Goal: Communication & Community: Participate in discussion

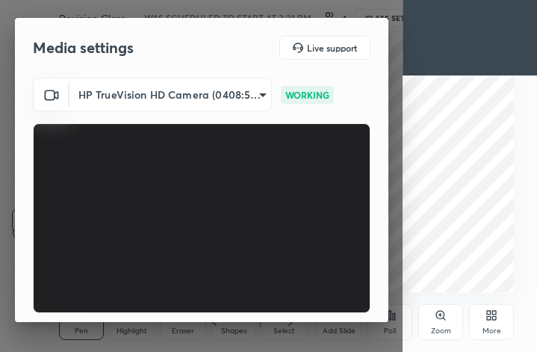
scroll to position [256, 477]
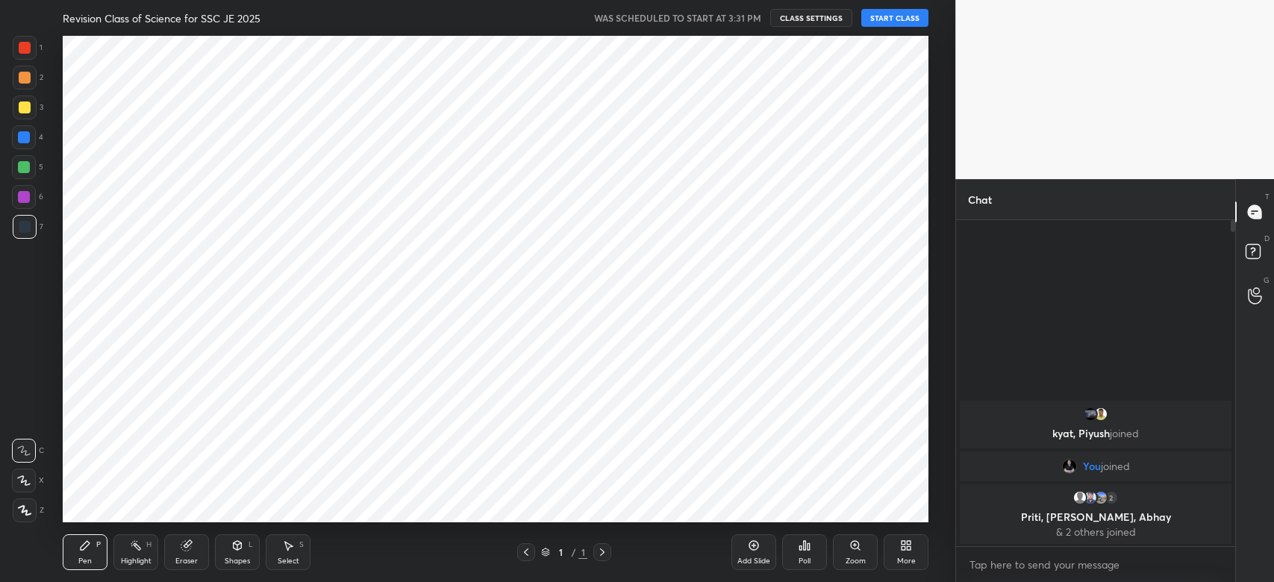
scroll to position [74151, 73743]
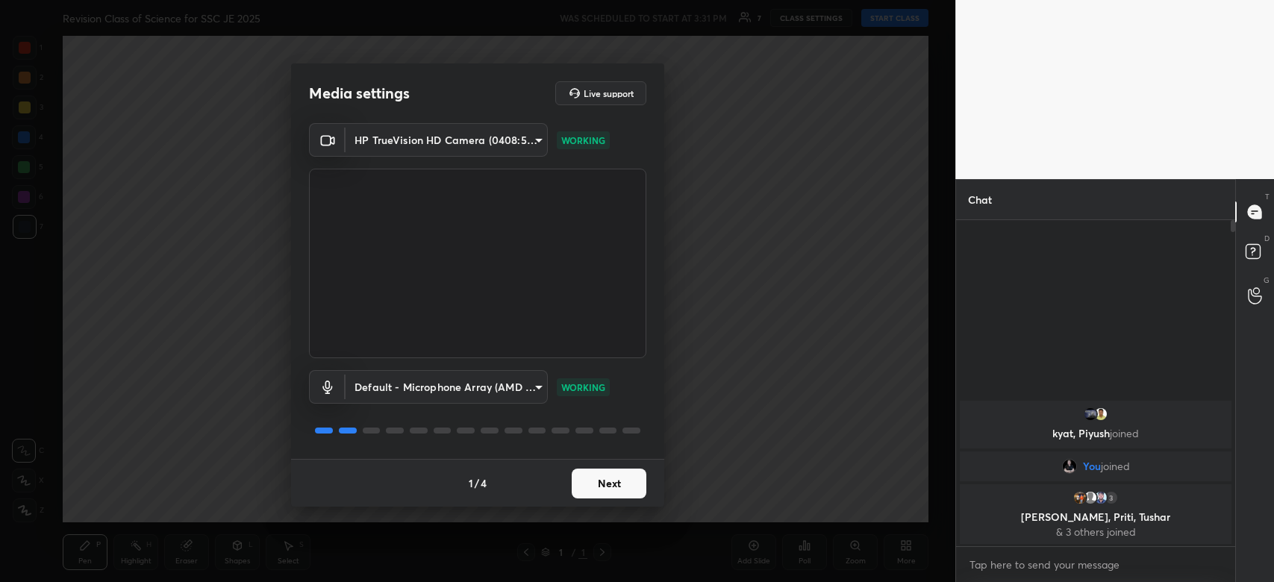
click at [597, 485] on button "Next" at bounding box center [609, 484] width 75 height 30
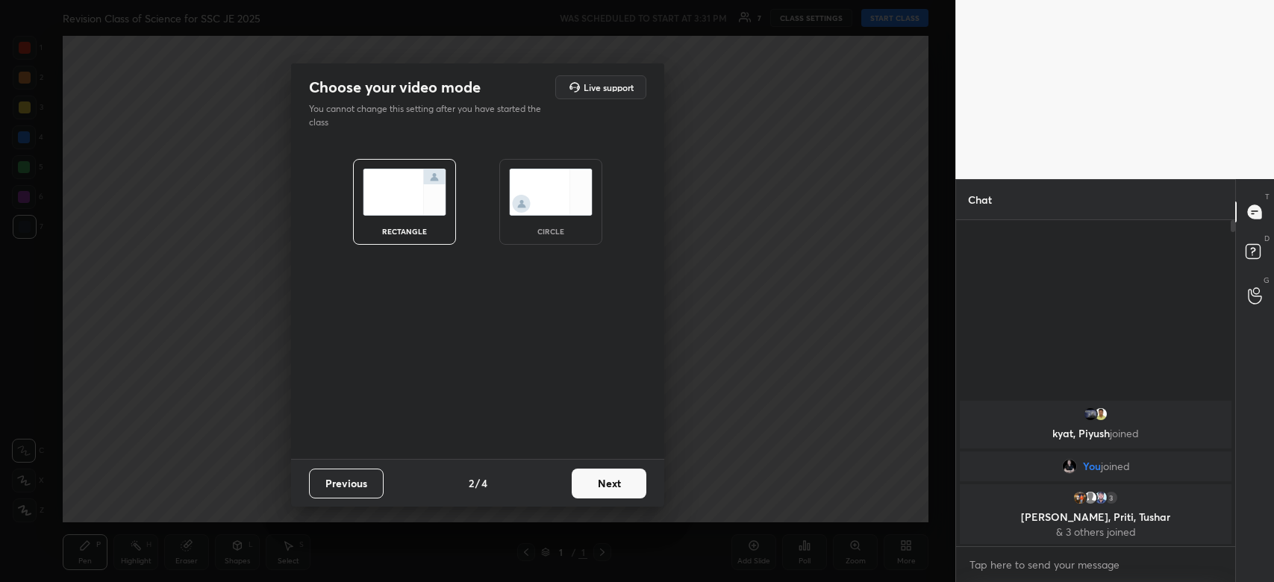
click at [597, 485] on button "Next" at bounding box center [609, 484] width 75 height 30
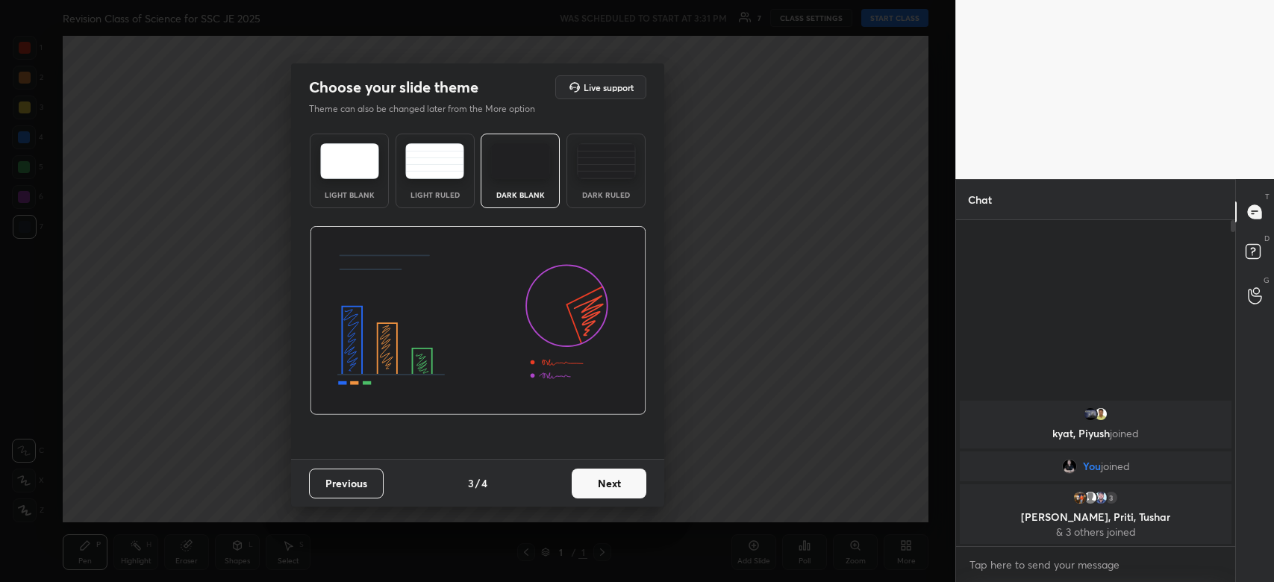
click at [597, 485] on button "Next" at bounding box center [609, 484] width 75 height 30
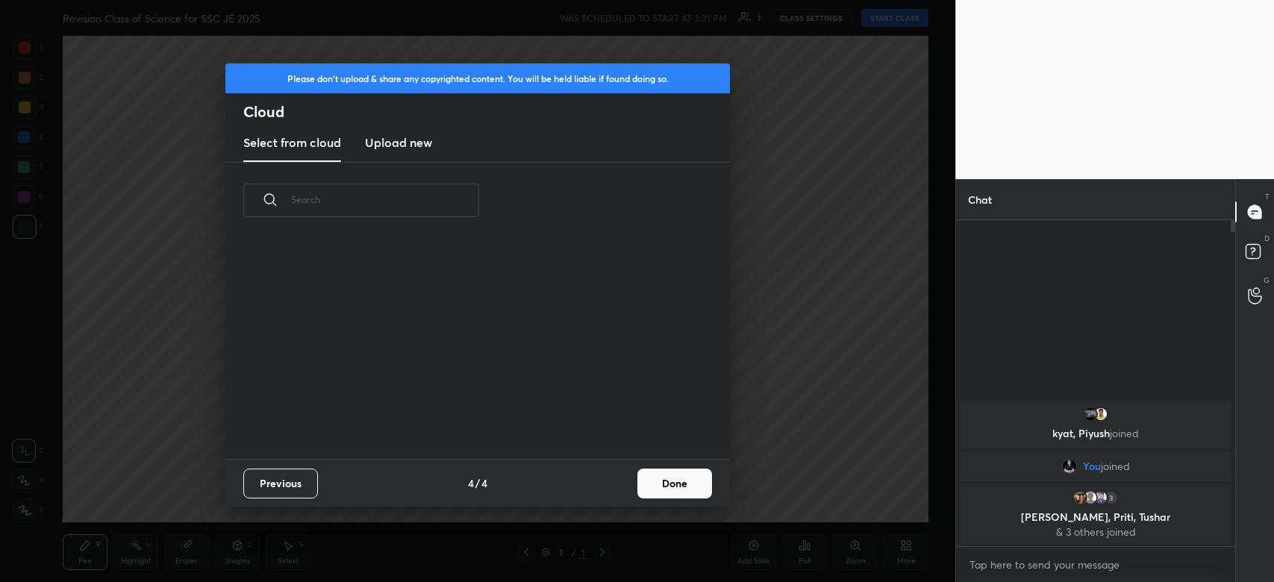
scroll to position [221, 478]
click at [661, 472] on button "Done" at bounding box center [674, 484] width 75 height 30
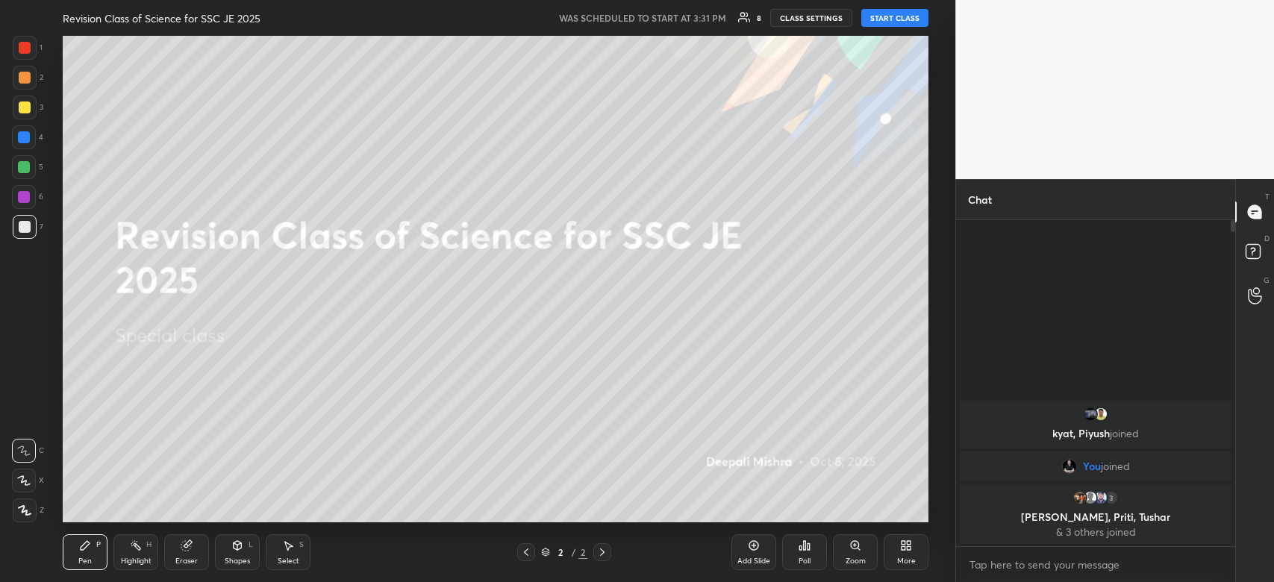
click at [901, 17] on button "START CLASS" at bounding box center [894, 18] width 67 height 18
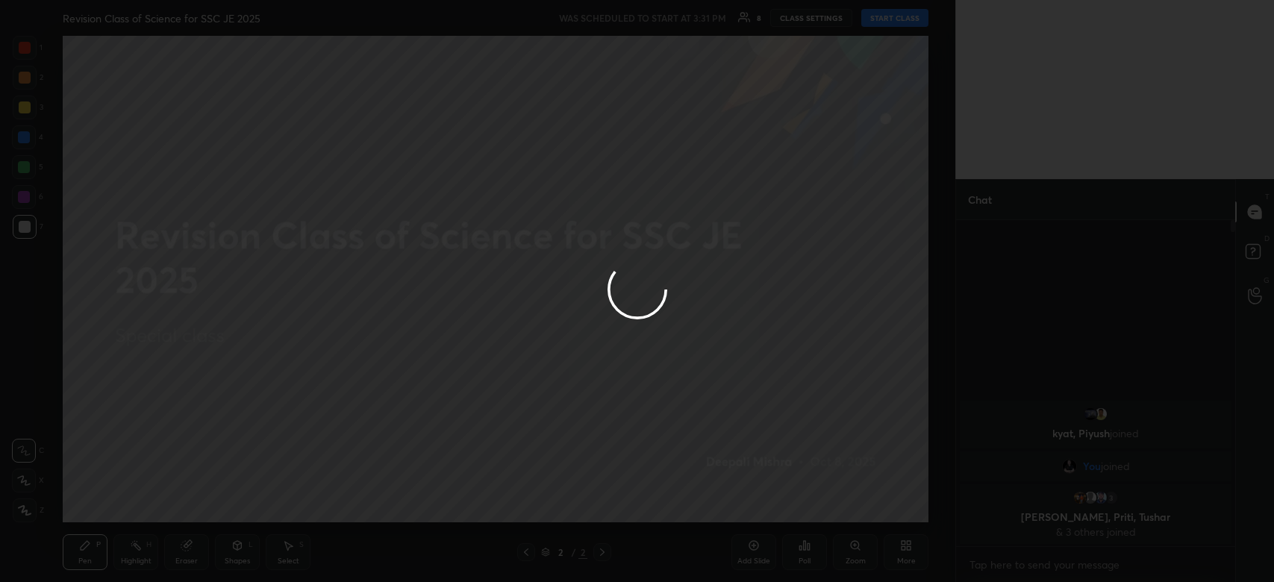
type textarea "x"
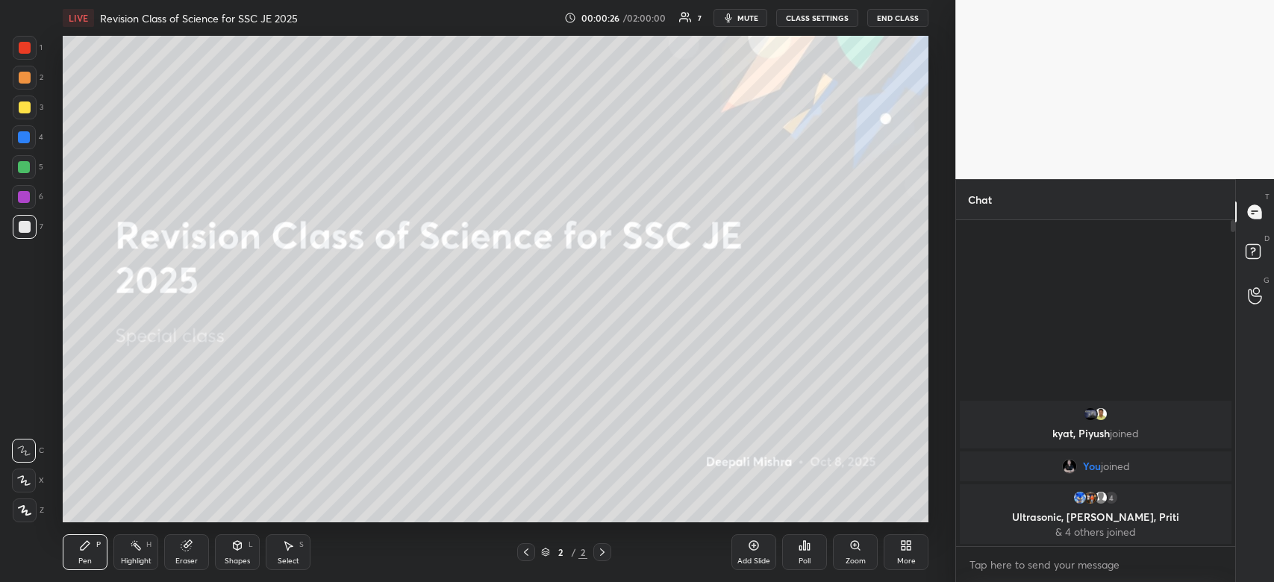
click at [19, 517] on div at bounding box center [25, 511] width 24 height 24
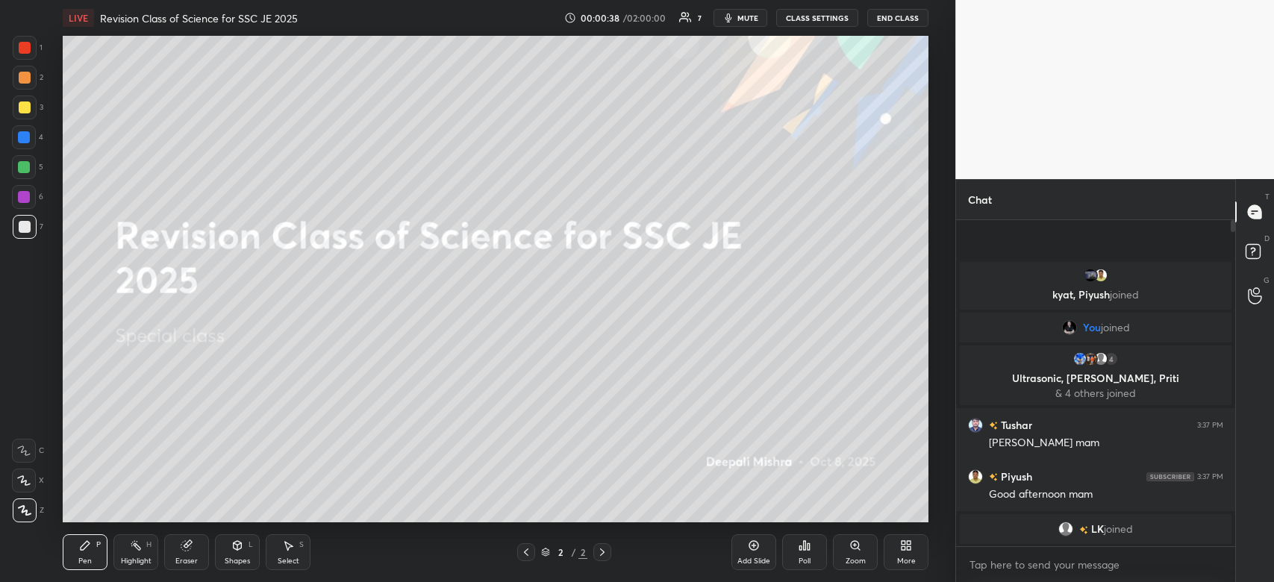
click at [904, 552] on icon at bounding box center [906, 546] width 12 height 12
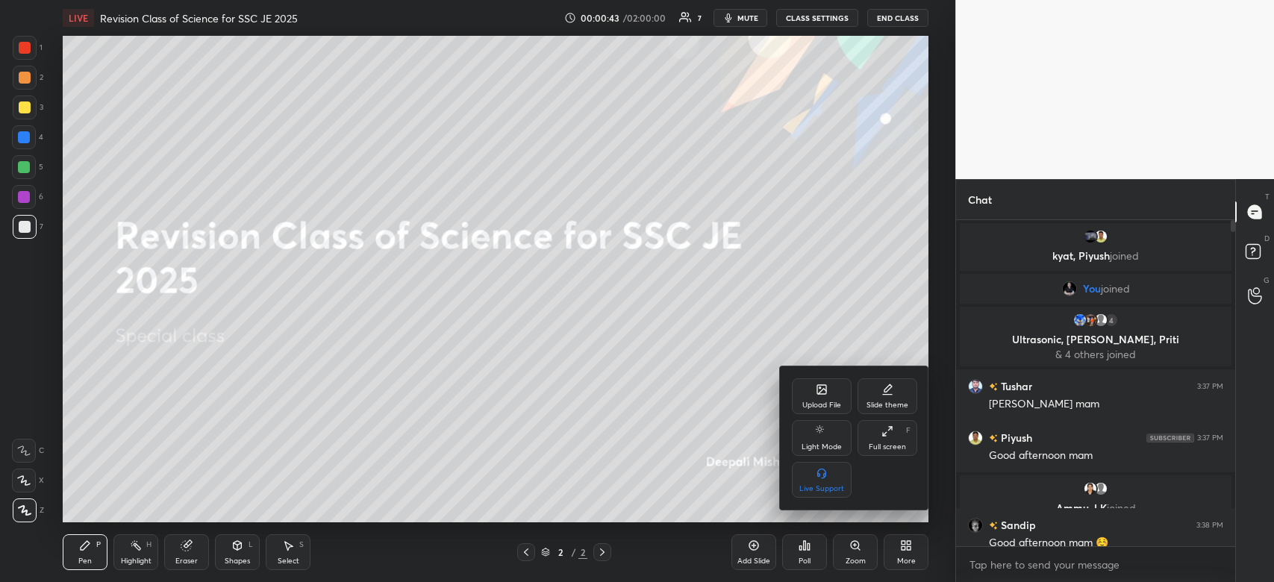
click at [813, 396] on div "Upload File" at bounding box center [822, 396] width 60 height 36
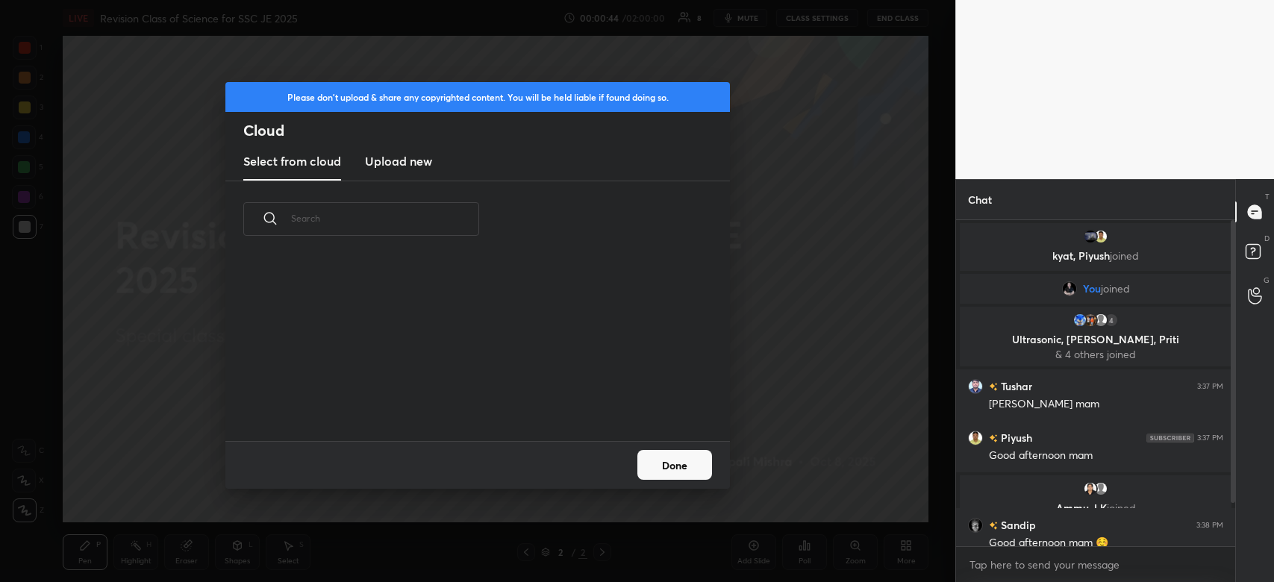
scroll to position [184, 478]
click at [375, 167] on h3 "Upload new" at bounding box center [398, 161] width 67 height 18
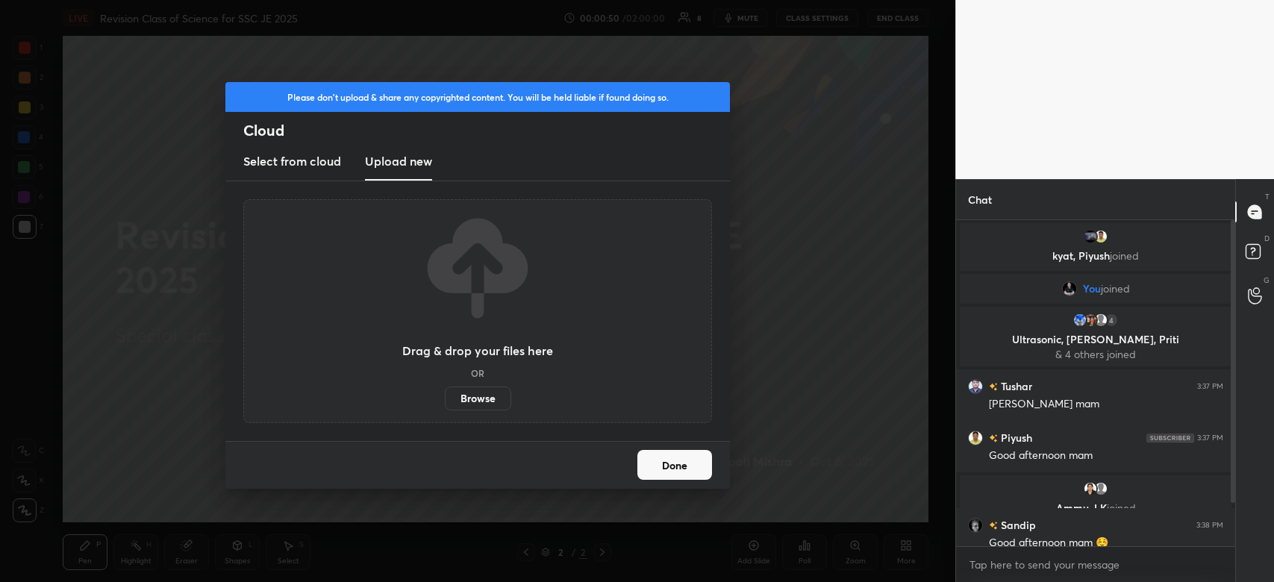
click at [475, 399] on label "Browse" at bounding box center [478, 399] width 66 height 24
click at [445, 399] on input "Browse" at bounding box center [445, 399] width 0 height 24
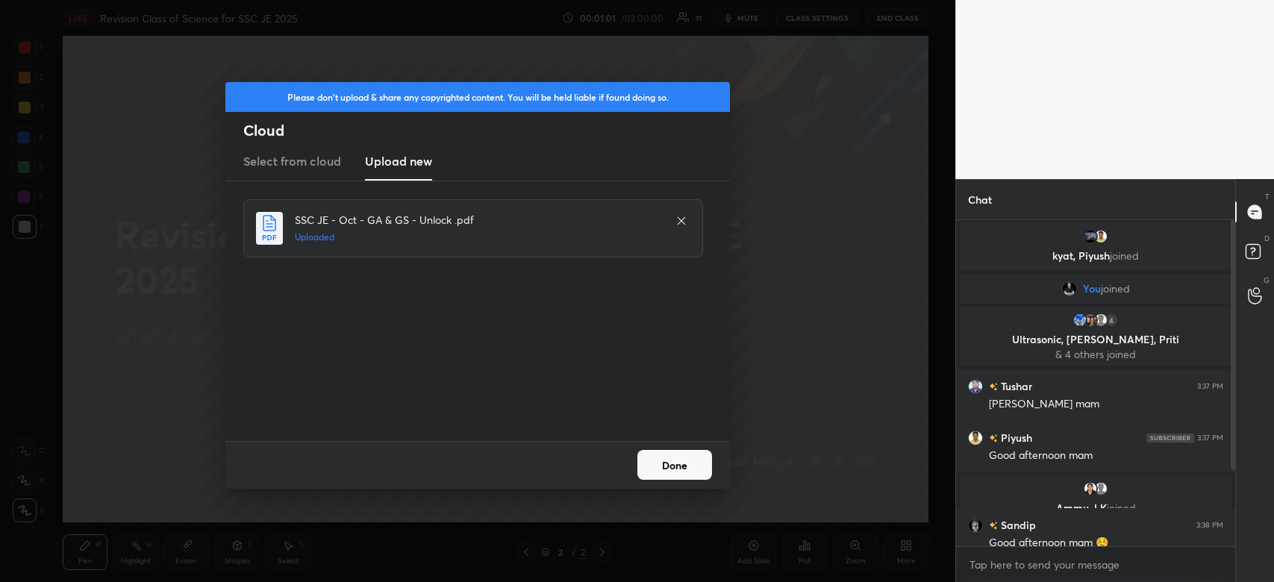
click at [693, 466] on button "Done" at bounding box center [674, 465] width 75 height 30
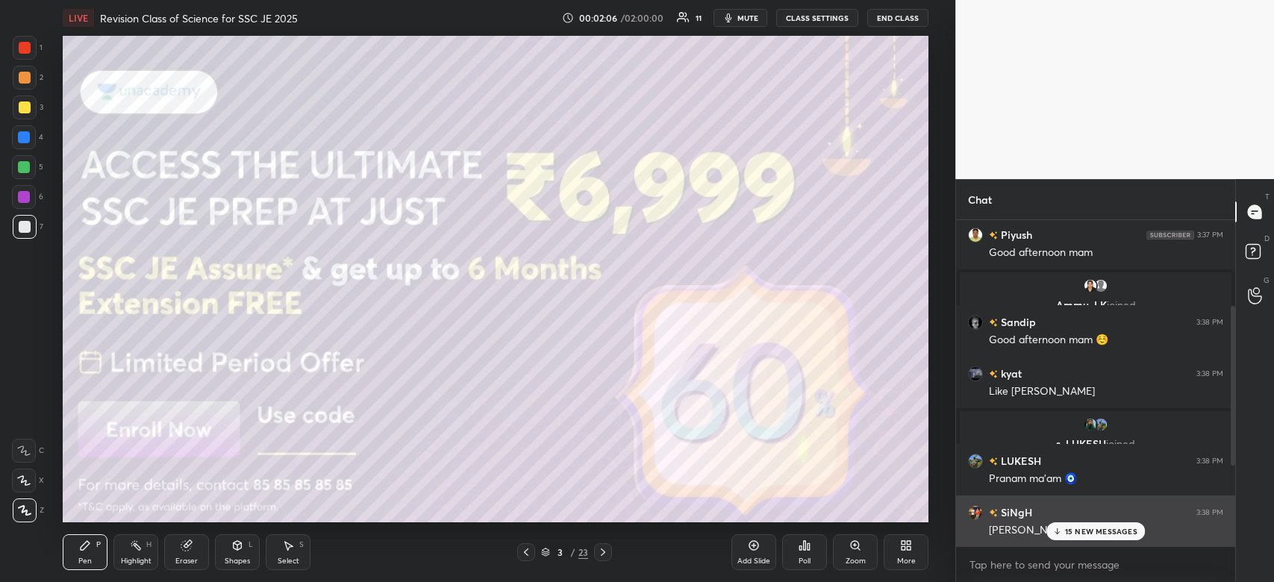
scroll to position [175, 0]
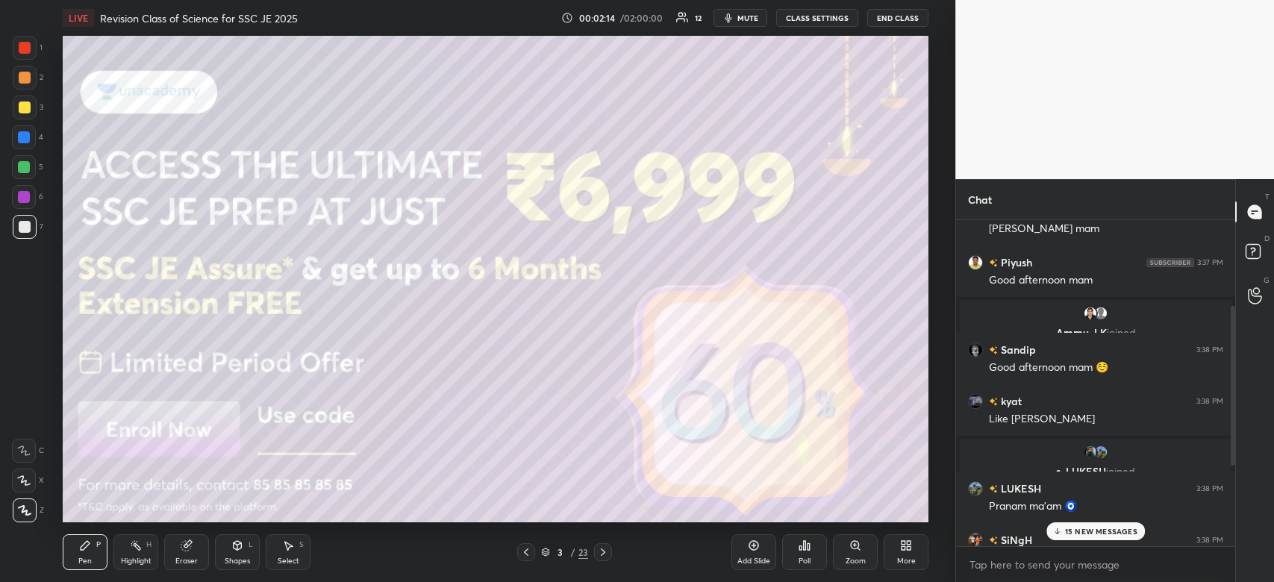
click at [1131, 531] on p "15 NEW MESSAGES" at bounding box center [1101, 531] width 72 height 9
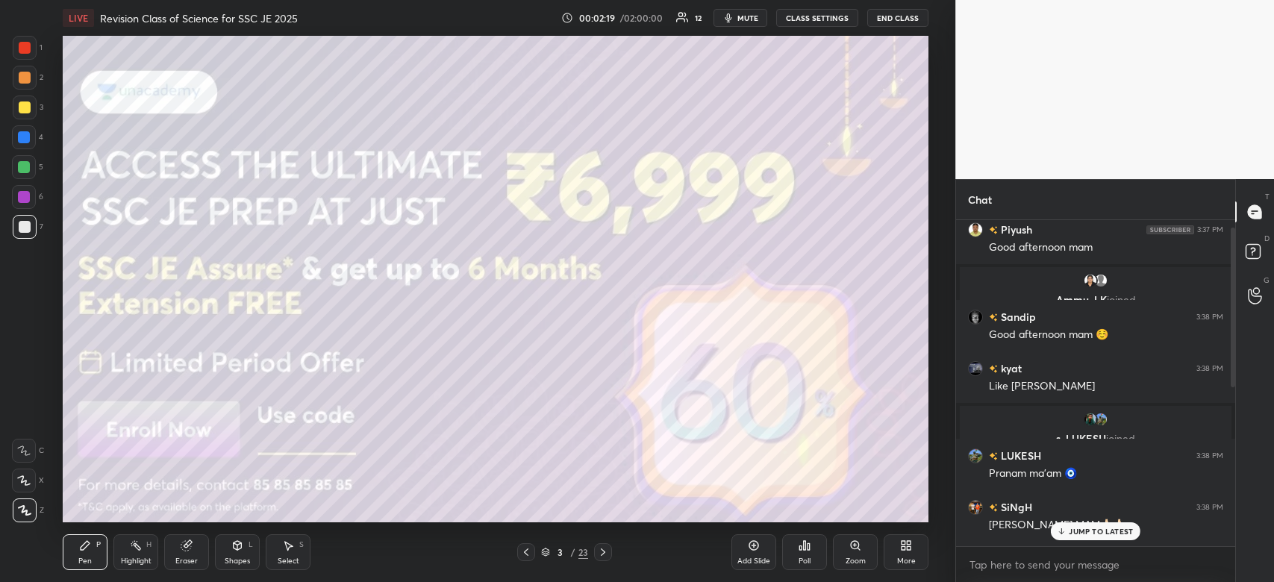
scroll to position [341, 0]
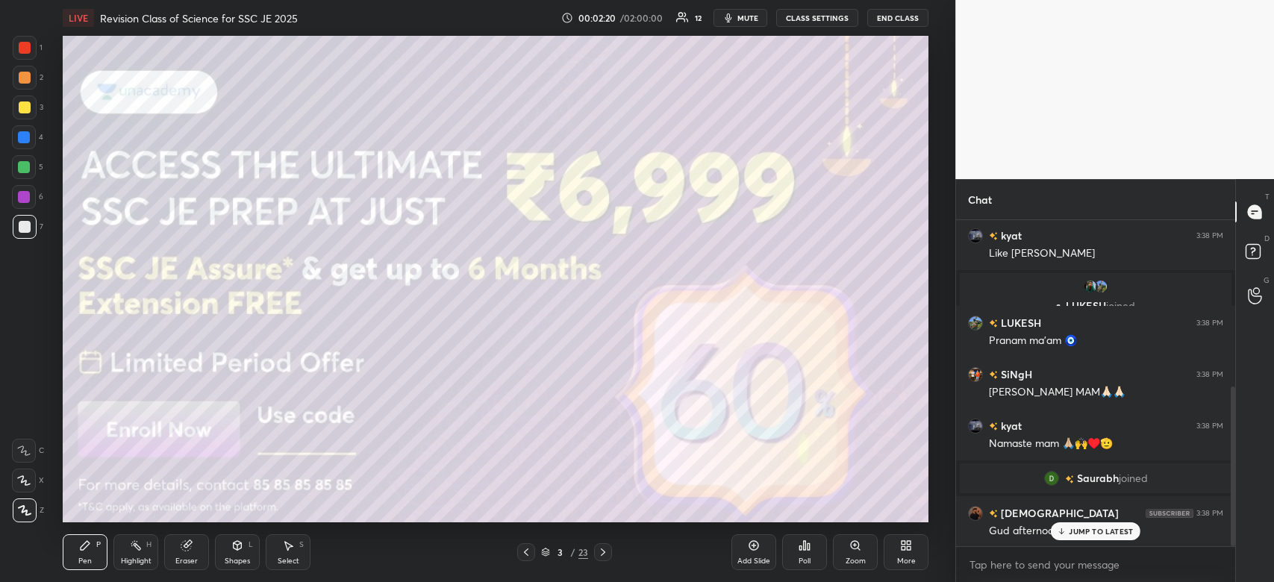
click at [1114, 536] on p "JUMP TO LATEST" at bounding box center [1101, 531] width 64 height 9
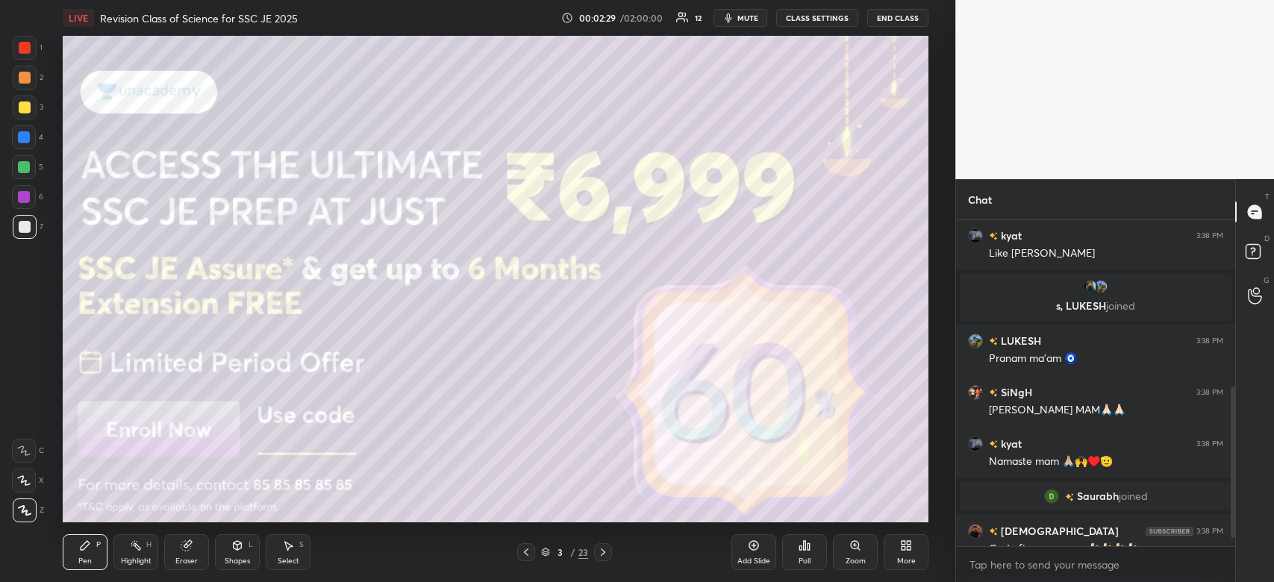
scroll to position [395, 0]
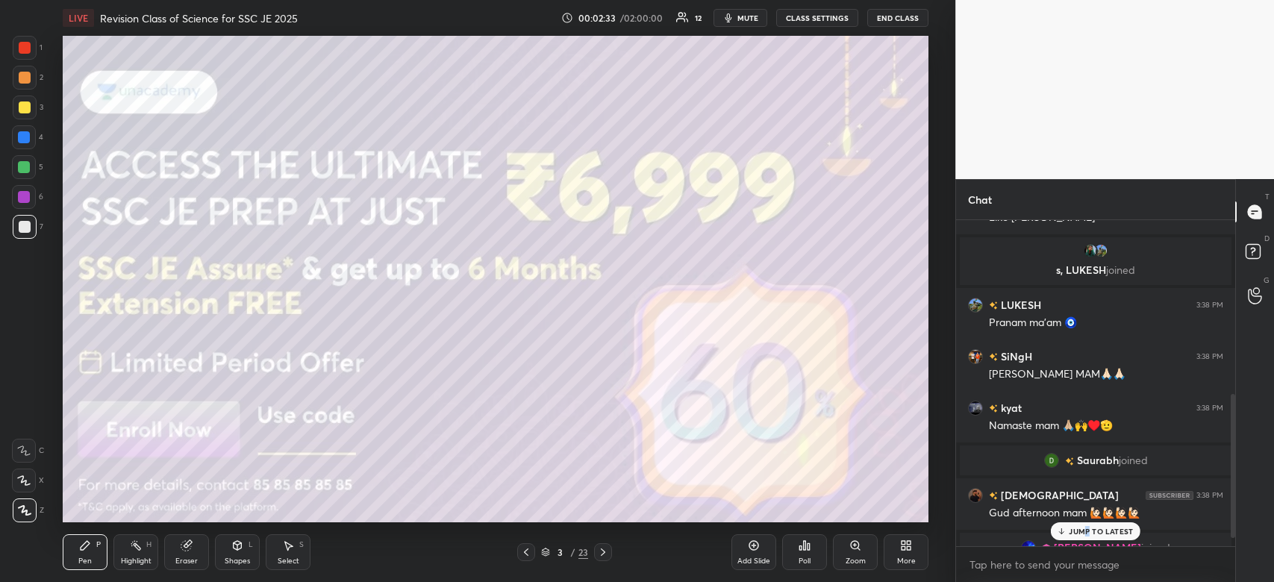
click at [1086, 531] on p "JUMP TO LATEST" at bounding box center [1101, 531] width 64 height 9
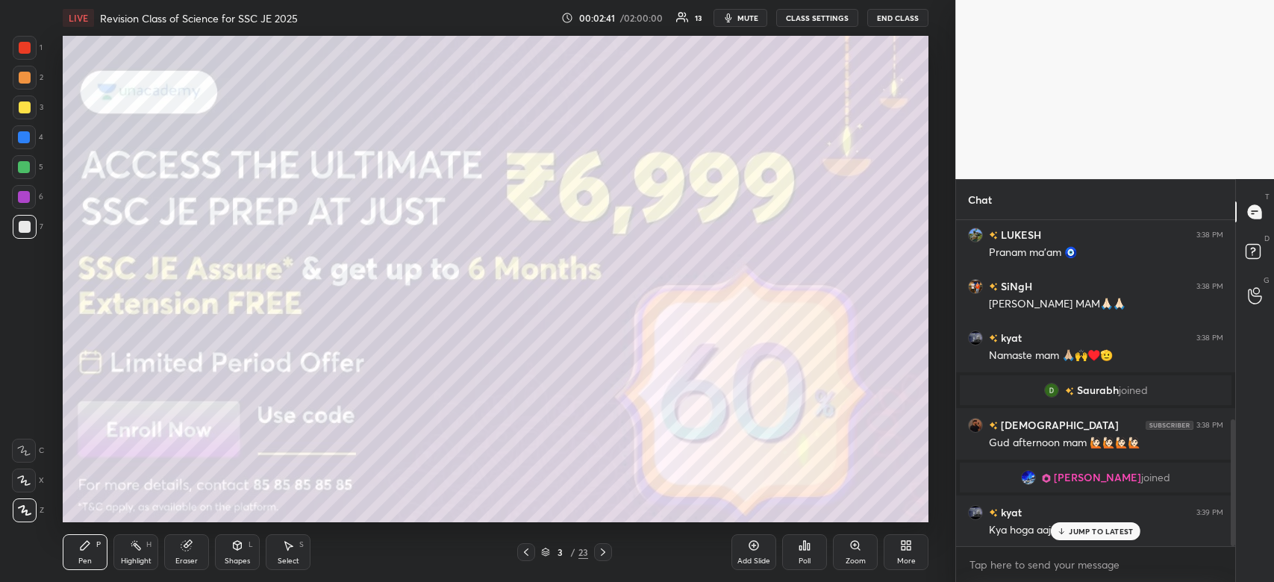
scroll to position [516, 0]
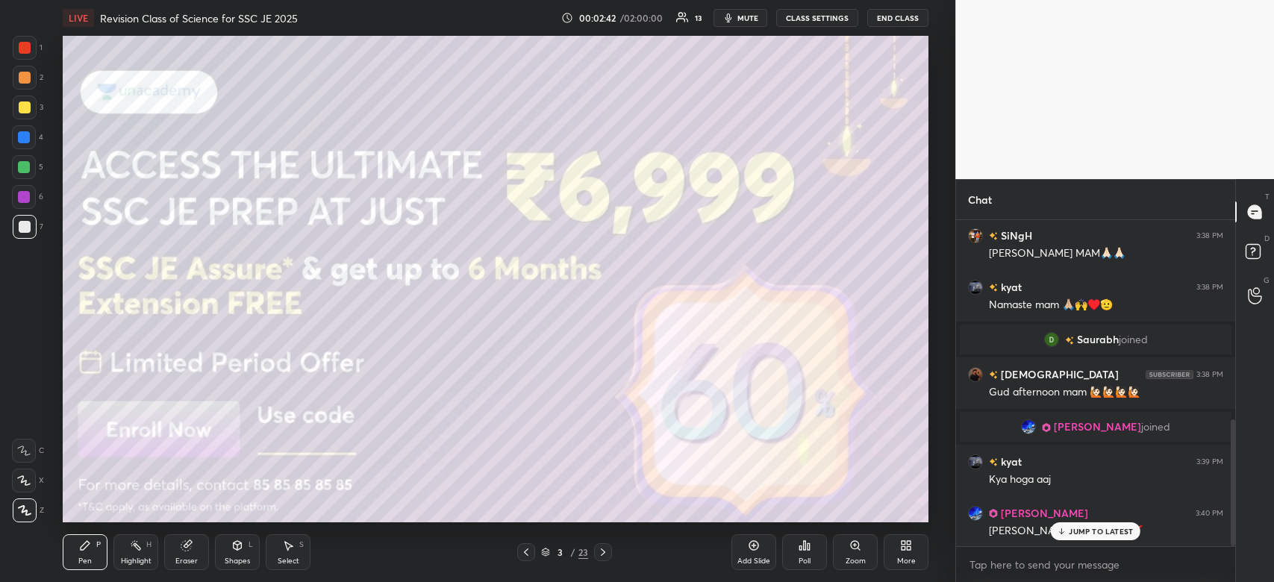
click at [1093, 535] on p "JUMP TO LATEST" at bounding box center [1101, 531] width 64 height 9
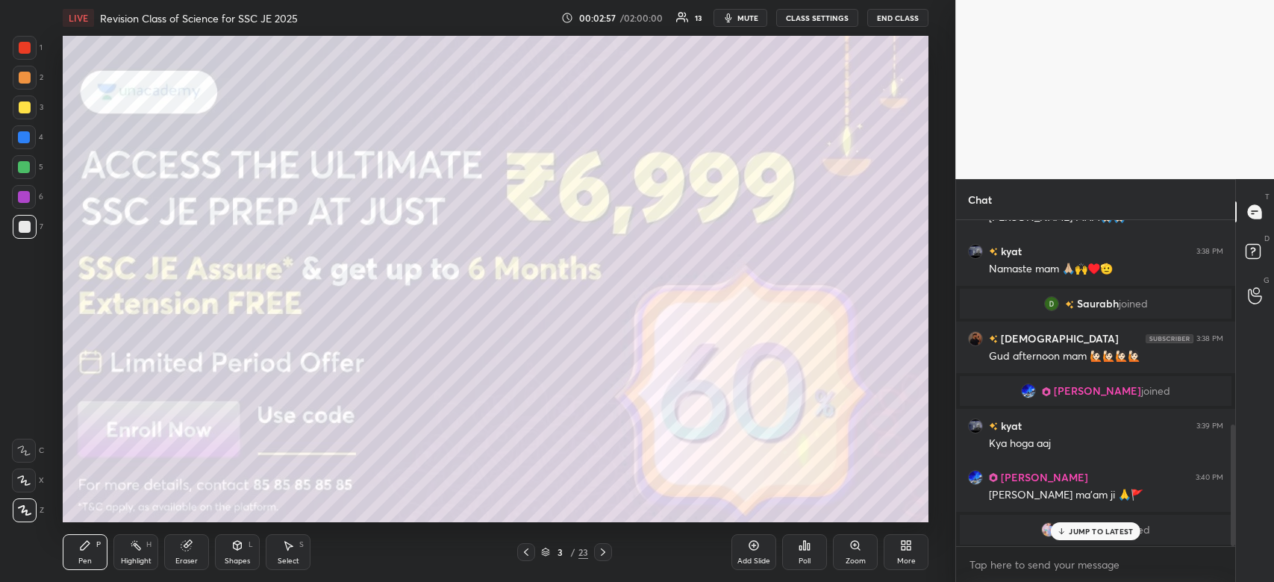
click at [1090, 534] on p "JUMP TO LATEST" at bounding box center [1101, 531] width 64 height 9
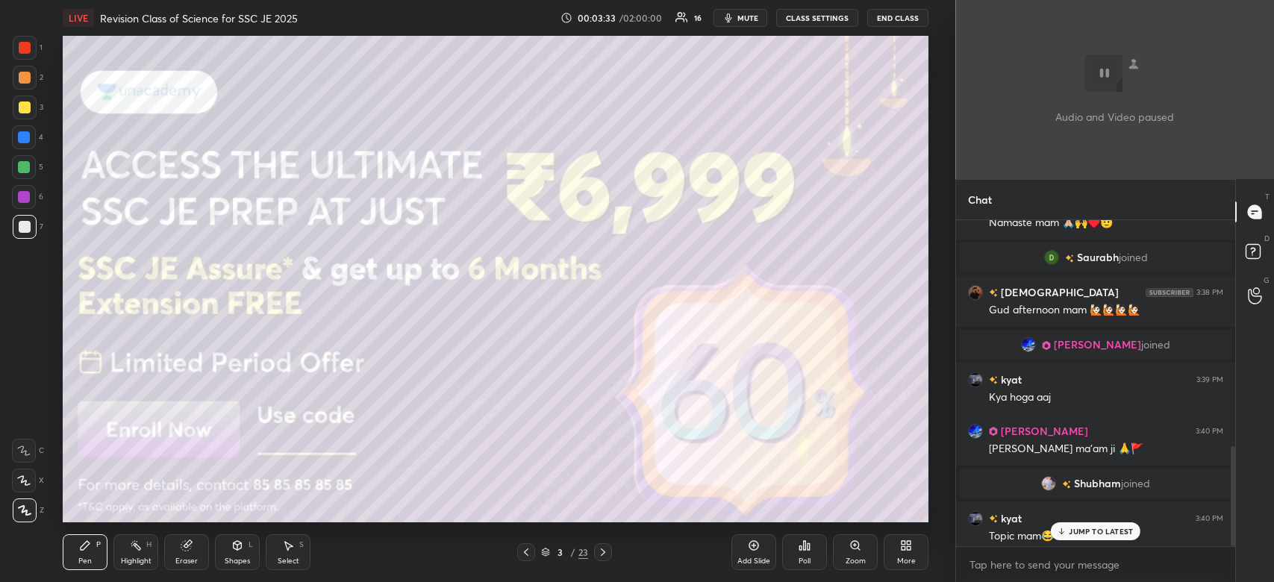
scroll to position [743, 0]
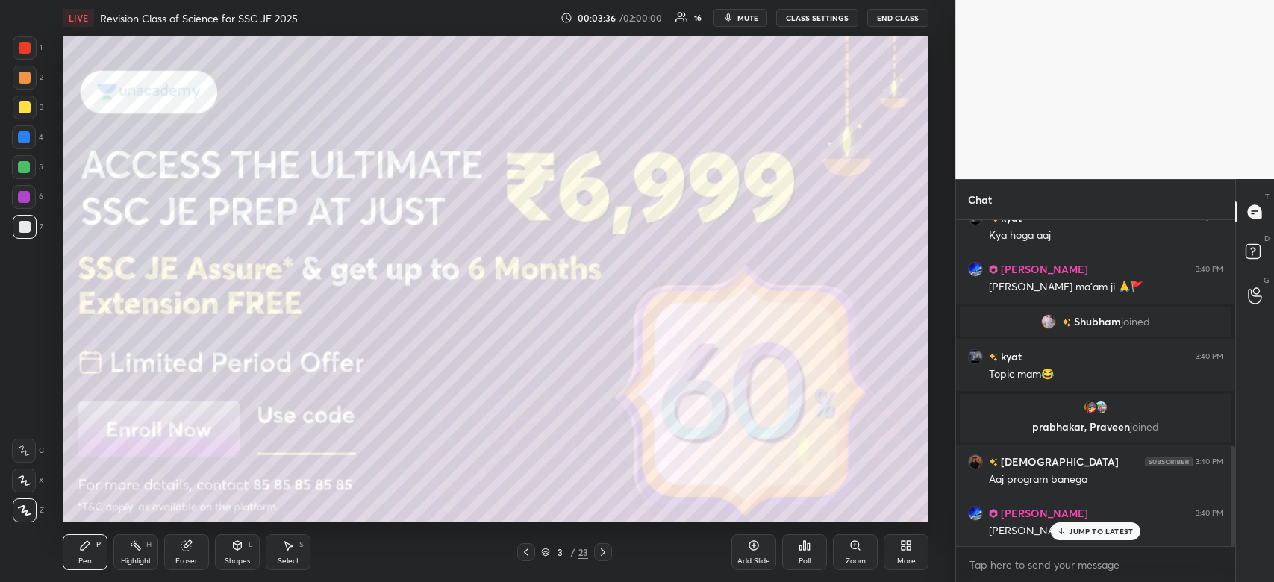
click at [1076, 532] on p "JUMP TO LATEST" at bounding box center [1101, 531] width 64 height 9
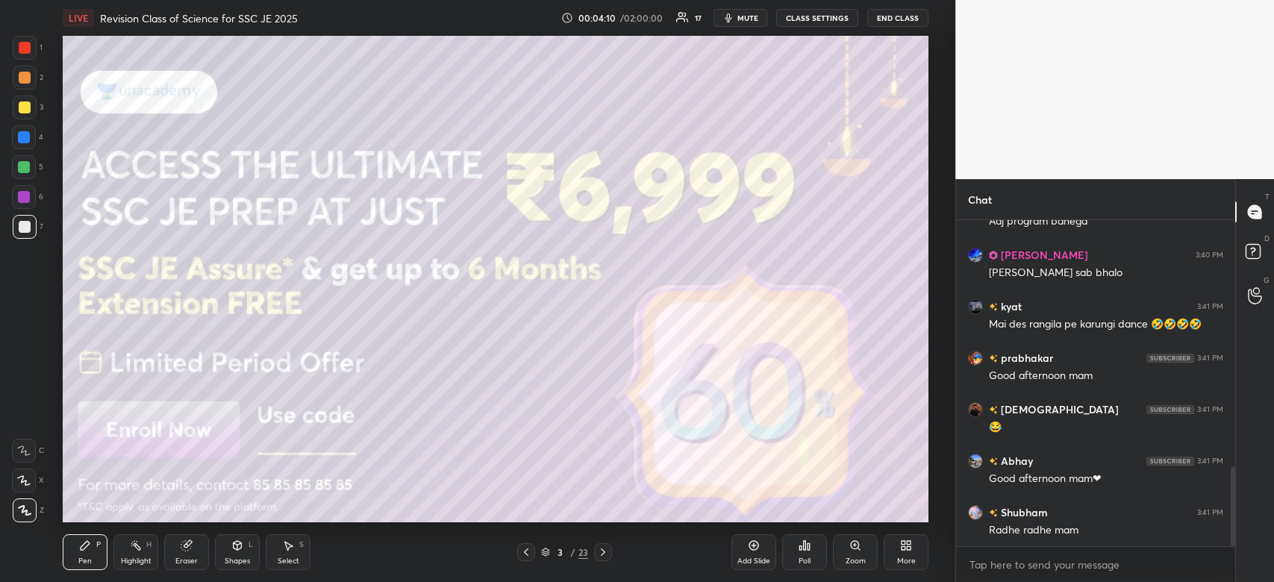
scroll to position [1037, 0]
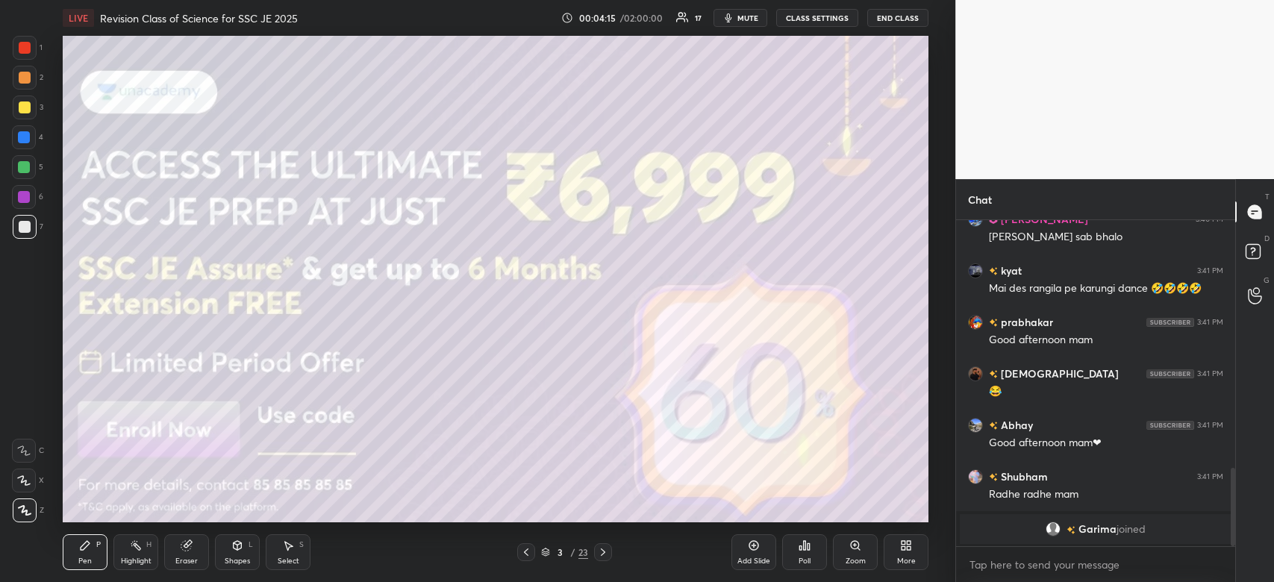
click at [30, 140] on div at bounding box center [24, 137] width 12 height 12
click at [28, 137] on div at bounding box center [24, 137] width 12 height 12
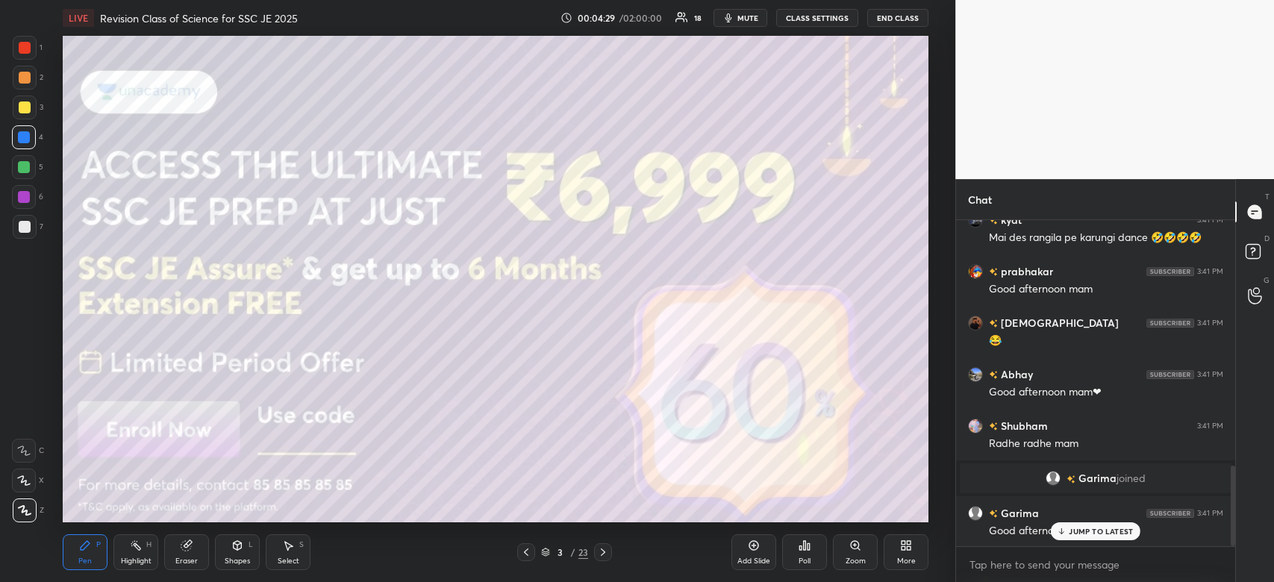
scroll to position [999, 0]
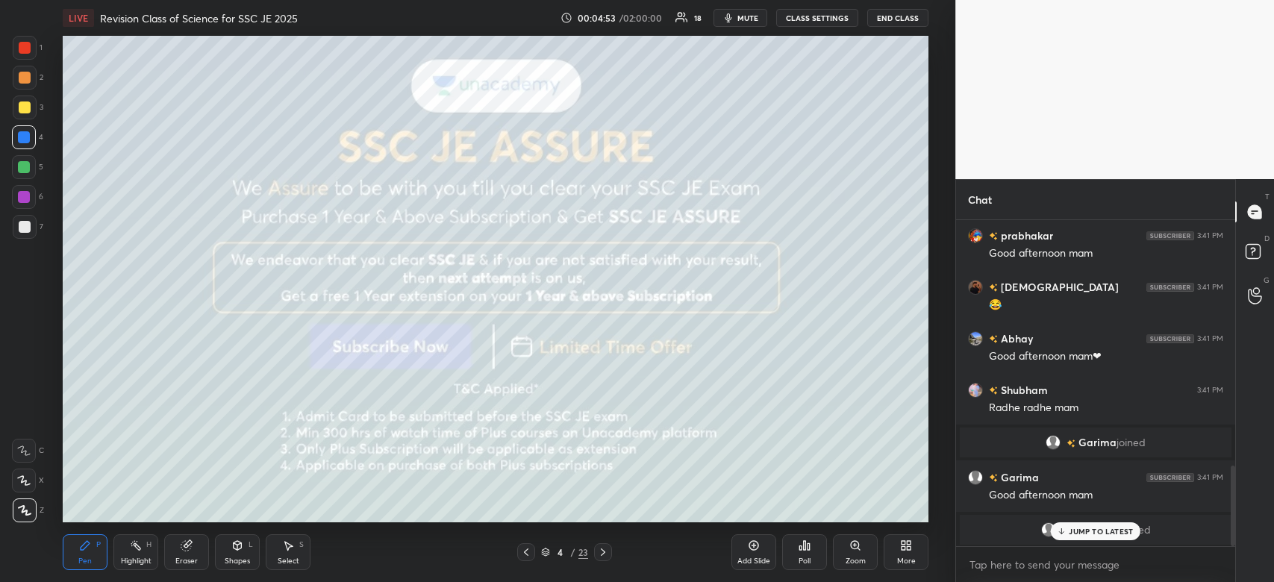
click at [1088, 537] on div "JUMP TO LATEST" at bounding box center [1096, 531] width 90 height 18
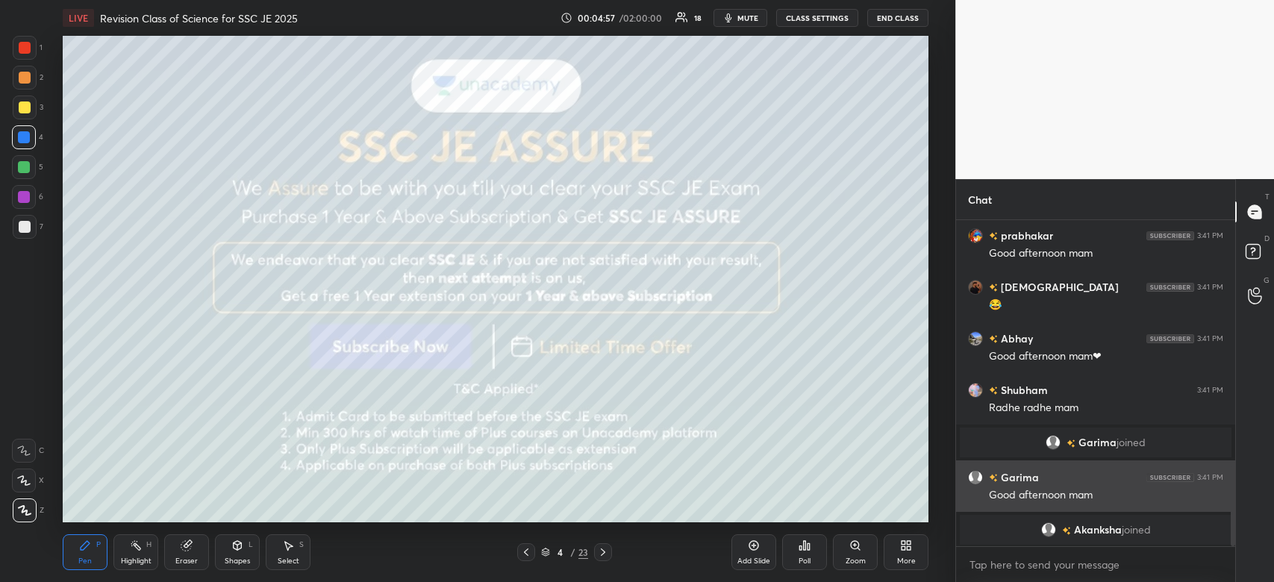
scroll to position [1024, 0]
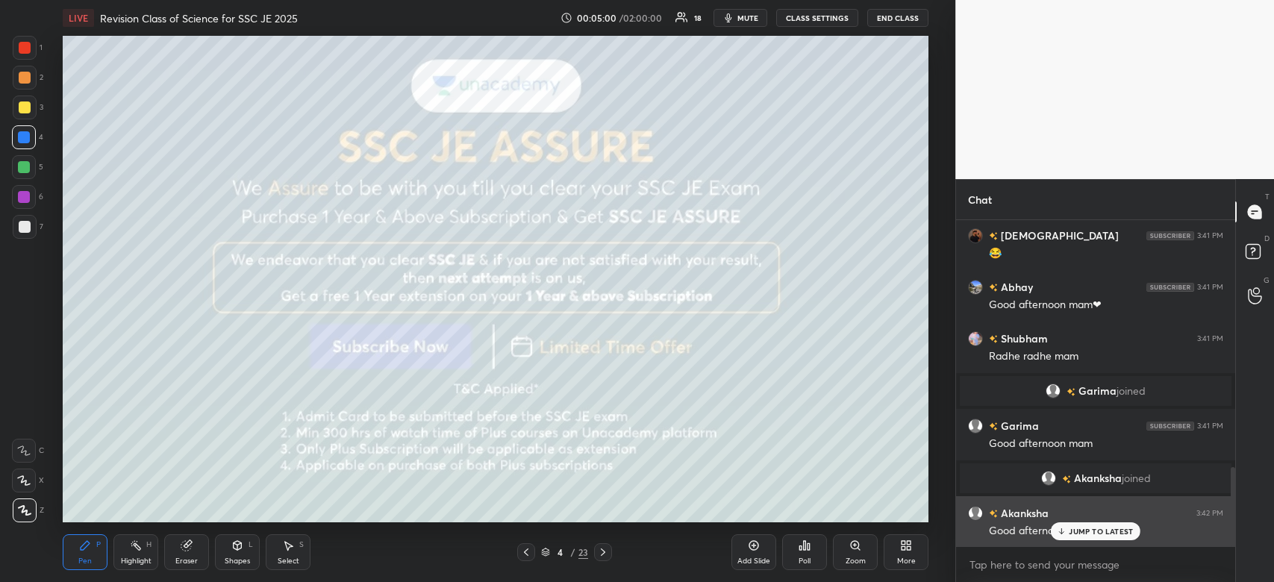
click at [1093, 542] on div "Akanksha 3:42 PM Good afternoon ma'am" at bounding box center [1095, 522] width 279 height 52
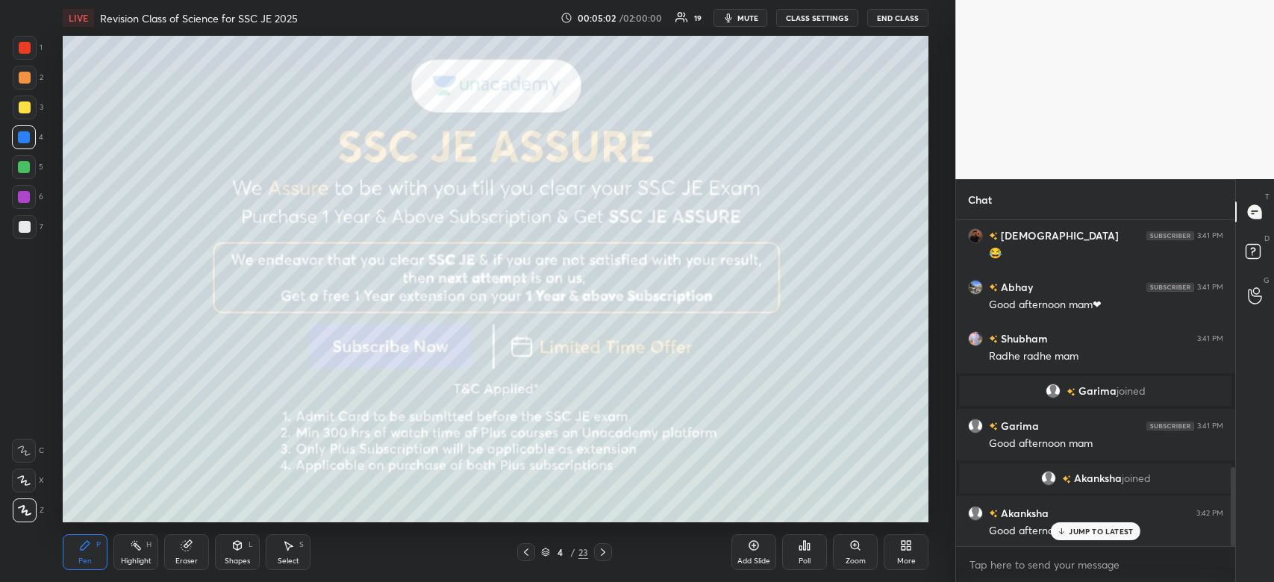
click at [1088, 528] on p "JUMP TO LATEST" at bounding box center [1101, 531] width 64 height 9
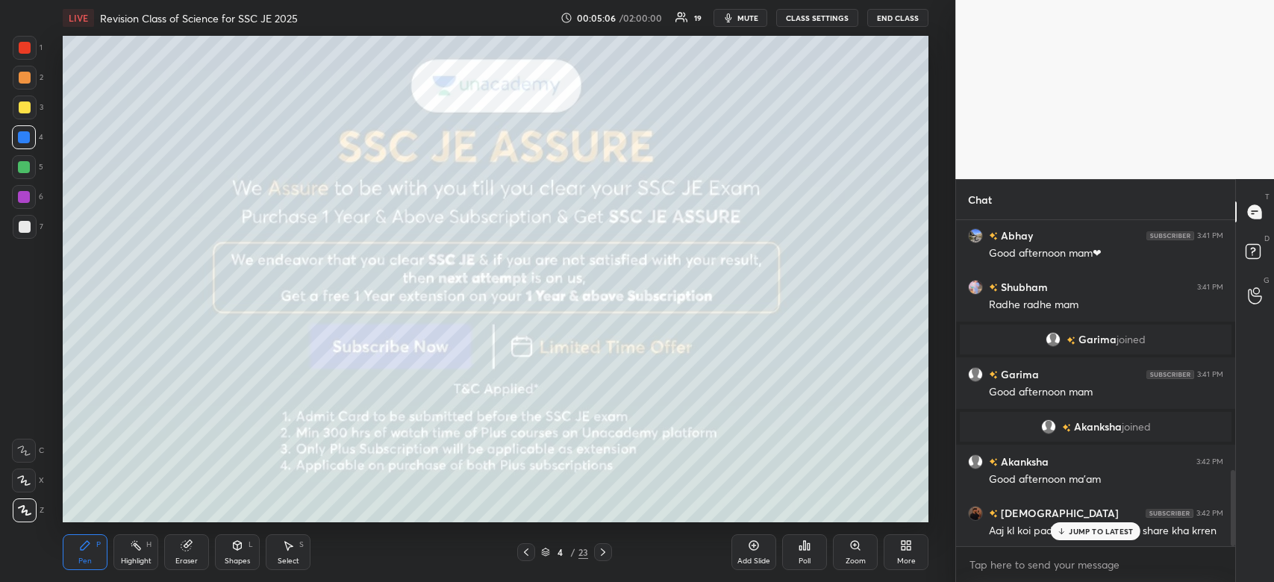
click at [1108, 531] on p "JUMP TO LATEST" at bounding box center [1101, 531] width 64 height 9
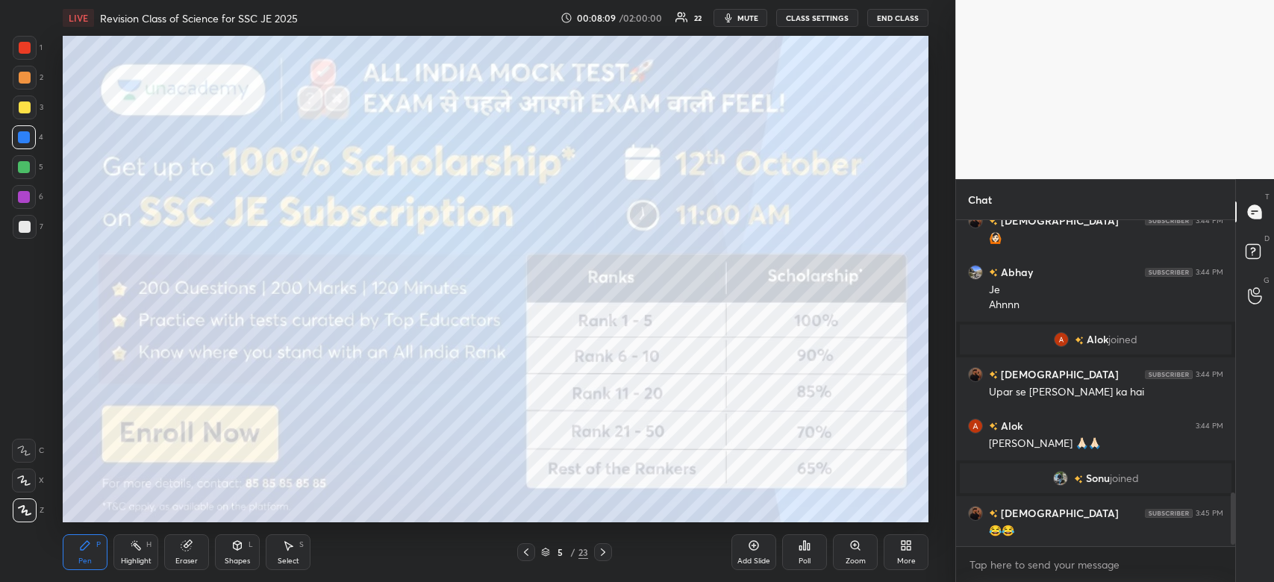
scroll to position [1706, 0]
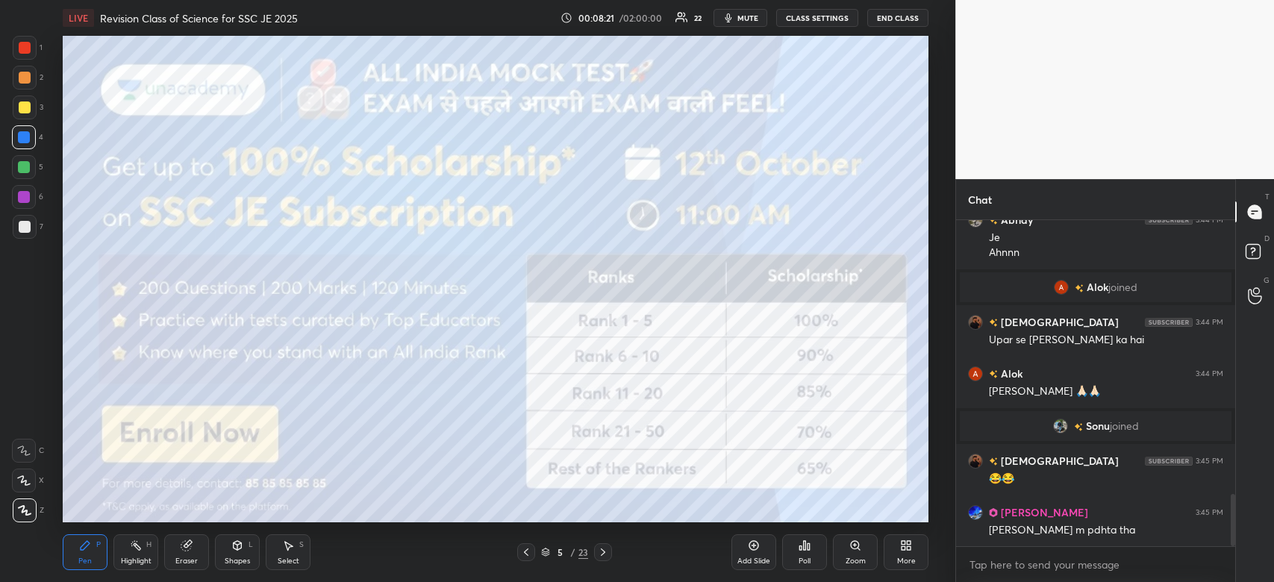
click at [22, 54] on div at bounding box center [25, 48] width 24 height 24
click at [25, 49] on div at bounding box center [25, 48] width 12 height 12
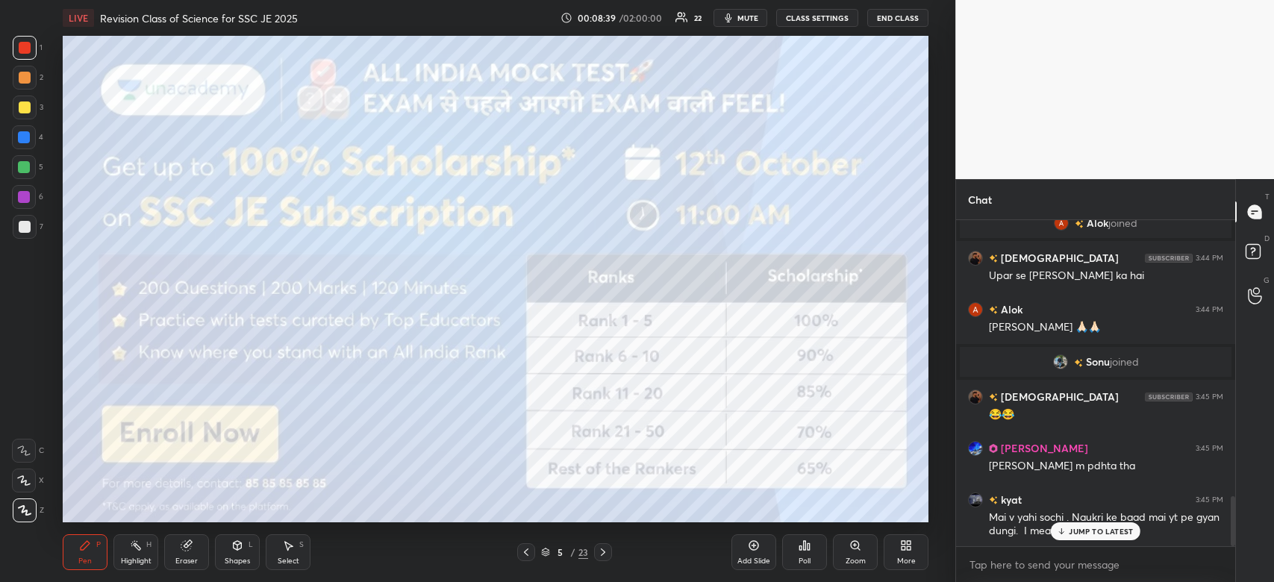
scroll to position [1806, 0]
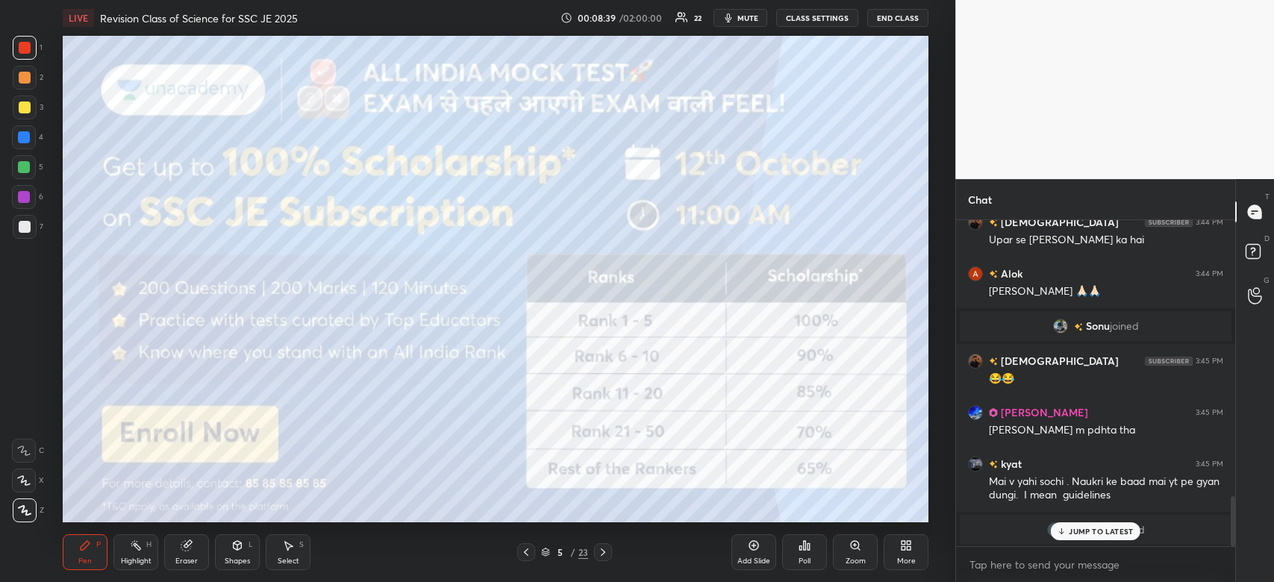
click at [1086, 532] on p "JUMP TO LATEST" at bounding box center [1101, 531] width 64 height 9
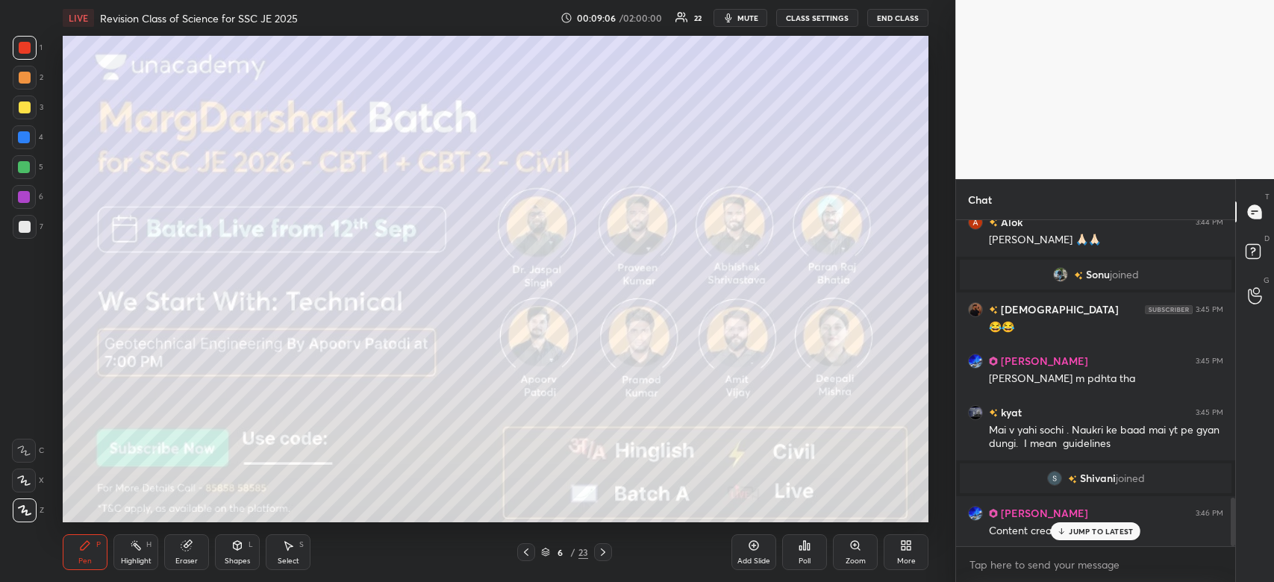
scroll to position [1894, 0]
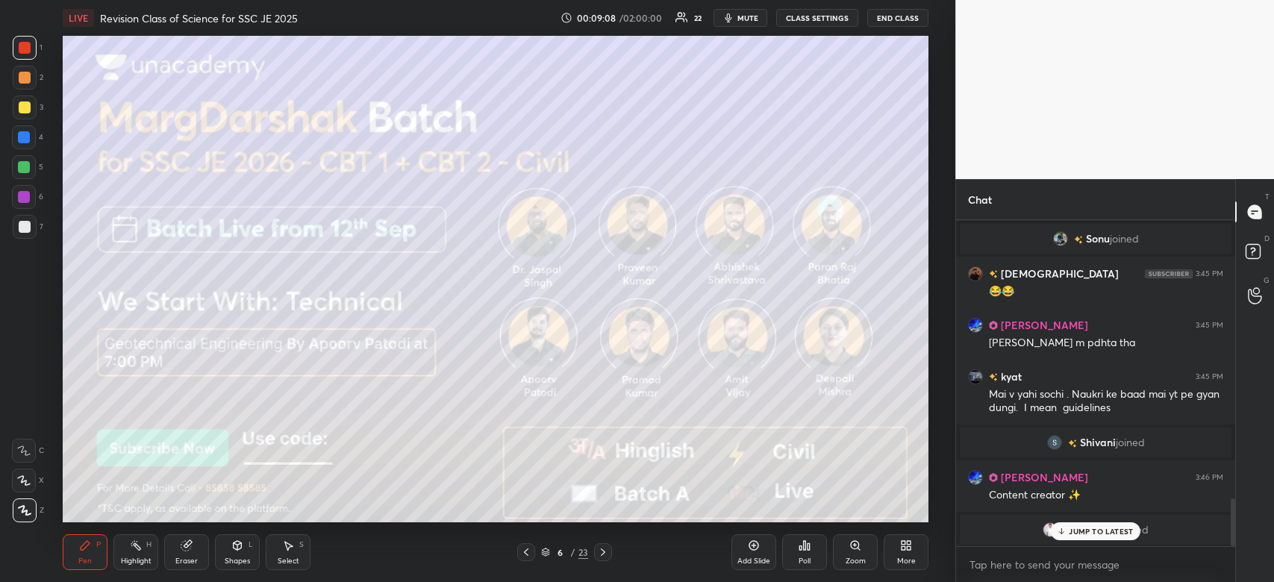
click at [1099, 530] on p "JUMP TO LATEST" at bounding box center [1101, 531] width 64 height 9
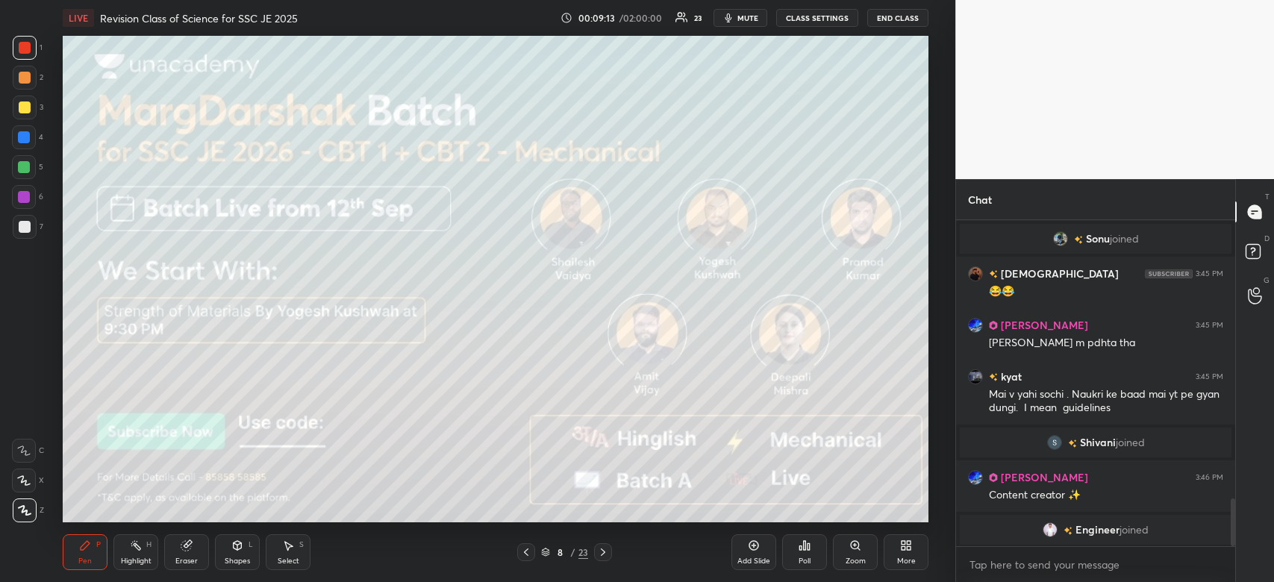
click at [23, 222] on div at bounding box center [25, 227] width 12 height 12
click at [25, 223] on div at bounding box center [25, 227] width 12 height 12
click at [21, 137] on div at bounding box center [24, 137] width 12 height 12
click at [26, 139] on div at bounding box center [24, 137] width 12 height 12
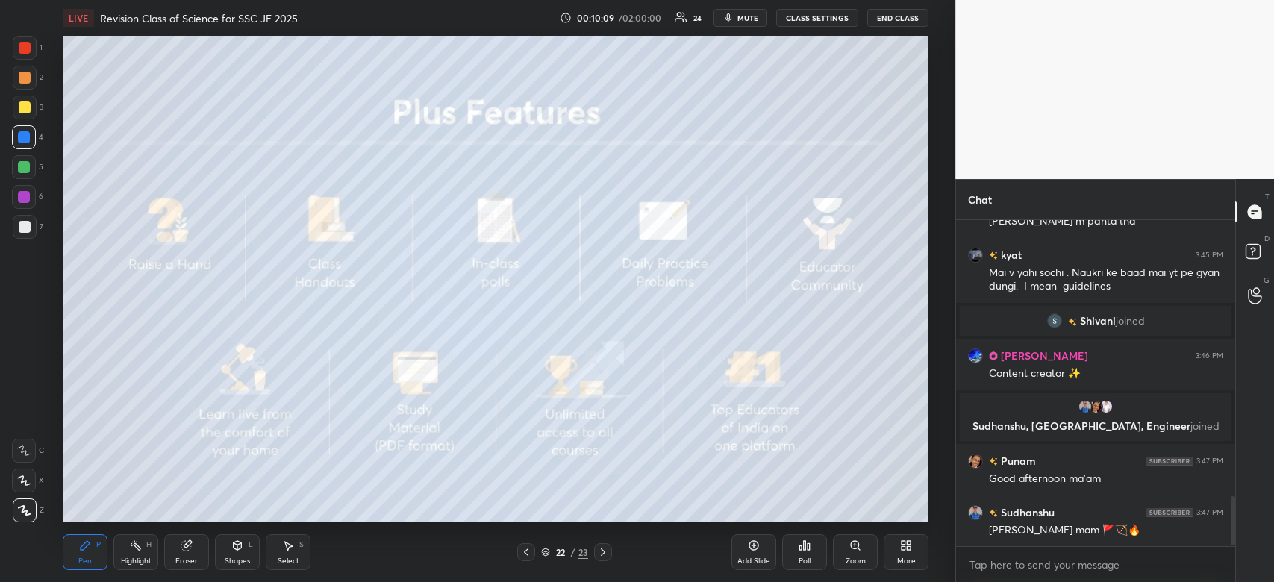
scroll to position [1856, 0]
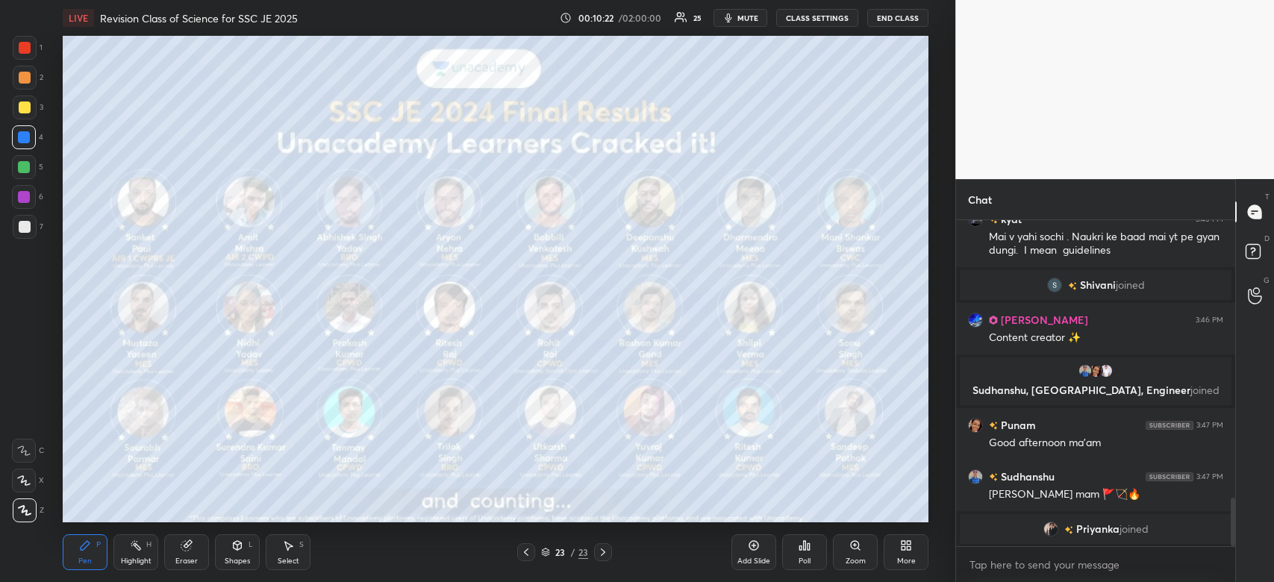
click at [36, 140] on div at bounding box center [24, 137] width 24 height 24
click at [31, 137] on div at bounding box center [24, 137] width 24 height 24
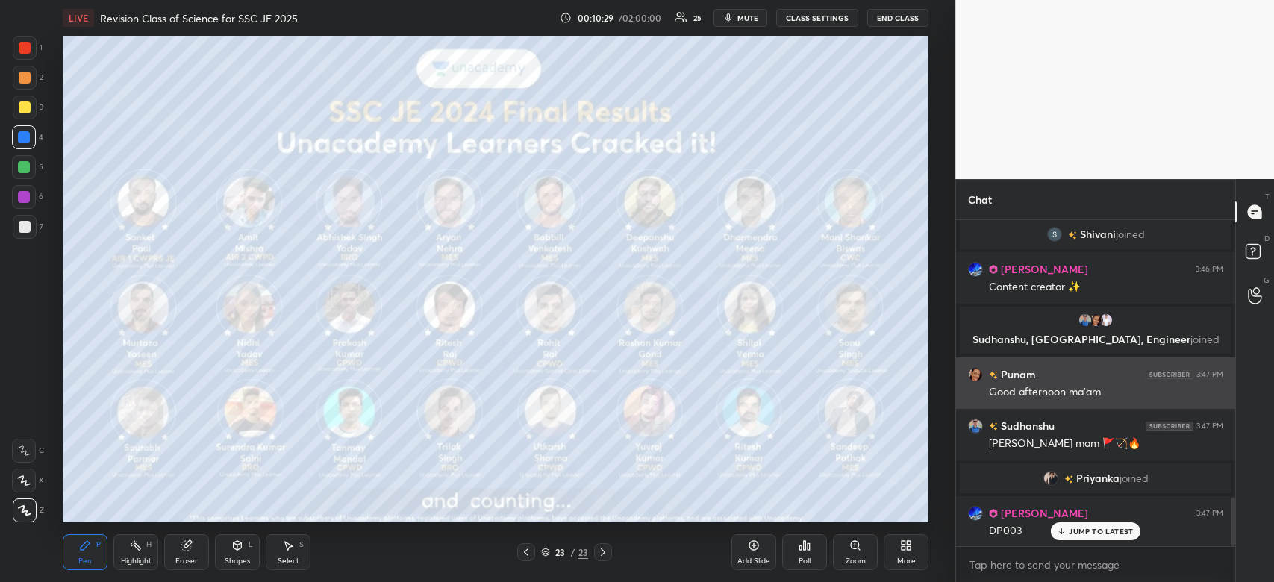
scroll to position [1914, 0]
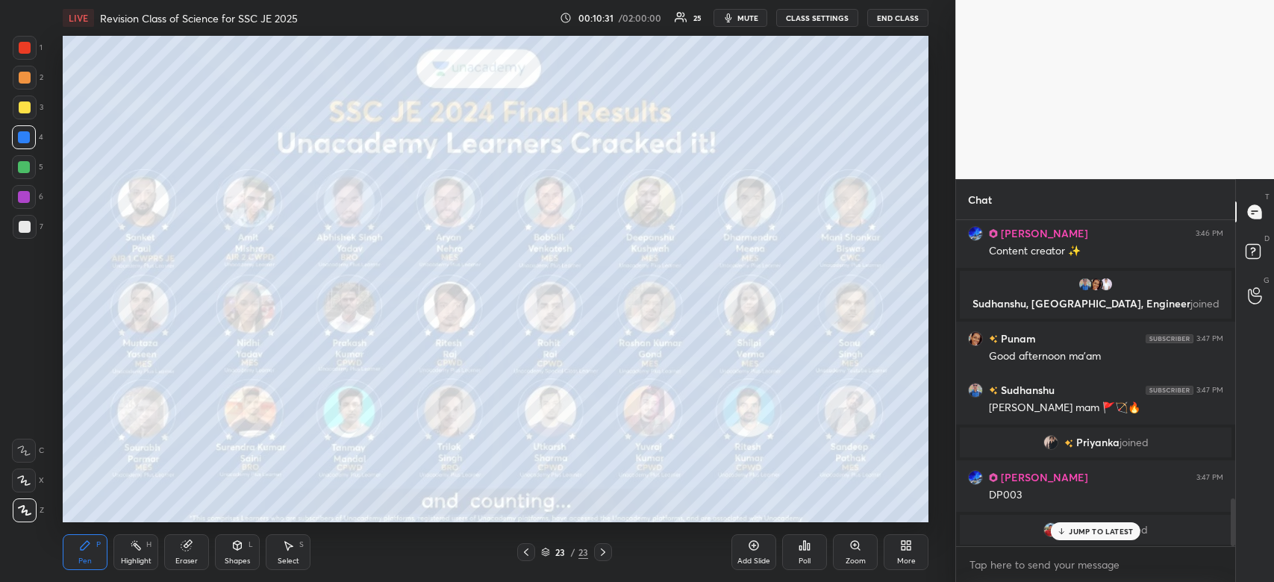
click at [1111, 525] on div "JUMP TO LATEST" at bounding box center [1096, 531] width 90 height 18
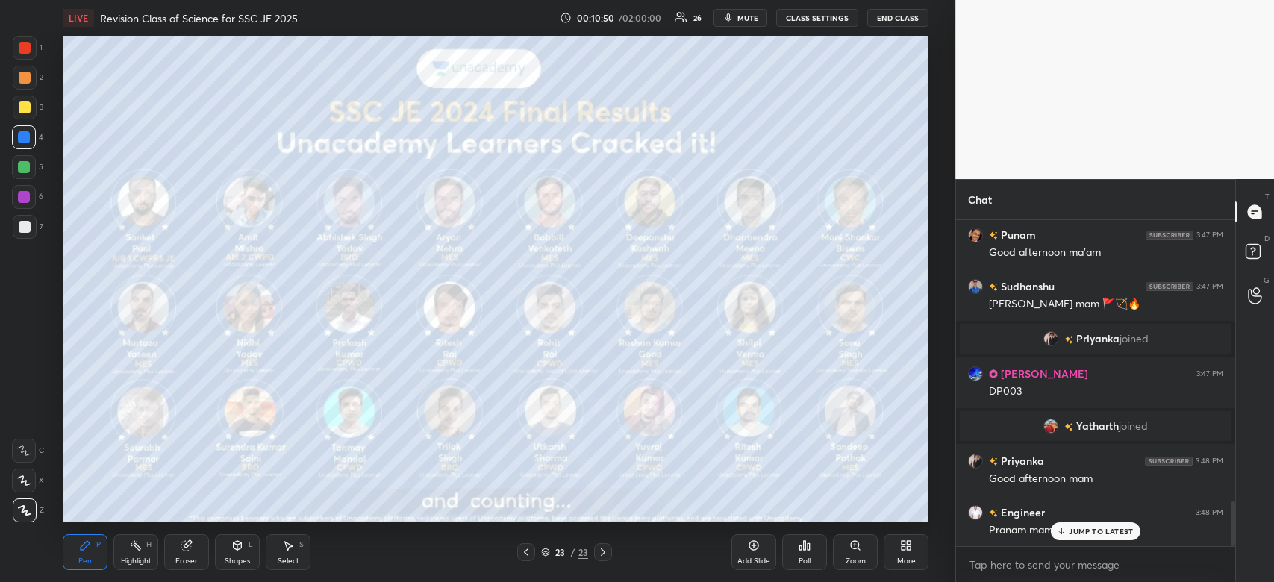
scroll to position [2068, 0]
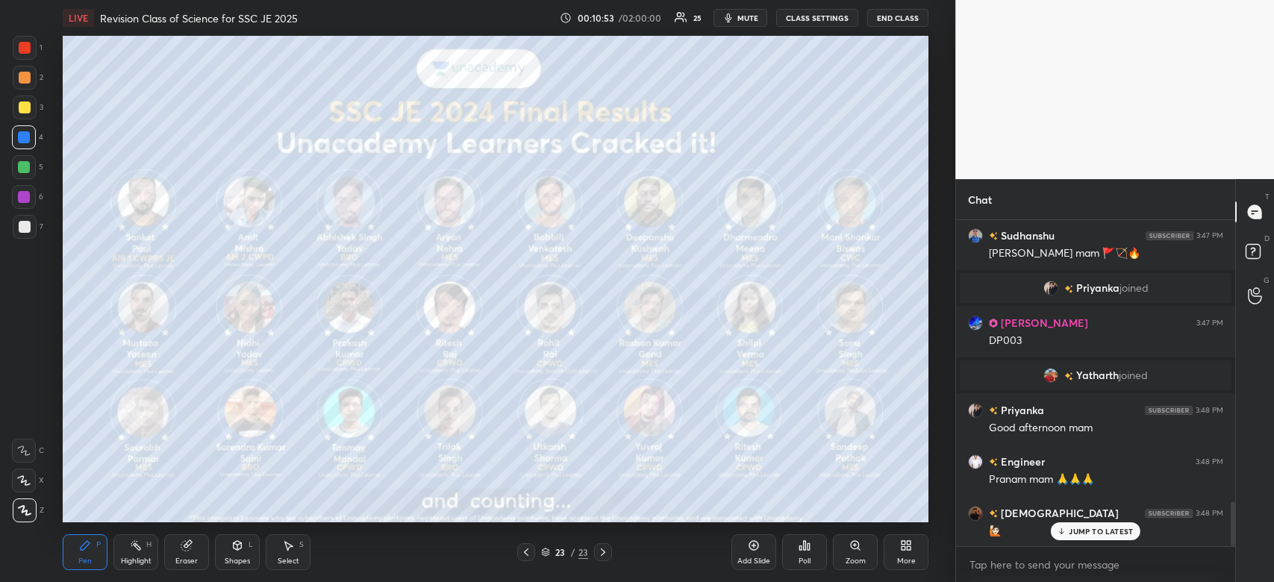
click at [1134, 526] on div "JUMP TO LATEST" at bounding box center [1096, 531] width 90 height 18
click at [752, 551] on icon at bounding box center [754, 546] width 12 height 12
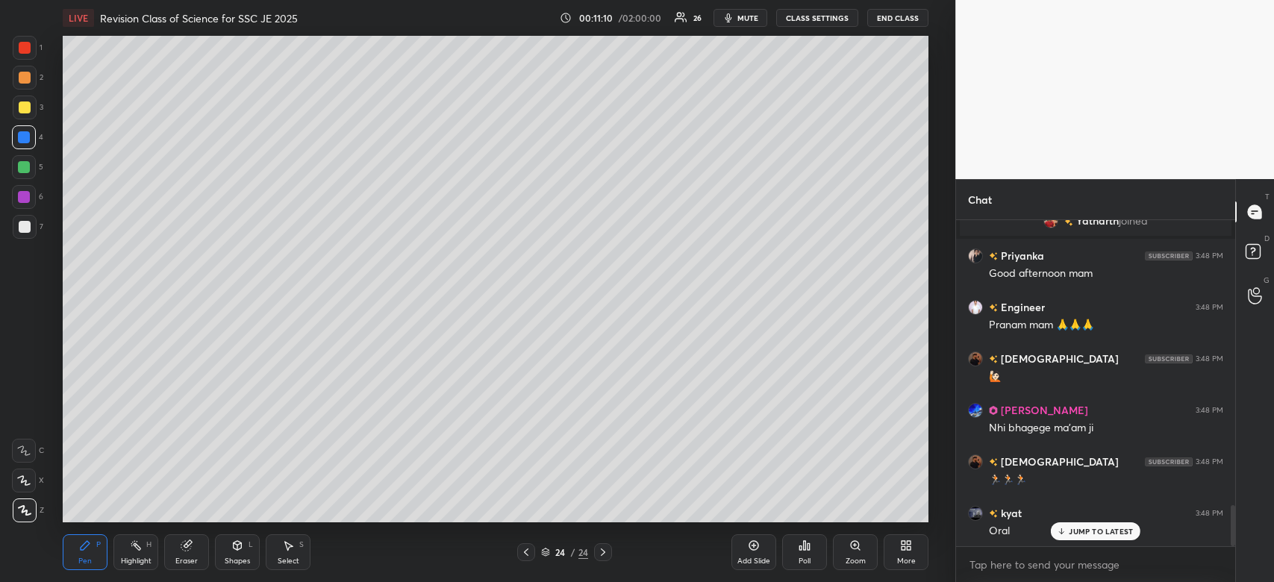
scroll to position [2288, 0]
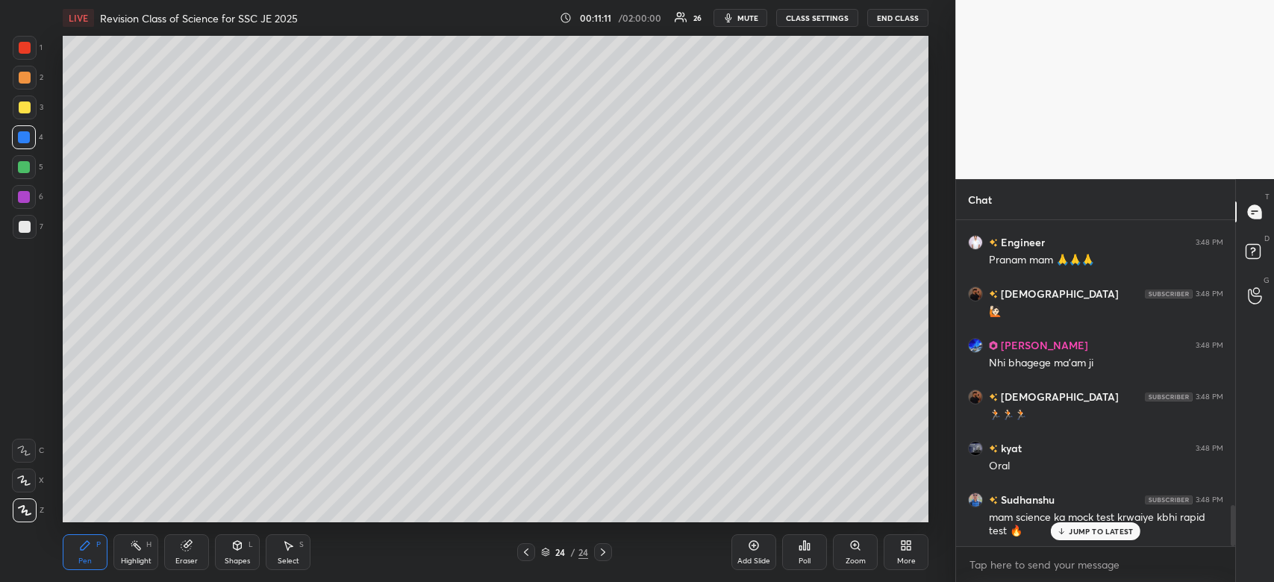
click at [1096, 530] on p "JUMP TO LATEST" at bounding box center [1101, 531] width 64 height 9
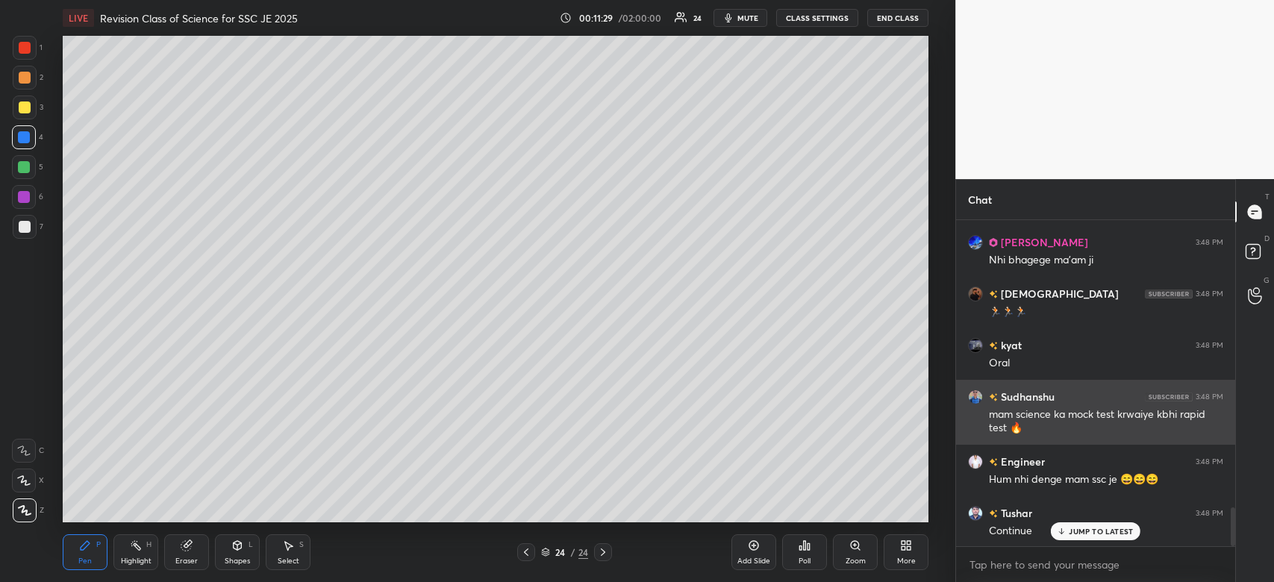
scroll to position [2442, 0]
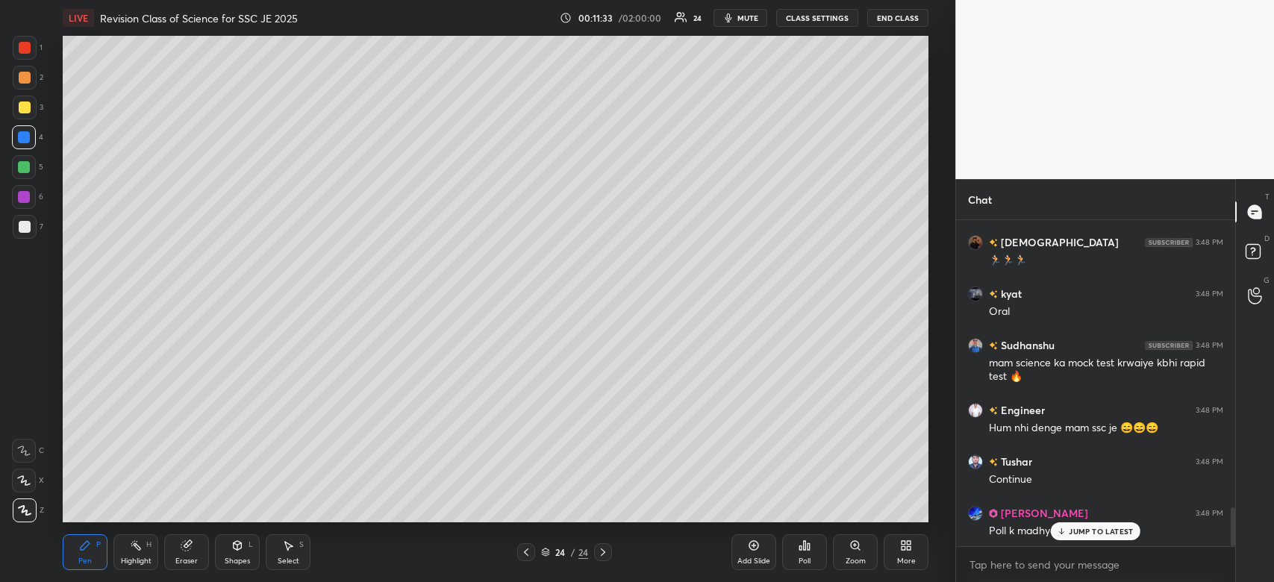
click at [1093, 527] on p "JUMP TO LATEST" at bounding box center [1101, 531] width 64 height 9
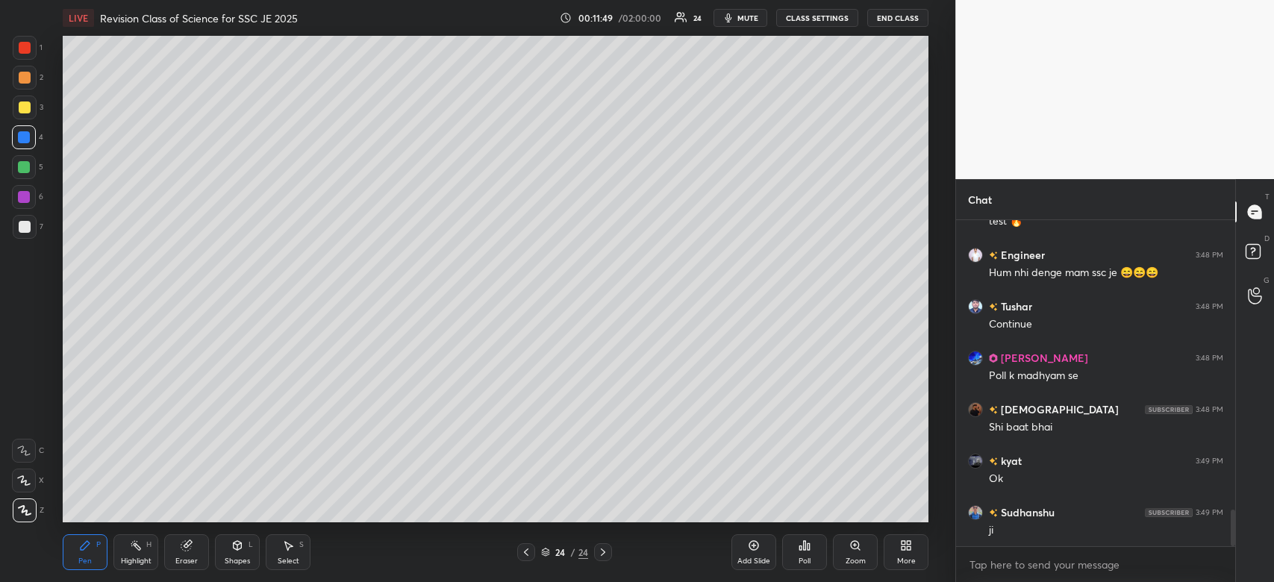
scroll to position [2648, 0]
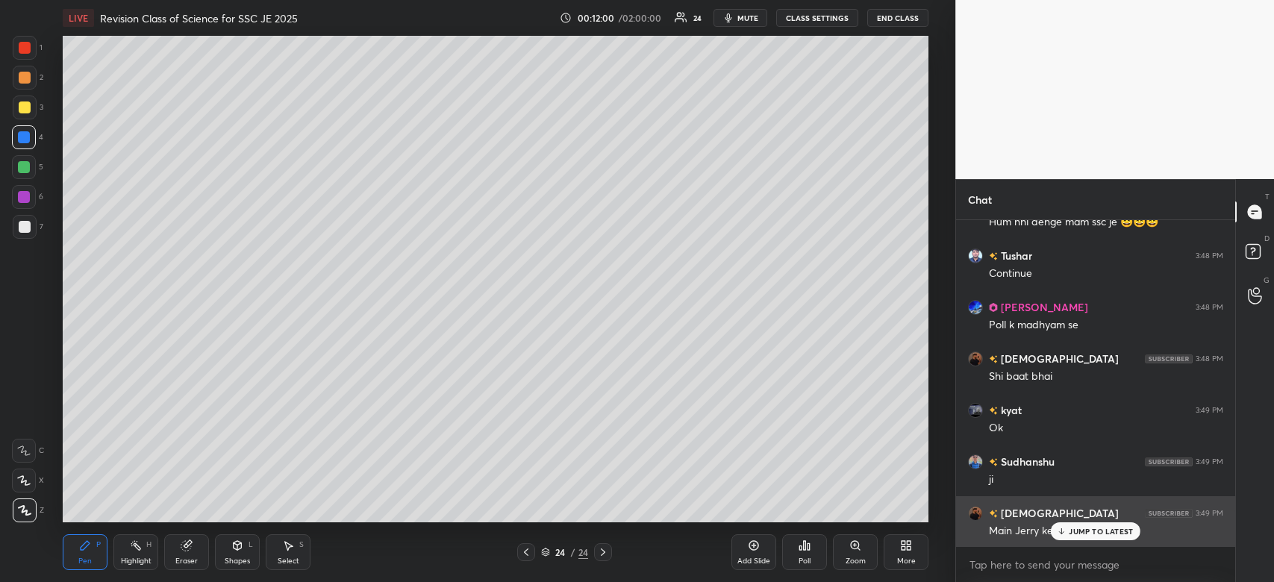
click at [1087, 535] on p "JUMP TO LATEST" at bounding box center [1101, 531] width 64 height 9
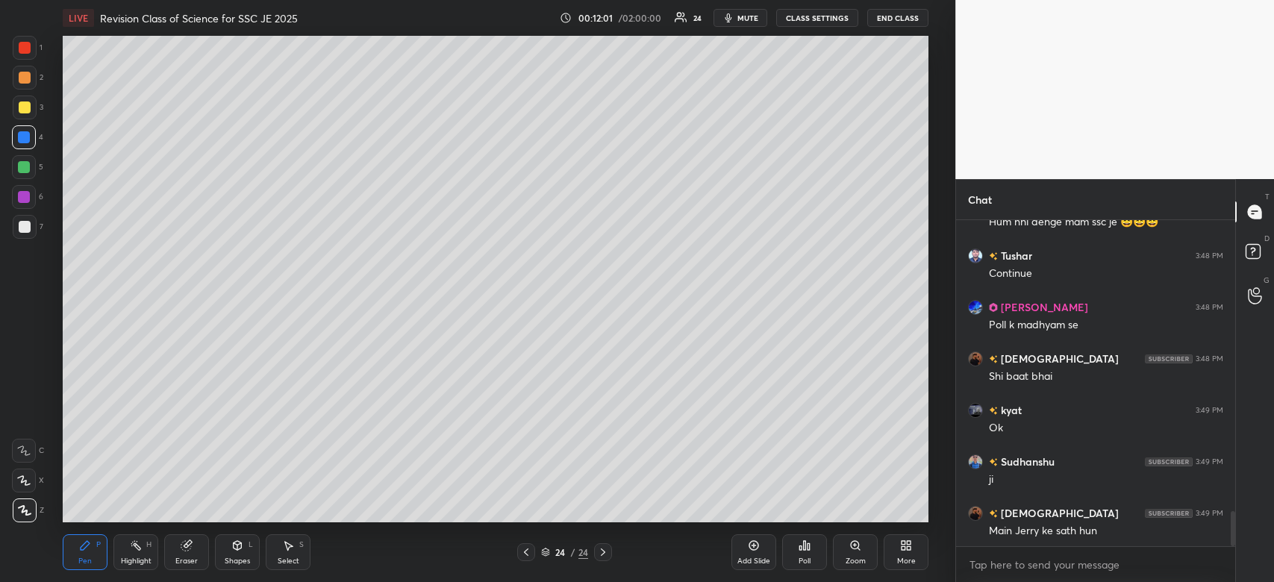
scroll to position [2700, 0]
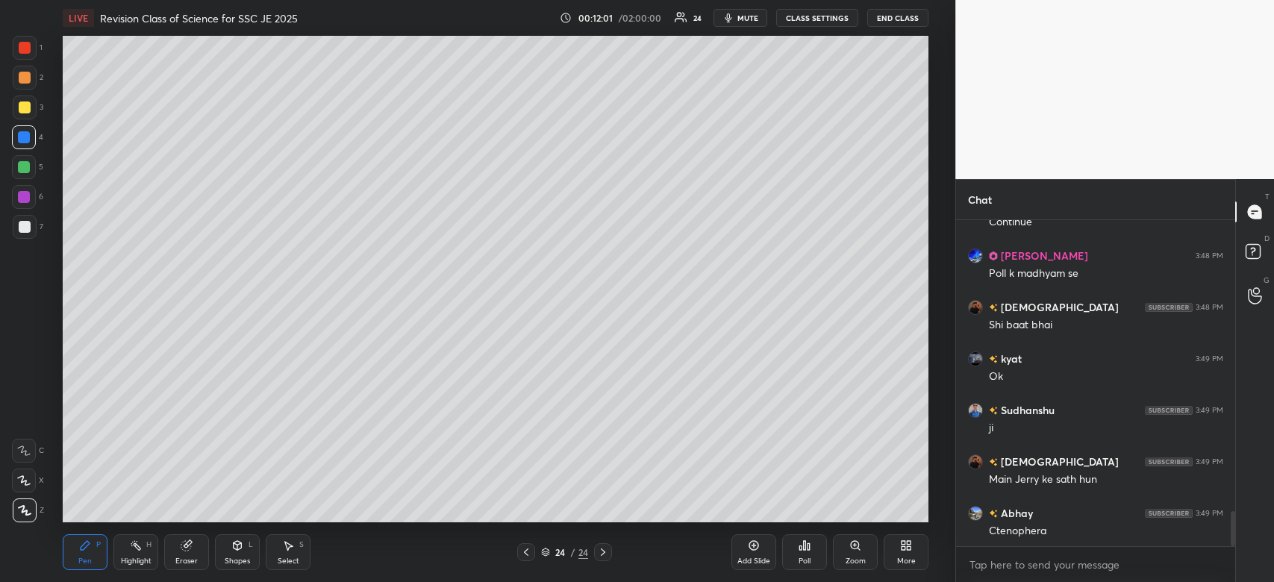
click at [19, 49] on div at bounding box center [25, 48] width 12 height 12
click at [19, 51] on div at bounding box center [25, 48] width 12 height 12
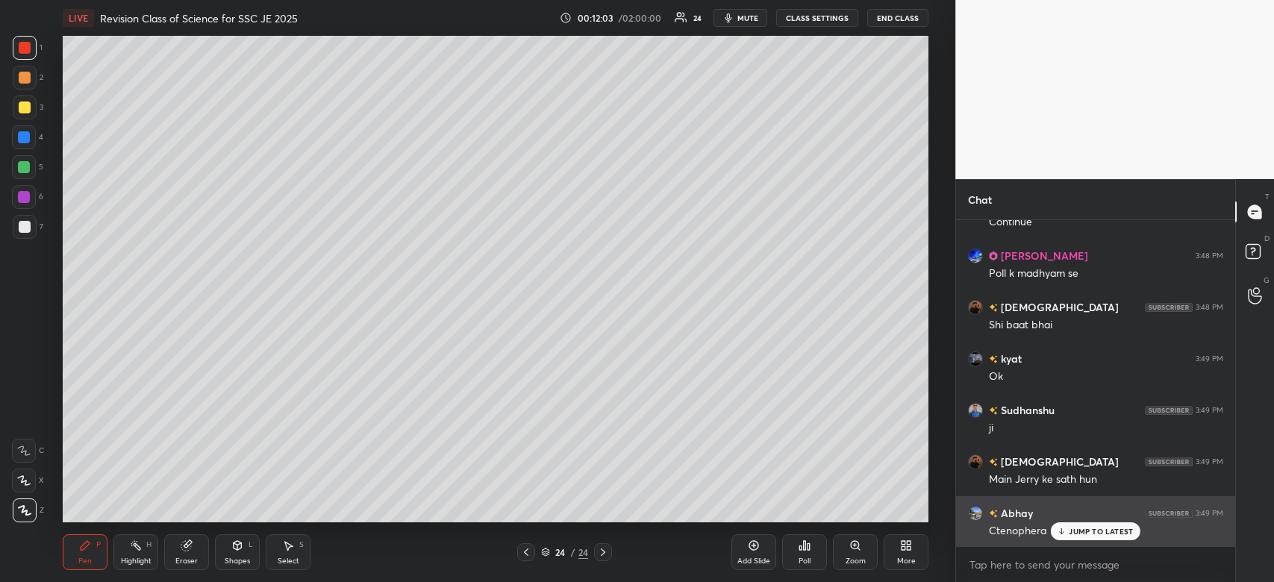
click at [1085, 534] on p "JUMP TO LATEST" at bounding box center [1101, 531] width 64 height 9
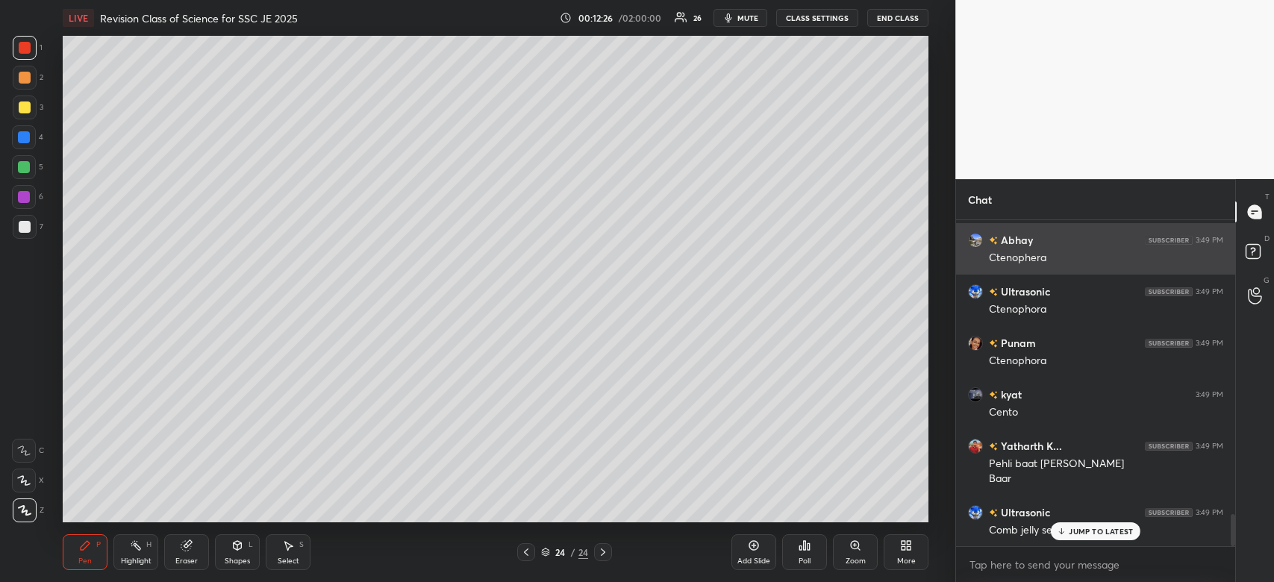
scroll to position [3024, 0]
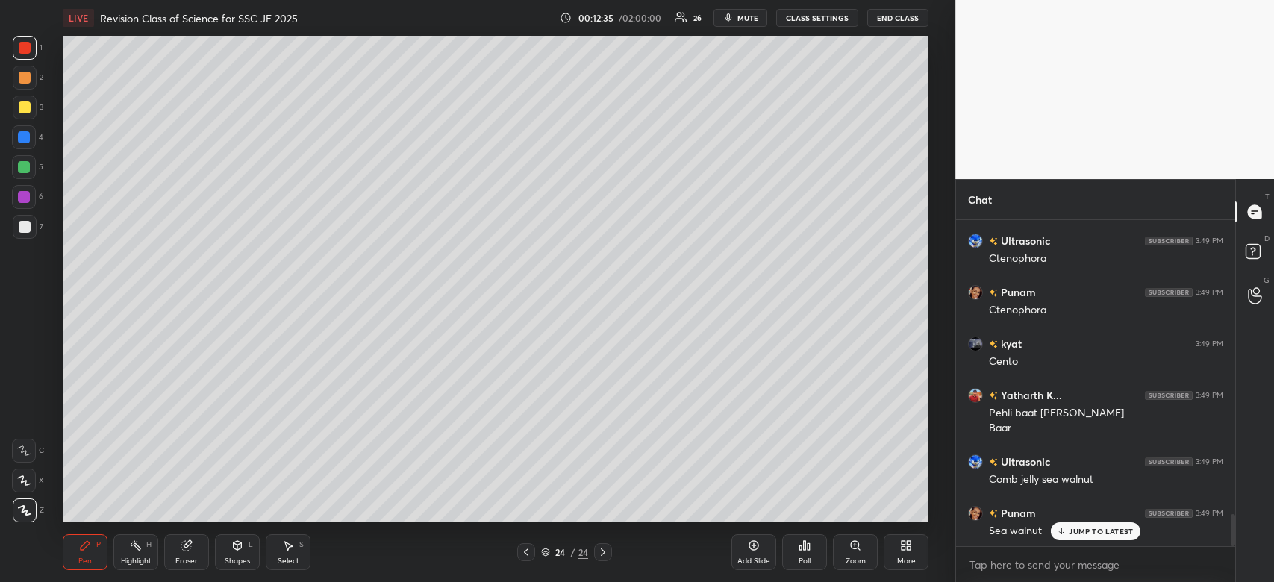
click at [30, 40] on div at bounding box center [25, 48] width 24 height 24
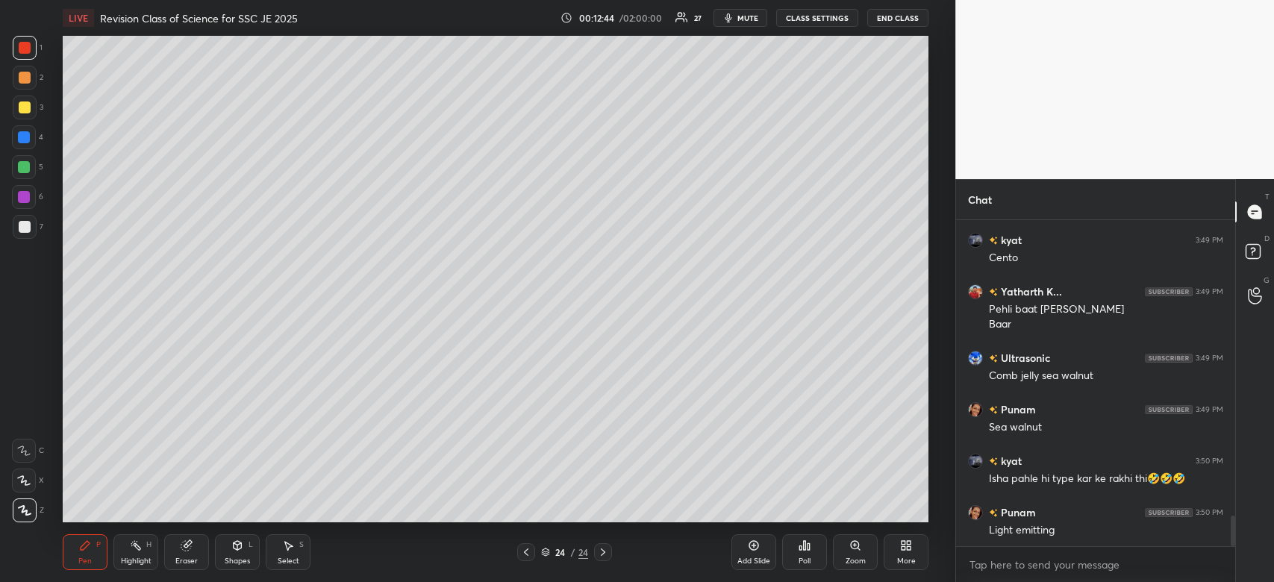
scroll to position [3178, 0]
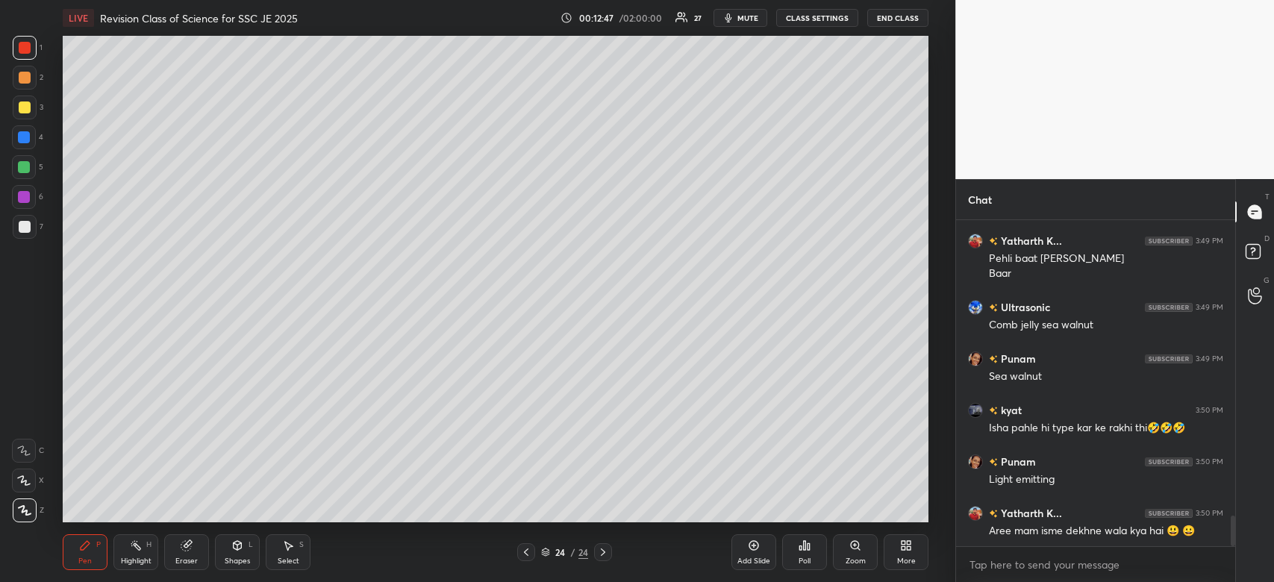
click at [30, 107] on div at bounding box center [25, 108] width 12 height 12
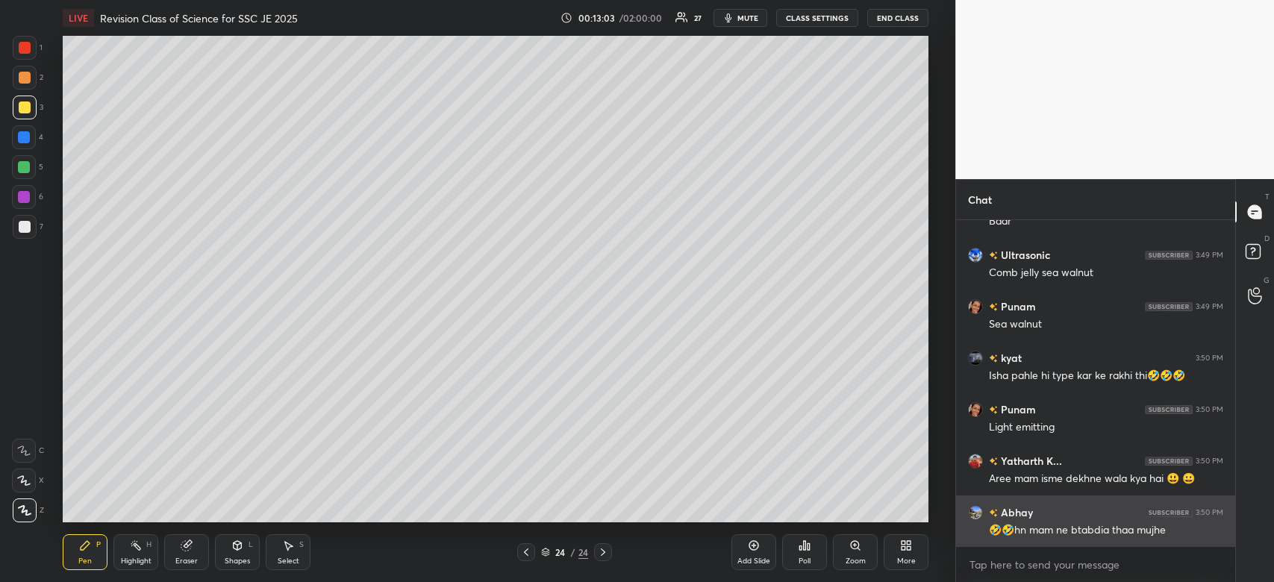
scroll to position [3281, 0]
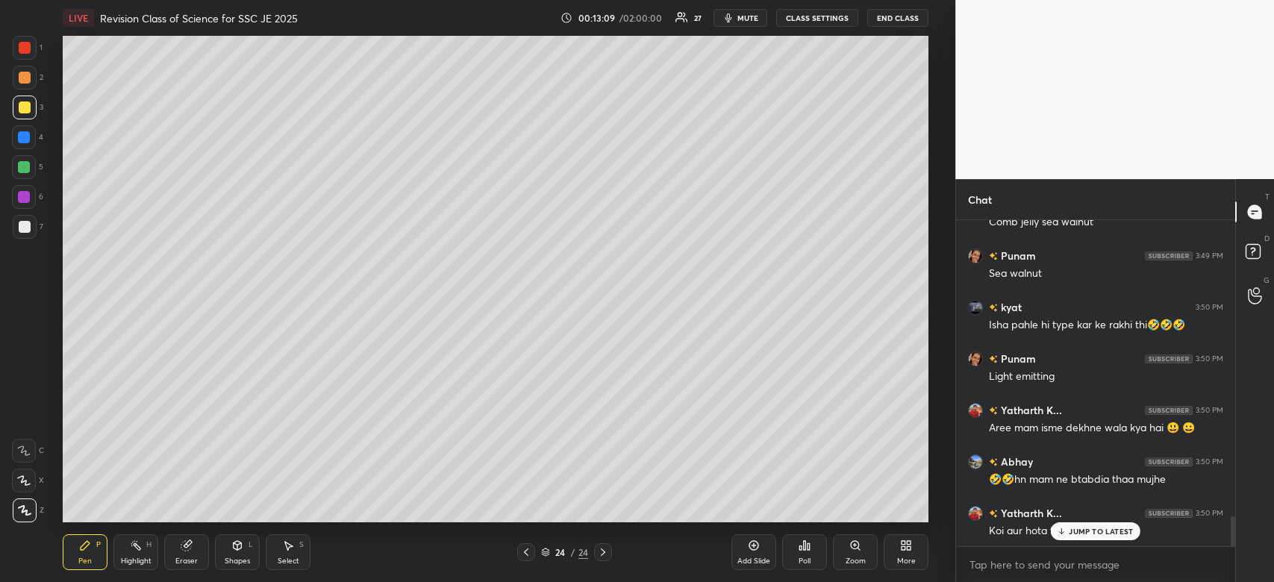
click at [1085, 528] on p "JUMP TO LATEST" at bounding box center [1101, 531] width 64 height 9
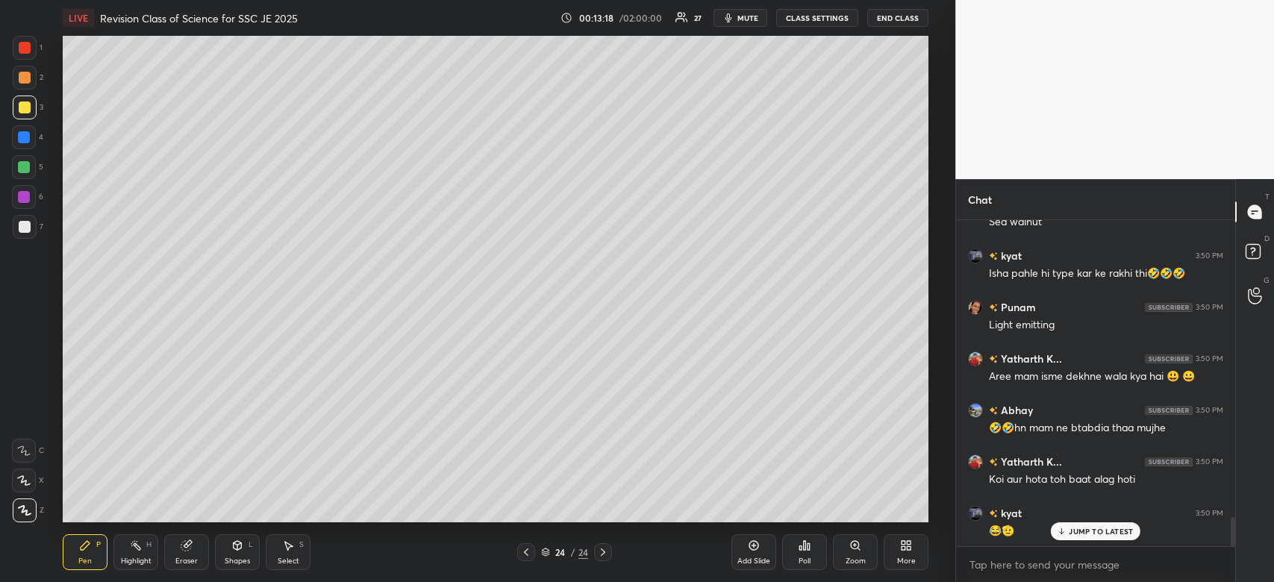
scroll to position [3368, 0]
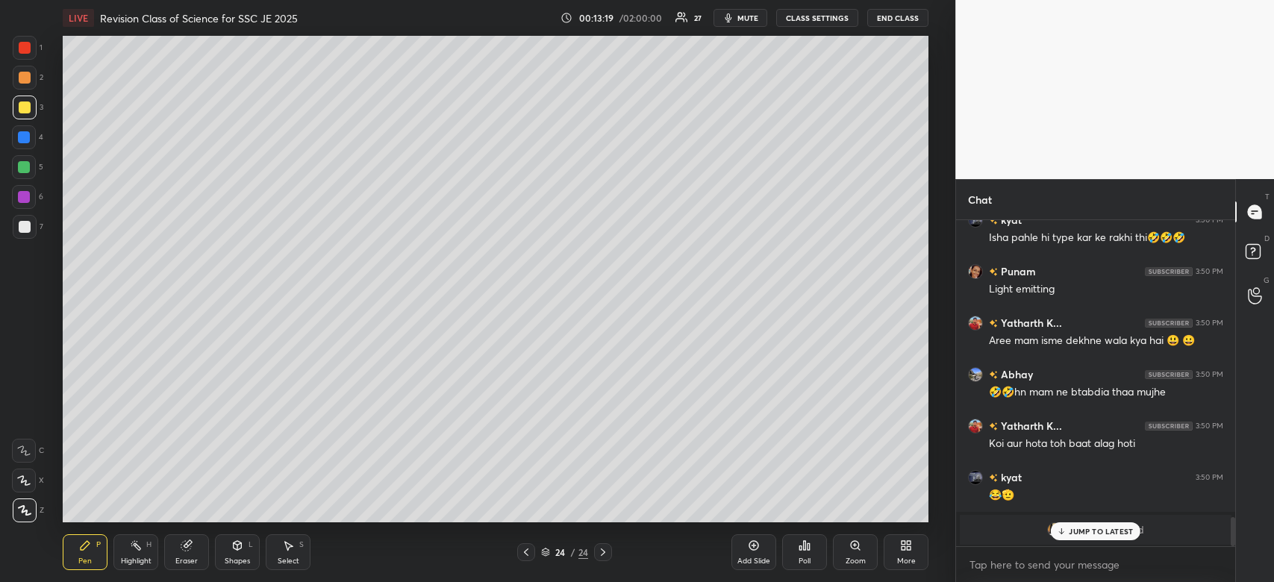
click at [1104, 531] on p "JUMP TO LATEST" at bounding box center [1101, 531] width 64 height 9
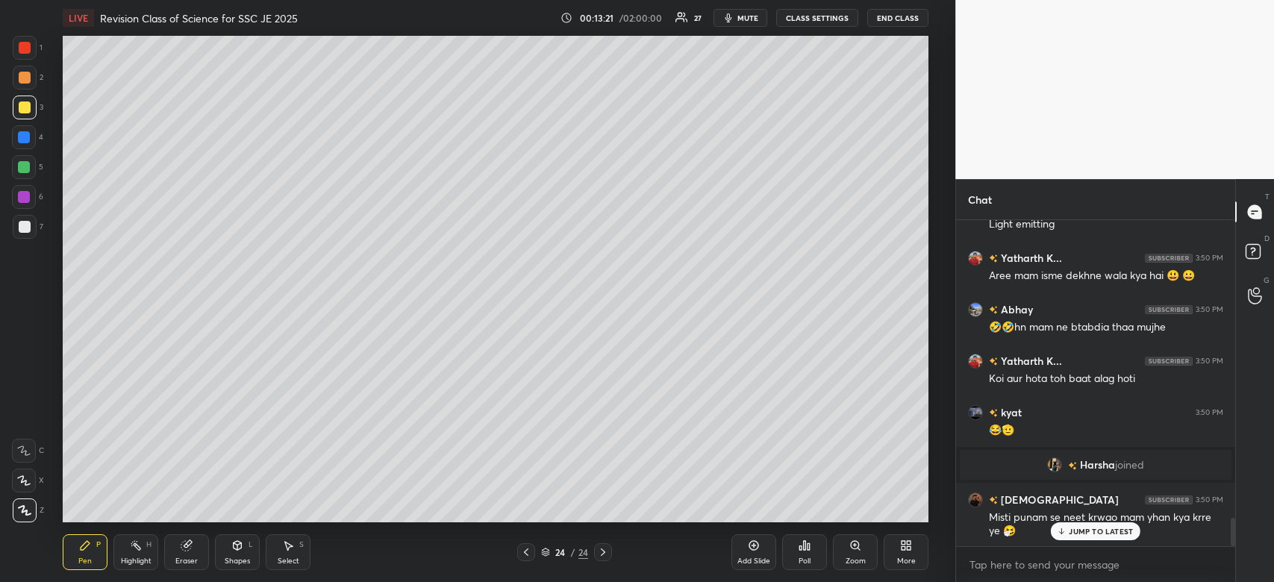
click at [746, 558] on div "Add Slide" at bounding box center [753, 561] width 33 height 7
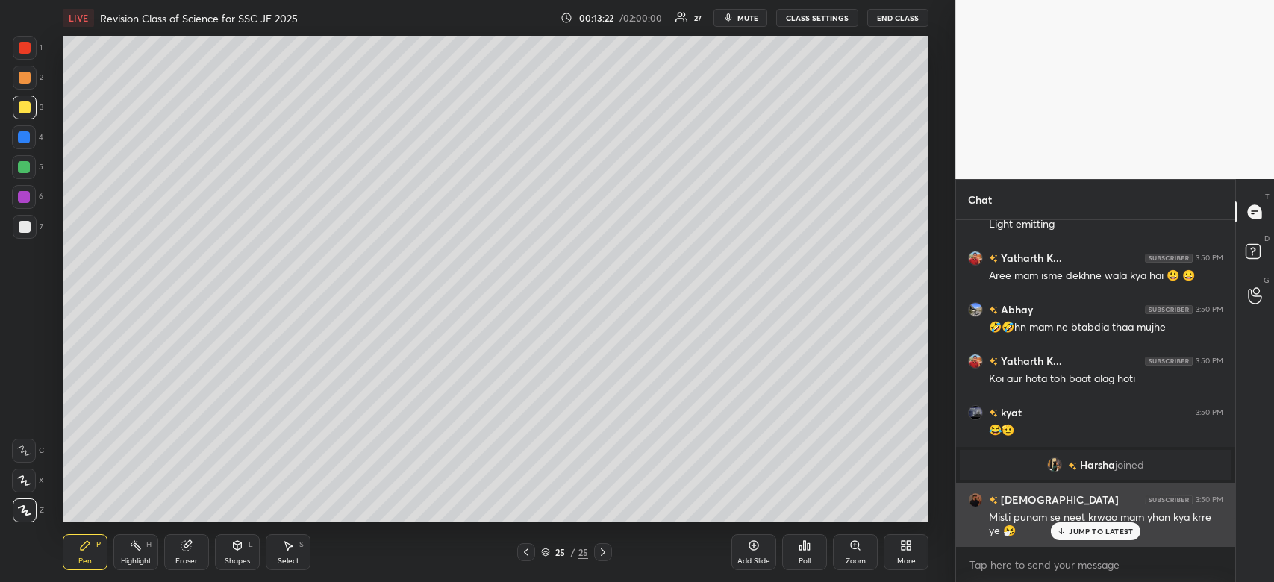
click at [1101, 534] on p "JUMP TO LATEST" at bounding box center [1101, 531] width 64 height 9
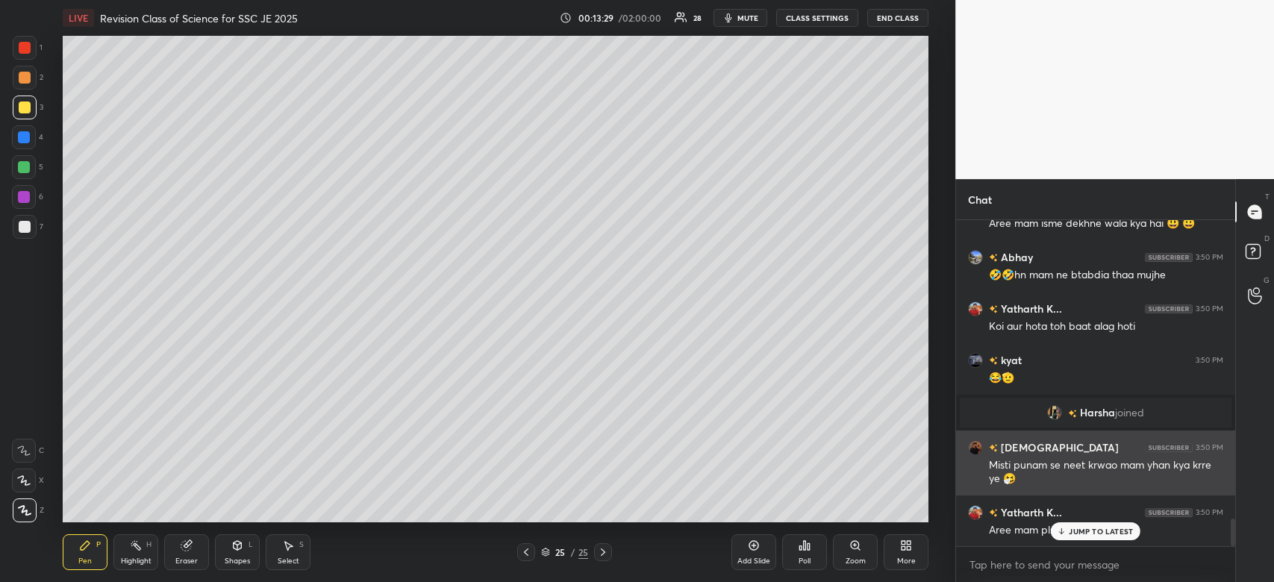
scroll to position [3536, 0]
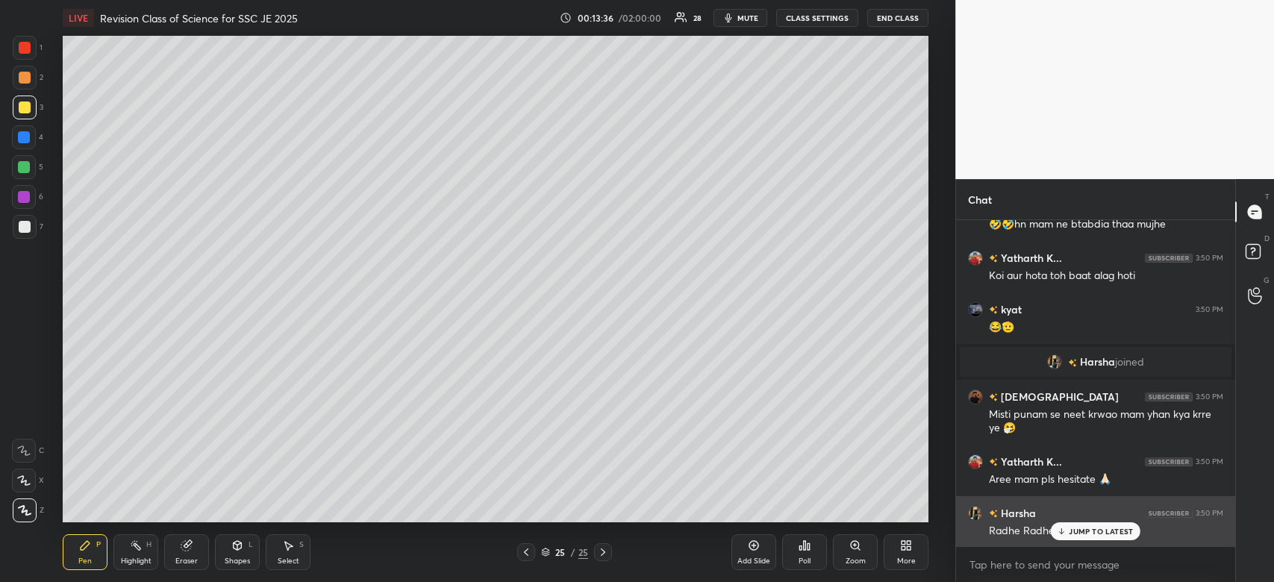
click at [1075, 530] on p "JUMP TO LATEST" at bounding box center [1101, 531] width 64 height 9
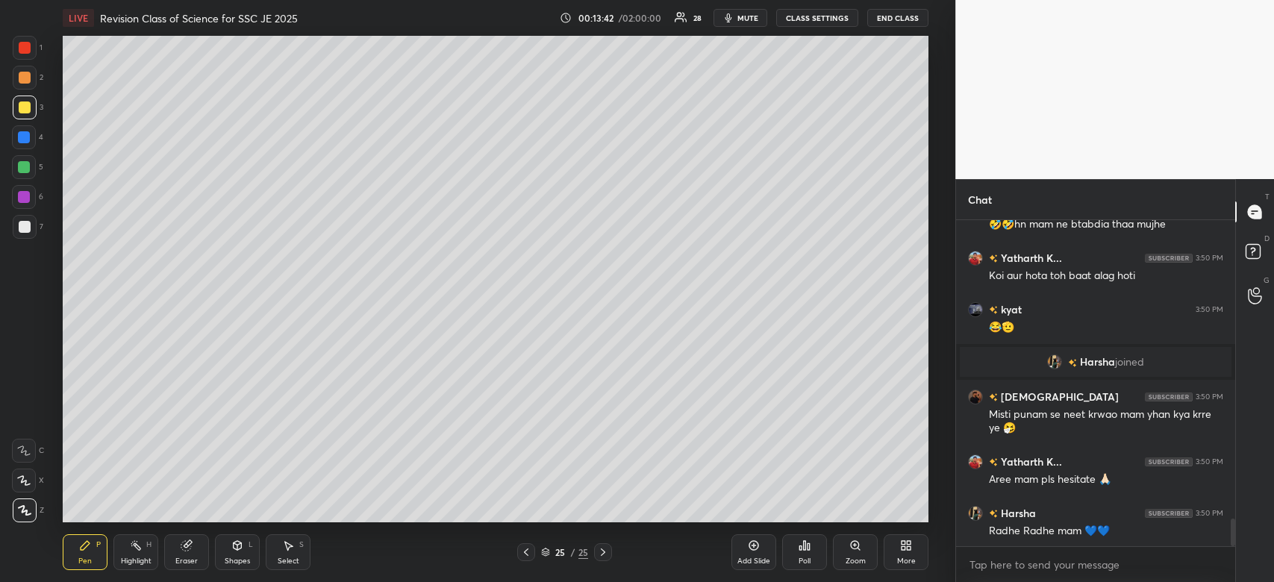
click at [22, 113] on div at bounding box center [25, 108] width 12 height 12
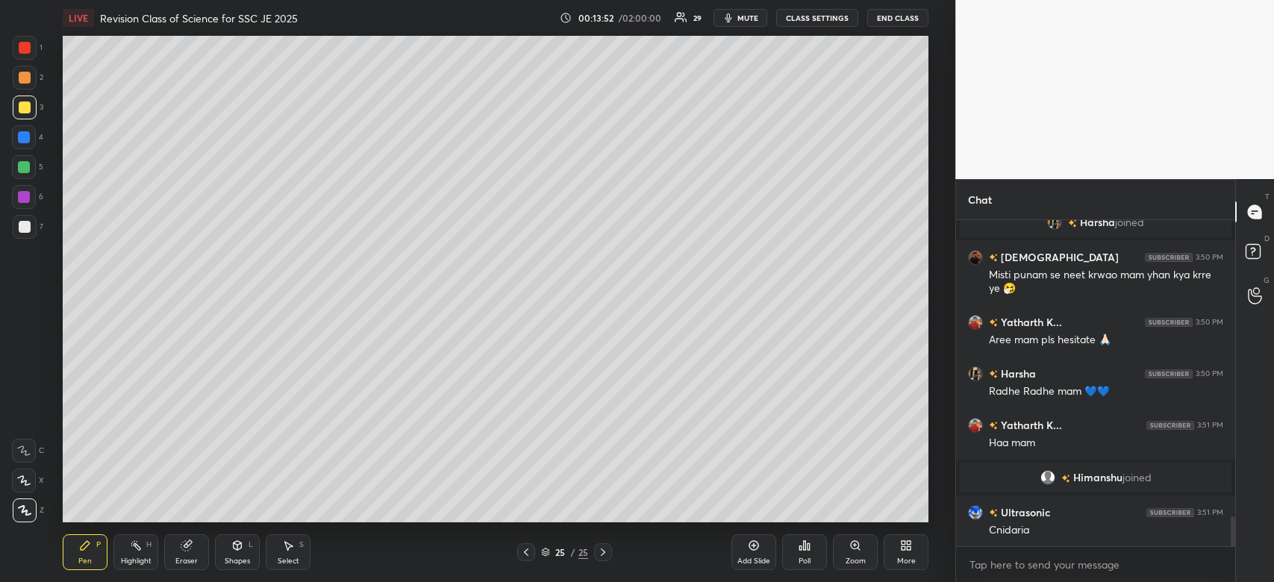
scroll to position [3201, 0]
click at [20, 51] on div at bounding box center [25, 48] width 12 height 12
click at [15, 195] on div at bounding box center [24, 197] width 24 height 24
click at [24, 195] on div at bounding box center [24, 197] width 12 height 12
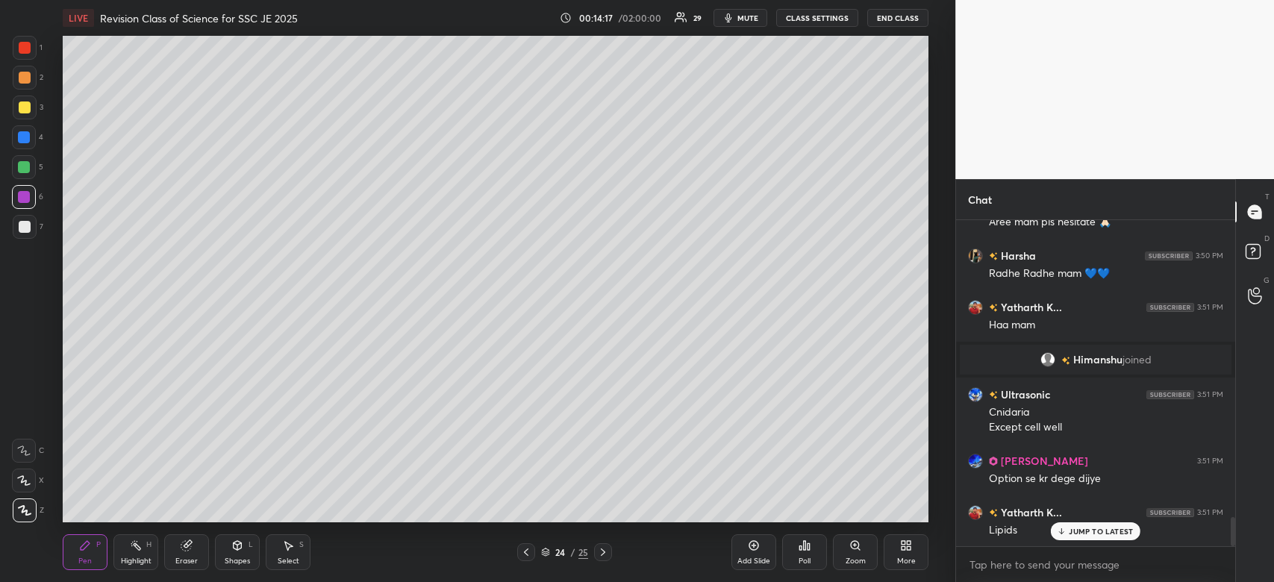
scroll to position [3383, 0]
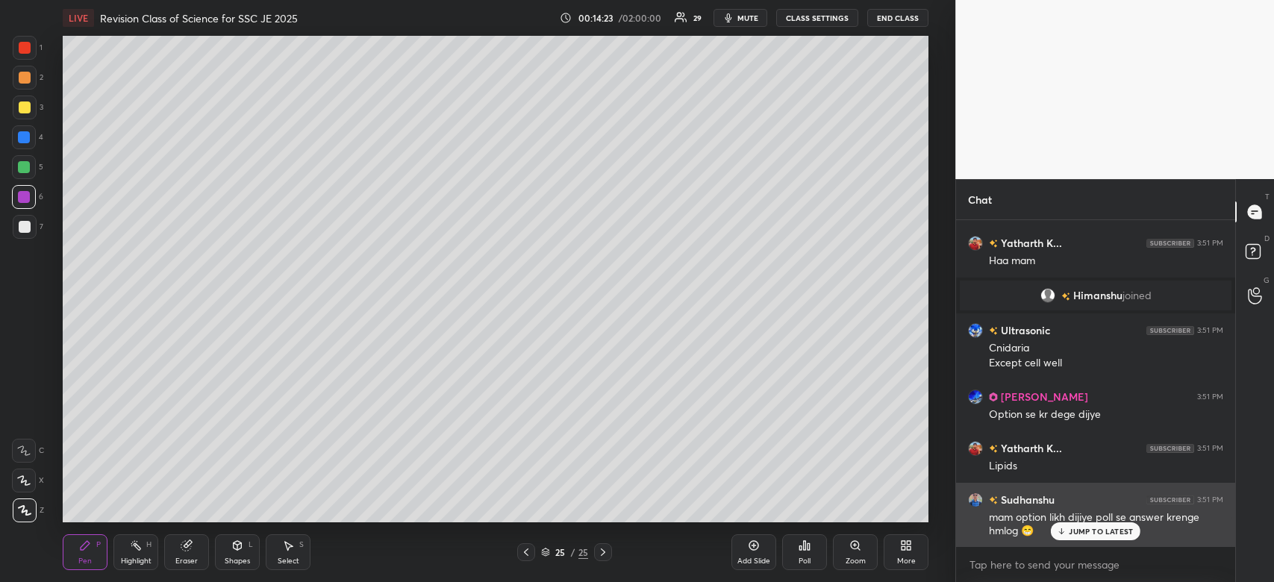
click at [1110, 538] on div "JUMP TO LATEST" at bounding box center [1096, 531] width 90 height 18
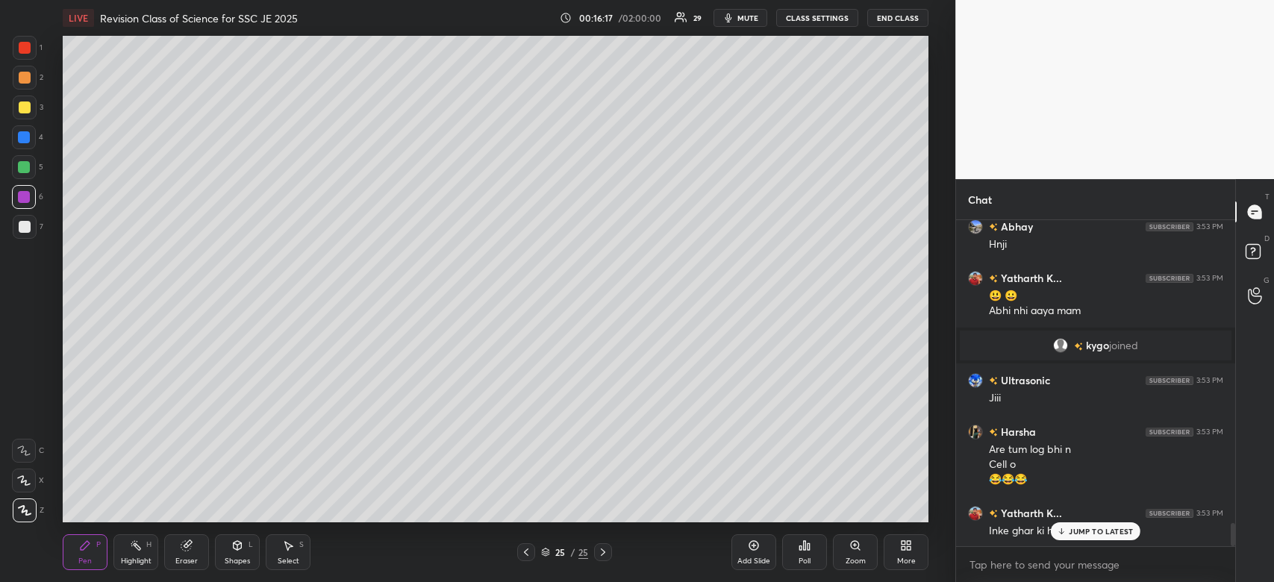
scroll to position [4263, 0]
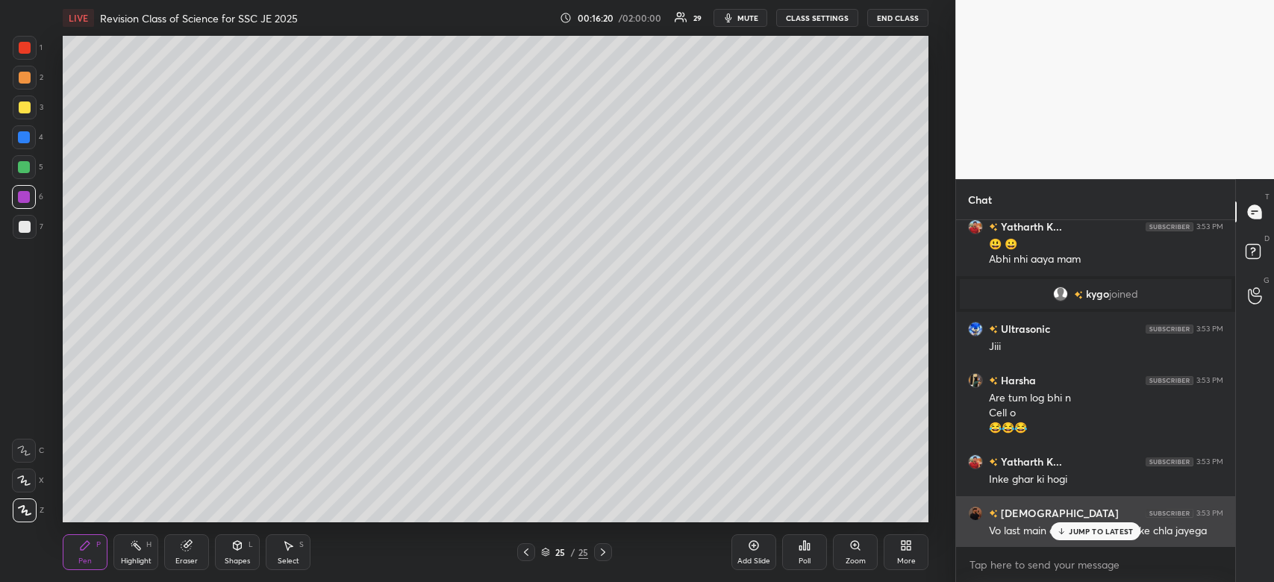
click at [1101, 534] on p "JUMP TO LATEST" at bounding box center [1101, 531] width 64 height 9
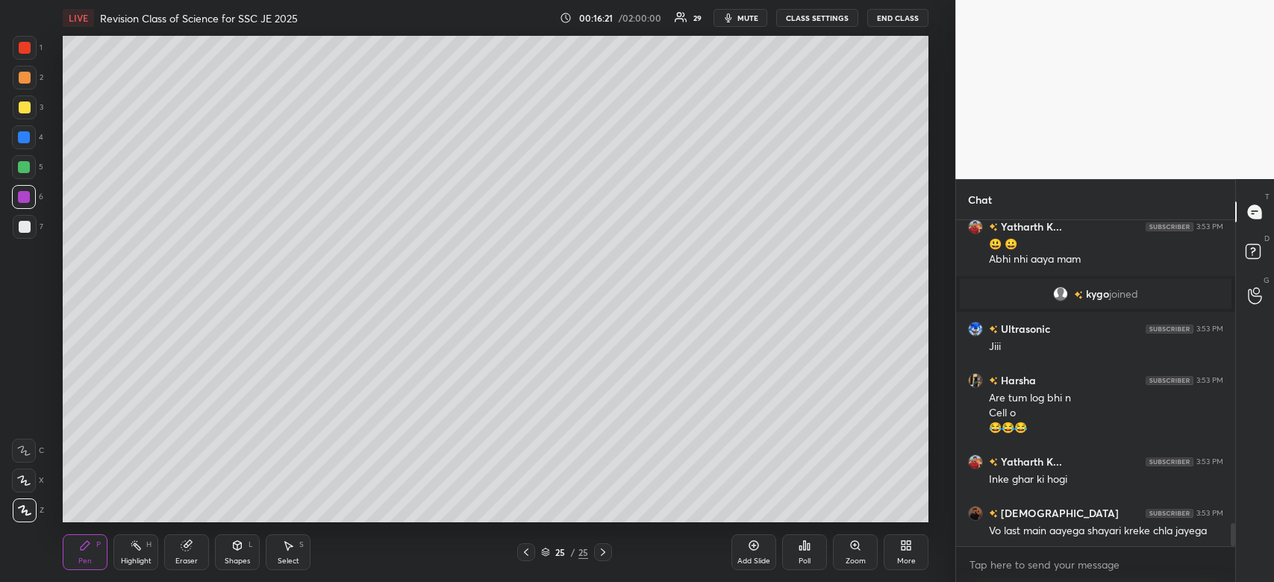
click at [27, 139] on div at bounding box center [24, 137] width 12 height 12
click at [30, 44] on div at bounding box center [25, 48] width 12 height 12
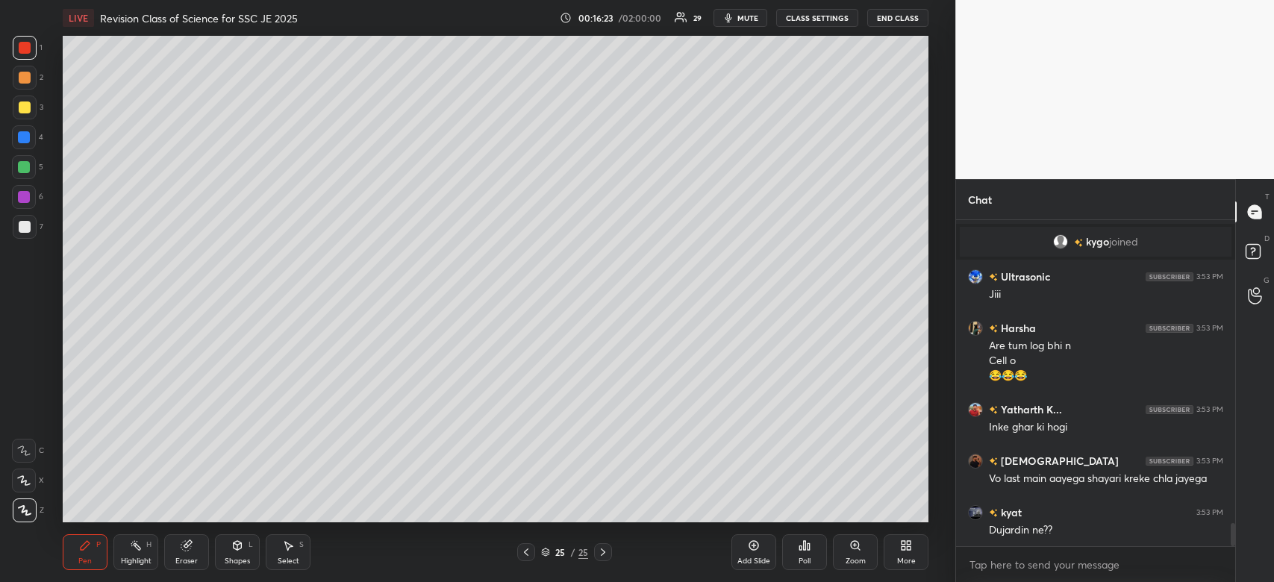
click at [19, 108] on div at bounding box center [25, 108] width 12 height 12
click at [22, 108] on div at bounding box center [25, 108] width 12 height 12
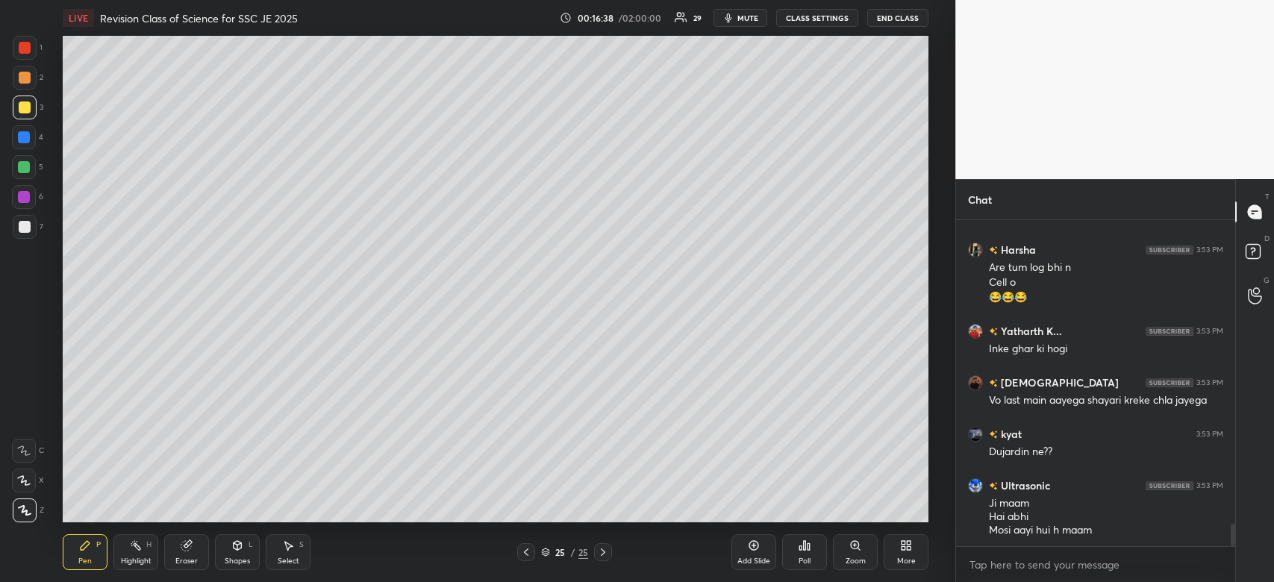
scroll to position [4445, 0]
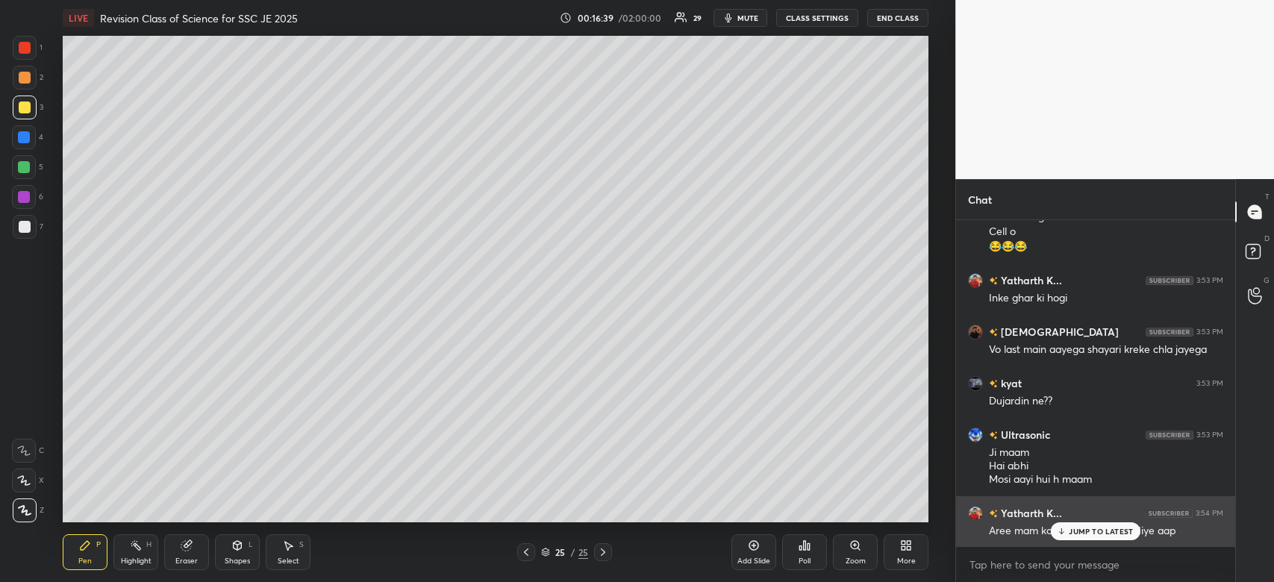
click at [1093, 528] on p "JUMP TO LATEST" at bounding box center [1101, 531] width 64 height 9
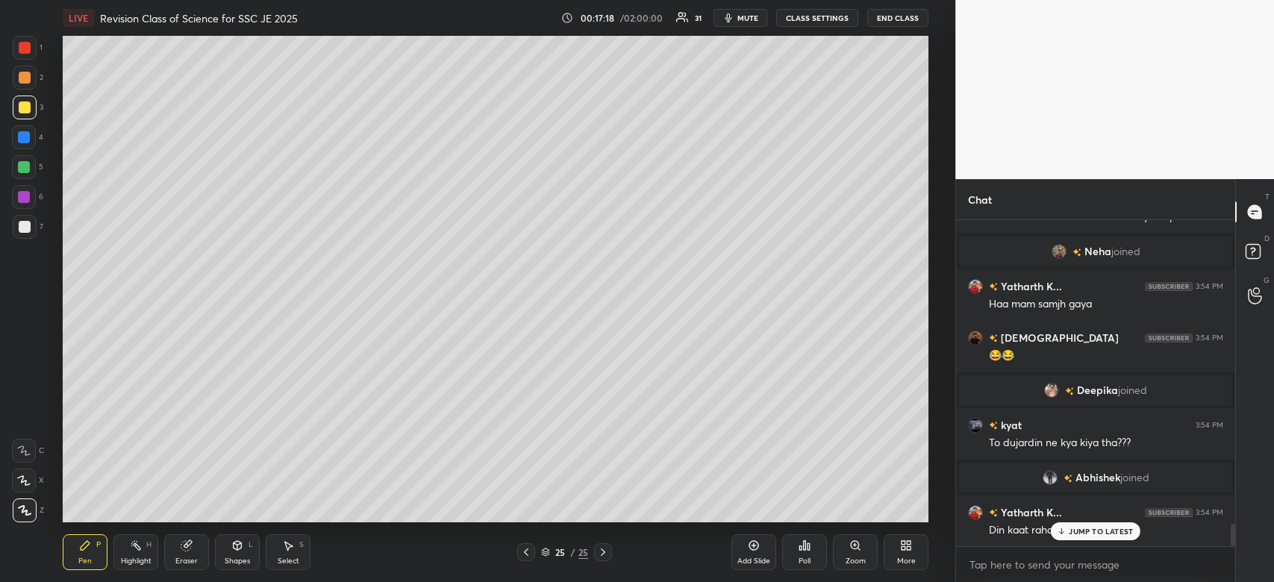
scroll to position [4479, 0]
click at [756, 550] on icon at bounding box center [754, 546] width 10 height 10
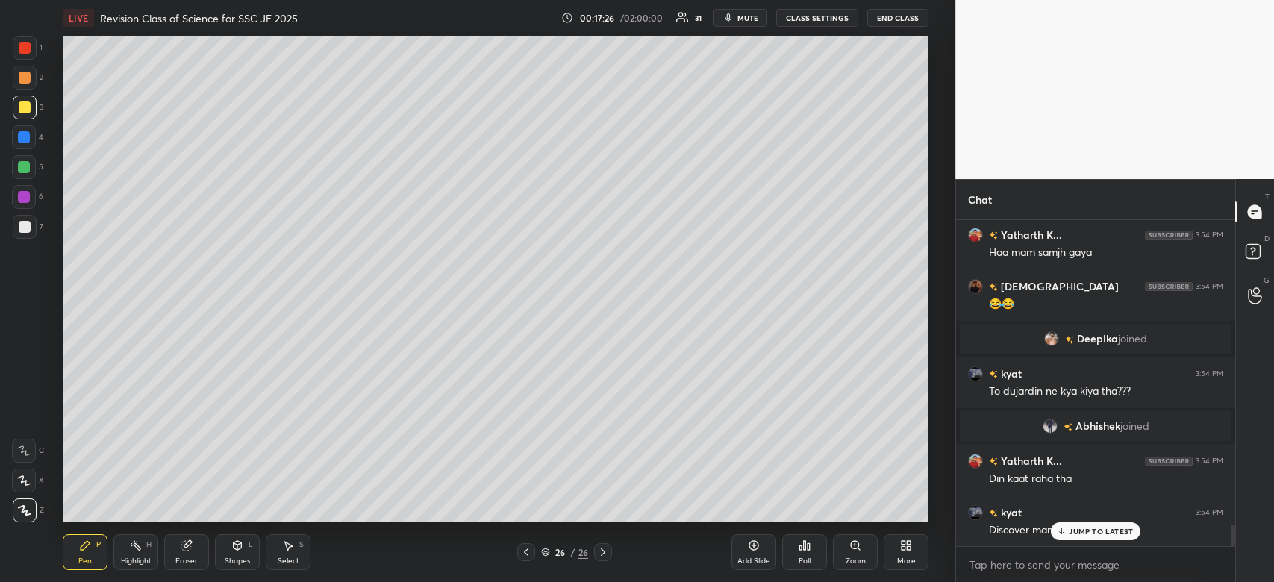
scroll to position [4582, 0]
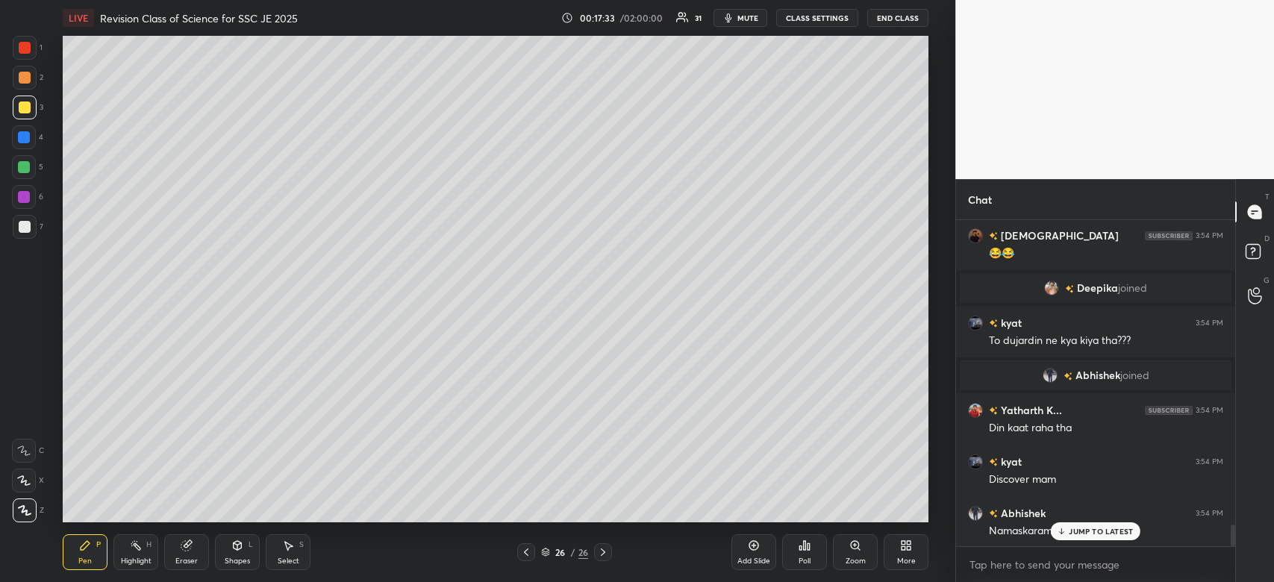
click at [1087, 533] on p "JUMP TO LATEST" at bounding box center [1101, 531] width 64 height 9
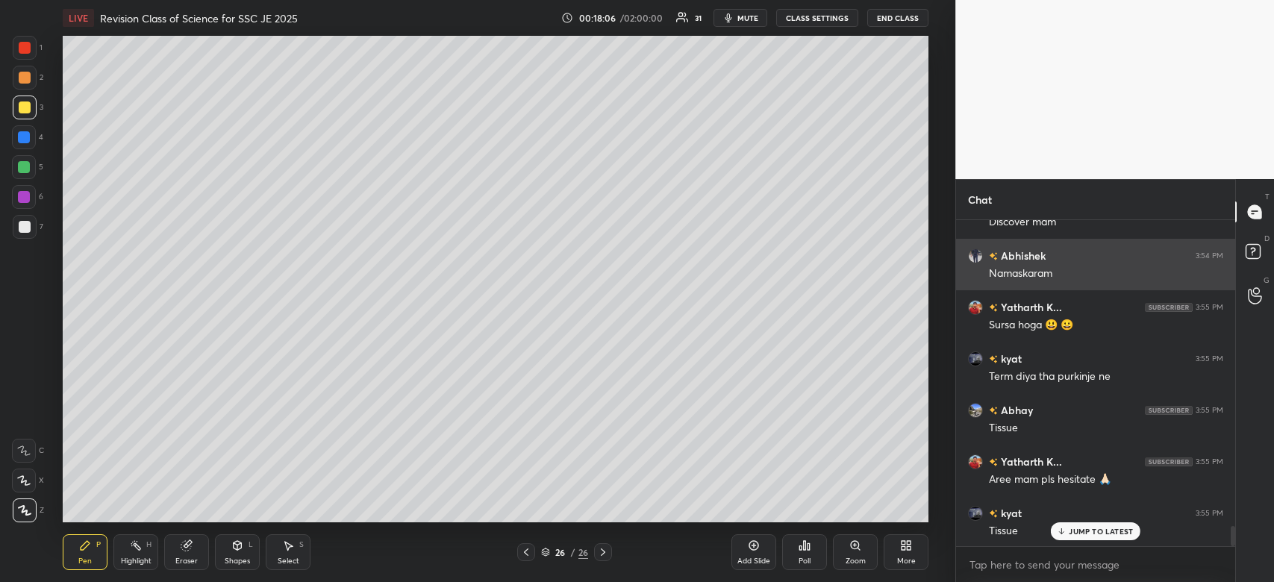
scroll to position [4891, 0]
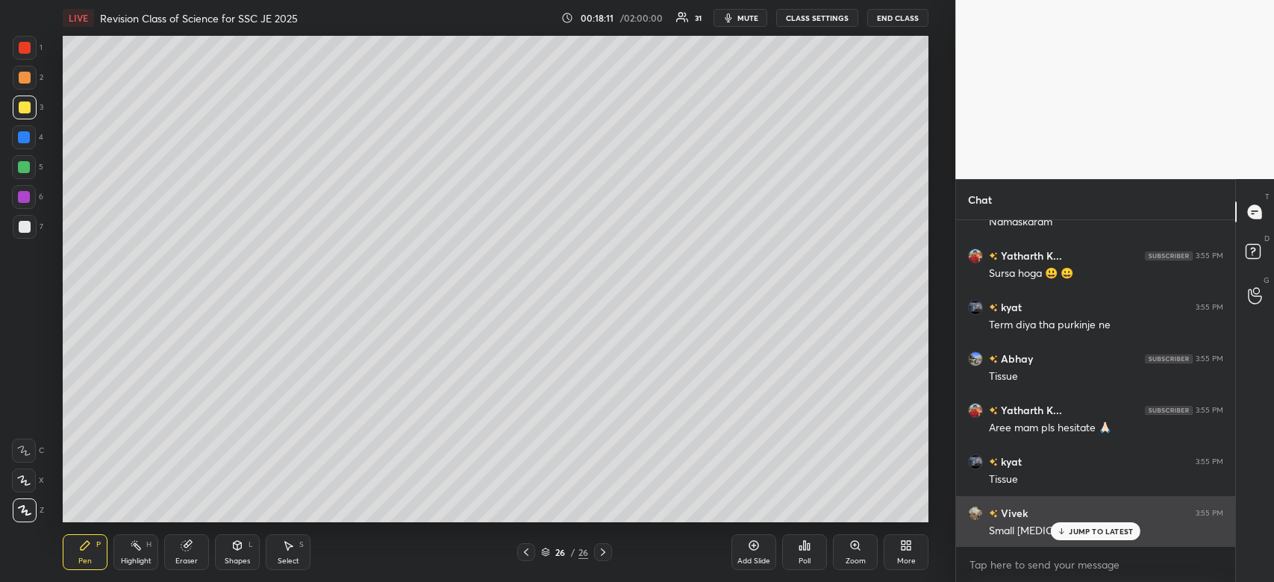
click at [1083, 533] on p "JUMP TO LATEST" at bounding box center [1101, 531] width 64 height 9
click at [973, 511] on img "grid" at bounding box center [975, 513] width 15 height 15
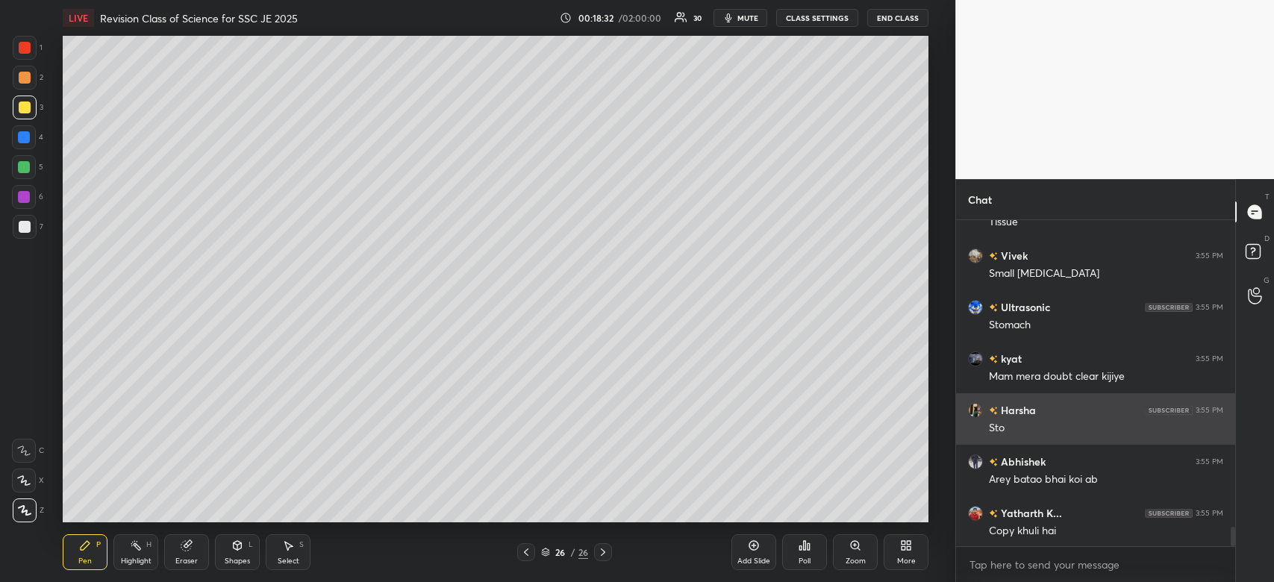
scroll to position [5201, 0]
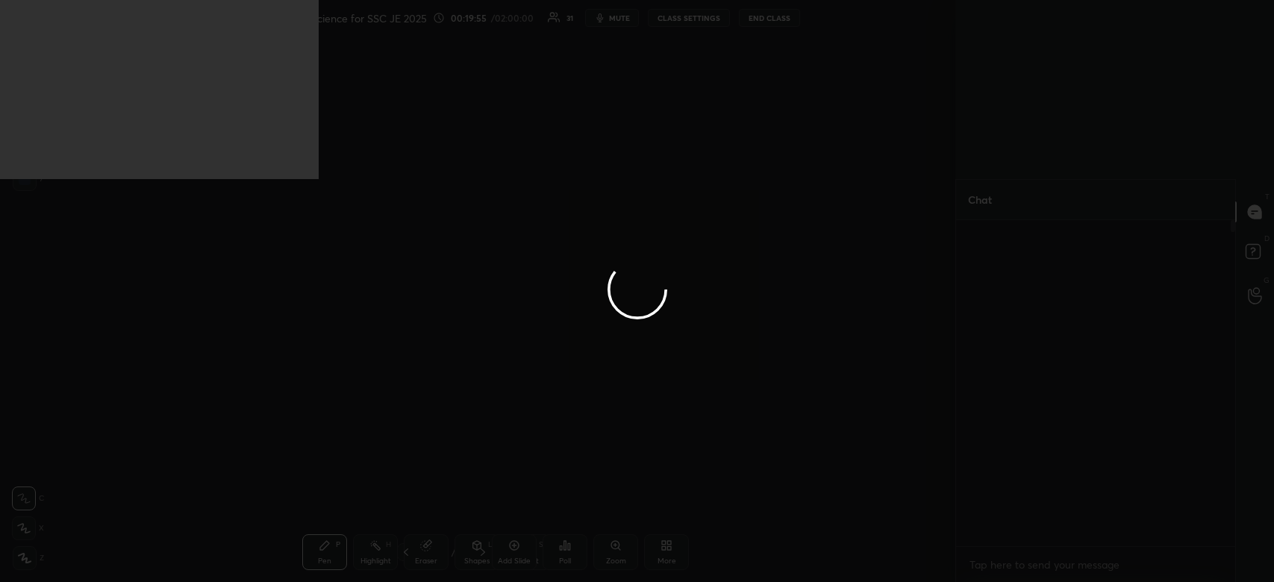
scroll to position [5, 4]
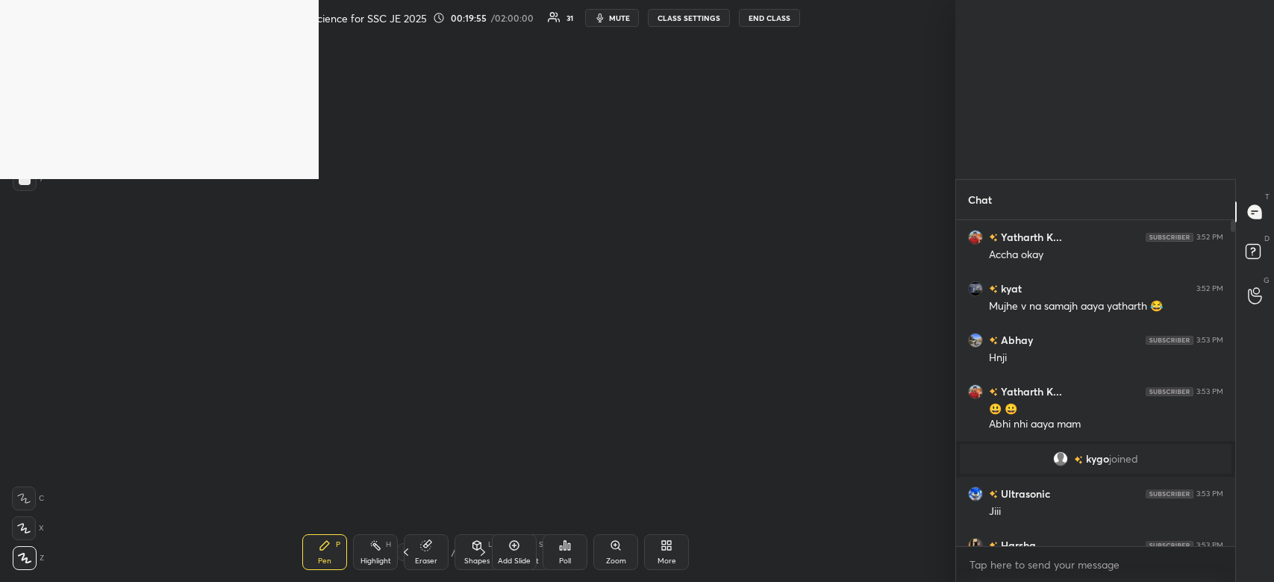
type textarea "x"
drag, startPoint x: 110, startPoint y: 92, endPoint x: 900, endPoint y: 158, distance: 792.5
click at [900, 158] on div "1 2 3 4 5 6 7 C X Z C X Z E E Erase all H H LIVE Revision Class of Science for …" at bounding box center [637, 291] width 1274 height 582
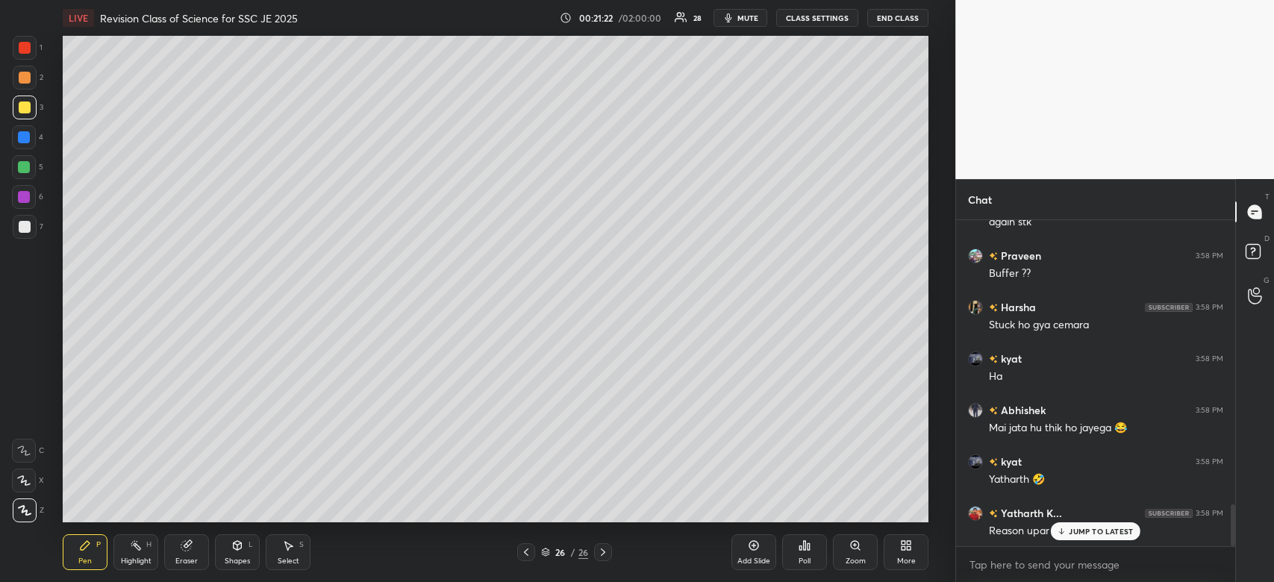
click at [1080, 530] on p "JUMP TO LATEST" at bounding box center [1101, 531] width 64 height 9
click at [905, 549] on icon at bounding box center [904, 548] width 4 height 4
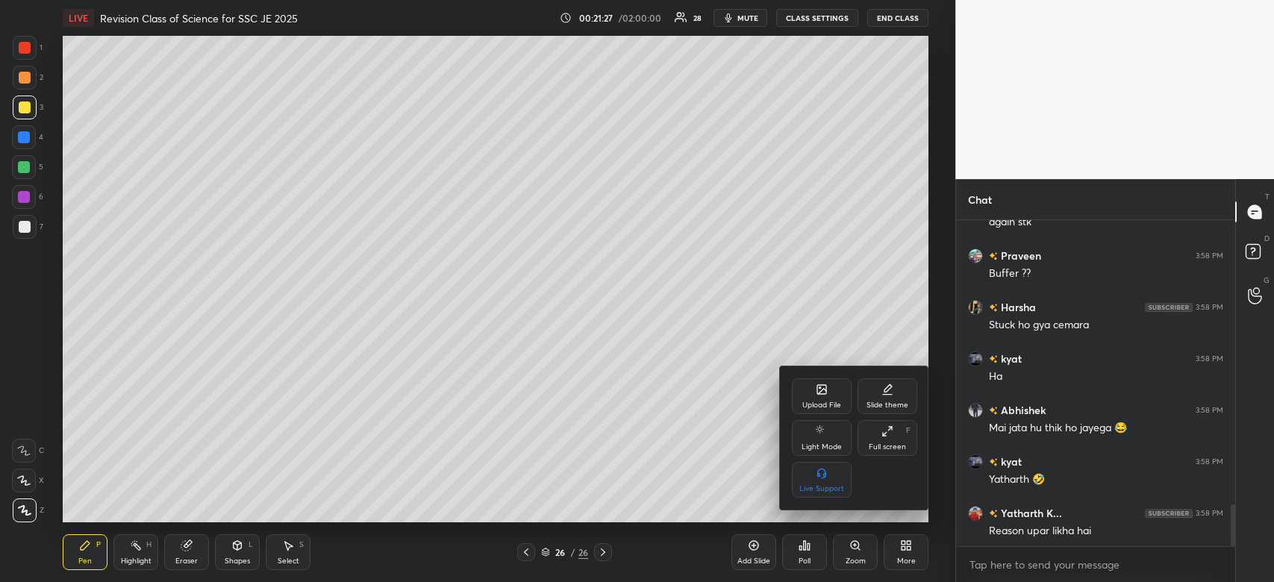
click at [824, 402] on div "Upload File" at bounding box center [821, 405] width 39 height 7
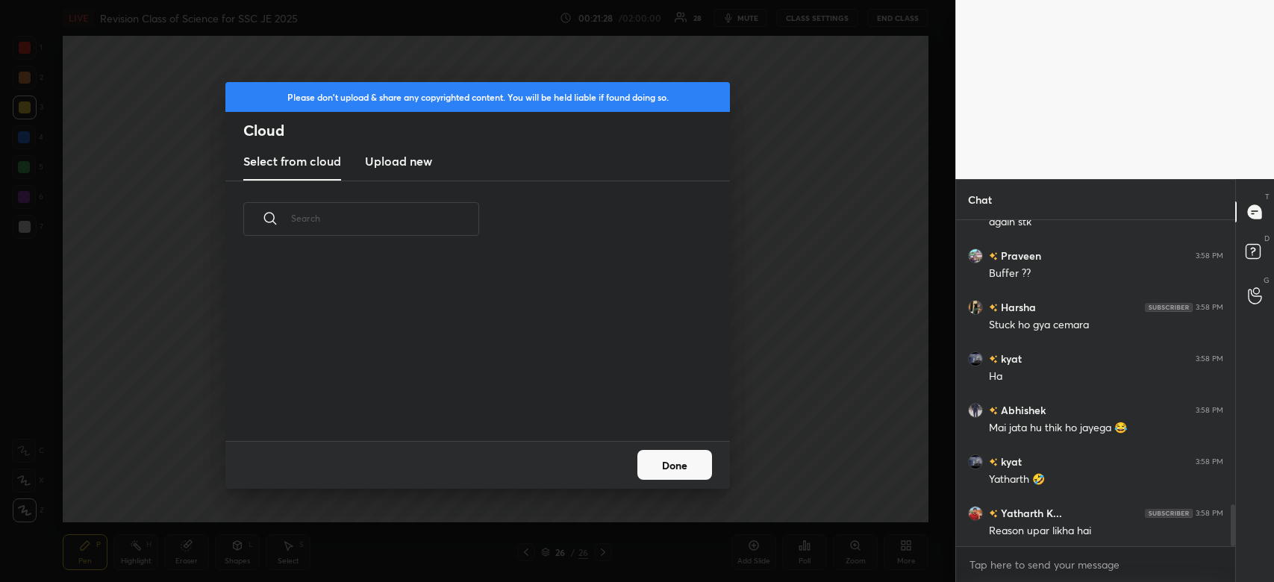
scroll to position [184, 478]
click at [413, 167] on h3 "Upload new" at bounding box center [398, 161] width 67 height 18
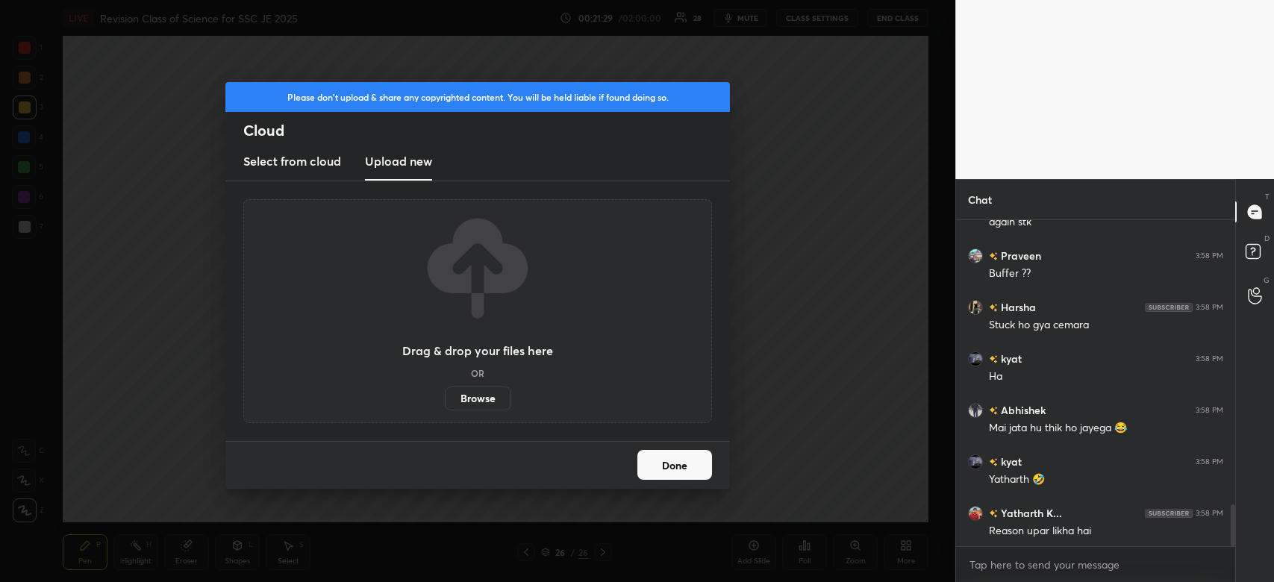
scroll to position [2248, 0]
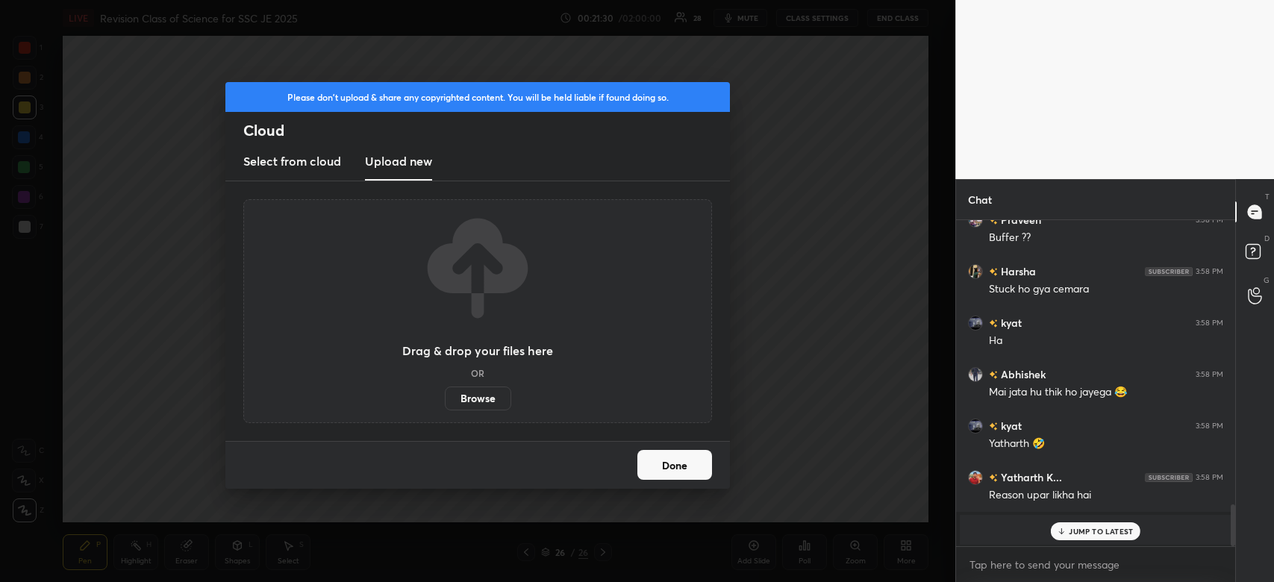
click at [467, 391] on label "Browse" at bounding box center [478, 399] width 66 height 24
click at [445, 391] on input "Browse" at bounding box center [445, 399] width 0 height 24
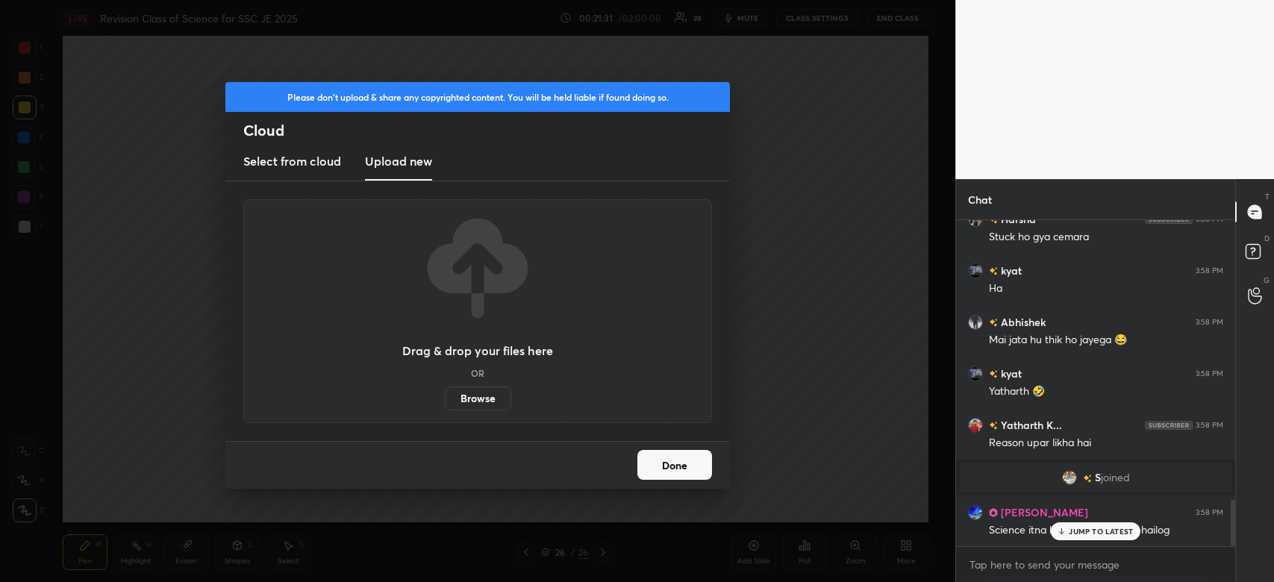
scroll to position [1978, 0]
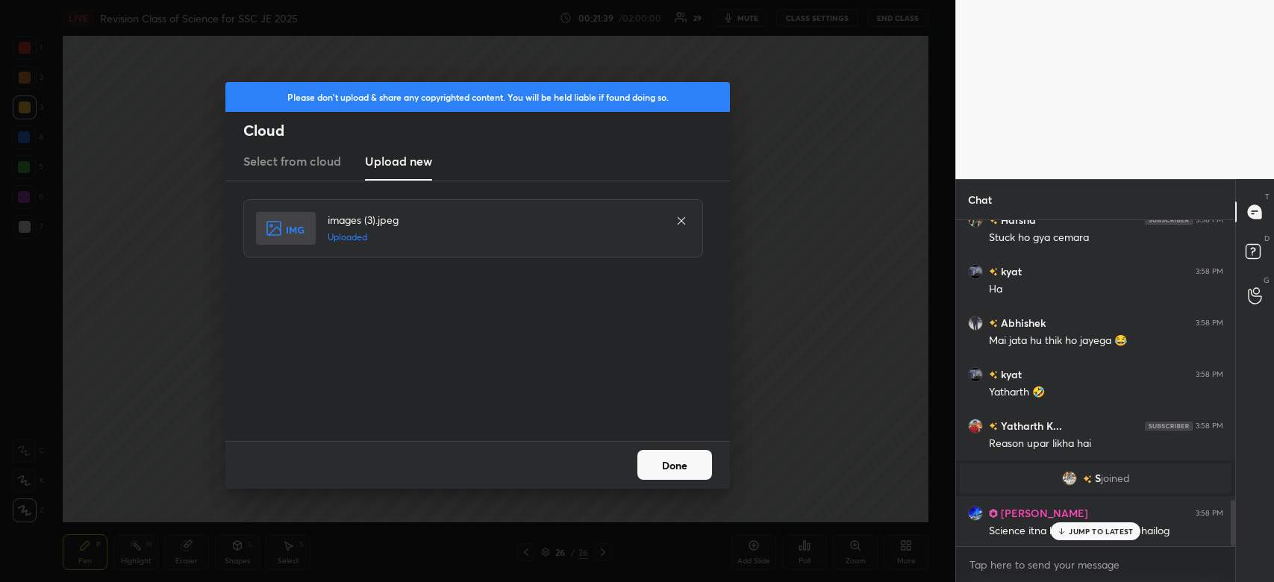
click at [672, 461] on button "Done" at bounding box center [674, 465] width 75 height 30
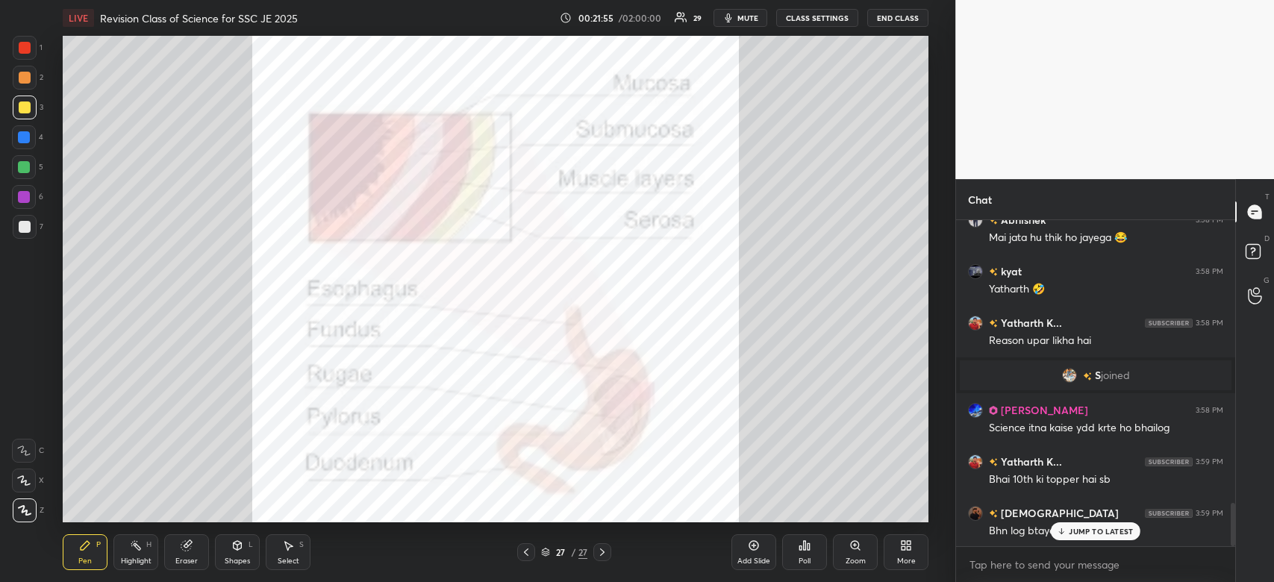
scroll to position [2132, 0]
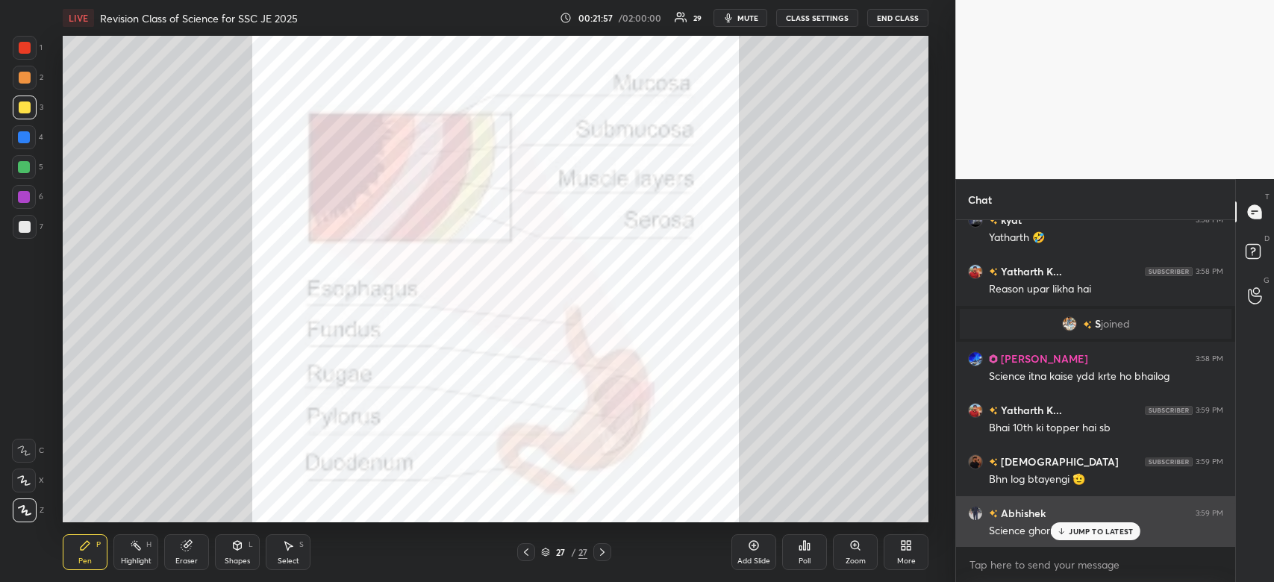
click at [1096, 519] on div "Abhishek 3:59 PM" at bounding box center [1095, 513] width 255 height 16
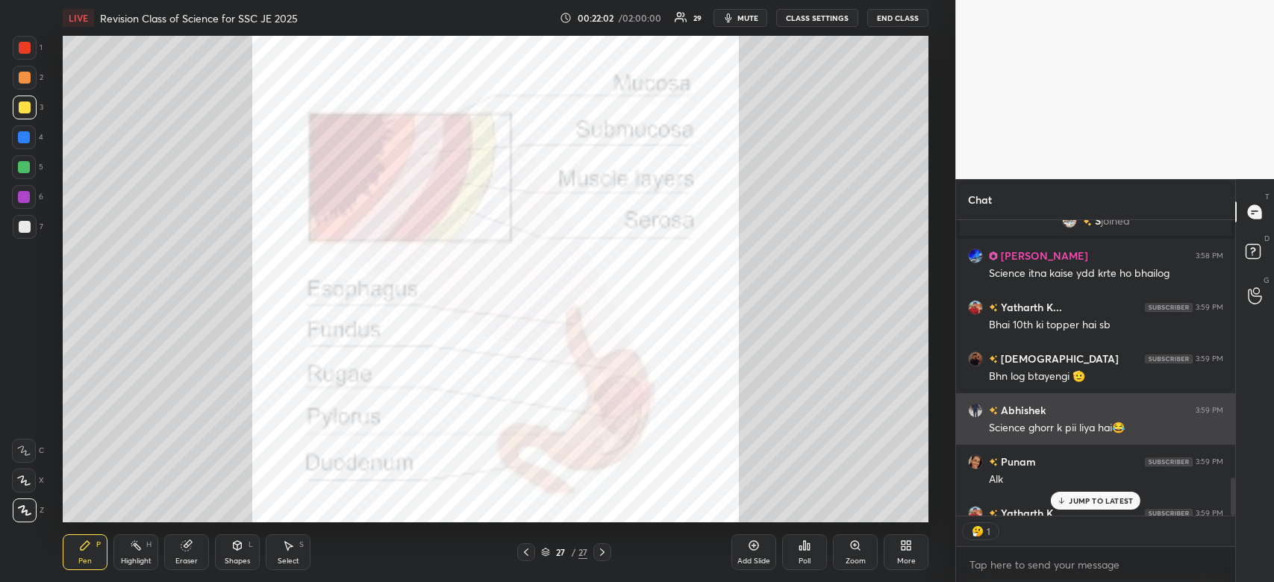
scroll to position [5, 4]
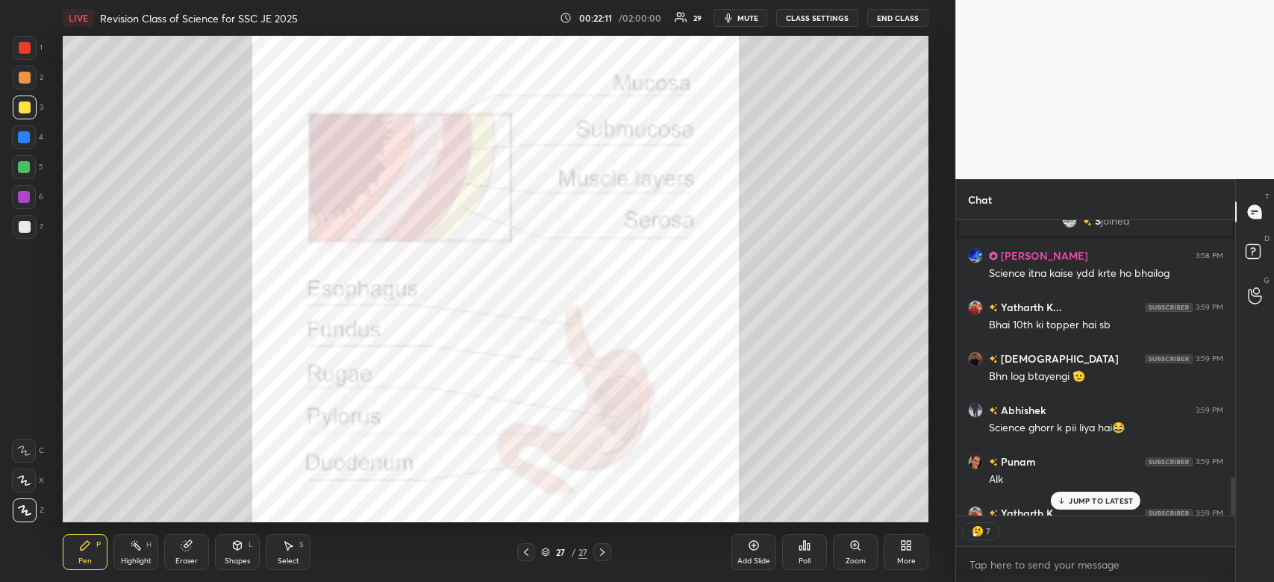
click at [1113, 506] on div "JUMP TO LATEST" at bounding box center [1096, 501] width 90 height 18
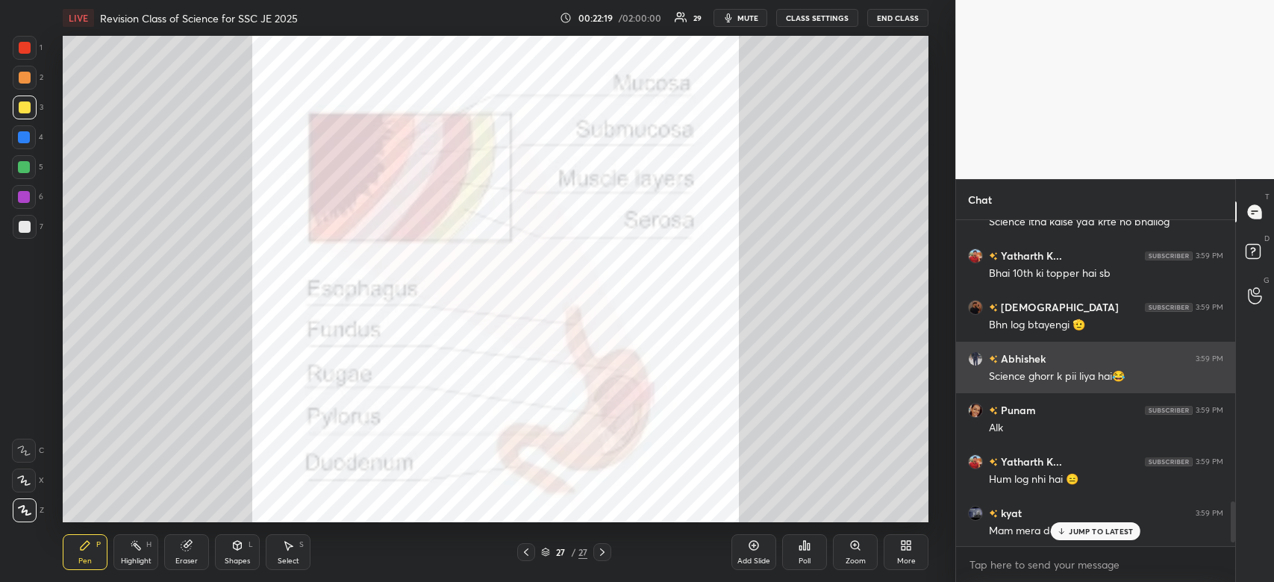
scroll to position [2121, 0]
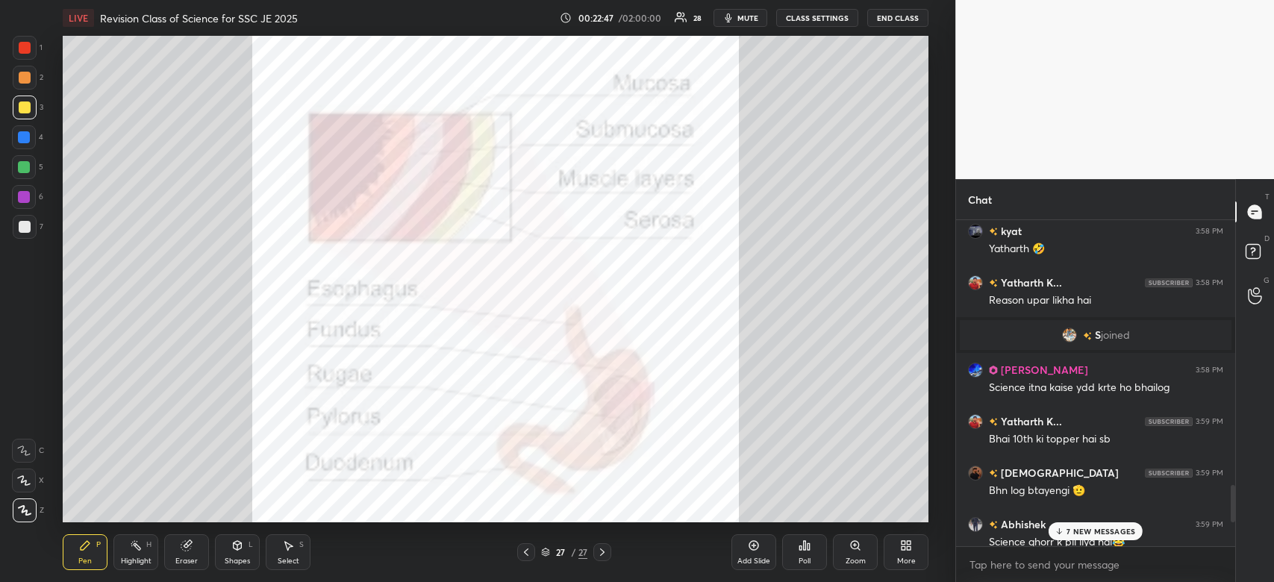
click at [1075, 529] on p "7 NEW MESSAGES" at bounding box center [1101, 531] width 69 height 9
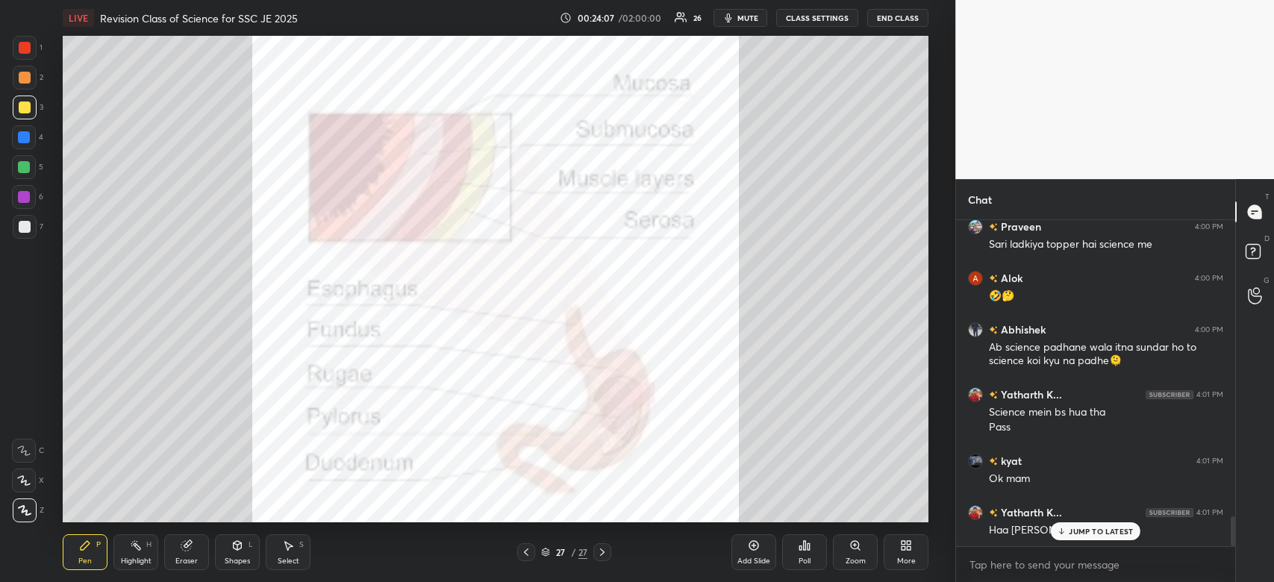
scroll to position [3215, 0]
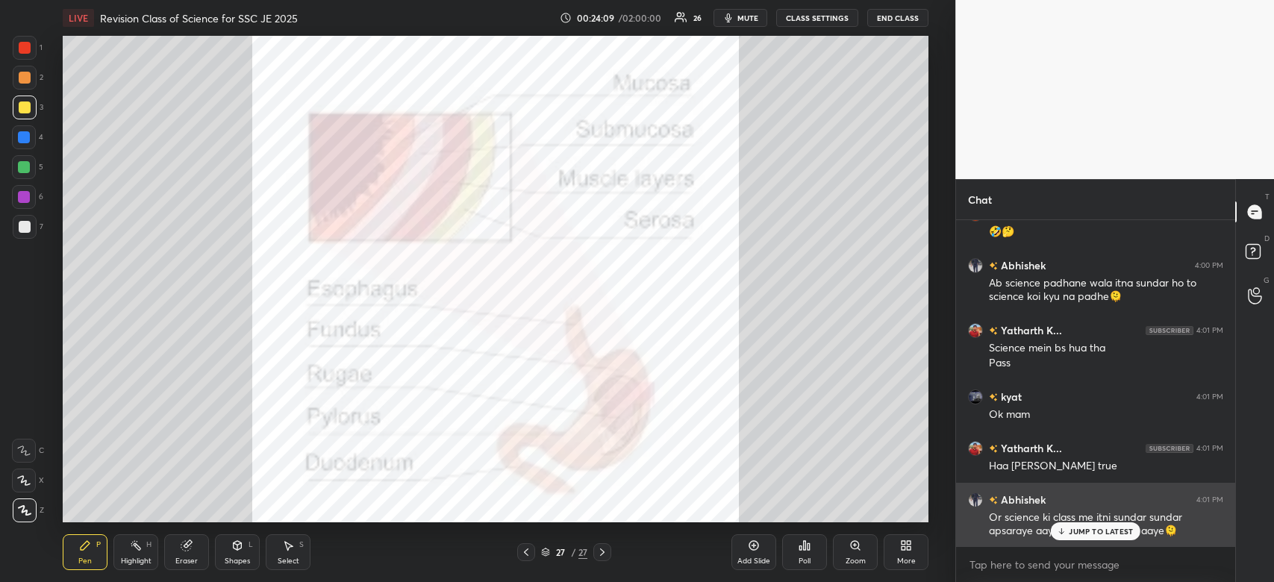
click at [1121, 536] on p "JUMP TO LATEST" at bounding box center [1101, 531] width 64 height 9
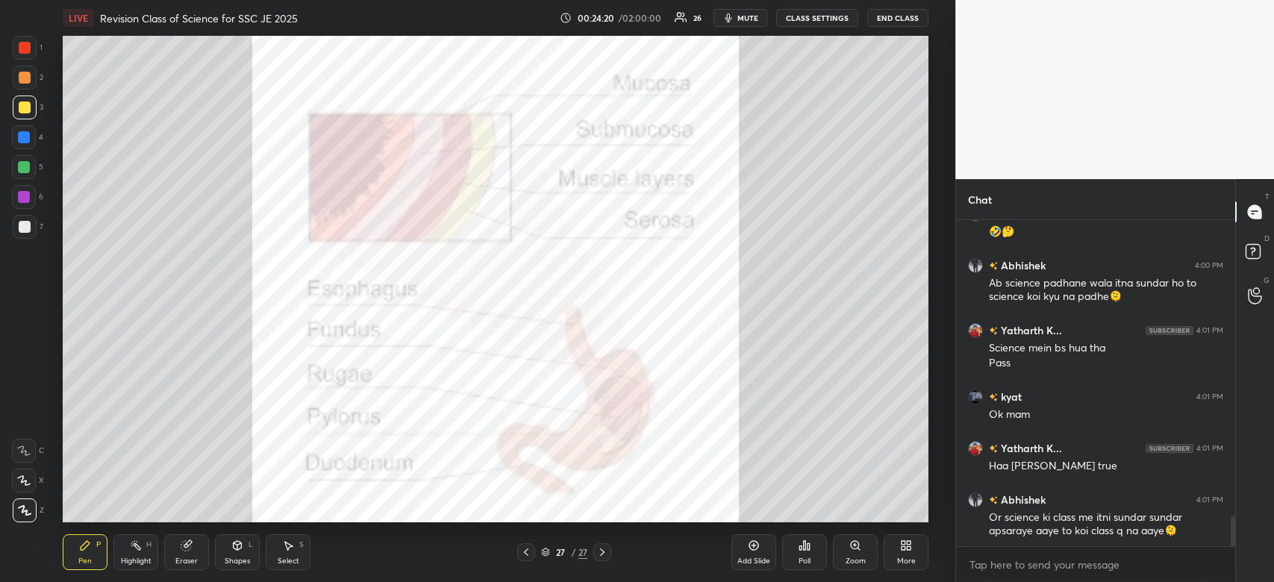
scroll to position [3267, 0]
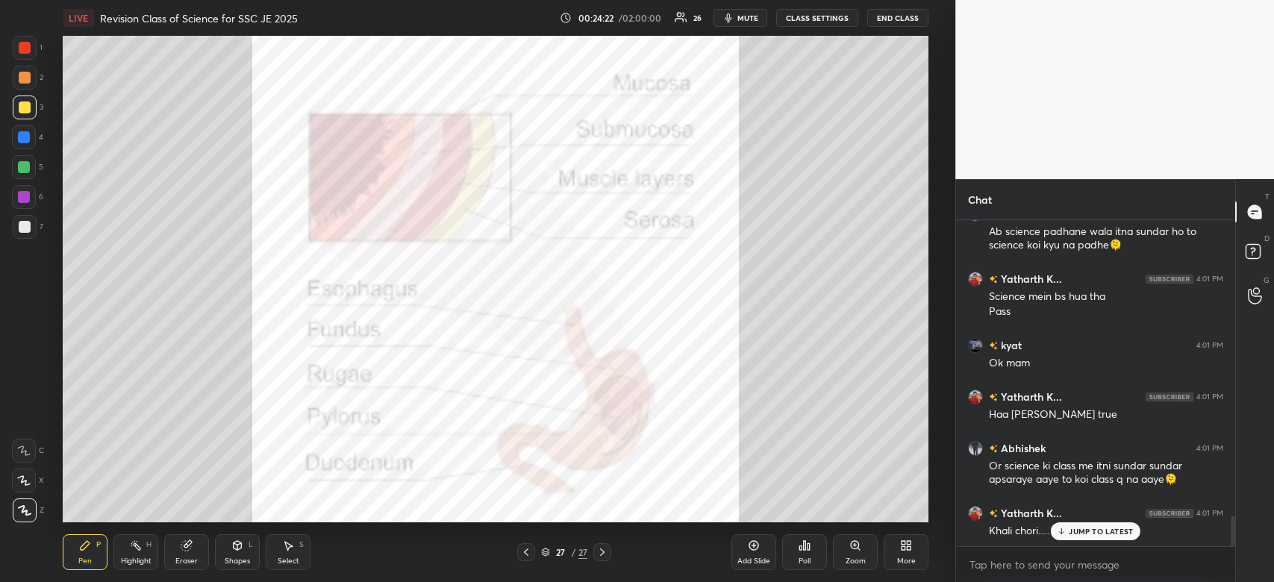
click at [761, 552] on div "Add Slide" at bounding box center [753, 552] width 45 height 36
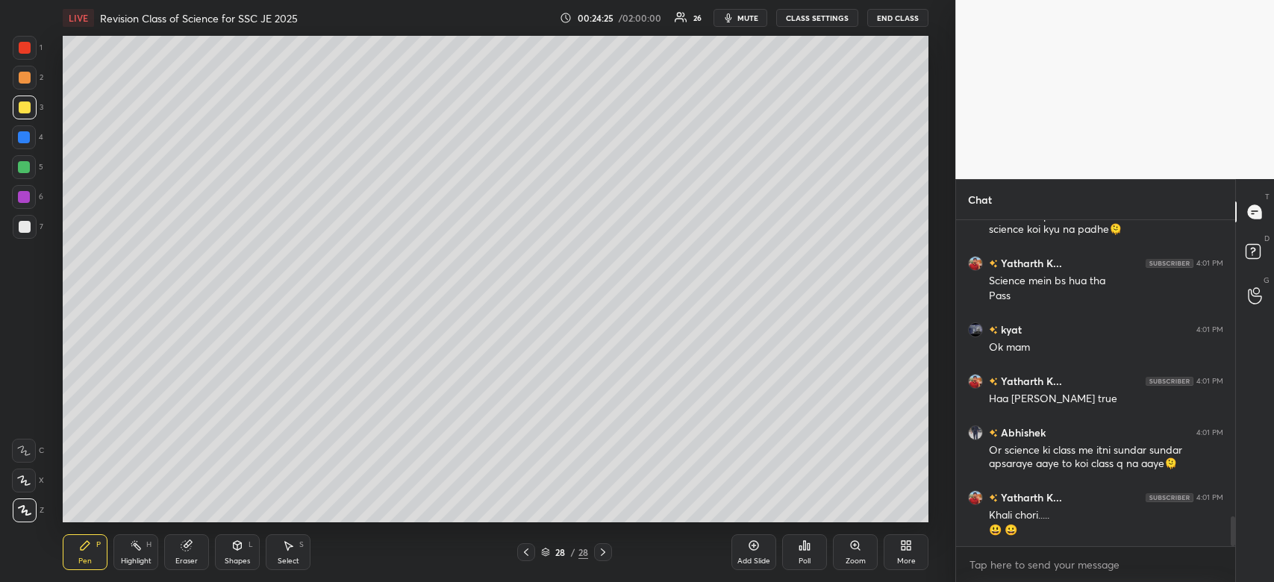
scroll to position [3333, 0]
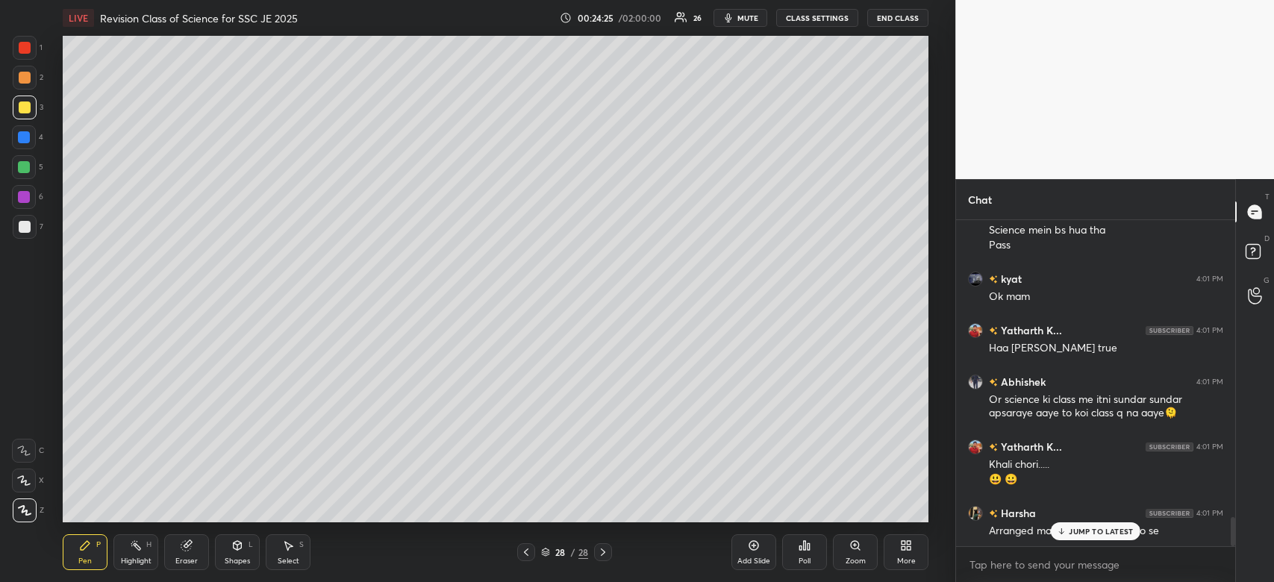
click at [32, 160] on div at bounding box center [24, 167] width 24 height 24
click at [35, 161] on div at bounding box center [24, 167] width 24 height 24
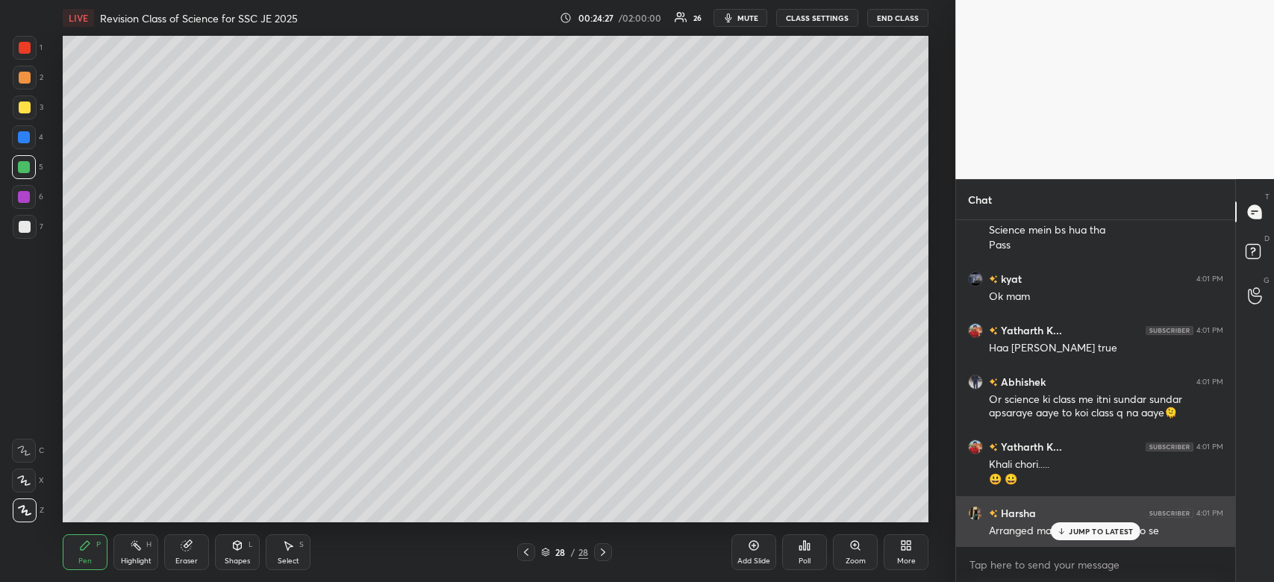
click at [1080, 531] on p "JUMP TO LATEST" at bounding box center [1101, 531] width 64 height 9
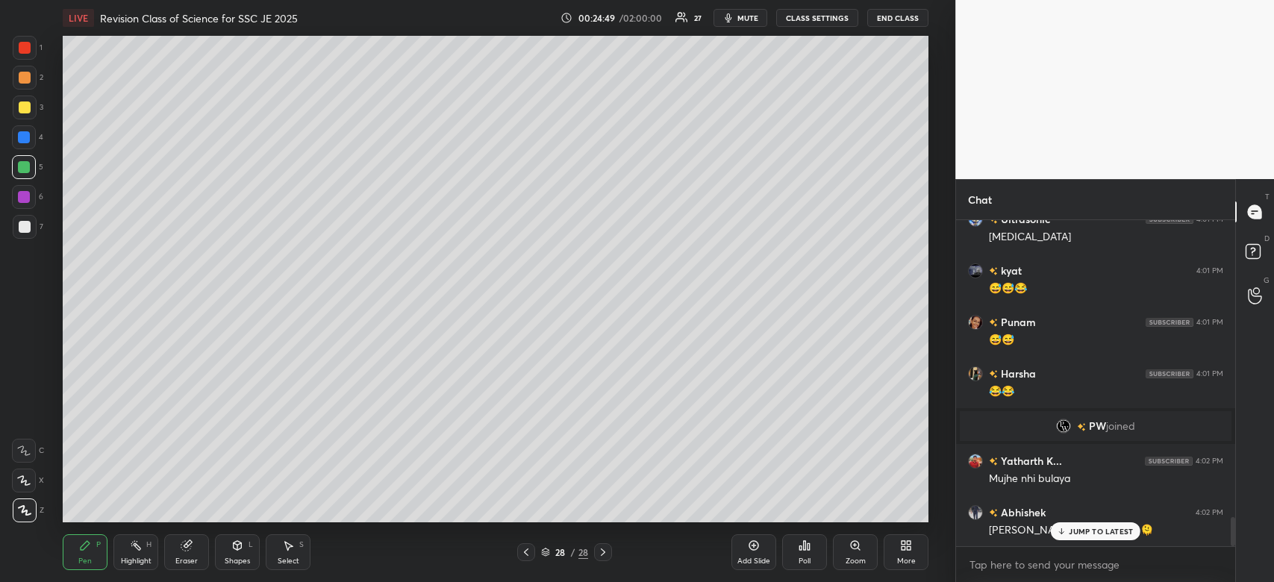
scroll to position [3323, 0]
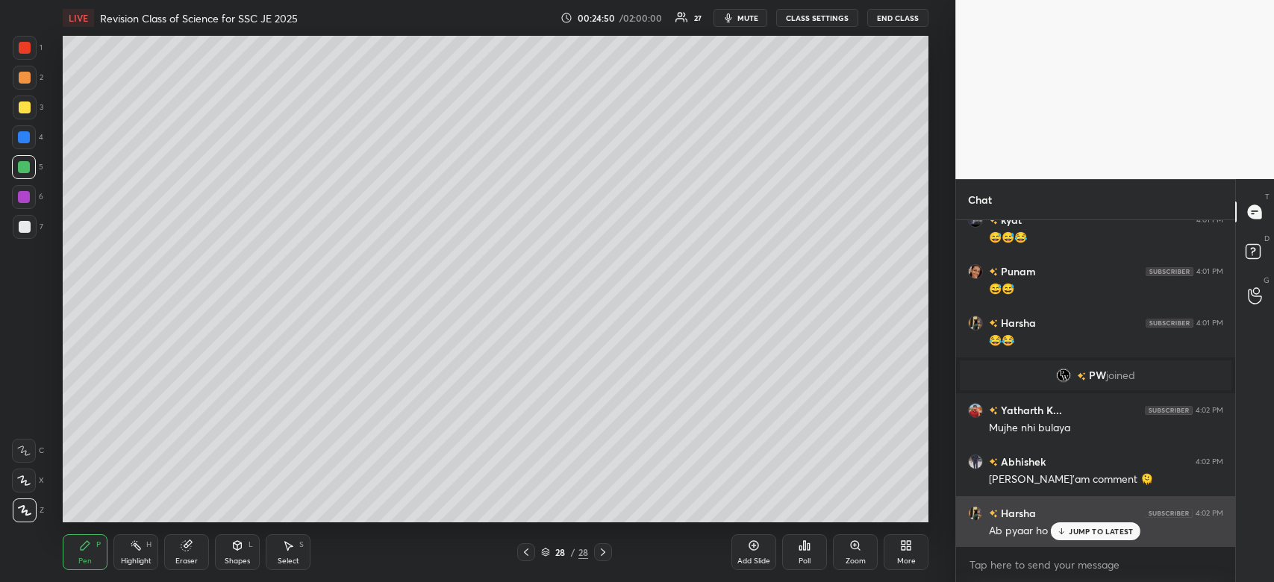
click at [1087, 534] on p "JUMP TO LATEST" at bounding box center [1101, 531] width 64 height 9
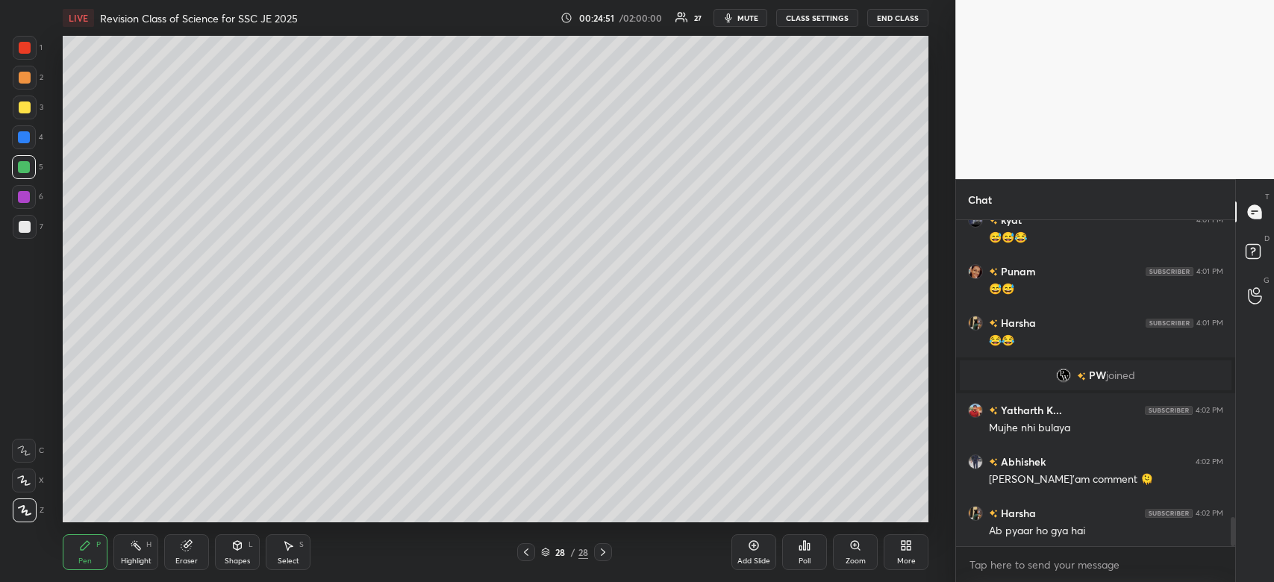
scroll to position [3374, 0]
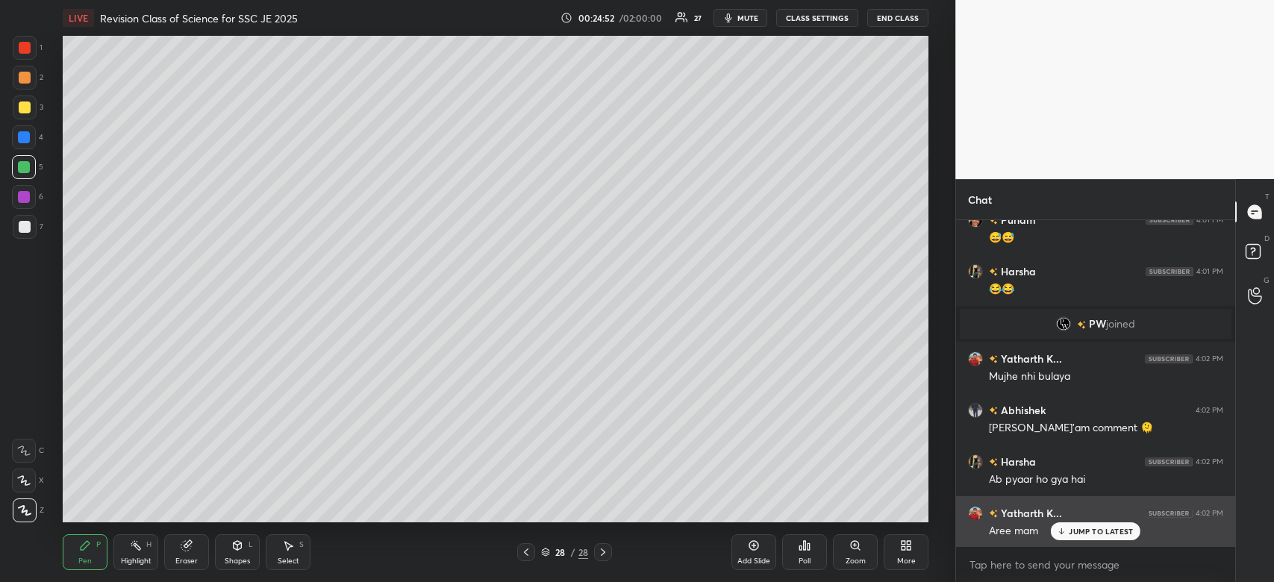
click at [1072, 530] on p "JUMP TO LATEST" at bounding box center [1101, 531] width 64 height 9
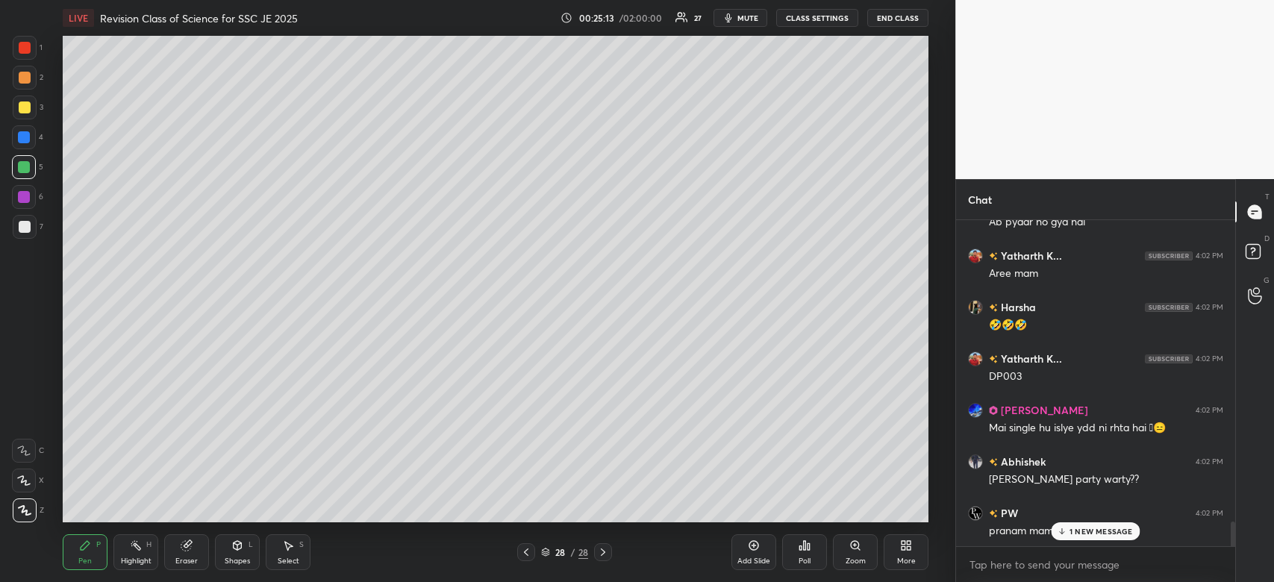
scroll to position [4007, 0]
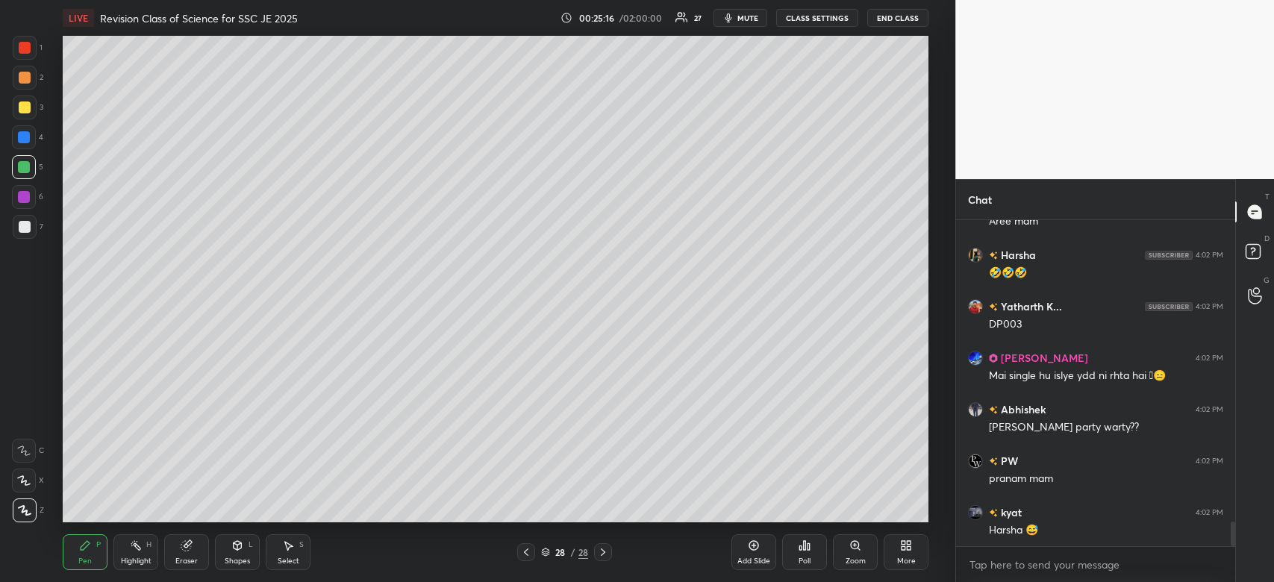
click at [25, 169] on div at bounding box center [24, 167] width 12 height 12
click at [25, 170] on div at bounding box center [24, 167] width 12 height 12
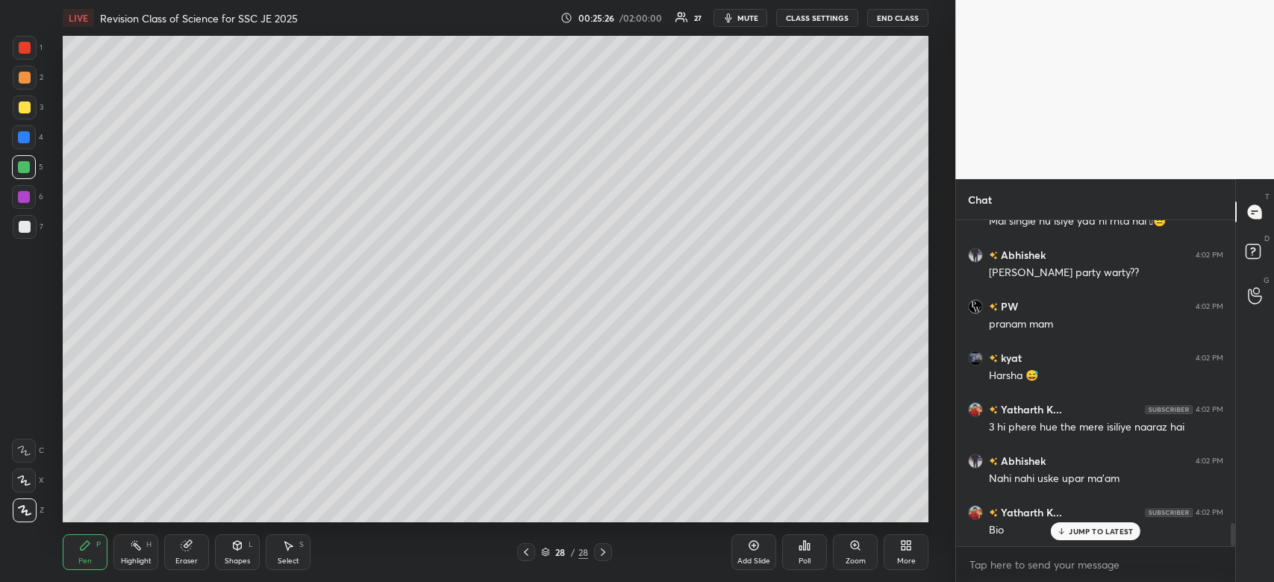
scroll to position [4212, 0]
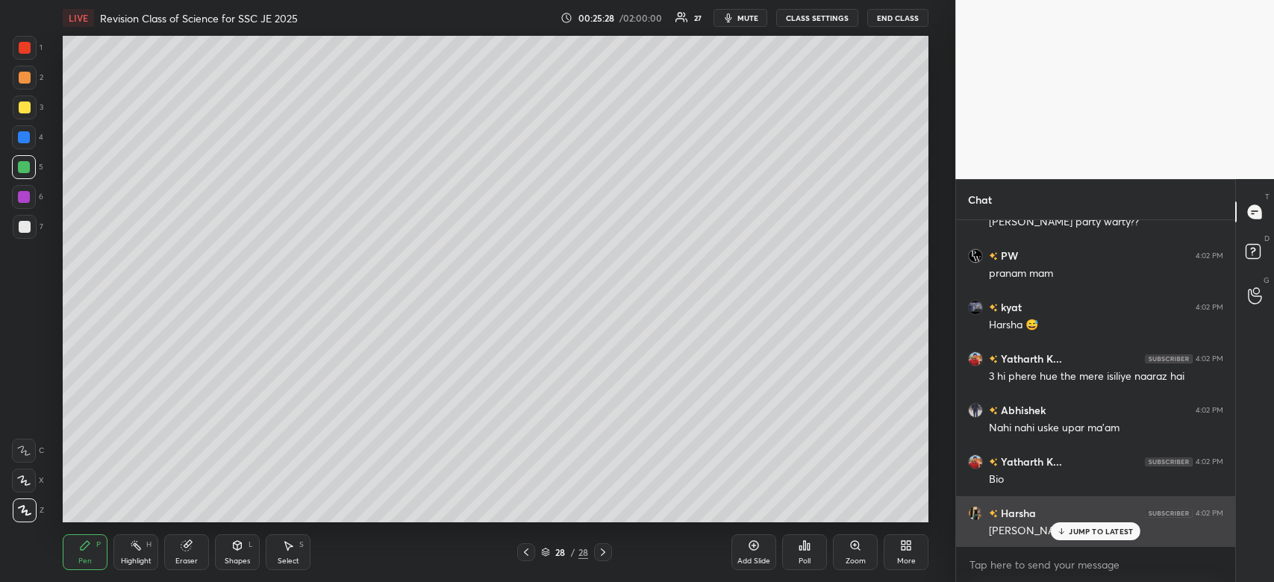
click at [1106, 532] on p "JUMP TO LATEST" at bounding box center [1101, 531] width 64 height 9
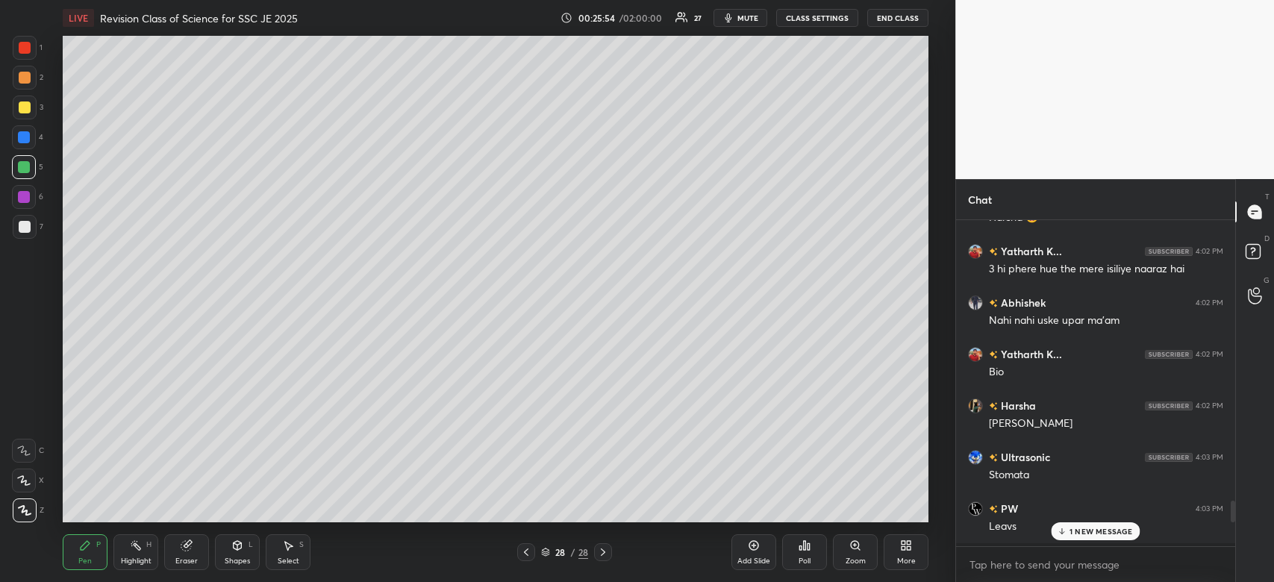
scroll to position [4126, 0]
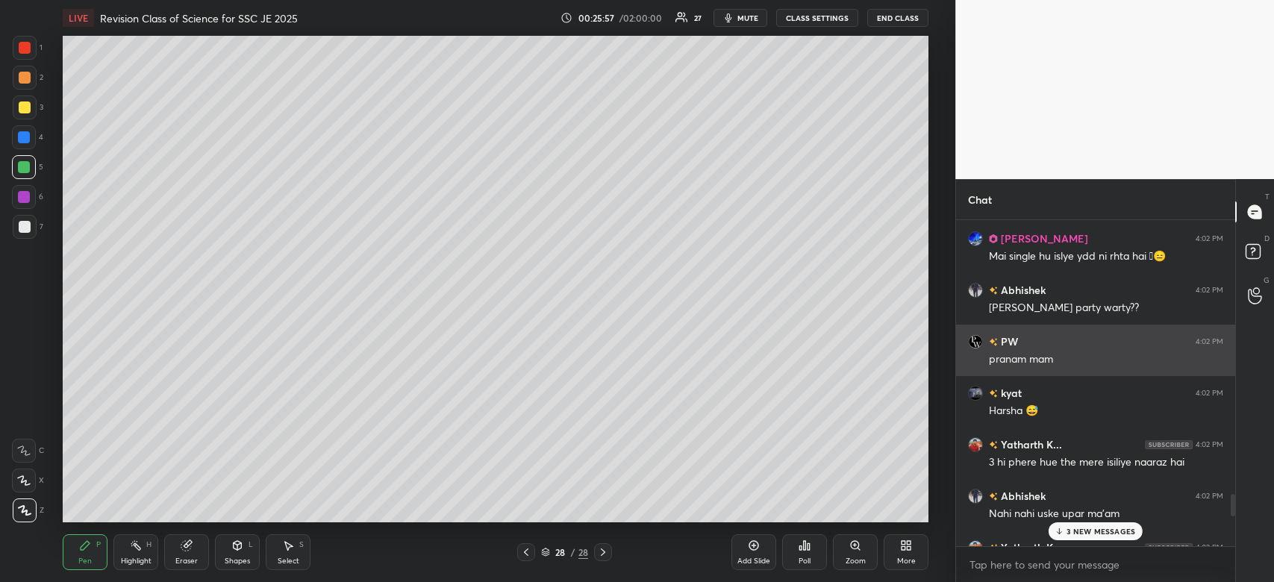
click at [973, 340] on img "grid" at bounding box center [975, 341] width 15 height 15
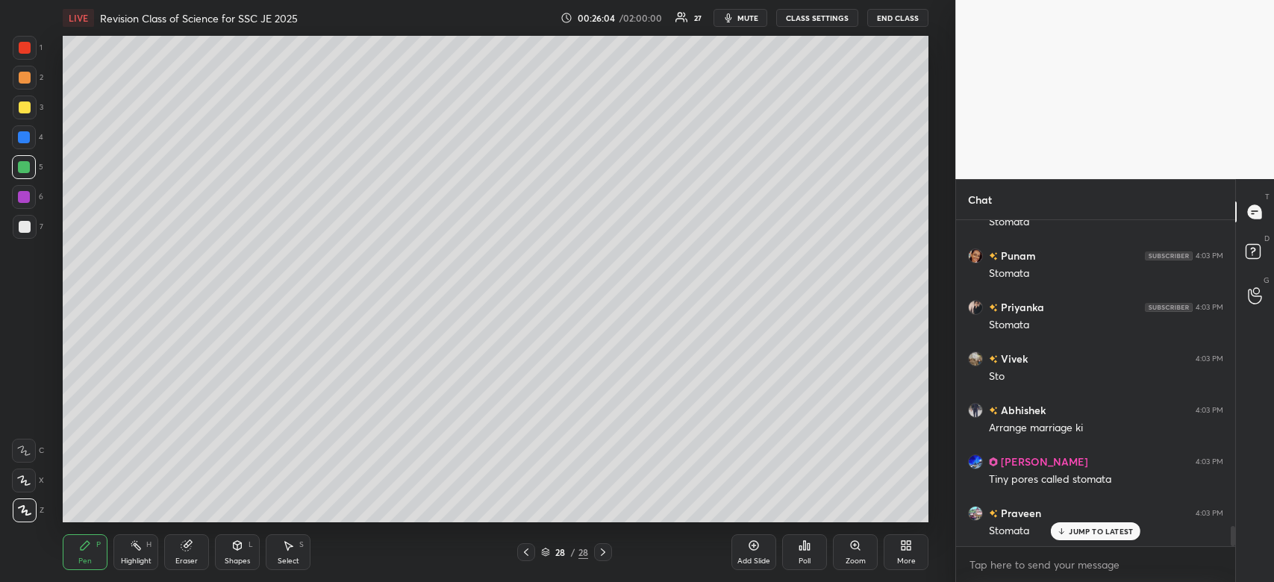
scroll to position [4933, 0]
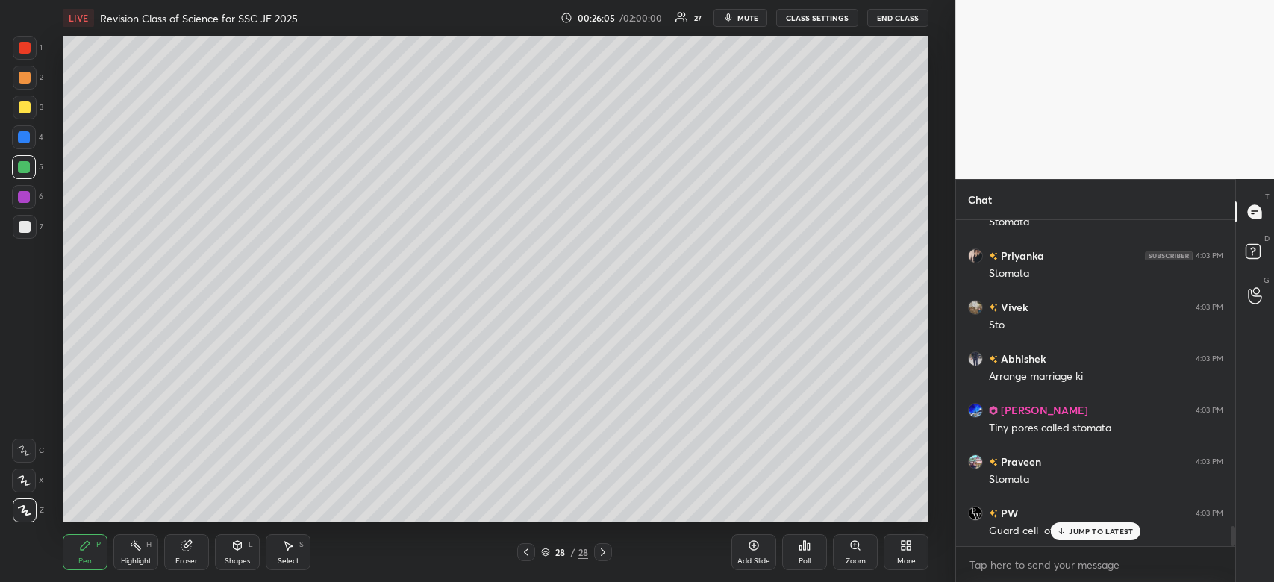
click at [1111, 536] on p "JUMP TO LATEST" at bounding box center [1101, 531] width 64 height 9
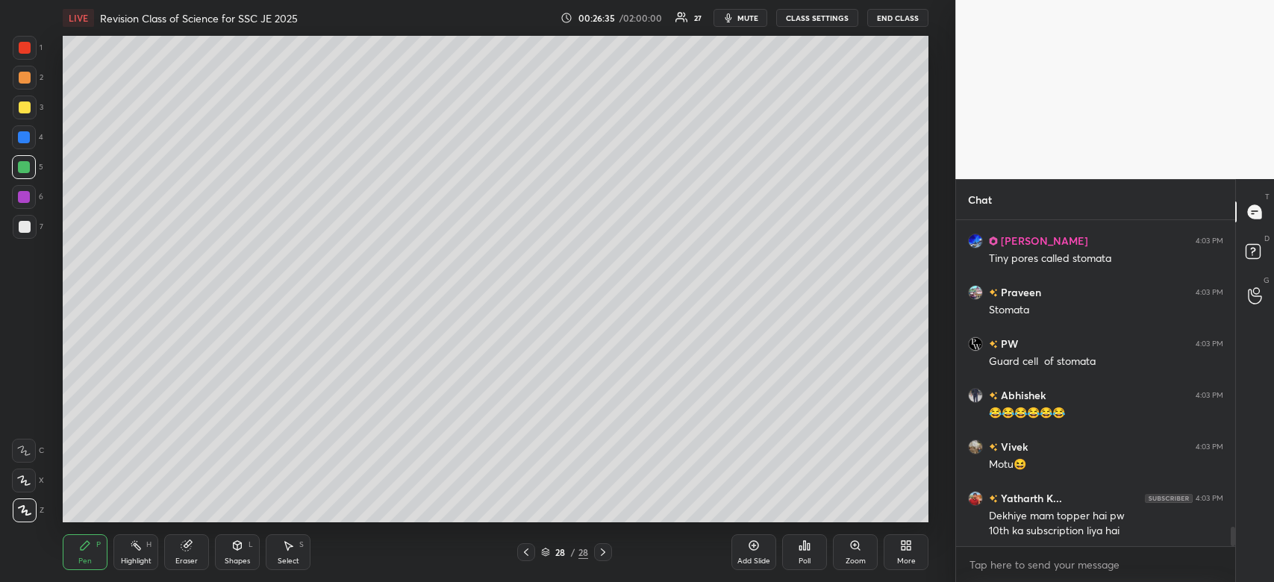
scroll to position [5154, 0]
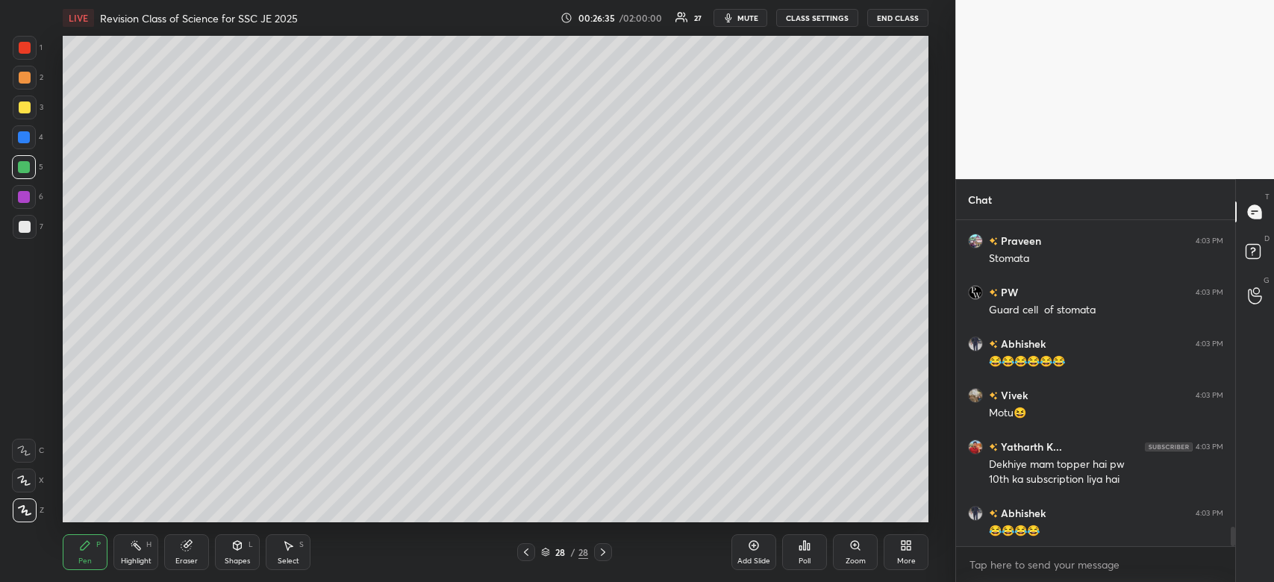
click at [1108, 530] on div "Abhishek 4:03 PM Arrange marriage ki [PERSON_NAME] 4:03 PM Tiny pores called st…" at bounding box center [1095, 383] width 279 height 326
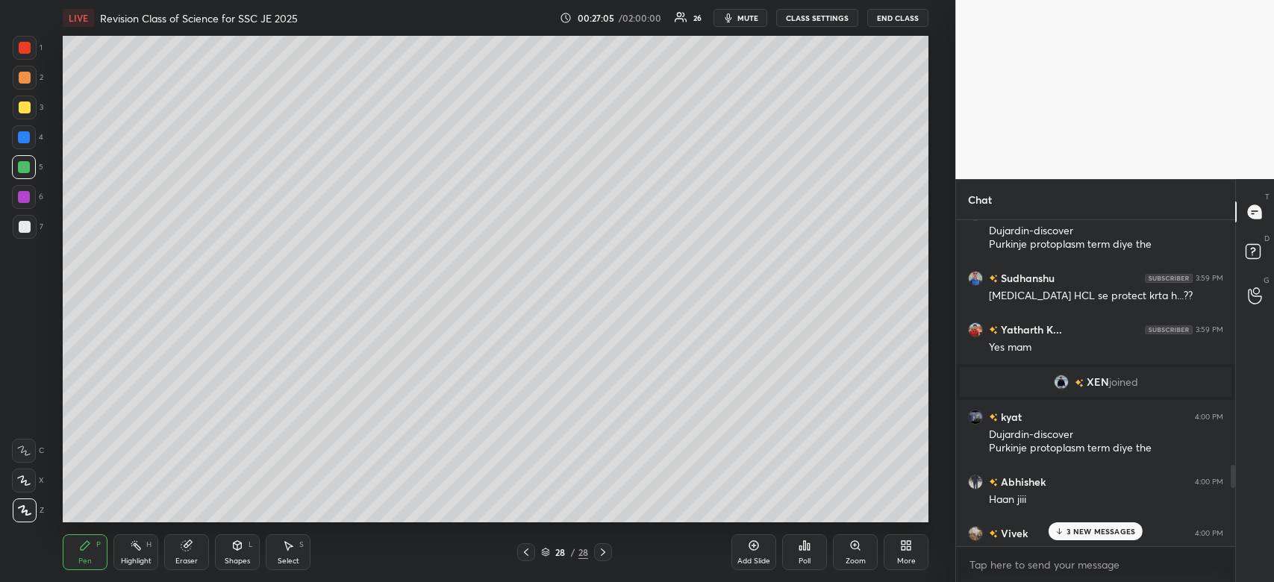
scroll to position [5842, 0]
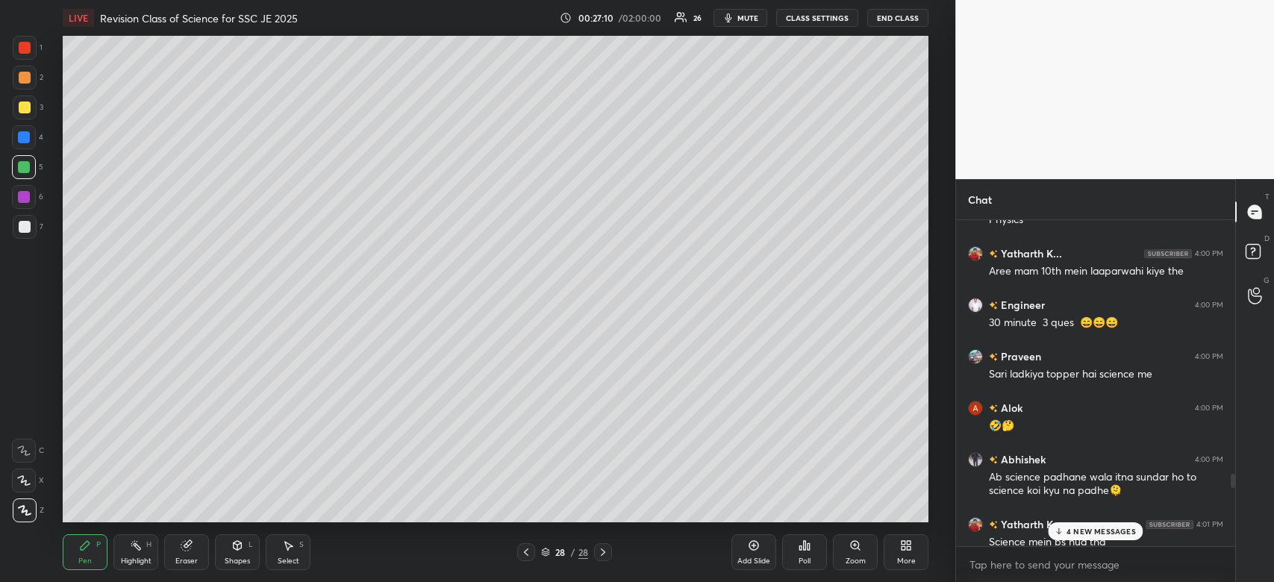
click at [1126, 531] on p "4 NEW MESSAGES" at bounding box center [1101, 531] width 69 height 9
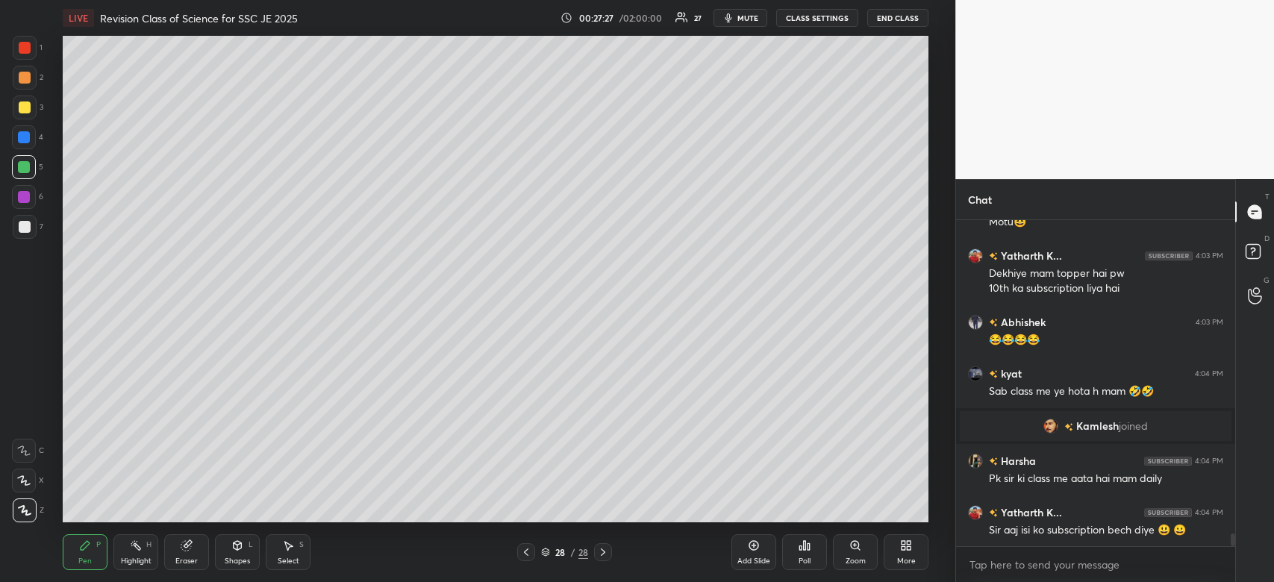
click at [753, 548] on icon at bounding box center [754, 545] width 4 height 4
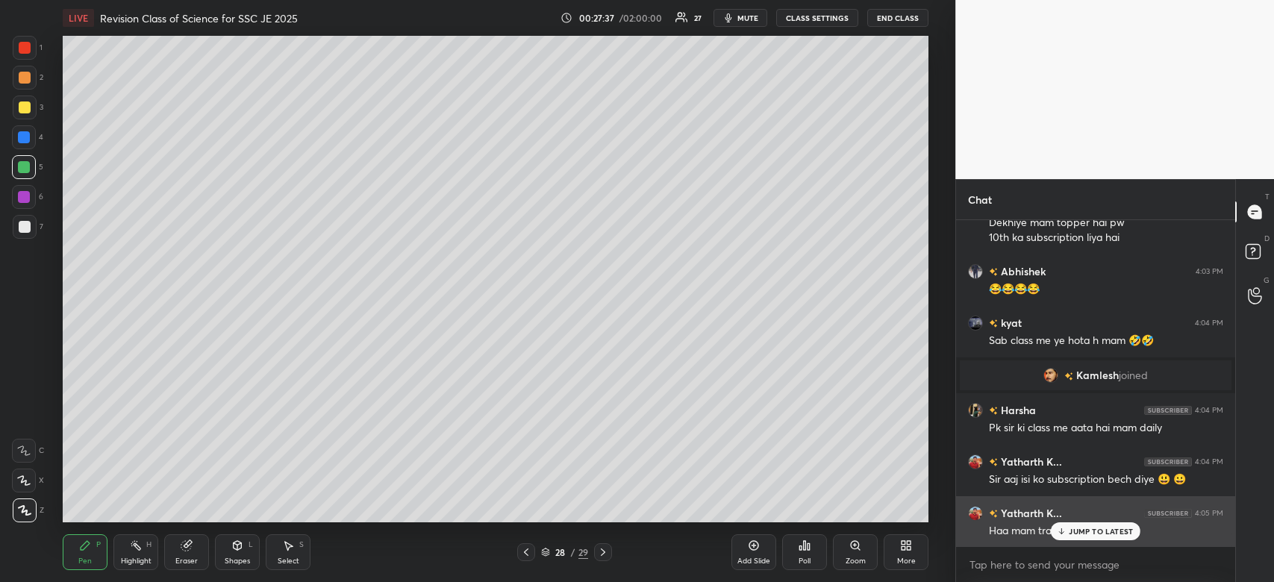
click at [1107, 530] on p "JUMP TO LATEST" at bounding box center [1101, 531] width 64 height 9
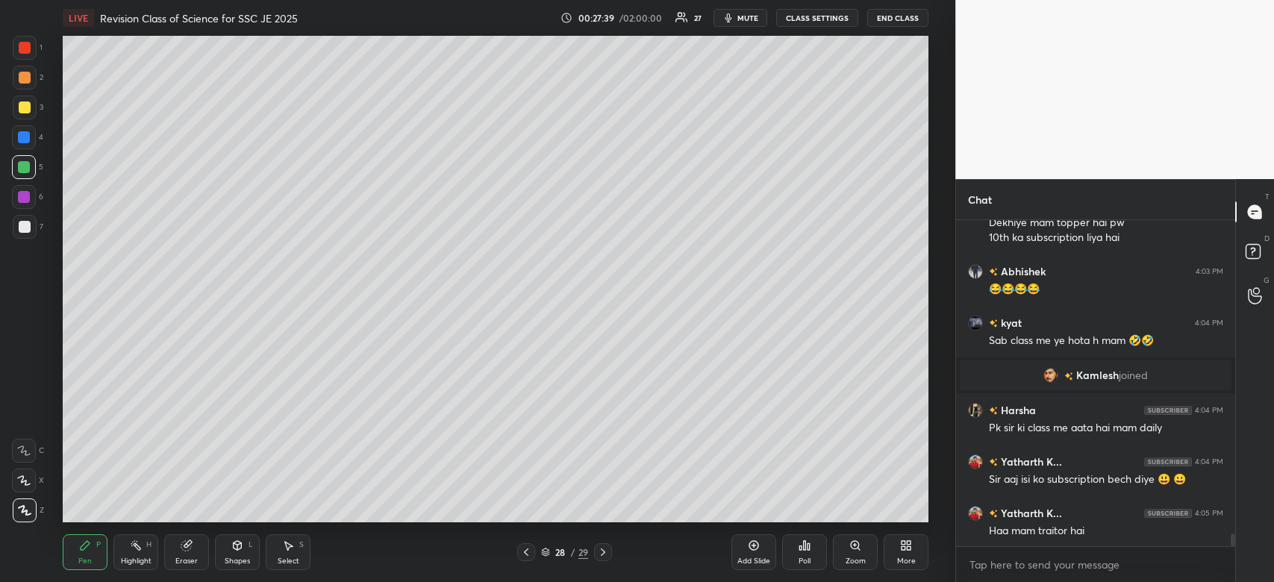
click at [752, 553] on div "Add Slide" at bounding box center [753, 552] width 45 height 36
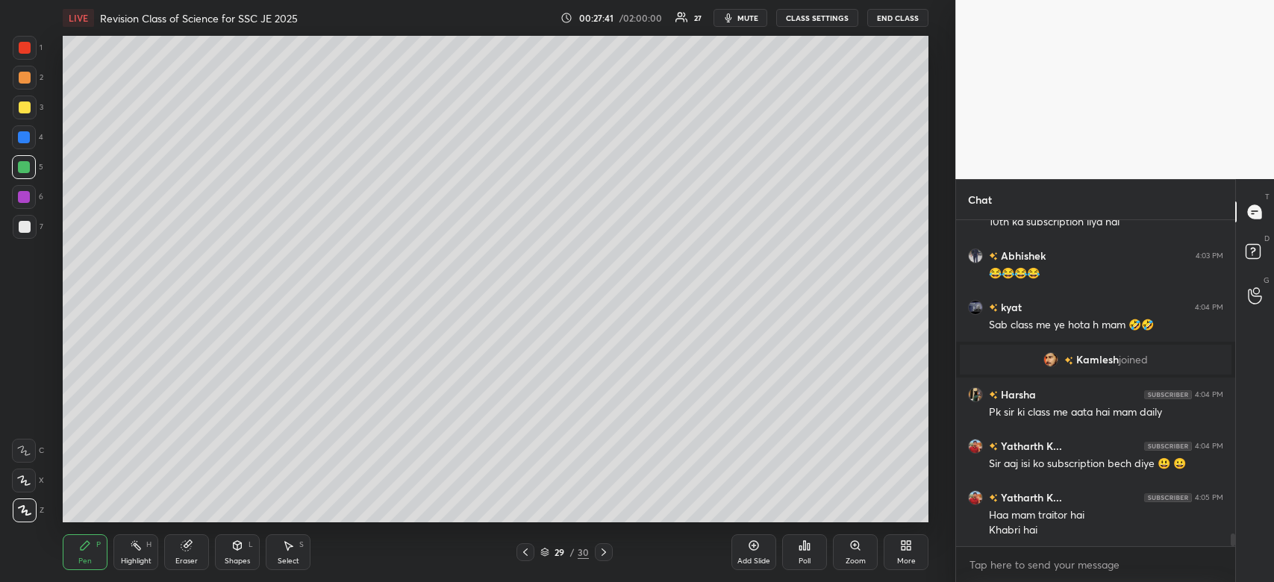
click at [19, 107] on div at bounding box center [25, 108] width 12 height 12
click at [21, 110] on div at bounding box center [25, 108] width 12 height 12
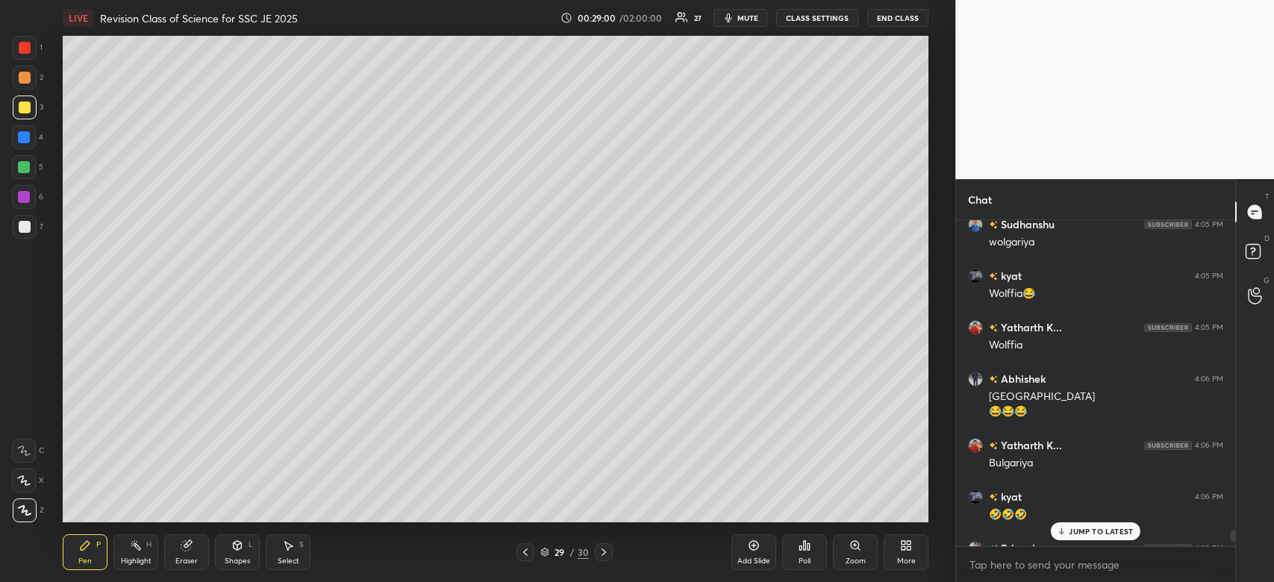
scroll to position [9166, 0]
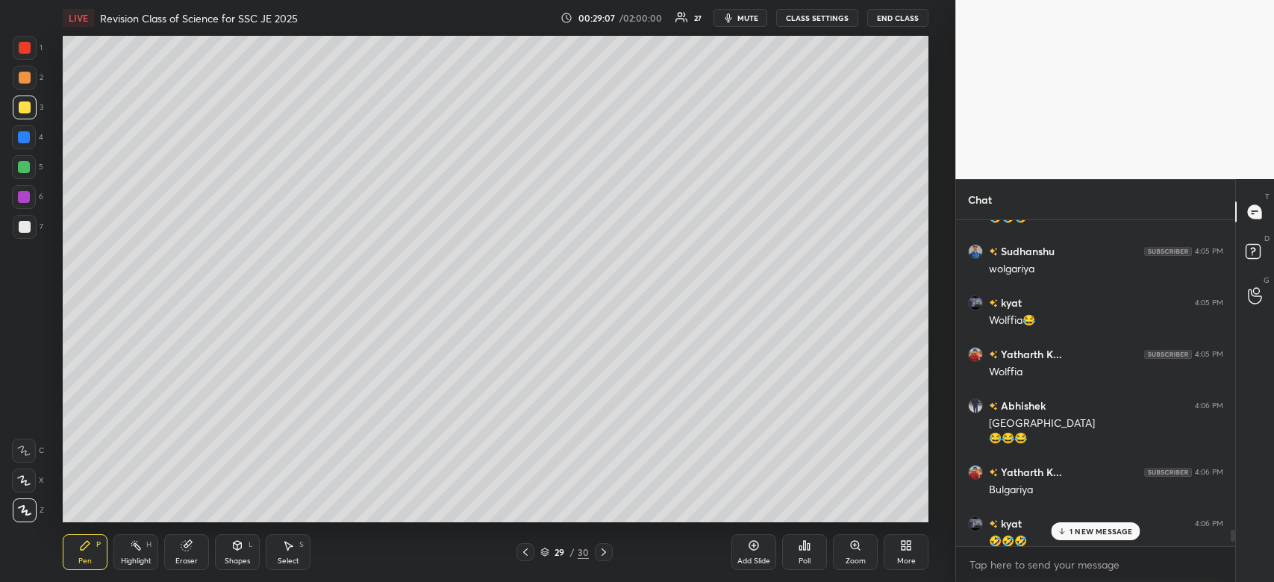
click at [29, 140] on div at bounding box center [24, 137] width 12 height 12
click at [26, 146] on div at bounding box center [24, 137] width 24 height 24
click at [1090, 532] on p "2 NEW MESSAGES" at bounding box center [1101, 531] width 69 height 9
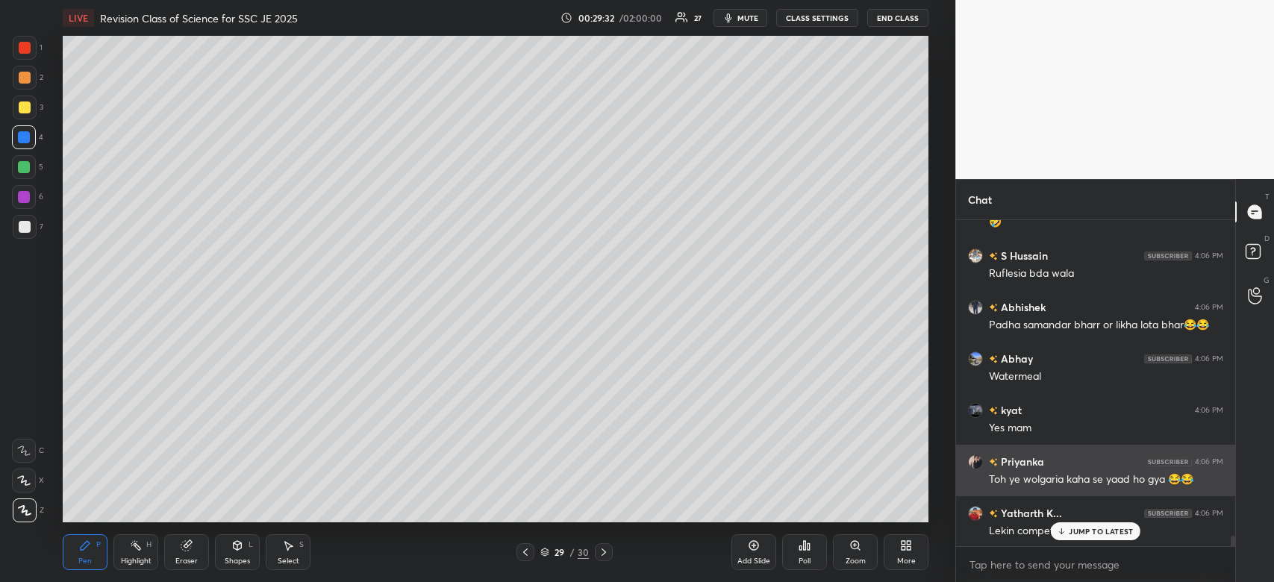
scroll to position [9691, 0]
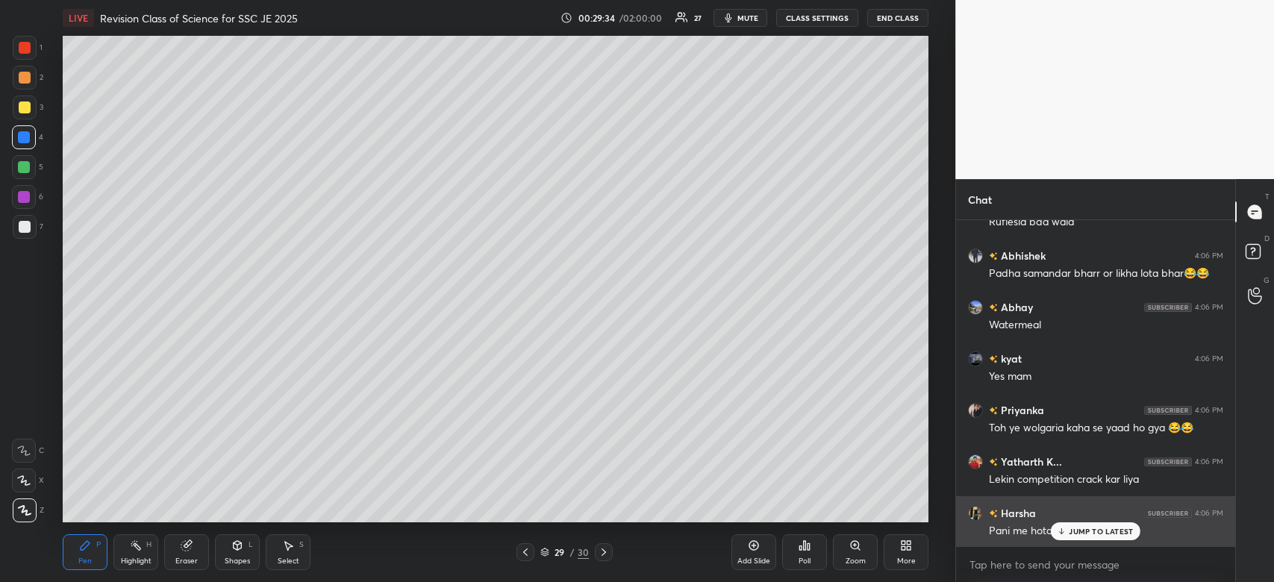
click at [1117, 533] on p "JUMP TO LATEST" at bounding box center [1101, 531] width 64 height 9
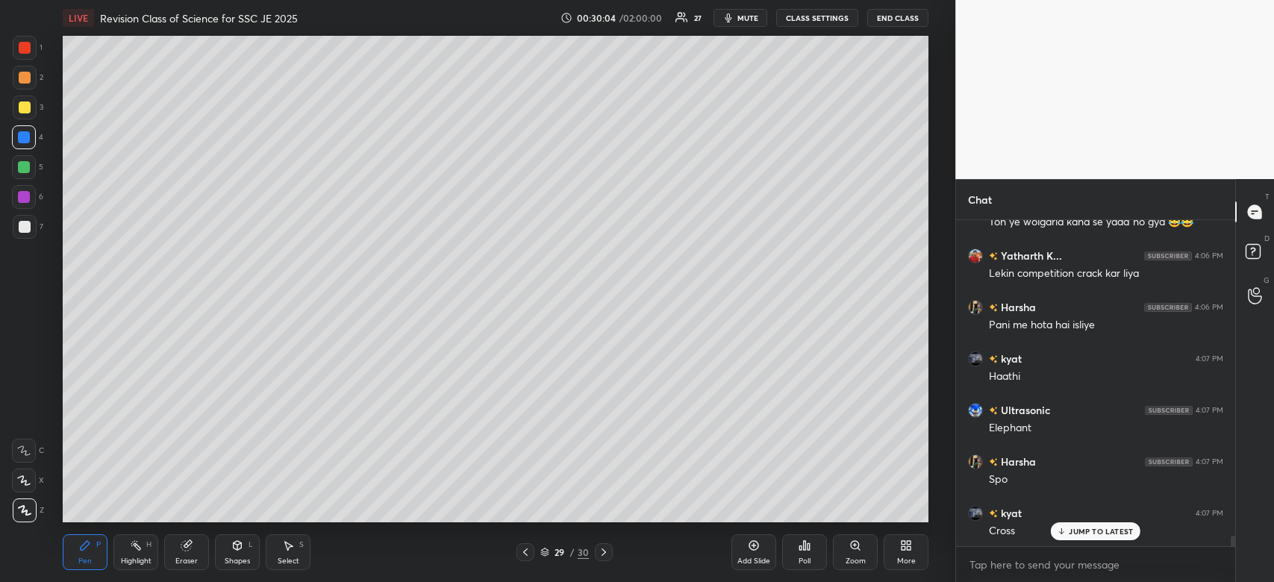
scroll to position [9949, 0]
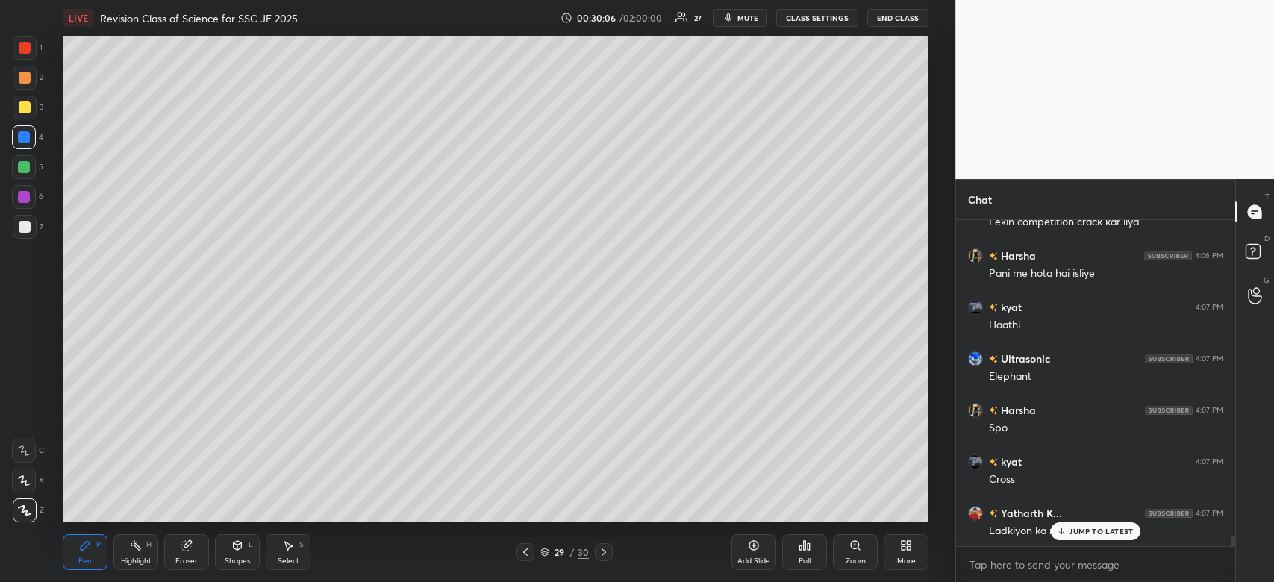
click at [1088, 534] on p "JUMP TO LATEST" at bounding box center [1101, 531] width 64 height 9
click at [751, 546] on icon at bounding box center [754, 546] width 12 height 12
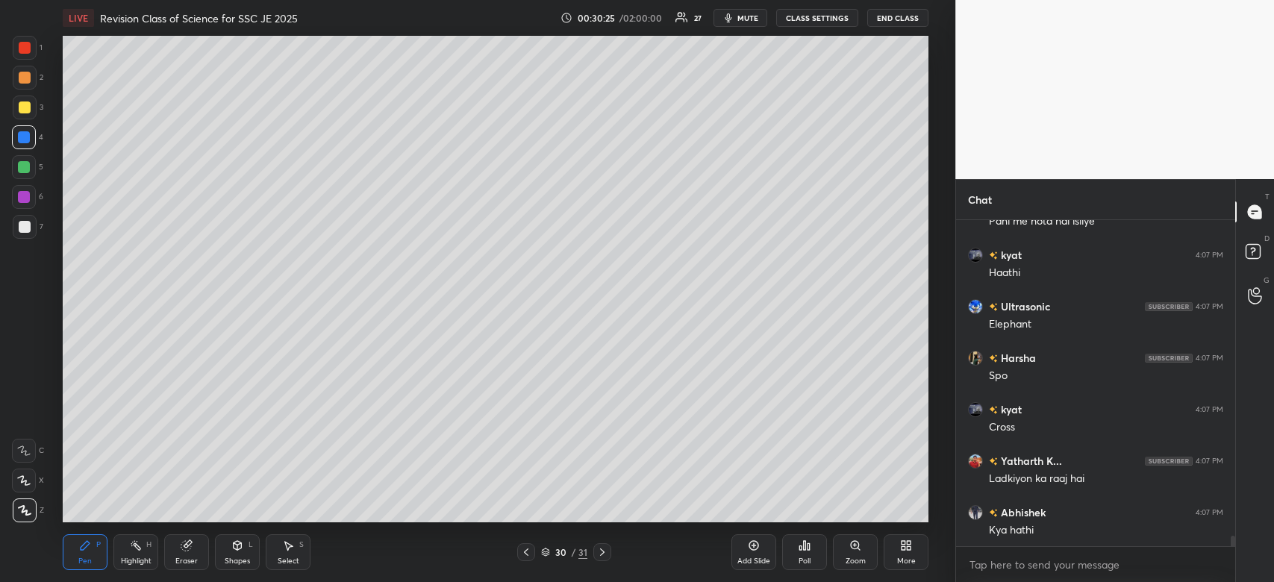
scroll to position [10052, 0]
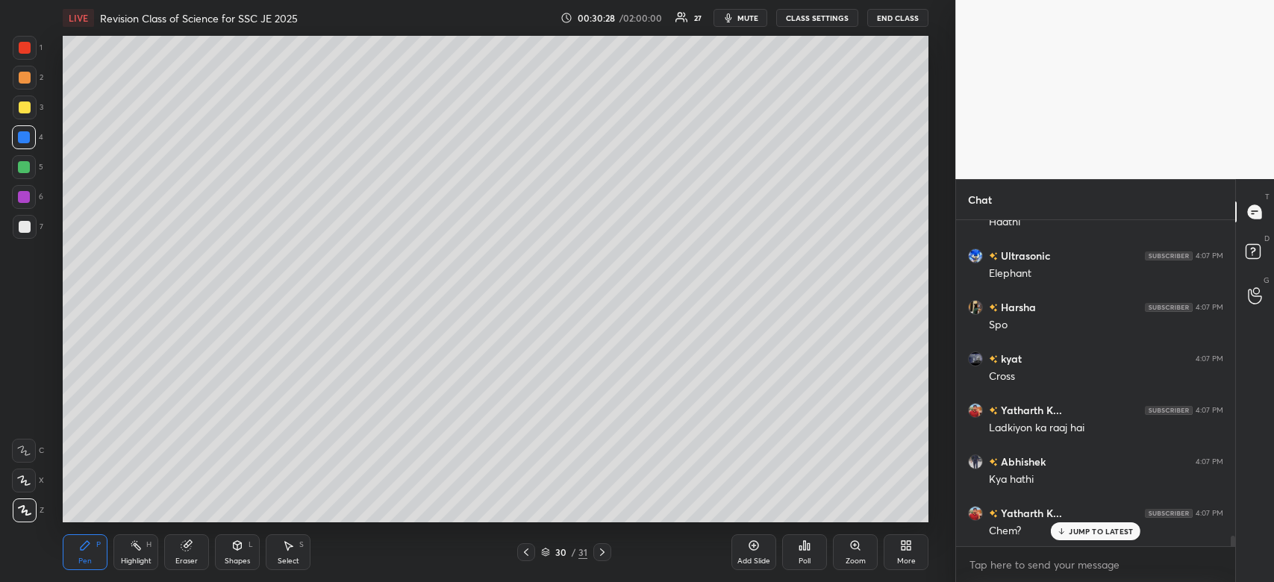
click at [1105, 531] on p "JUMP TO LATEST" at bounding box center [1101, 531] width 64 height 9
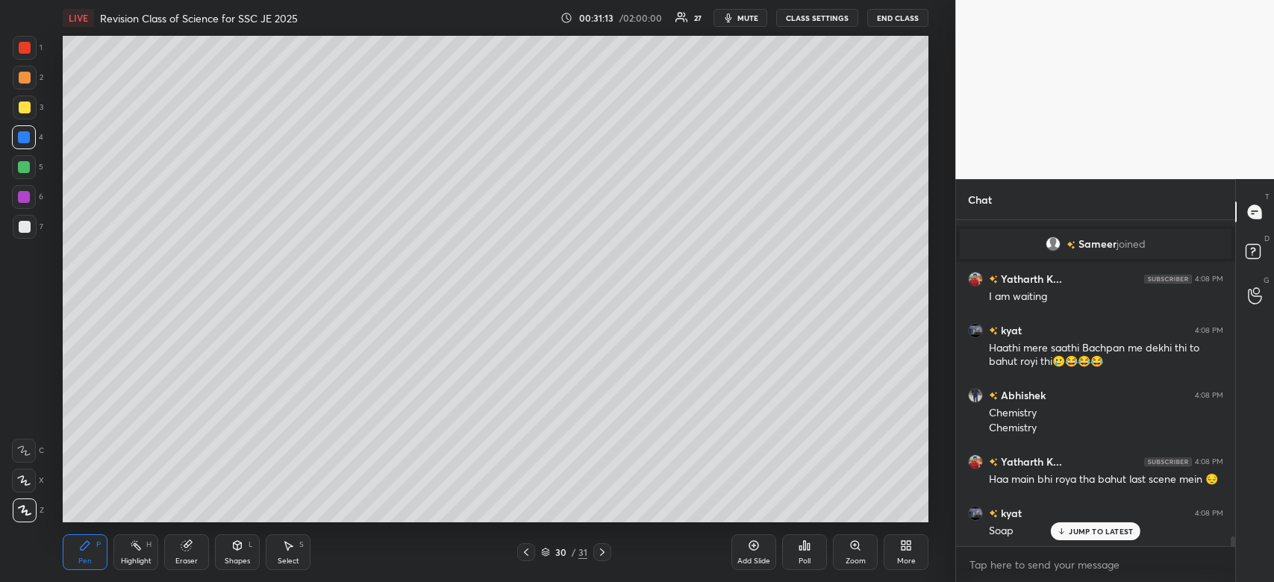
scroll to position [10682, 0]
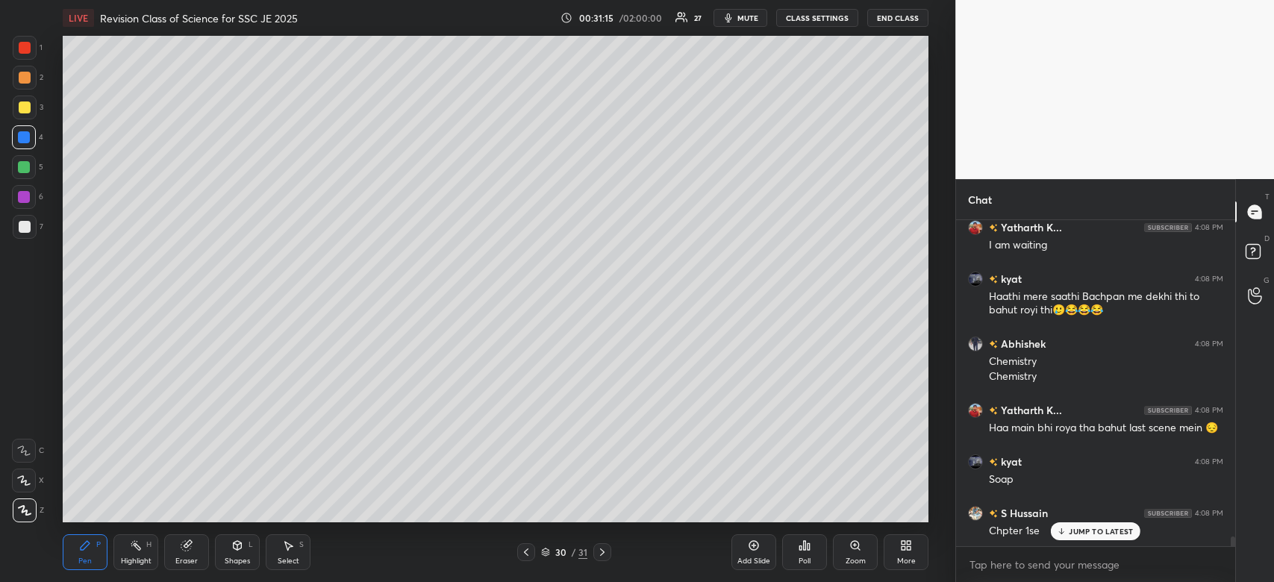
click at [742, 15] on span "mute" at bounding box center [747, 18] width 21 height 10
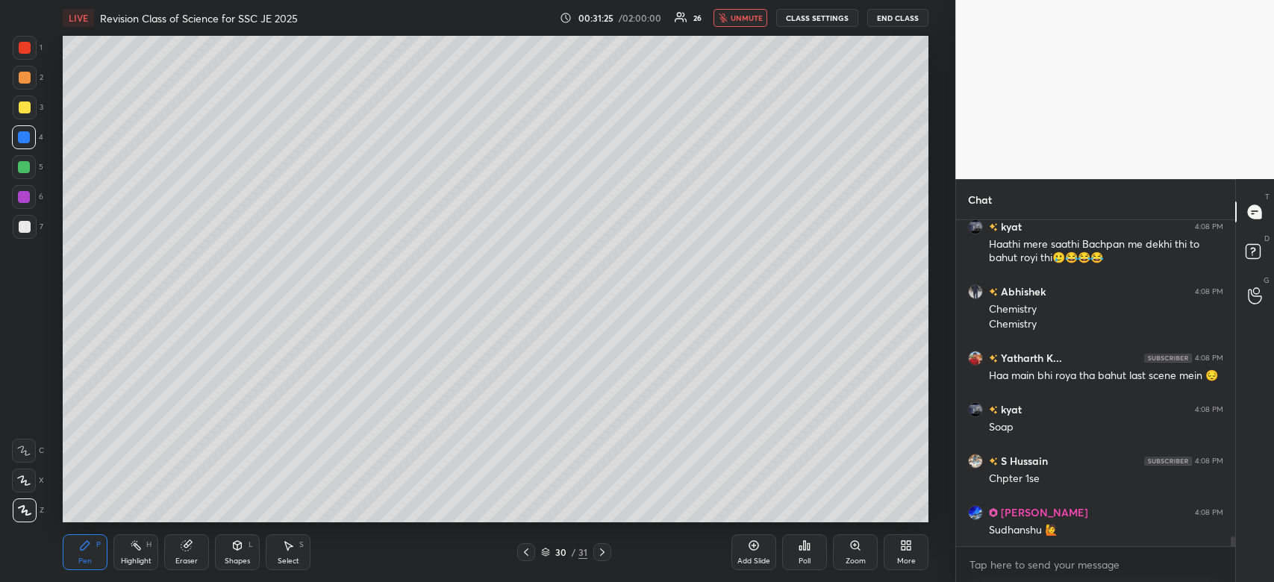
click at [742, 15] on span "unmute" at bounding box center [747, 18] width 32 height 10
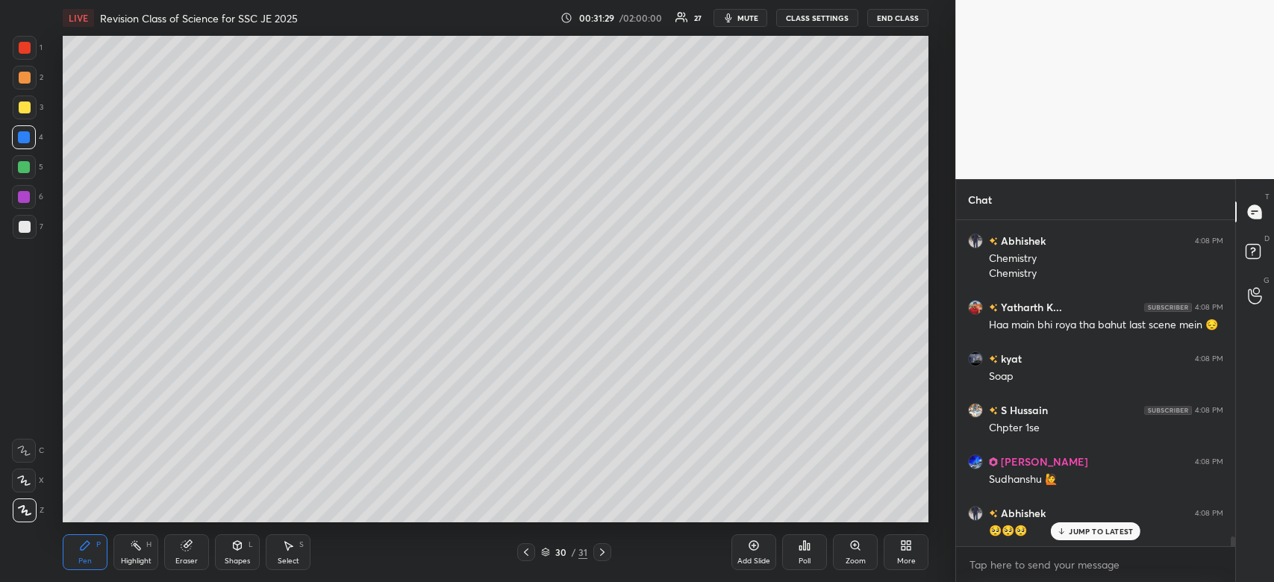
scroll to position [10838, 0]
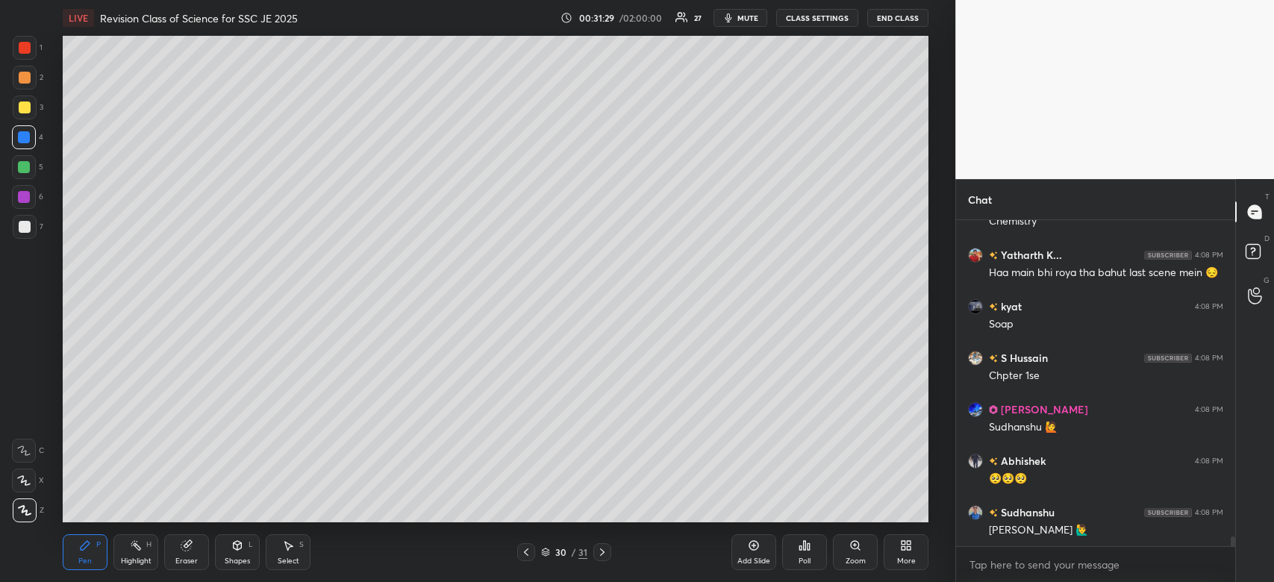
click at [742, 15] on span "mute" at bounding box center [747, 18] width 21 height 10
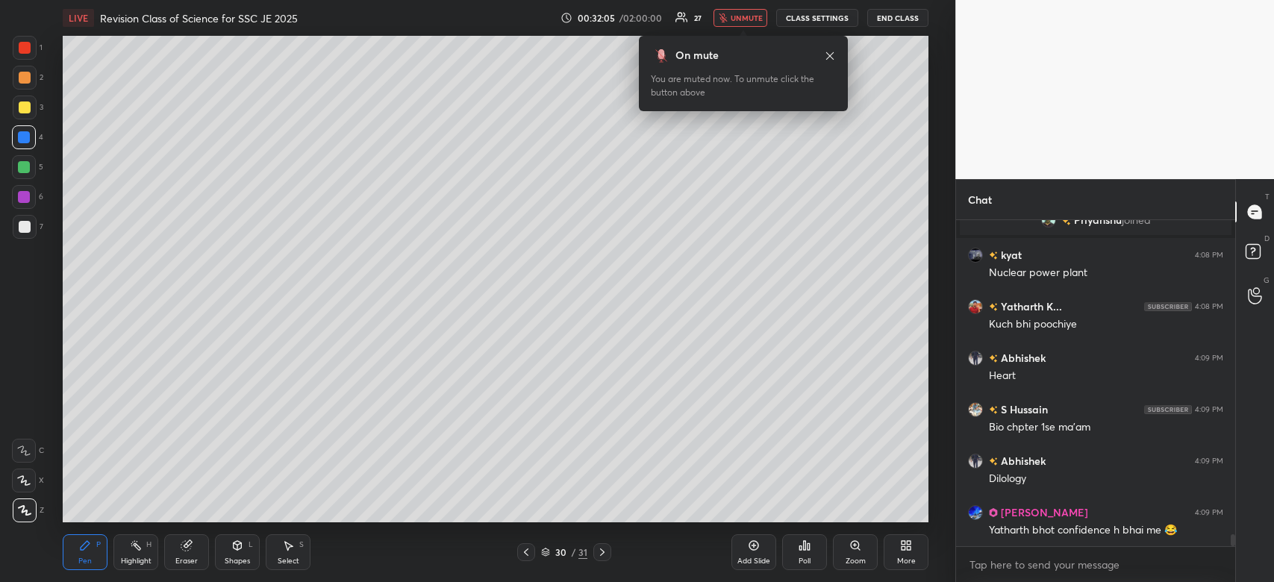
scroll to position [8458, 0]
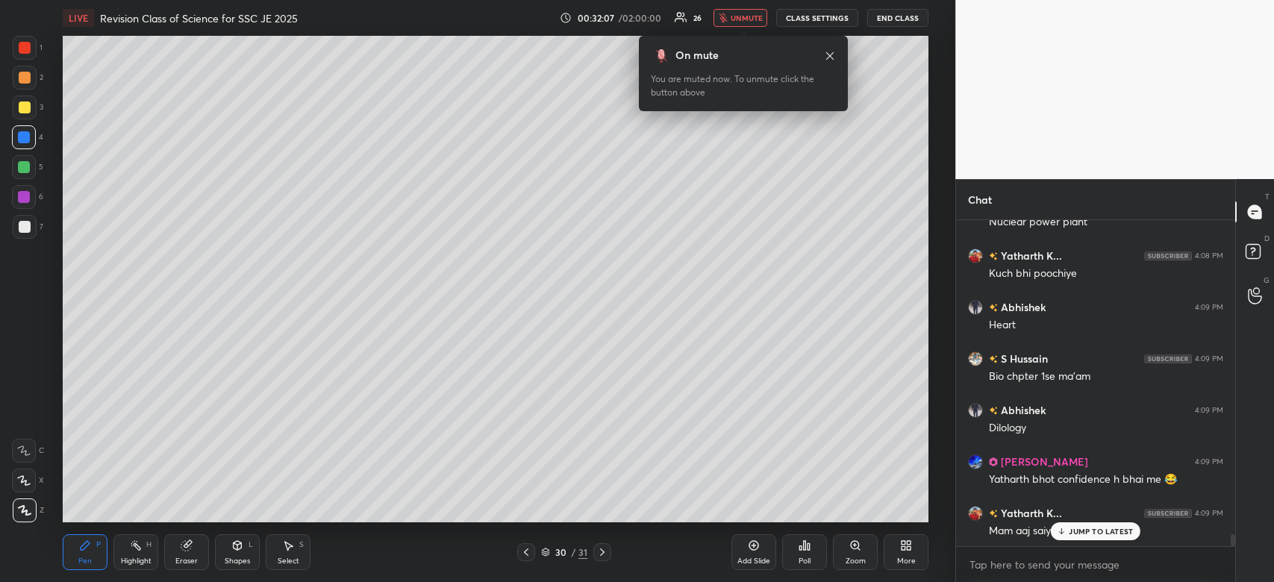
click at [758, 12] on button "unmute" at bounding box center [741, 18] width 54 height 18
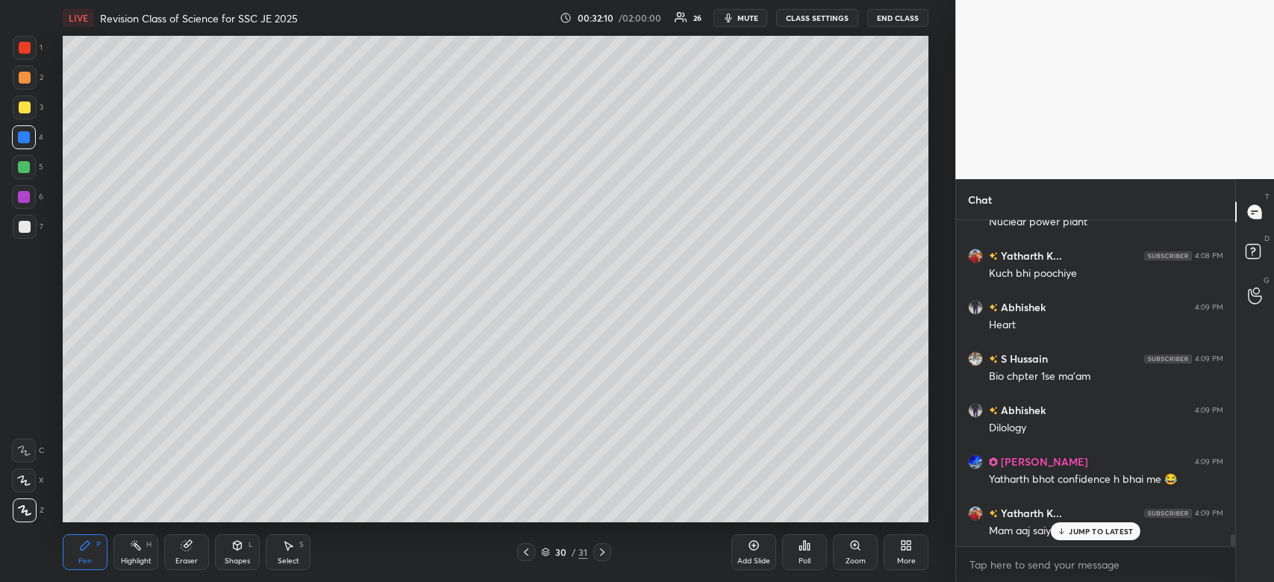
scroll to position [8523, 0]
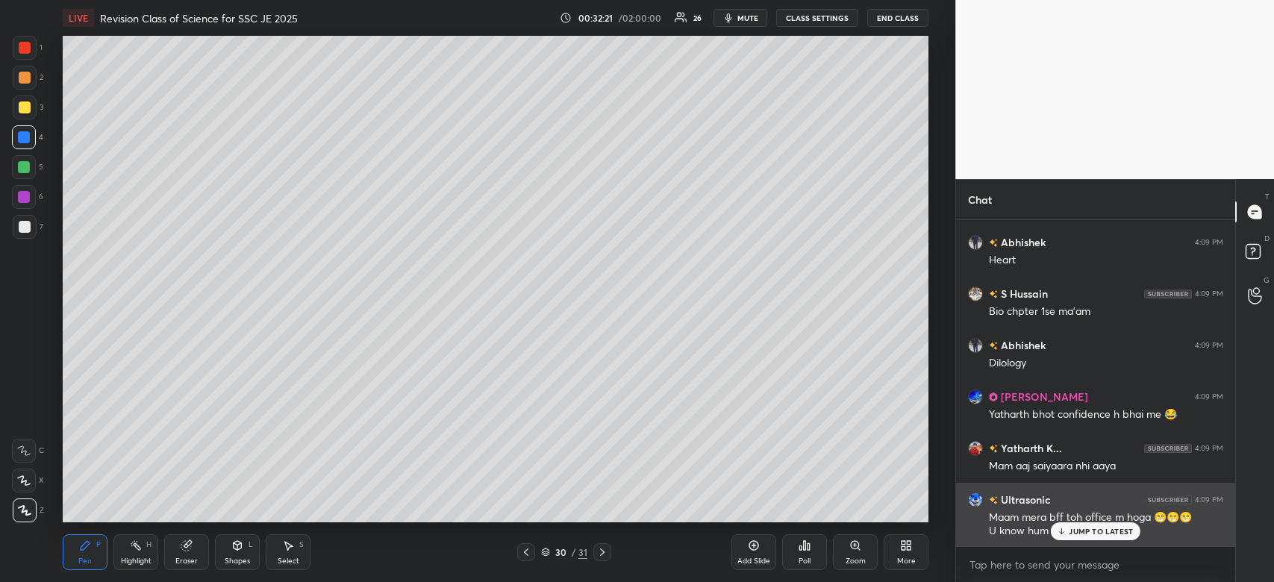
click at [1111, 537] on div "JUMP TO LATEST" at bounding box center [1096, 531] width 90 height 18
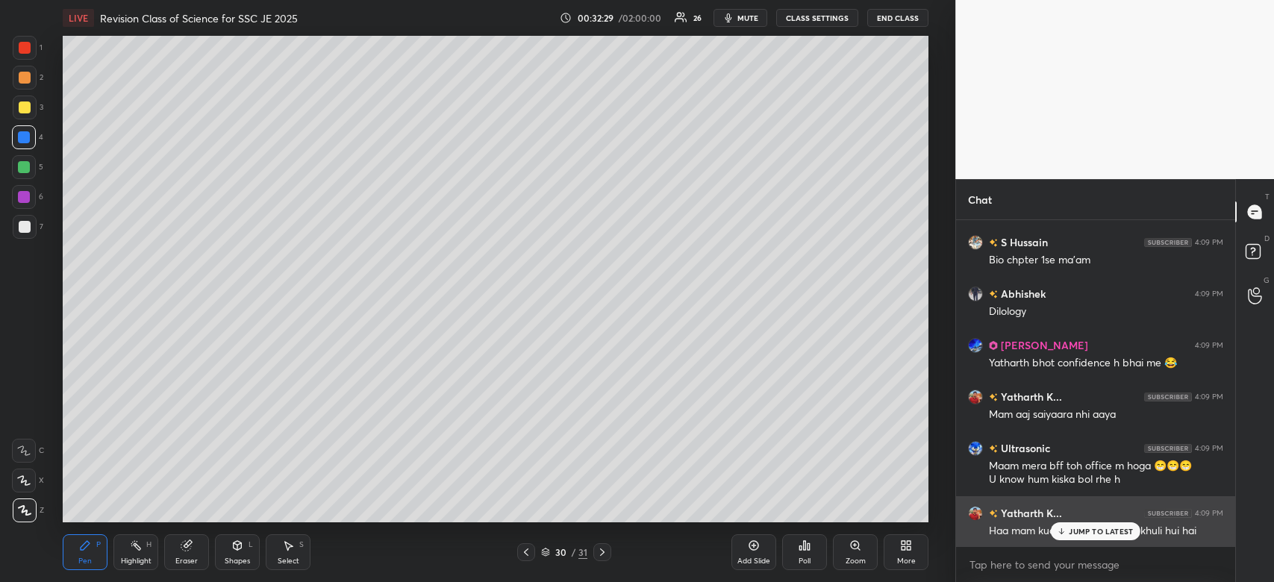
click at [1079, 540] on div "JUMP TO LATEST" at bounding box center [1096, 531] width 90 height 18
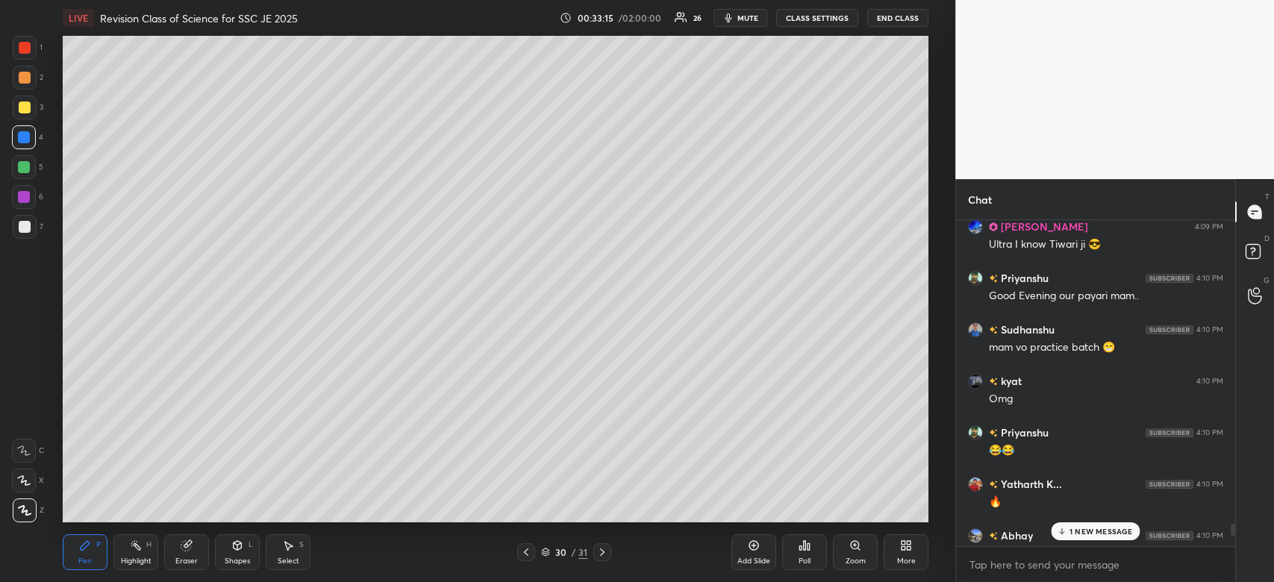
scroll to position [8580, 0]
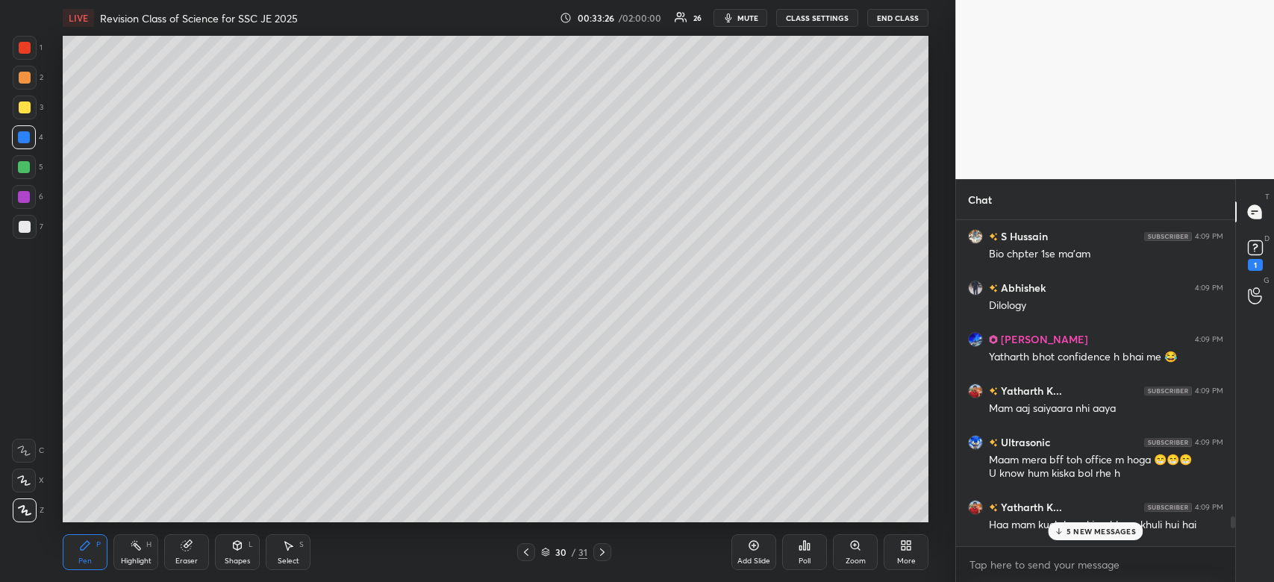
click at [1119, 528] on p "5 NEW MESSAGES" at bounding box center [1101, 531] width 69 height 9
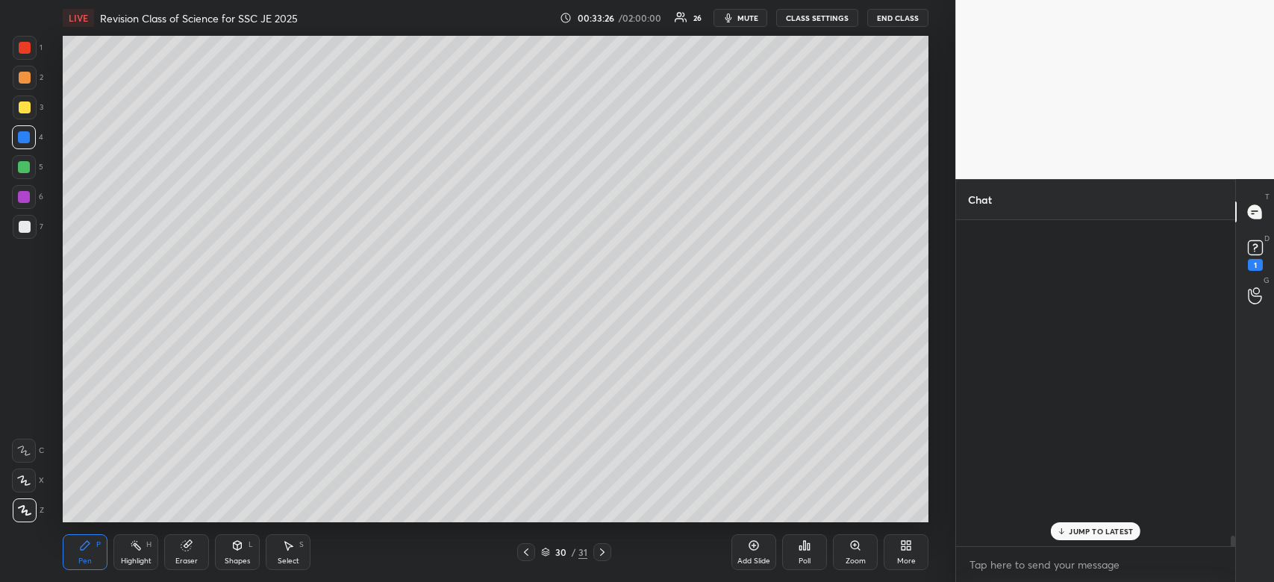
scroll to position [9566, 0]
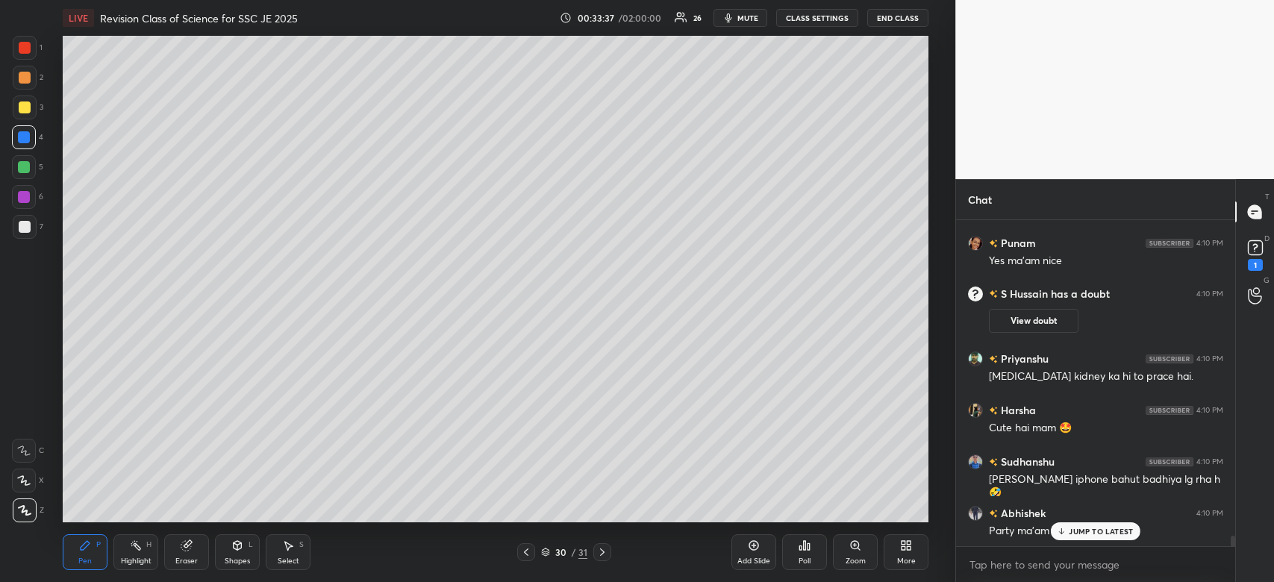
click at [10, 99] on div "1 2 3 4 5 6 7 C X Z C X Z E E Erase all H H" at bounding box center [24, 279] width 48 height 487
click at [28, 104] on div at bounding box center [25, 108] width 12 height 12
click at [28, 107] on div at bounding box center [25, 108] width 12 height 12
click at [28, 517] on div at bounding box center [25, 511] width 24 height 24
click at [29, 515] on icon at bounding box center [25, 510] width 12 height 9
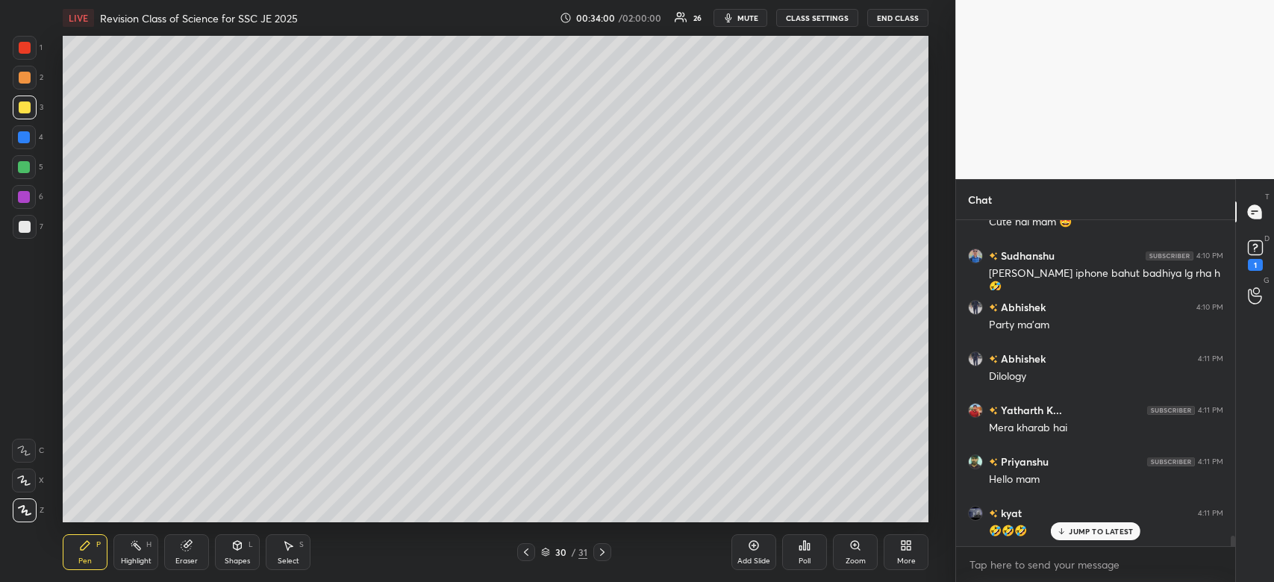
scroll to position [9823, 0]
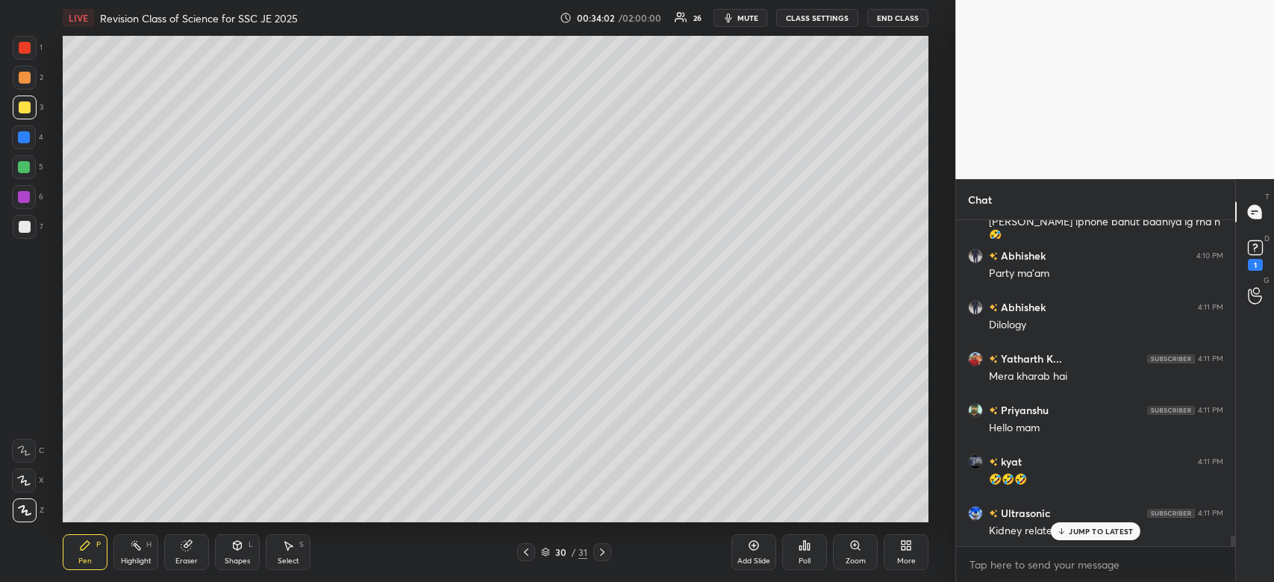
click at [1076, 536] on p "JUMP TO LATEST" at bounding box center [1101, 531] width 64 height 9
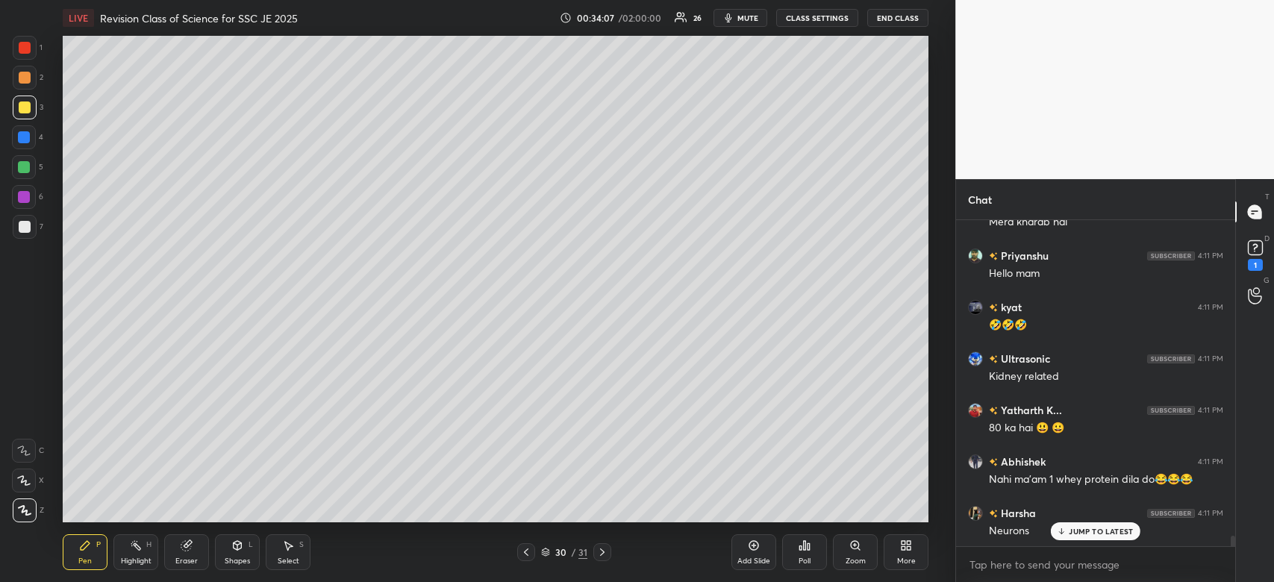
scroll to position [10030, 0]
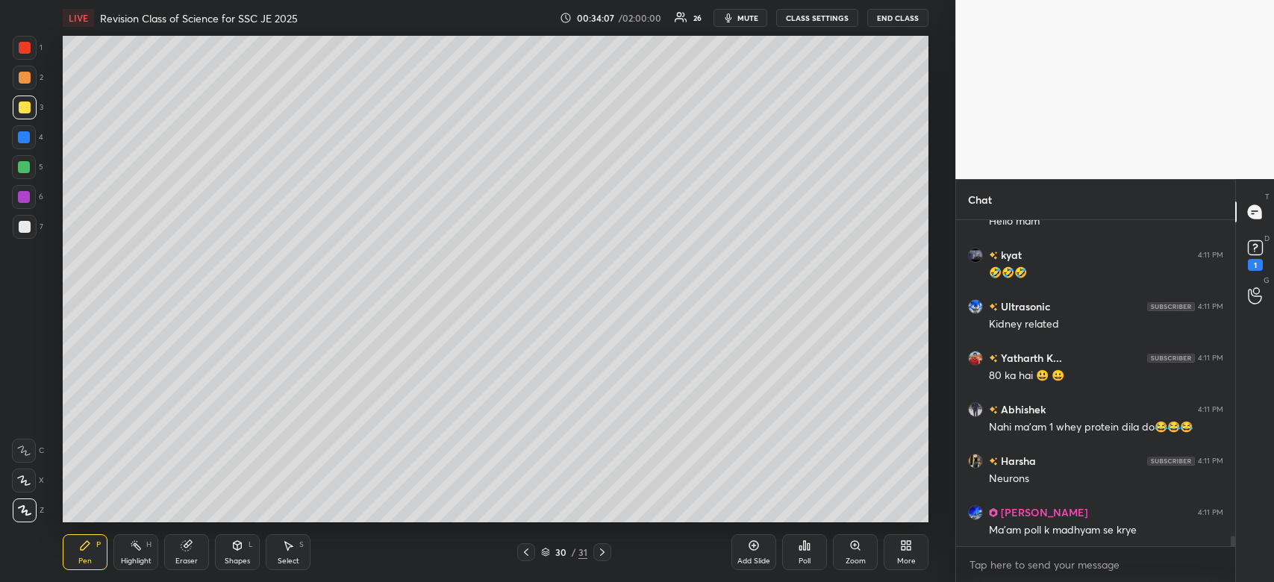
click at [1102, 528] on div "Ma'am poll k madhyam se krye" at bounding box center [1106, 530] width 234 height 15
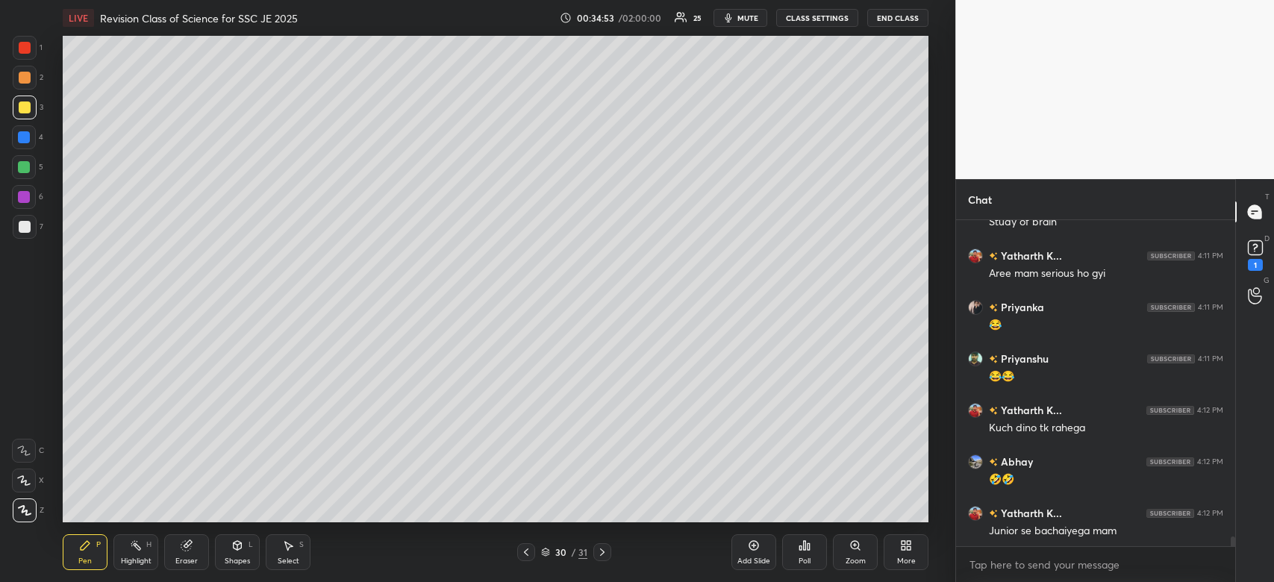
scroll to position [10699, 0]
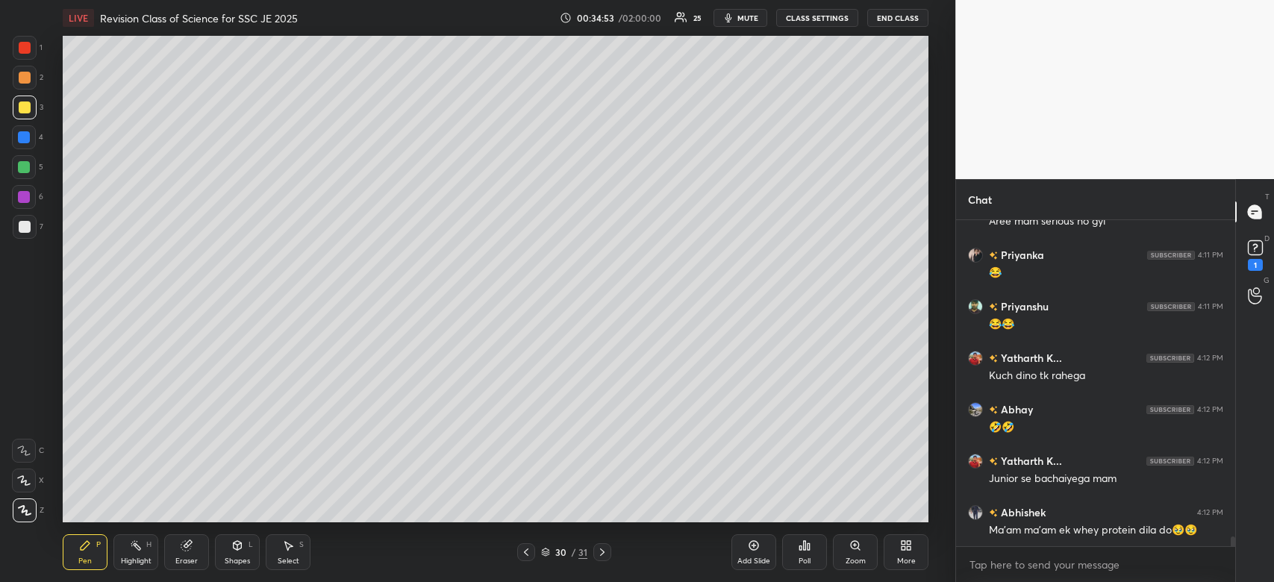
click at [1099, 534] on div "Engineer 4:11 PM Study of brain Yatharth K... 4:11 PM Aree mam serious ho gyi P…" at bounding box center [1095, 383] width 279 height 326
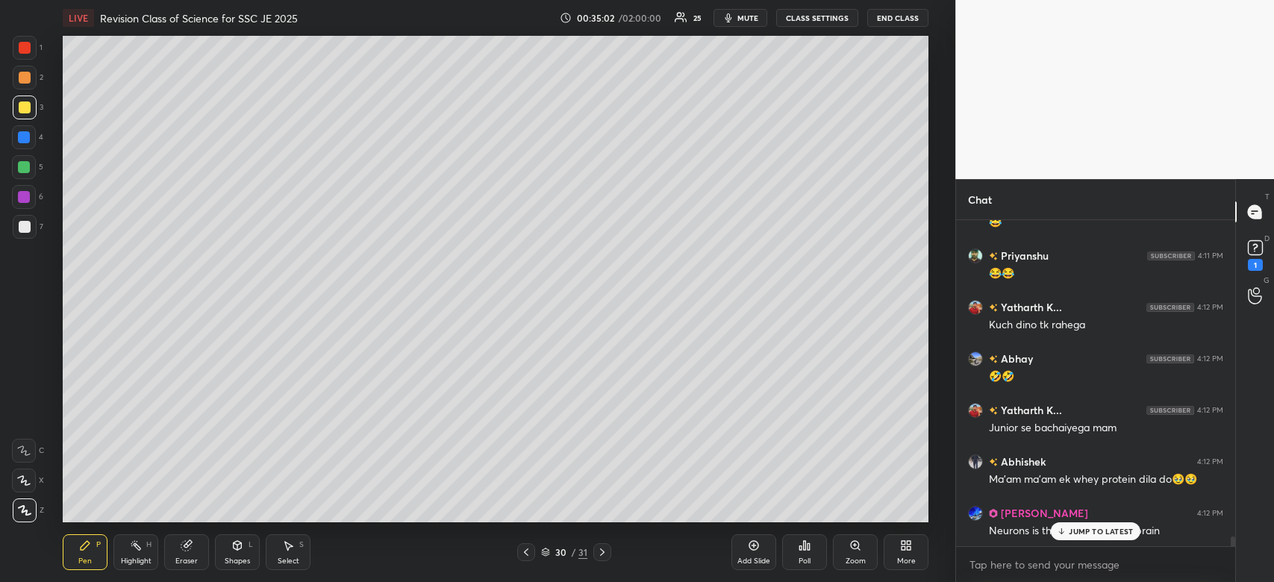
click at [1076, 533] on p "JUMP TO LATEST" at bounding box center [1101, 531] width 64 height 9
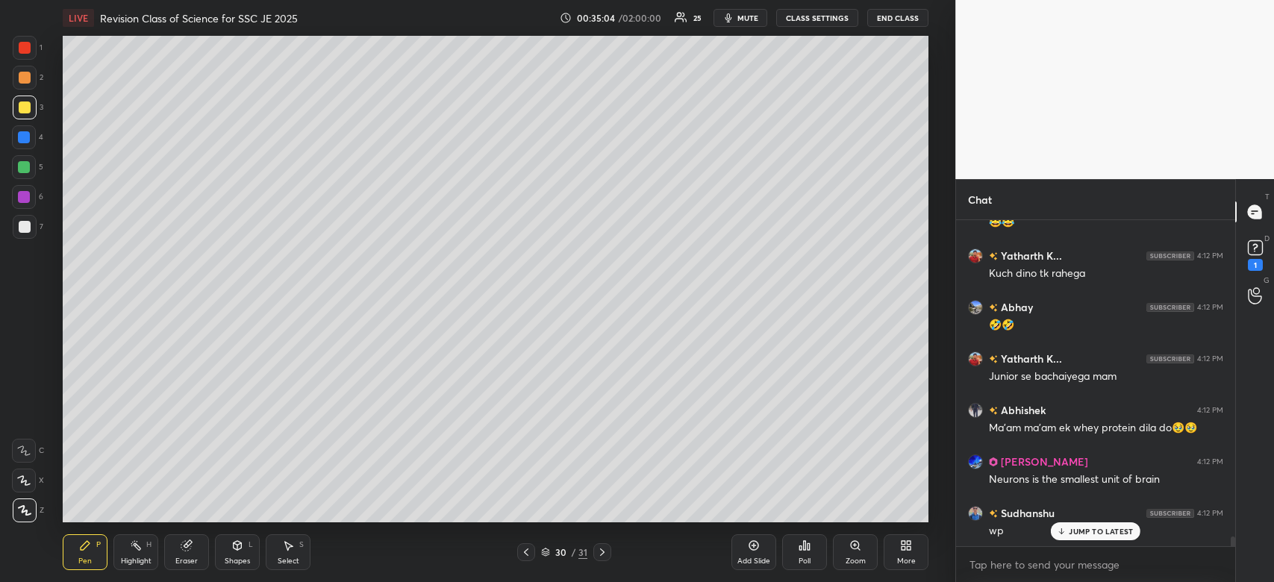
click at [1105, 531] on p "JUMP TO LATEST" at bounding box center [1101, 531] width 64 height 9
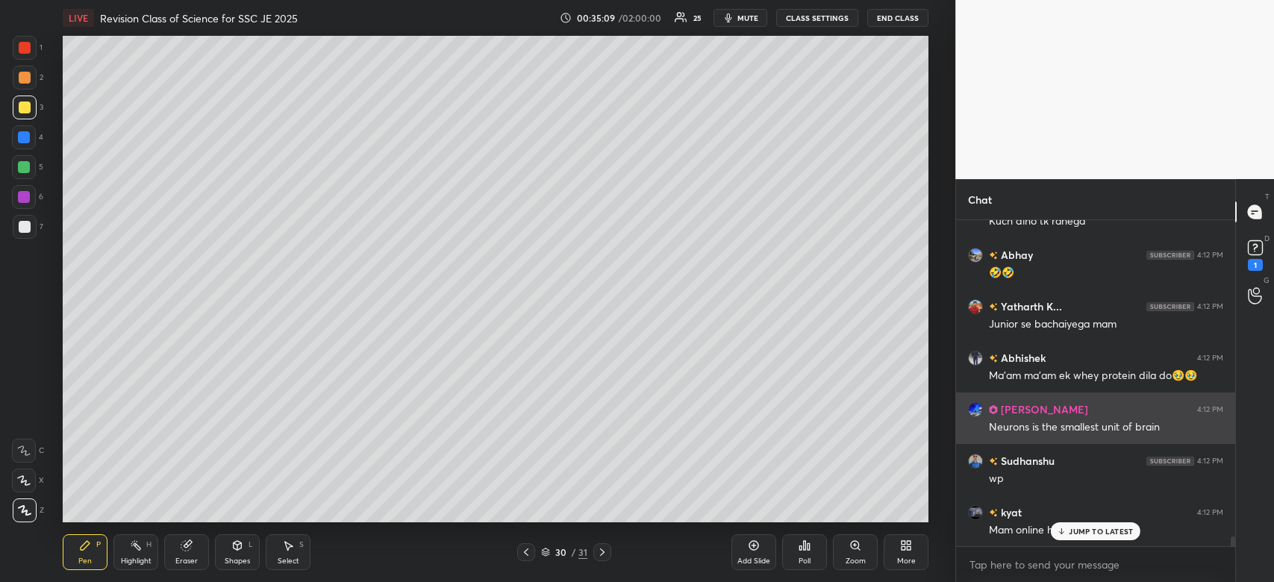
scroll to position [10905, 0]
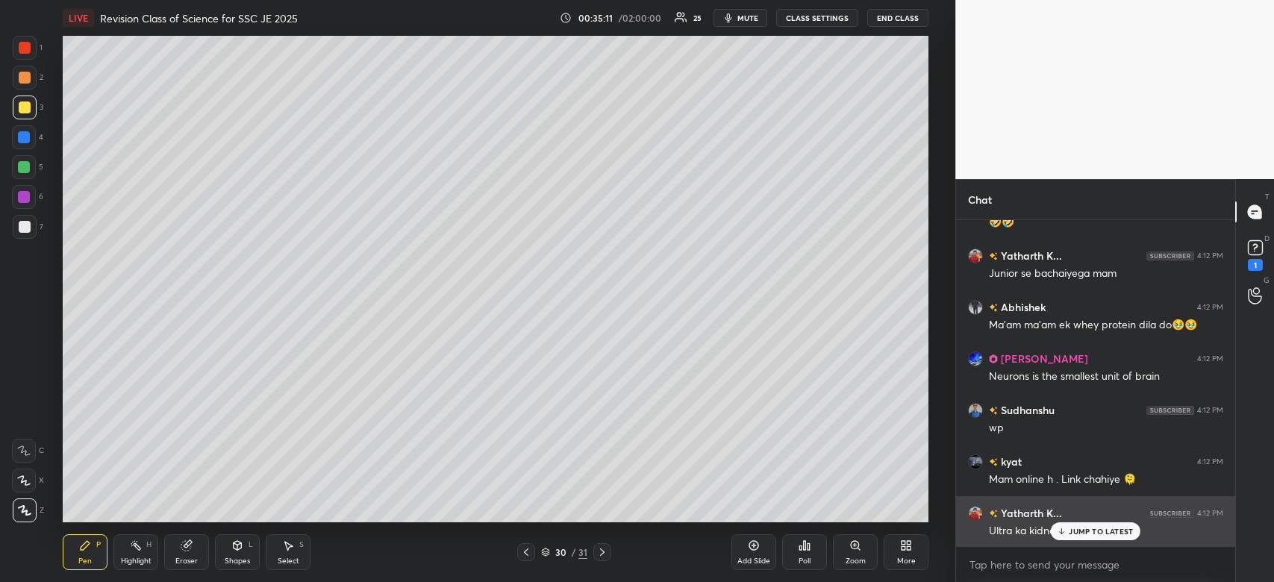
click at [1087, 535] on p "JUMP TO LATEST" at bounding box center [1101, 531] width 64 height 9
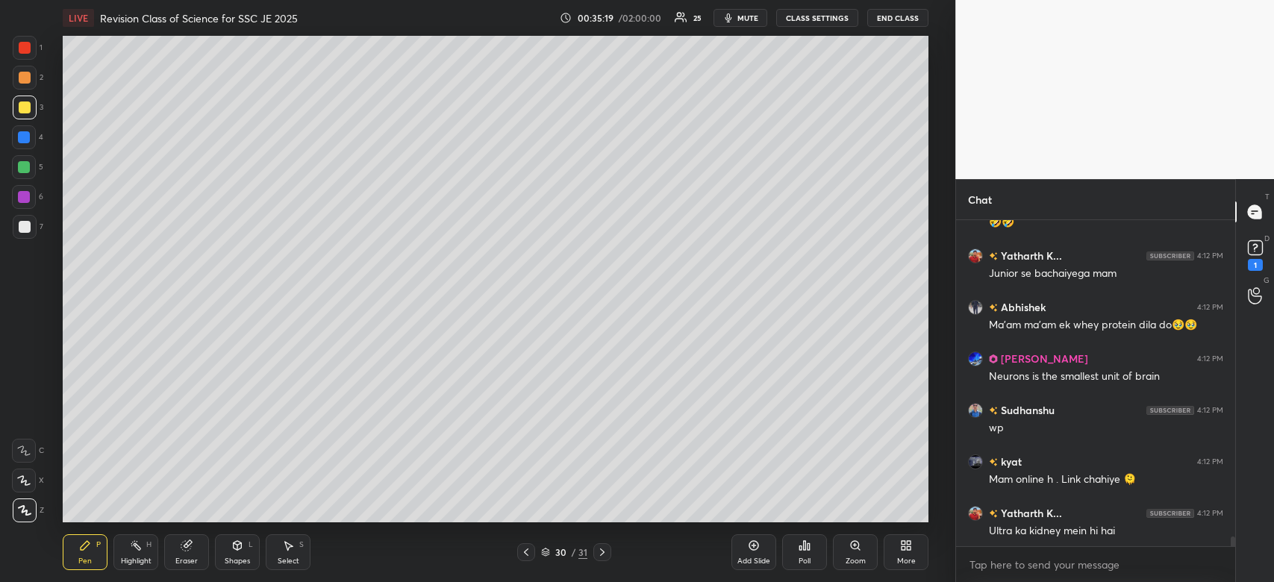
click at [16, 102] on div at bounding box center [25, 108] width 24 height 24
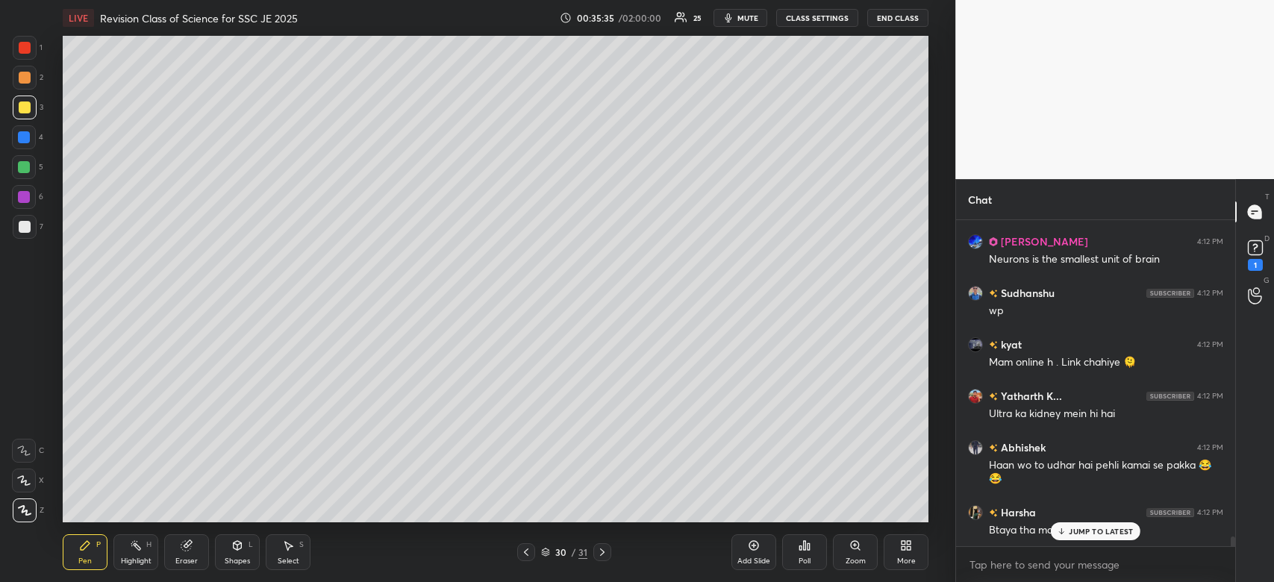
scroll to position [11073, 0]
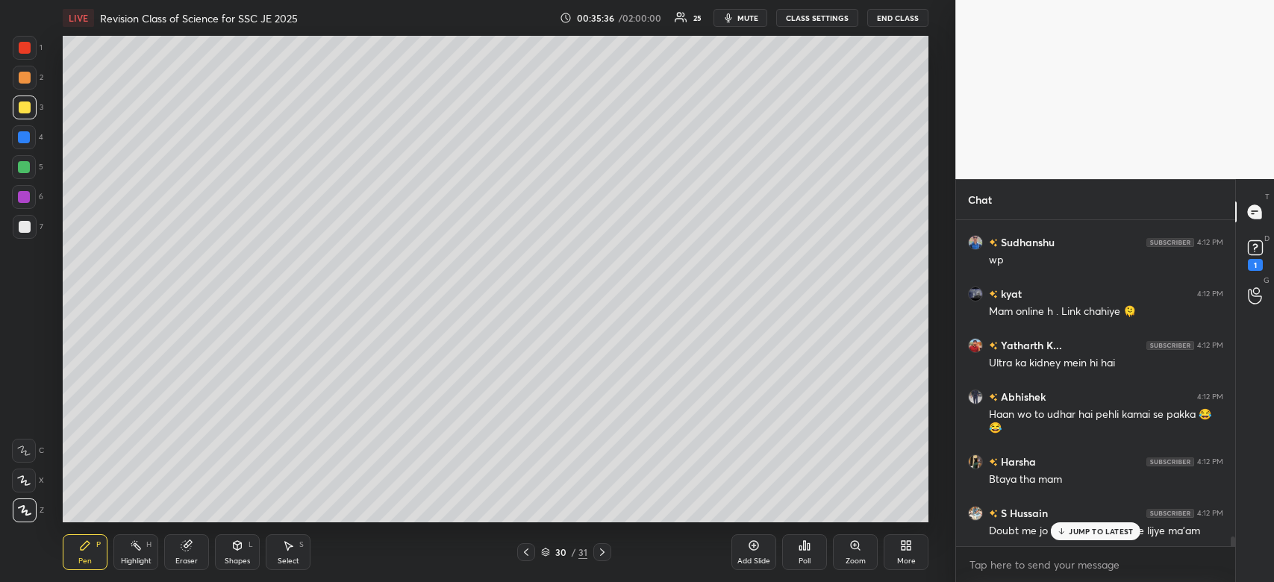
click at [26, 168] on div at bounding box center [24, 167] width 12 height 12
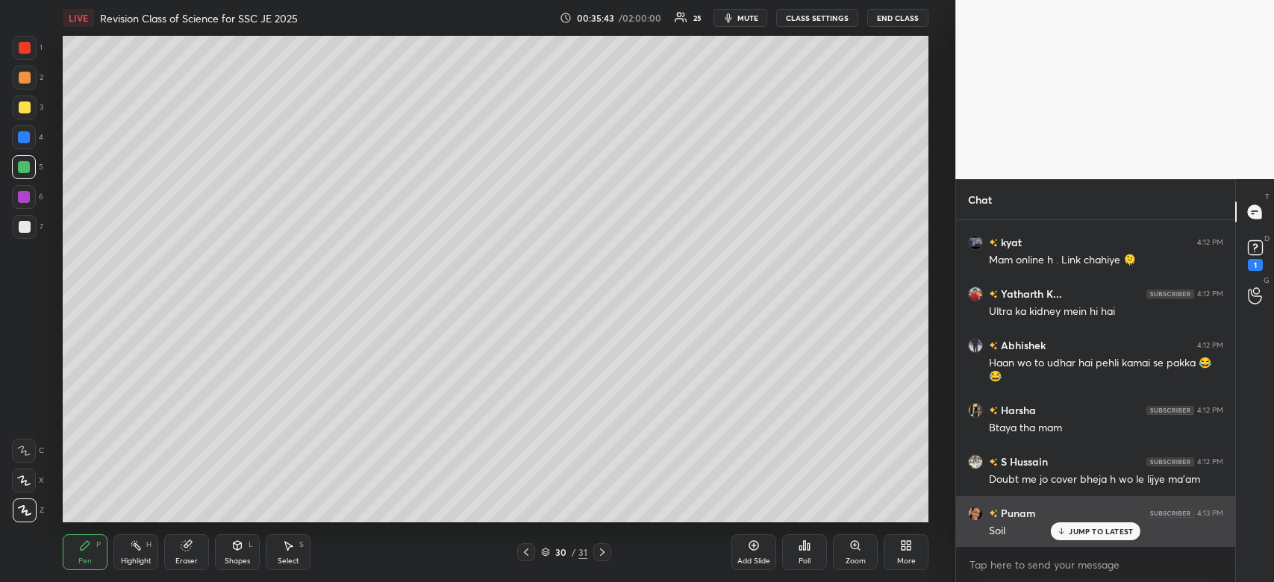
click at [1094, 525] on div "JUMP TO LATEST" at bounding box center [1096, 531] width 90 height 18
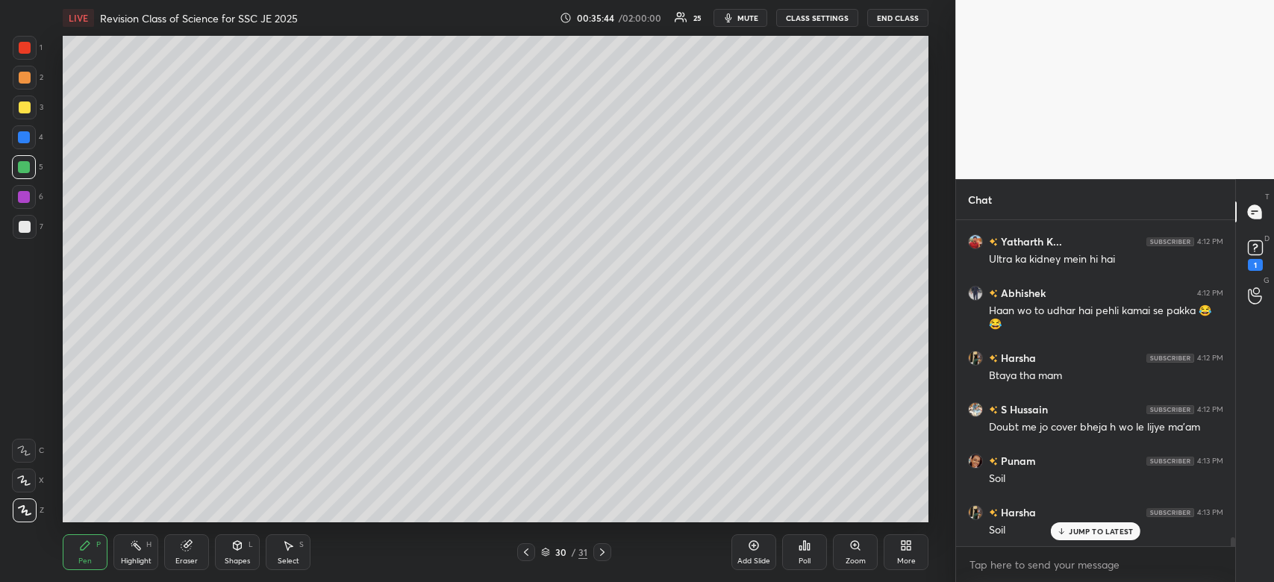
scroll to position [11330, 0]
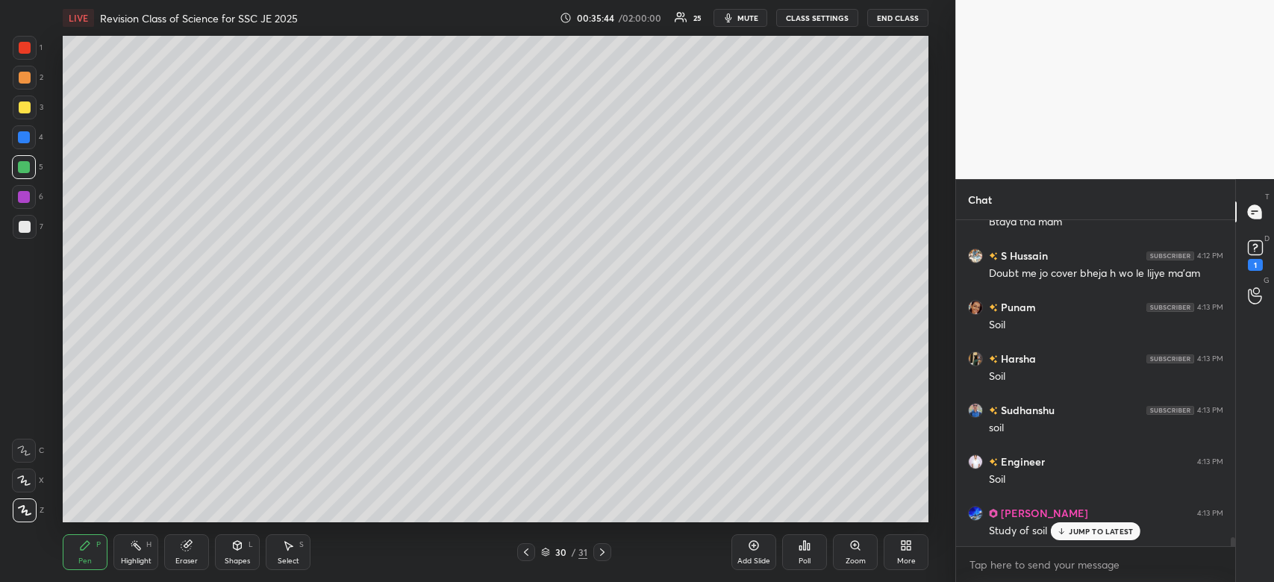
click at [1251, 238] on icon at bounding box center [1255, 248] width 22 height 22
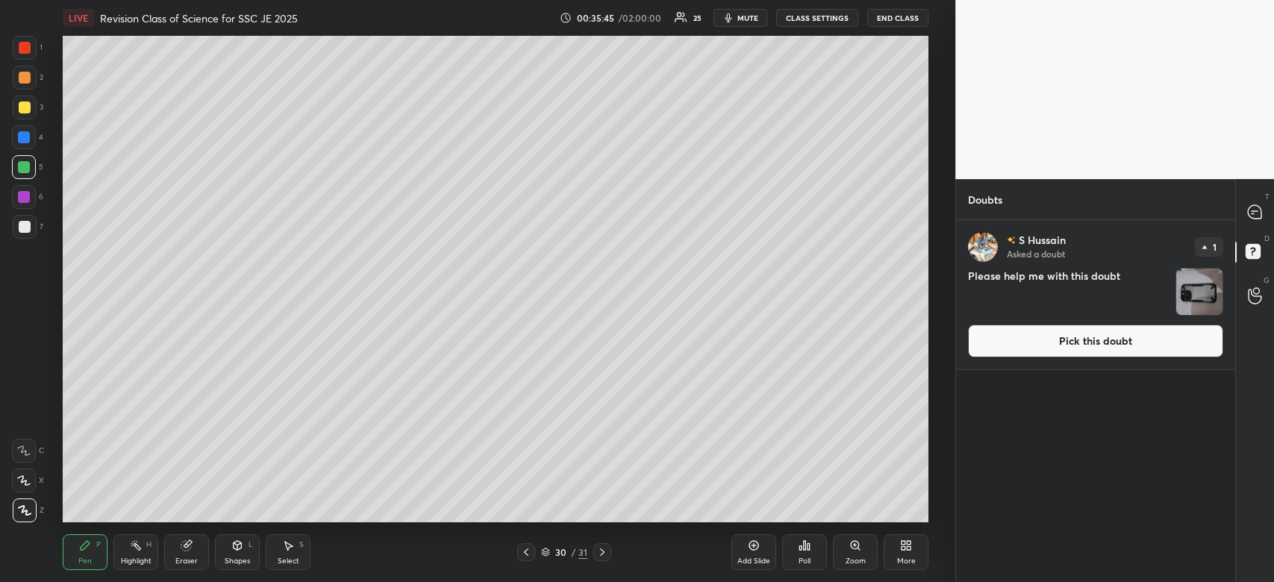
click at [1204, 302] on img "grid" at bounding box center [1199, 292] width 46 height 46
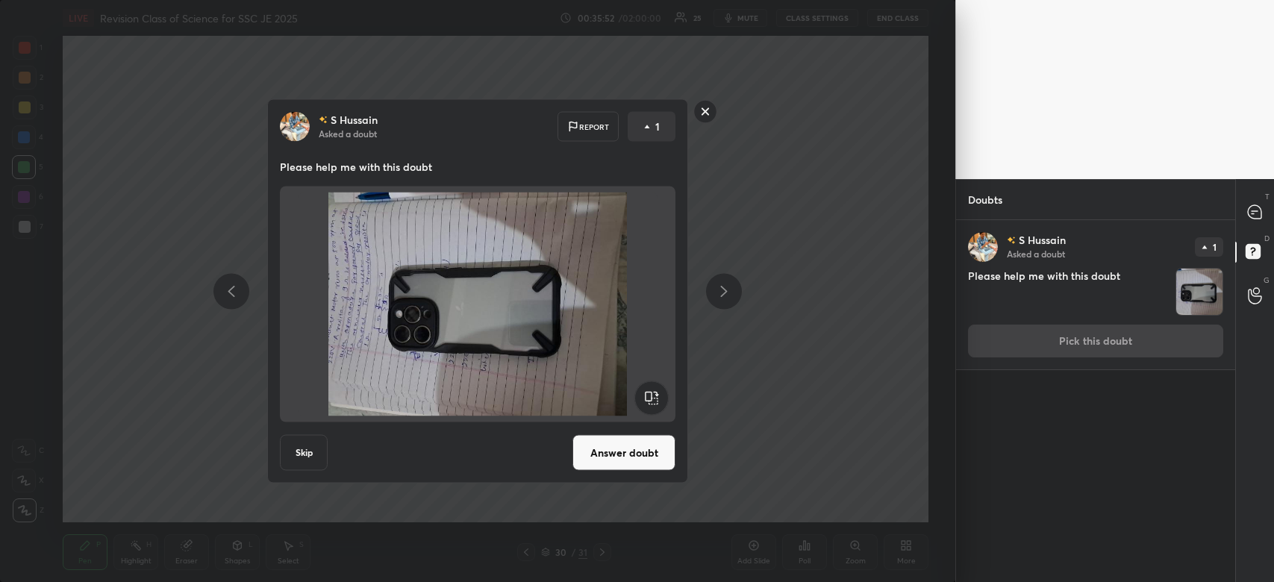
click at [714, 112] on rect at bounding box center [705, 111] width 23 height 23
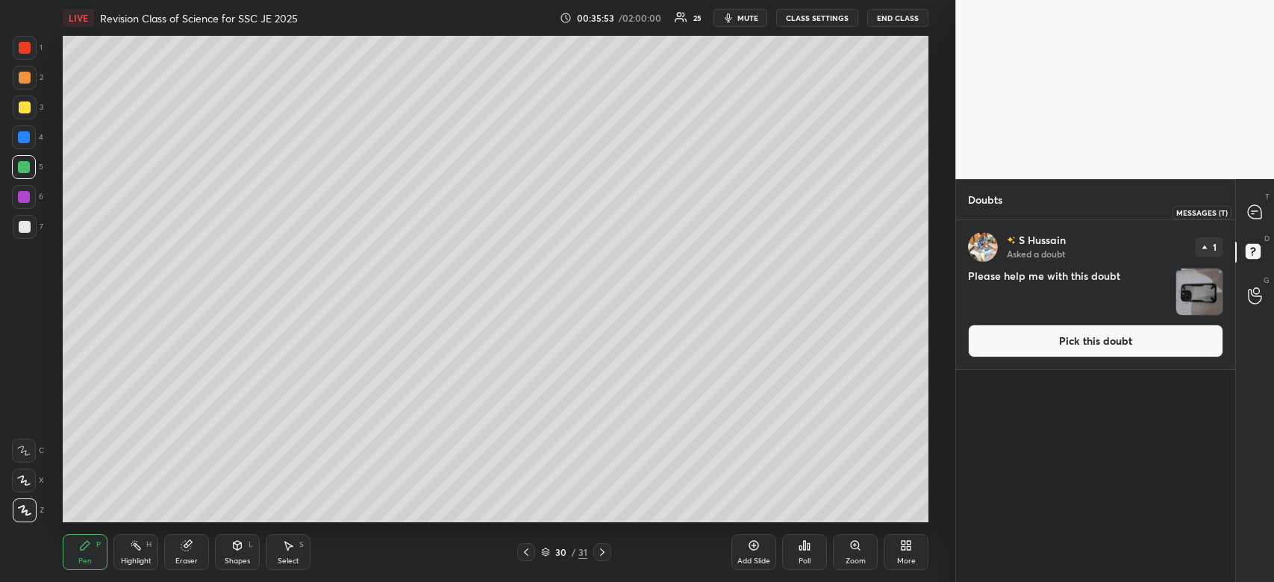
click at [1249, 210] on icon at bounding box center [1254, 211] width 13 height 13
type textarea "x"
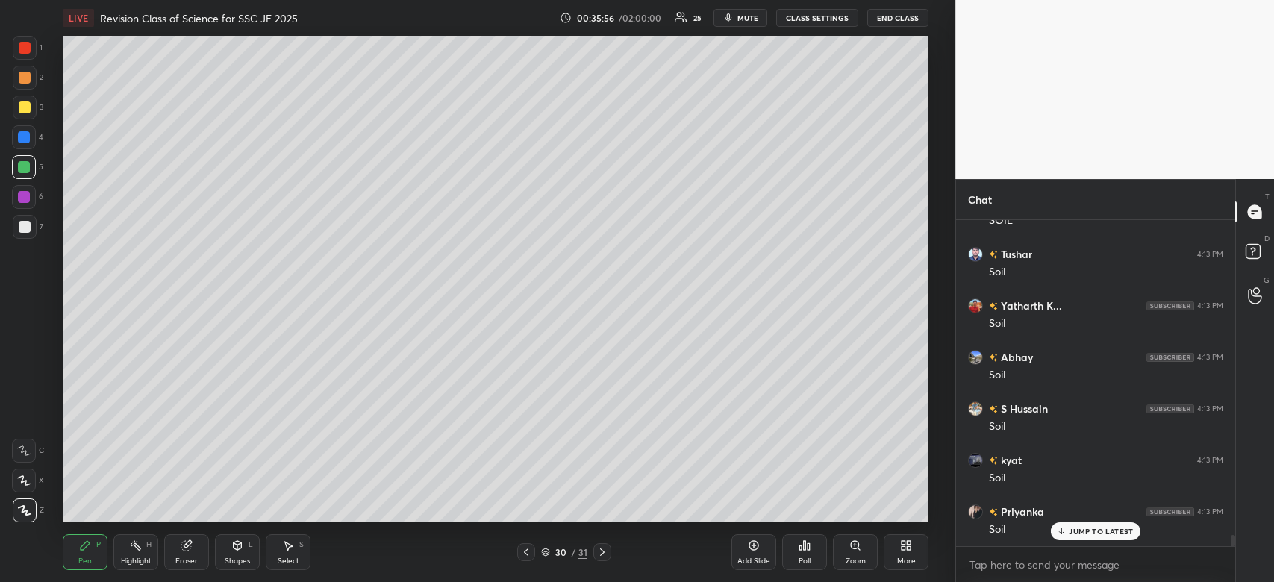
scroll to position [12075, 0]
click at [26, 78] on div at bounding box center [25, 78] width 12 height 12
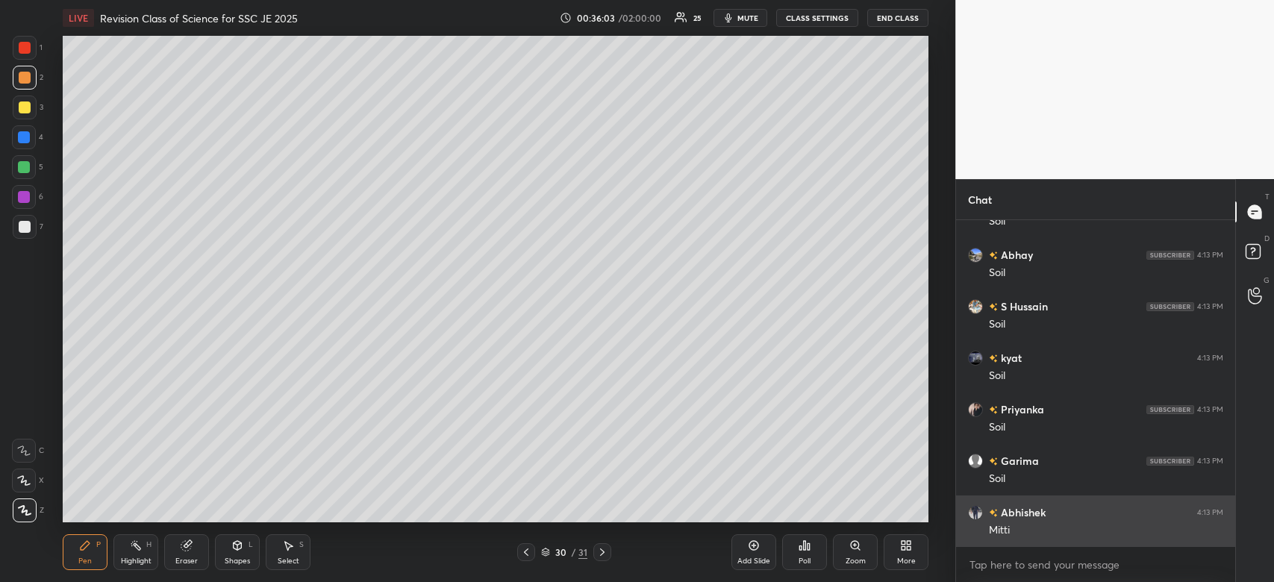
scroll to position [12178, 0]
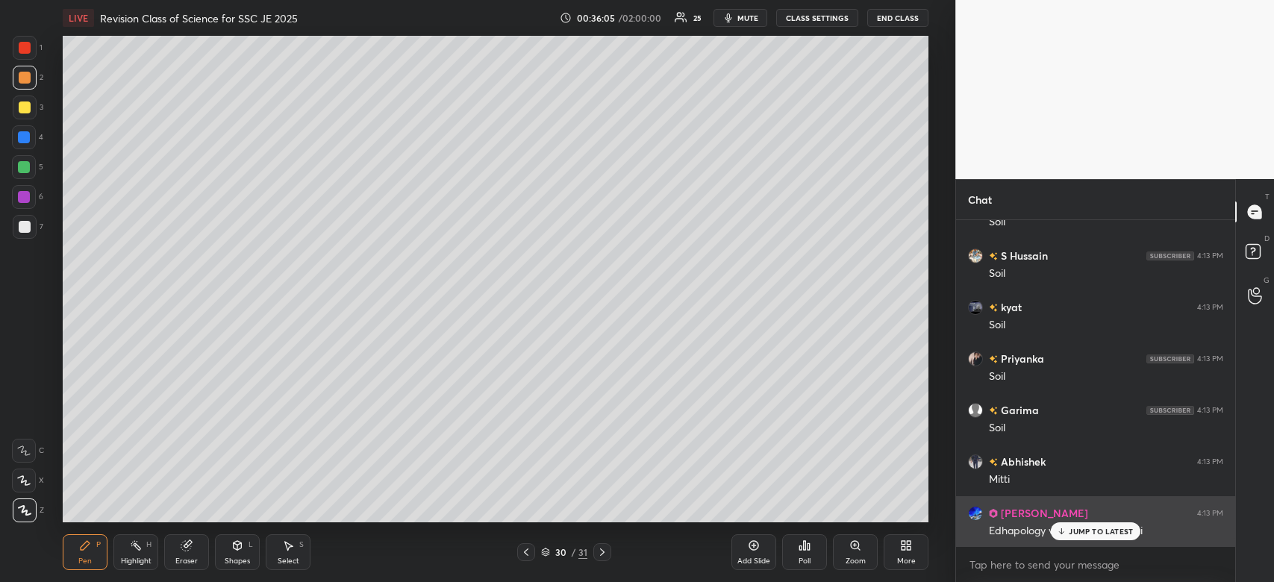
click at [1107, 528] on p "JUMP TO LATEST" at bounding box center [1101, 531] width 64 height 9
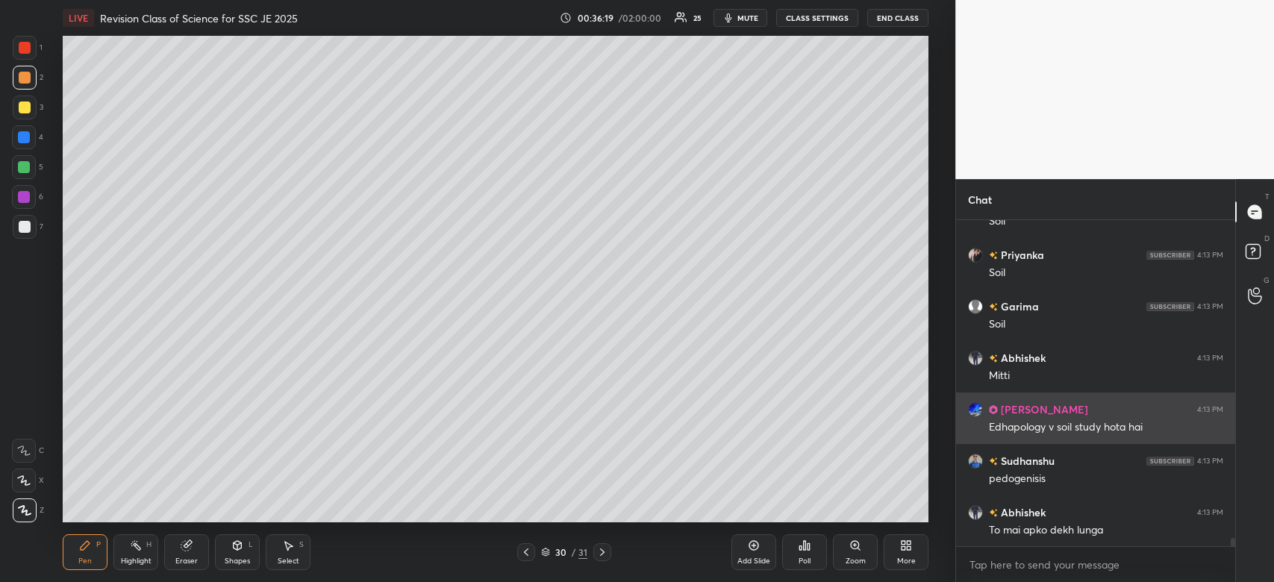
scroll to position [12333, 0]
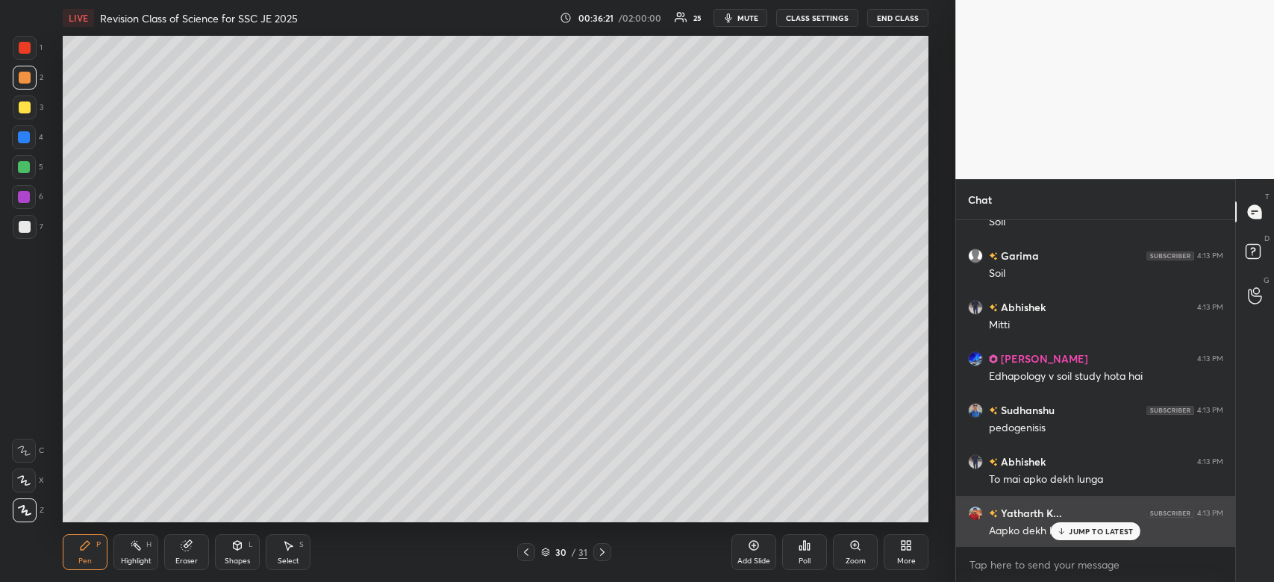
click at [1117, 532] on p "JUMP TO LATEST" at bounding box center [1101, 531] width 64 height 9
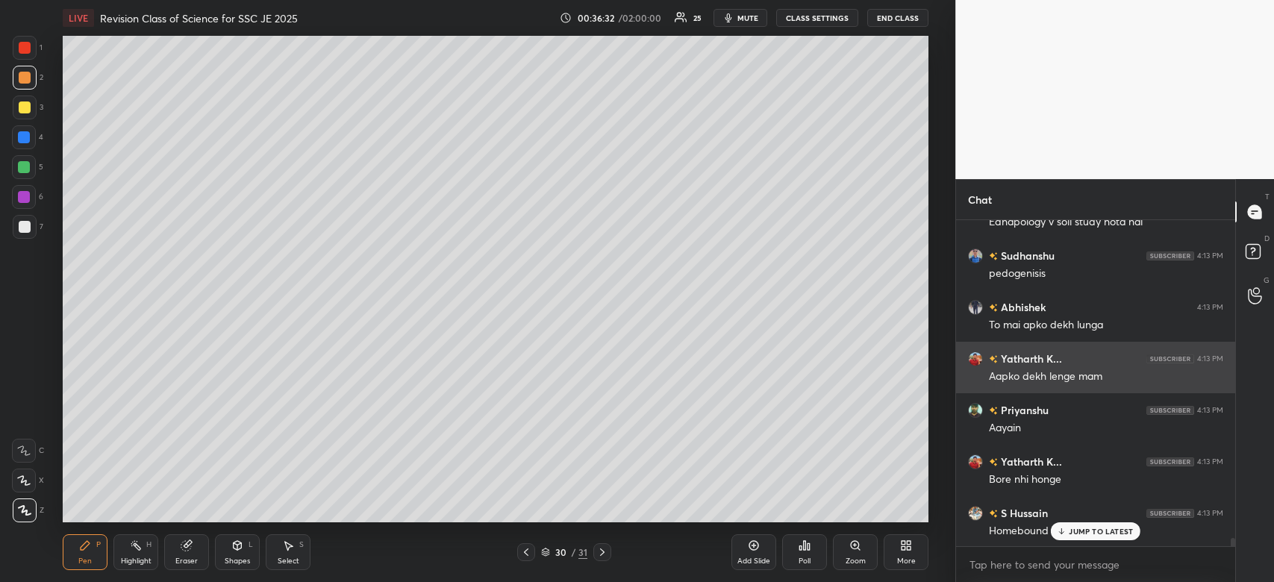
scroll to position [12539, 0]
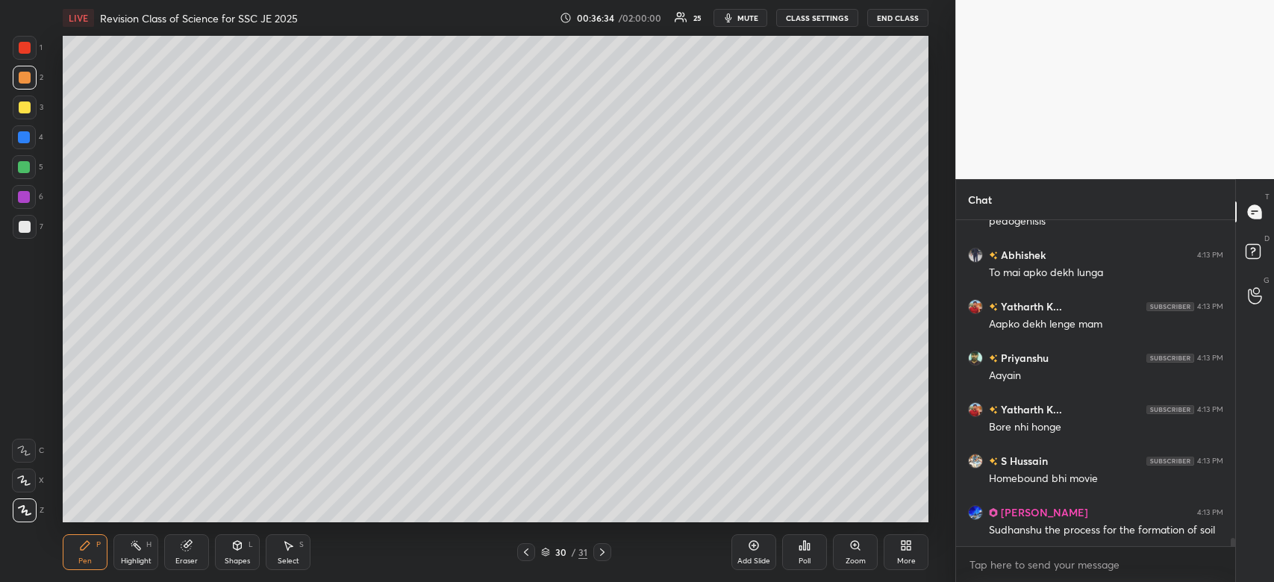
click at [25, 49] on div at bounding box center [25, 48] width 12 height 12
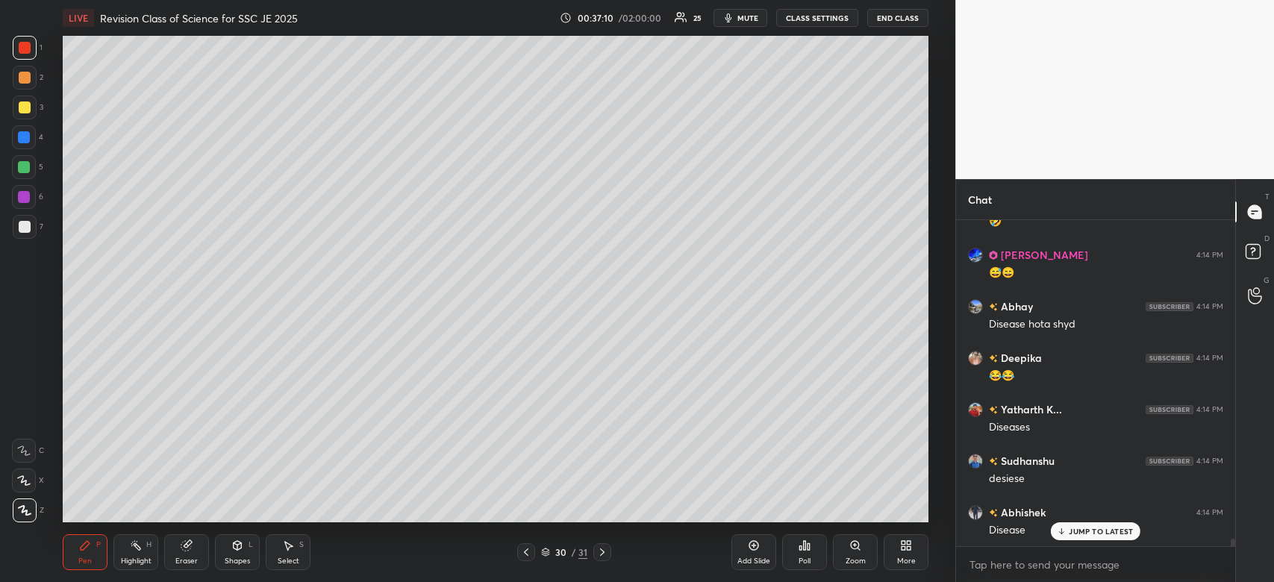
scroll to position [13311, 0]
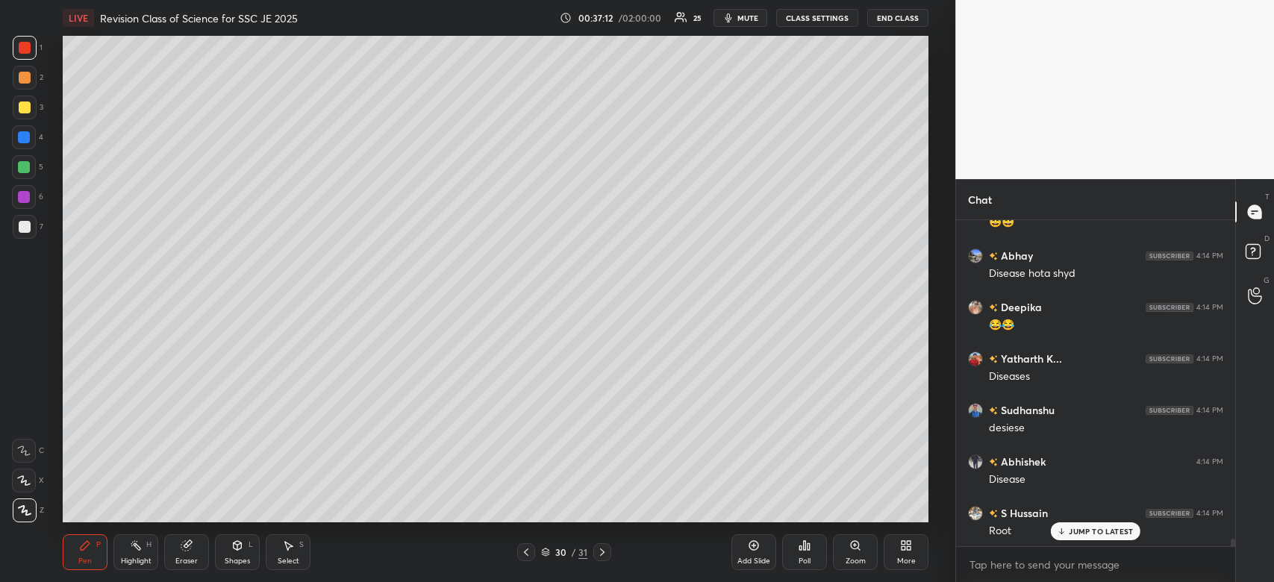
click at [28, 163] on div at bounding box center [24, 167] width 12 height 12
click at [32, 220] on div at bounding box center [25, 227] width 24 height 24
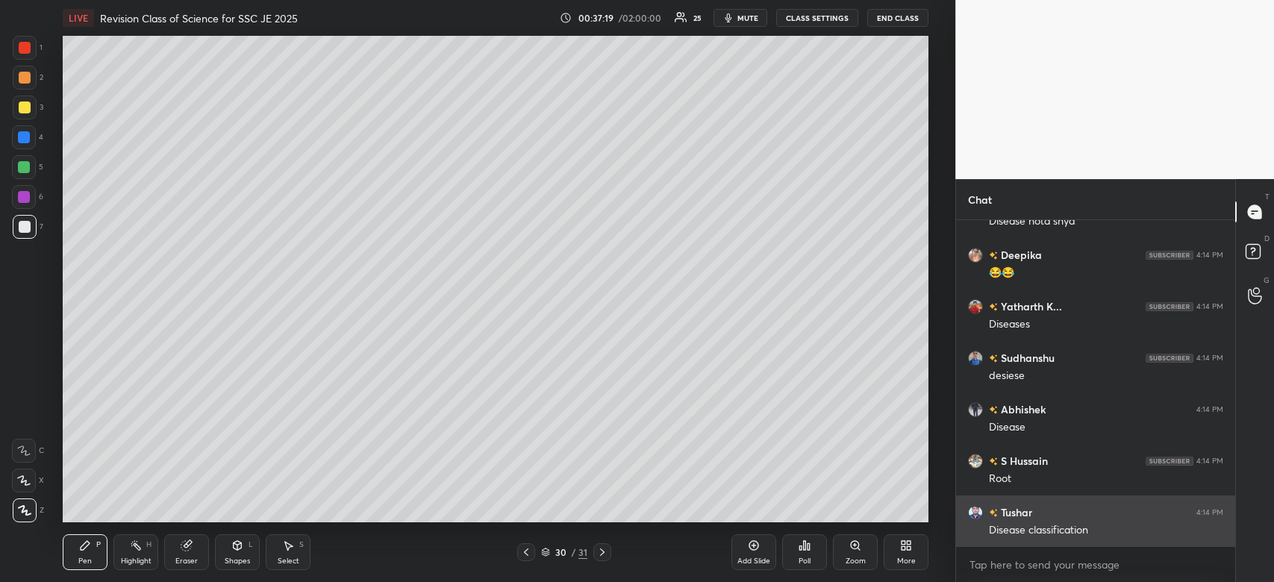
scroll to position [13414, 0]
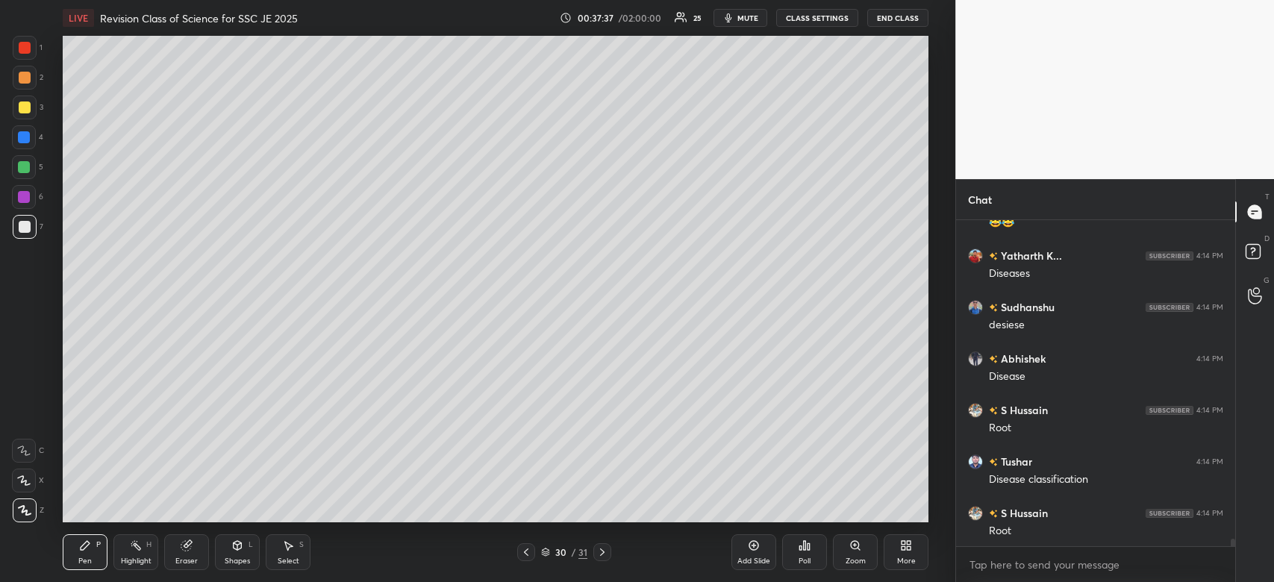
click at [25, 57] on div at bounding box center [25, 48] width 24 height 24
click at [31, 202] on div at bounding box center [24, 197] width 24 height 24
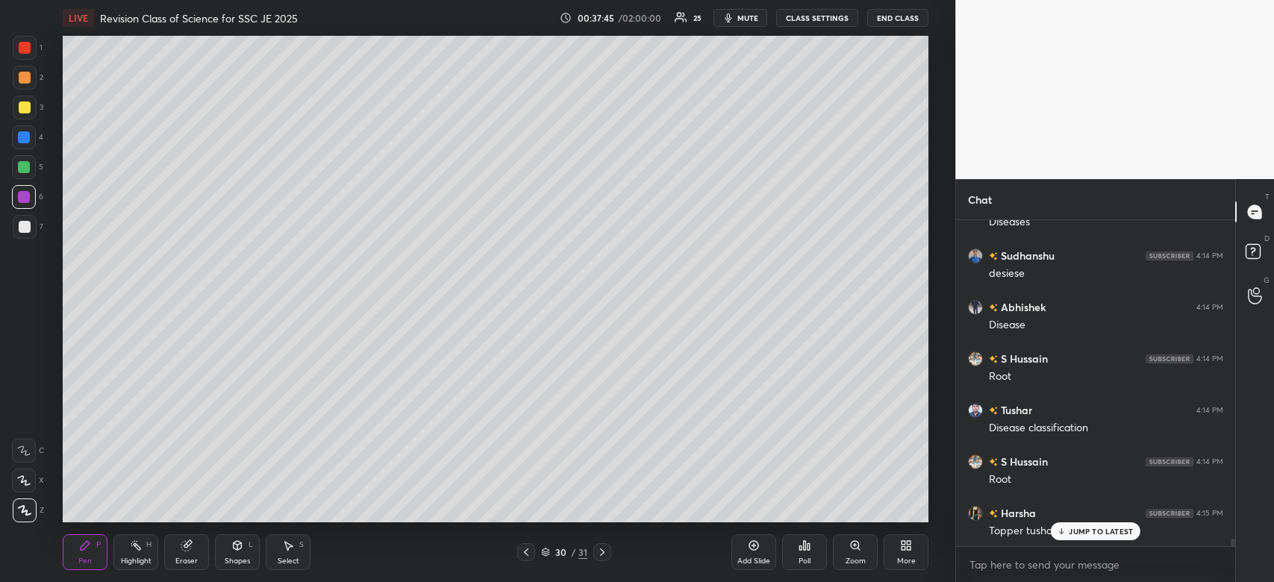
click at [1090, 532] on p "JUMP TO LATEST" at bounding box center [1101, 531] width 64 height 9
click at [746, 554] on div "Add Slide" at bounding box center [753, 552] width 45 height 36
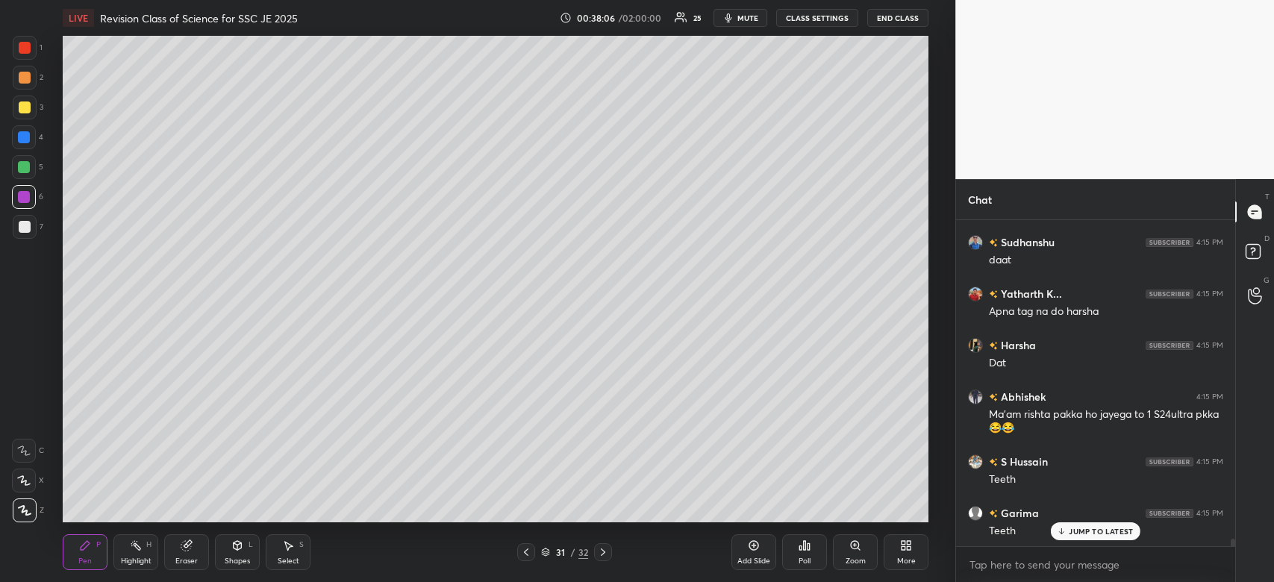
scroll to position [14200, 0]
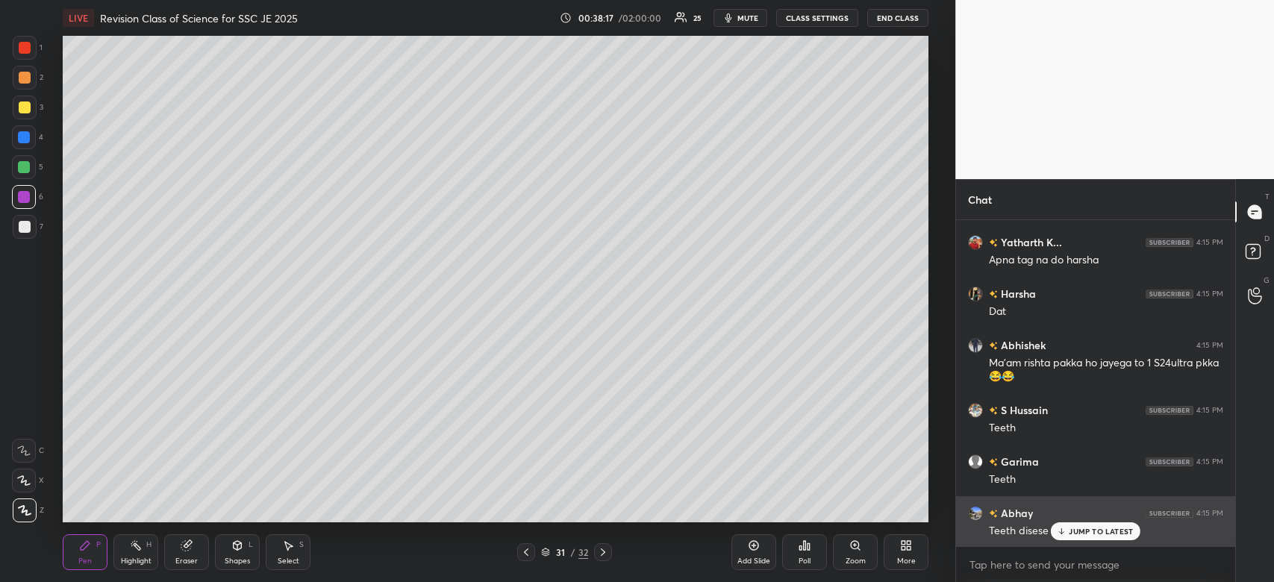
click at [1114, 533] on p "JUMP TO LATEST" at bounding box center [1101, 531] width 64 height 9
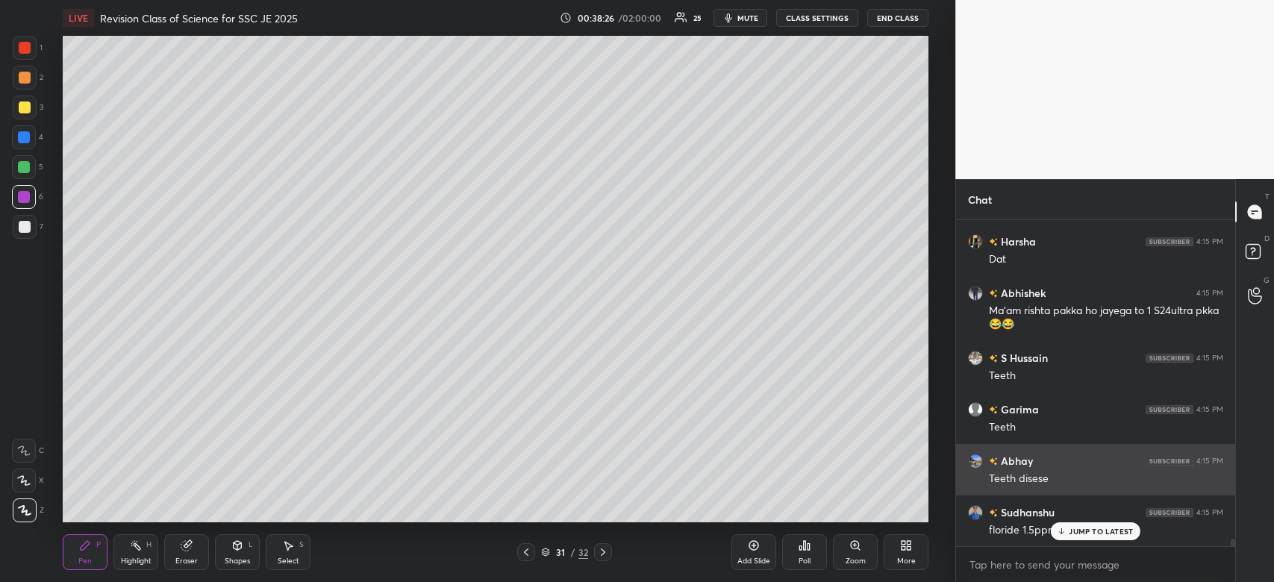
scroll to position [14303, 0]
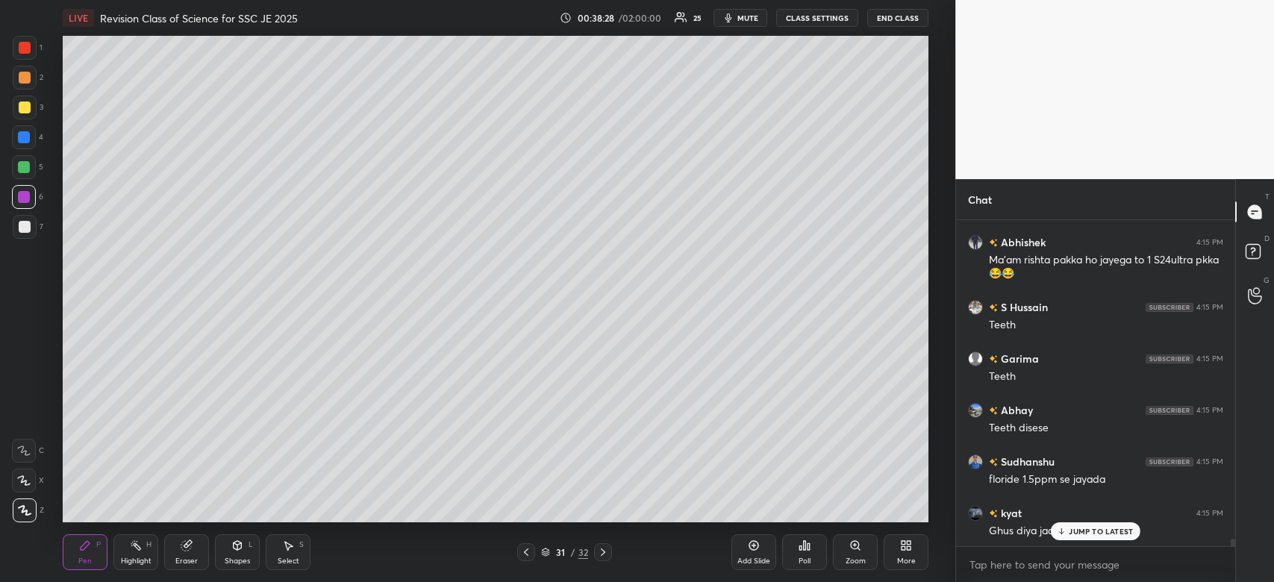
click at [1108, 533] on p "JUMP TO LATEST" at bounding box center [1101, 531] width 64 height 9
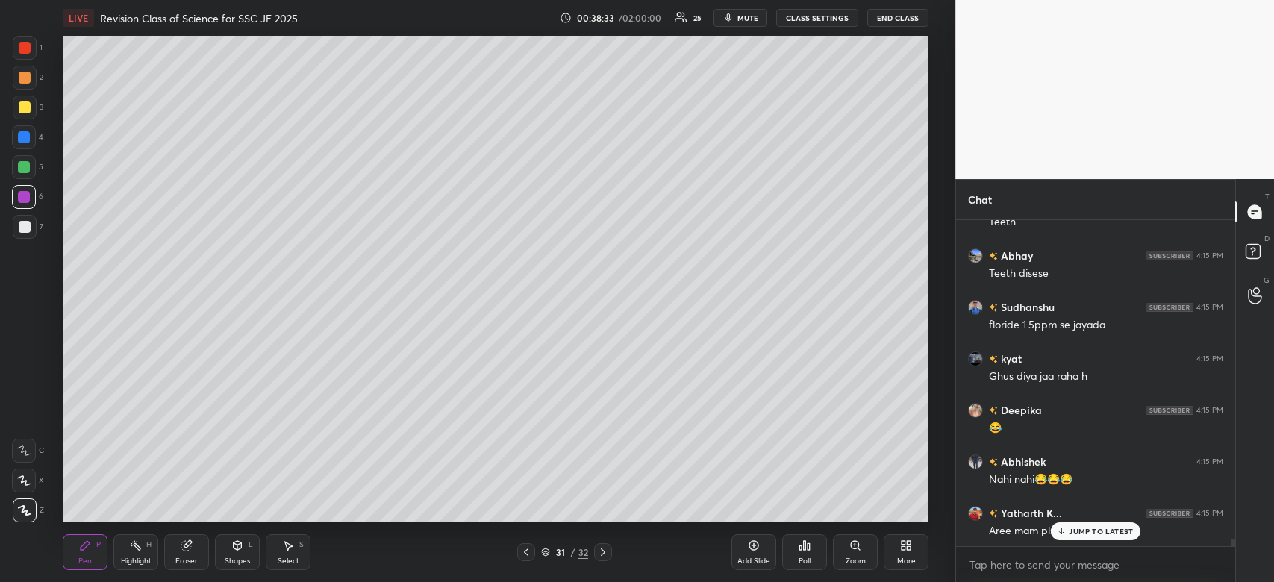
scroll to position [14510, 0]
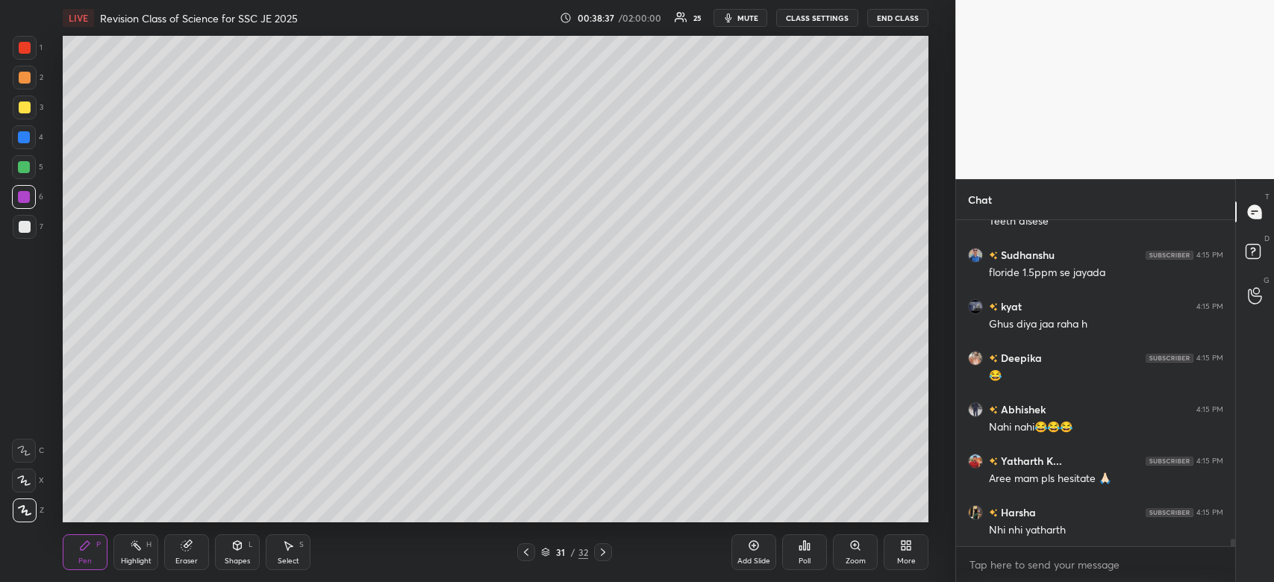
click at [30, 140] on div at bounding box center [24, 137] width 12 height 12
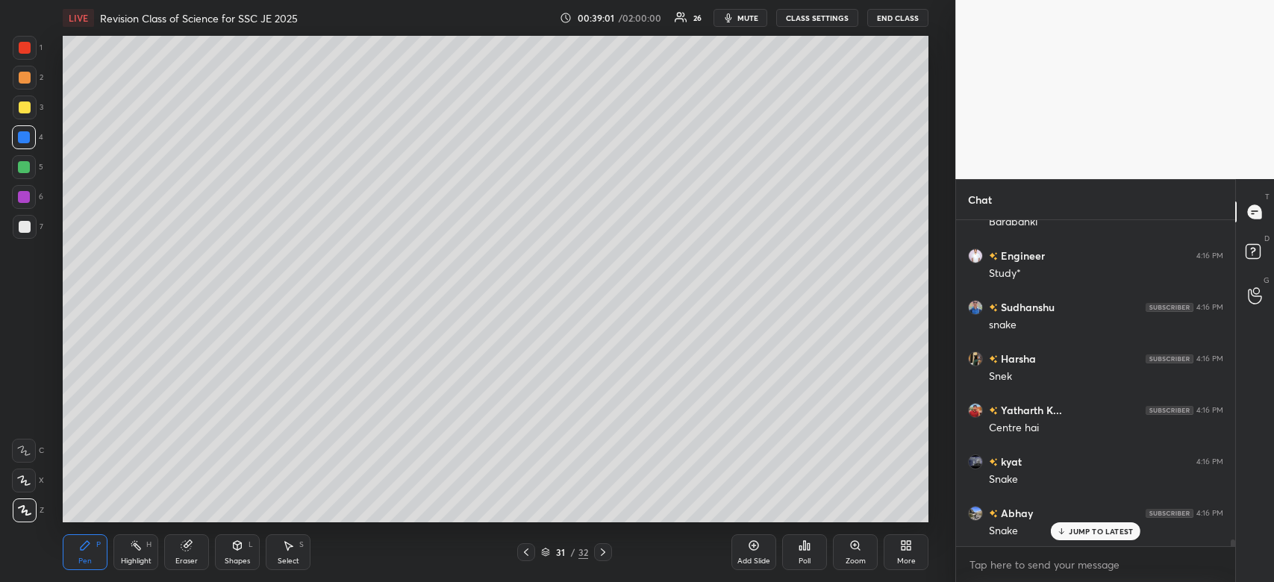
scroll to position [15179, 0]
click at [28, 170] on div at bounding box center [24, 167] width 12 height 12
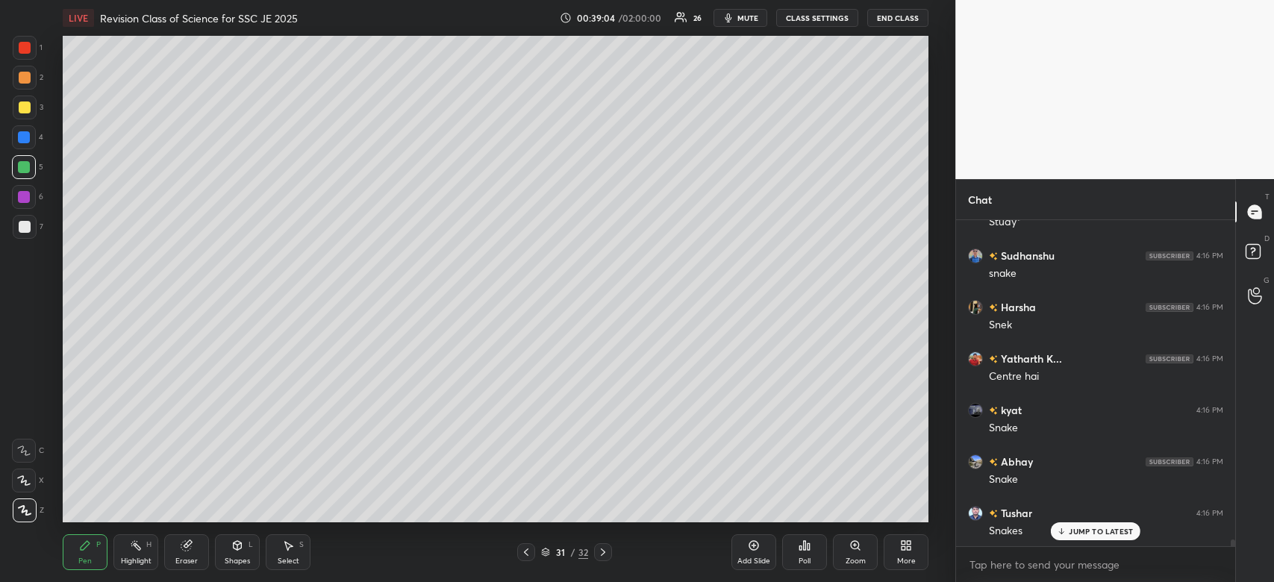
click at [31, 166] on div at bounding box center [24, 167] width 24 height 24
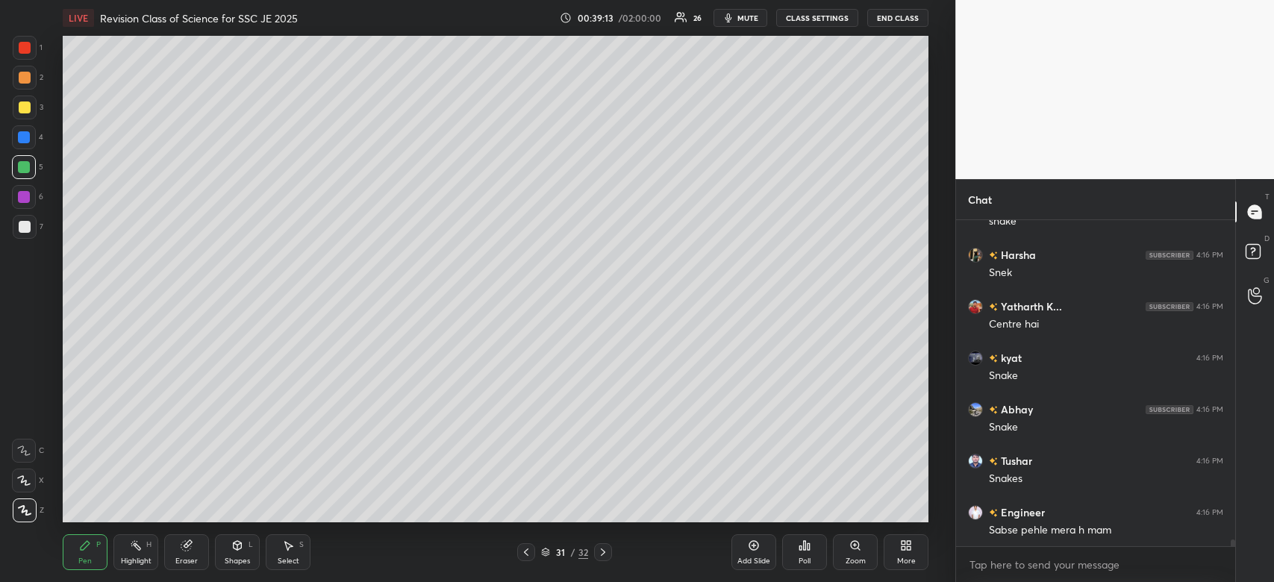
click at [37, 38] on div "1" at bounding box center [28, 48] width 30 height 24
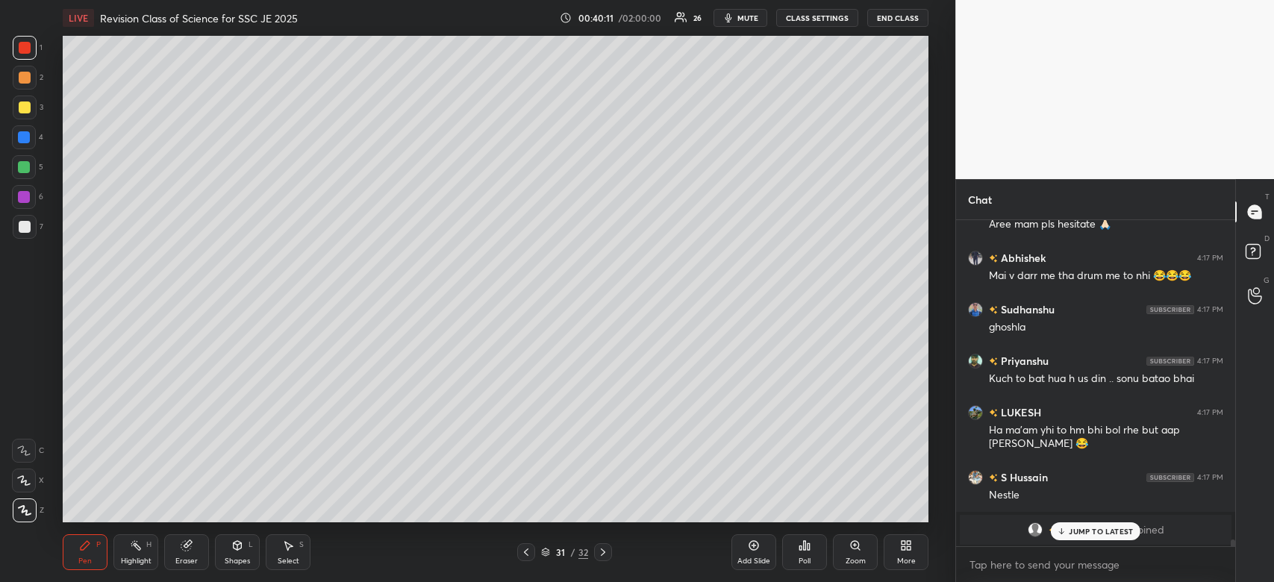
scroll to position [16206, 0]
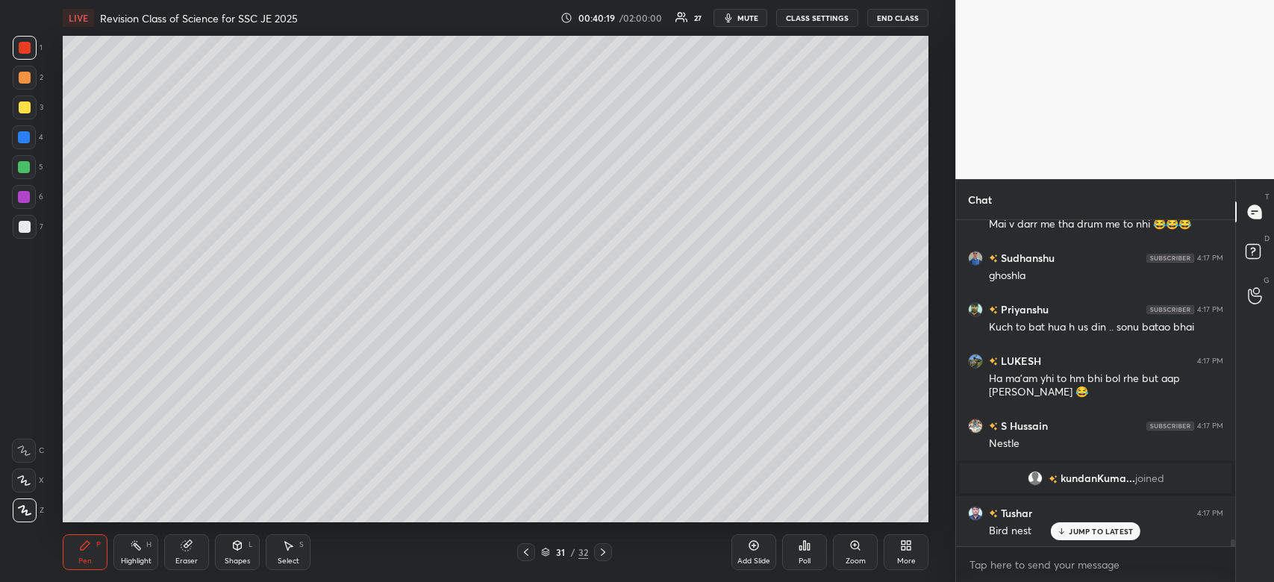
click at [30, 171] on div at bounding box center [24, 167] width 24 height 24
click at [31, 167] on div at bounding box center [24, 167] width 24 height 24
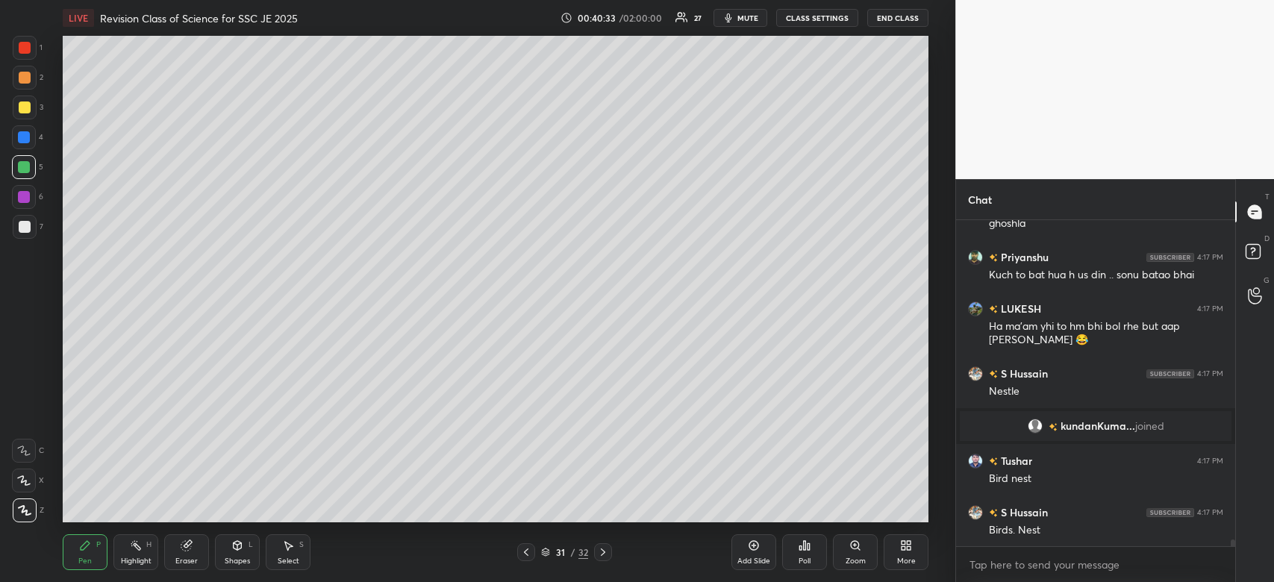
click at [758, 553] on div "Add Slide" at bounding box center [753, 552] width 45 height 36
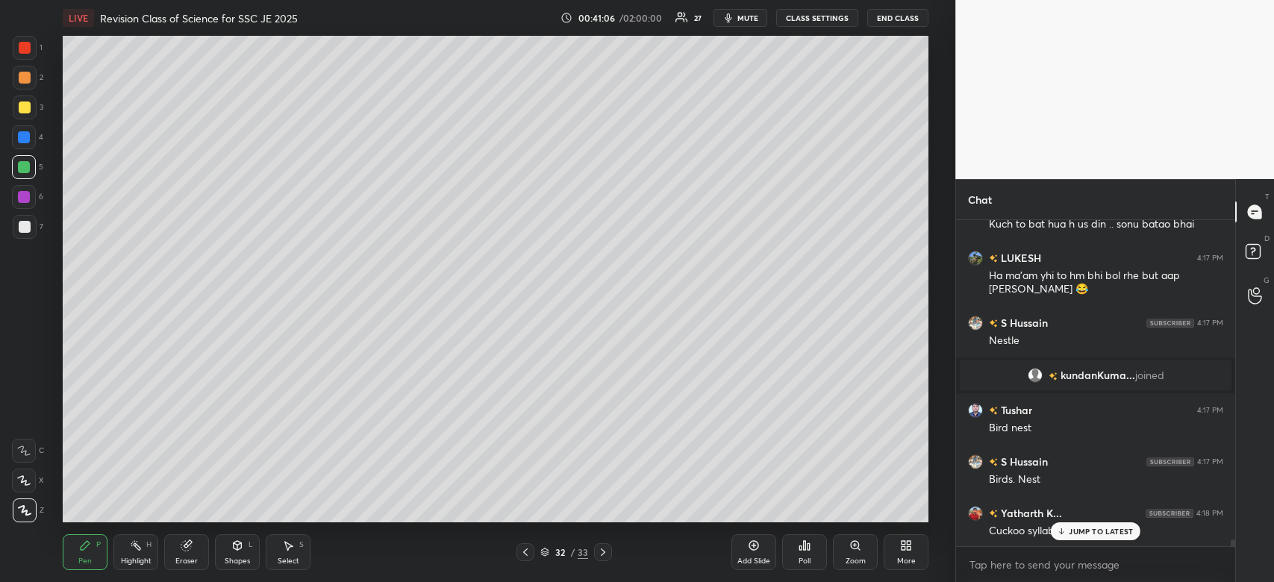
click at [1090, 537] on div "JUMP TO LATEST" at bounding box center [1096, 531] width 90 height 18
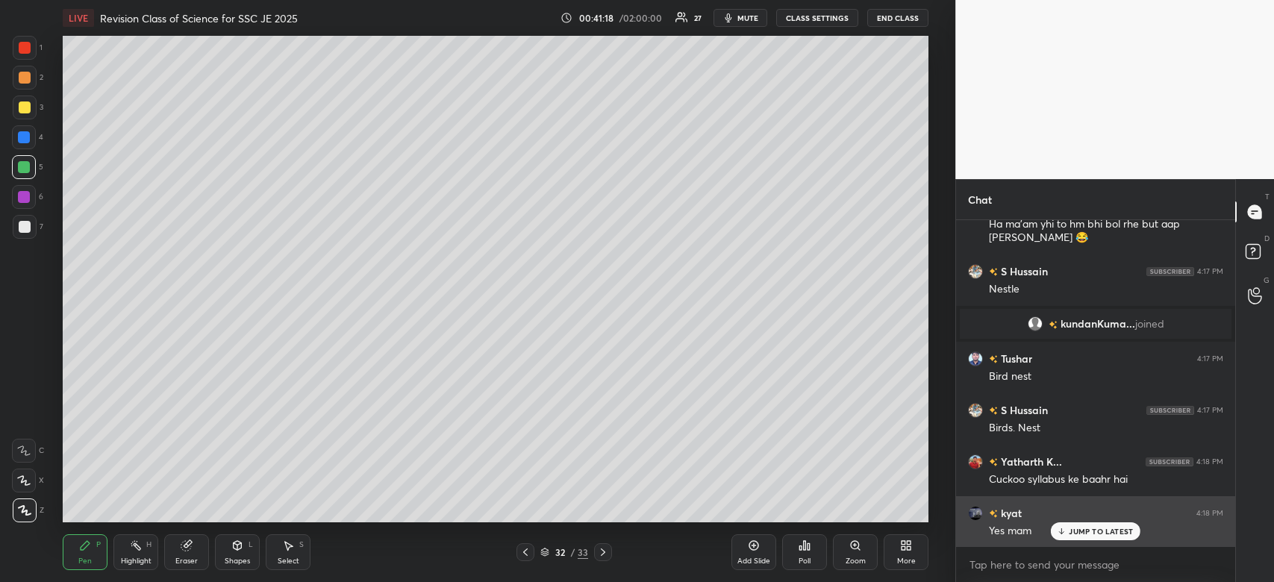
click at [1083, 534] on p "JUMP TO LATEST" at bounding box center [1101, 531] width 64 height 9
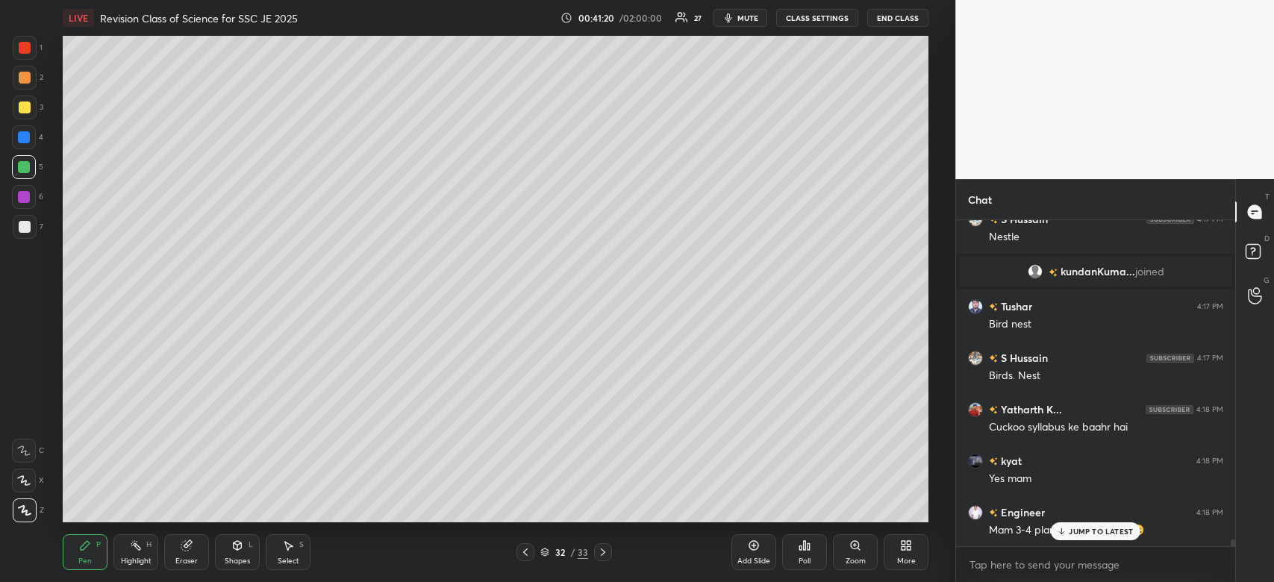
scroll to position [16464, 0]
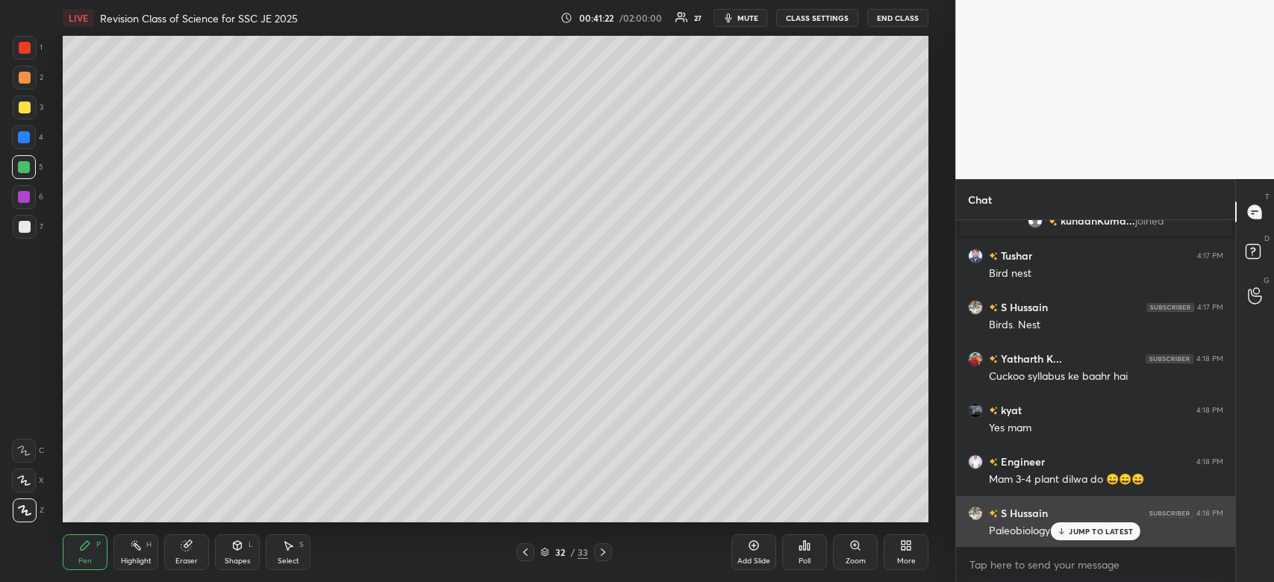
click at [1080, 534] on p "JUMP TO LATEST" at bounding box center [1101, 531] width 64 height 9
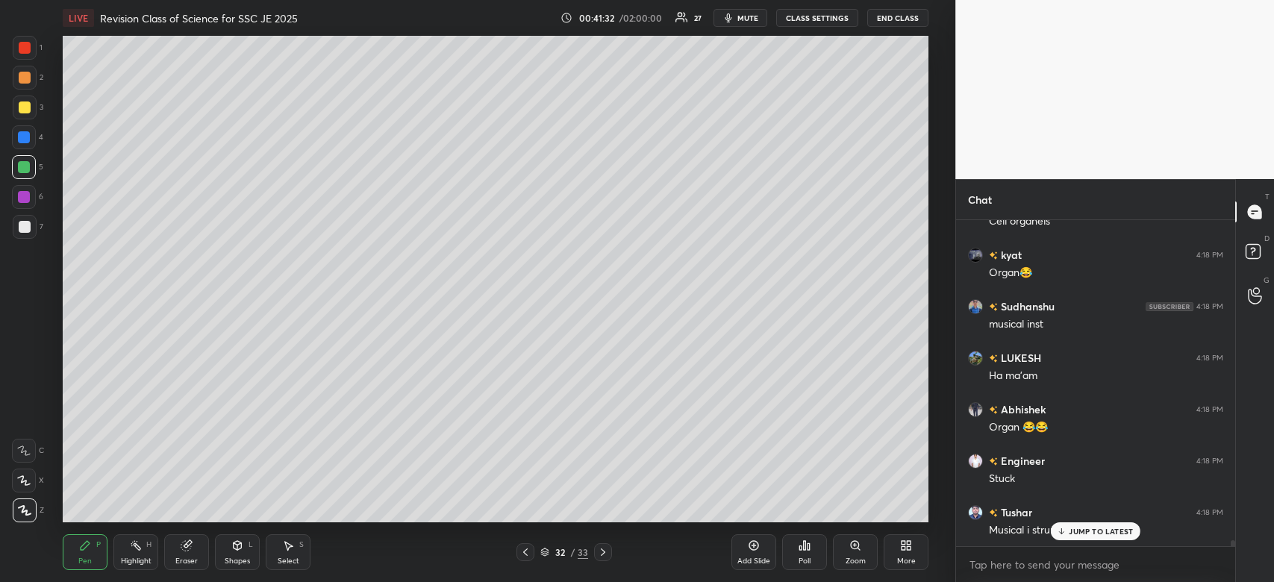
scroll to position [16979, 0]
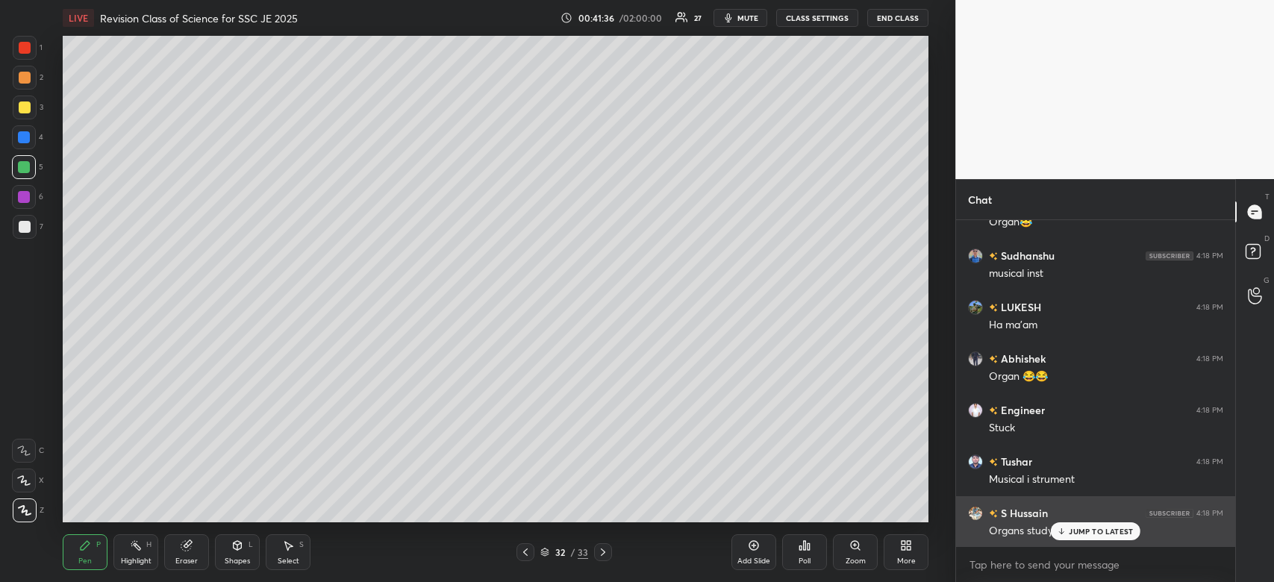
click at [1120, 532] on p "JUMP TO LATEST" at bounding box center [1101, 531] width 64 height 9
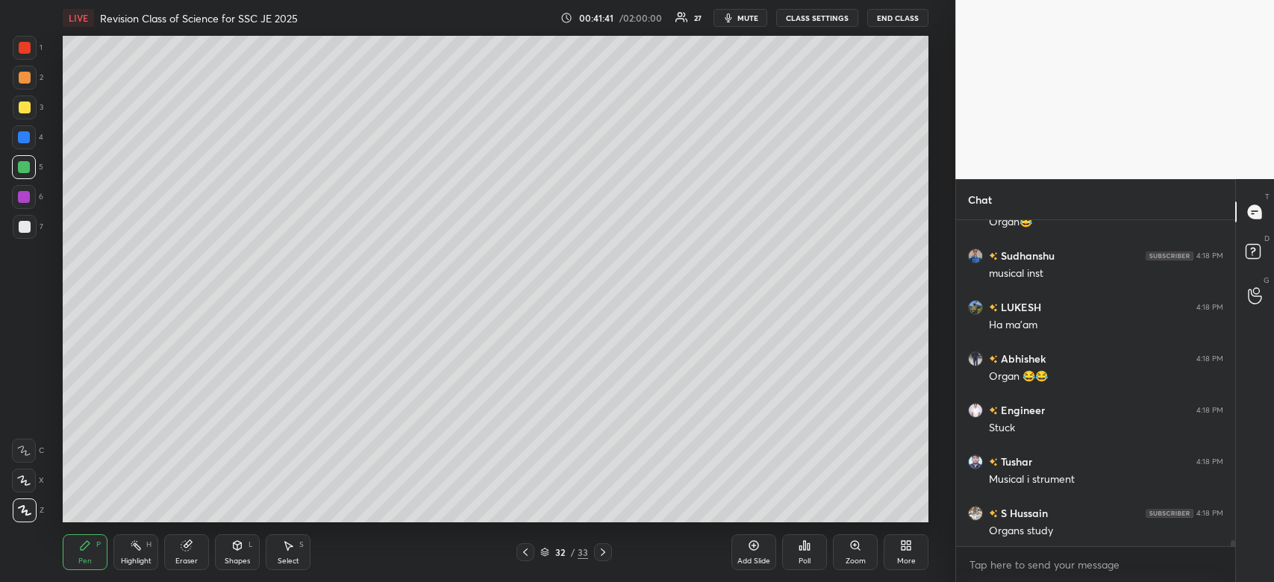
scroll to position [17030, 0]
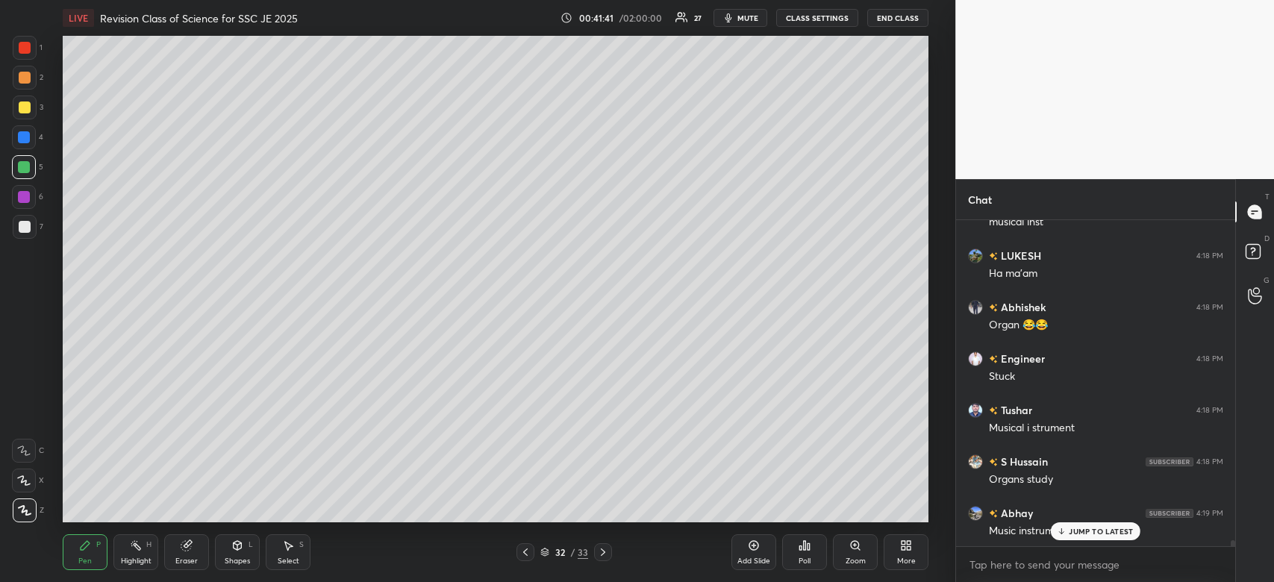
click at [24, 112] on div at bounding box center [25, 108] width 12 height 12
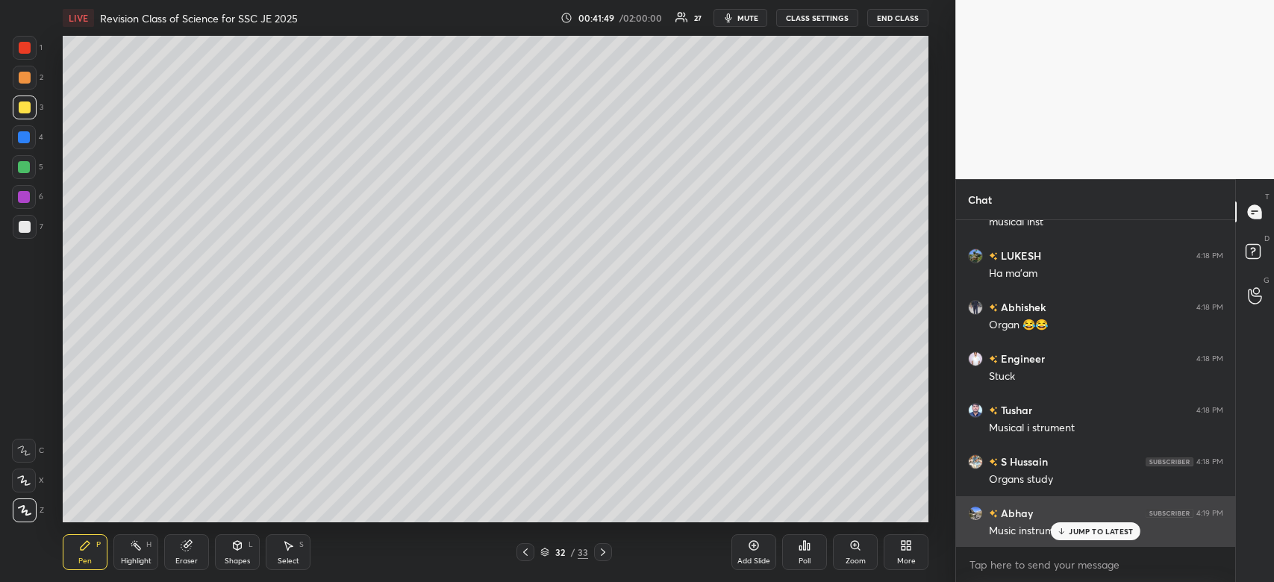
click at [1096, 529] on p "JUMP TO LATEST" at bounding box center [1101, 531] width 64 height 9
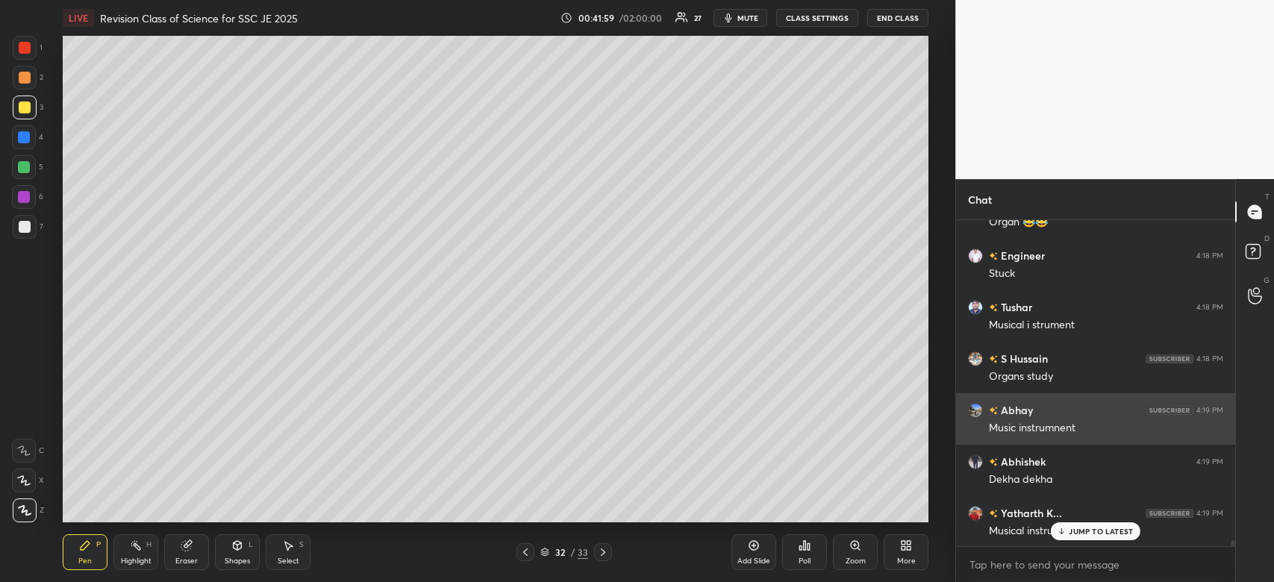
scroll to position [17185, 0]
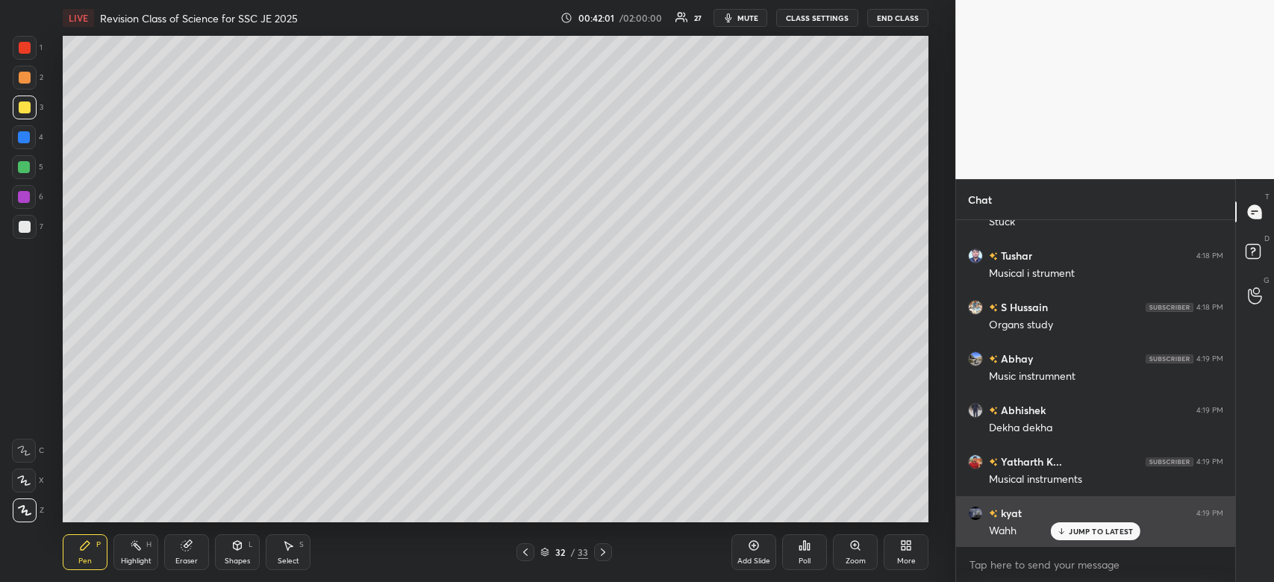
click at [1109, 532] on p "JUMP TO LATEST" at bounding box center [1101, 531] width 64 height 9
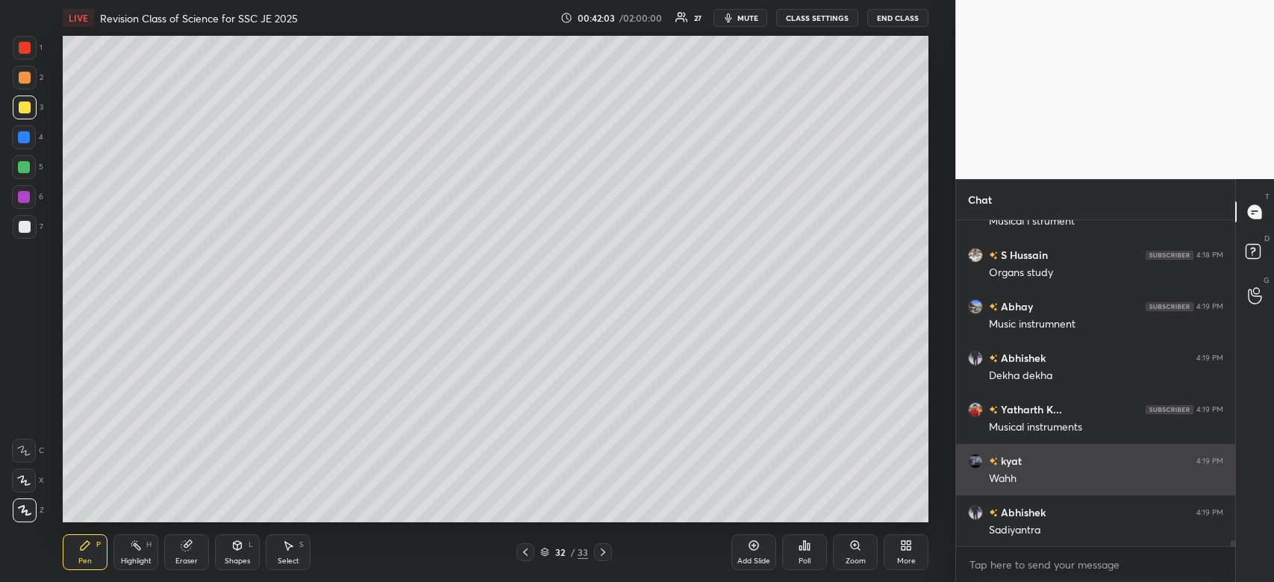
scroll to position [17288, 0]
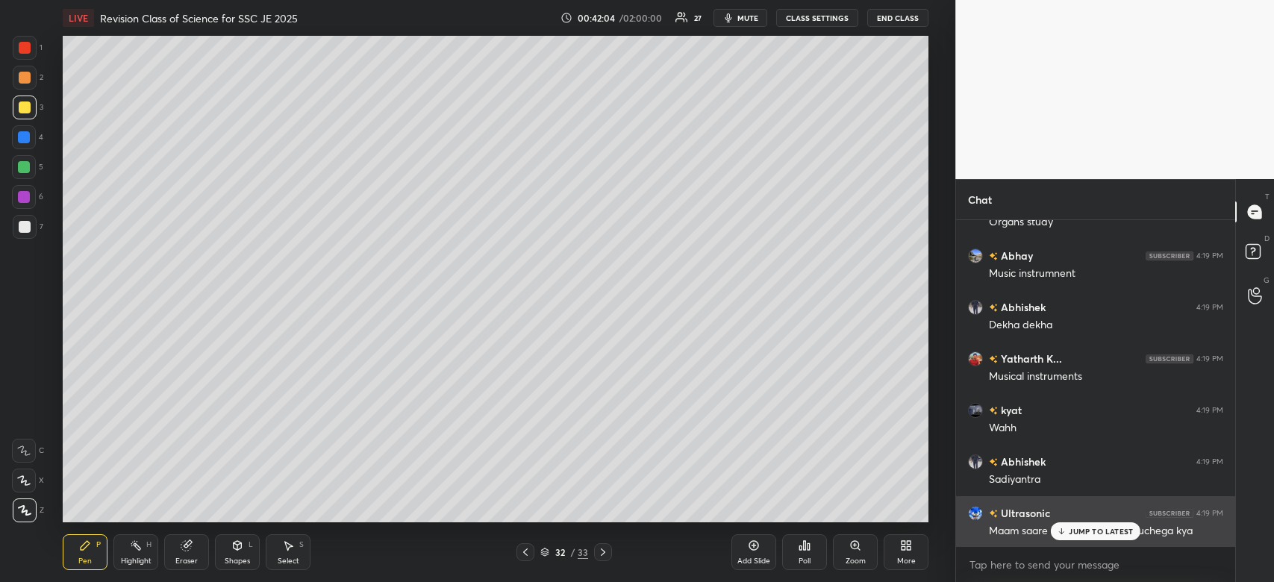
click at [1083, 531] on p "JUMP TO LATEST" at bounding box center [1101, 531] width 64 height 9
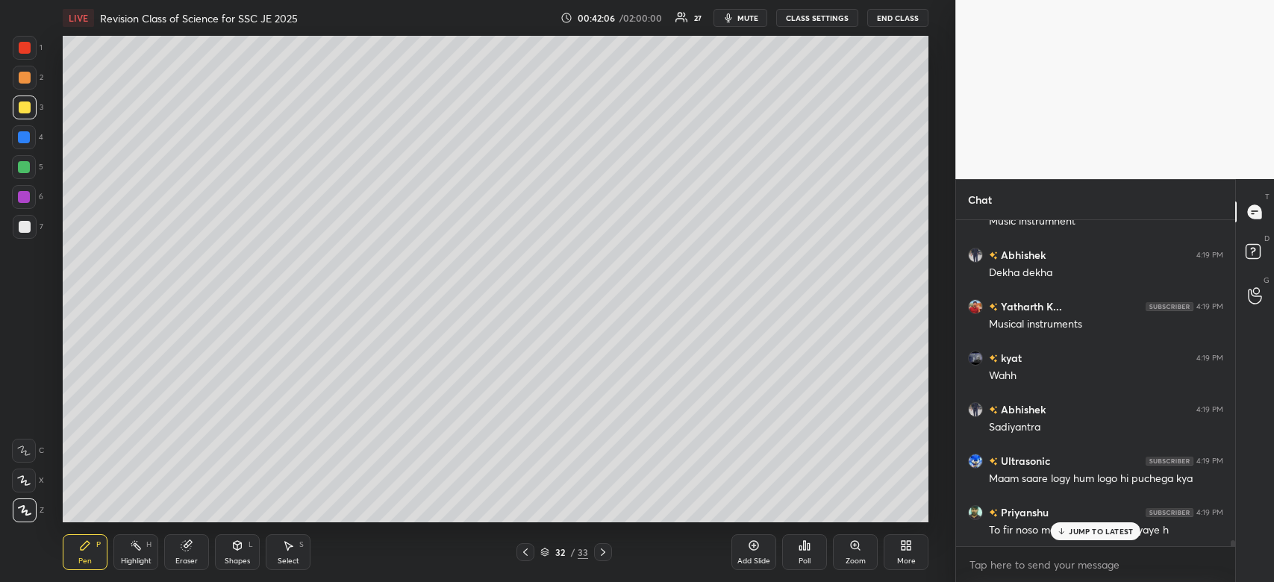
scroll to position [17391, 0]
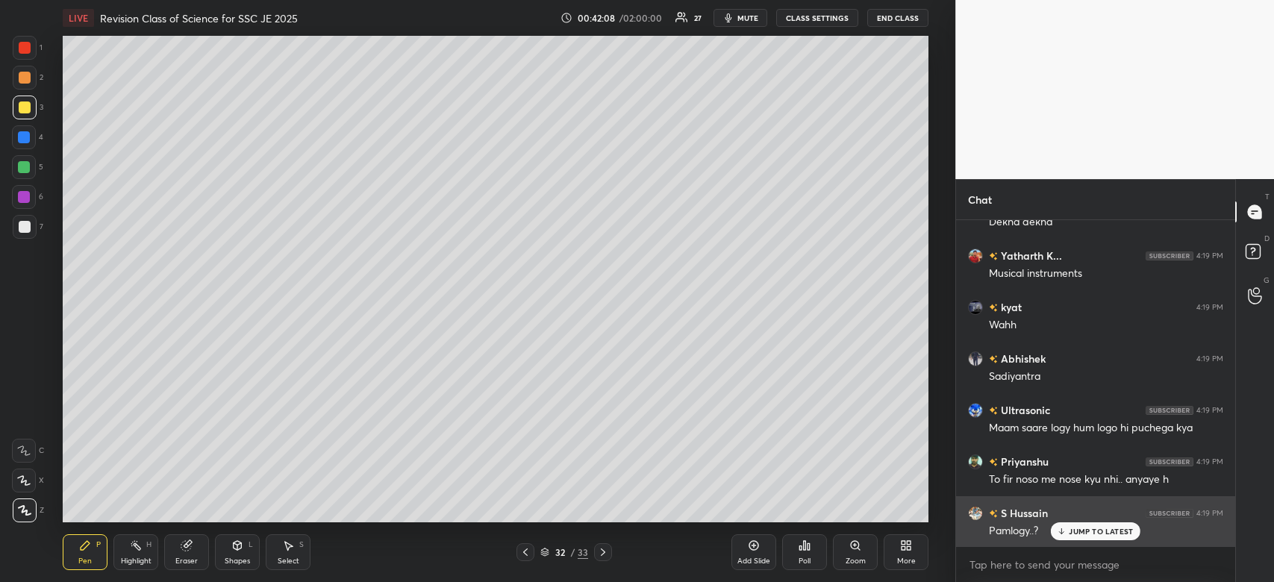
click at [1085, 531] on p "JUMP TO LATEST" at bounding box center [1101, 531] width 64 height 9
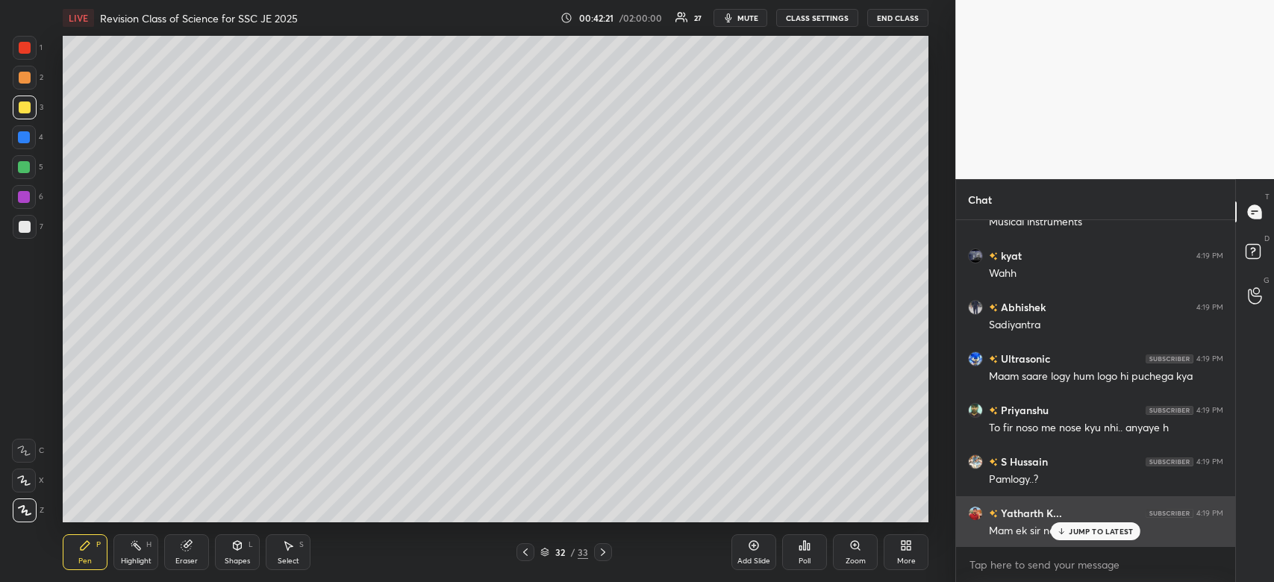
click at [1087, 532] on p "JUMP TO LATEST" at bounding box center [1101, 531] width 64 height 9
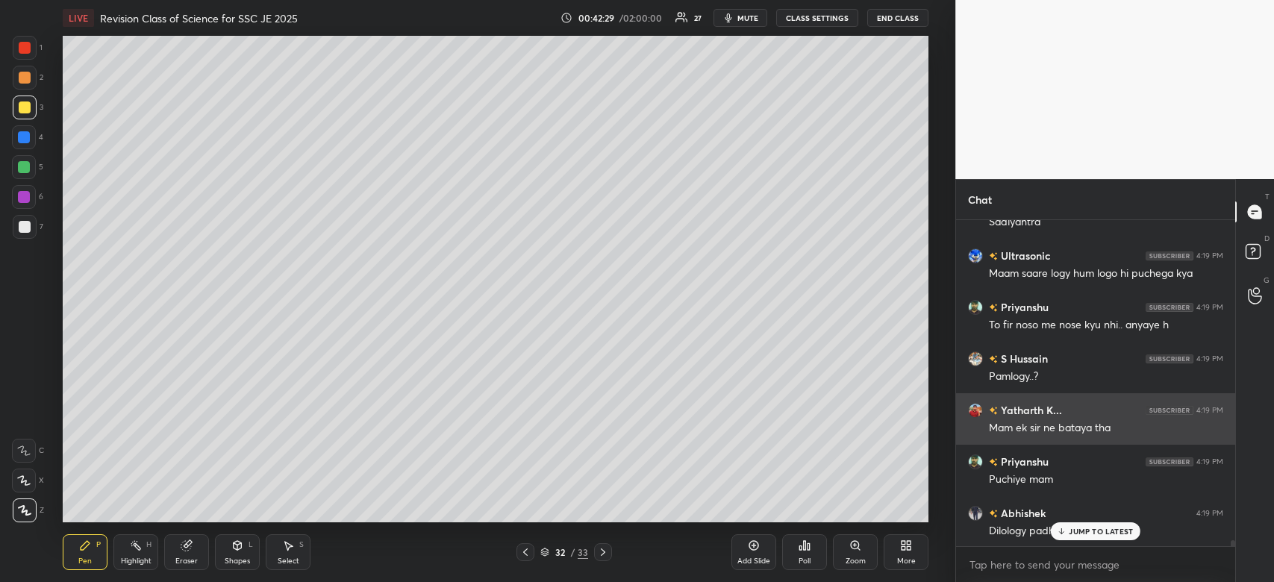
scroll to position [17597, 0]
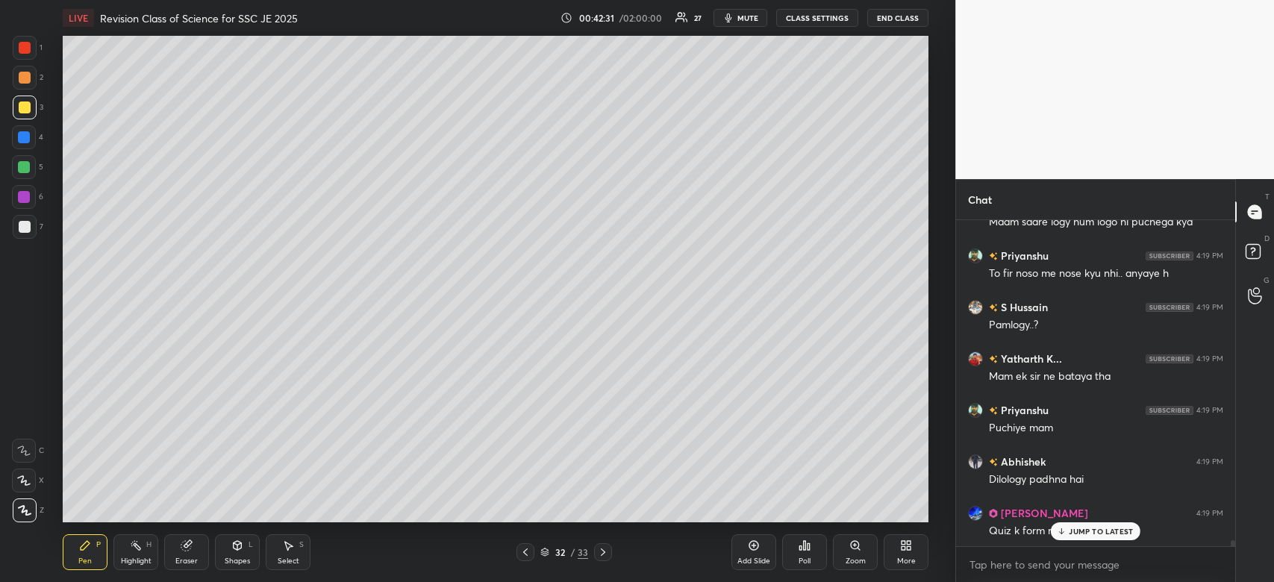
click at [24, 137] on div at bounding box center [24, 137] width 12 height 12
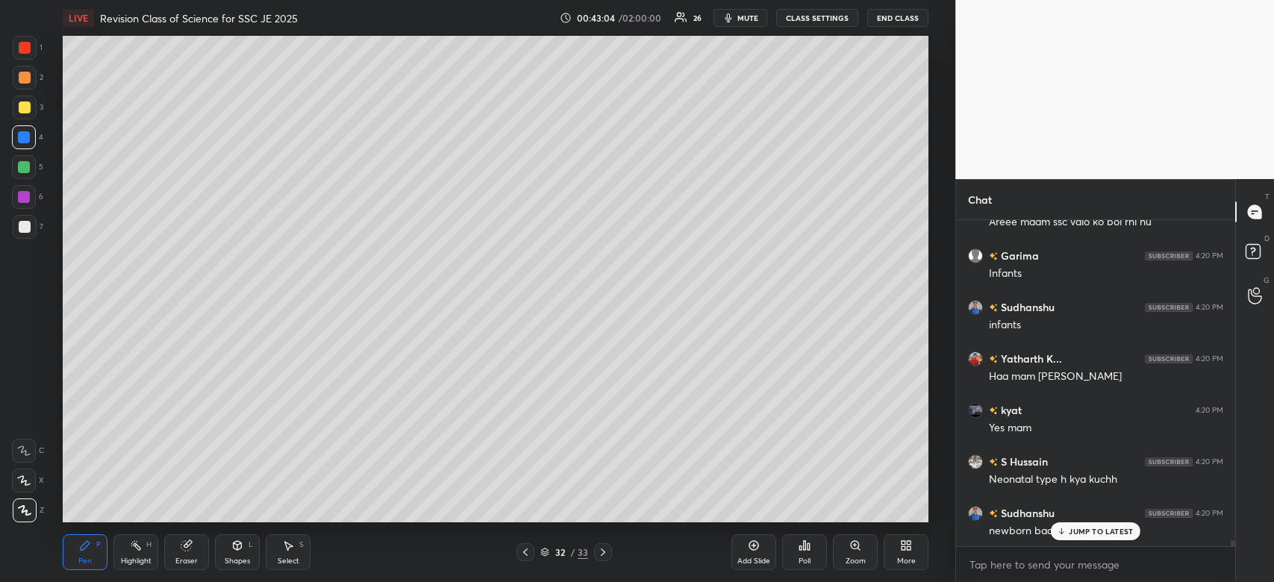
scroll to position [18009, 0]
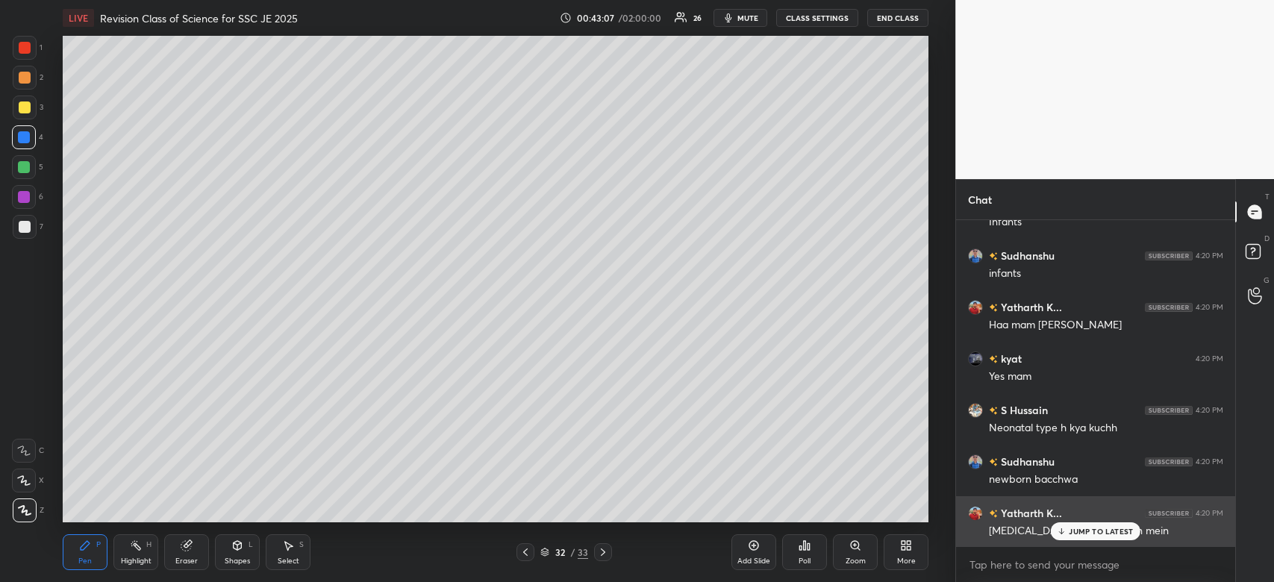
click at [1118, 532] on p "JUMP TO LATEST" at bounding box center [1101, 531] width 64 height 9
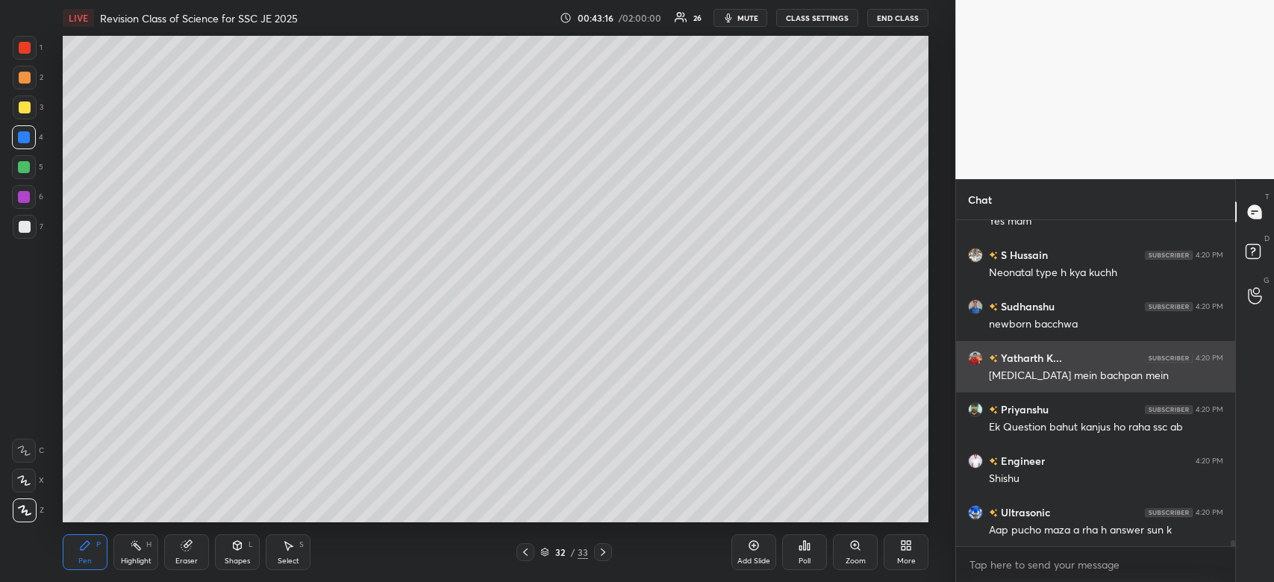
scroll to position [18266, 0]
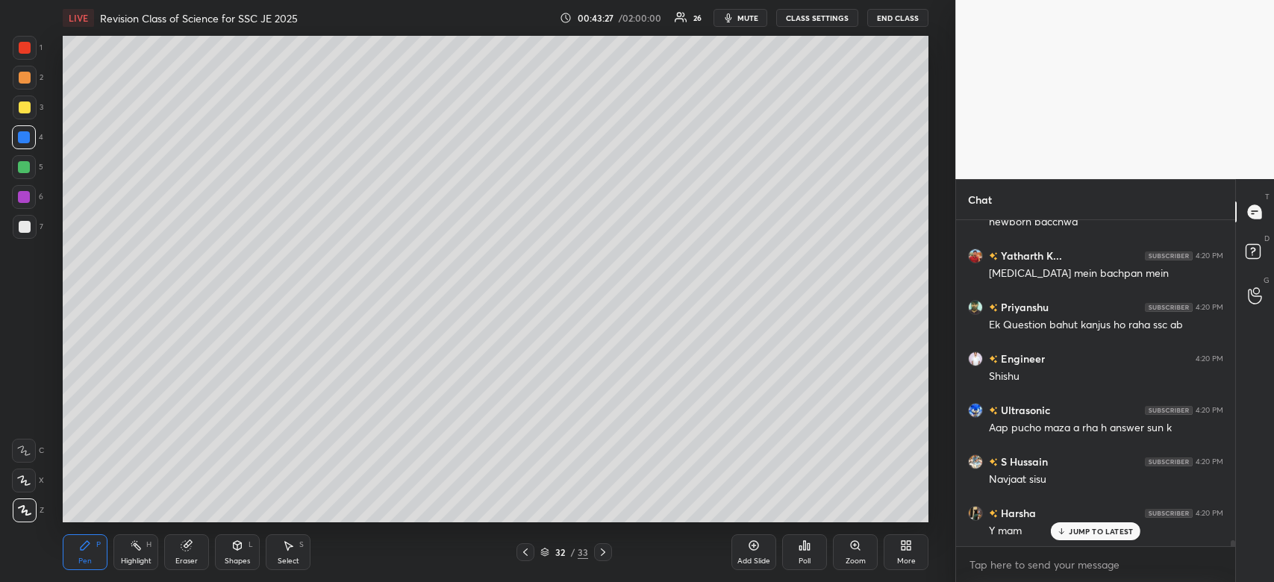
click at [27, 203] on div at bounding box center [24, 197] width 24 height 24
click at [25, 200] on div at bounding box center [24, 197] width 12 height 12
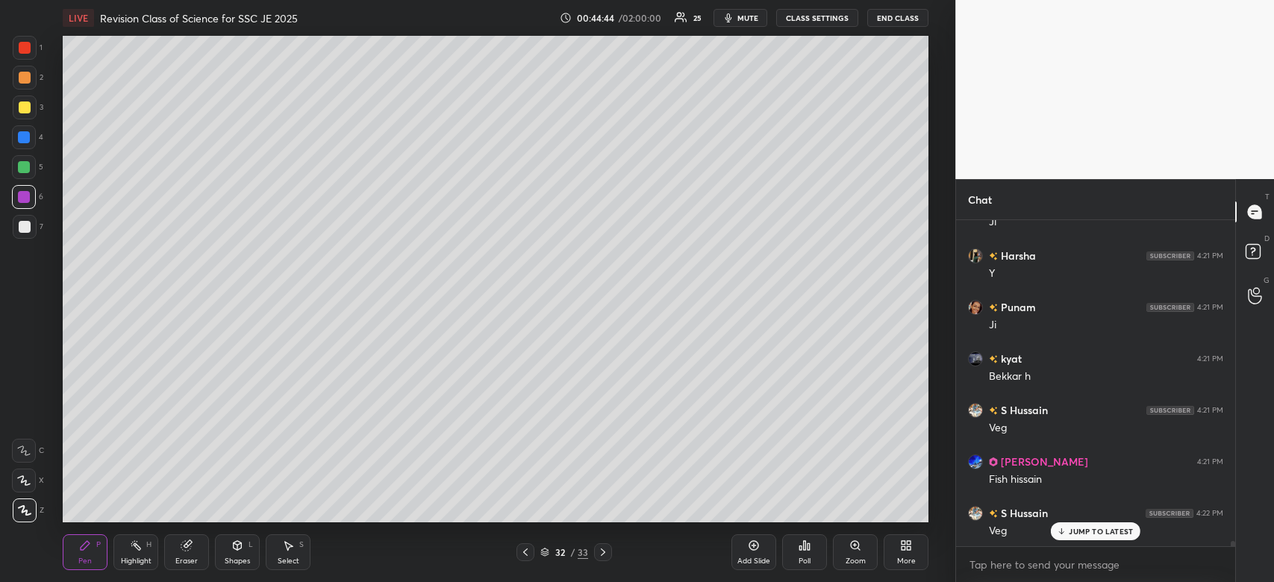
scroll to position [19502, 0]
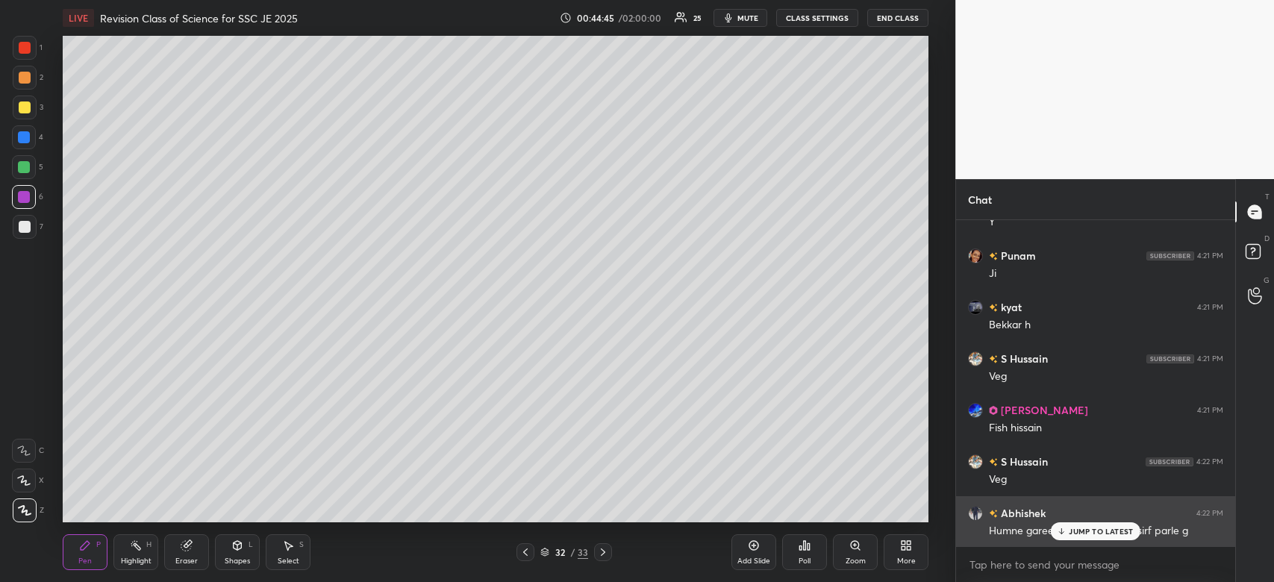
click at [1073, 533] on p "JUMP TO LATEST" at bounding box center [1101, 531] width 64 height 9
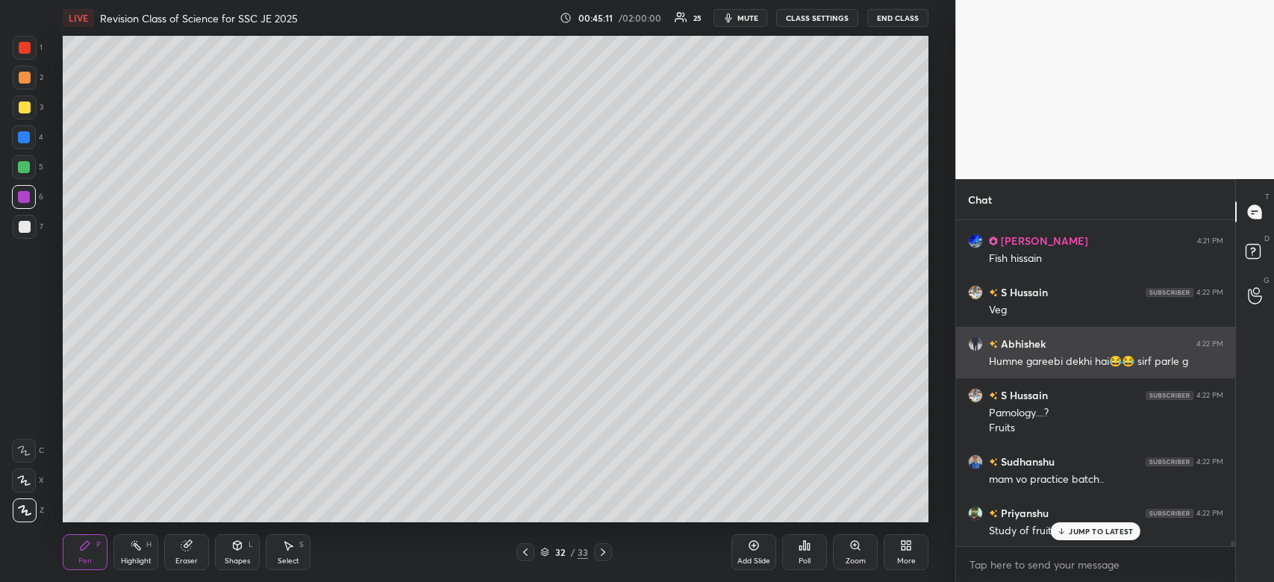
scroll to position [19723, 0]
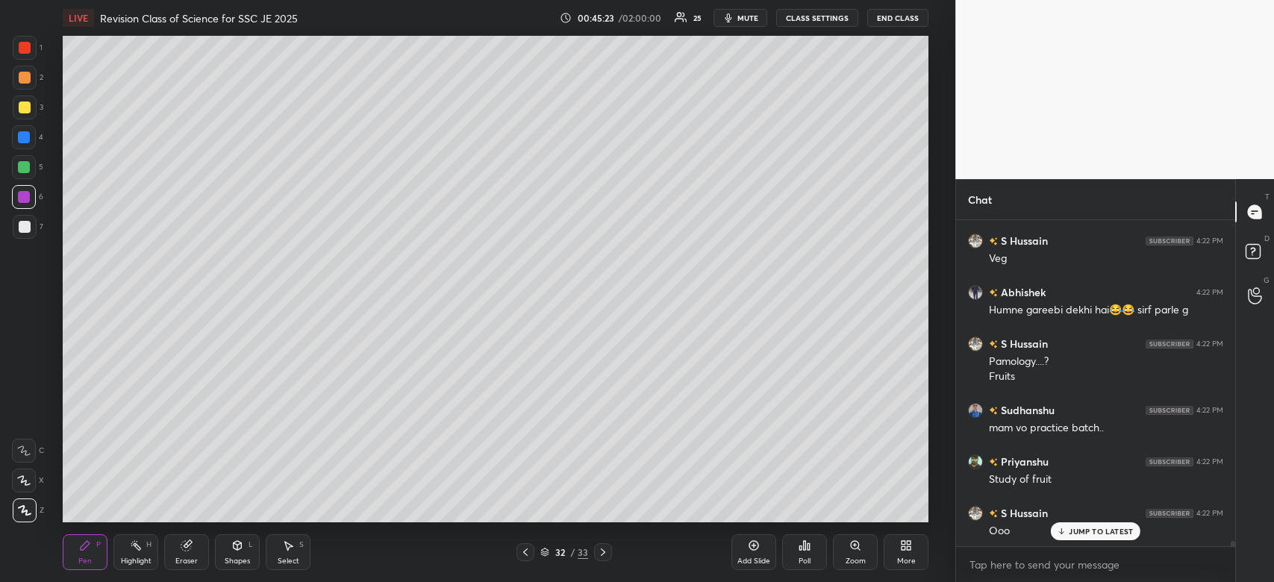
click at [741, 555] on div "Add Slide" at bounding box center [753, 552] width 45 height 36
click at [22, 106] on div at bounding box center [25, 108] width 12 height 12
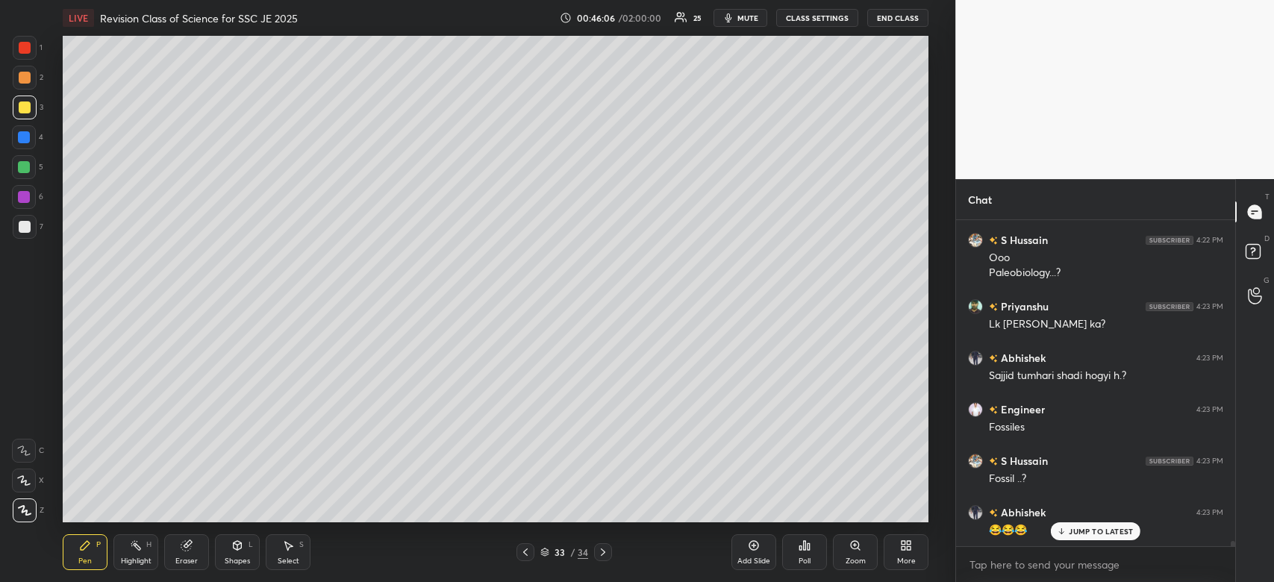
scroll to position [20047, 0]
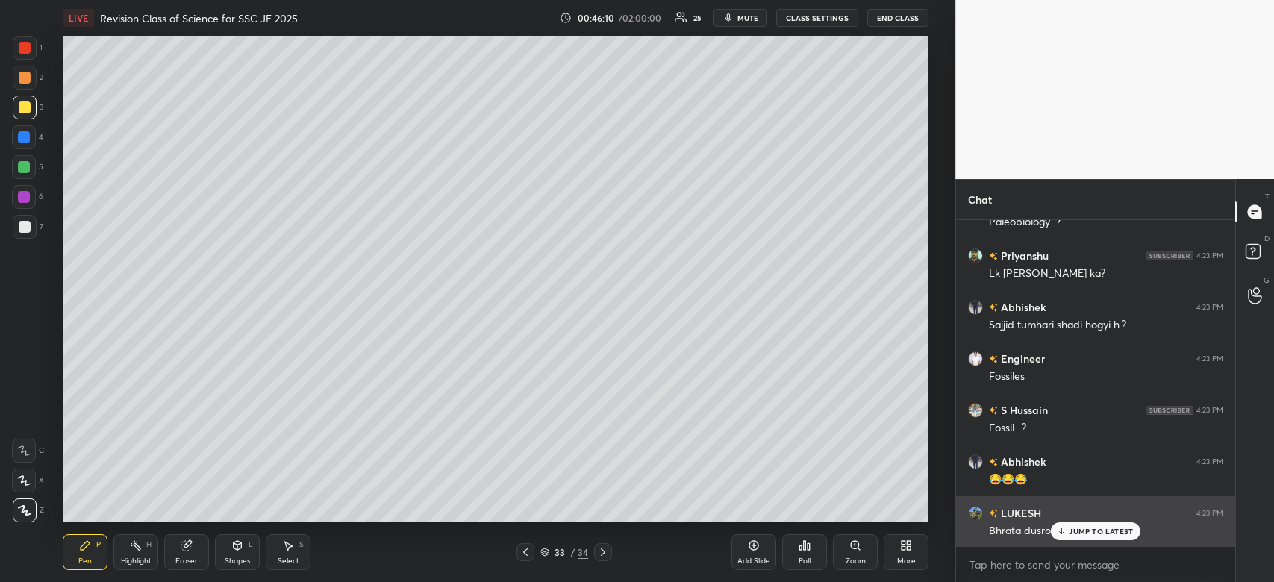
click at [1087, 535] on p "JUMP TO LATEST" at bounding box center [1101, 531] width 64 height 9
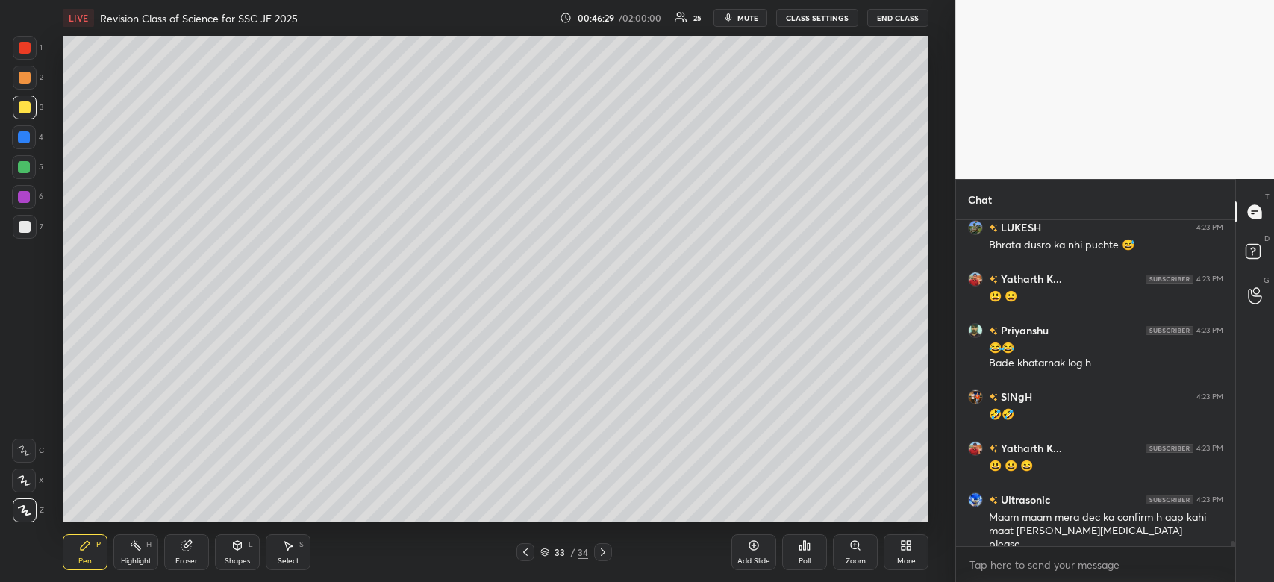
scroll to position [20385, 0]
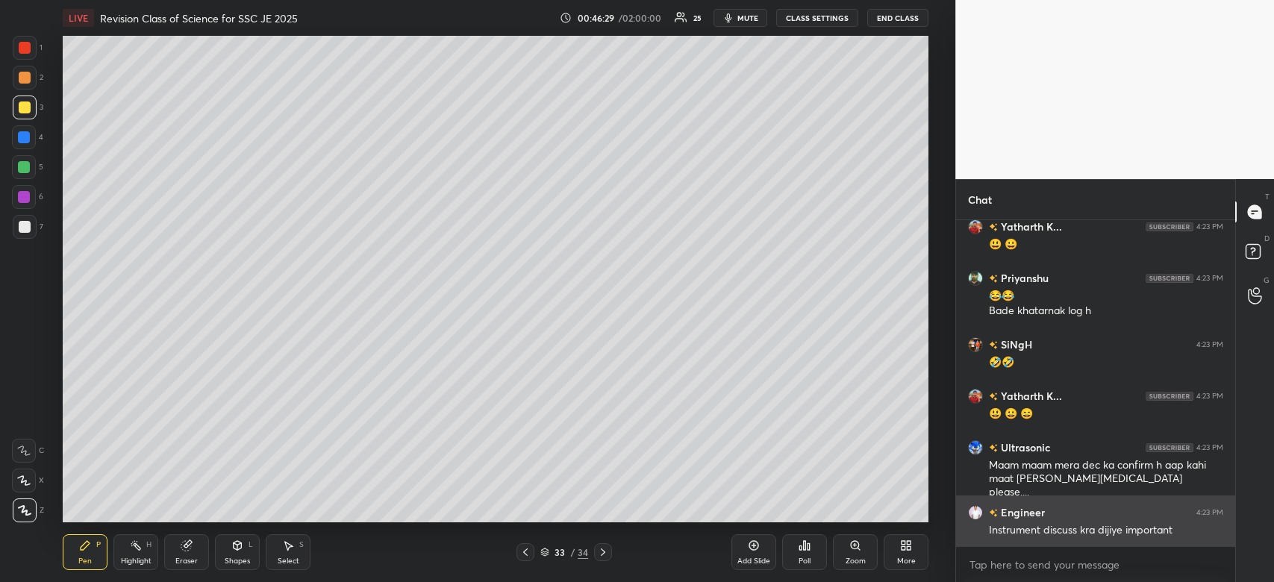
click at [1086, 534] on div "Instrument discuss kra dijiye important" at bounding box center [1106, 530] width 234 height 15
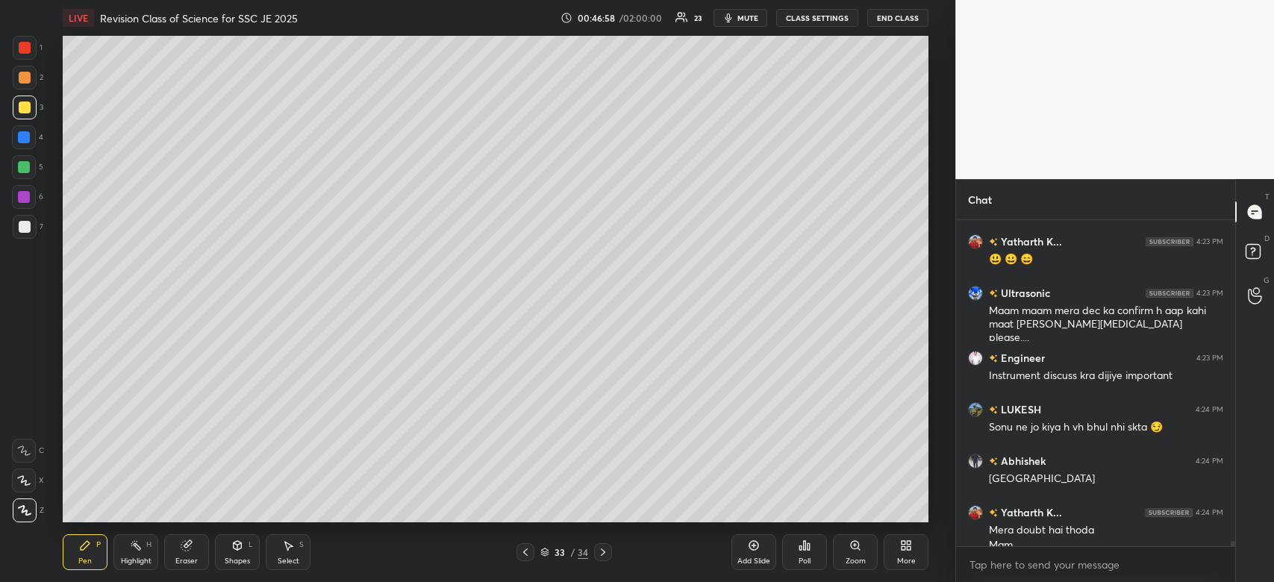
scroll to position [20554, 0]
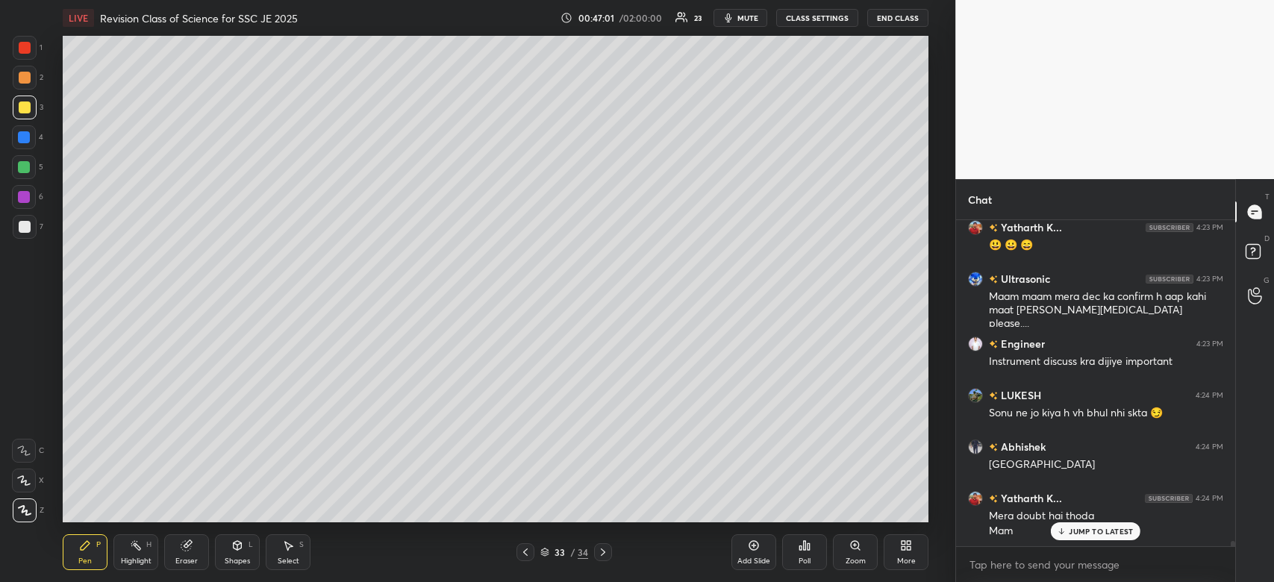
click at [1085, 528] on p "JUMP TO LATEST" at bounding box center [1101, 531] width 64 height 9
click at [23, 146] on div at bounding box center [24, 137] width 24 height 24
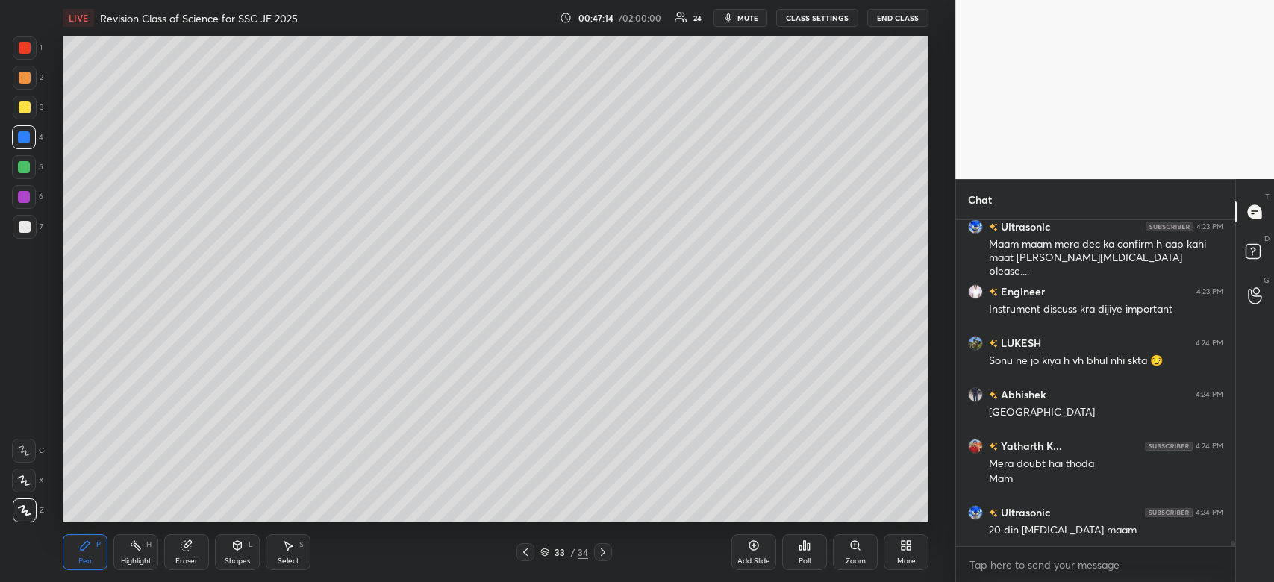
scroll to position [20657, 0]
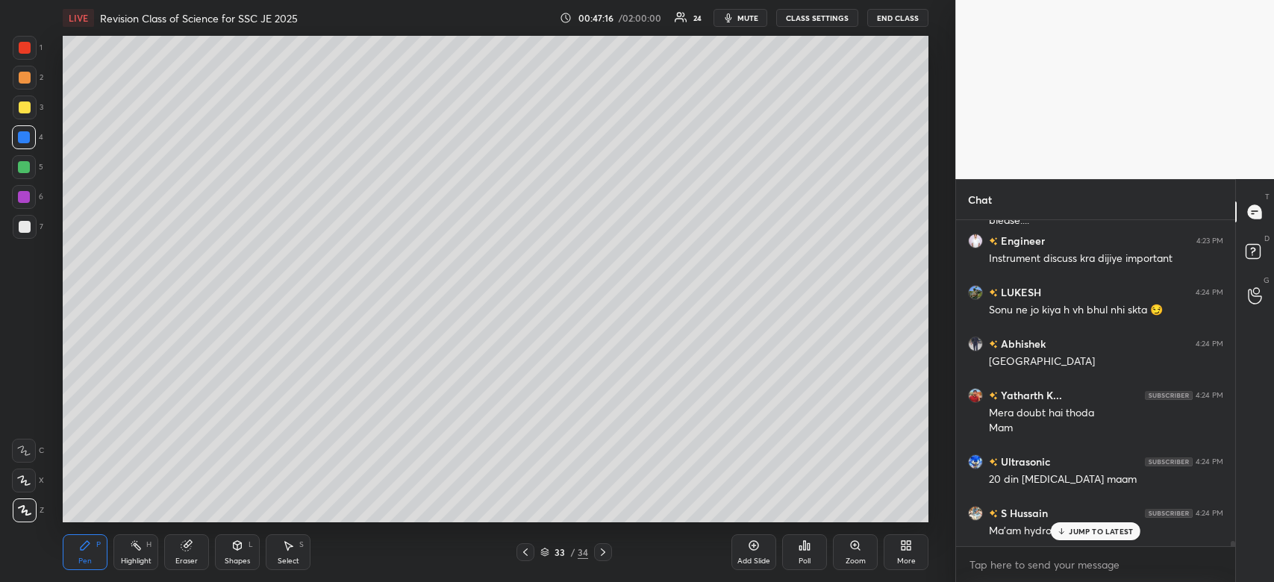
click at [1118, 529] on p "JUMP TO LATEST" at bounding box center [1101, 531] width 64 height 9
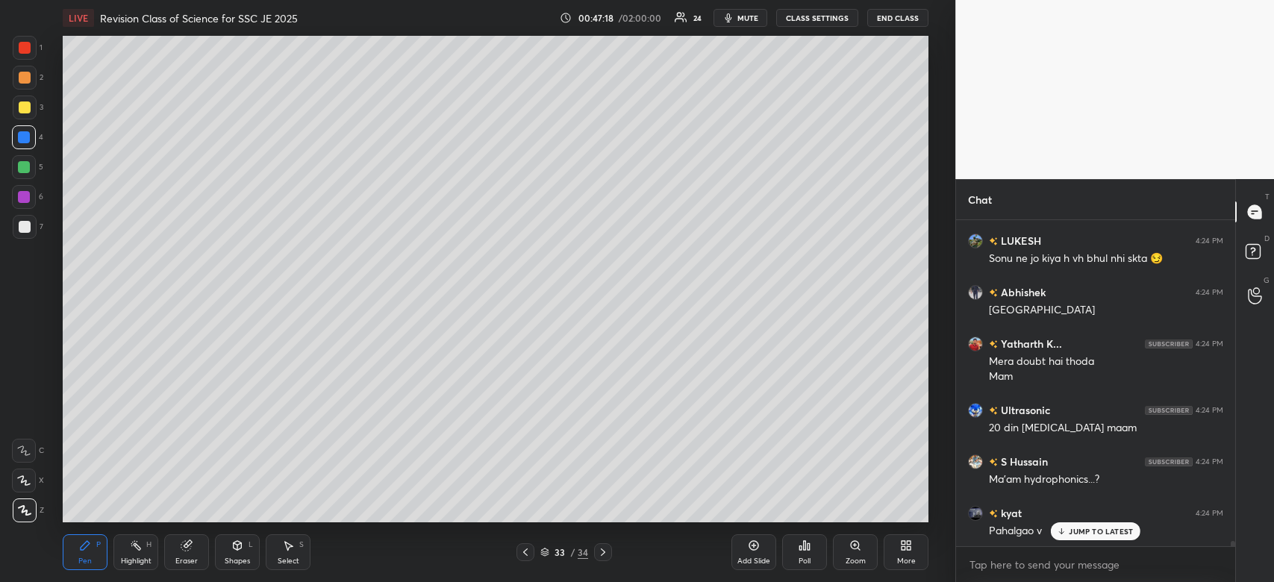
click at [1118, 529] on p "JUMP TO LATEST" at bounding box center [1101, 531] width 64 height 9
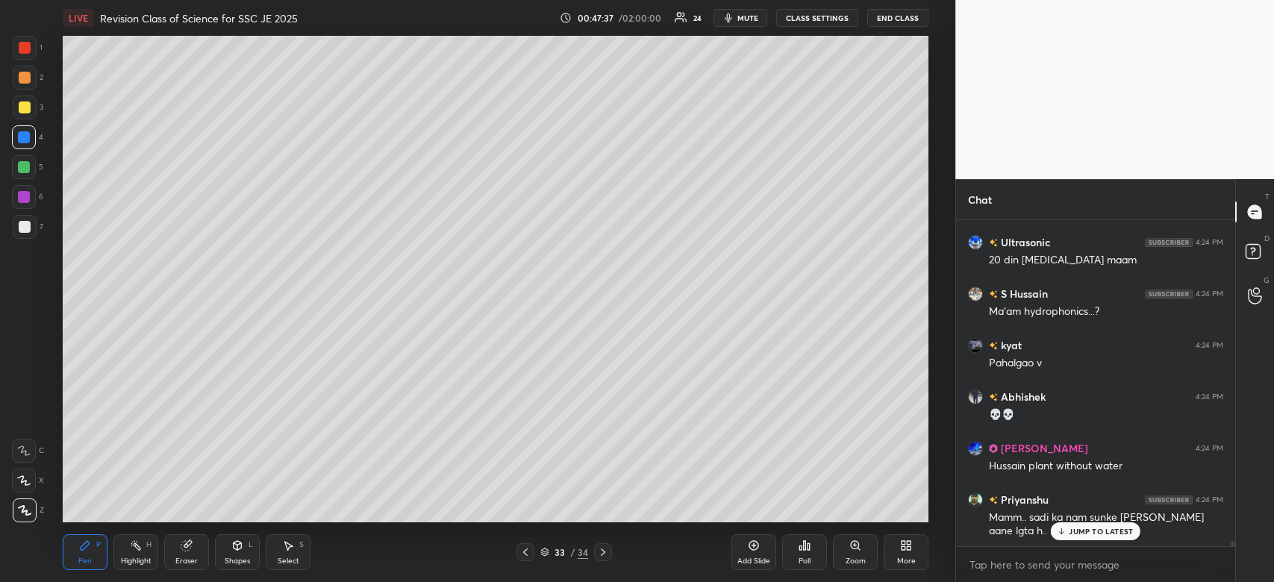
scroll to position [20941, 0]
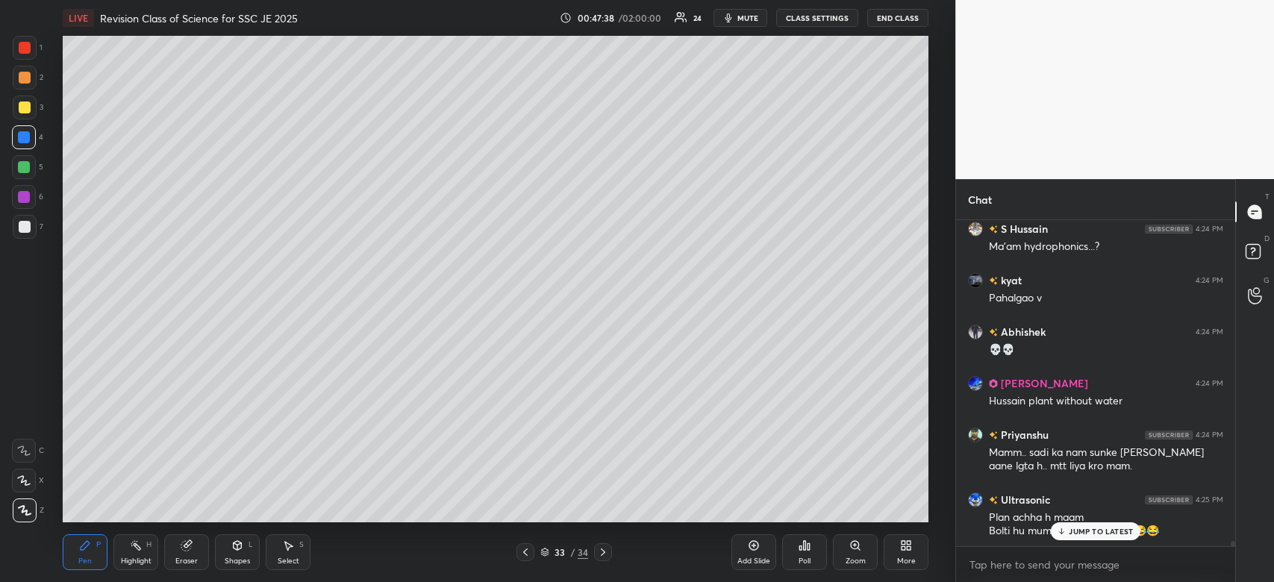
click at [1100, 530] on p "JUMP TO LATEST" at bounding box center [1101, 531] width 64 height 9
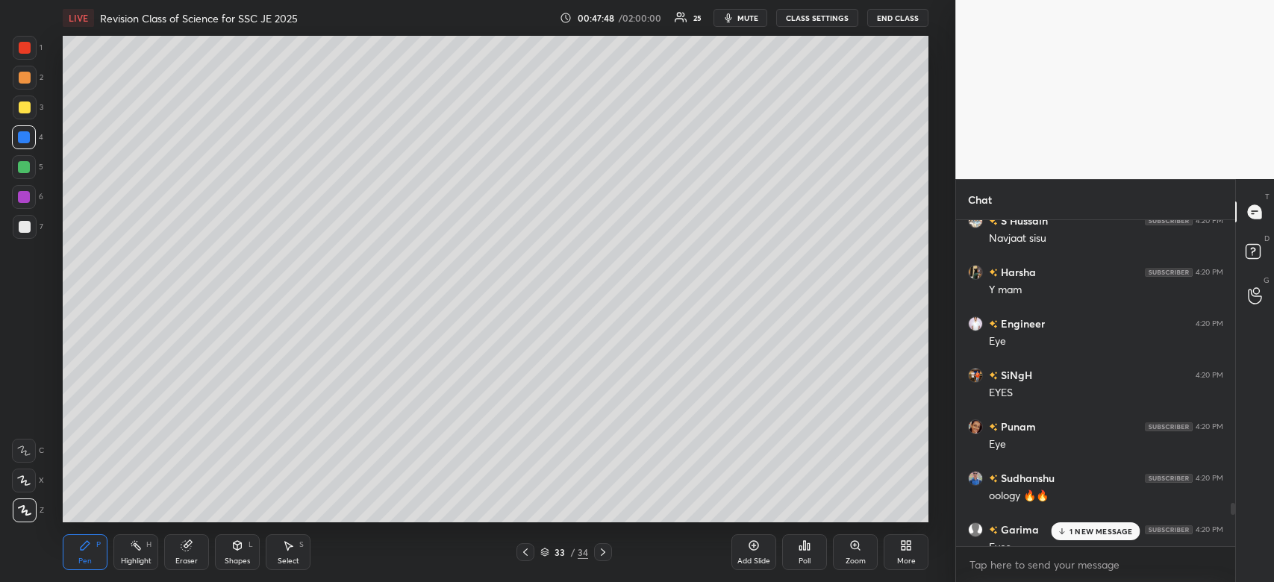
scroll to position [18391, 0]
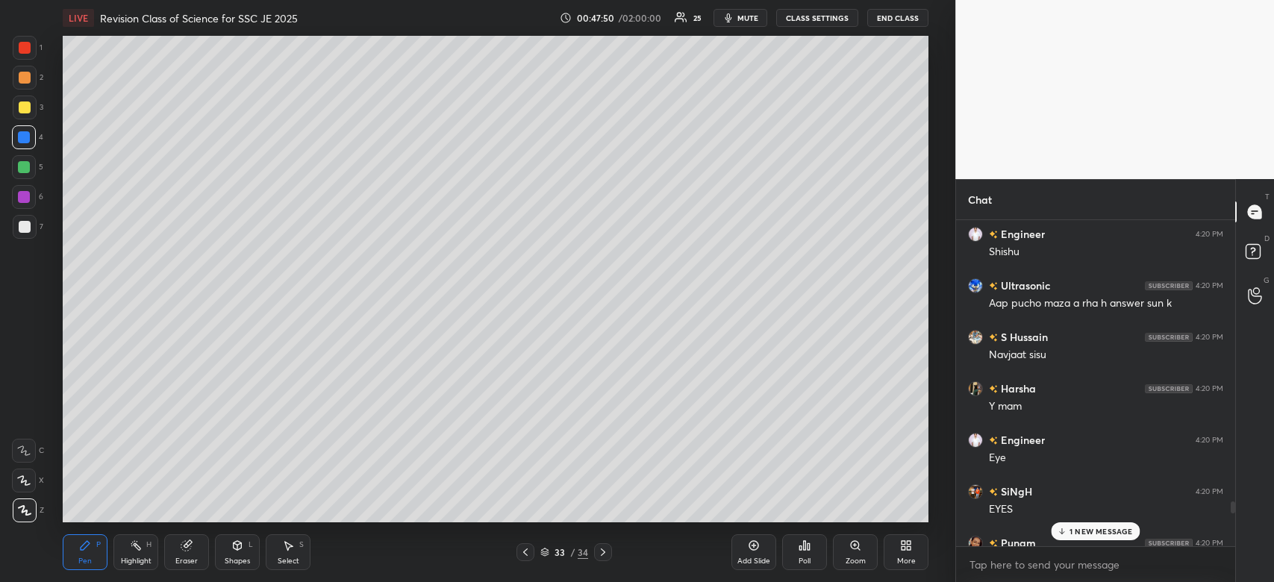
click at [824, 18] on button "CLASS SETTINGS" at bounding box center [817, 18] width 82 height 18
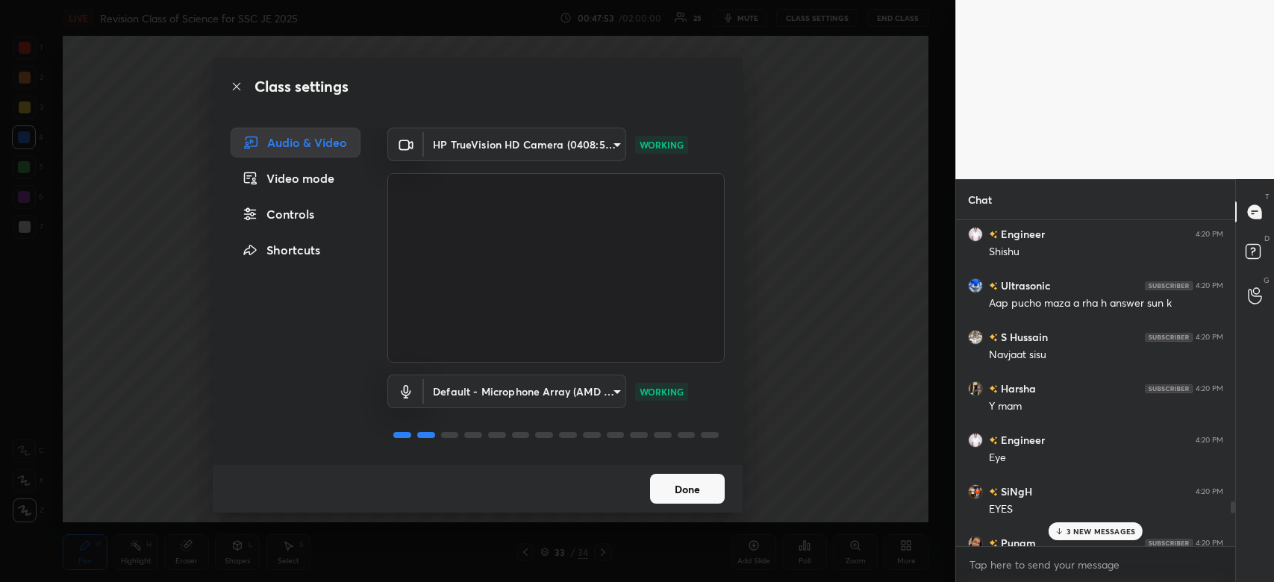
click at [278, 205] on div "Controls" at bounding box center [296, 214] width 130 height 30
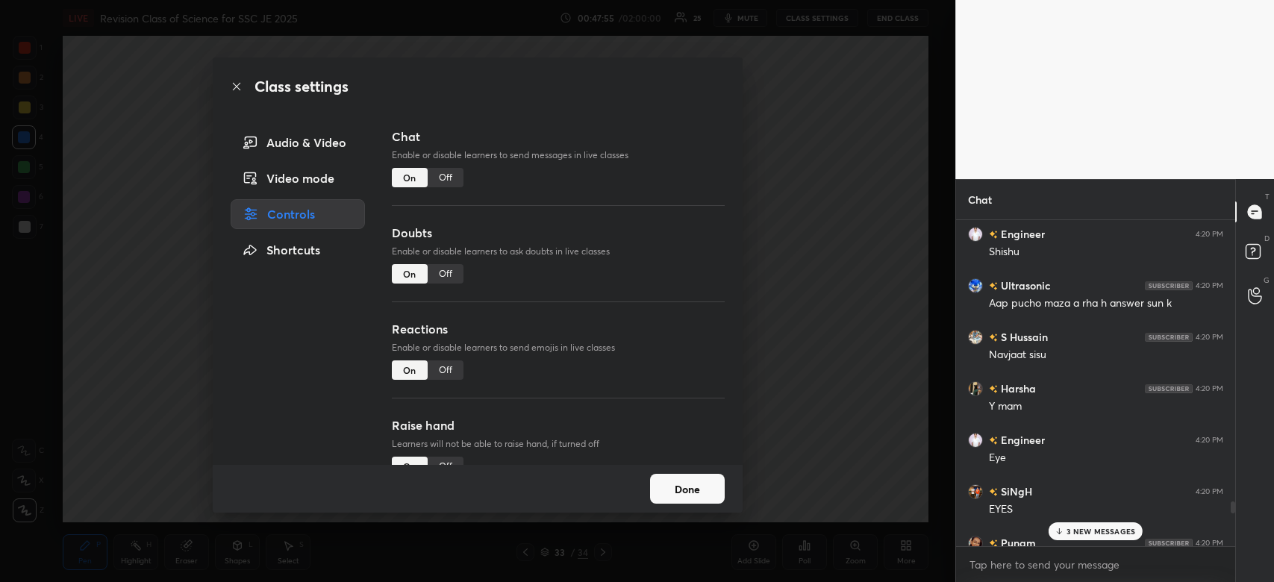
click at [431, 173] on div "Off" at bounding box center [446, 177] width 36 height 19
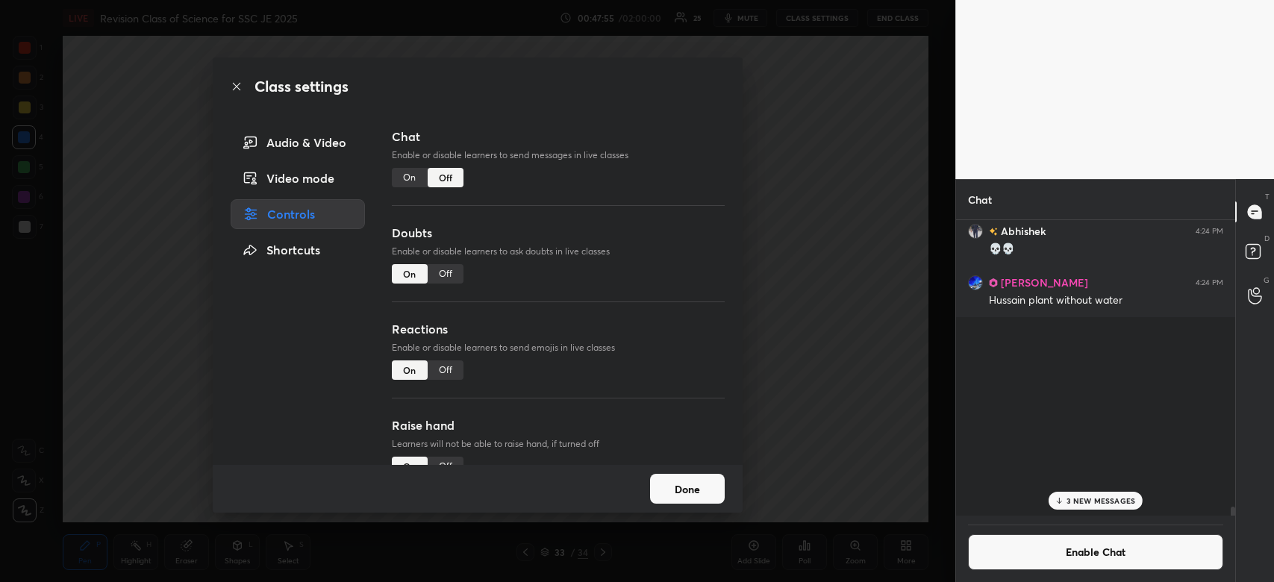
scroll to position [292, 275]
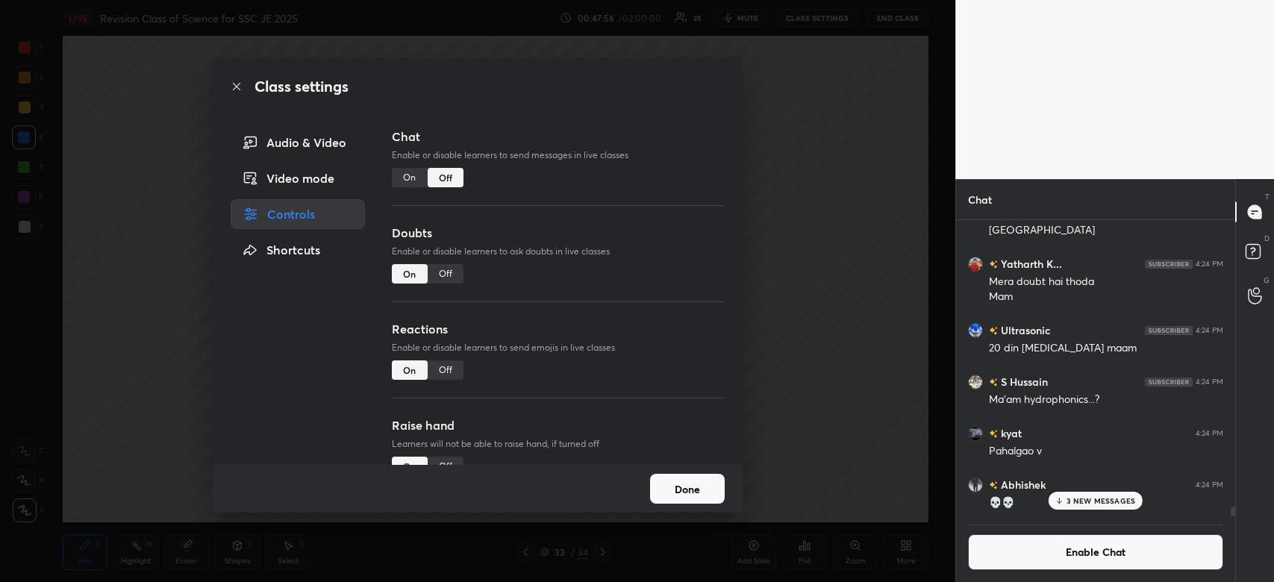
click at [695, 495] on button "Done" at bounding box center [687, 489] width 75 height 30
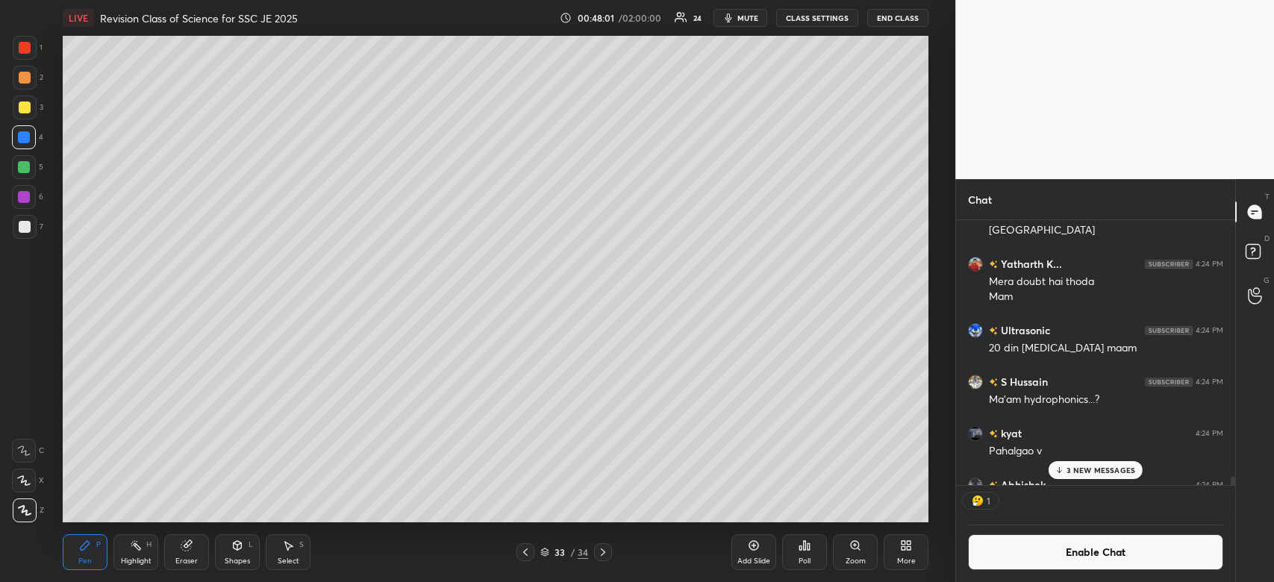
scroll to position [5, 4]
click at [26, 134] on div at bounding box center [24, 137] width 12 height 12
click at [758, 9] on button "mute" at bounding box center [741, 18] width 54 height 18
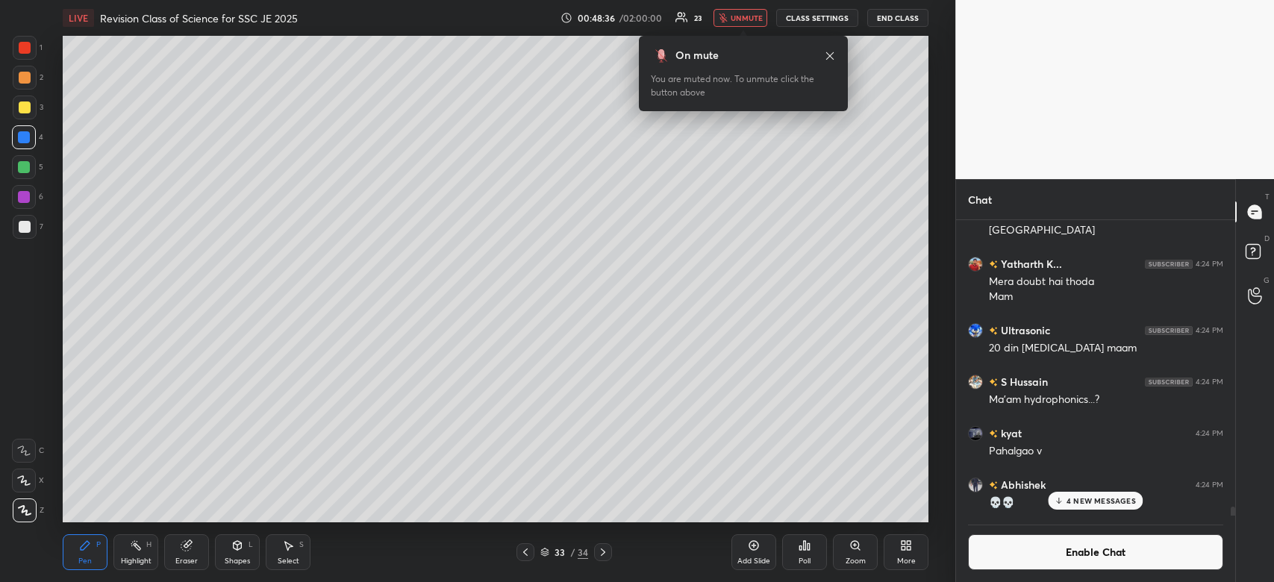
click at [758, 9] on button "unmute" at bounding box center [741, 18] width 54 height 18
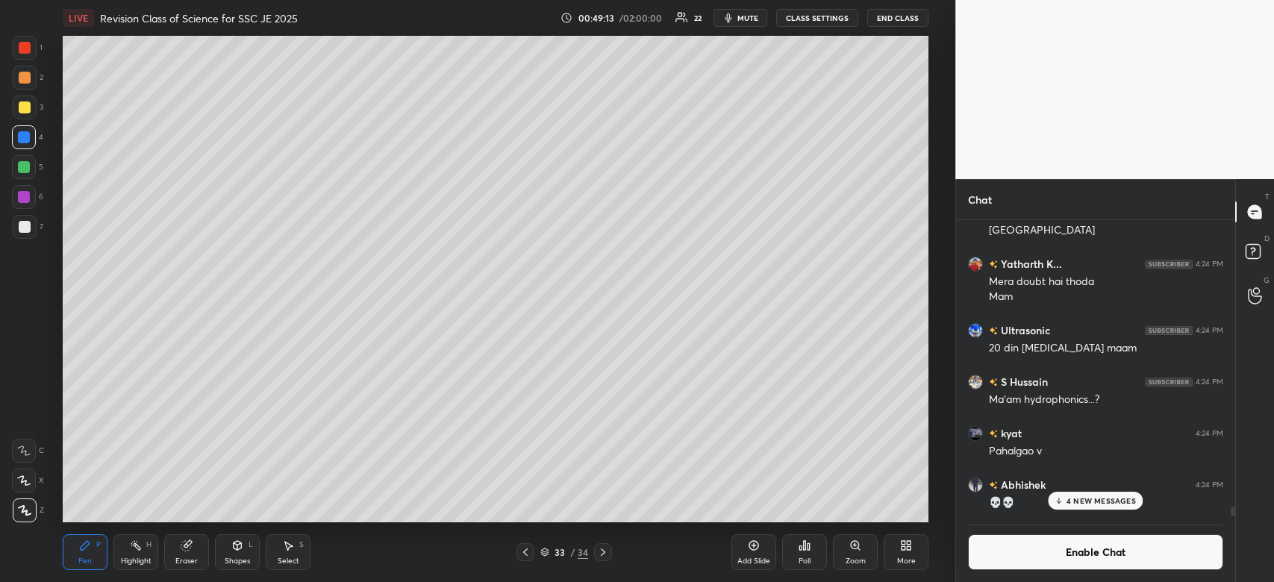
click at [28, 205] on div at bounding box center [24, 197] width 24 height 24
click at [25, 203] on div at bounding box center [24, 197] width 24 height 24
click at [1093, 499] on p "4 NEW MESSAGES" at bounding box center [1101, 500] width 69 height 9
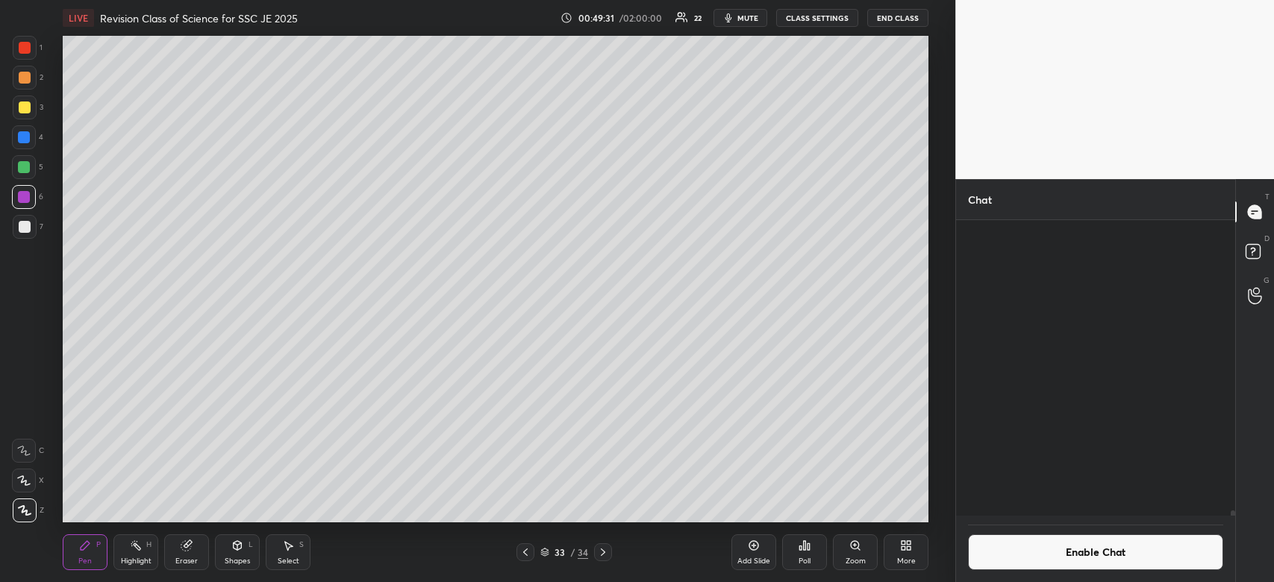
scroll to position [17467, 0]
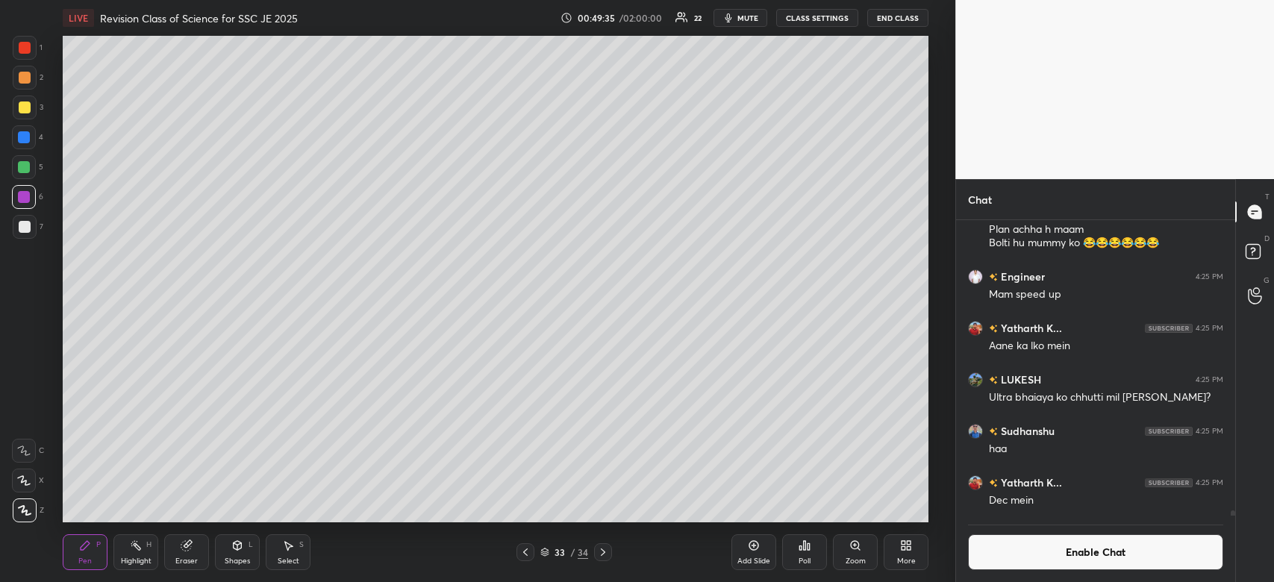
click at [31, 46] on div at bounding box center [25, 48] width 24 height 24
click at [746, 548] on div "Add Slide" at bounding box center [753, 552] width 45 height 36
click at [27, 108] on div at bounding box center [25, 108] width 12 height 12
click at [18, 137] on div at bounding box center [24, 137] width 12 height 12
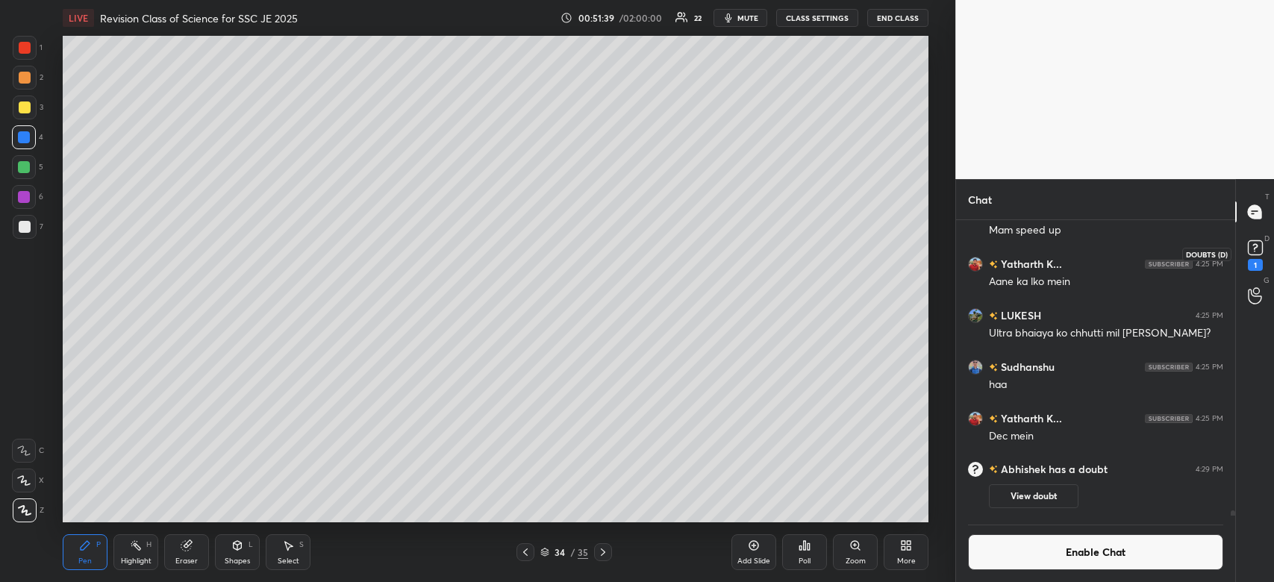
click at [1246, 246] on icon at bounding box center [1255, 248] width 22 height 22
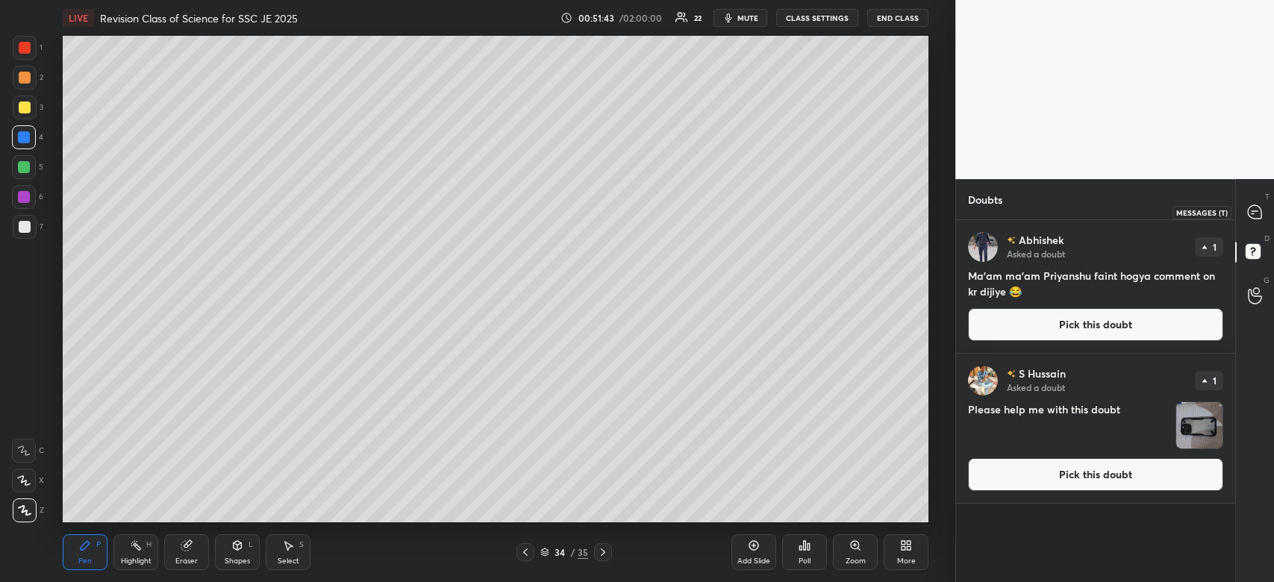
click at [1258, 216] on icon at bounding box center [1254, 211] width 13 height 13
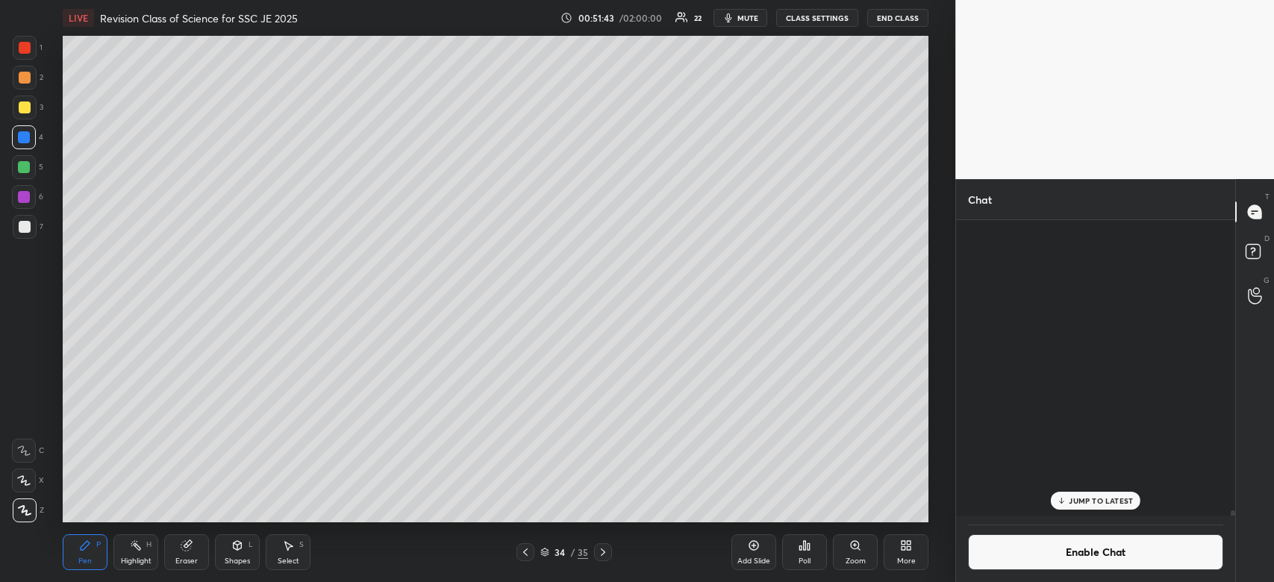
scroll to position [292, 275]
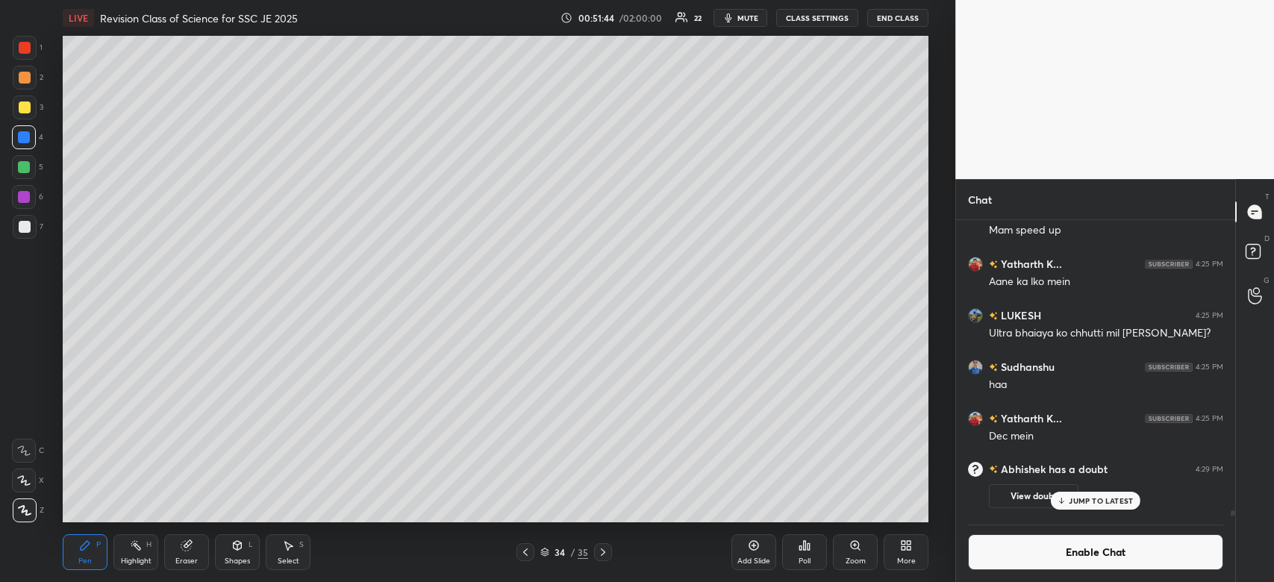
click at [1075, 549] on button "Enable Chat" at bounding box center [1095, 552] width 255 height 36
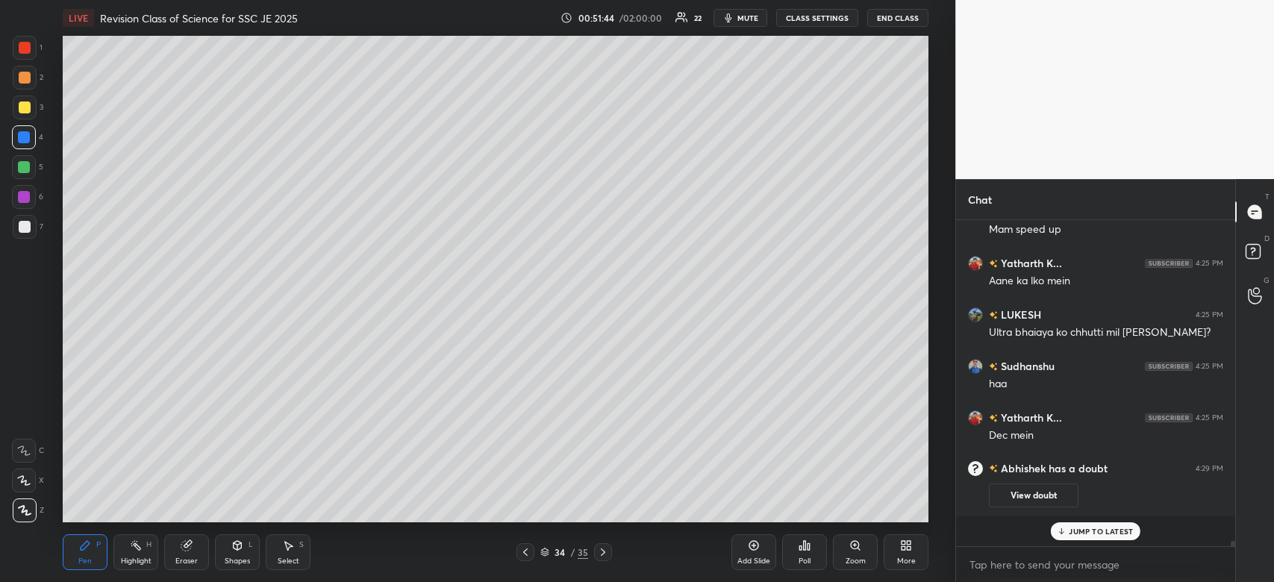
scroll to position [322, 275]
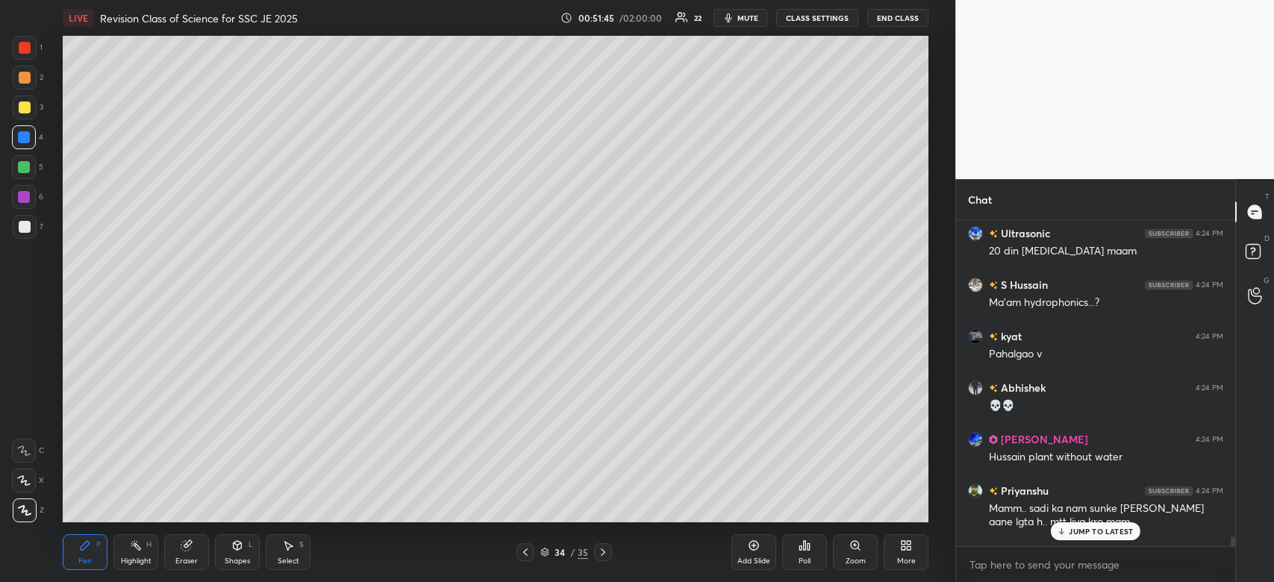
click at [1096, 528] on p "JUMP TO LATEST" at bounding box center [1101, 531] width 64 height 9
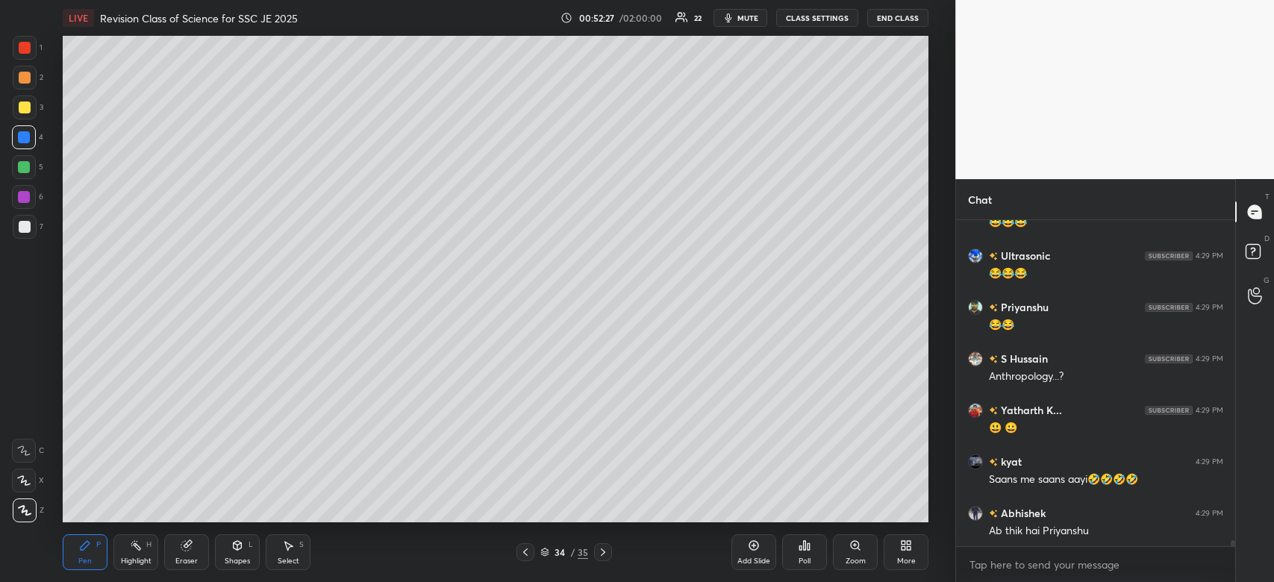
scroll to position [17884, 0]
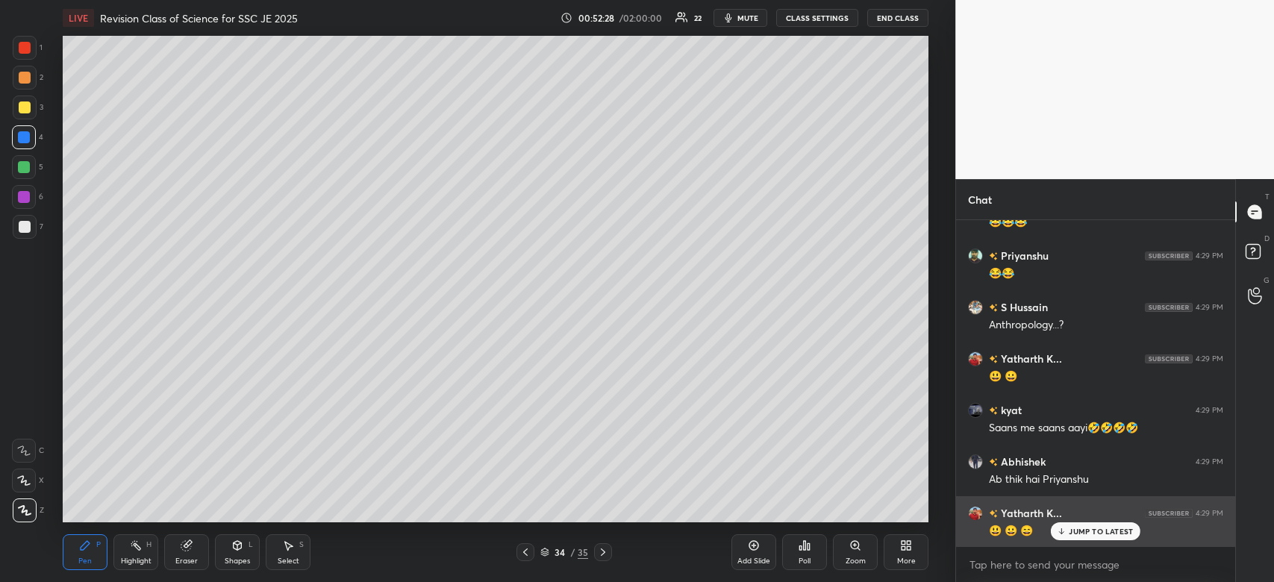
click at [1117, 532] on p "JUMP TO LATEST" at bounding box center [1101, 531] width 64 height 9
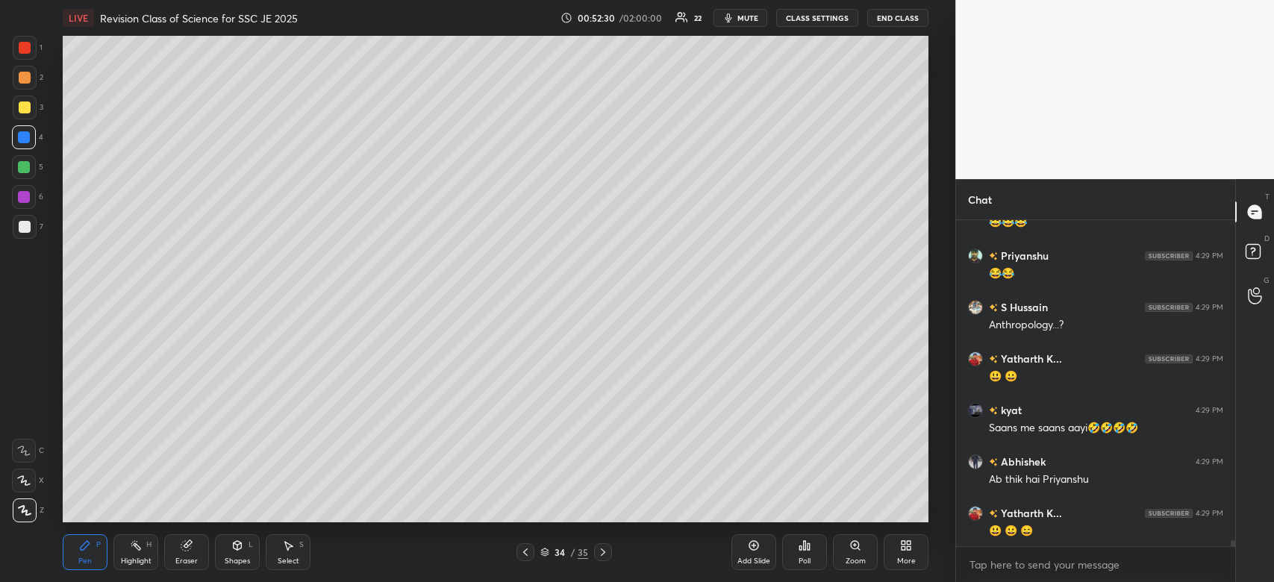
click at [26, 146] on div at bounding box center [24, 137] width 24 height 24
click at [25, 47] on div at bounding box center [25, 48] width 12 height 12
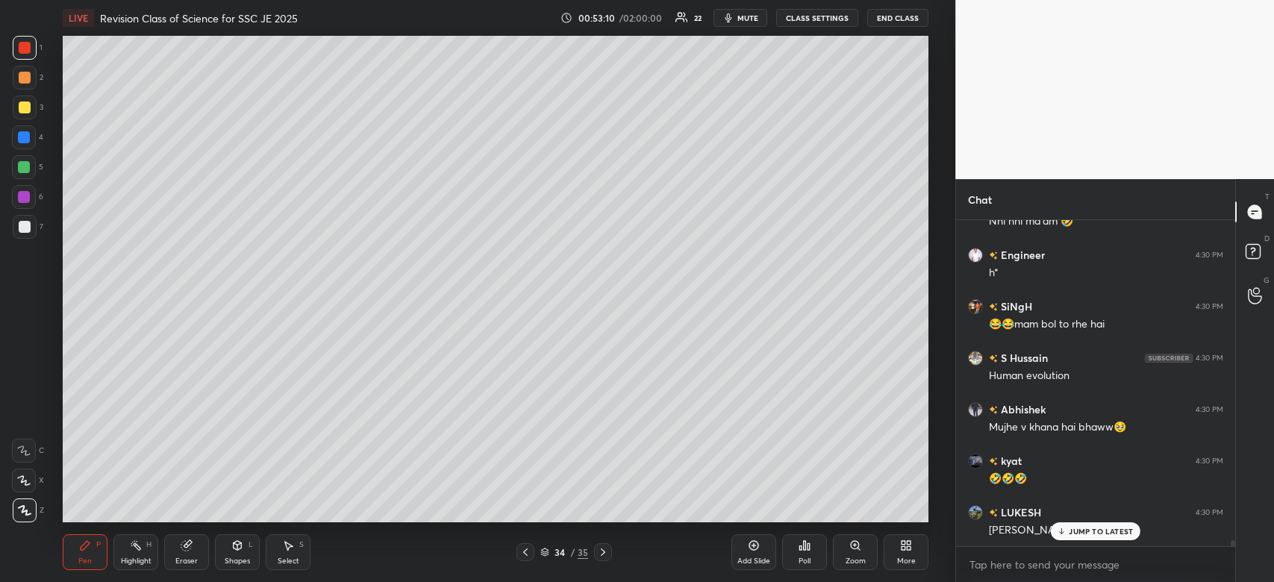
scroll to position [18399, 0]
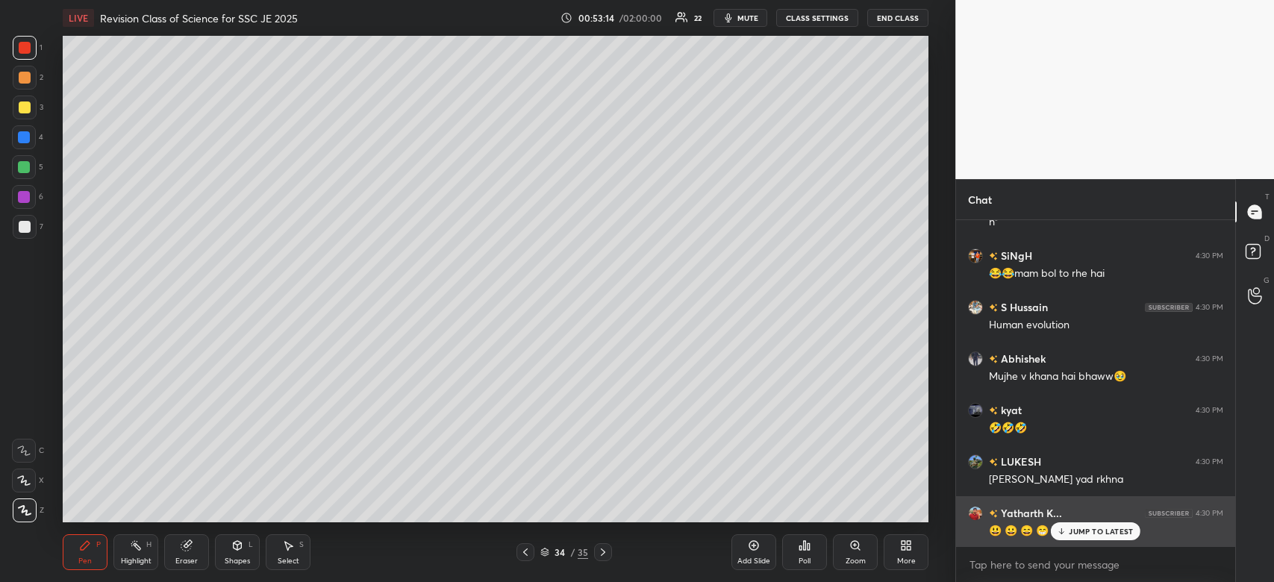
click at [1080, 530] on p "JUMP TO LATEST" at bounding box center [1101, 531] width 64 height 9
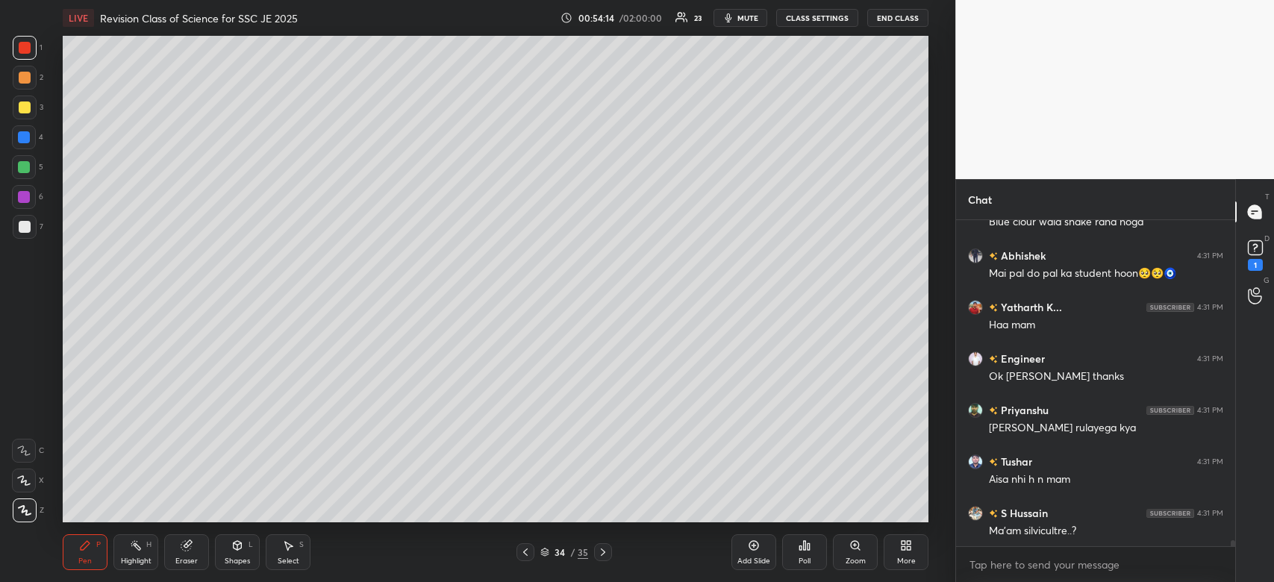
scroll to position [18738, 0]
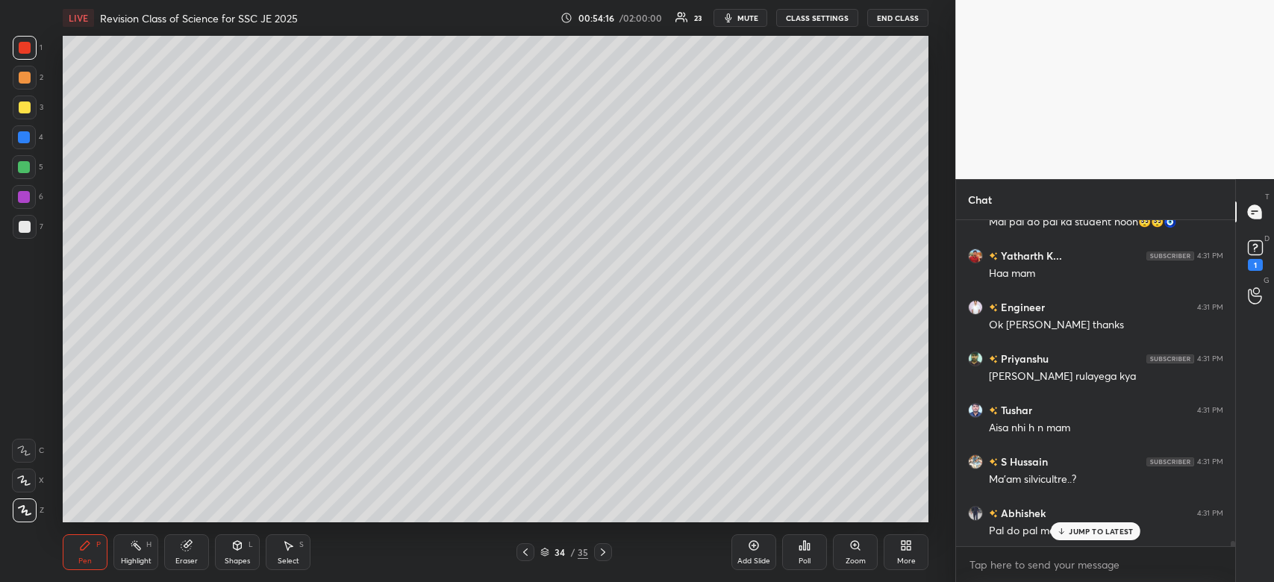
click at [23, 231] on div at bounding box center [25, 227] width 12 height 12
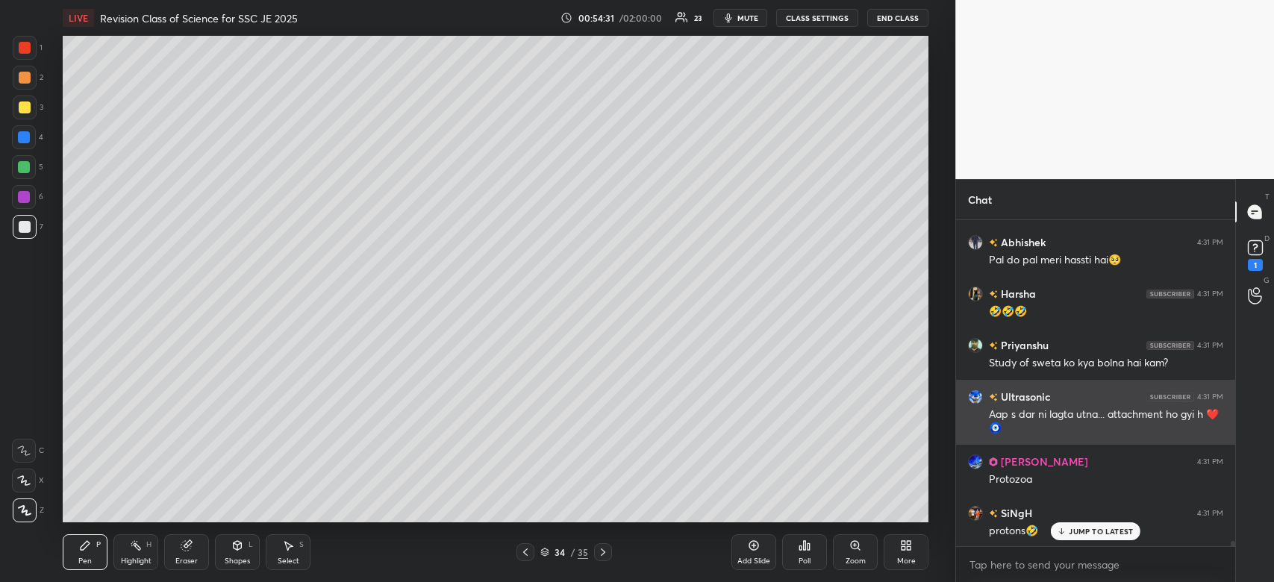
scroll to position [19061, 0]
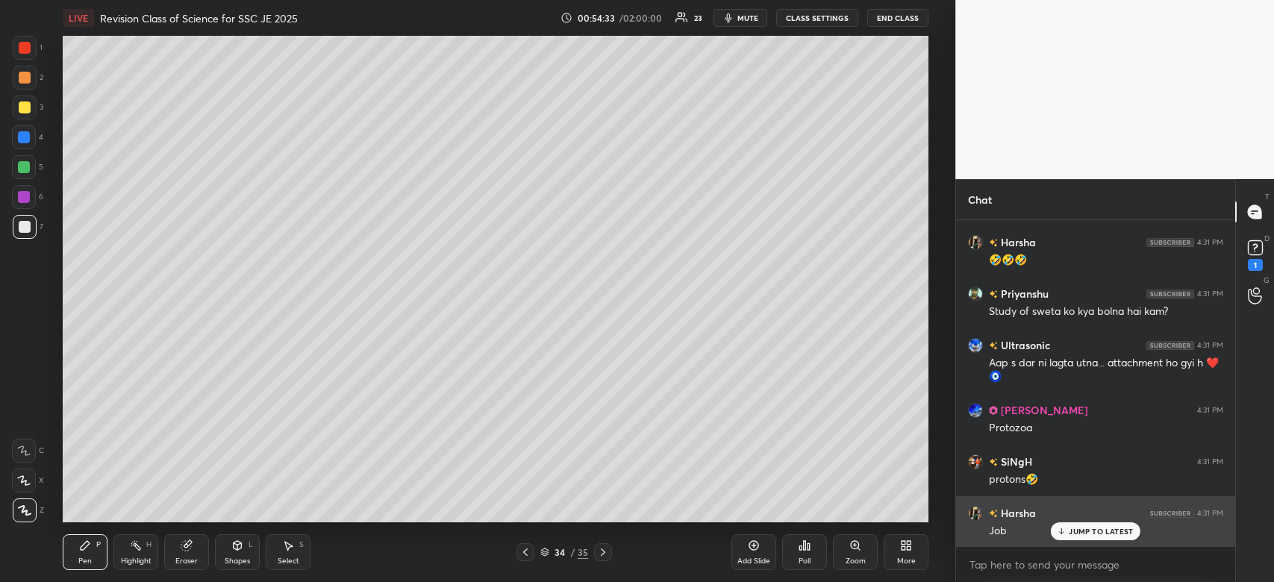
click at [1097, 524] on div "JUMP TO LATEST" at bounding box center [1096, 531] width 90 height 18
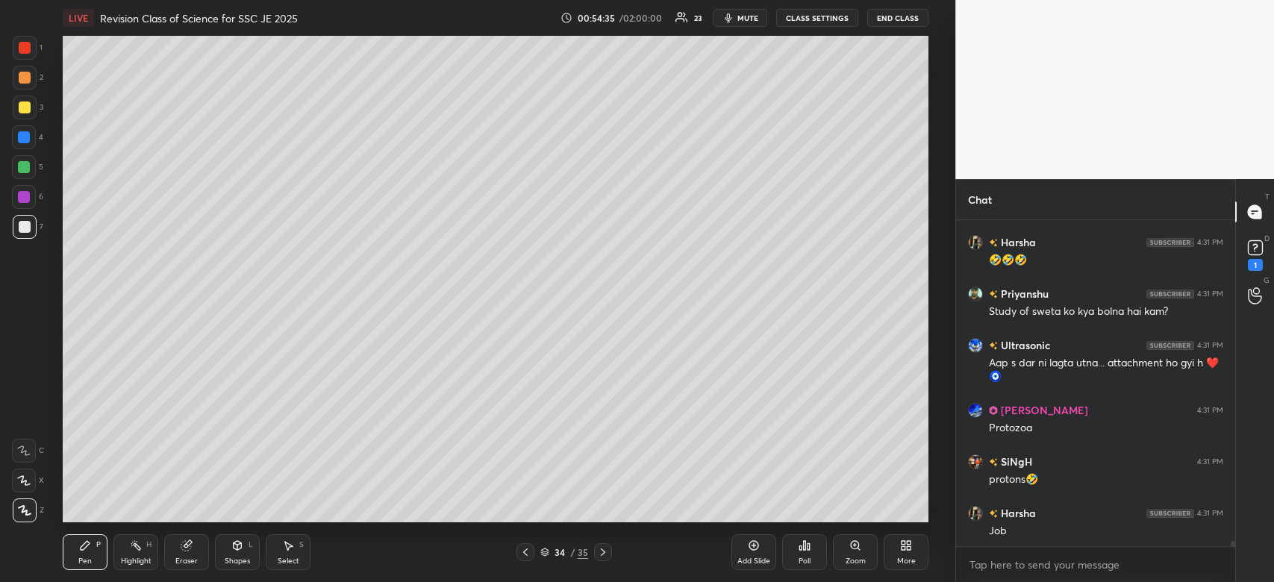
click at [24, 201] on div at bounding box center [24, 197] width 12 height 12
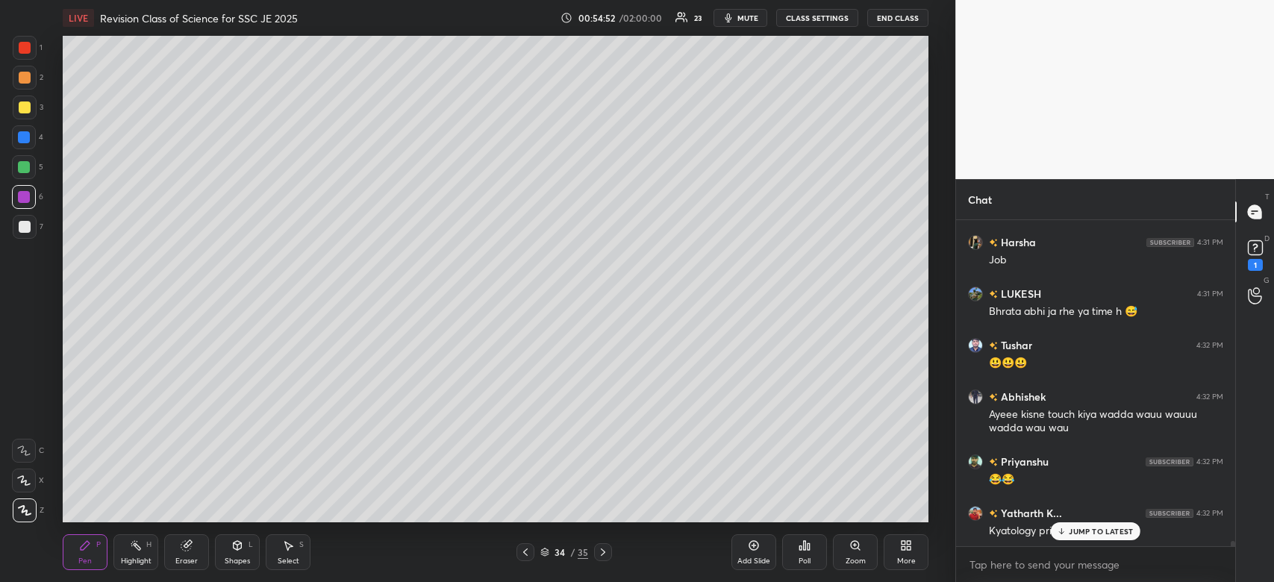
scroll to position [19383, 0]
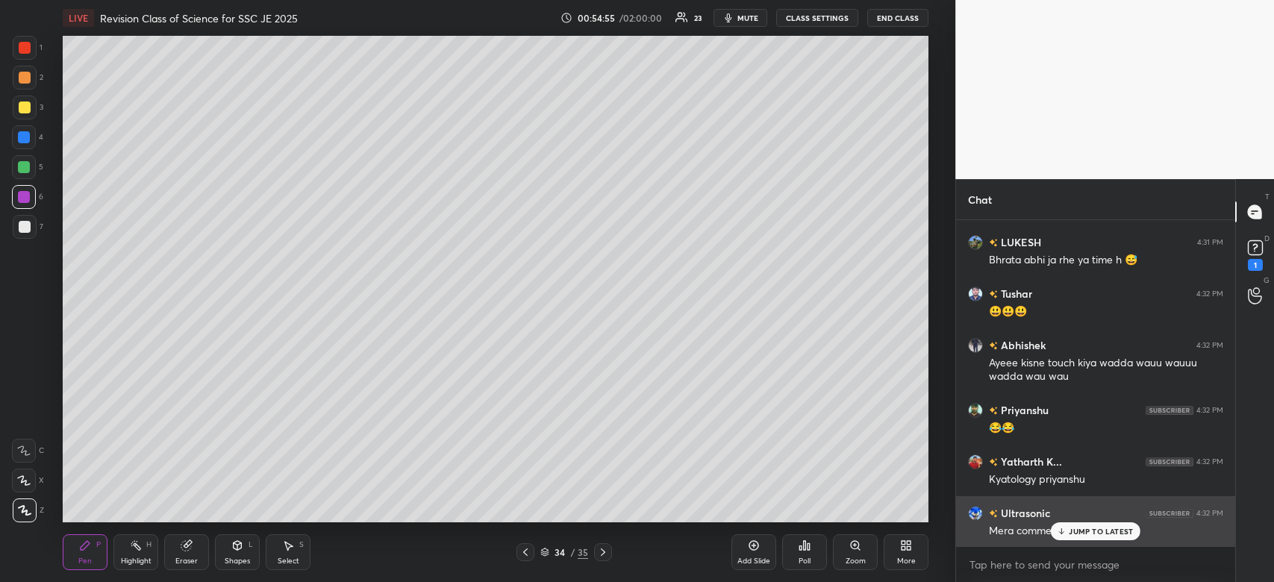
click at [1108, 539] on div "JUMP TO LATEST" at bounding box center [1096, 531] width 90 height 18
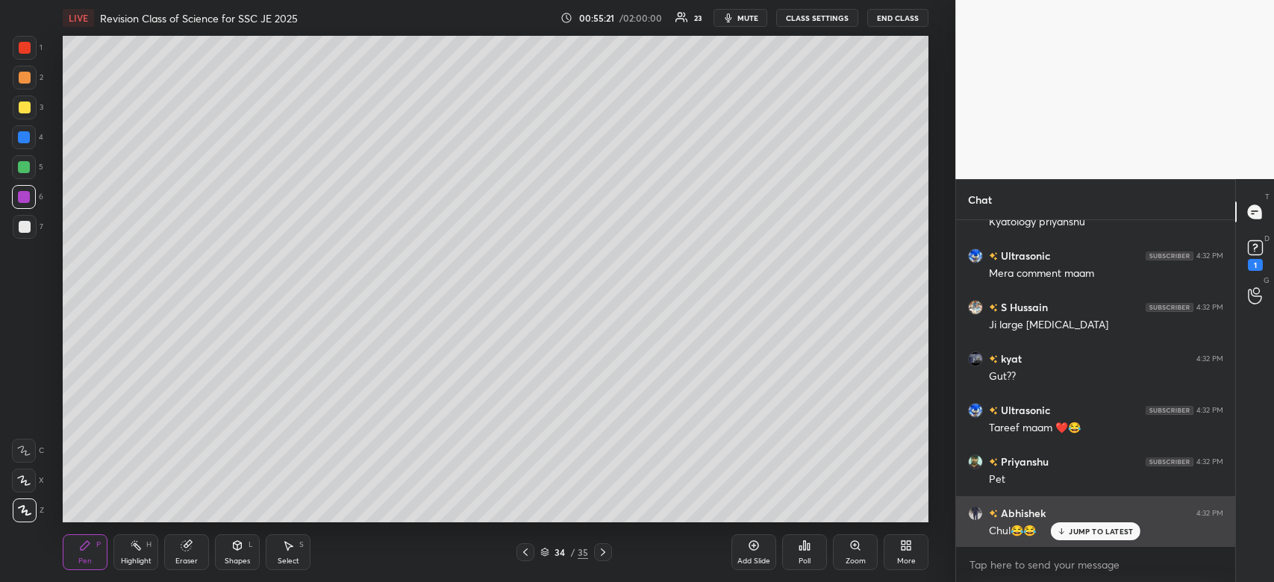
scroll to position [19693, 0]
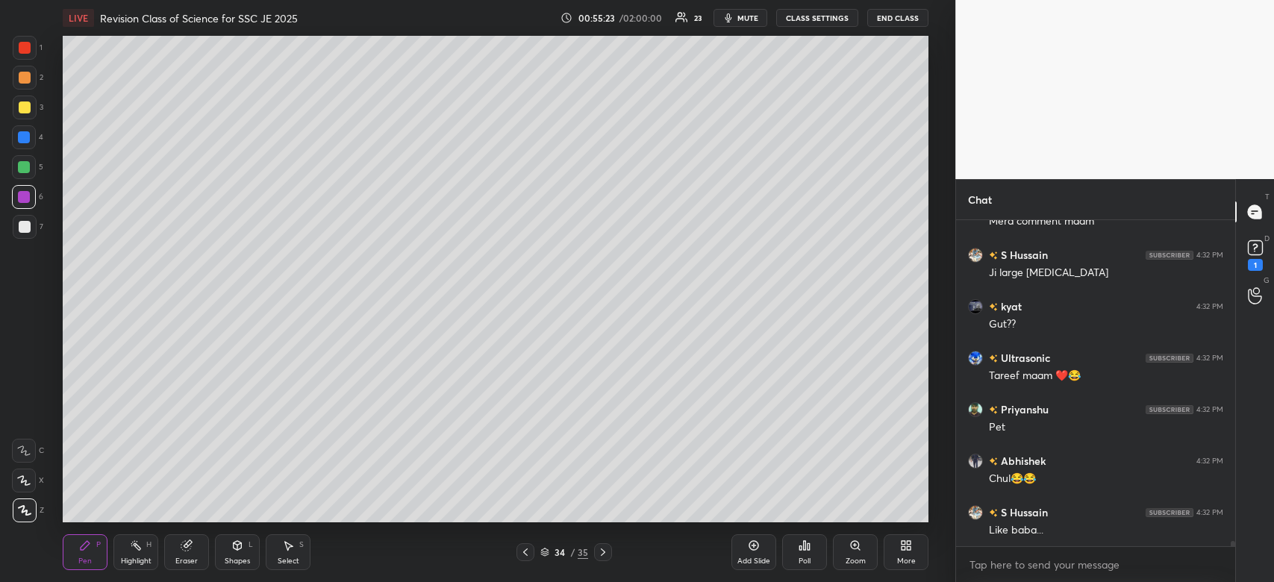
click at [16, 110] on div at bounding box center [25, 108] width 24 height 24
click at [19, 110] on div at bounding box center [25, 108] width 12 height 12
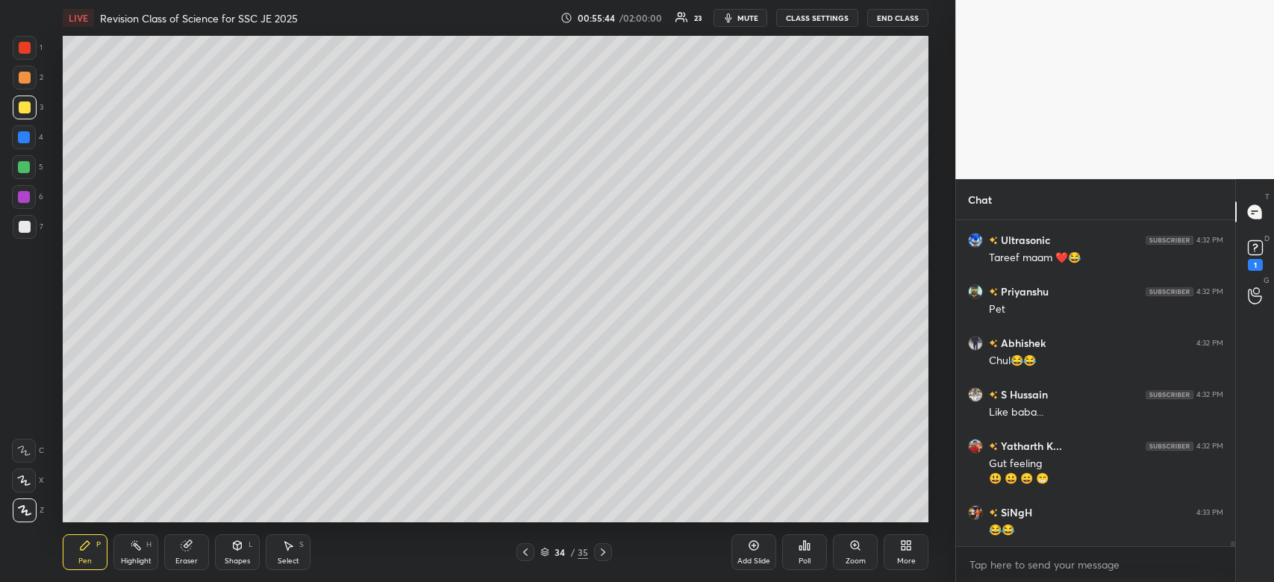
scroll to position [19861, 0]
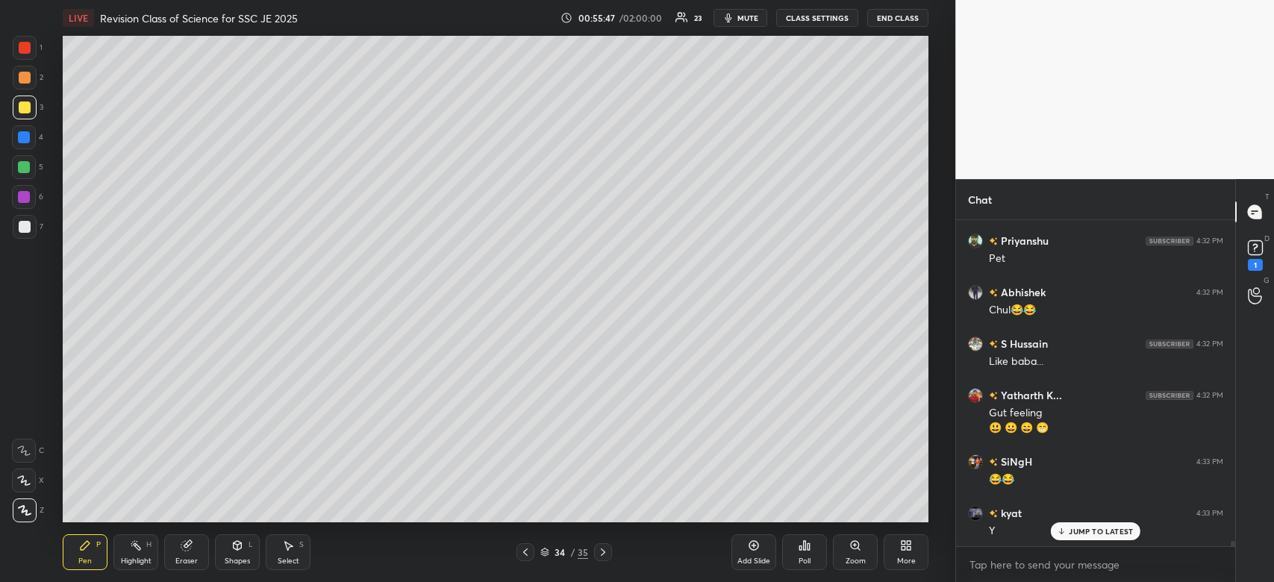
click at [746, 556] on div "Add Slide" at bounding box center [753, 552] width 45 height 36
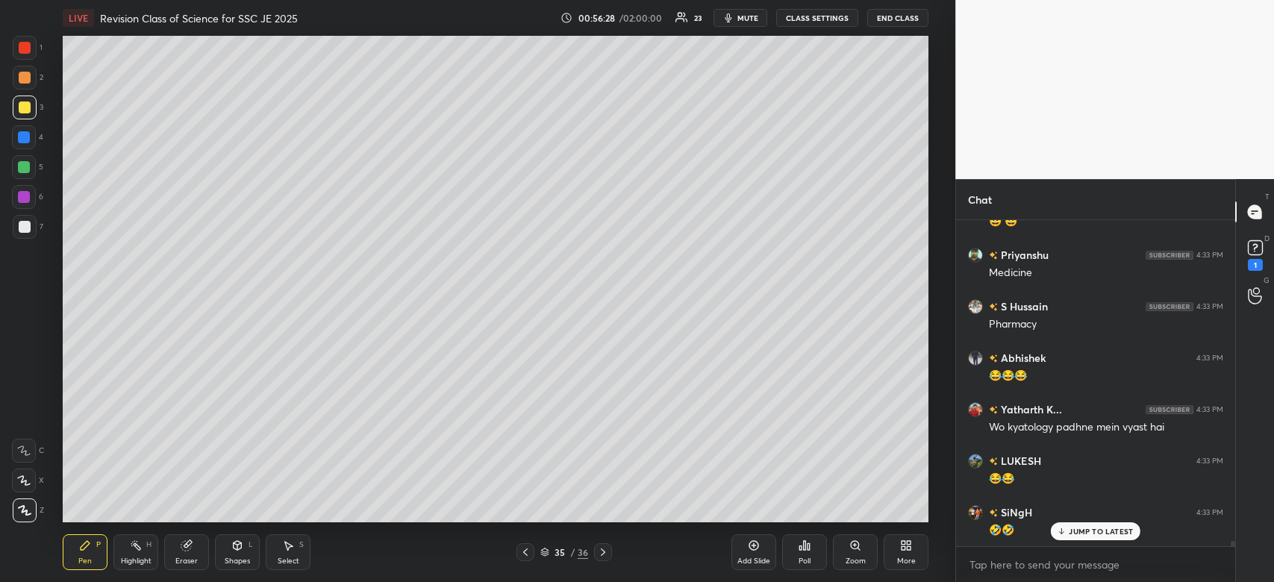
scroll to position [20441, 0]
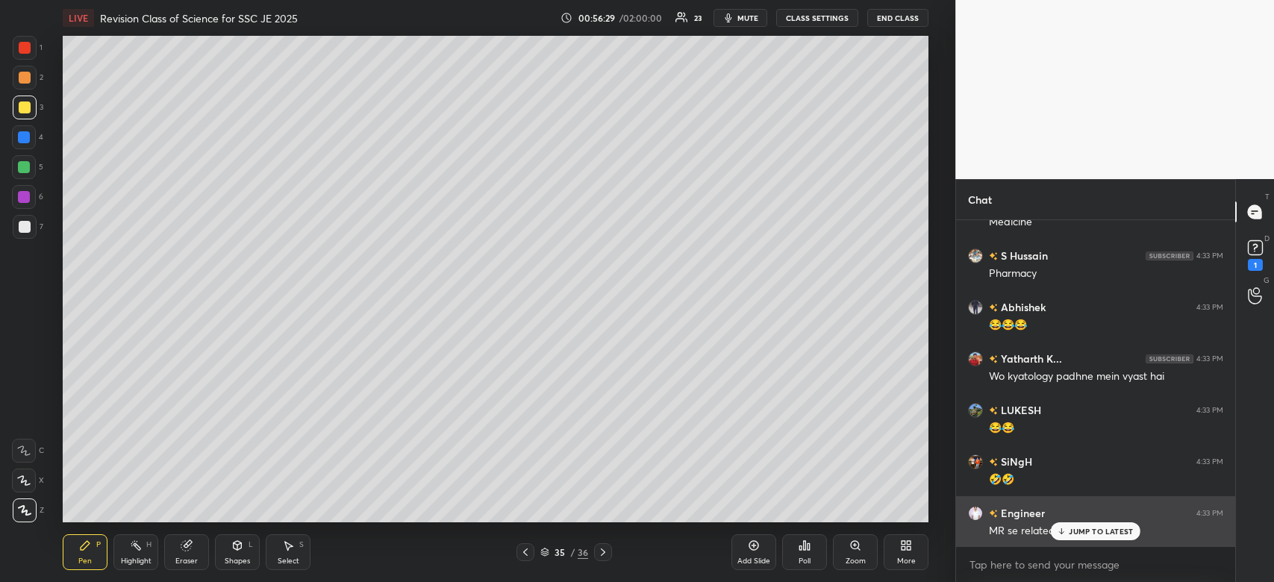
click at [1105, 534] on p "JUMP TO LATEST" at bounding box center [1101, 531] width 64 height 9
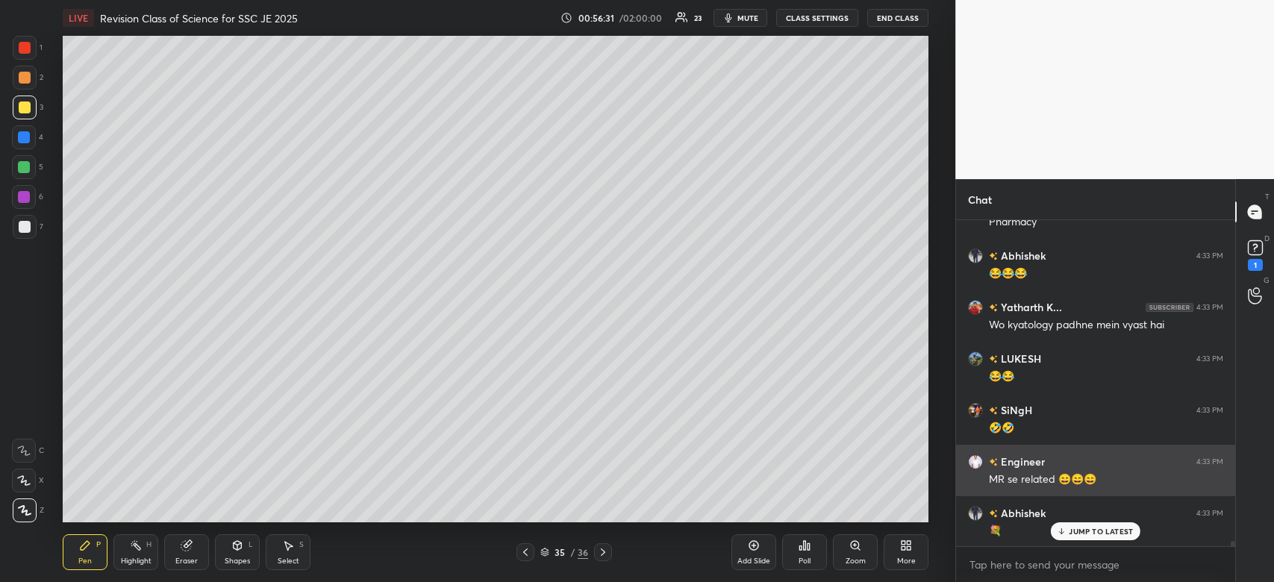
scroll to position [20545, 0]
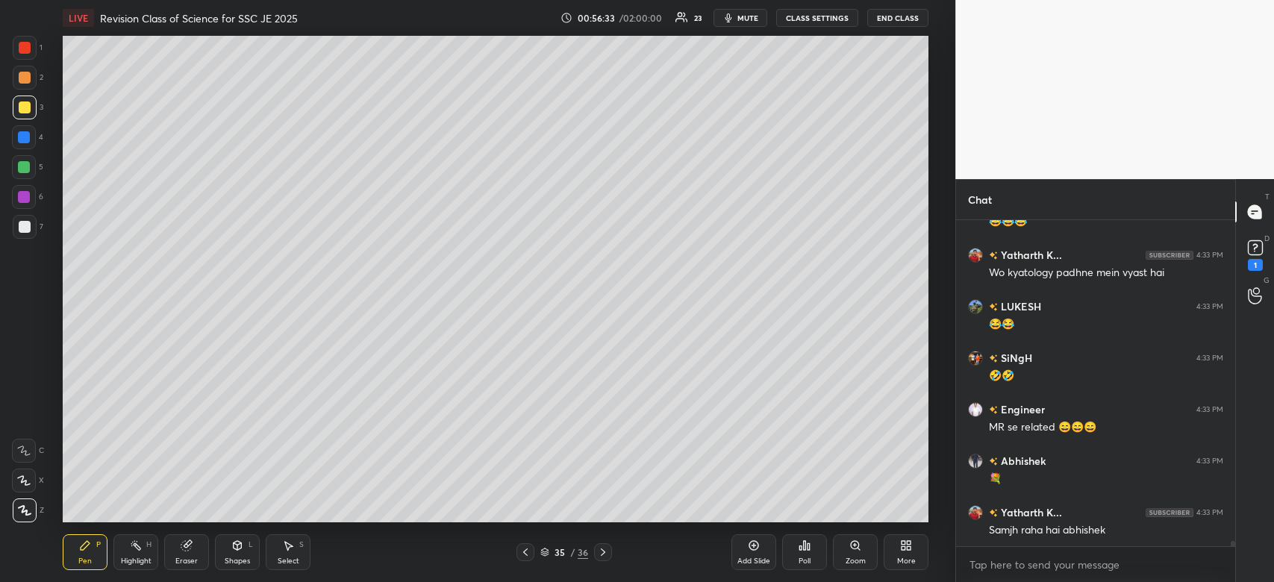
click at [26, 51] on div at bounding box center [25, 48] width 12 height 12
click at [31, 49] on div at bounding box center [25, 48] width 24 height 24
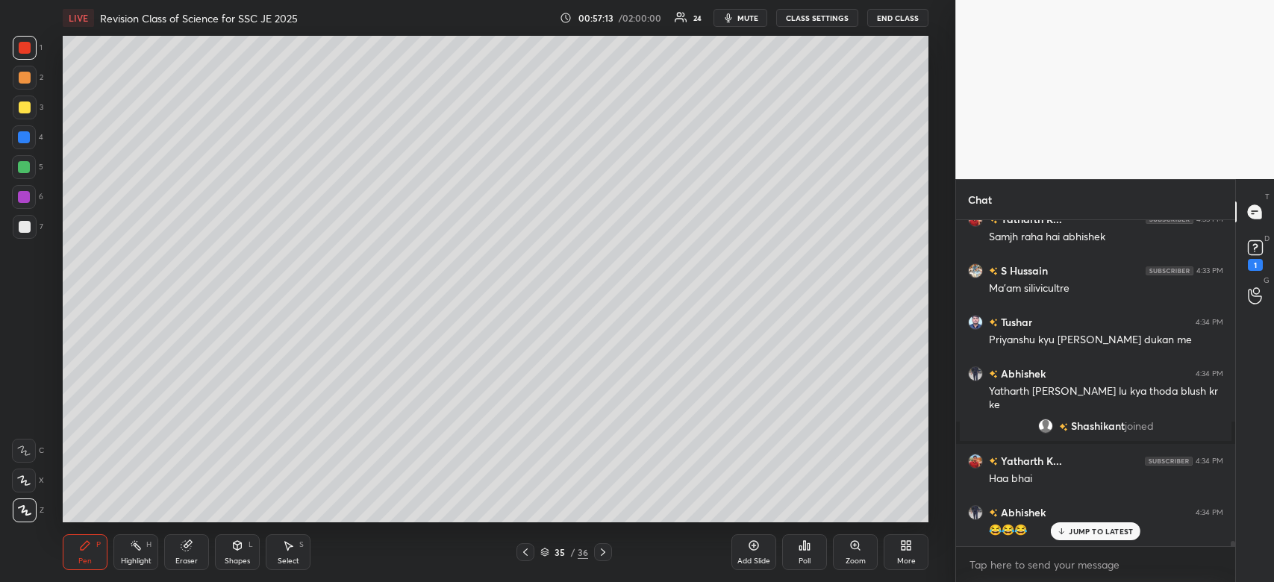
scroll to position [20889, 0]
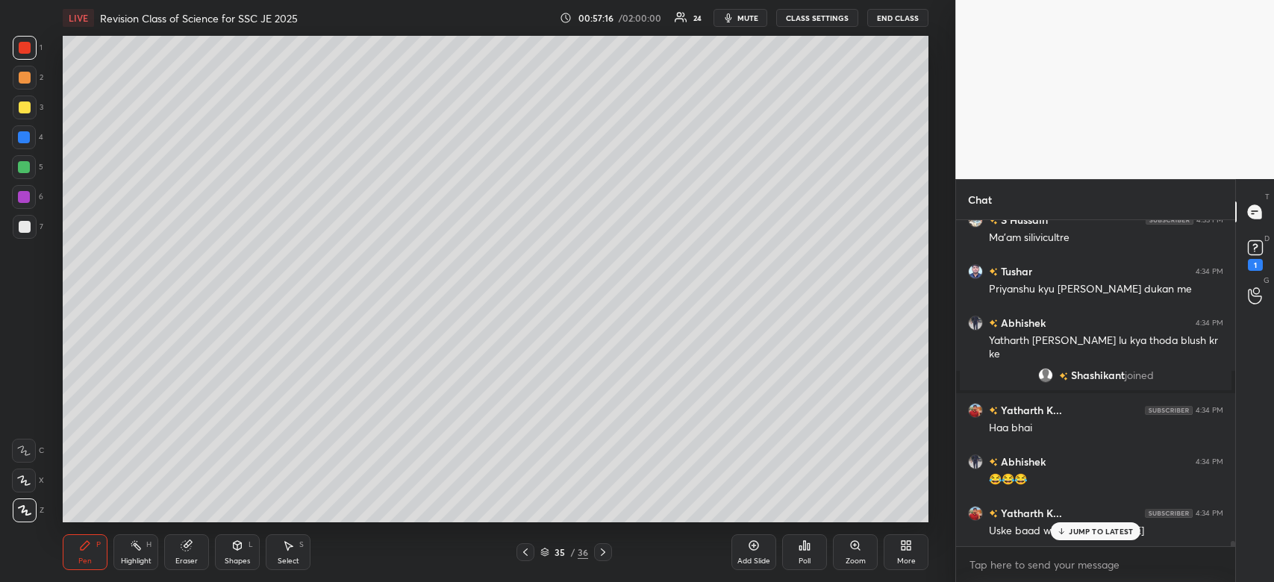
click at [27, 104] on div at bounding box center [25, 108] width 12 height 12
click at [23, 140] on div at bounding box center [24, 137] width 12 height 12
click at [29, 138] on div at bounding box center [24, 137] width 12 height 12
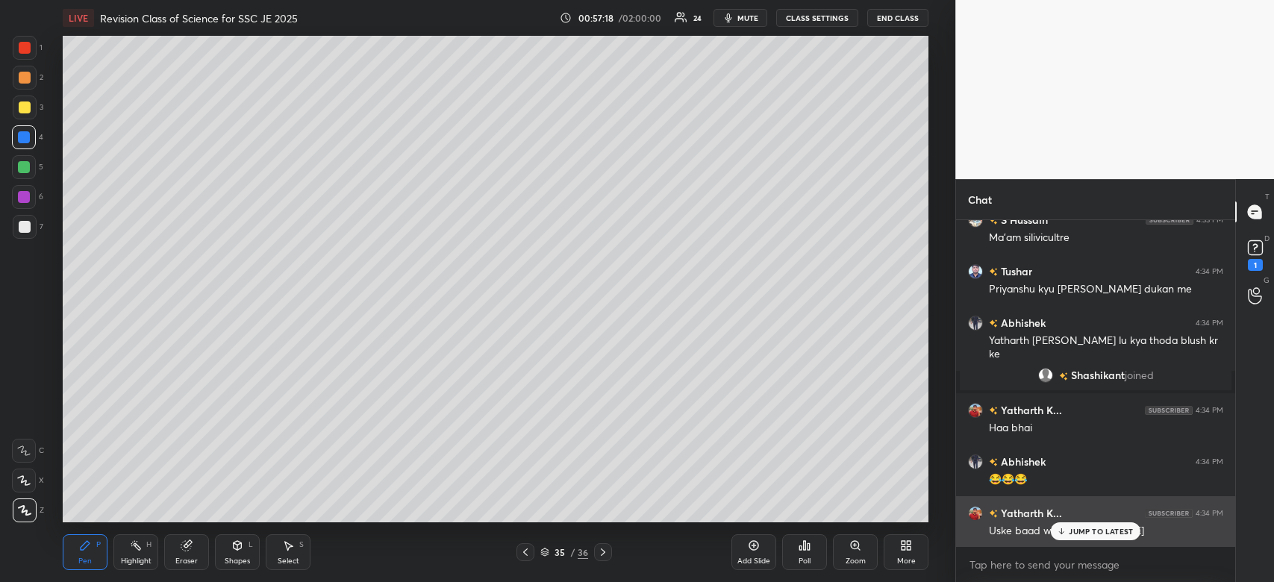
click at [1087, 534] on p "JUMP TO LATEST" at bounding box center [1101, 531] width 64 height 9
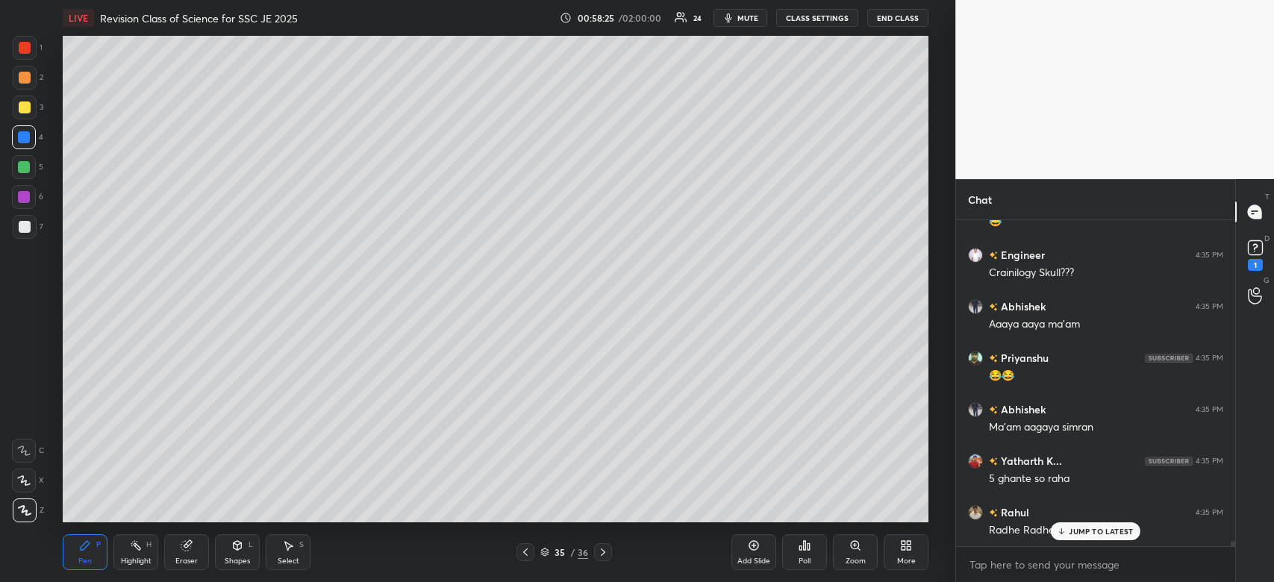
scroll to position [20662, 0]
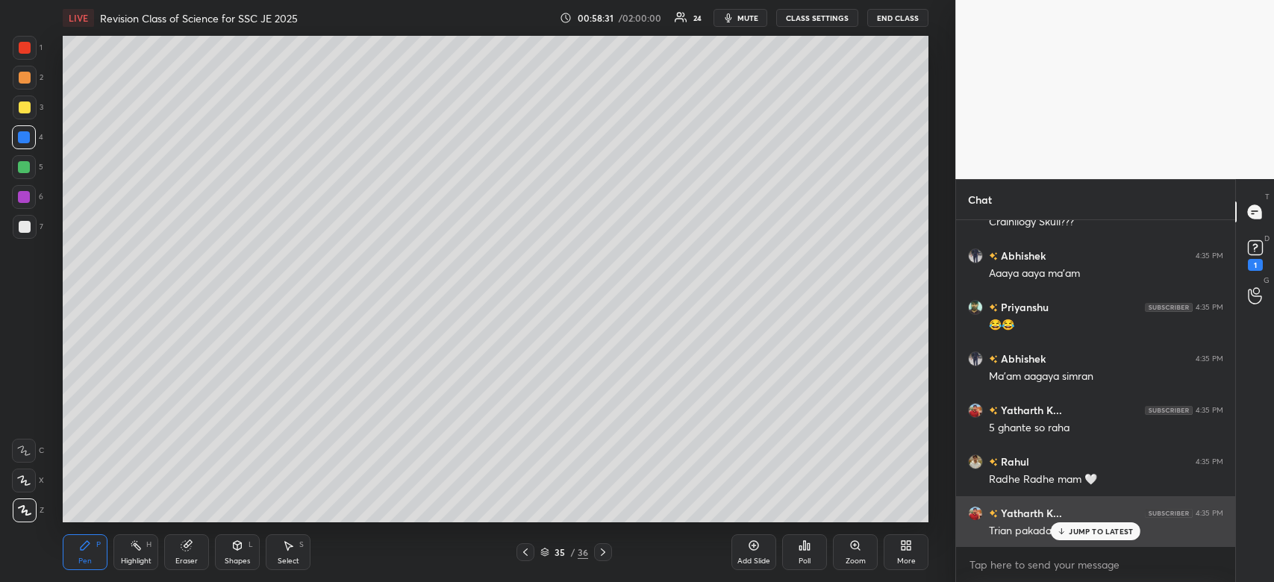
click at [1067, 525] on div "JUMP TO LATEST" at bounding box center [1096, 531] width 90 height 18
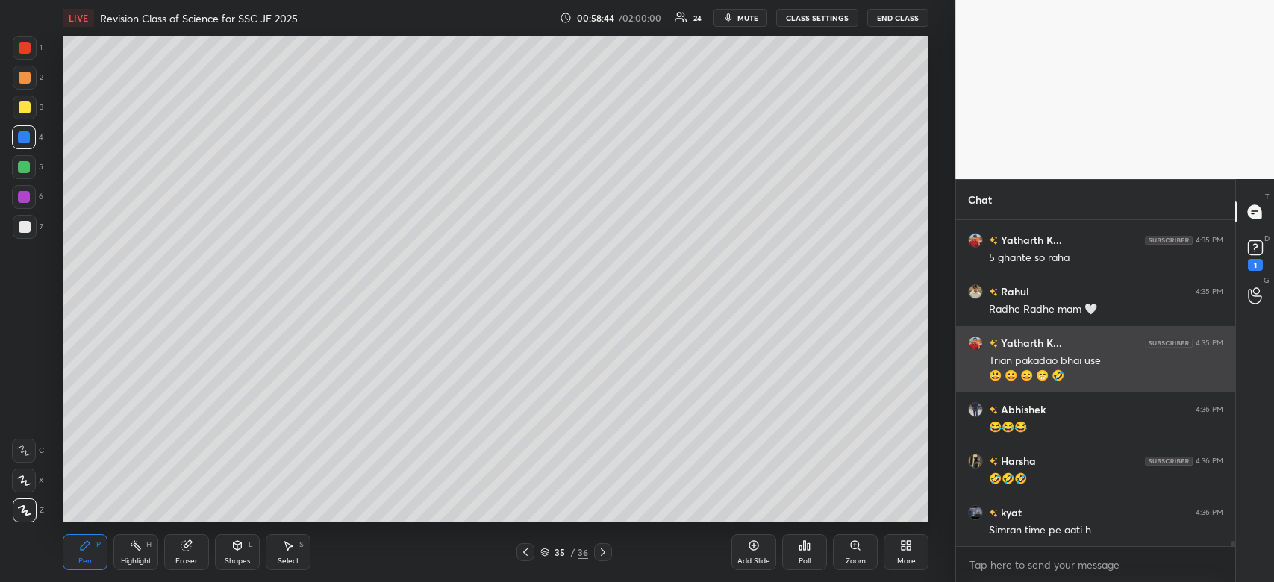
scroll to position [20882, 0]
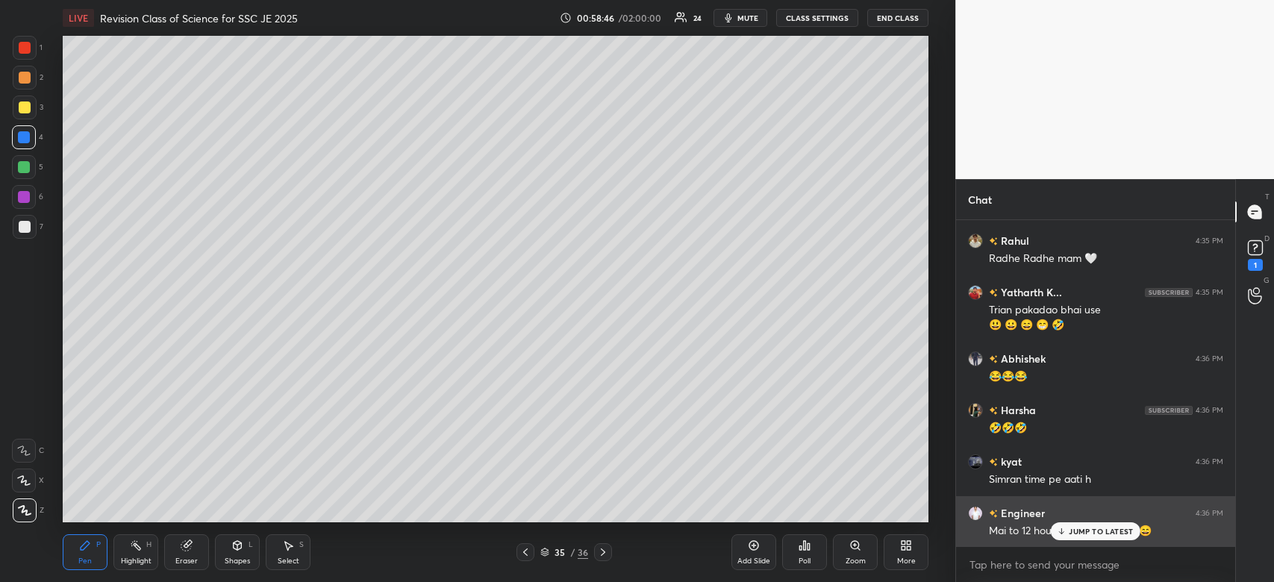
click at [1073, 532] on p "JUMP TO LATEST" at bounding box center [1101, 531] width 64 height 9
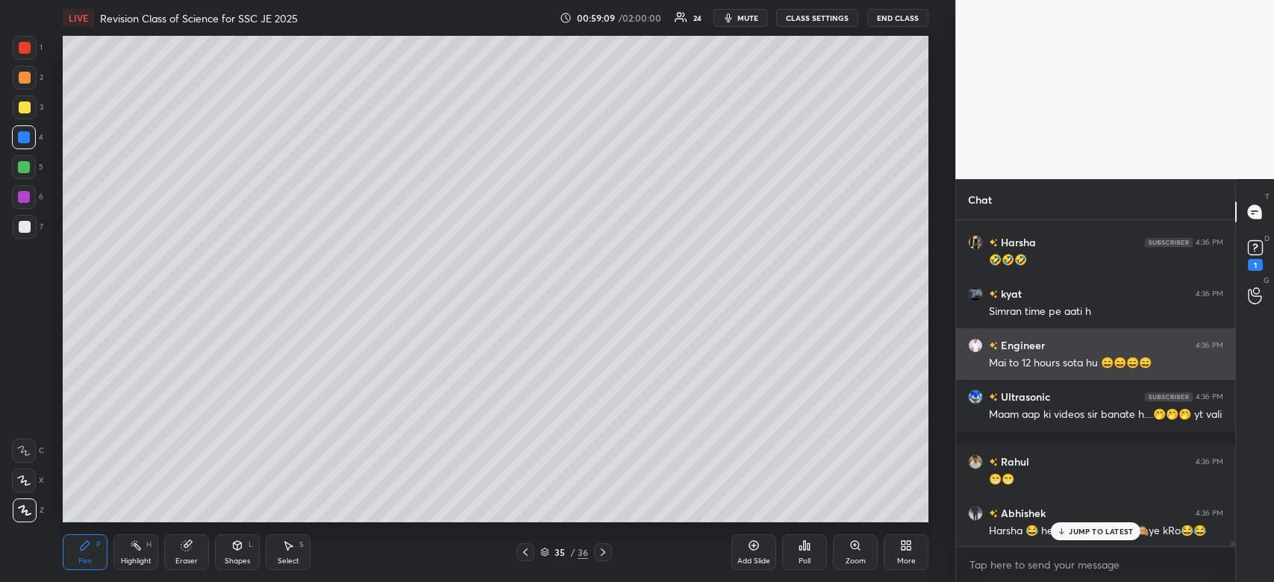
scroll to position [21102, 0]
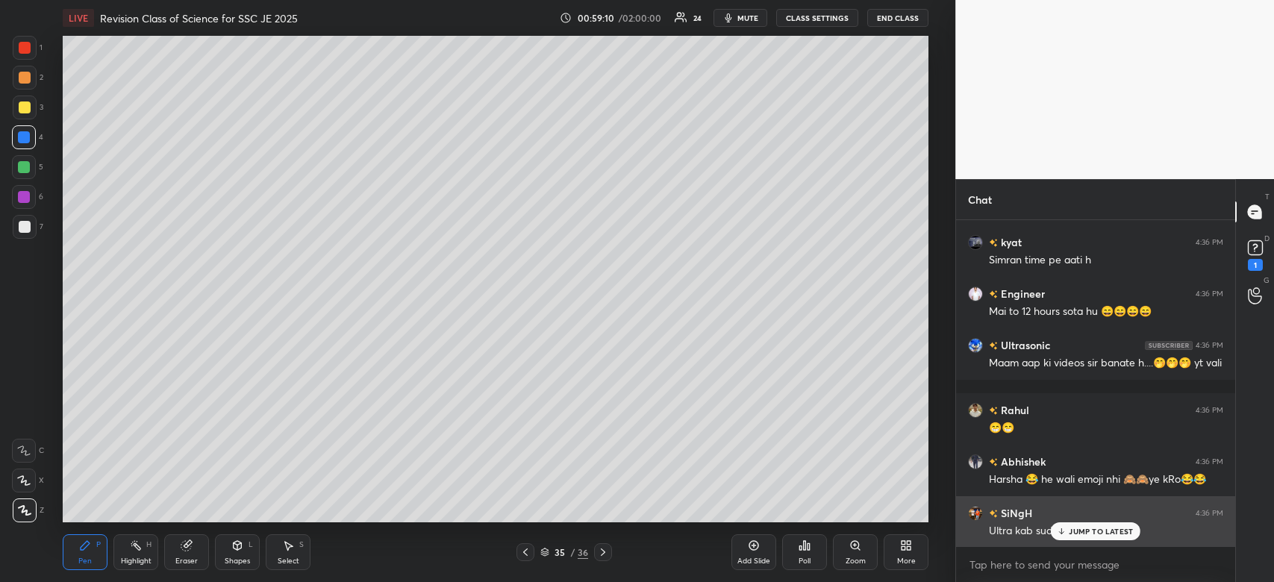
click at [1103, 531] on p "JUMP TO LATEST" at bounding box center [1101, 531] width 64 height 9
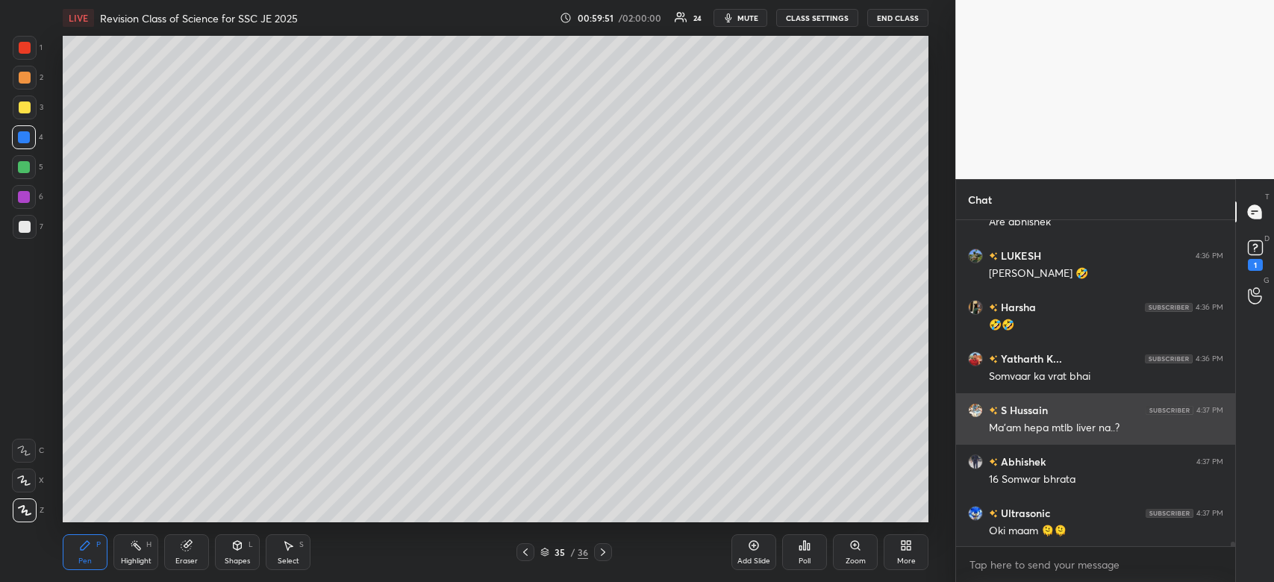
scroll to position [21734, 0]
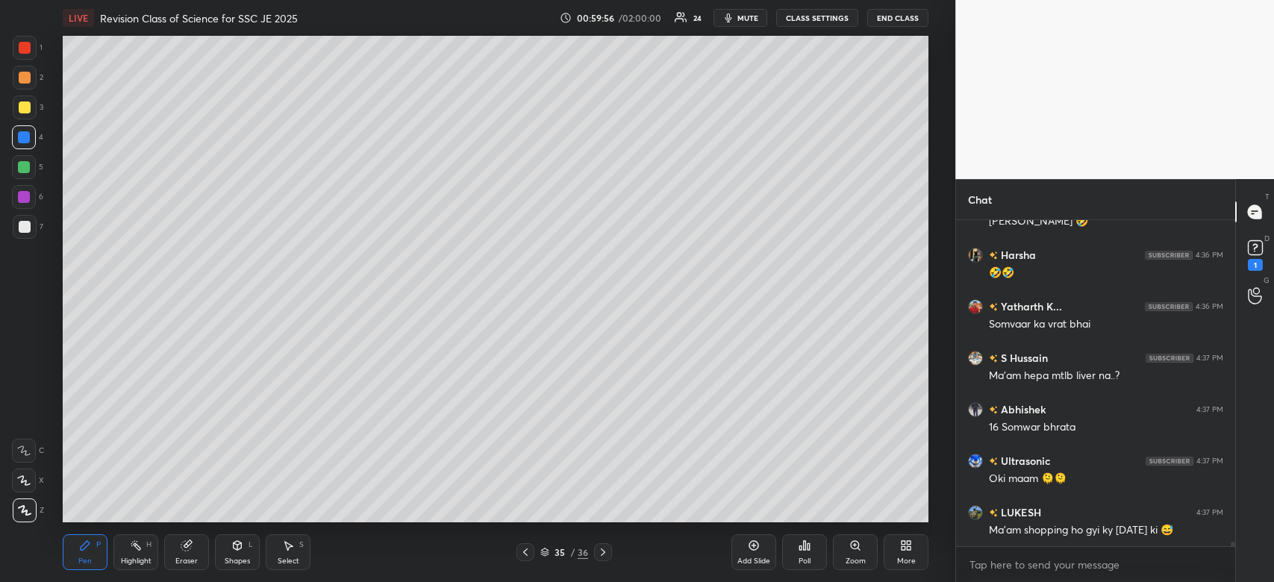
click at [28, 81] on div at bounding box center [25, 78] width 12 height 12
click at [19, 84] on div at bounding box center [25, 78] width 24 height 24
click at [22, 79] on div at bounding box center [25, 78] width 12 height 12
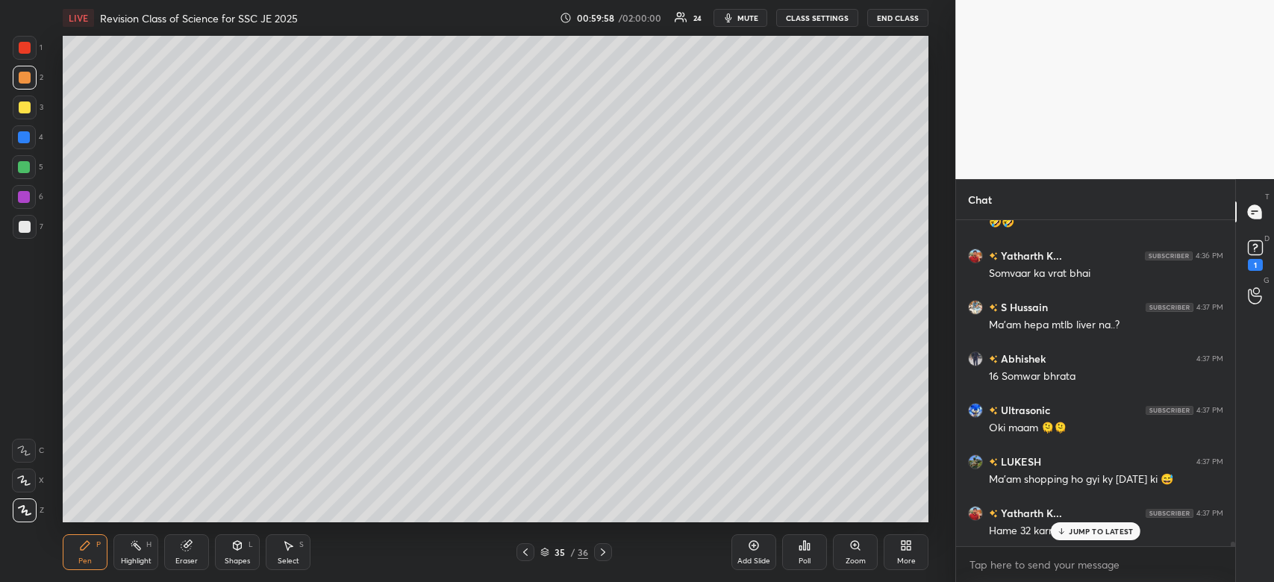
scroll to position [21836, 0]
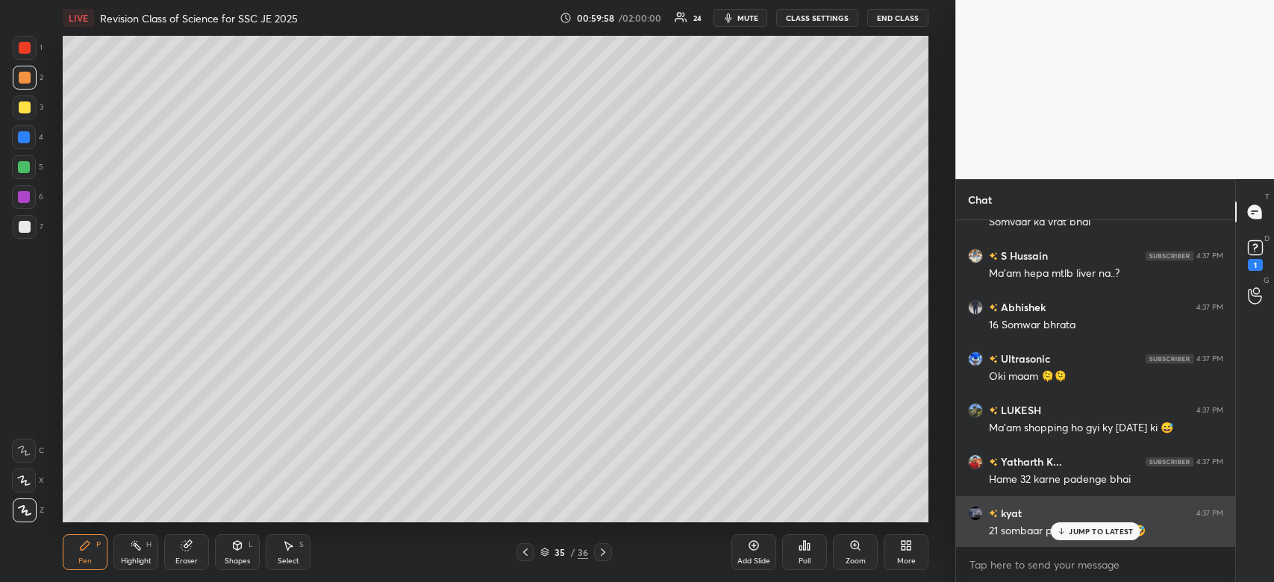
click at [1107, 532] on p "JUMP TO LATEST" at bounding box center [1101, 531] width 64 height 9
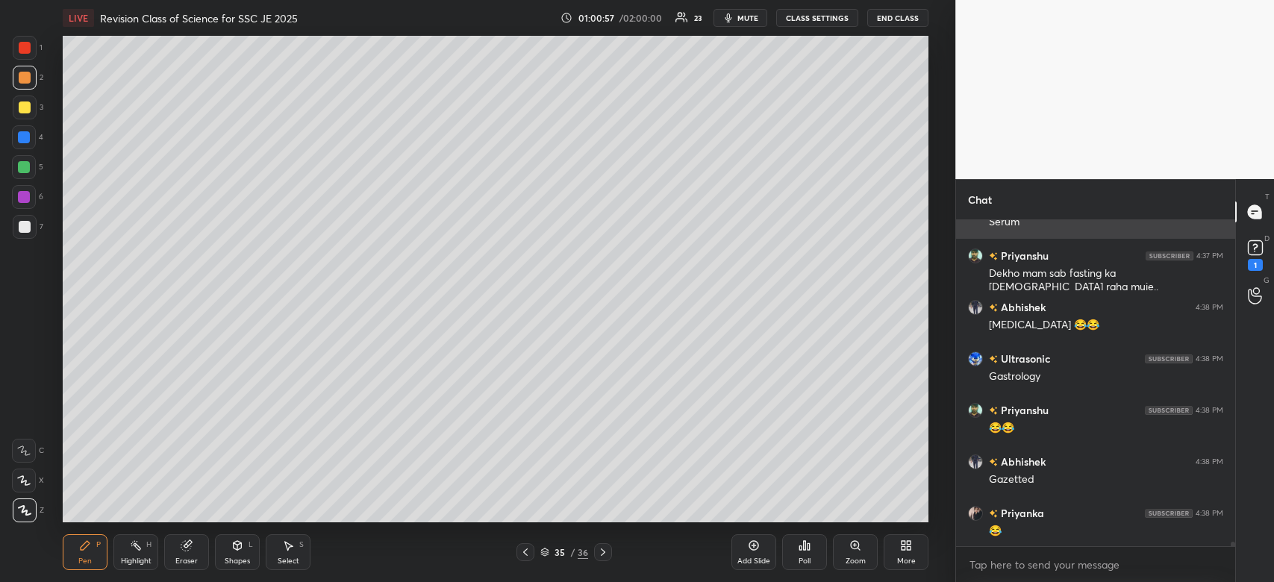
scroll to position [22726, 0]
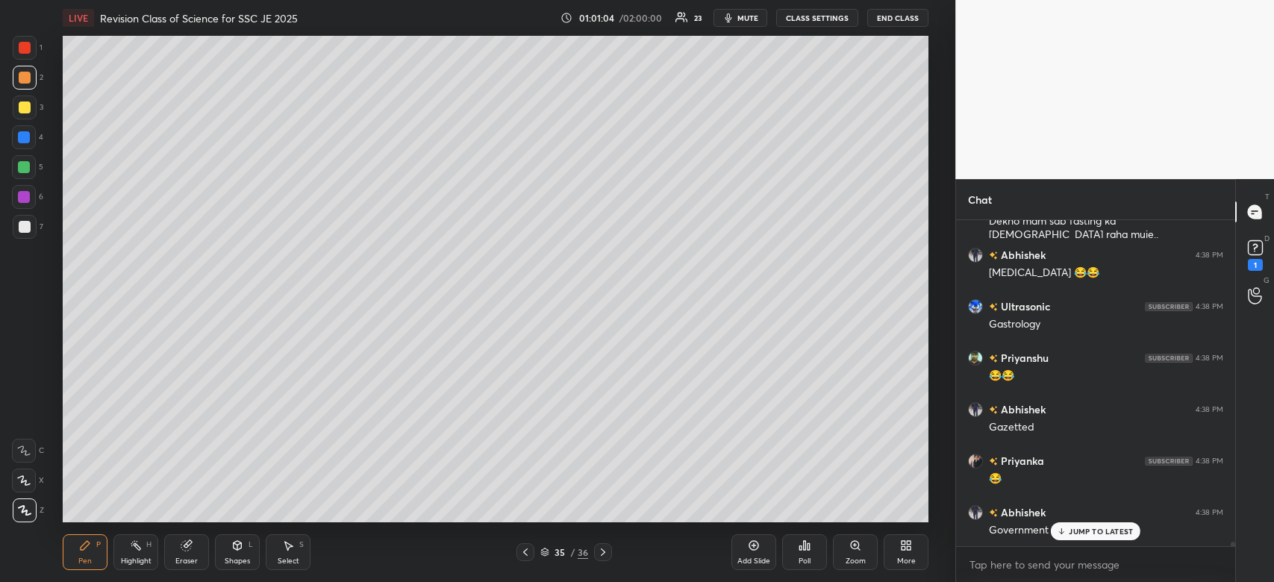
click at [751, 559] on div "Add Slide" at bounding box center [753, 561] width 33 height 7
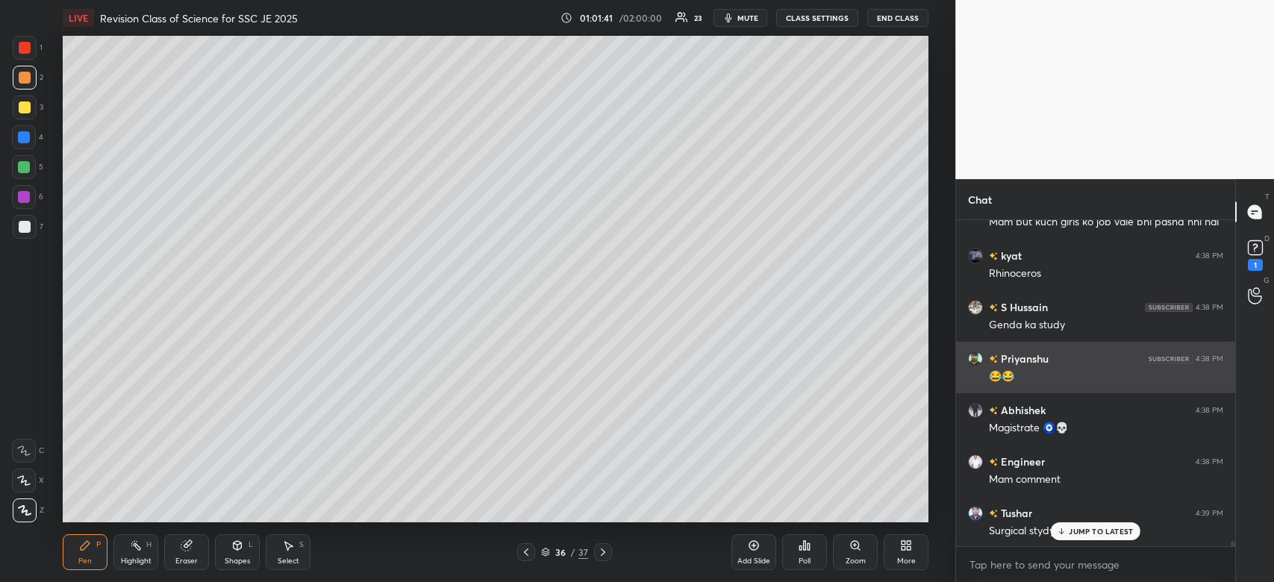
scroll to position [23088, 0]
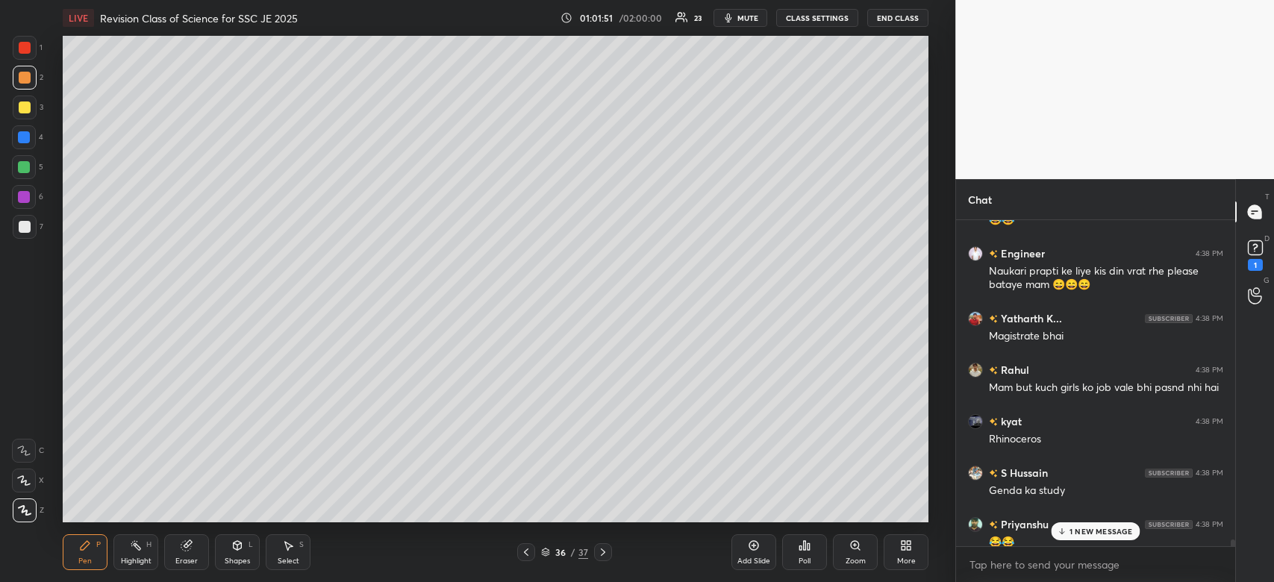
click at [1126, 529] on p "1 NEW MESSAGE" at bounding box center [1101, 531] width 63 height 9
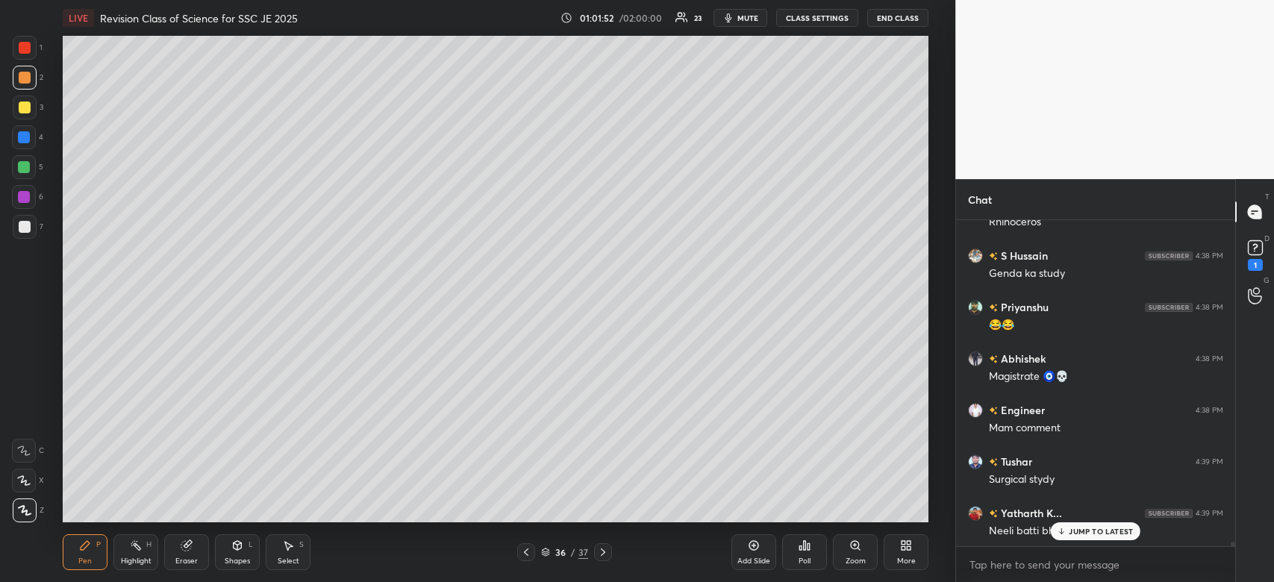
click at [1126, 529] on p "JUMP TO LATEST" at bounding box center [1101, 531] width 64 height 9
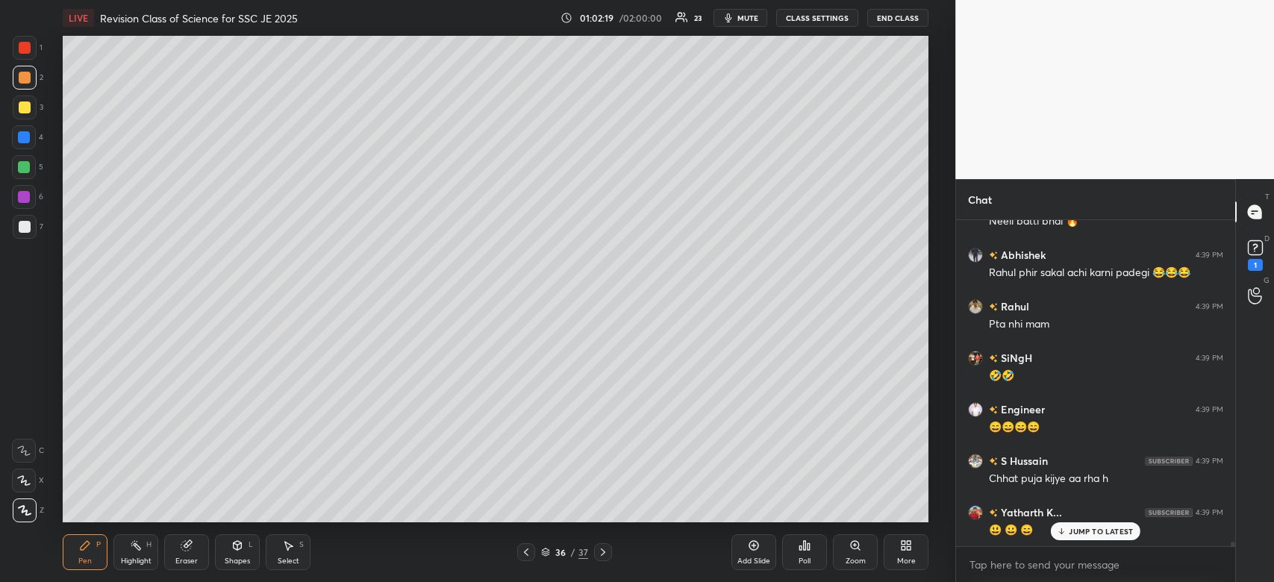
scroll to position [23666, 0]
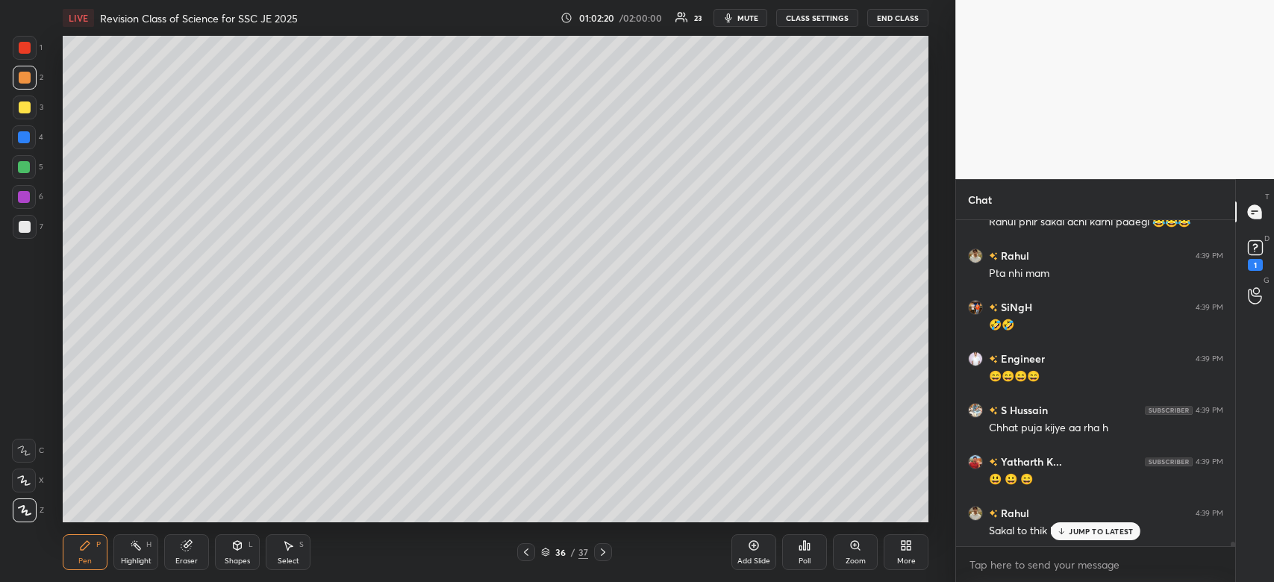
click at [28, 134] on div at bounding box center [24, 137] width 12 height 12
click at [25, 139] on div at bounding box center [24, 137] width 12 height 12
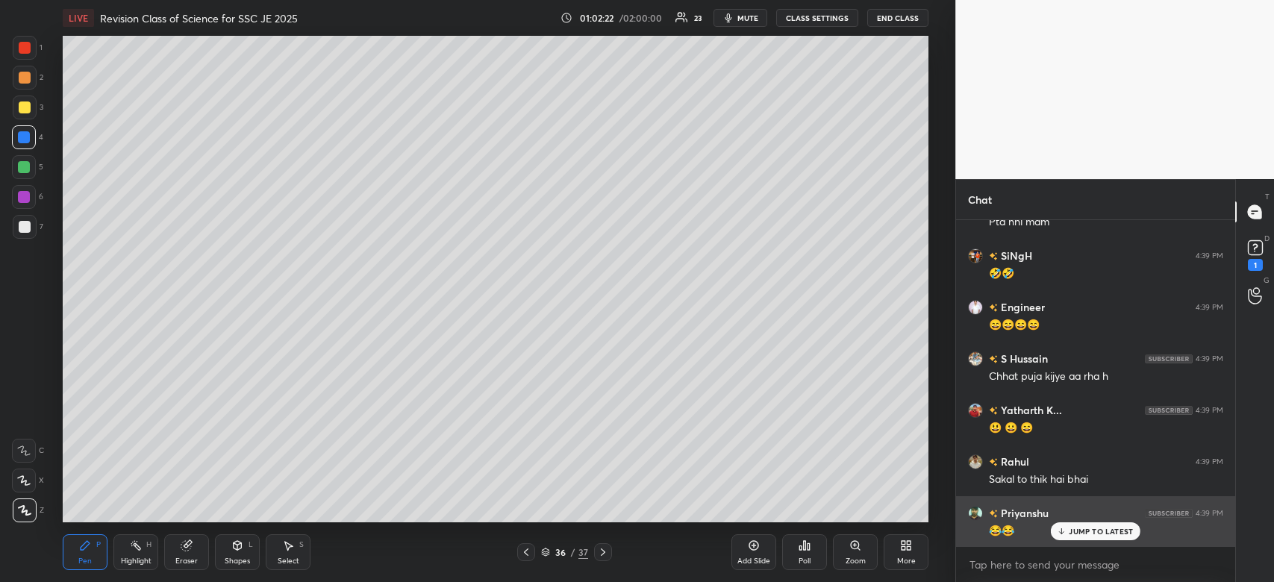
click at [1084, 529] on p "JUMP TO LATEST" at bounding box center [1101, 531] width 64 height 9
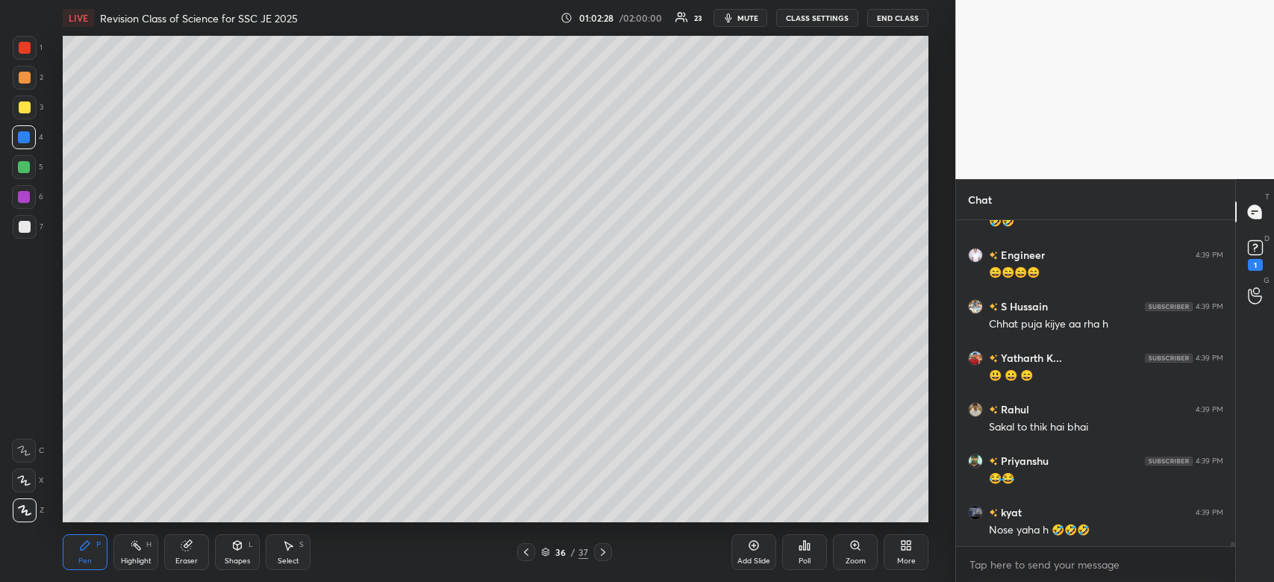
scroll to position [23848, 0]
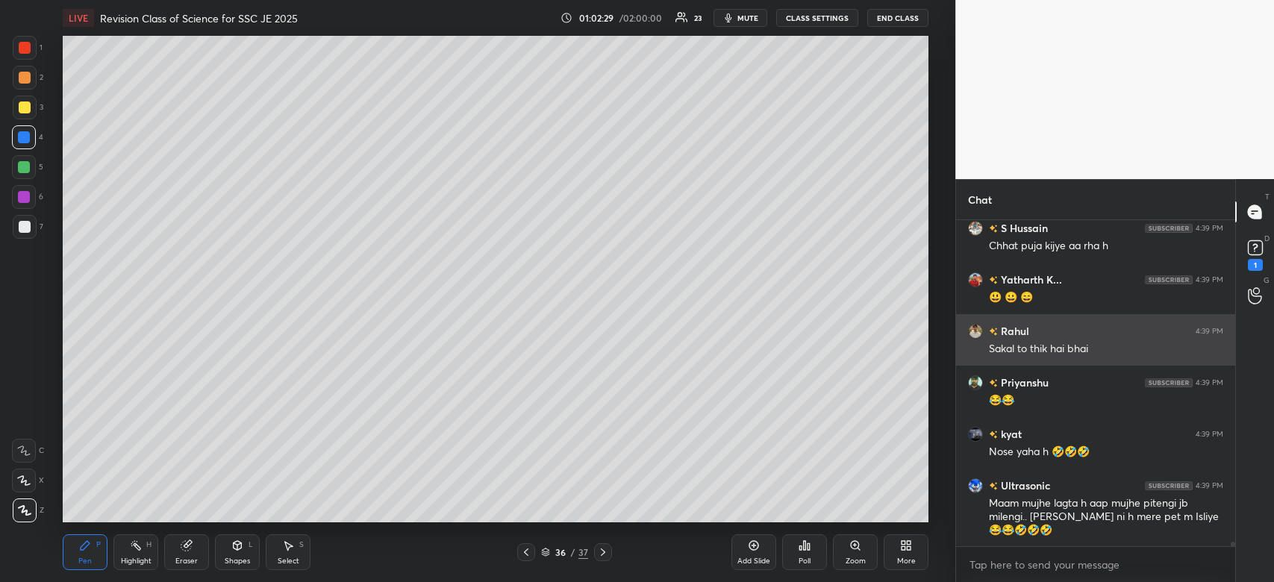
click at [976, 329] on img "grid" at bounding box center [975, 331] width 15 height 15
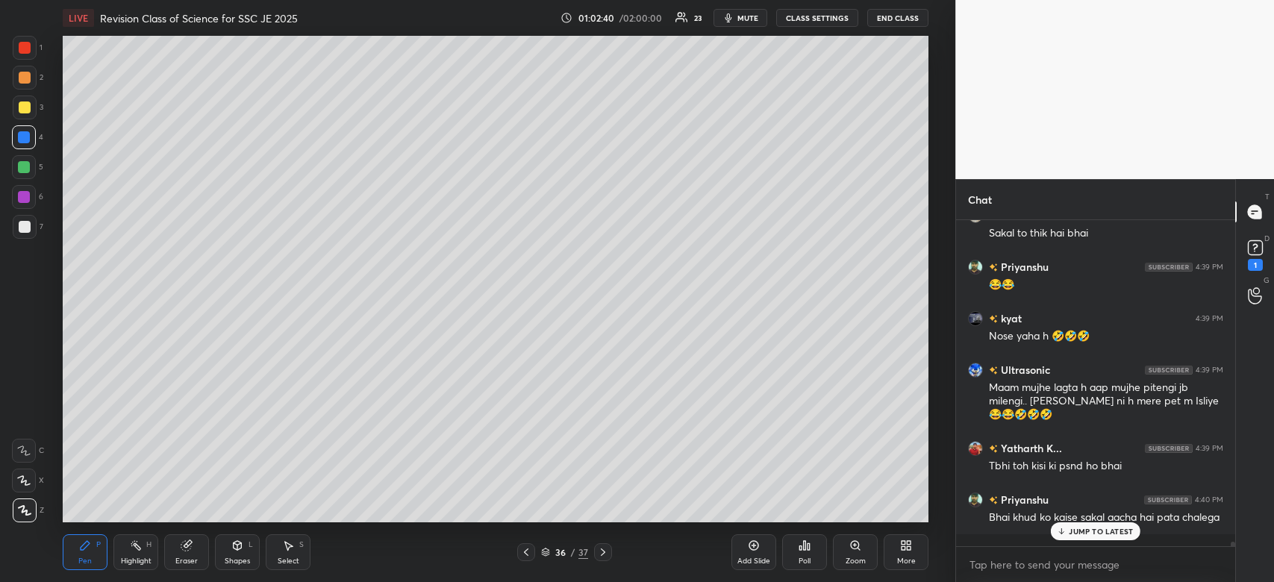
scroll to position [24016, 0]
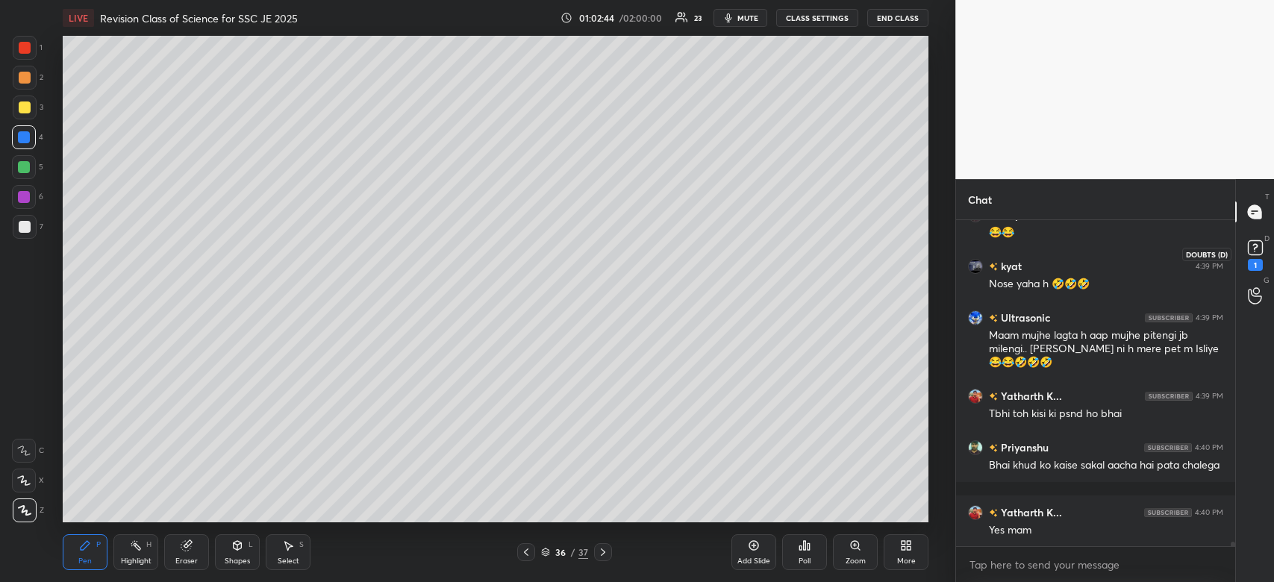
click at [1248, 252] on rect at bounding box center [1255, 248] width 14 height 14
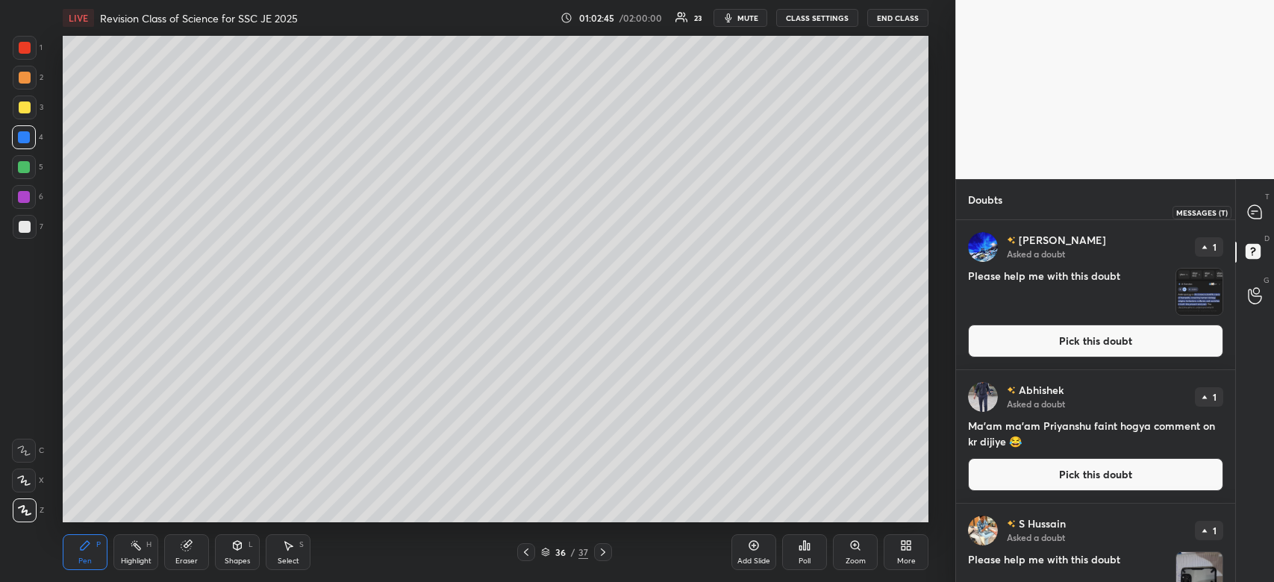
click at [1254, 222] on div at bounding box center [1255, 212] width 30 height 27
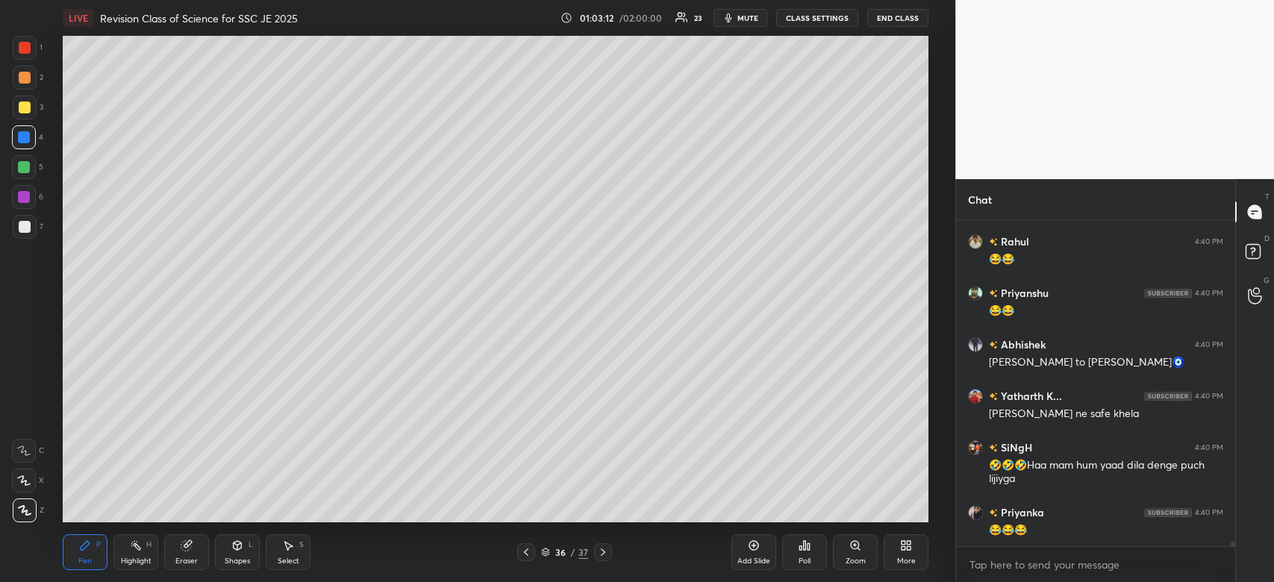
scroll to position [24722, 0]
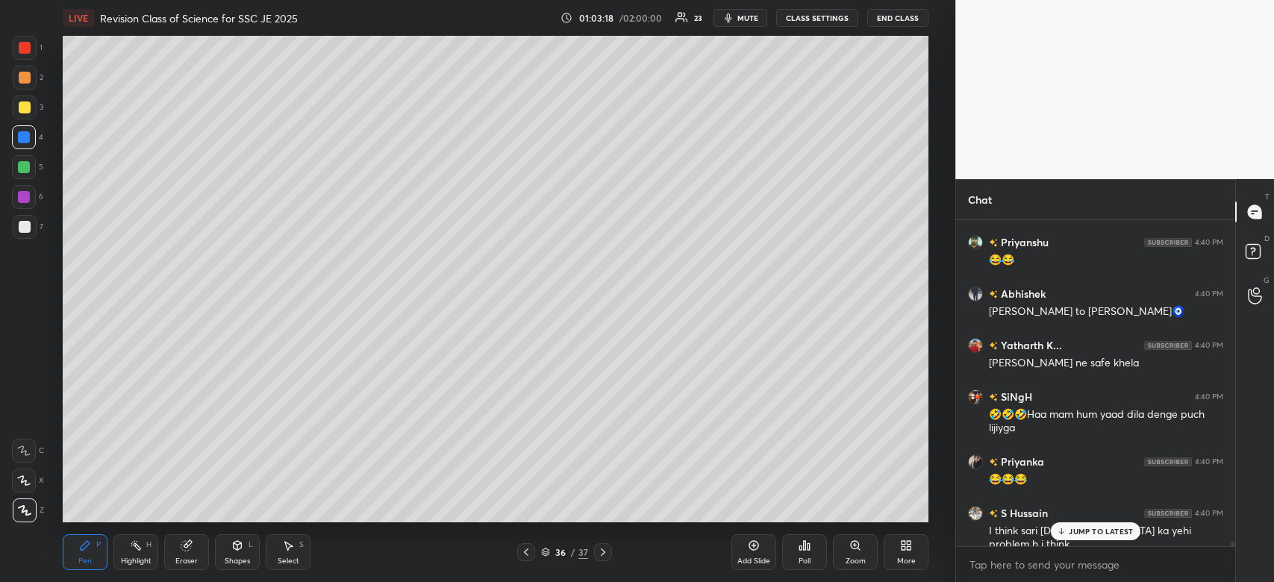
click at [1096, 524] on div "JUMP TO LATEST" at bounding box center [1096, 531] width 90 height 18
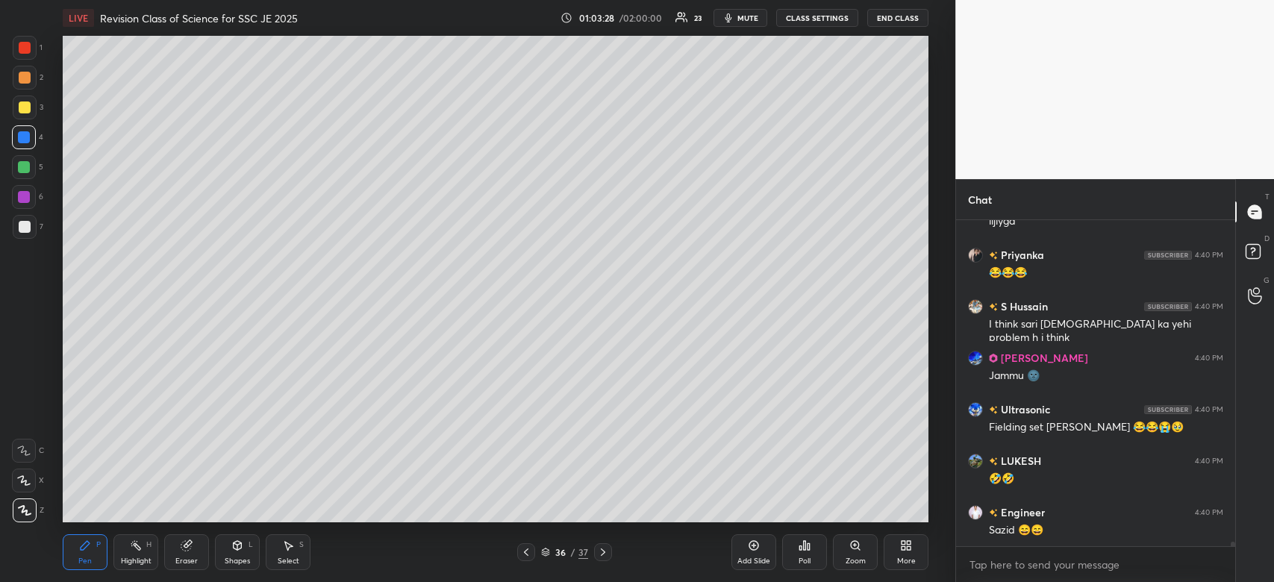
scroll to position [24979, 0]
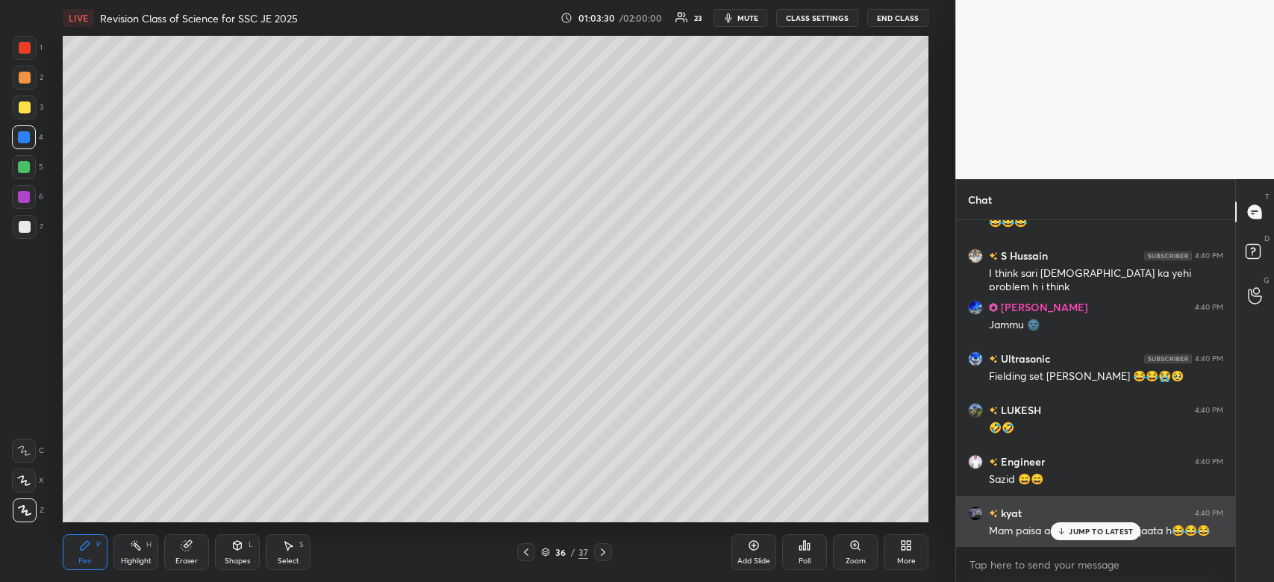
click at [1089, 534] on p "JUMP TO LATEST" at bounding box center [1101, 531] width 64 height 9
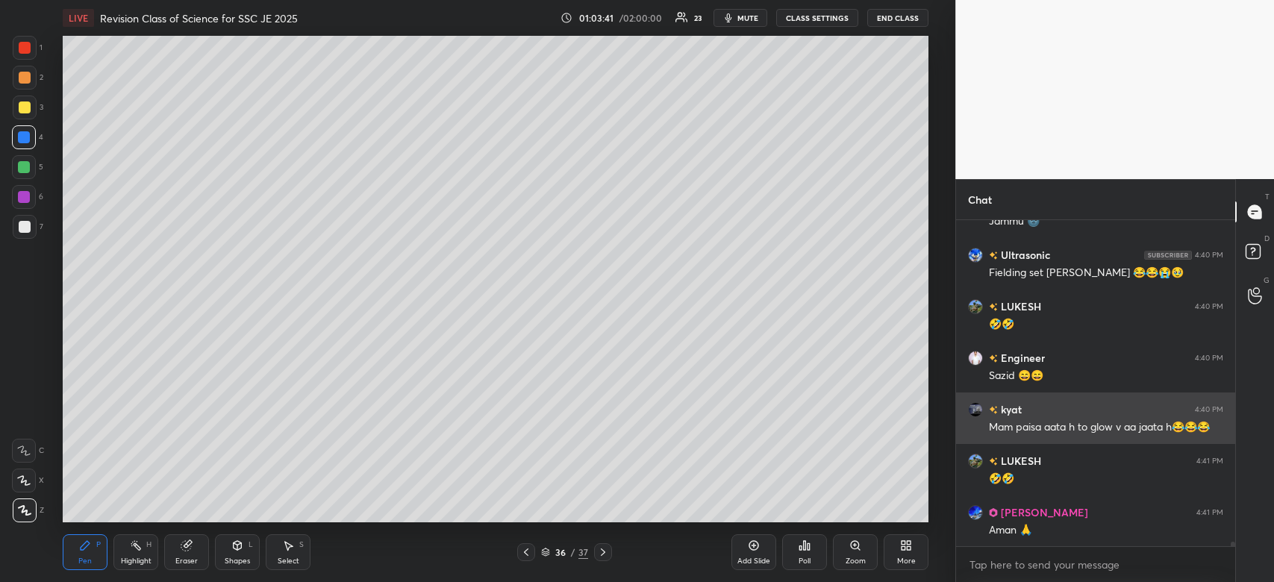
scroll to position [25134, 0]
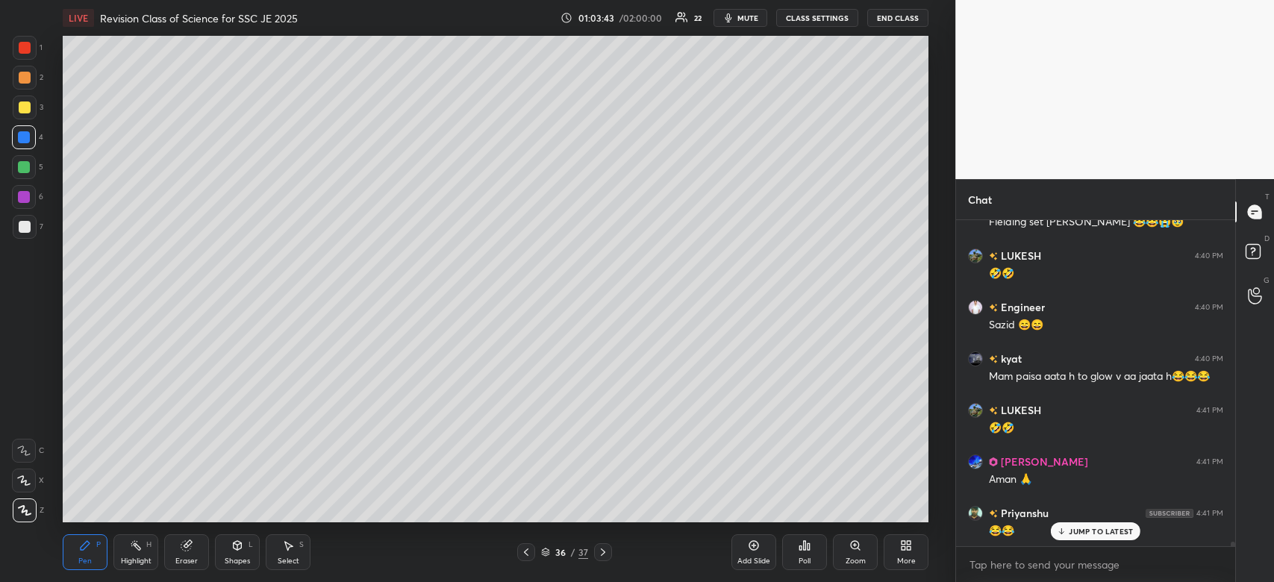
click at [1089, 541] on div "Priyanshu 4:41 PM 😂😂" at bounding box center [1095, 522] width 279 height 52
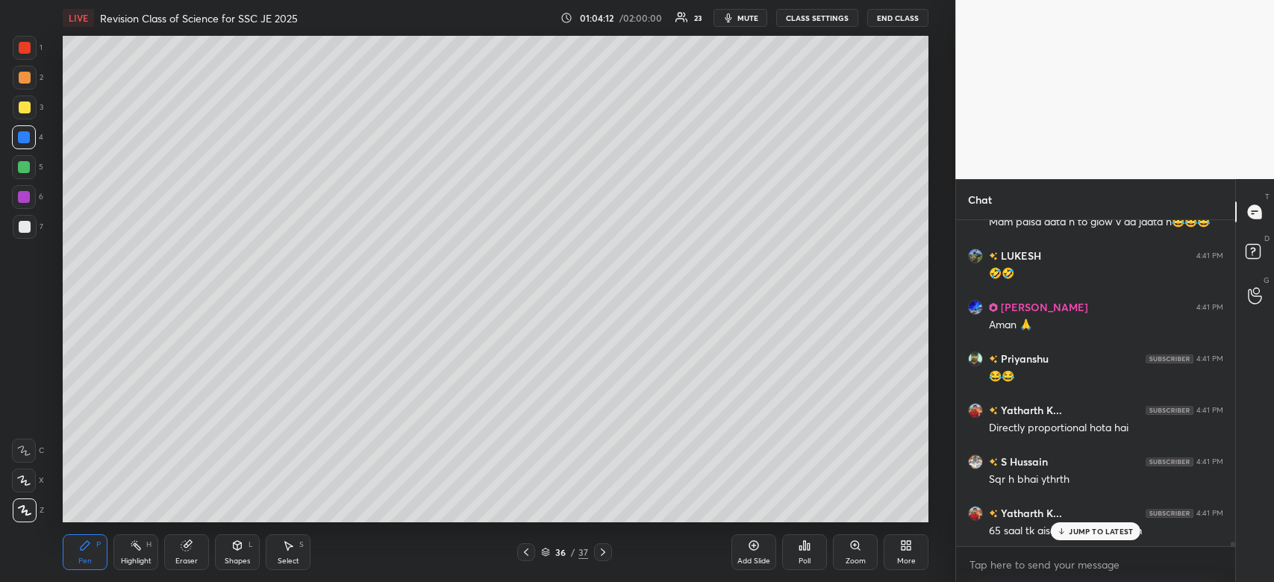
scroll to position [25341, 0]
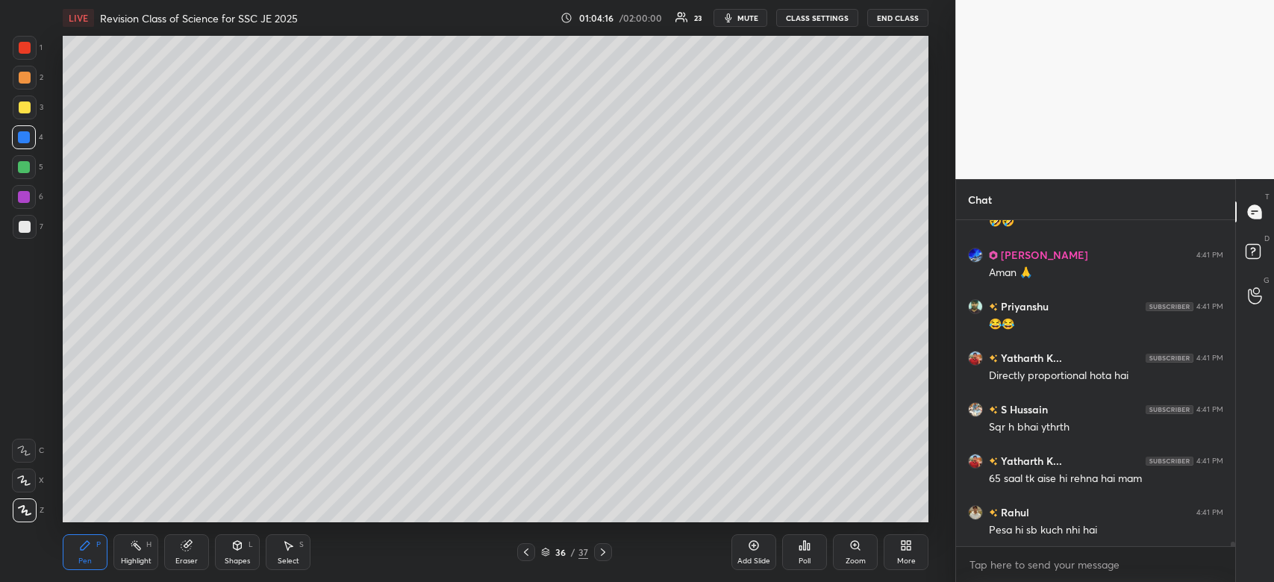
click at [22, 200] on div at bounding box center [24, 197] width 12 height 12
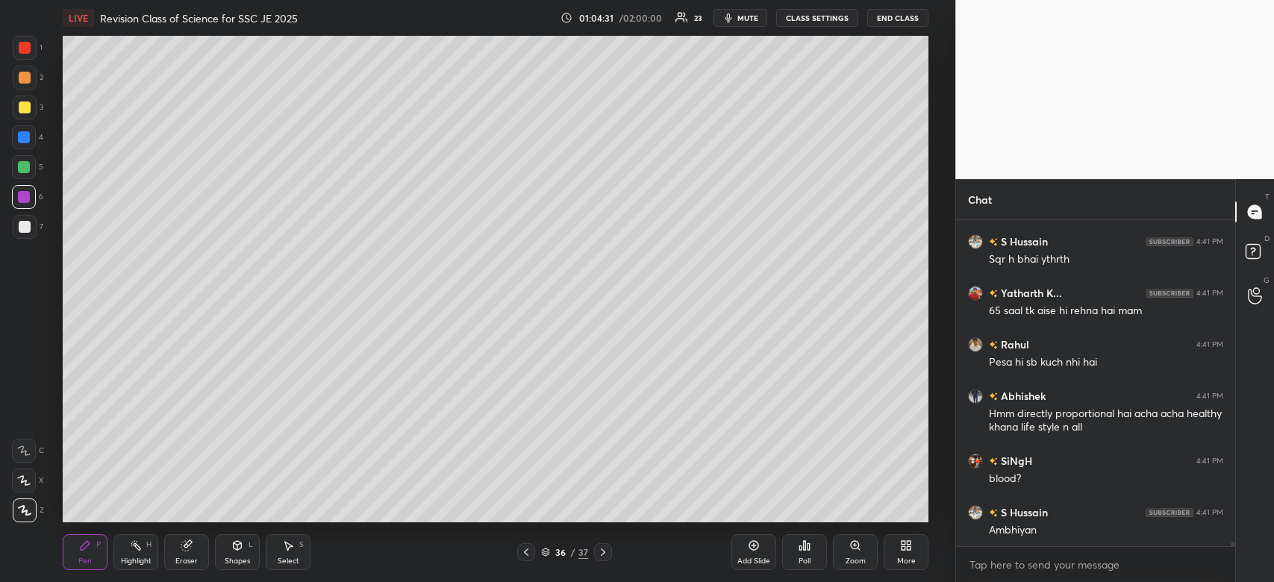
scroll to position [25559, 0]
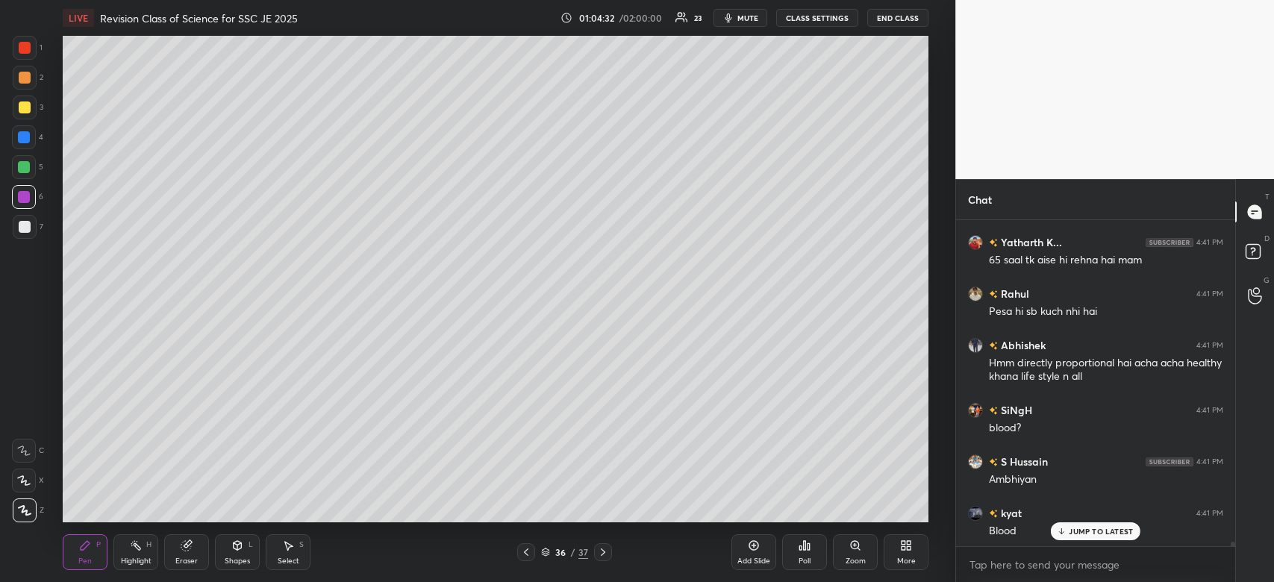
click at [22, 231] on div at bounding box center [25, 227] width 12 height 12
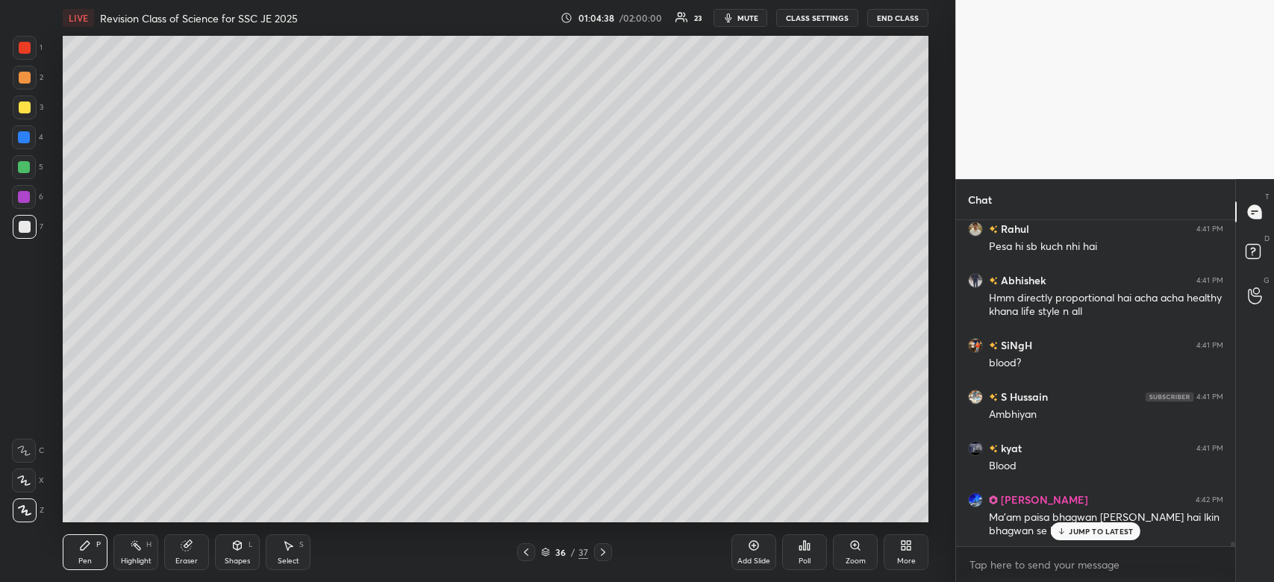
scroll to position [25676, 0]
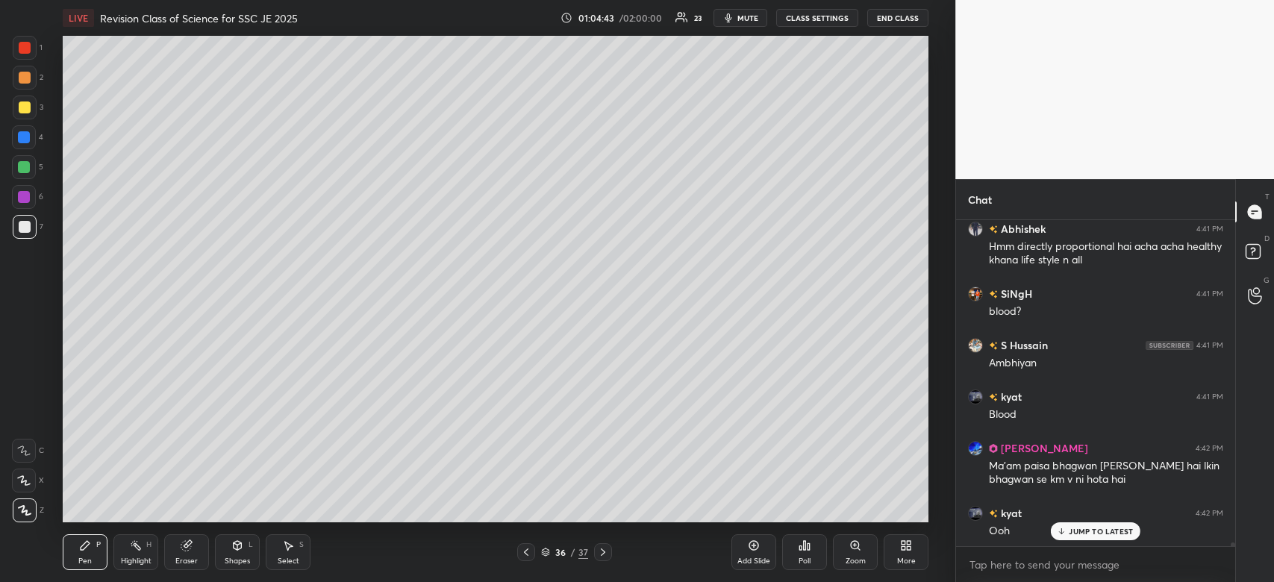
click at [931, 372] on div "Setting up your live class Poll for secs No correct answer Start poll" at bounding box center [496, 279] width 896 height 487
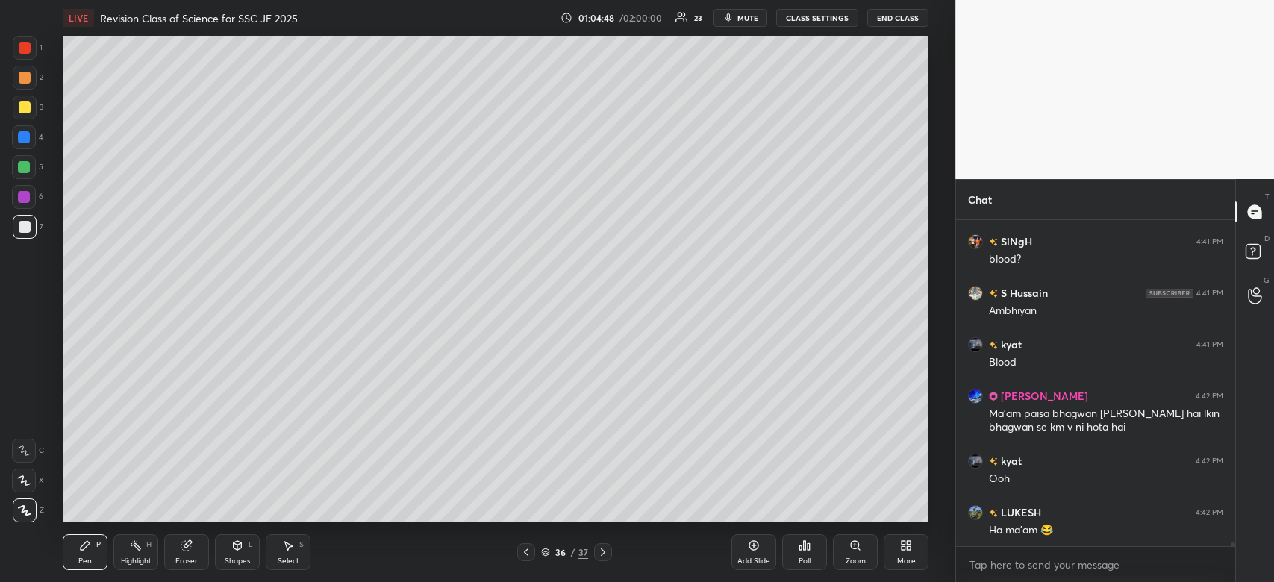
click at [19, 45] on div at bounding box center [25, 48] width 12 height 12
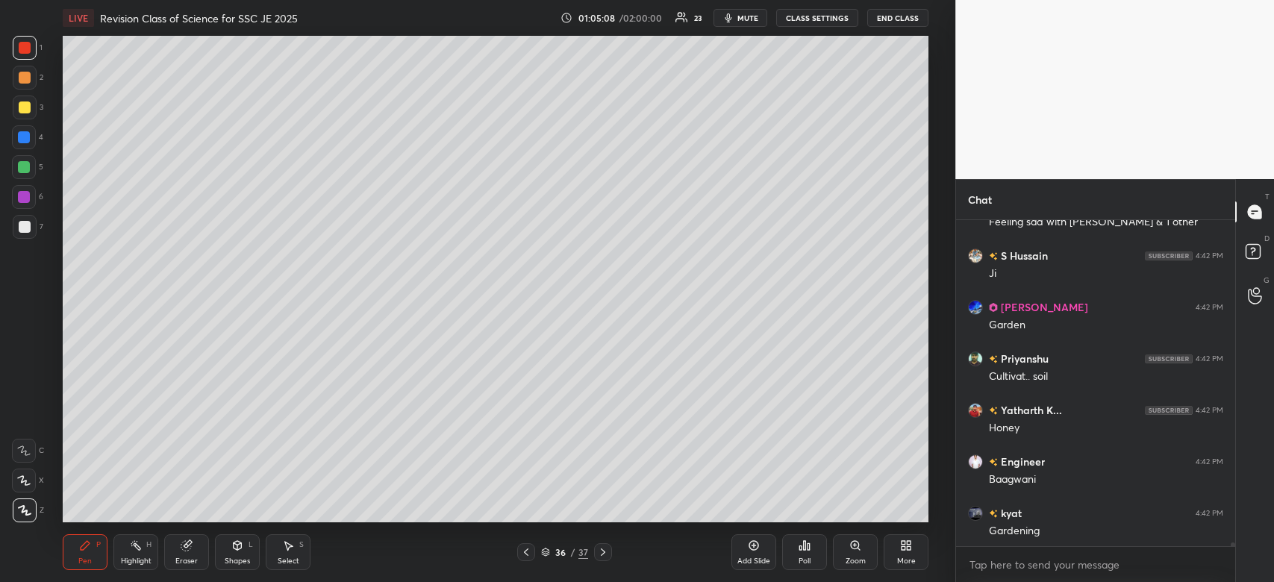
scroll to position [26140, 0]
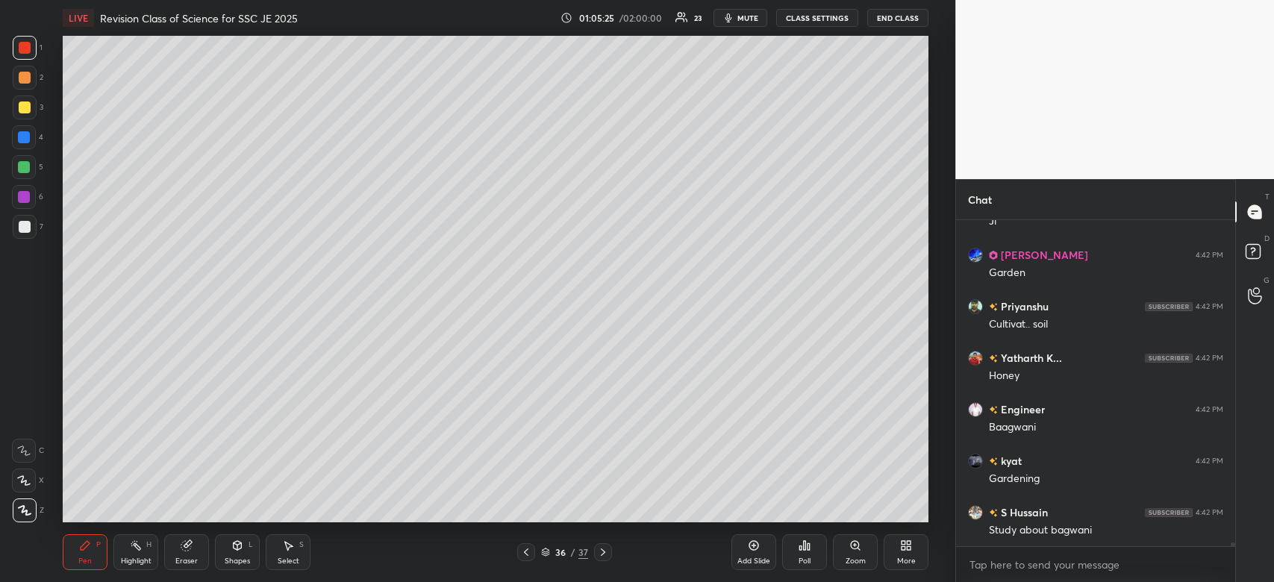
click at [758, 555] on div "Add Slide" at bounding box center [753, 552] width 45 height 36
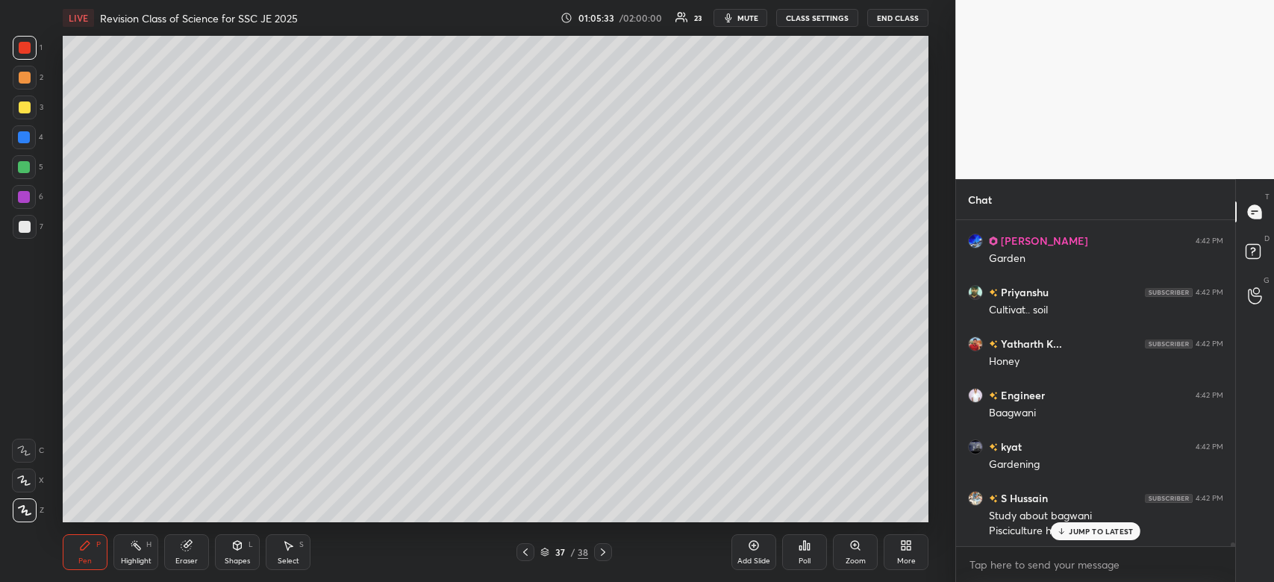
scroll to position [26219, 0]
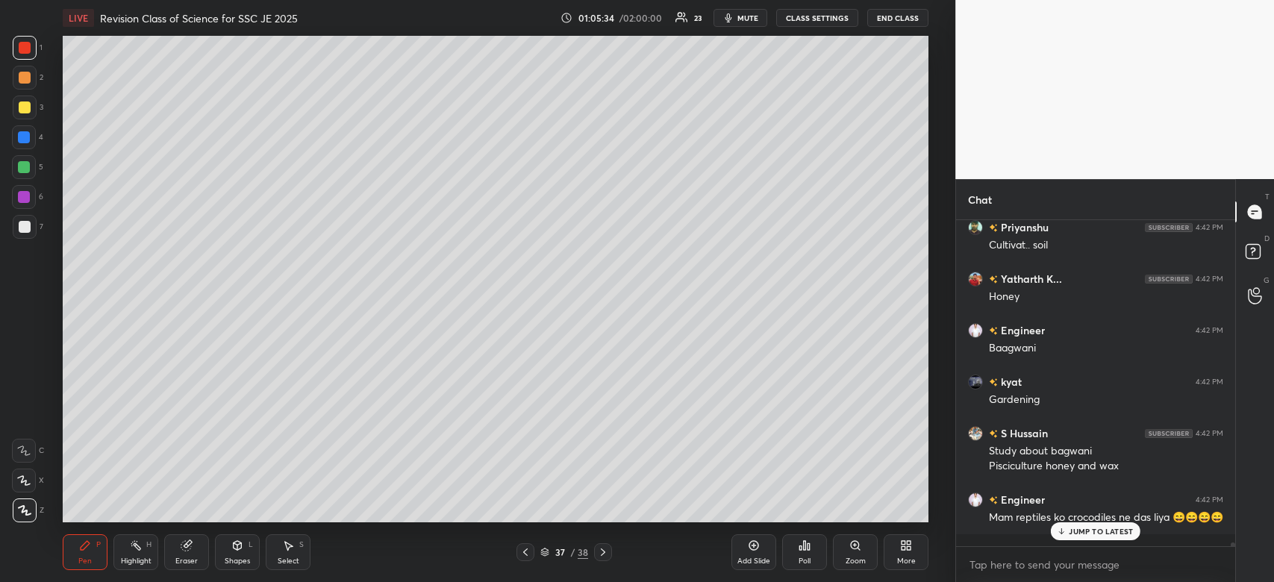
click at [29, 103] on div at bounding box center [25, 108] width 12 height 12
click at [30, 108] on div at bounding box center [25, 108] width 24 height 24
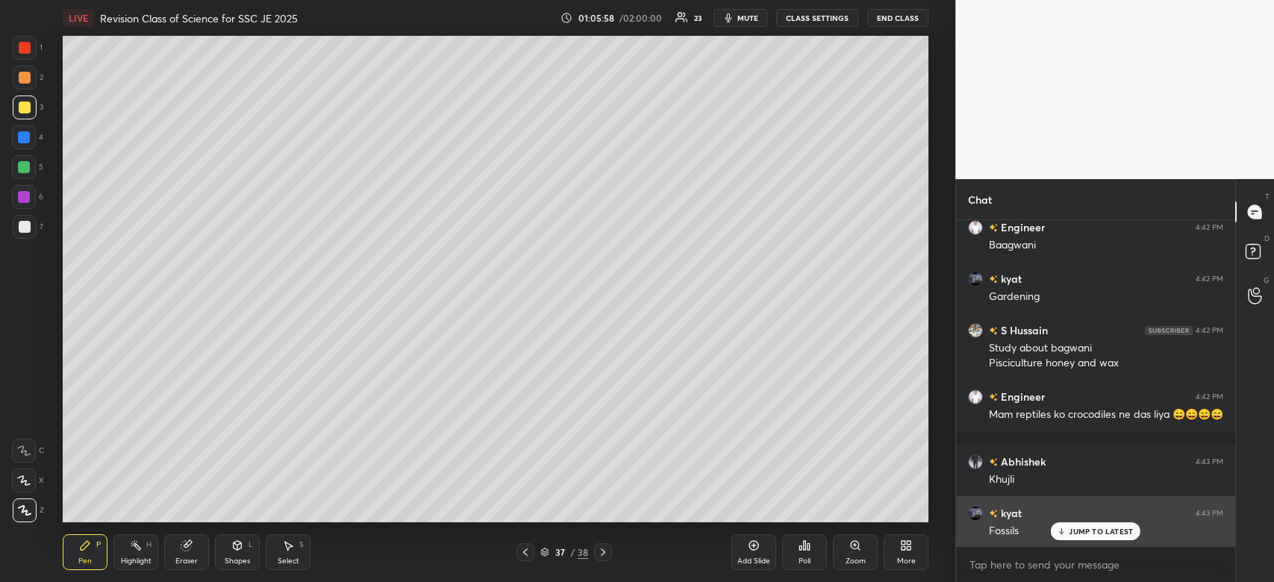
scroll to position [26374, 0]
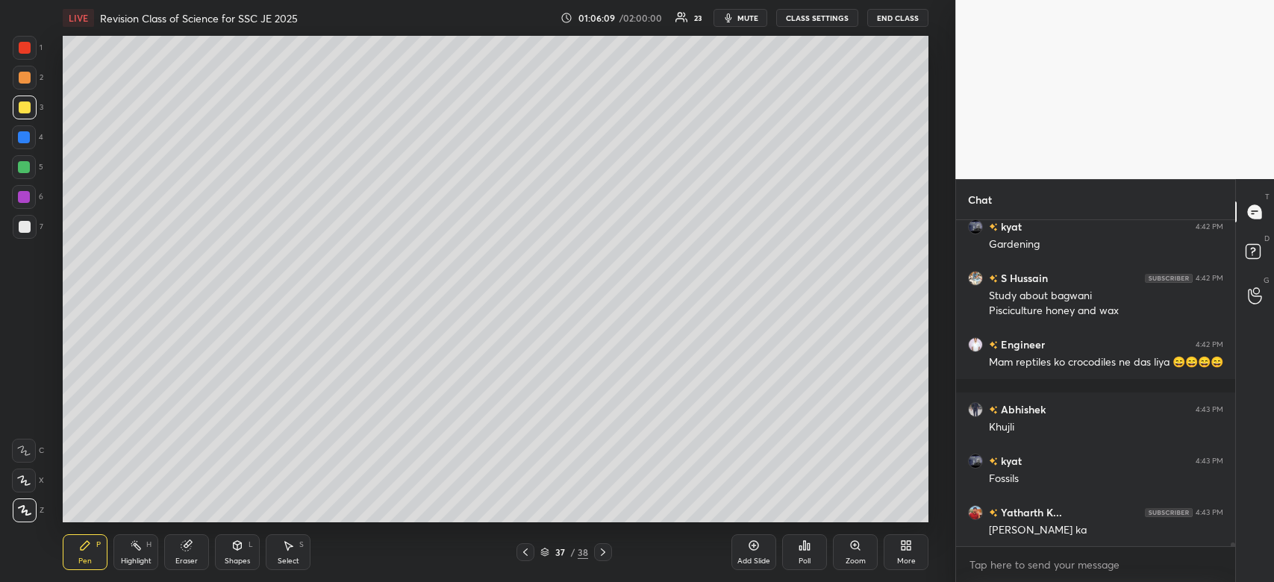
click at [20, 171] on div at bounding box center [24, 167] width 12 height 12
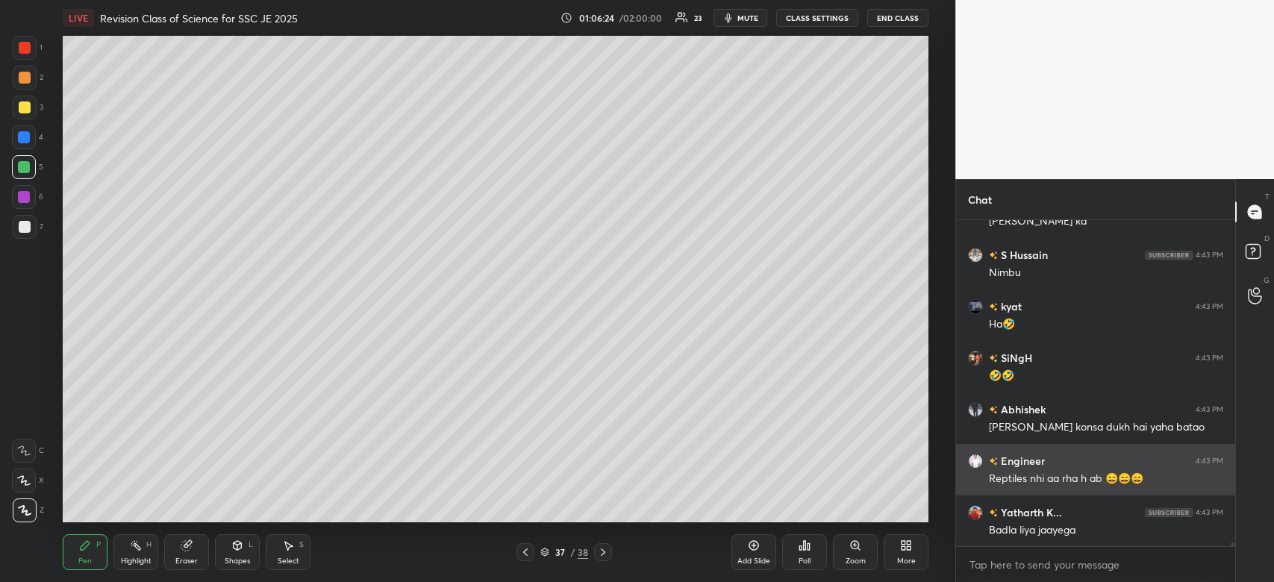
scroll to position [26734, 0]
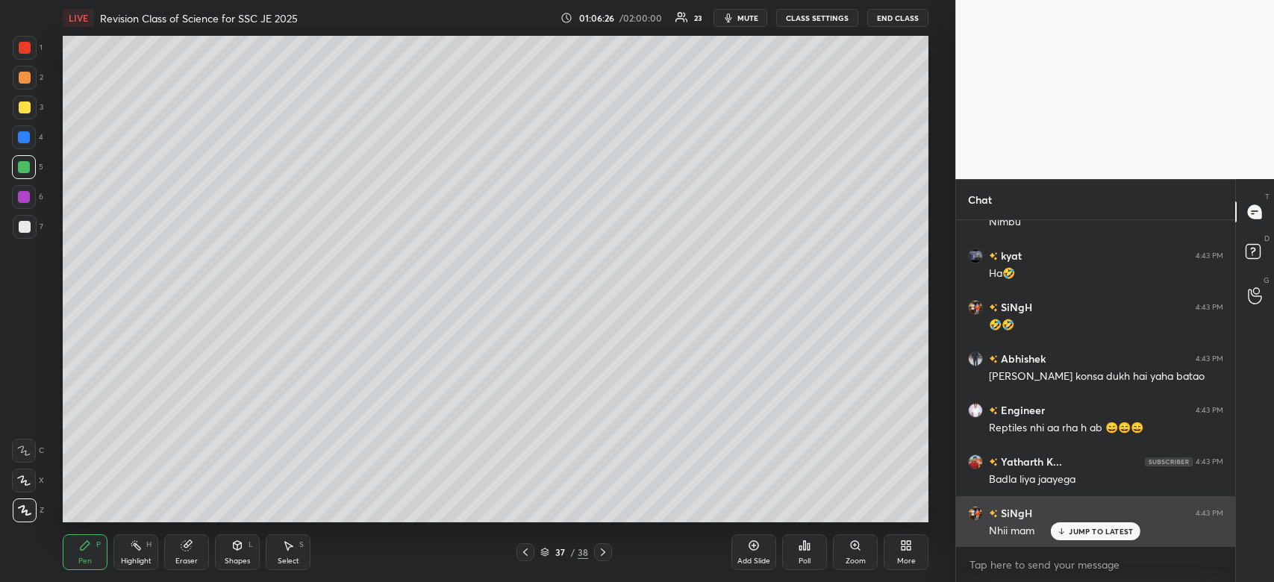
click at [1102, 514] on div "[PERSON_NAME] 4:43 PM" at bounding box center [1095, 513] width 255 height 16
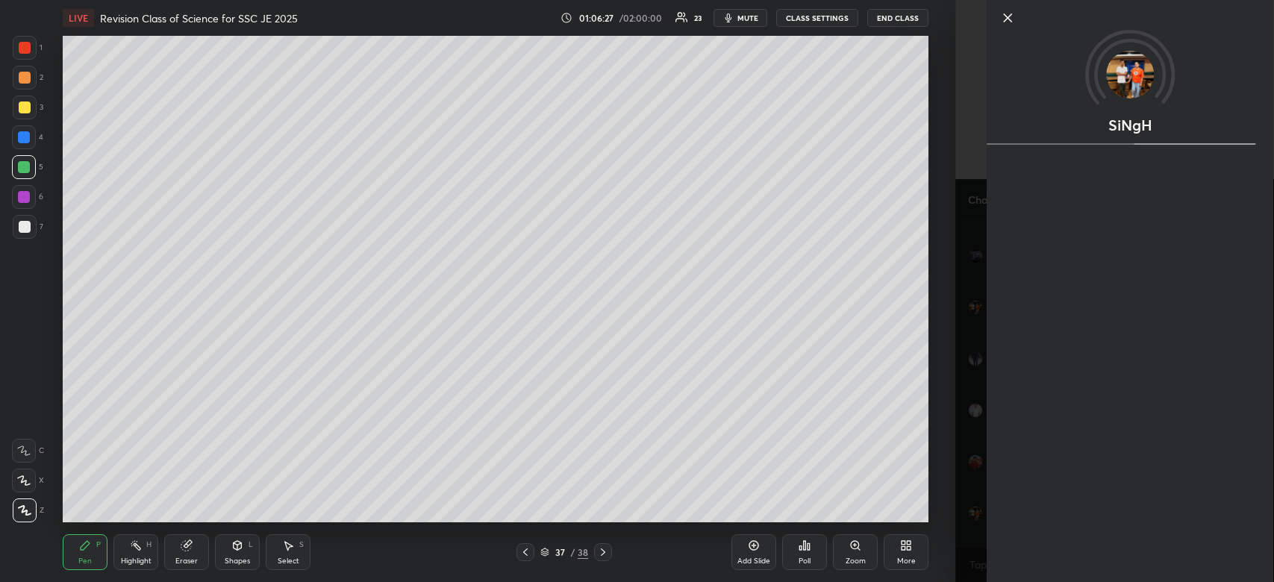
click at [929, 509] on div "Setting up your live class Poll for secs No correct answer Start poll" at bounding box center [496, 279] width 896 height 487
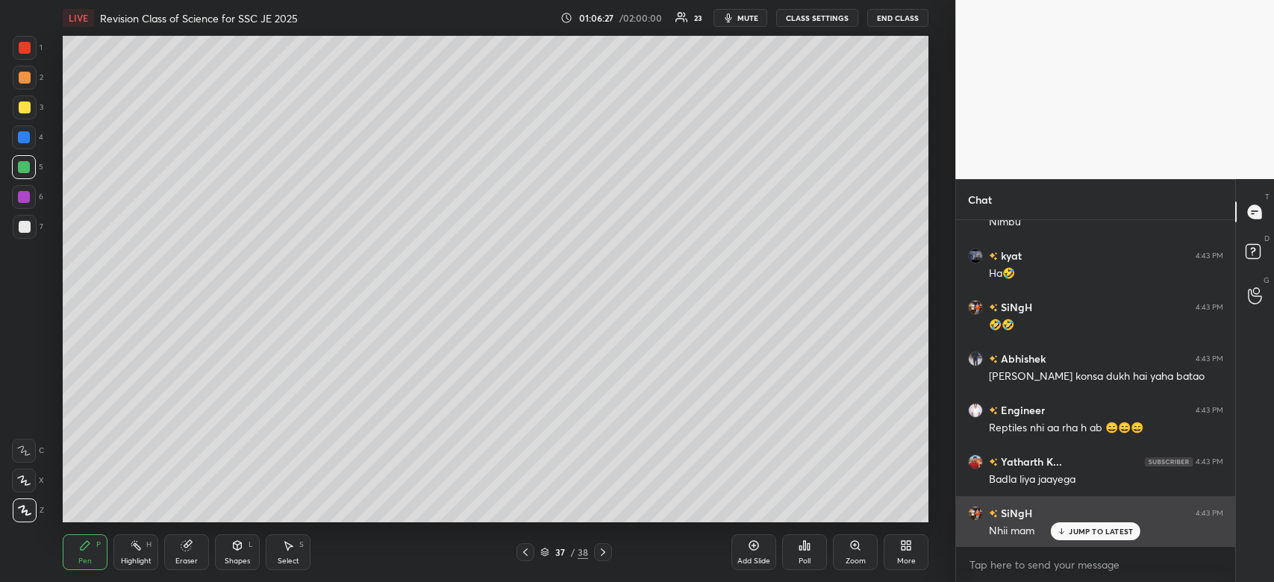
click at [1108, 540] on div "JUMP TO LATEST" at bounding box center [1096, 531] width 90 height 18
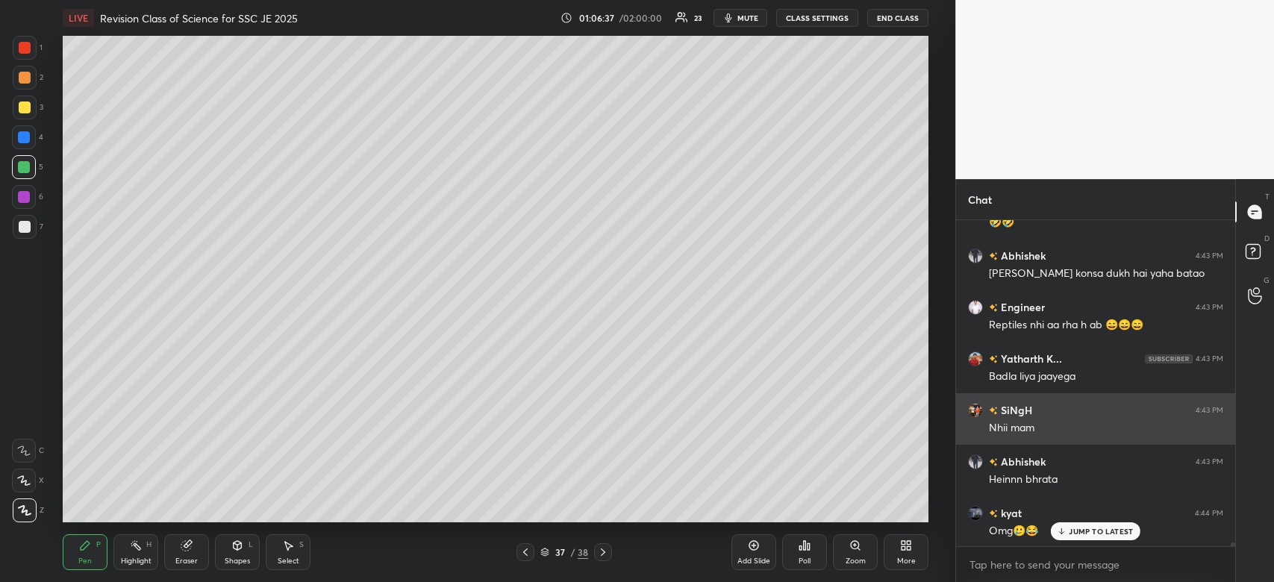
scroll to position [26889, 0]
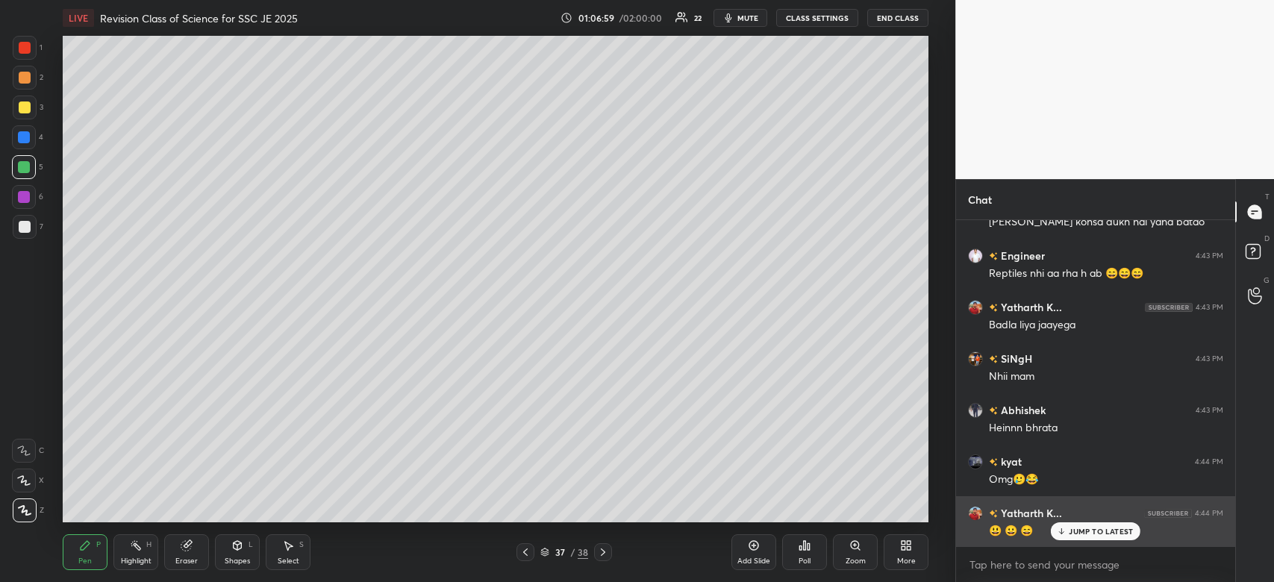
click at [1087, 540] on div "JUMP TO LATEST" at bounding box center [1096, 531] width 90 height 18
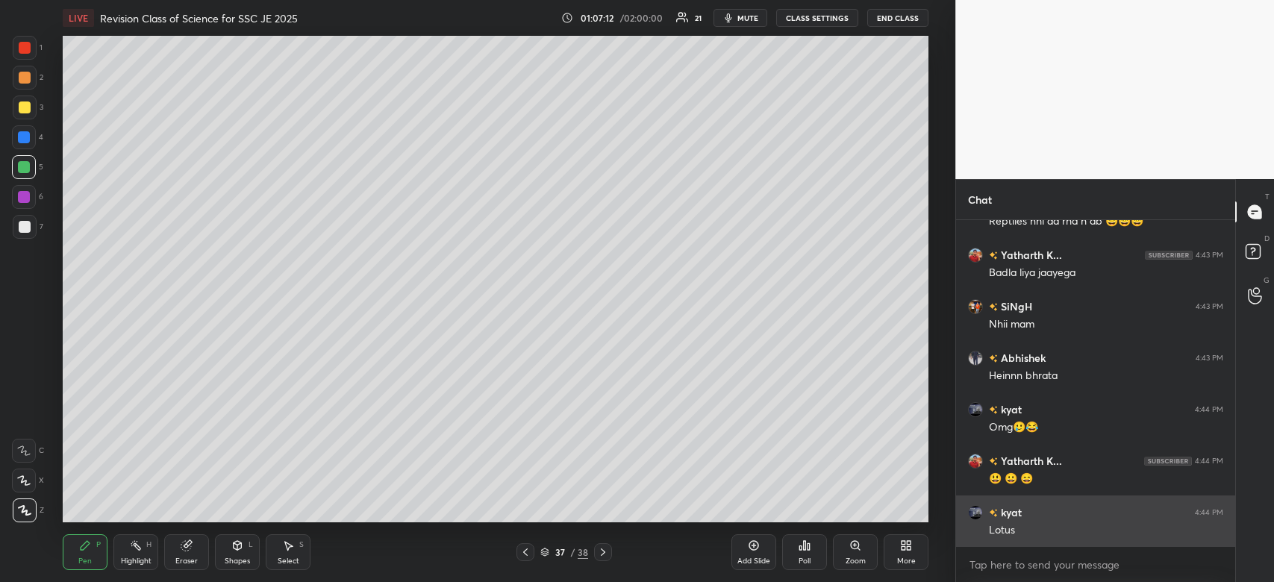
scroll to position [26992, 0]
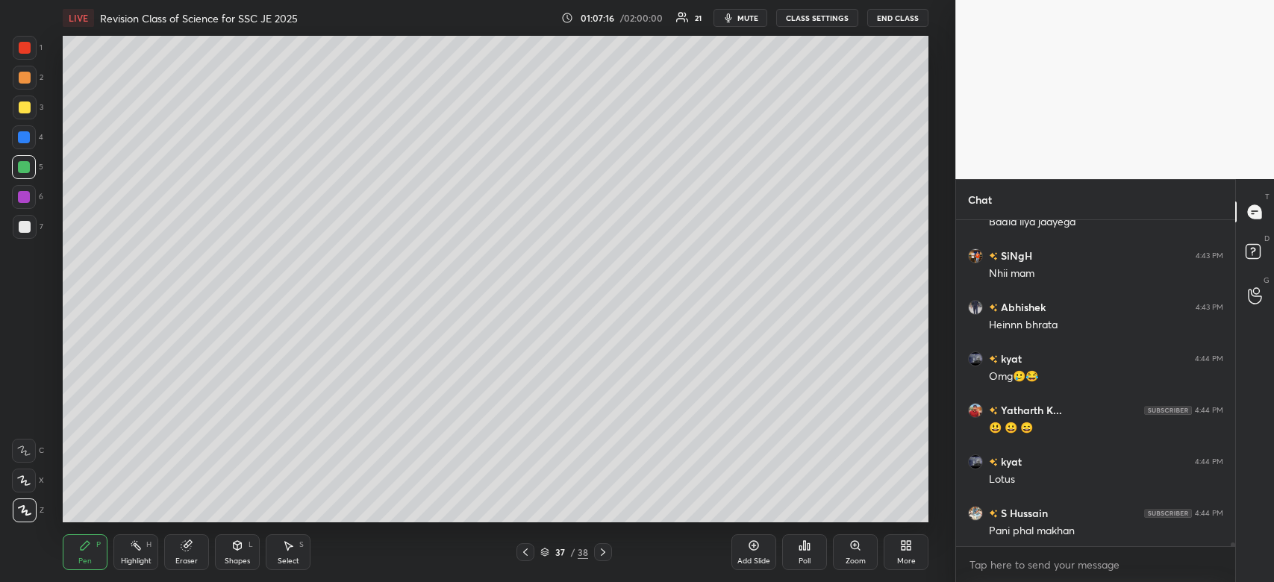
click at [25, 141] on div at bounding box center [24, 137] width 12 height 12
click at [26, 140] on div at bounding box center [24, 137] width 12 height 12
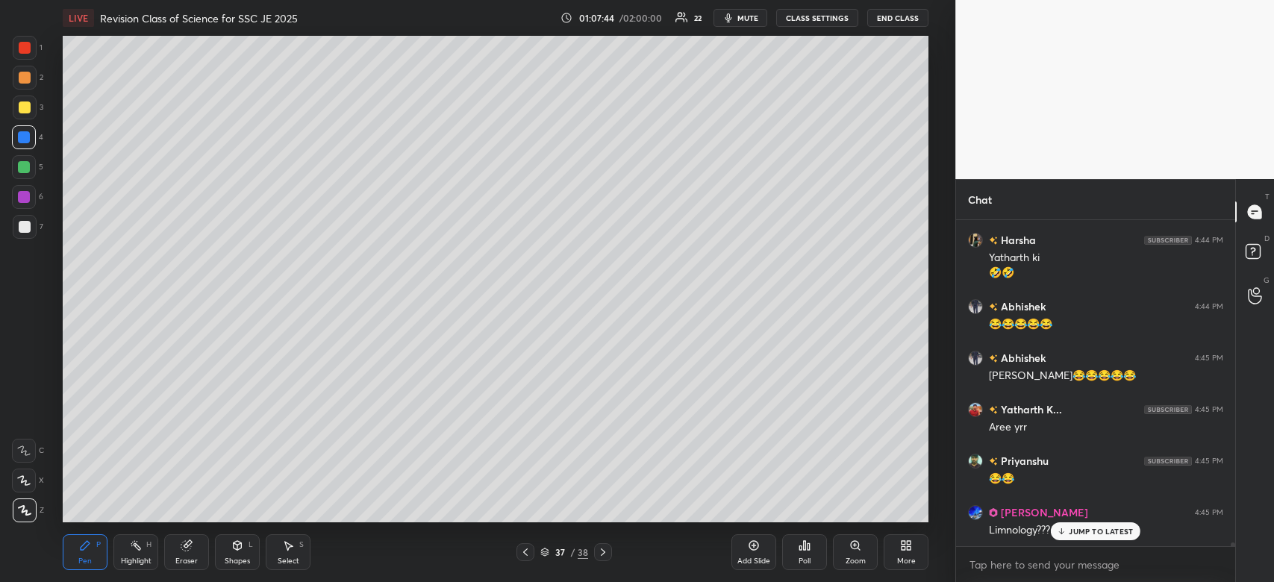
scroll to position [27433, 0]
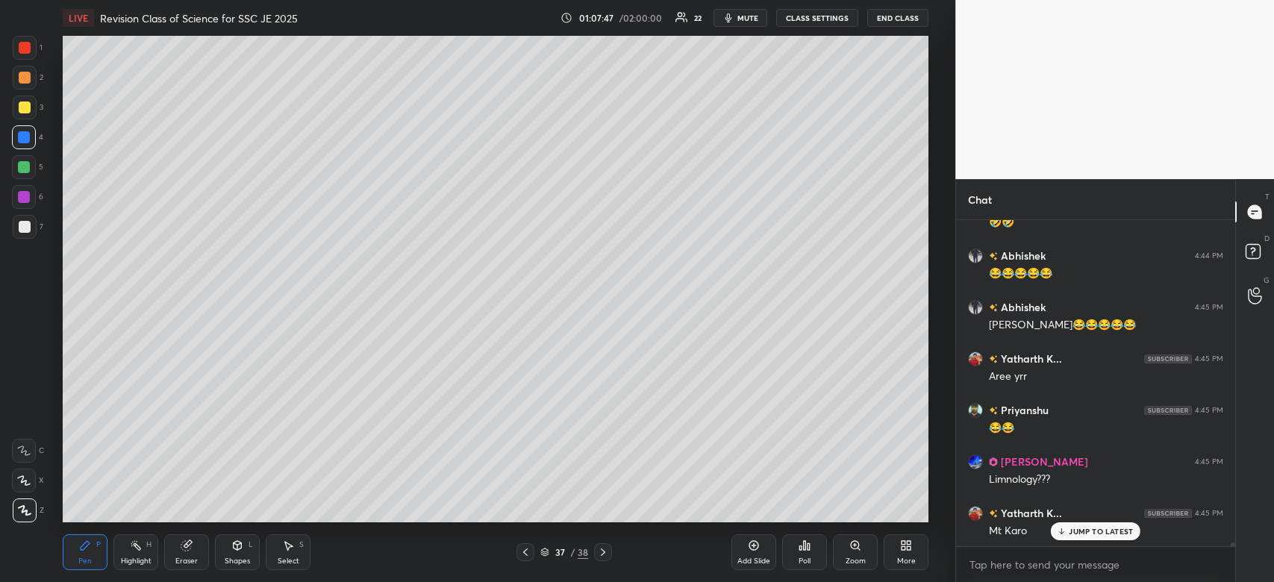
click at [1099, 534] on p "JUMP TO LATEST" at bounding box center [1101, 531] width 64 height 9
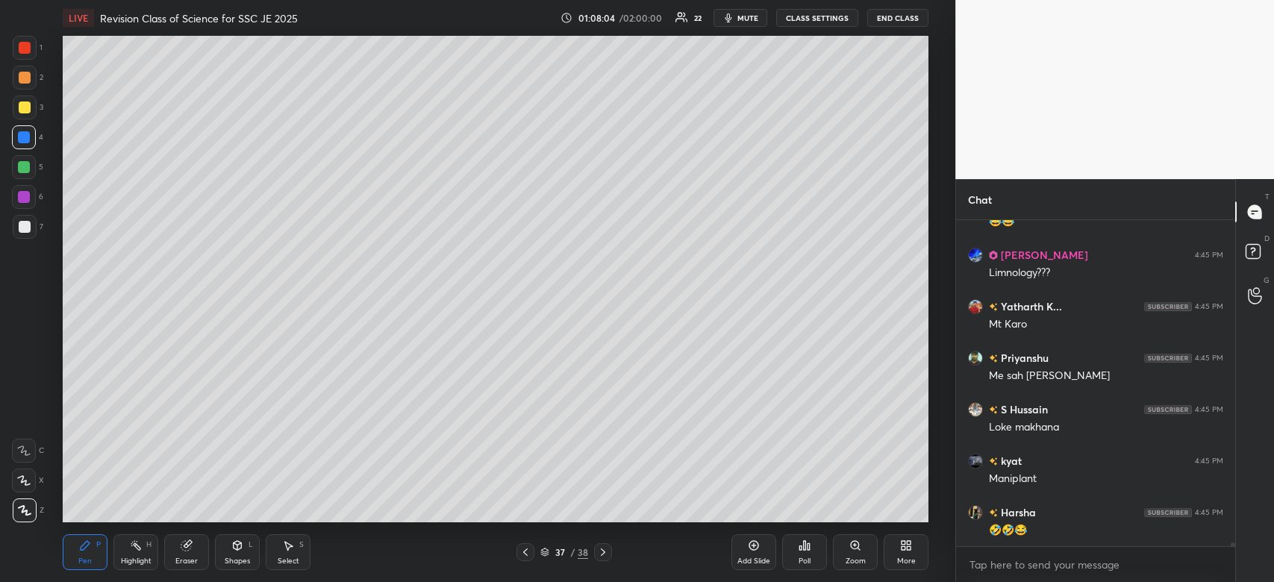
scroll to position [27691, 0]
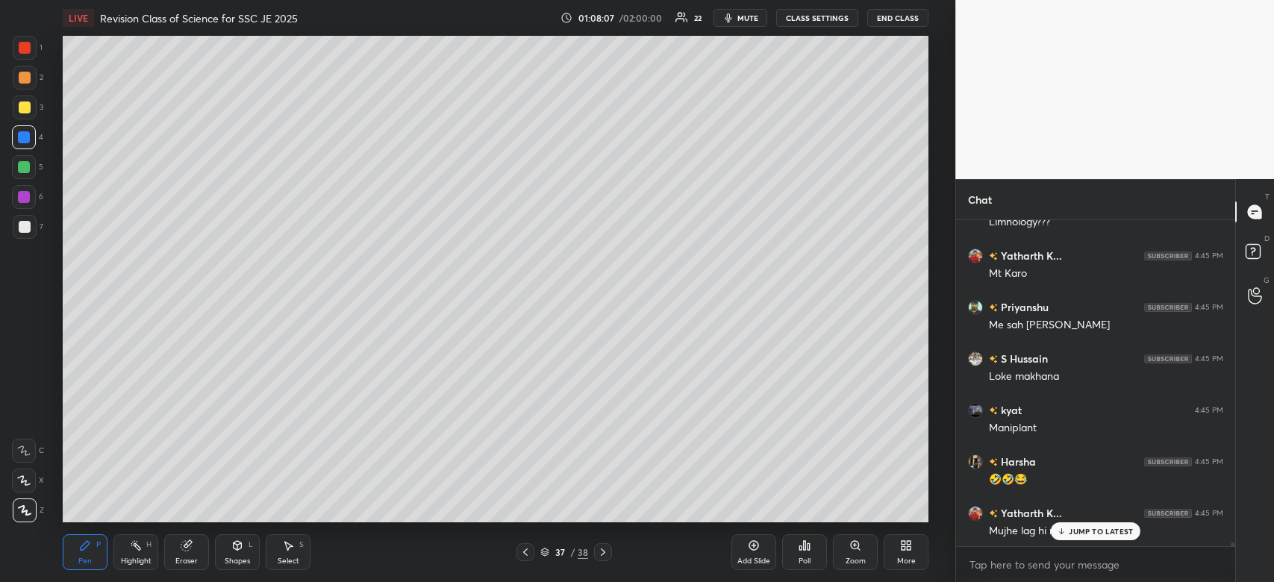
click at [1120, 528] on p "JUMP TO LATEST" at bounding box center [1101, 531] width 64 height 9
click at [761, 552] on div "Add Slide" at bounding box center [753, 552] width 45 height 36
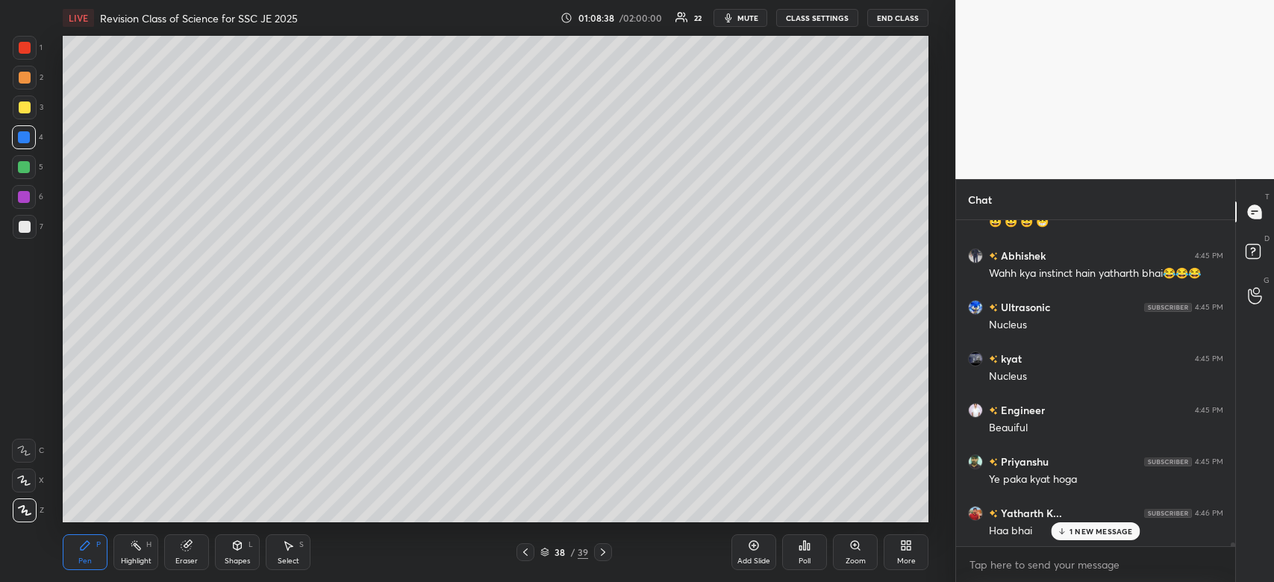
scroll to position [28082, 0]
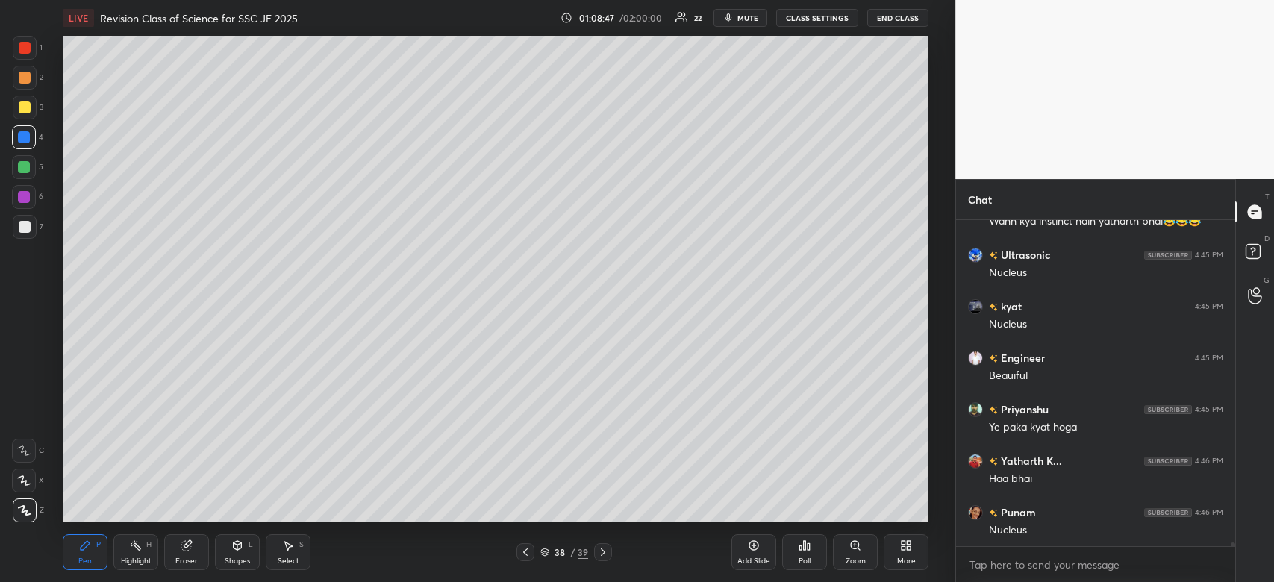
click at [740, 19] on span "mute" at bounding box center [747, 18] width 21 height 10
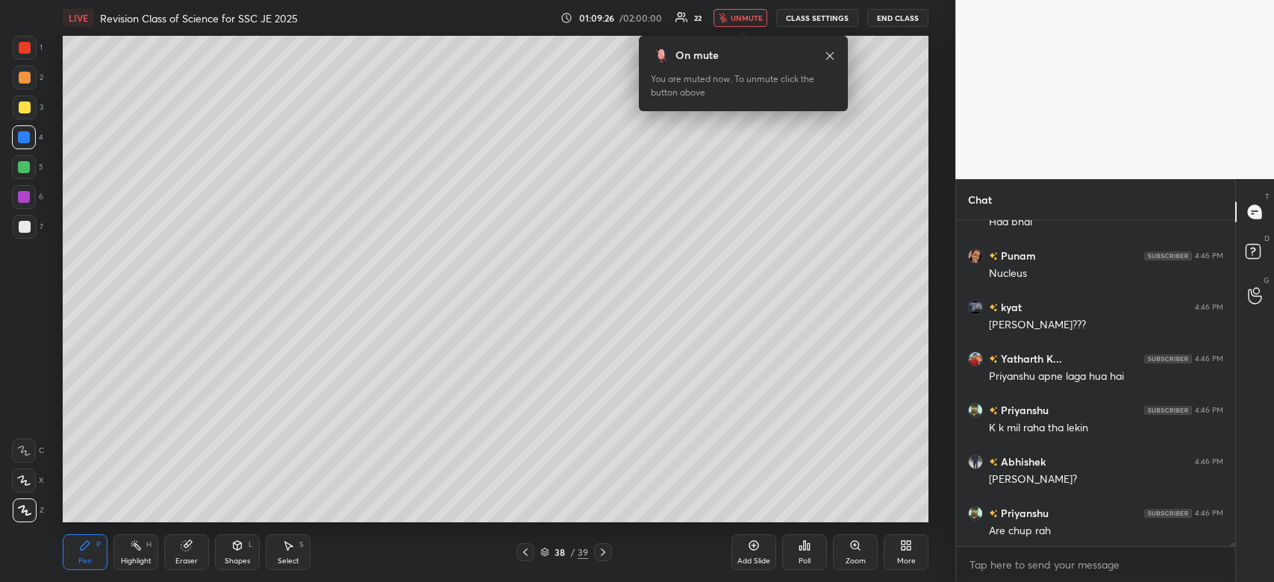
scroll to position [28391, 0]
click at [740, 19] on span "unmute" at bounding box center [747, 18] width 32 height 10
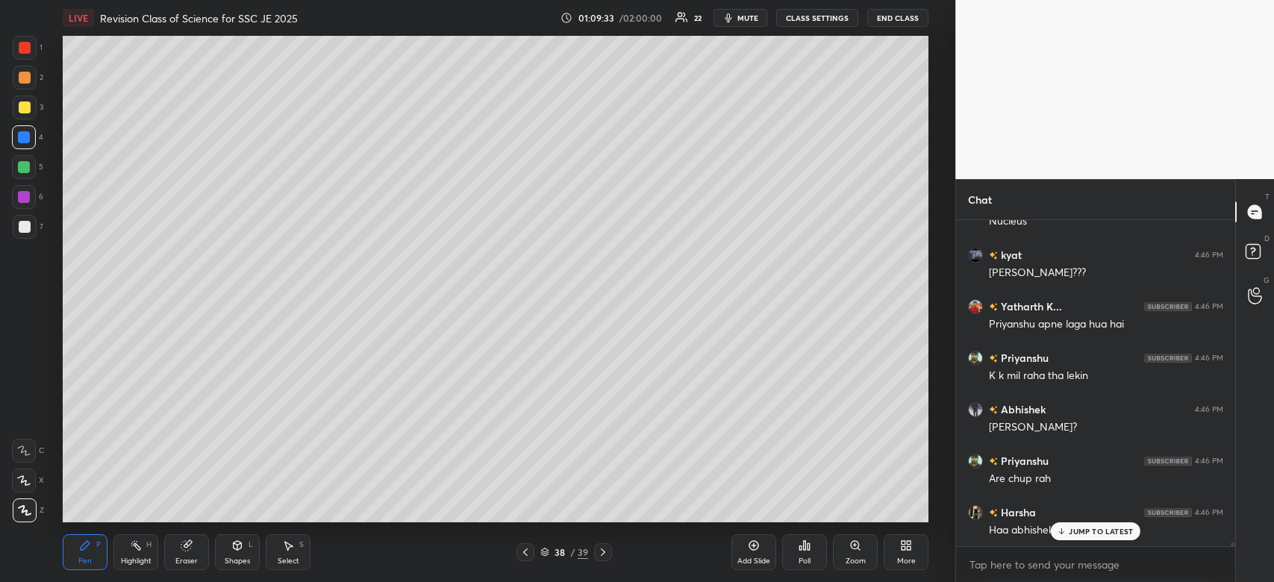
scroll to position [28442, 0]
click at [19, 117] on div at bounding box center [25, 108] width 24 height 24
click at [33, 109] on div at bounding box center [25, 108] width 24 height 24
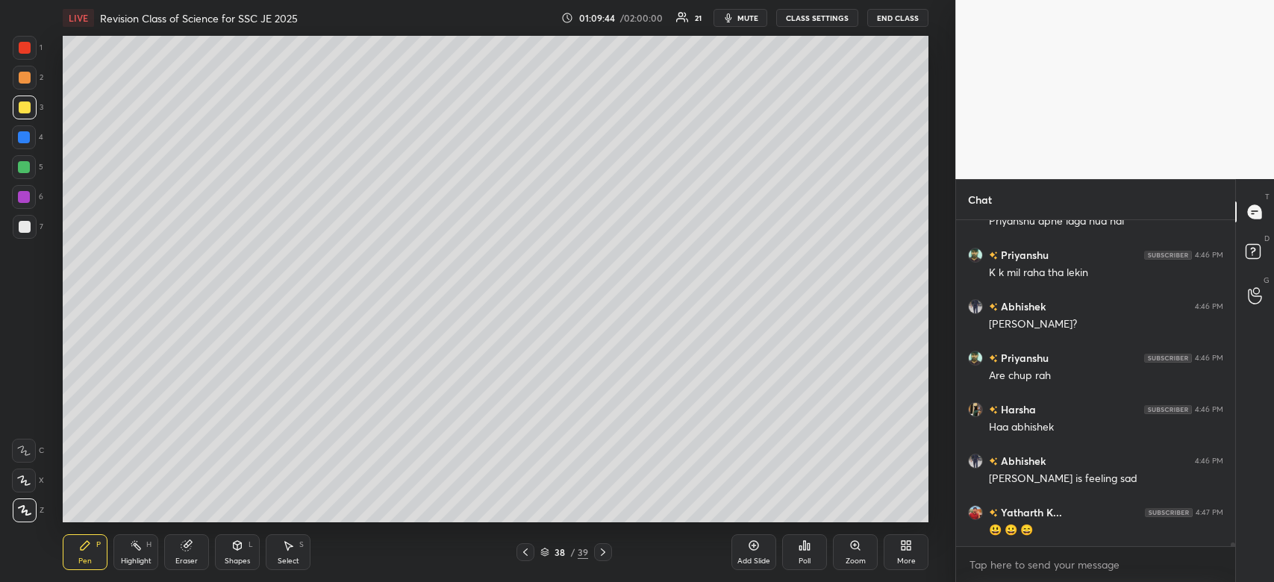
scroll to position [28545, 0]
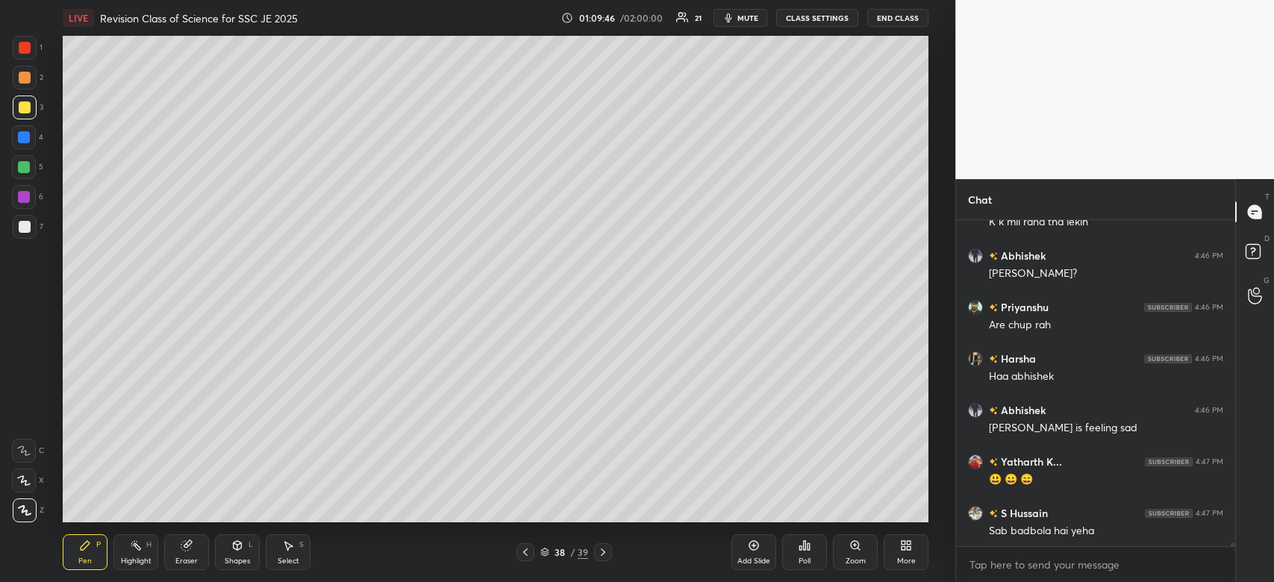
click at [25, 51] on div at bounding box center [25, 48] width 12 height 12
click at [30, 46] on div at bounding box center [25, 48] width 12 height 12
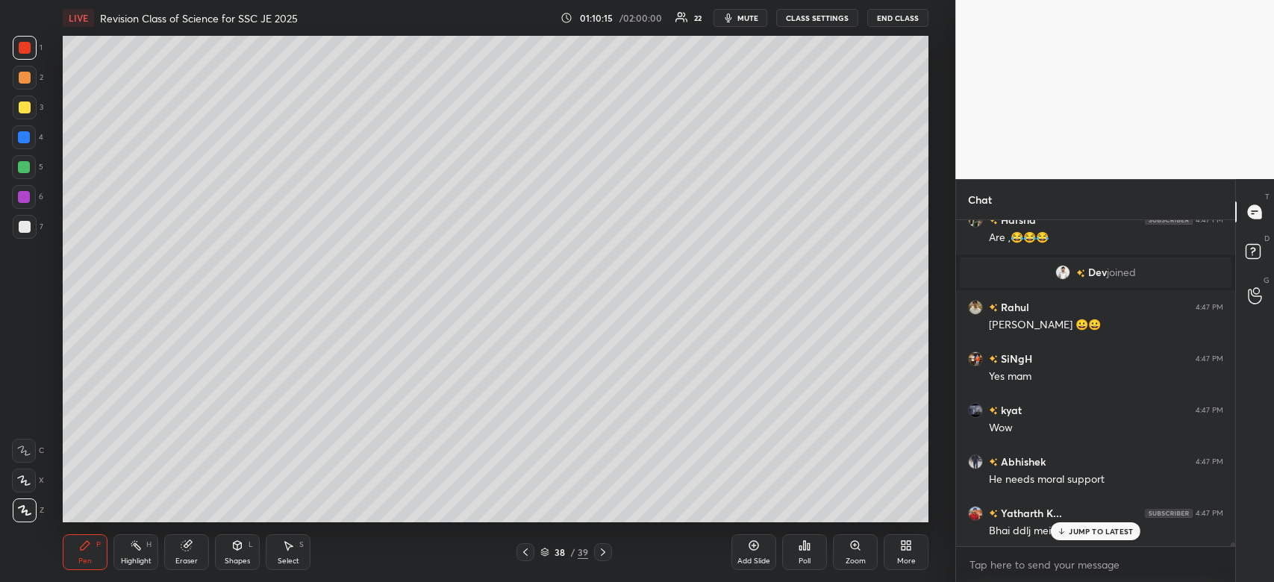
scroll to position [28905, 0]
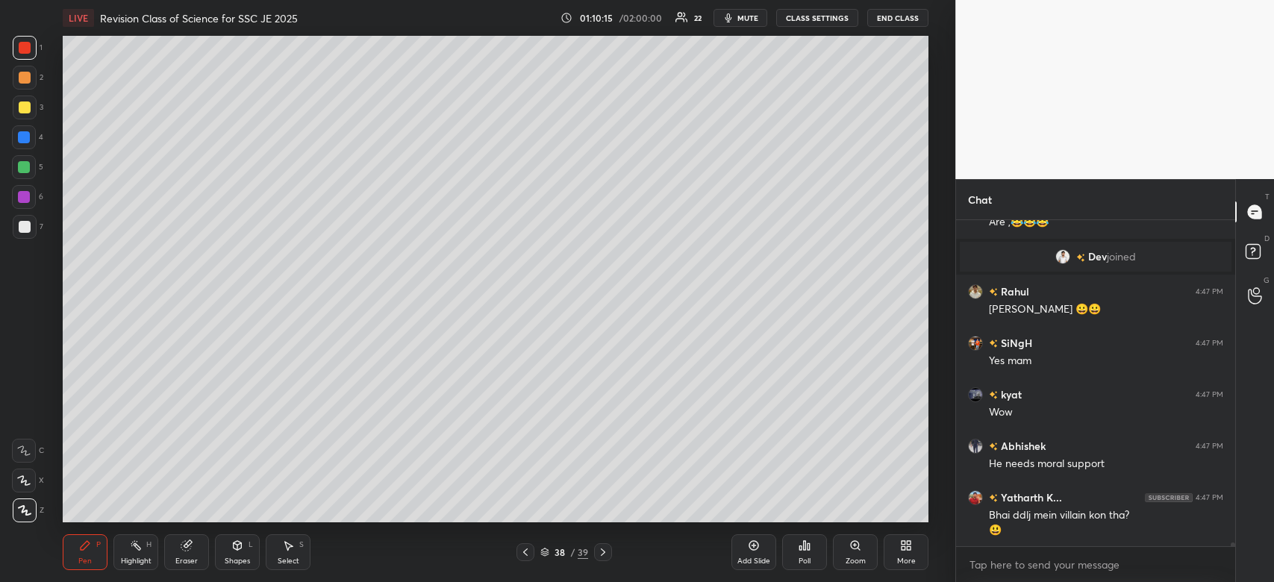
click at [18, 138] on div at bounding box center [24, 137] width 12 height 12
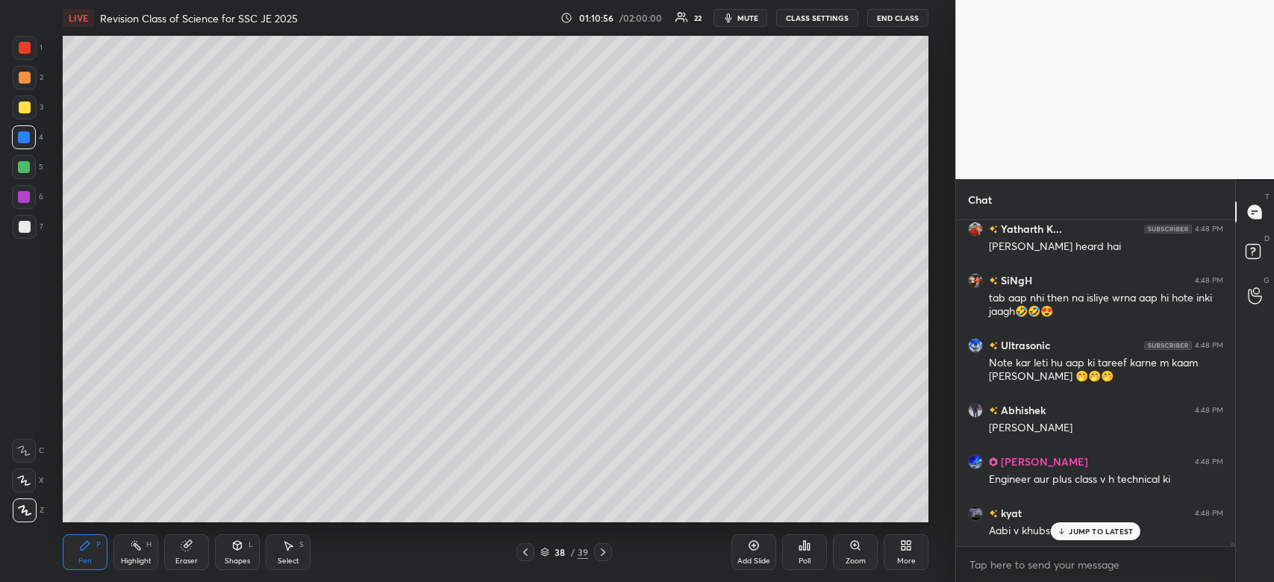
scroll to position [29498, 0]
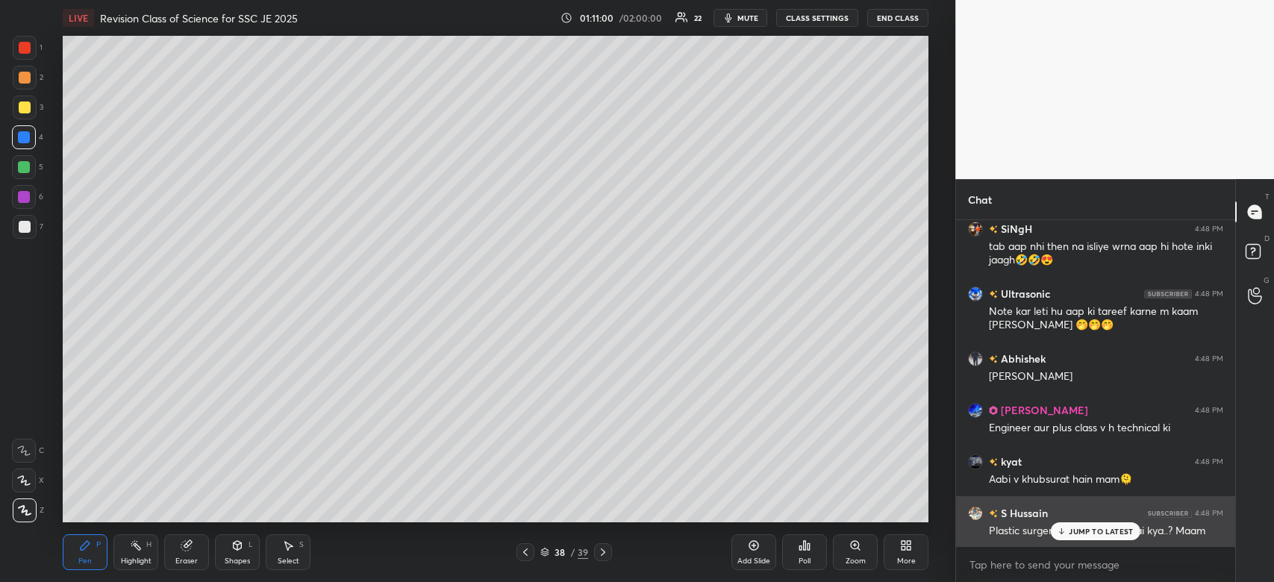
click at [1119, 535] on p "JUMP TO LATEST" at bounding box center [1101, 531] width 64 height 9
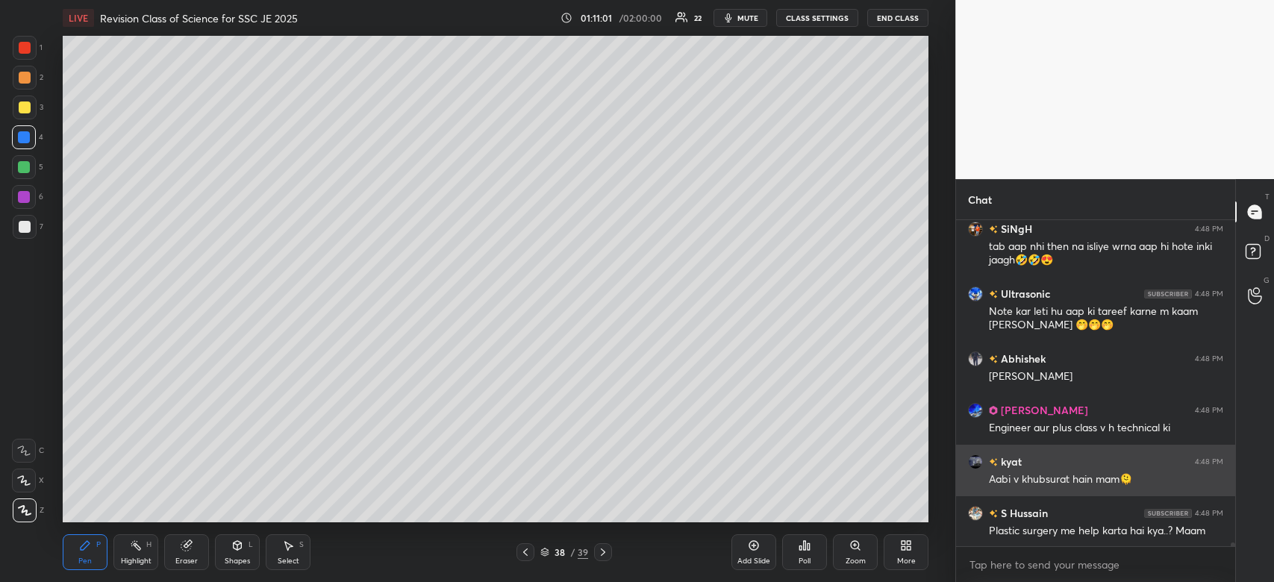
scroll to position [29550, 0]
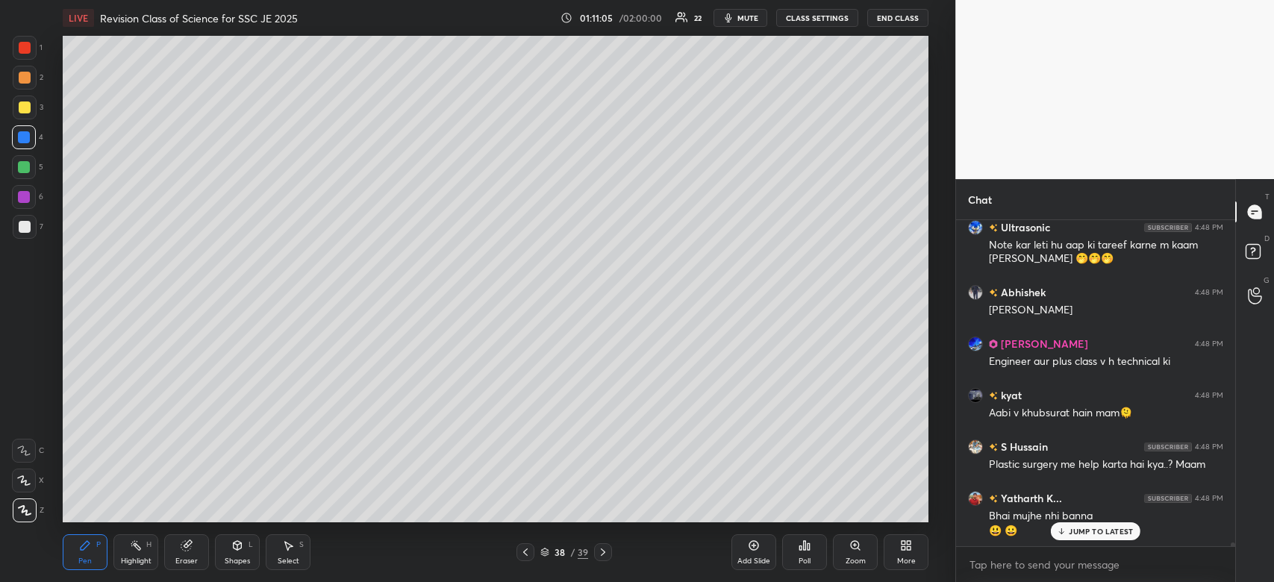
click at [758, 558] on div "Add Slide" at bounding box center [753, 561] width 33 height 7
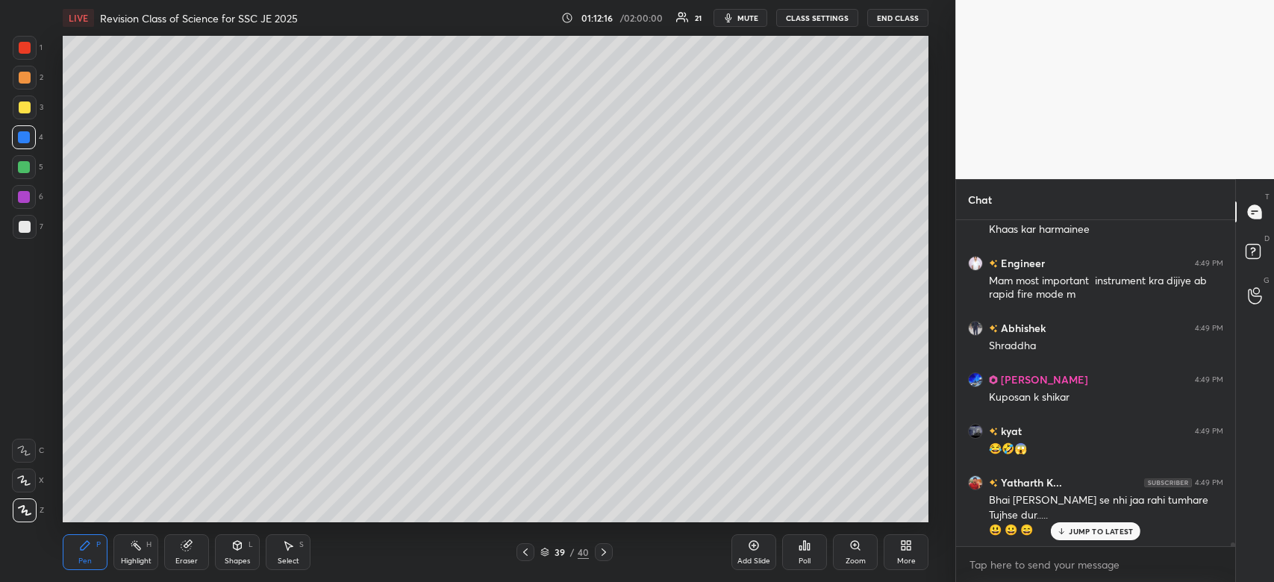
scroll to position [30395, 0]
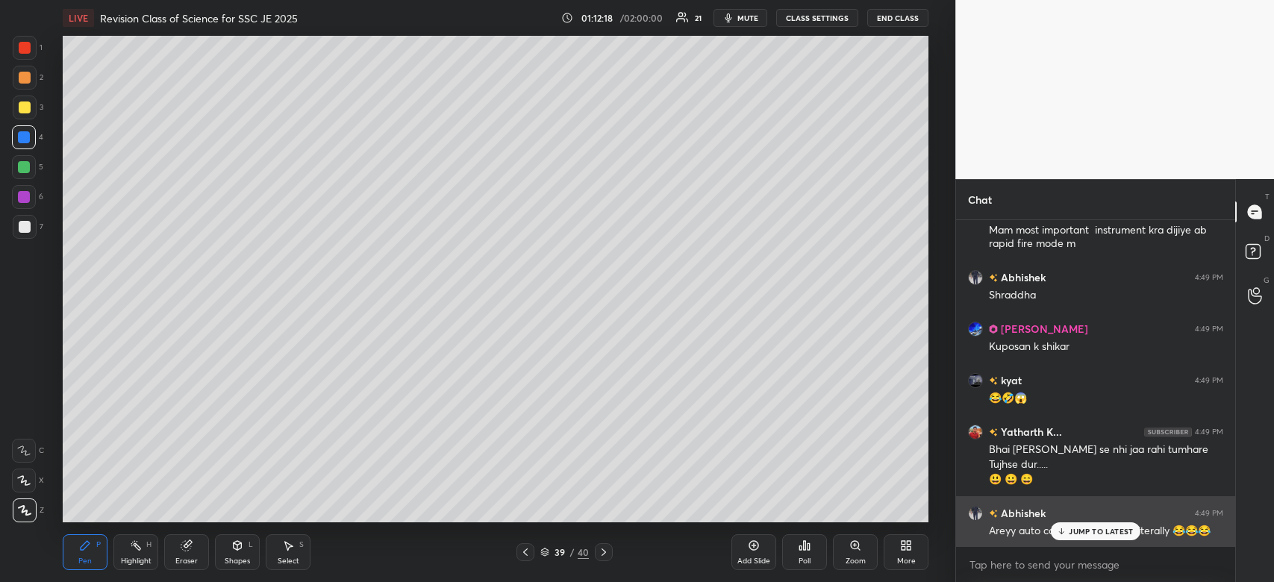
click at [1102, 528] on p "JUMP TO LATEST" at bounding box center [1101, 531] width 64 height 9
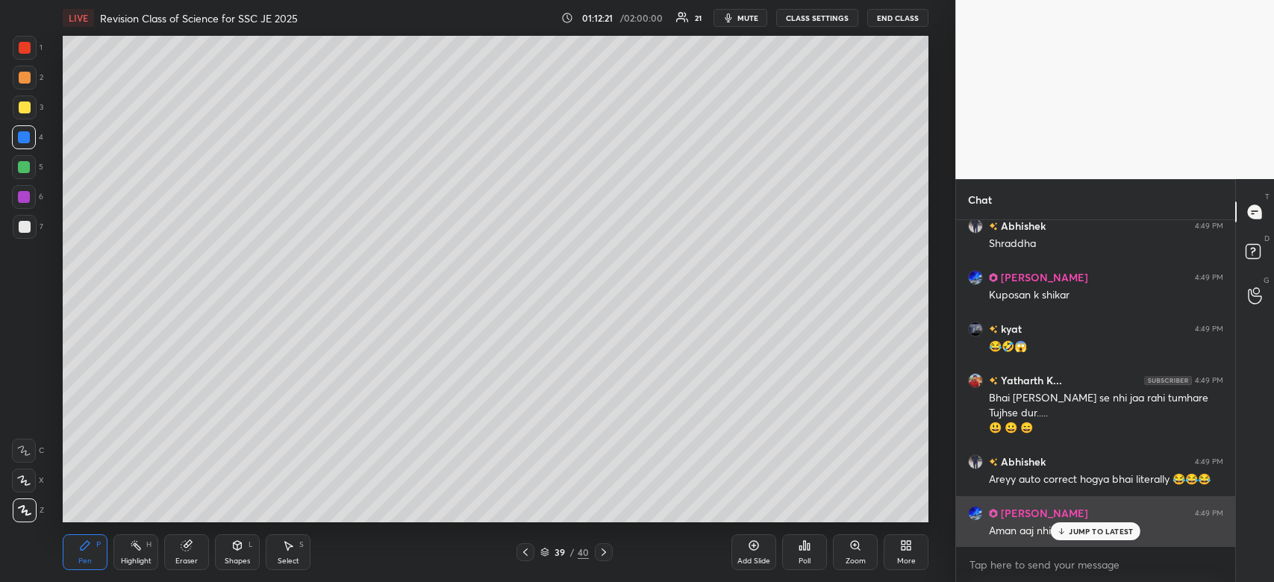
click at [1102, 530] on p "JUMP TO LATEST" at bounding box center [1101, 531] width 64 height 9
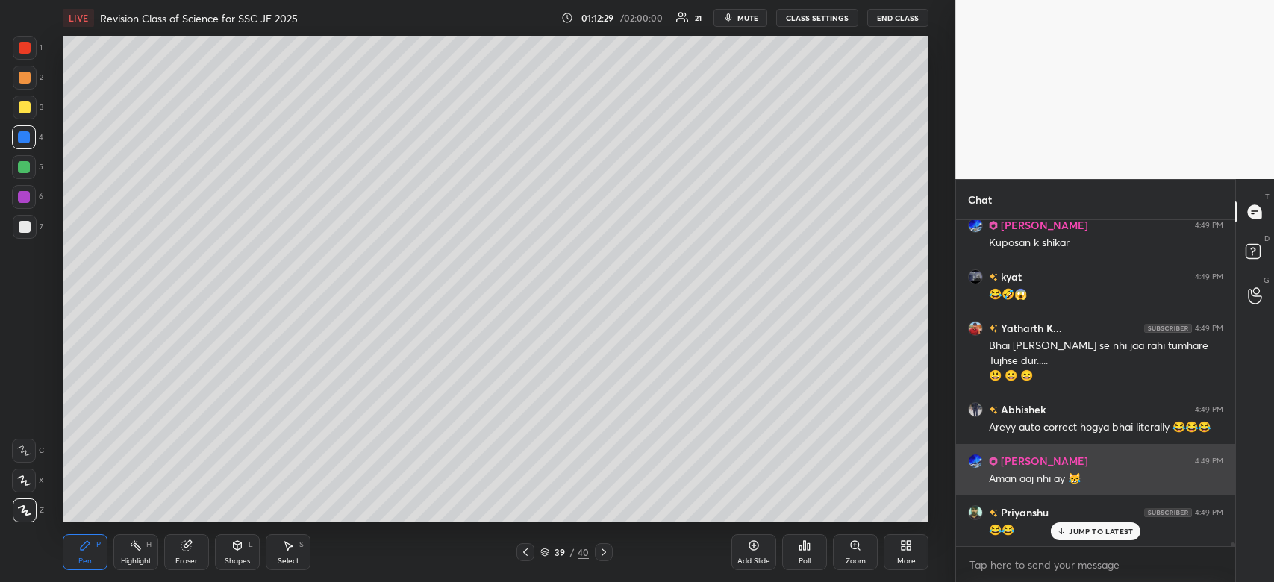
scroll to position [30550, 0]
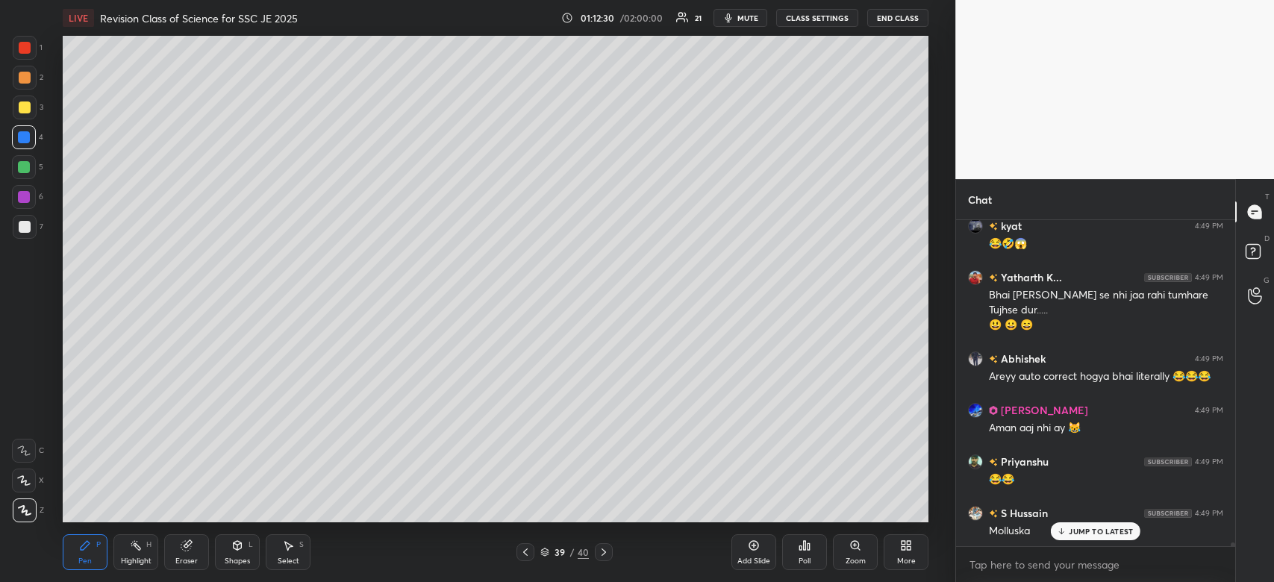
click at [20, 114] on div at bounding box center [25, 108] width 24 height 24
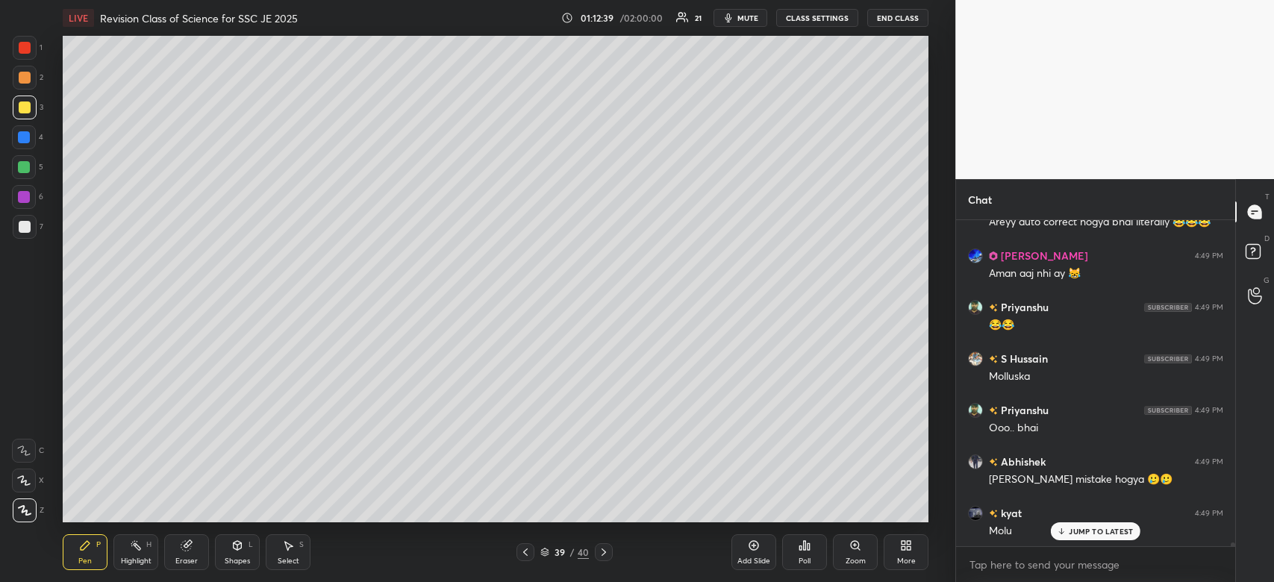
scroll to position [30756, 0]
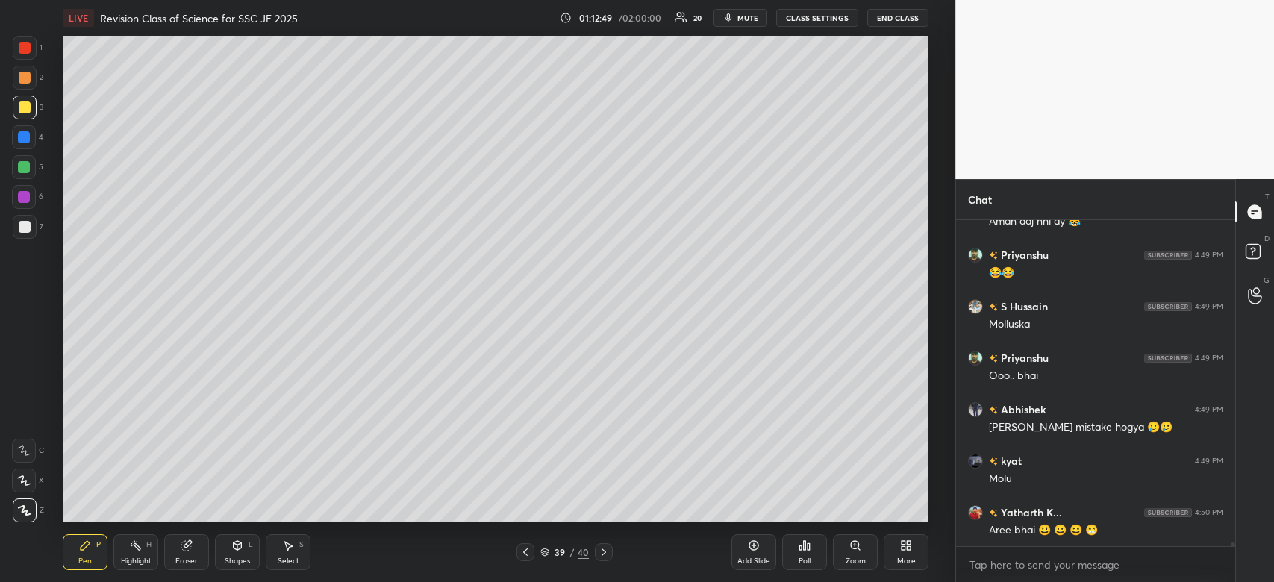
click at [733, 12] on icon "button" at bounding box center [729, 18] width 12 height 12
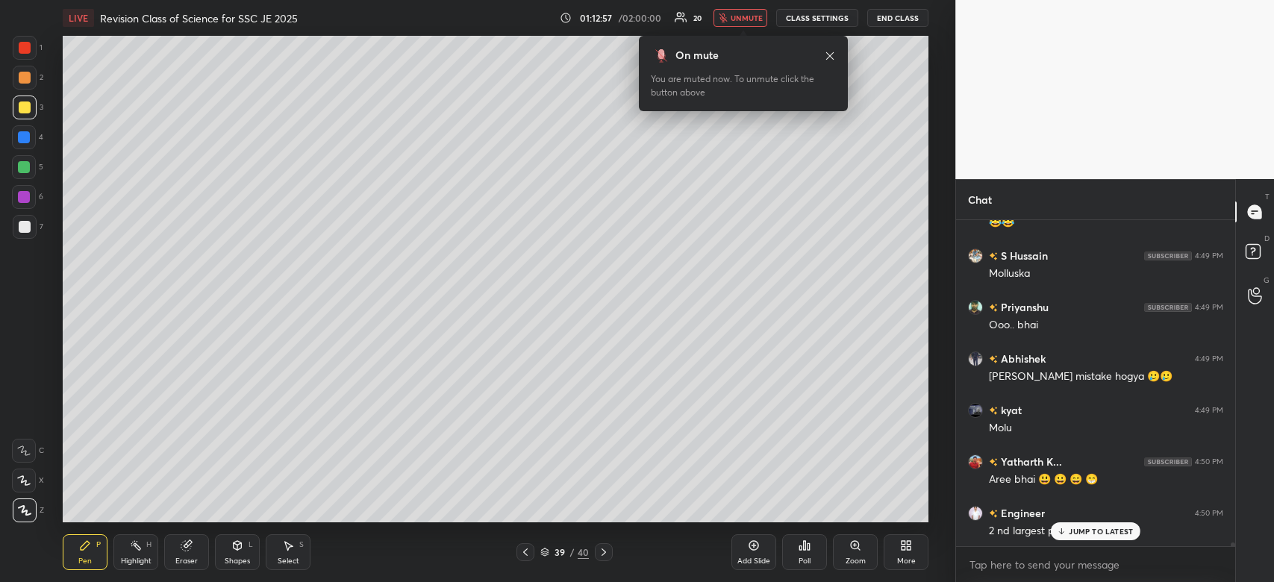
scroll to position [30872, 0]
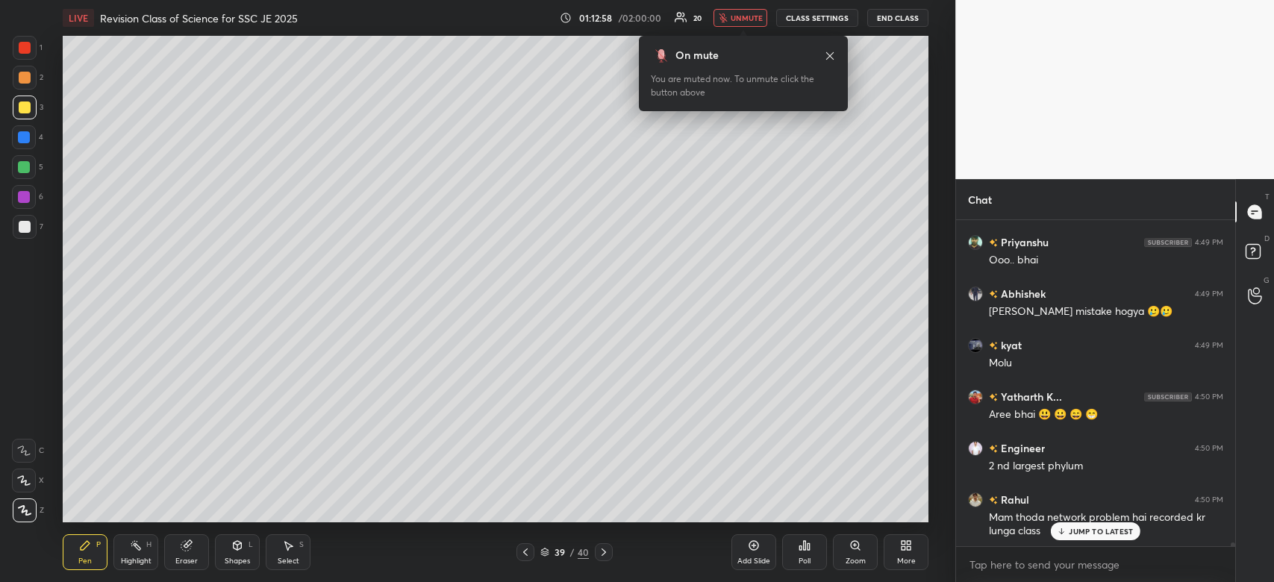
click at [732, 22] on button "unmute" at bounding box center [741, 18] width 54 height 18
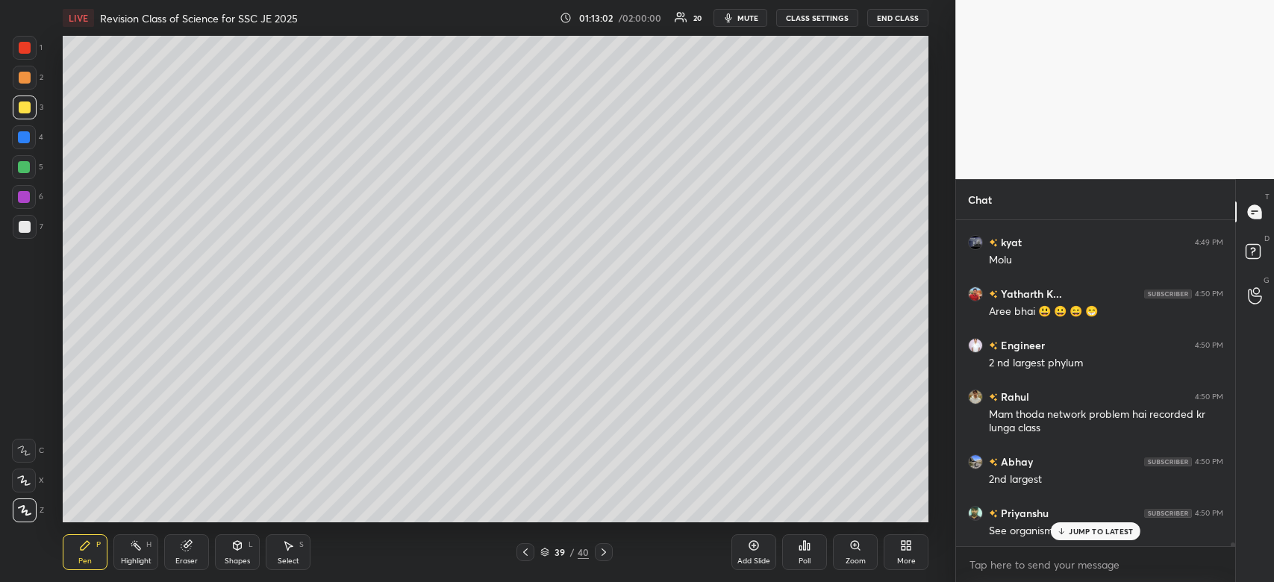
scroll to position [31027, 0]
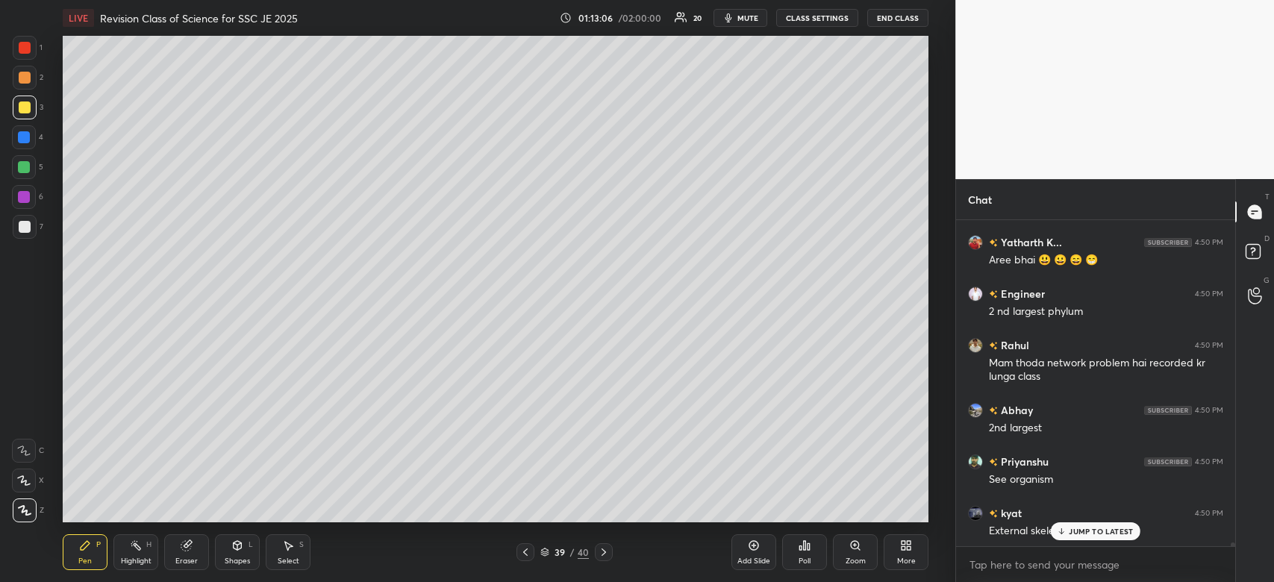
click at [22, 45] on div at bounding box center [25, 48] width 12 height 12
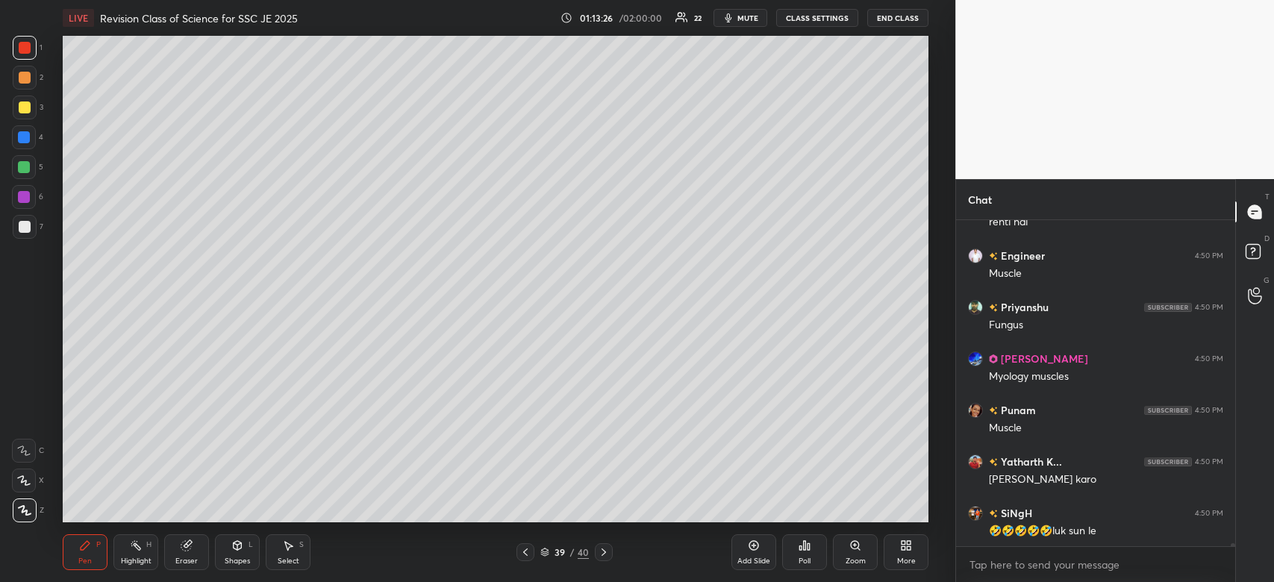
scroll to position [31695, 0]
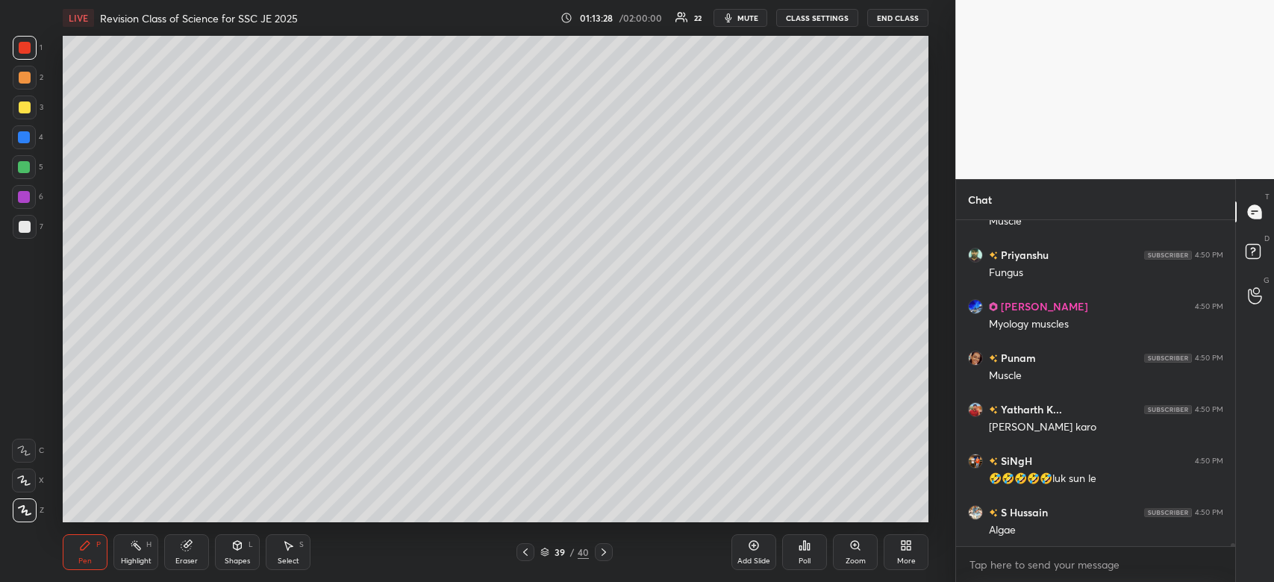
click at [23, 169] on div at bounding box center [24, 167] width 12 height 12
click at [30, 168] on div at bounding box center [24, 167] width 12 height 12
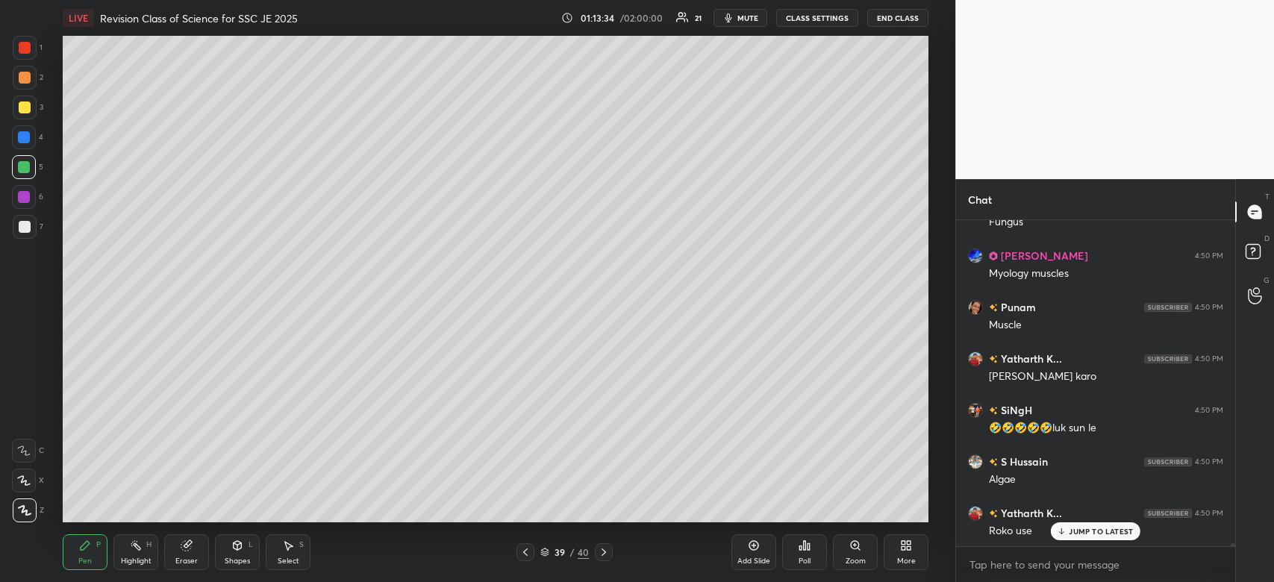
scroll to position [31797, 0]
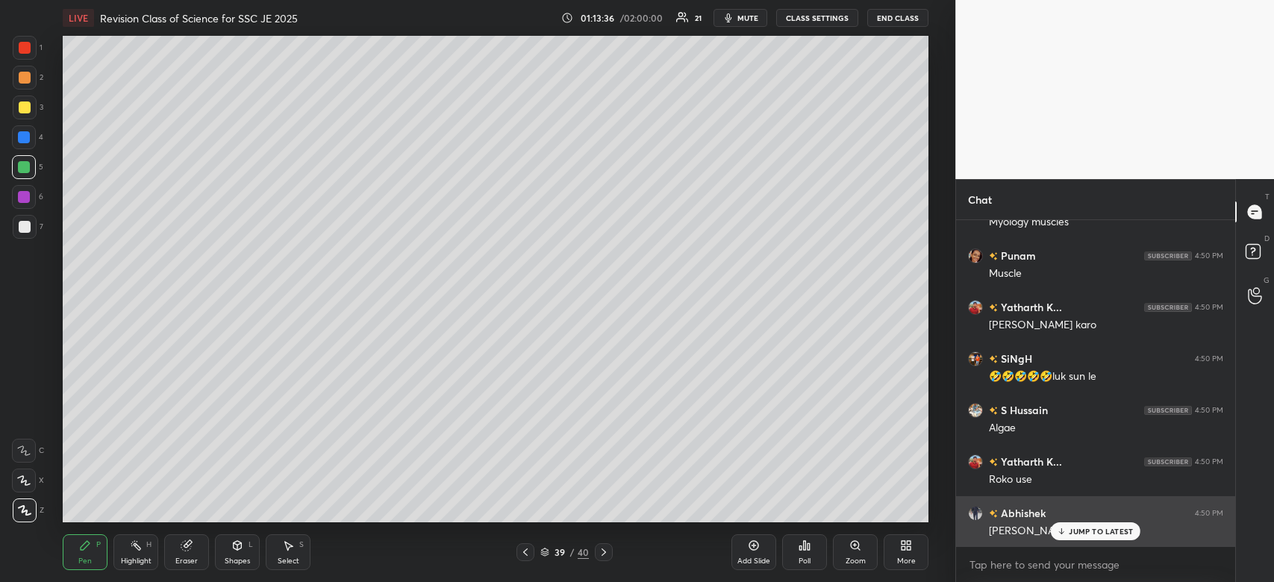
click at [1090, 534] on p "JUMP TO LATEST" at bounding box center [1101, 531] width 64 height 9
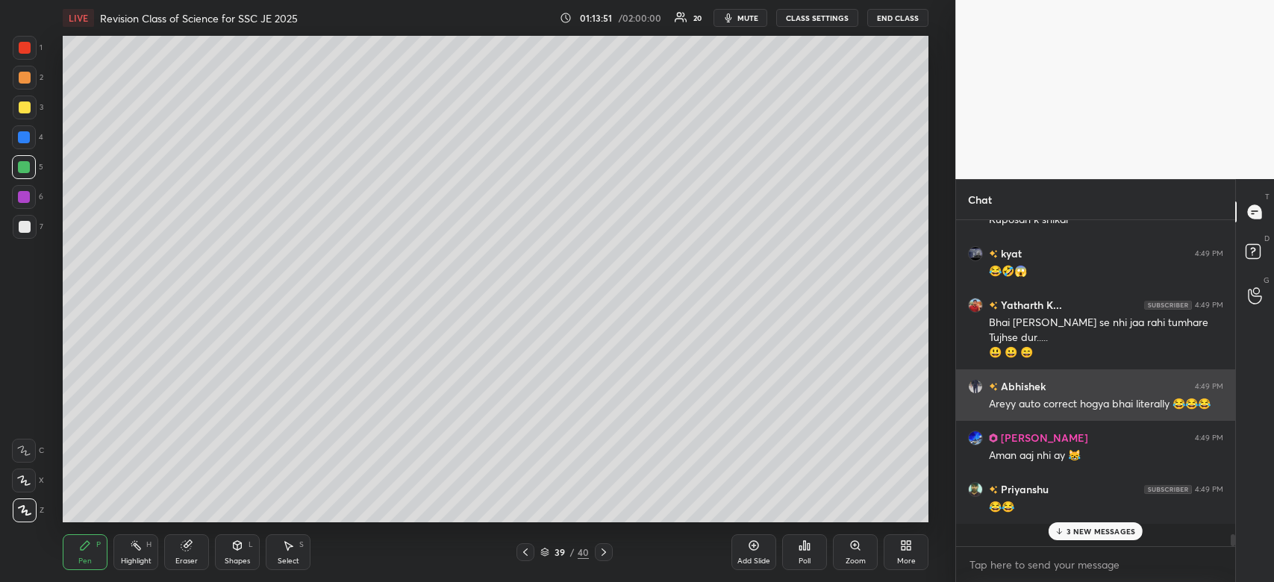
scroll to position [30356, 0]
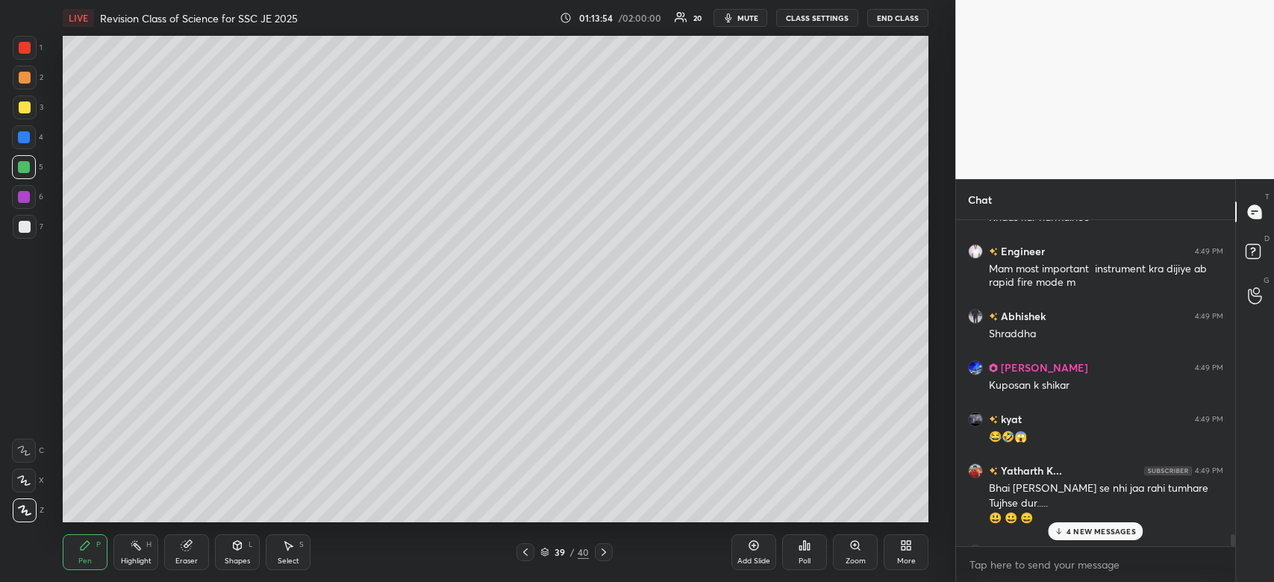
click at [1076, 528] on p "4 NEW MESSAGES" at bounding box center [1101, 531] width 69 height 9
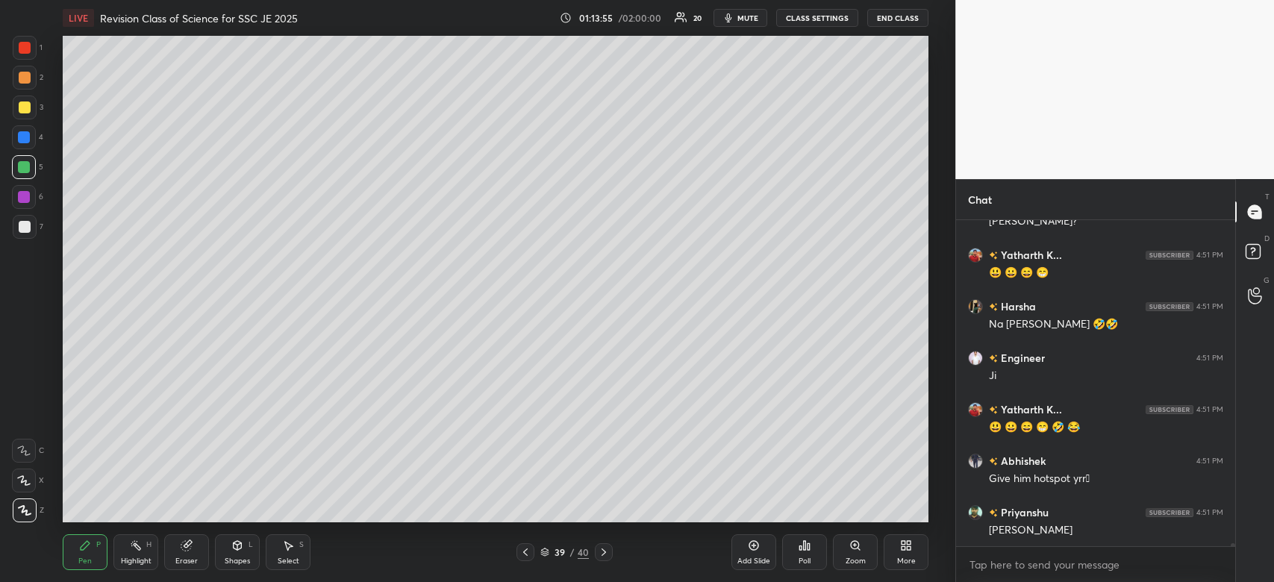
click at [1076, 528] on div "[PERSON_NAME]" at bounding box center [1106, 530] width 234 height 15
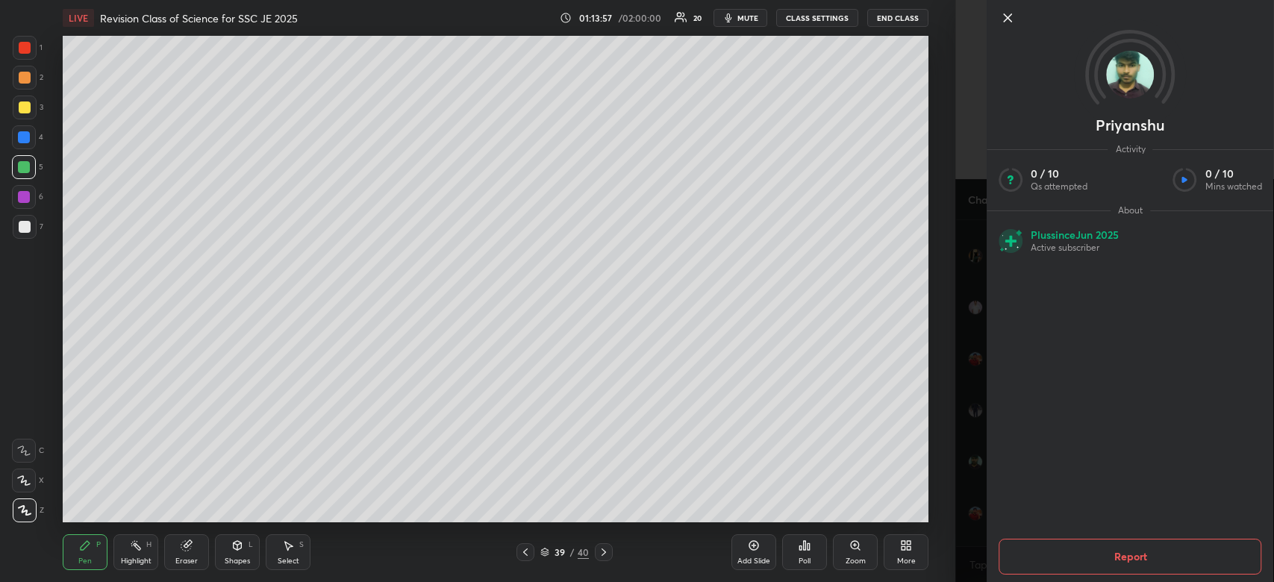
scroll to position [32209, 0]
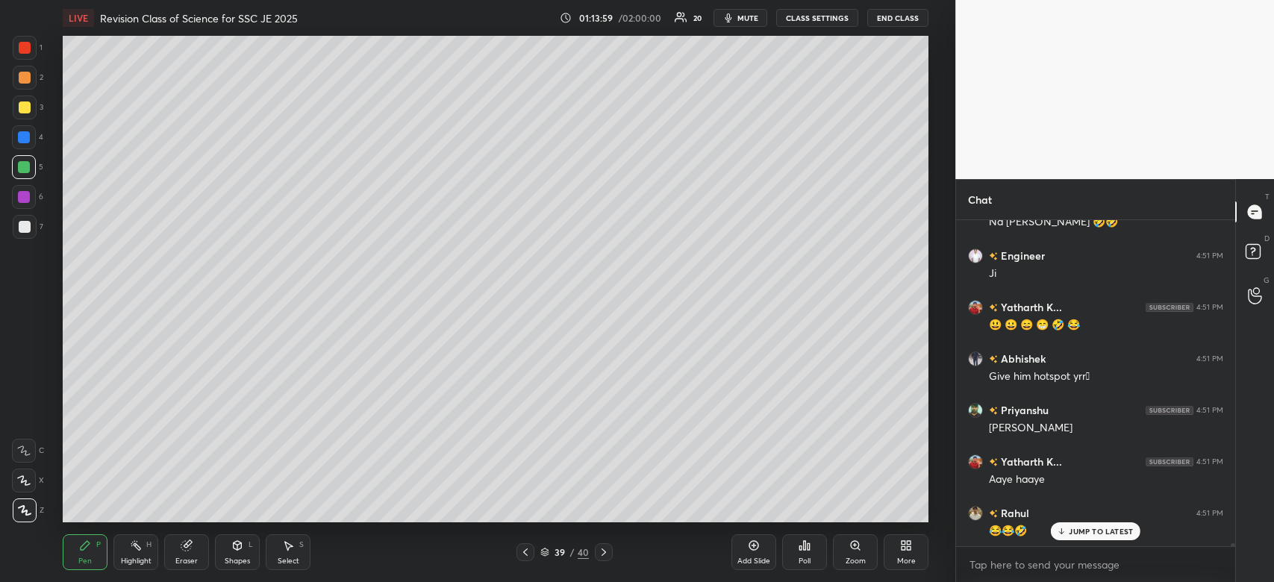
click at [1085, 540] on div "JUMP TO LATEST" at bounding box center [1096, 531] width 90 height 18
click at [759, 546] on icon at bounding box center [754, 546] width 12 height 12
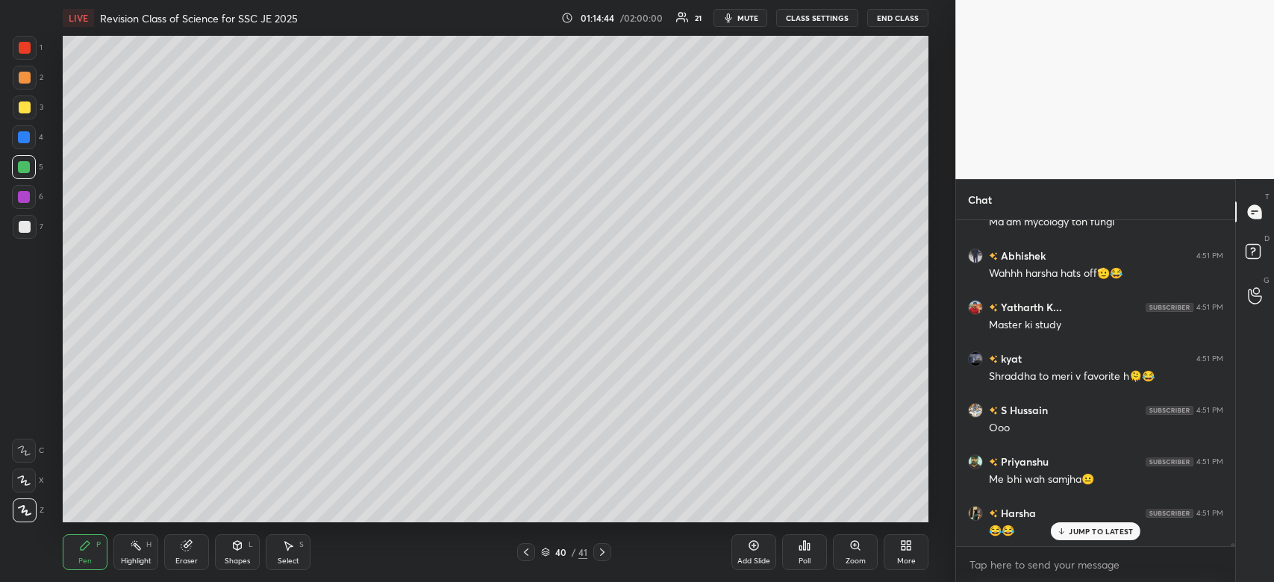
scroll to position [32621, 0]
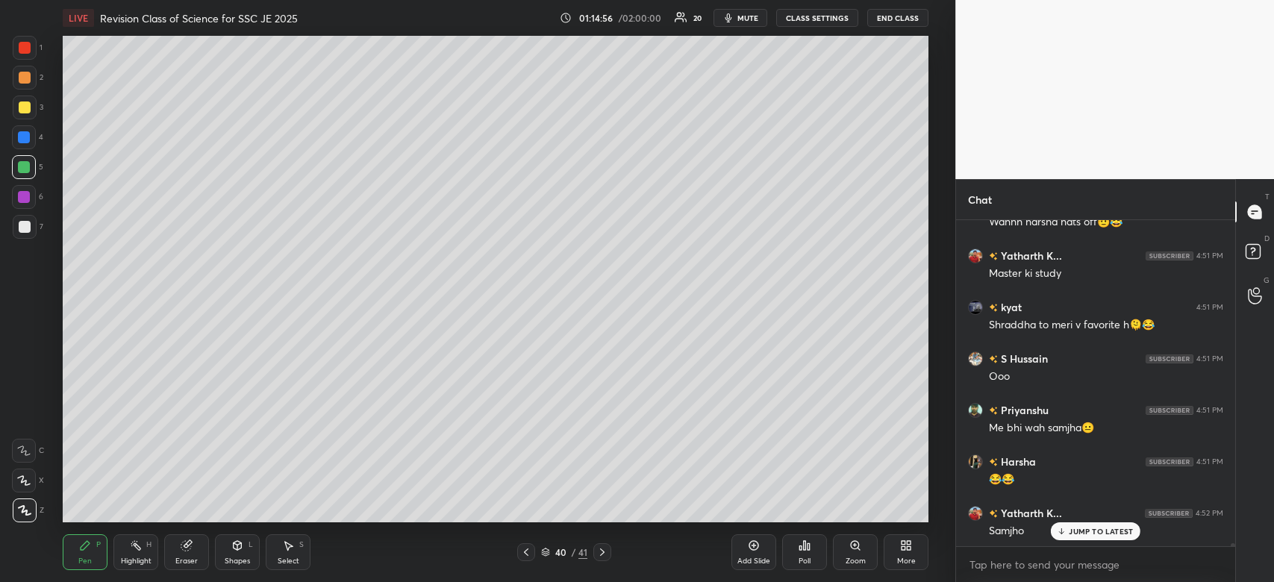
click at [21, 107] on div at bounding box center [25, 108] width 12 height 12
click at [26, 108] on div at bounding box center [25, 108] width 12 height 12
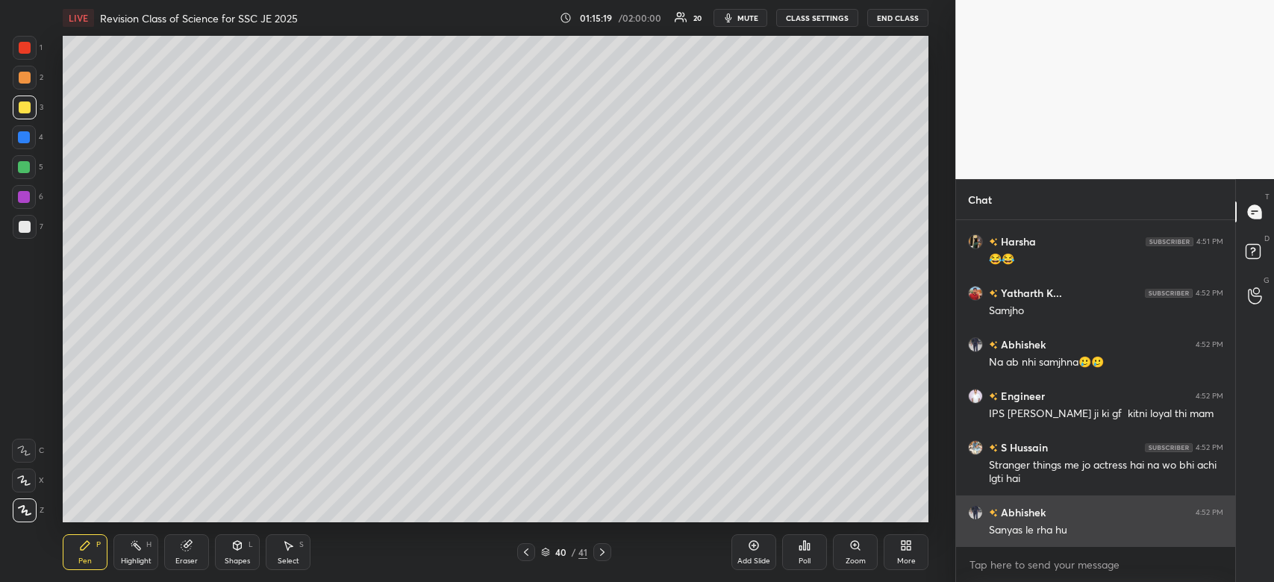
scroll to position [32892, 0]
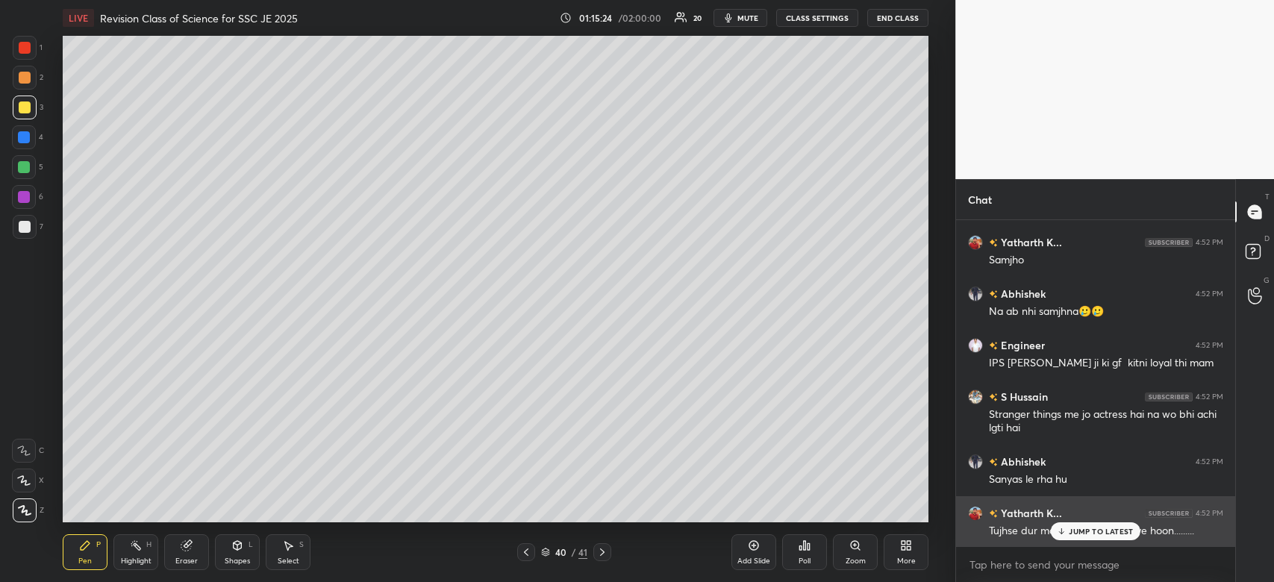
click at [1096, 530] on p "JUMP TO LATEST" at bounding box center [1101, 531] width 64 height 9
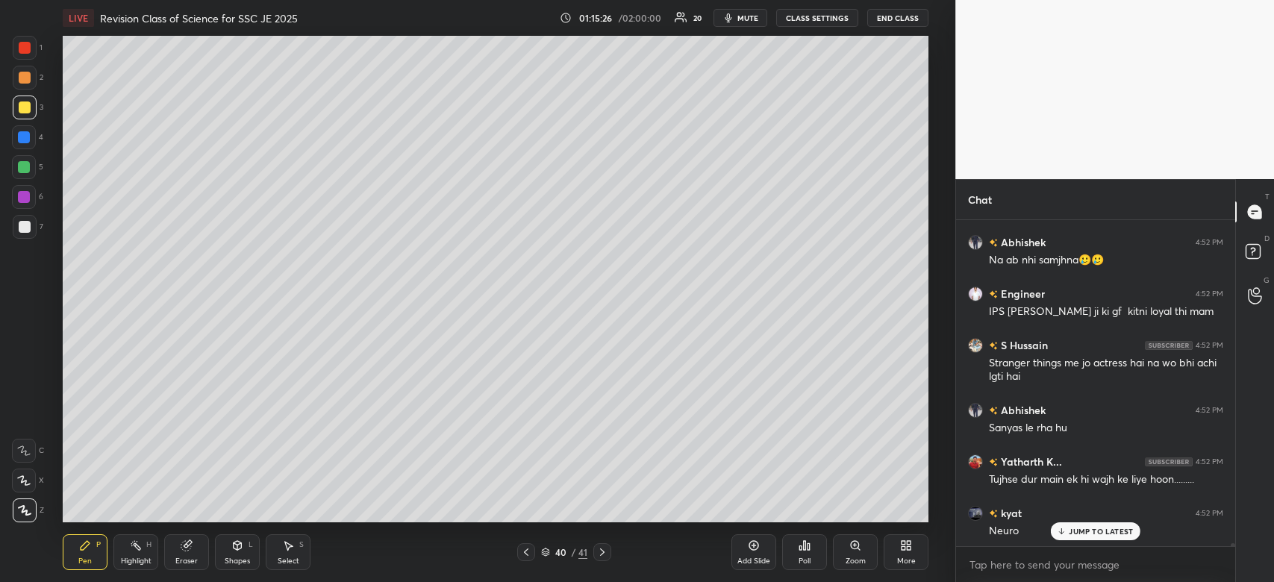
click at [1074, 531] on p "JUMP TO LATEST" at bounding box center [1101, 531] width 64 height 9
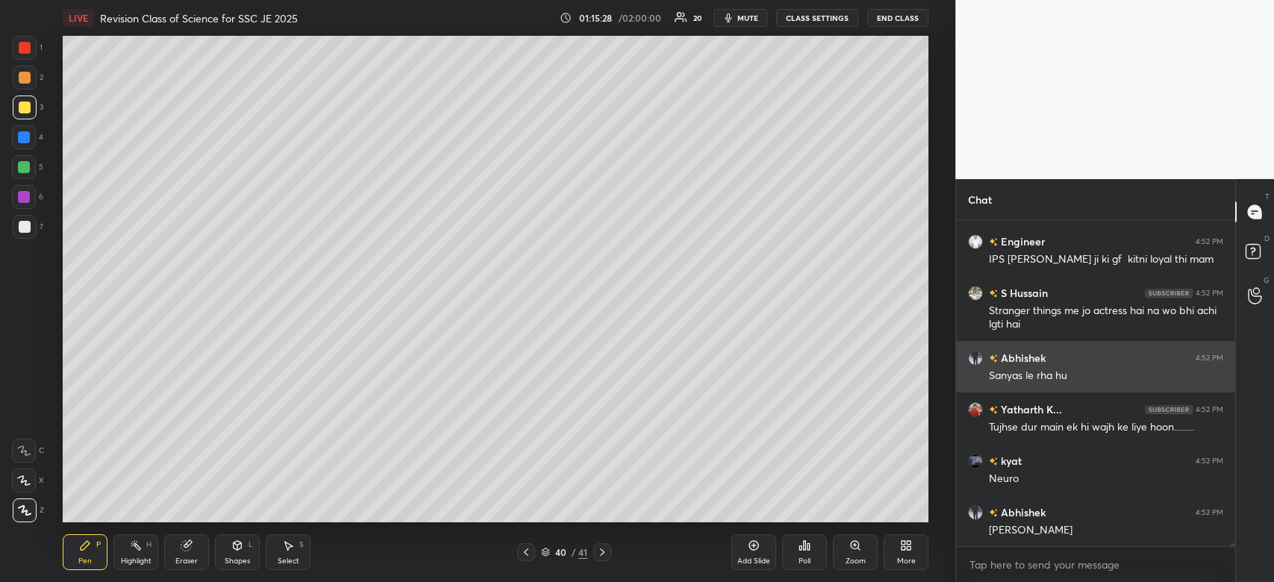
scroll to position [33046, 0]
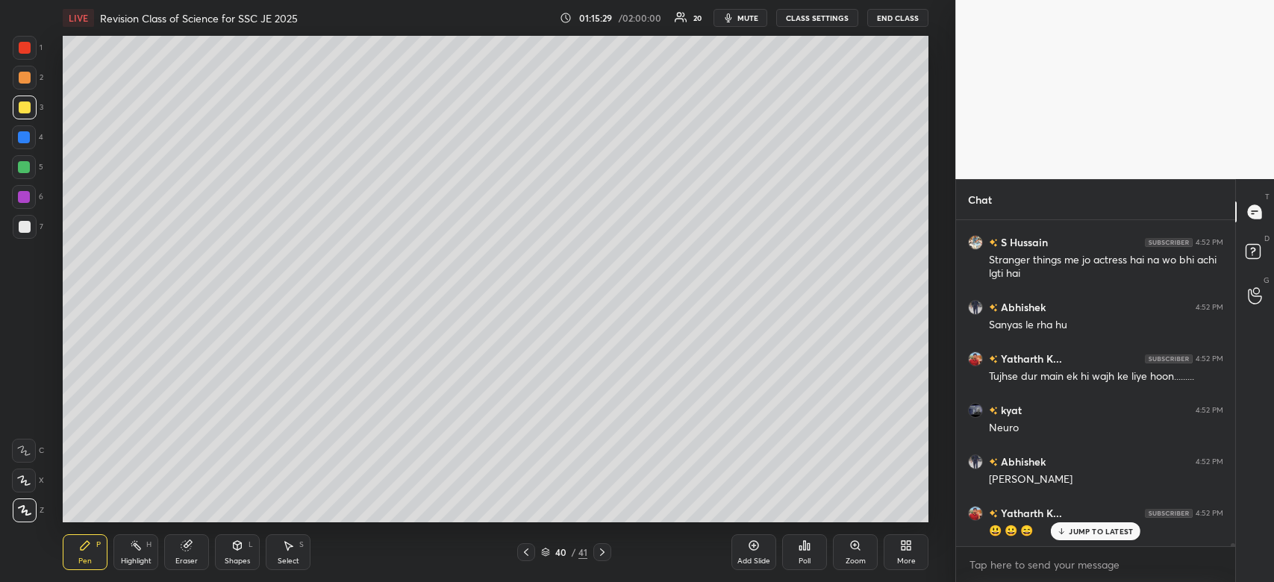
click at [22, 134] on div at bounding box center [24, 137] width 12 height 12
click at [30, 134] on div at bounding box center [24, 137] width 24 height 24
click at [20, 199] on div at bounding box center [24, 197] width 12 height 12
click at [22, 199] on div at bounding box center [24, 197] width 12 height 12
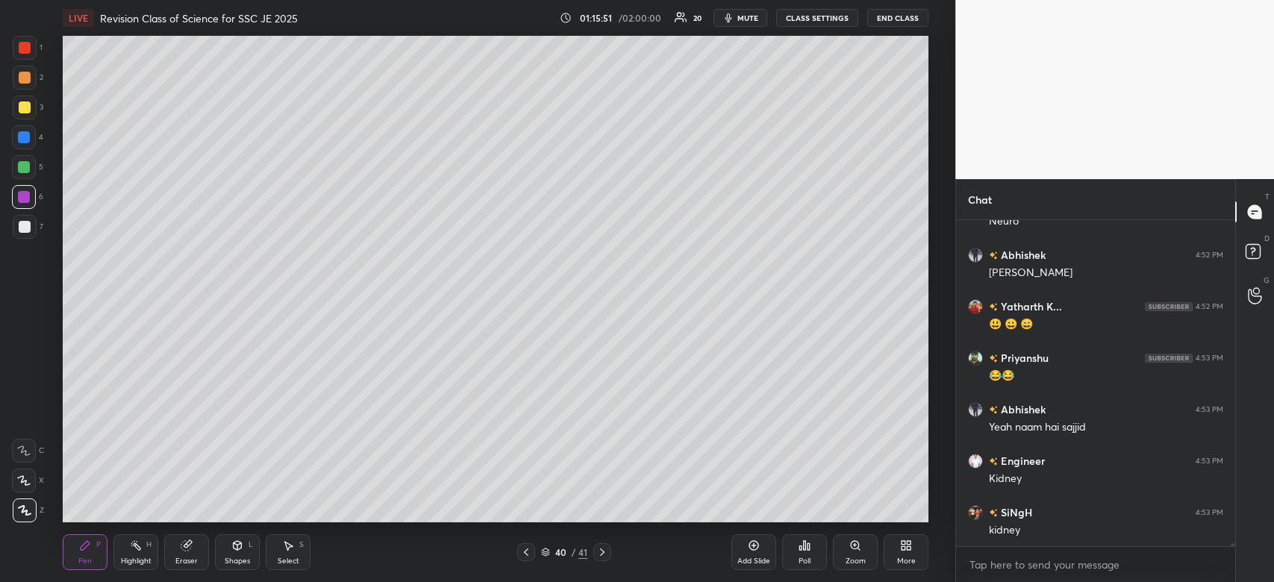
scroll to position [33304, 0]
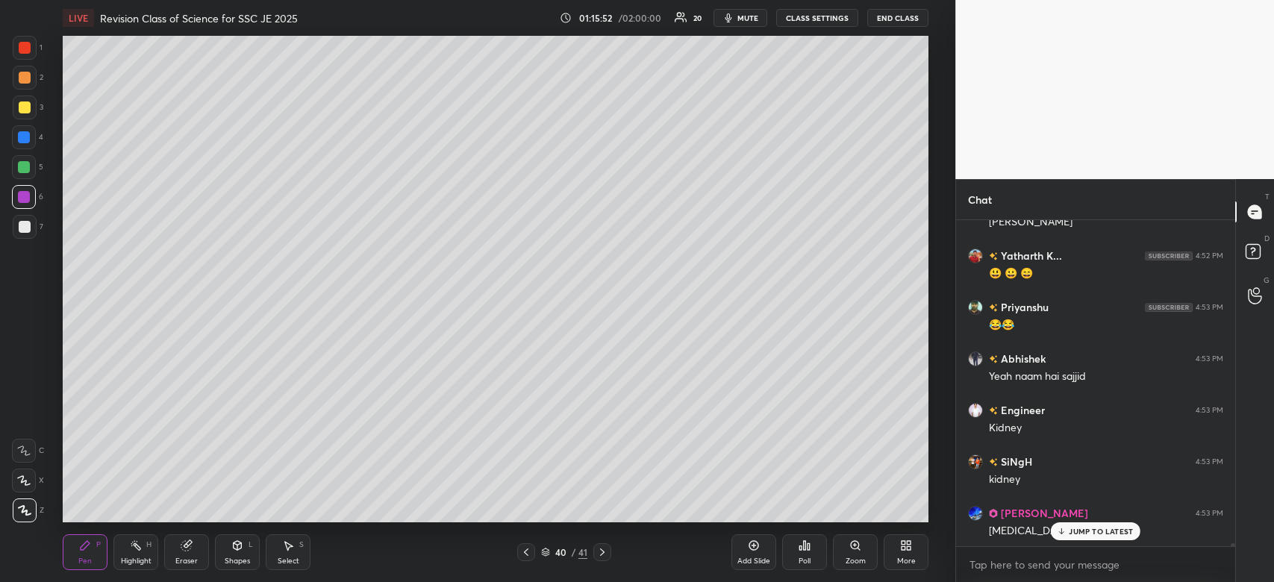
click at [752, 20] on span "mute" at bounding box center [747, 18] width 21 height 10
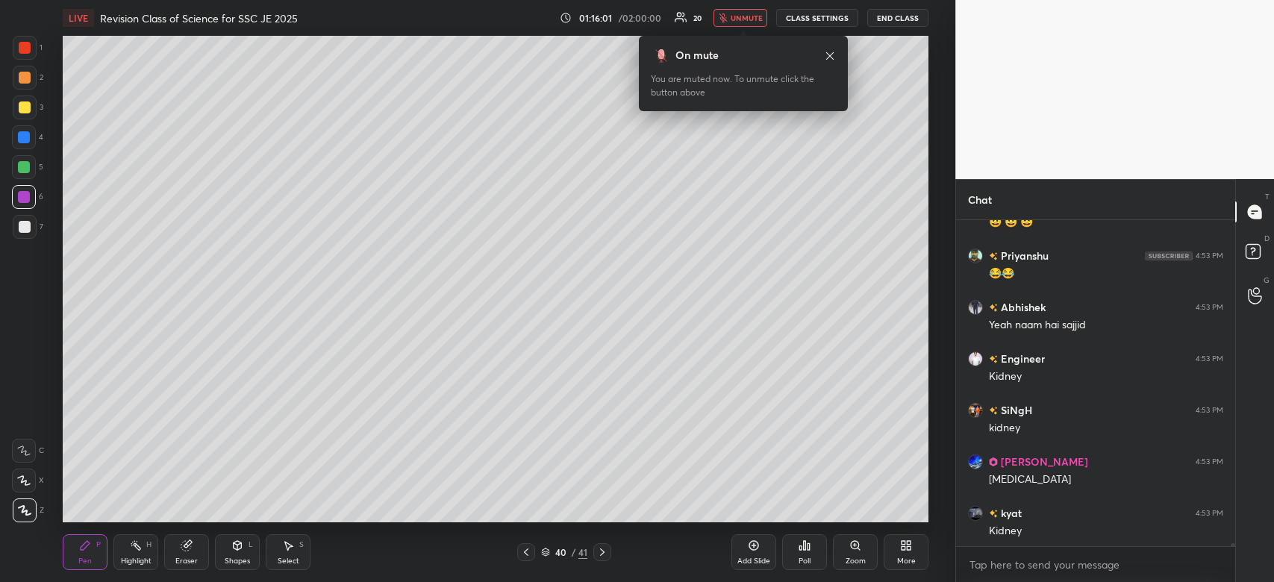
scroll to position [33408, 0]
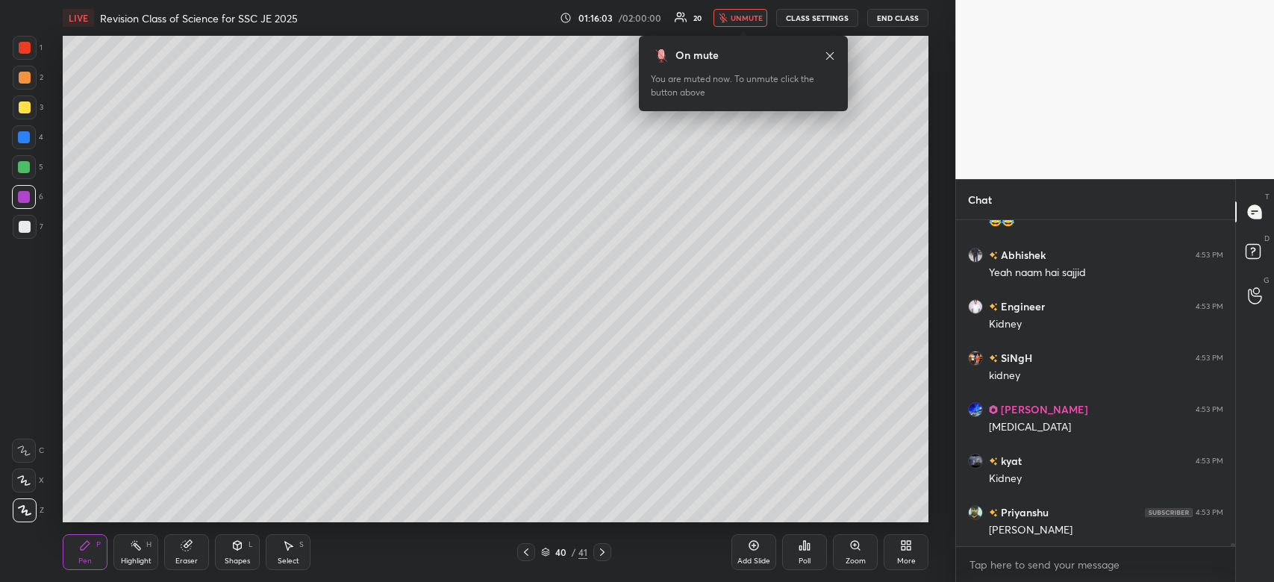
click at [737, 17] on span "unmute" at bounding box center [747, 18] width 32 height 10
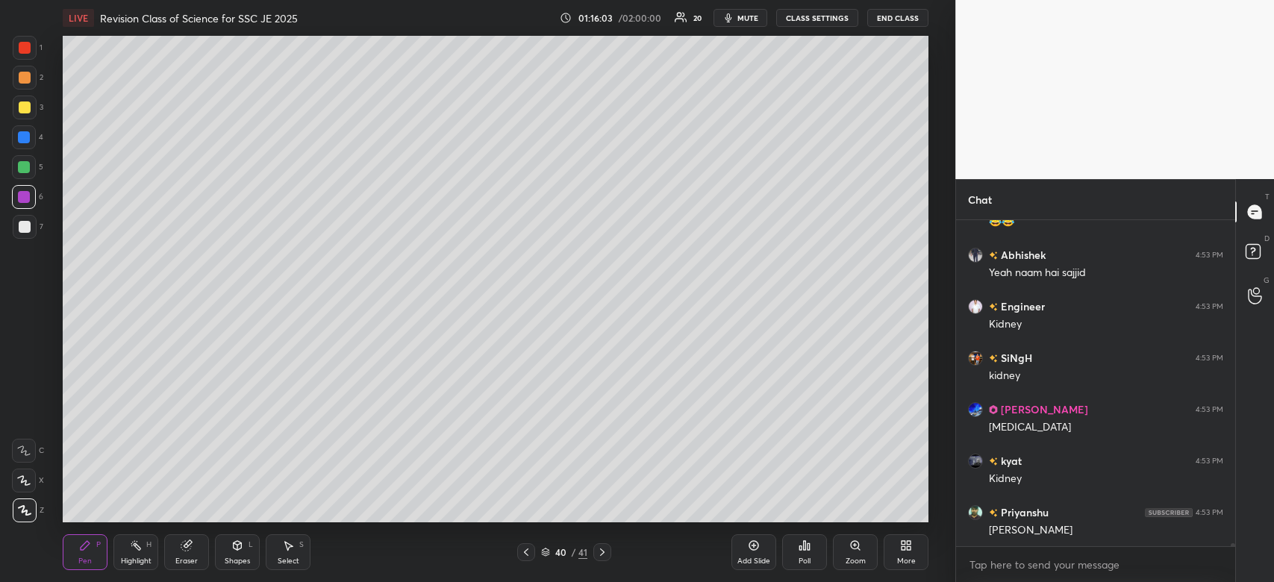
scroll to position [33458, 0]
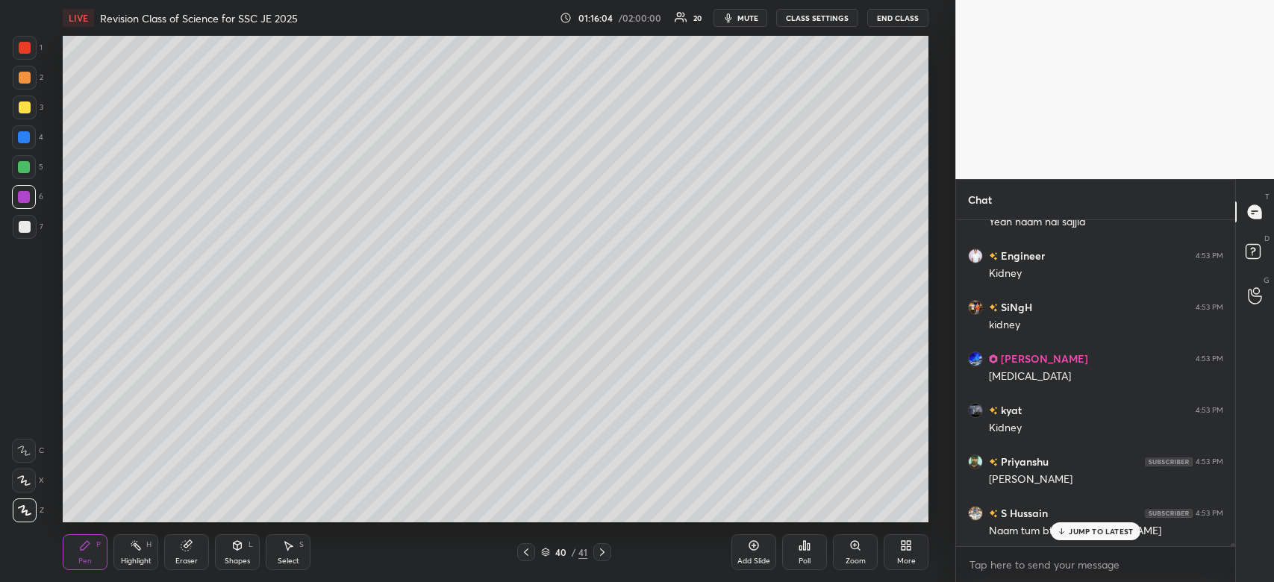
click at [755, 549] on icon at bounding box center [754, 546] width 12 height 12
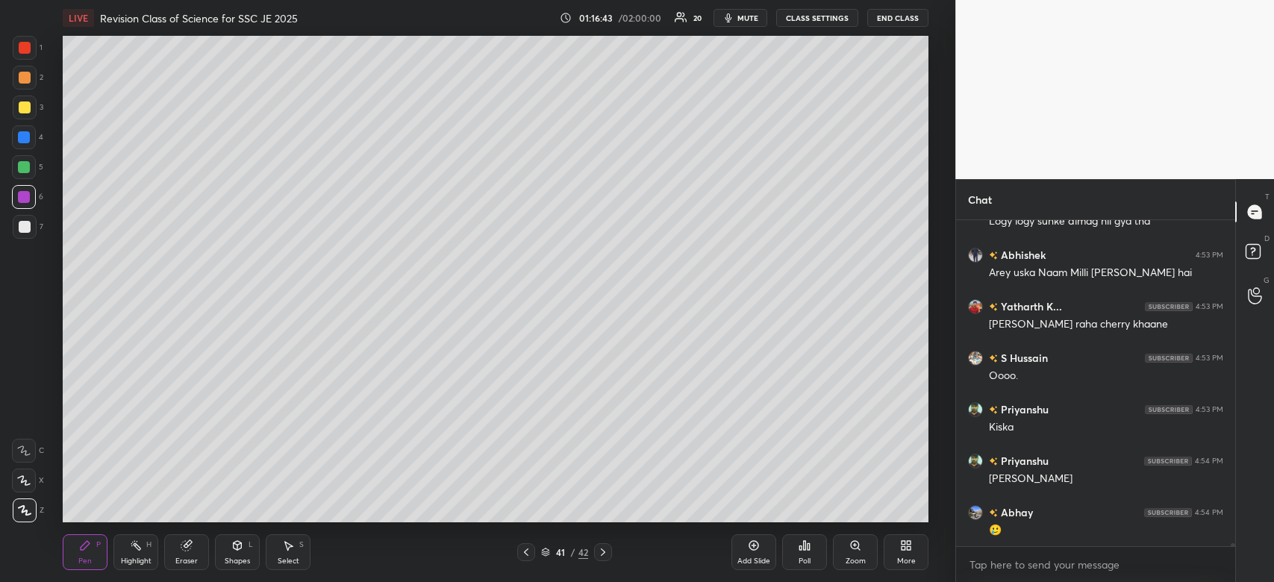
scroll to position [33937, 0]
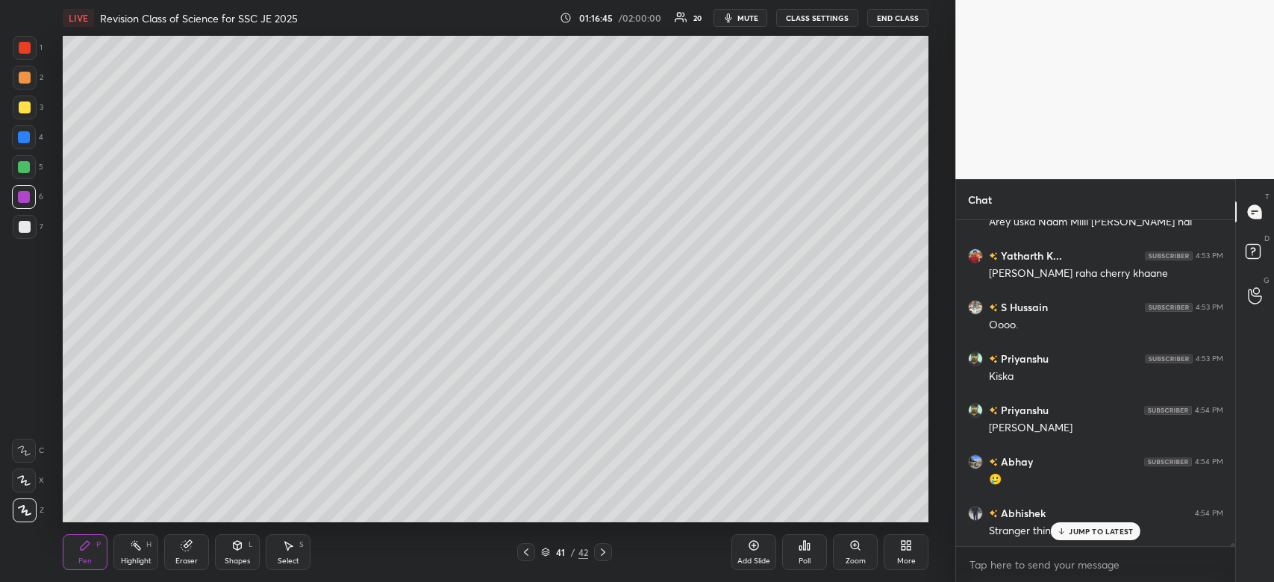
click at [20, 84] on div at bounding box center [25, 78] width 24 height 24
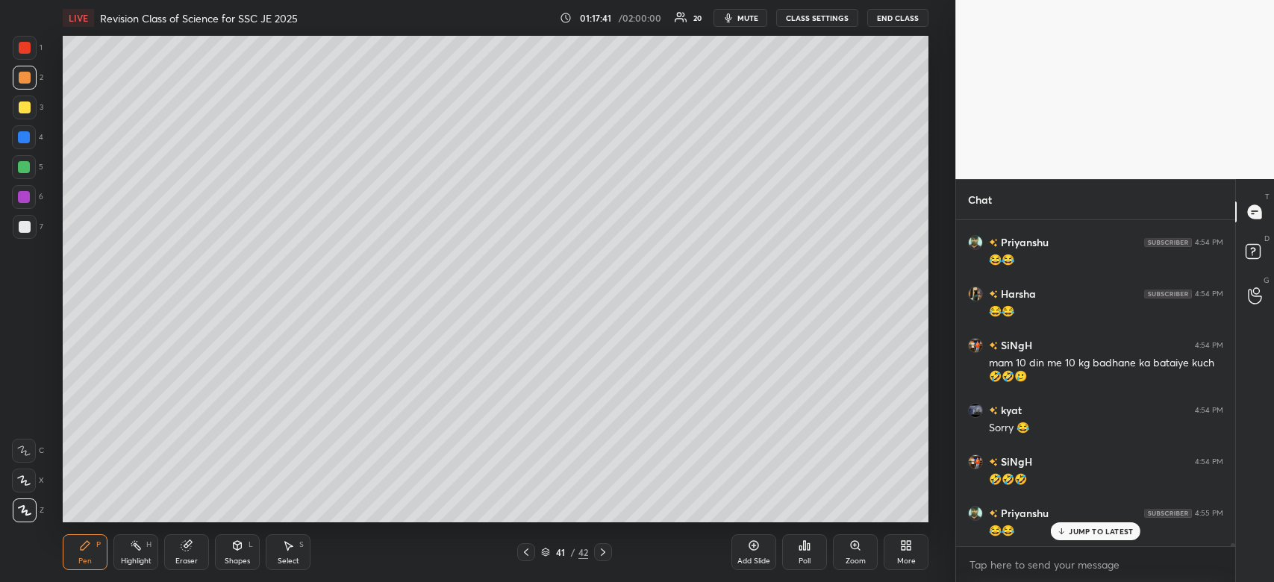
scroll to position [34495, 0]
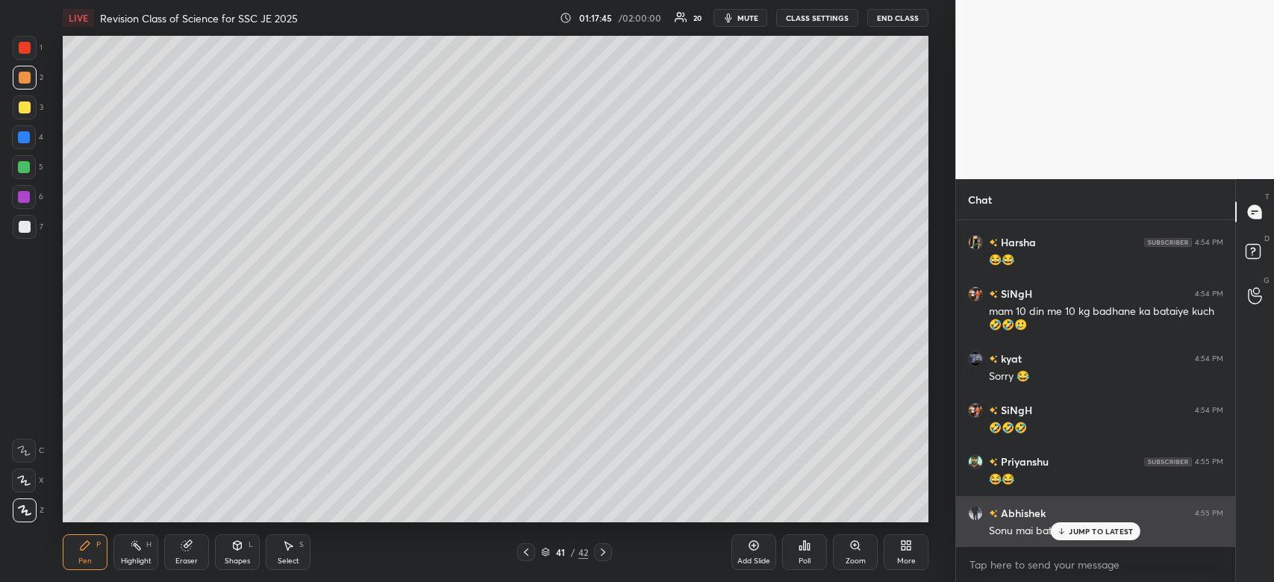
click at [1103, 534] on p "JUMP TO LATEST" at bounding box center [1101, 531] width 64 height 9
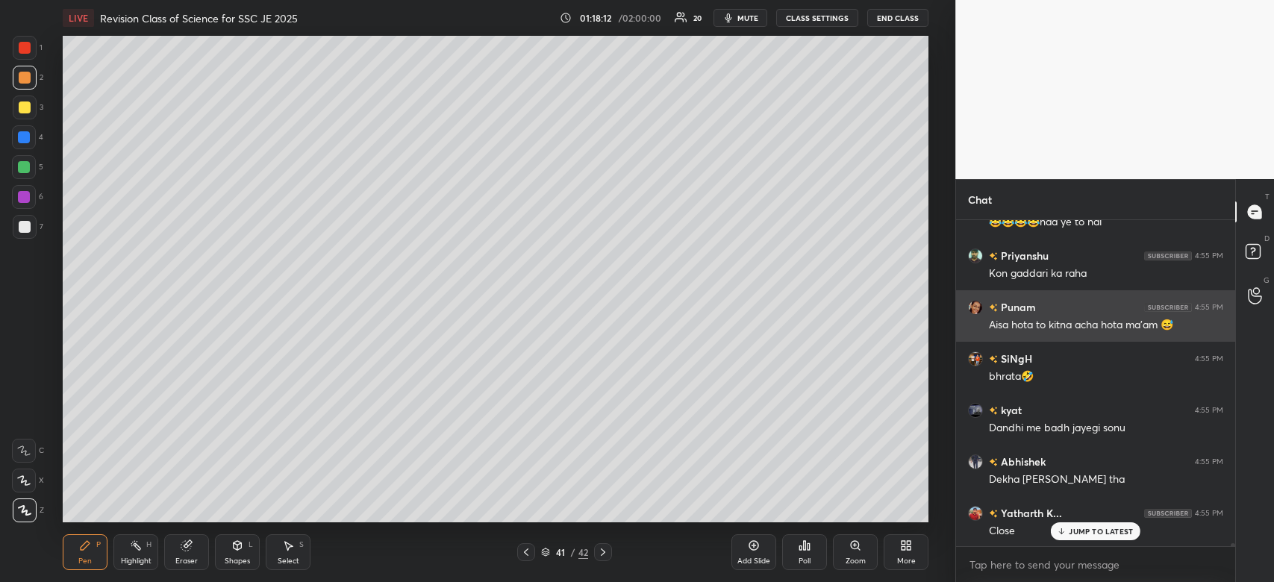
scroll to position [34907, 0]
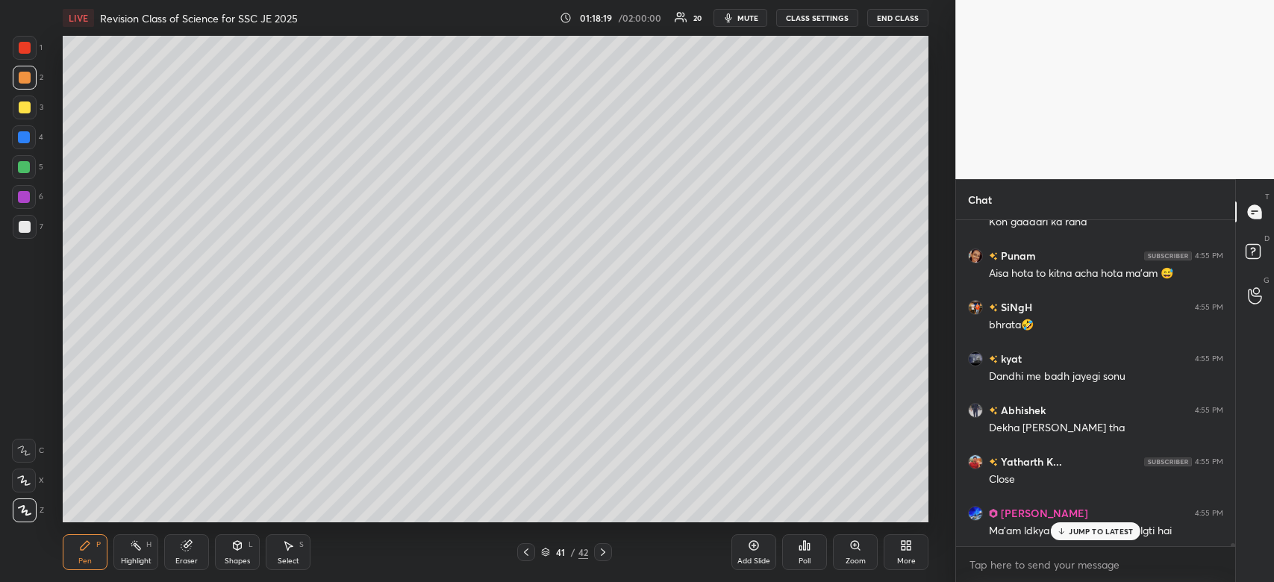
click at [28, 140] on div at bounding box center [24, 137] width 12 height 12
click at [29, 139] on div at bounding box center [24, 137] width 12 height 12
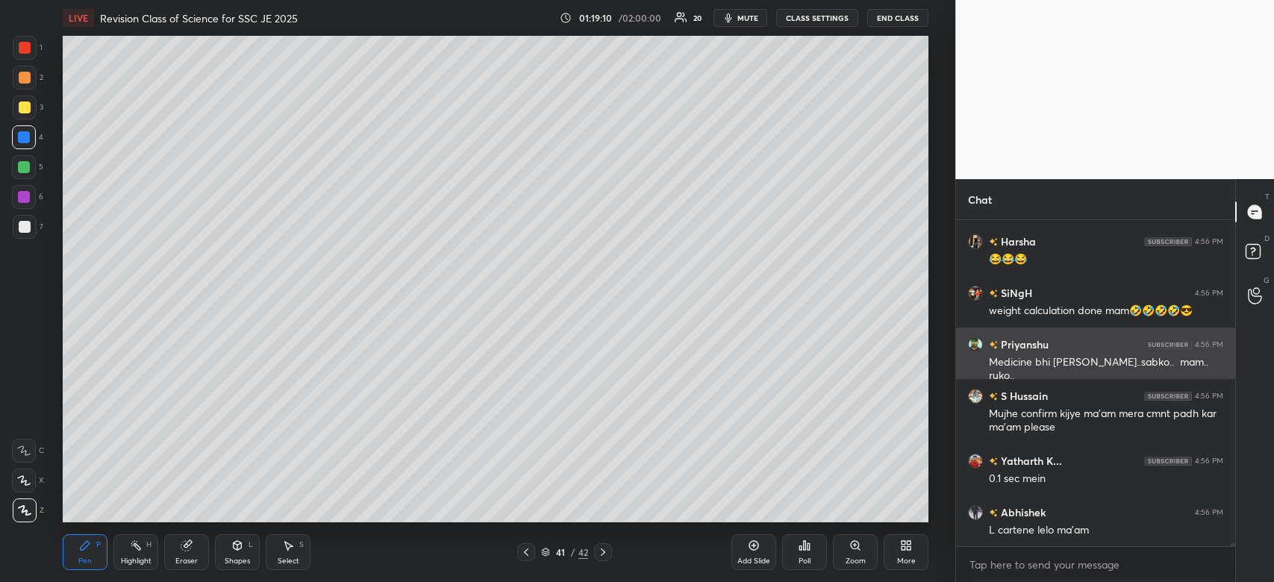
scroll to position [35848, 0]
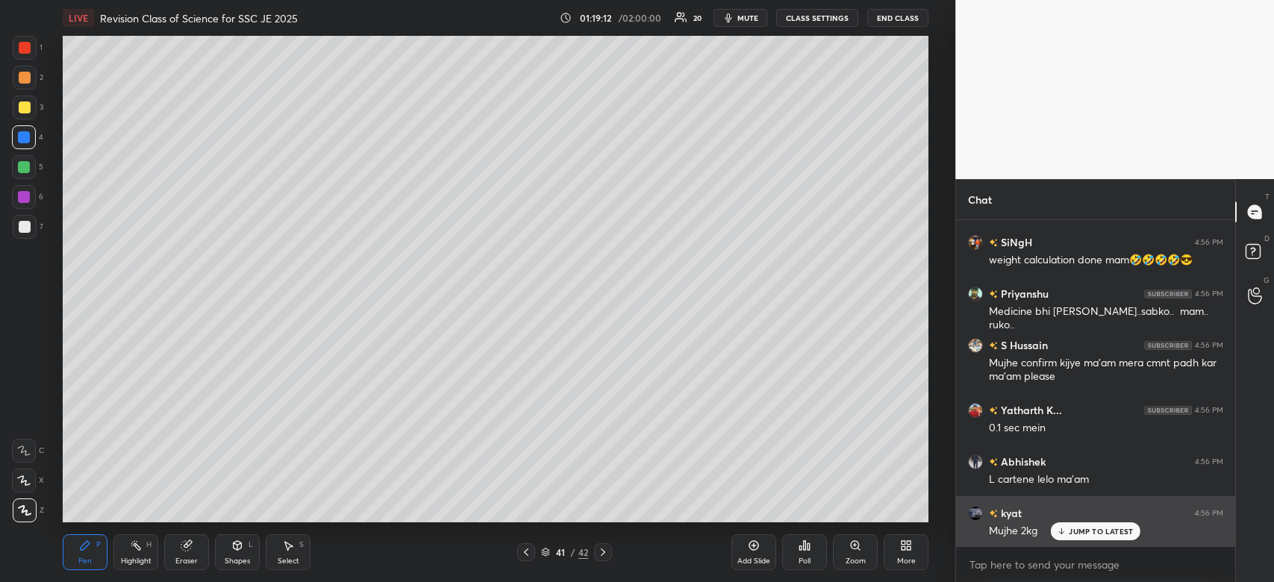
click at [1120, 533] on p "JUMP TO LATEST" at bounding box center [1101, 531] width 64 height 9
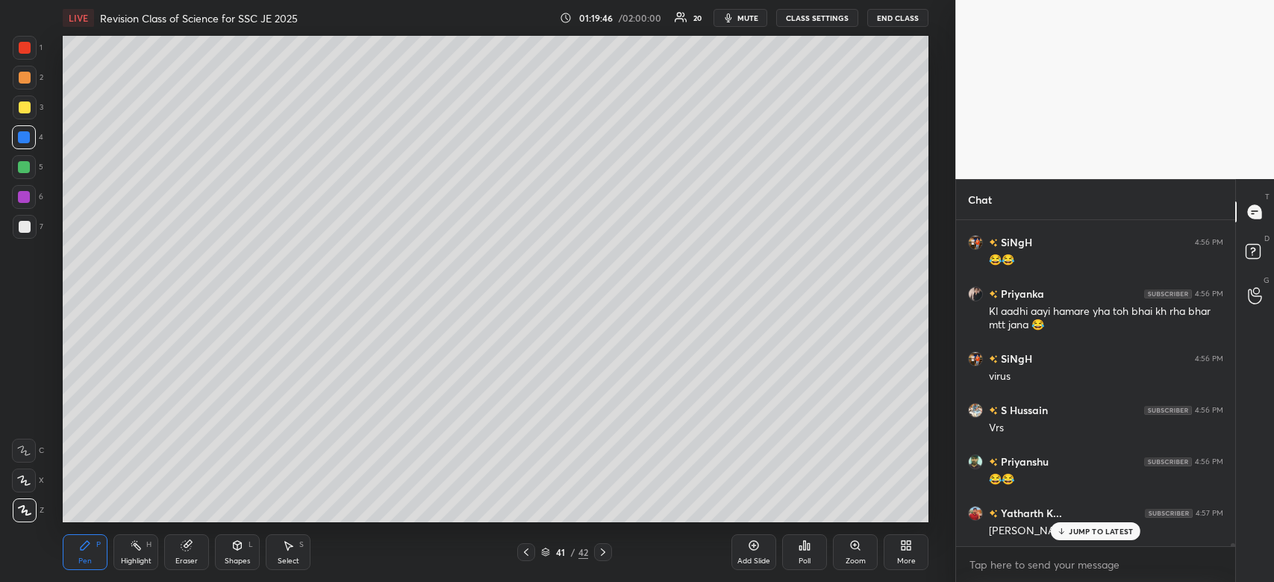
scroll to position [36339, 0]
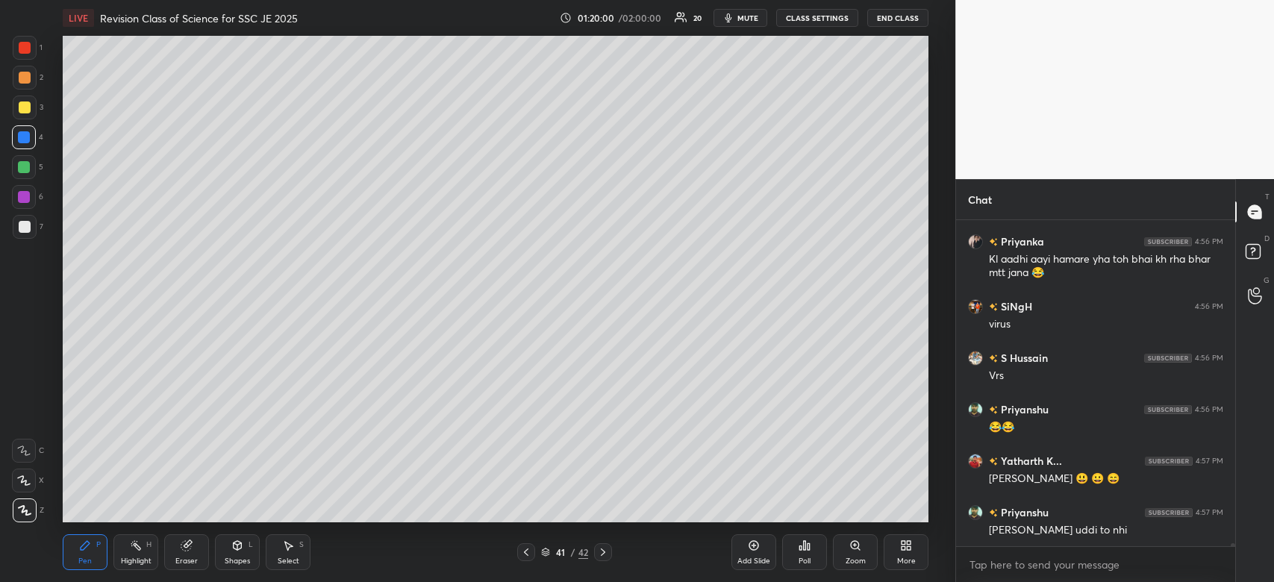
click at [764, 552] on div "Add Slide" at bounding box center [753, 552] width 45 height 36
click at [26, 47] on div at bounding box center [25, 48] width 12 height 12
click at [27, 48] on div at bounding box center [25, 48] width 12 height 12
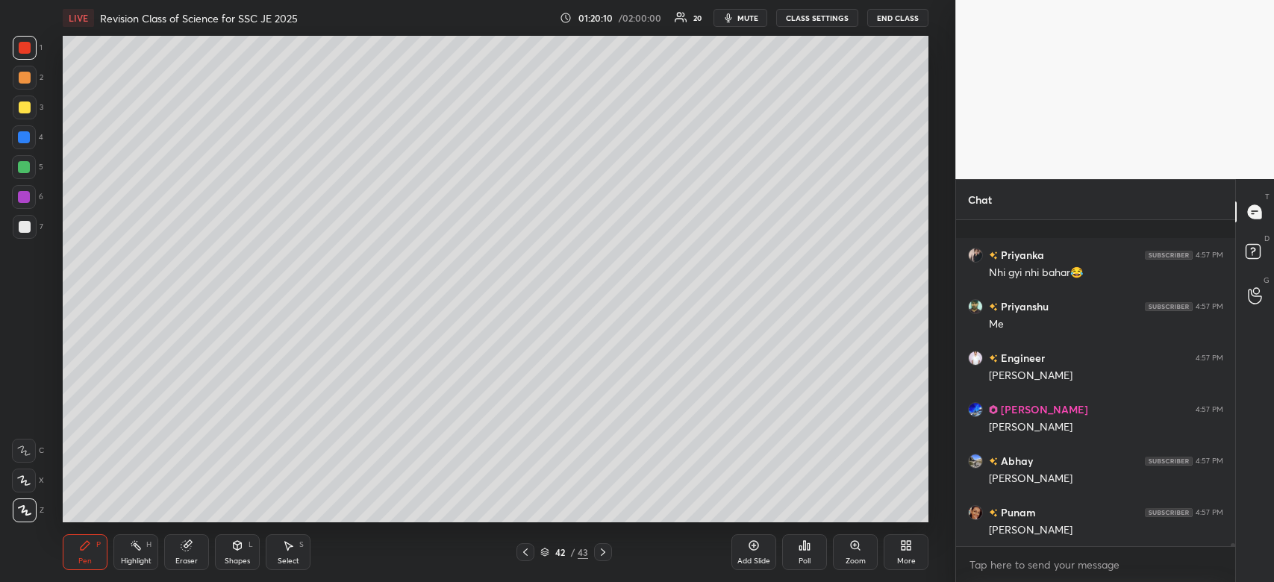
scroll to position [36854, 0]
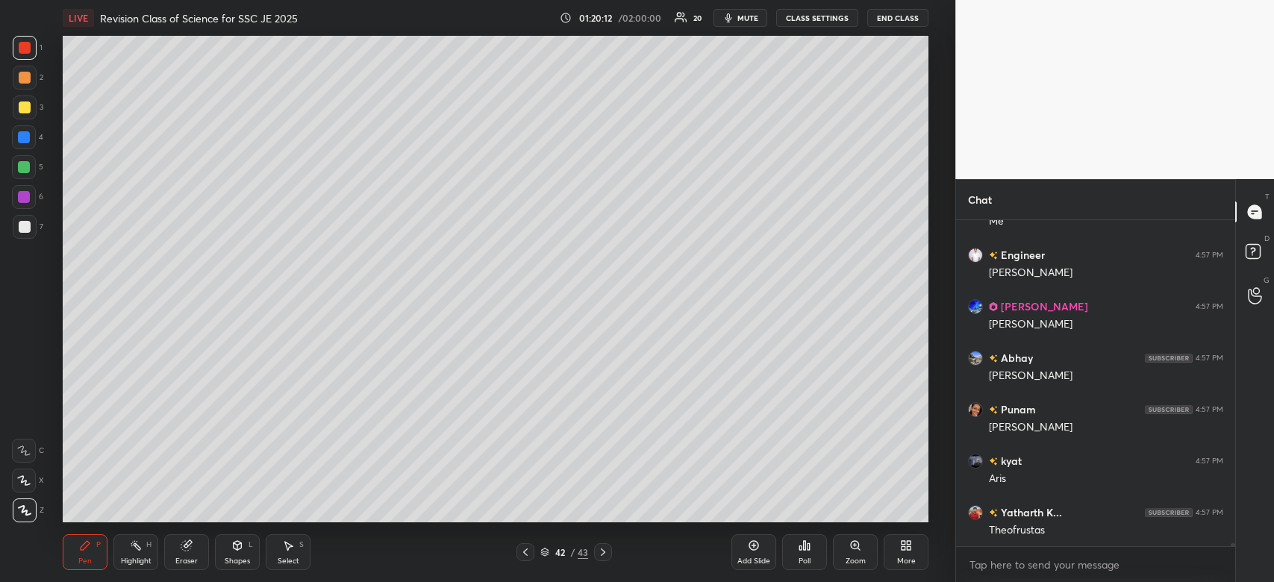
click at [25, 110] on div at bounding box center [25, 108] width 12 height 12
click at [26, 139] on div at bounding box center [24, 137] width 12 height 12
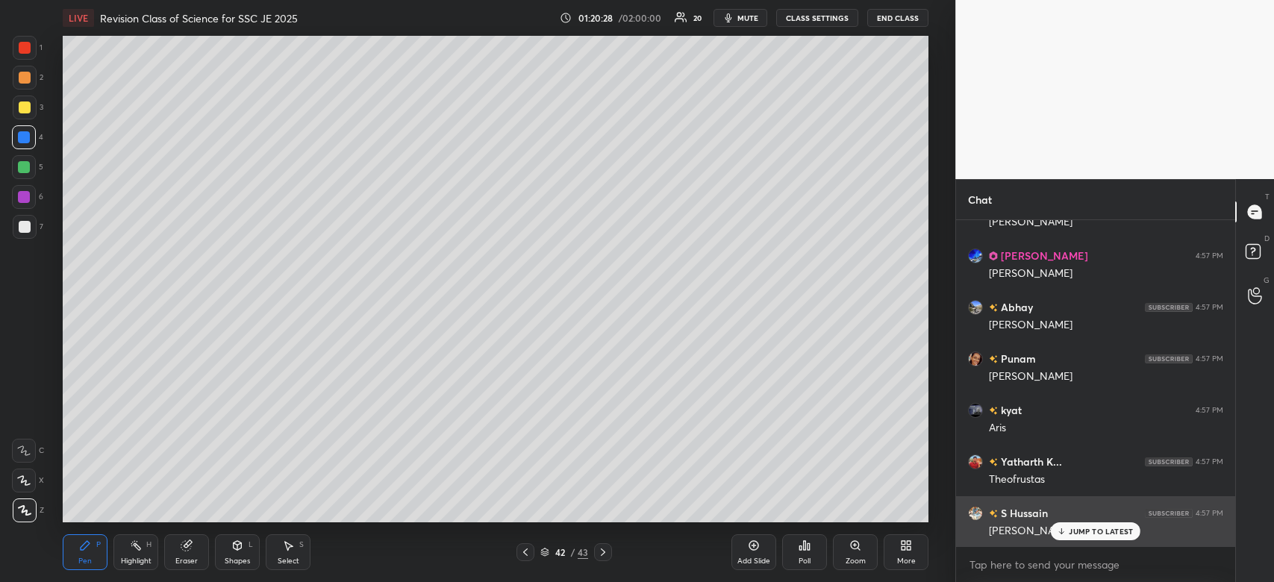
click at [1111, 534] on p "JUMP TO LATEST" at bounding box center [1101, 531] width 64 height 9
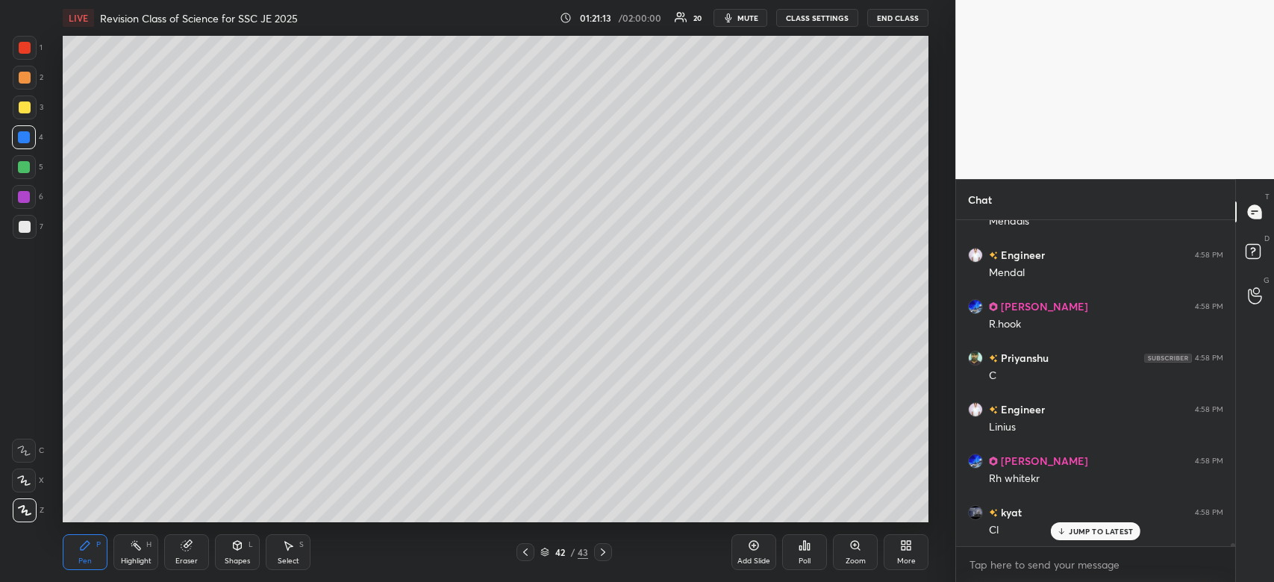
scroll to position [37883, 0]
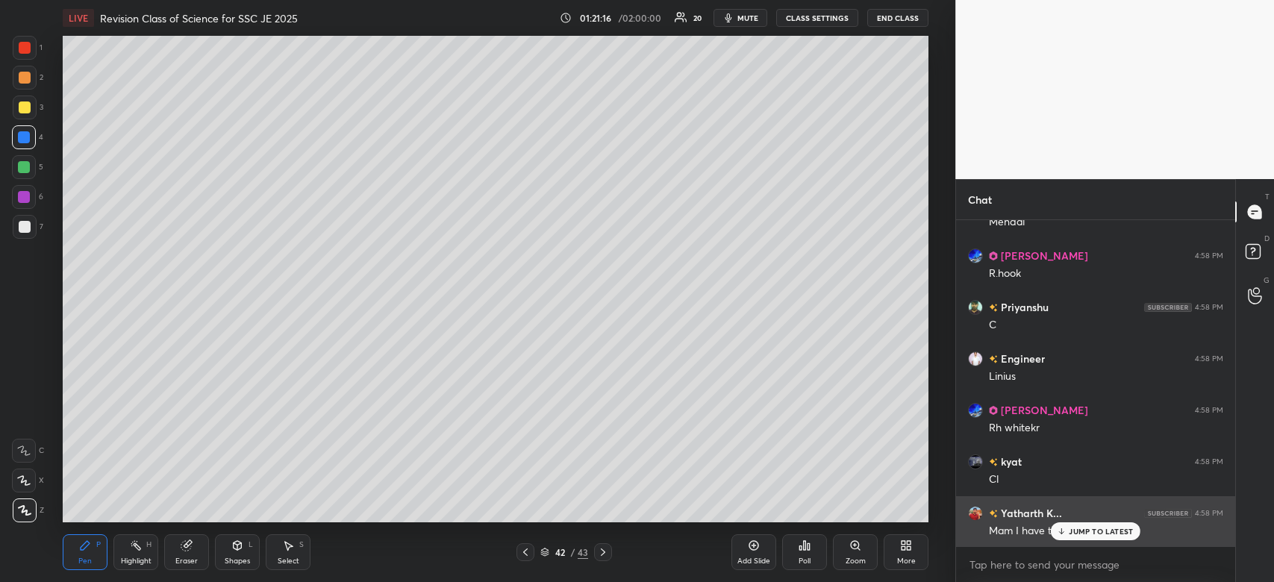
click at [1112, 533] on p "JUMP TO LATEST" at bounding box center [1101, 531] width 64 height 9
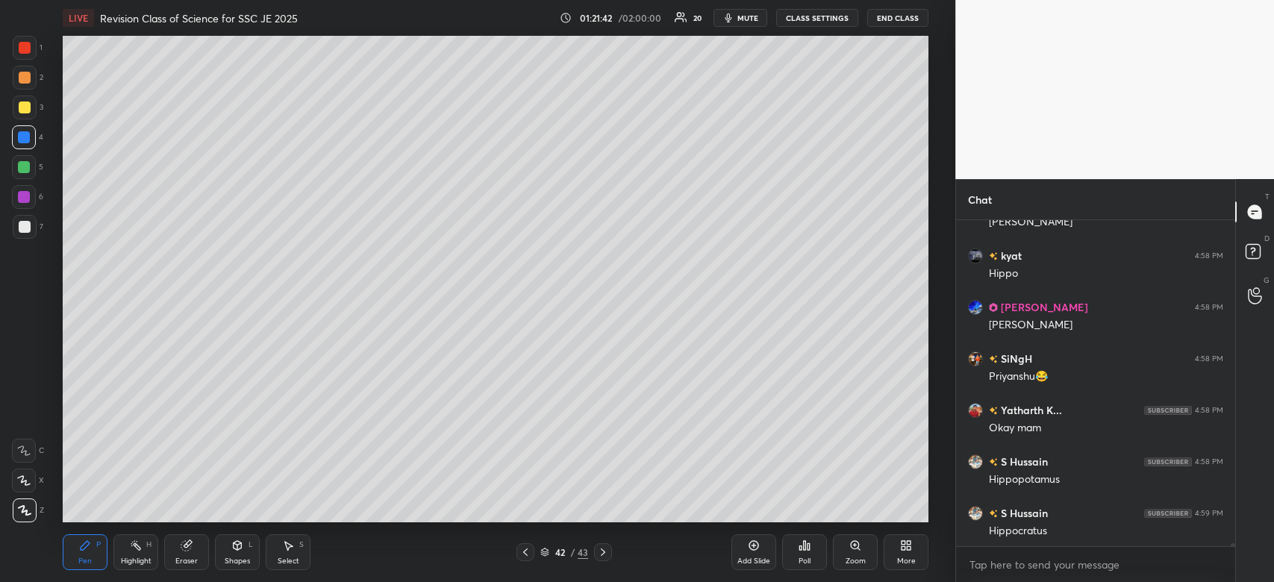
scroll to position [38346, 0]
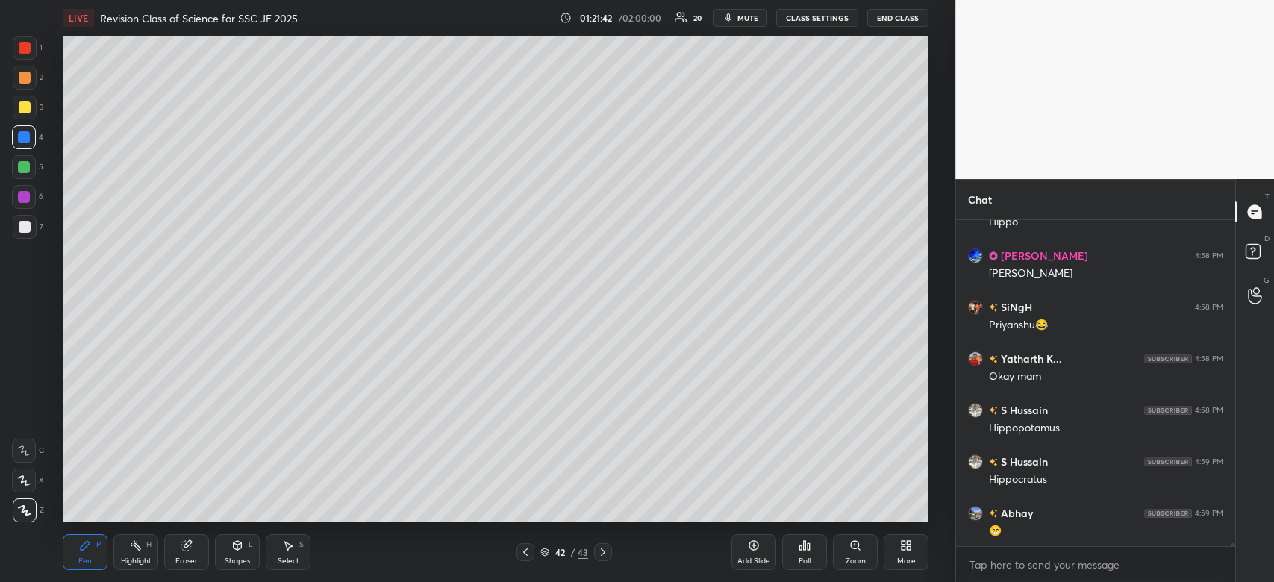
click at [931, 203] on div "Setting up your live class Poll for secs No correct answer Start poll" at bounding box center [496, 279] width 896 height 487
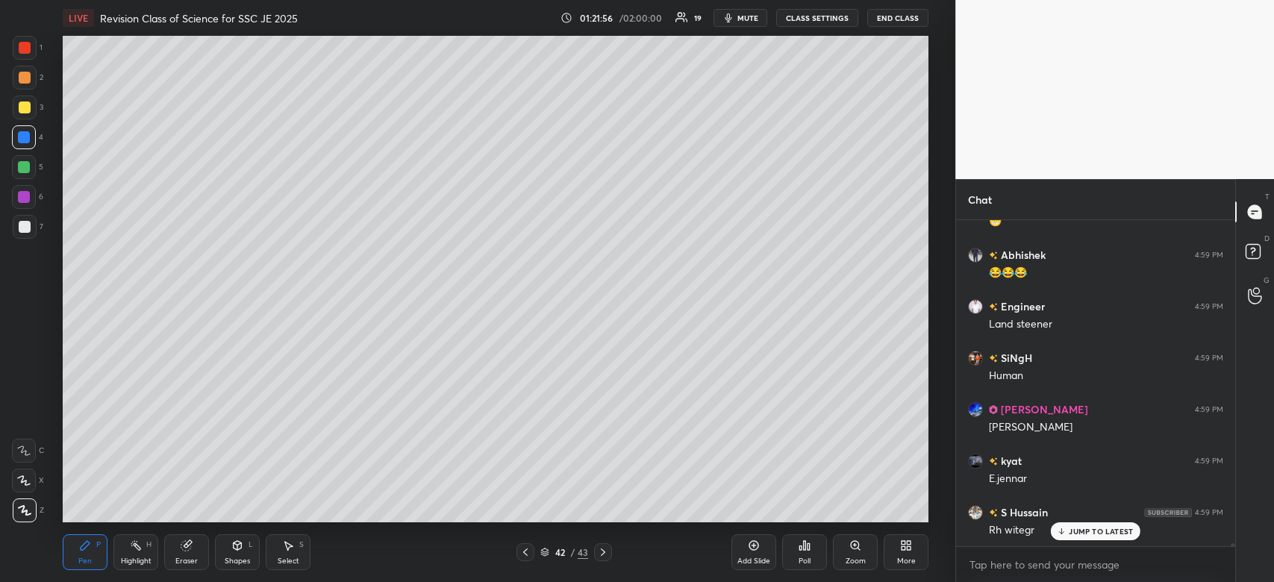
scroll to position [38707, 0]
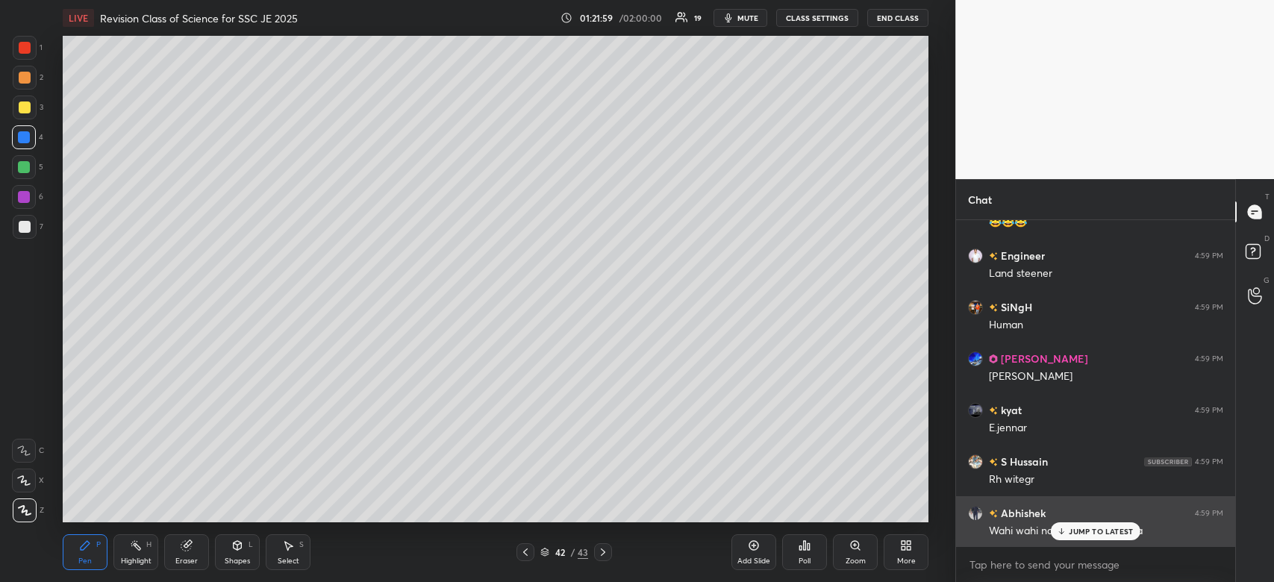
click at [1109, 530] on p "JUMP TO LATEST" at bounding box center [1101, 531] width 64 height 9
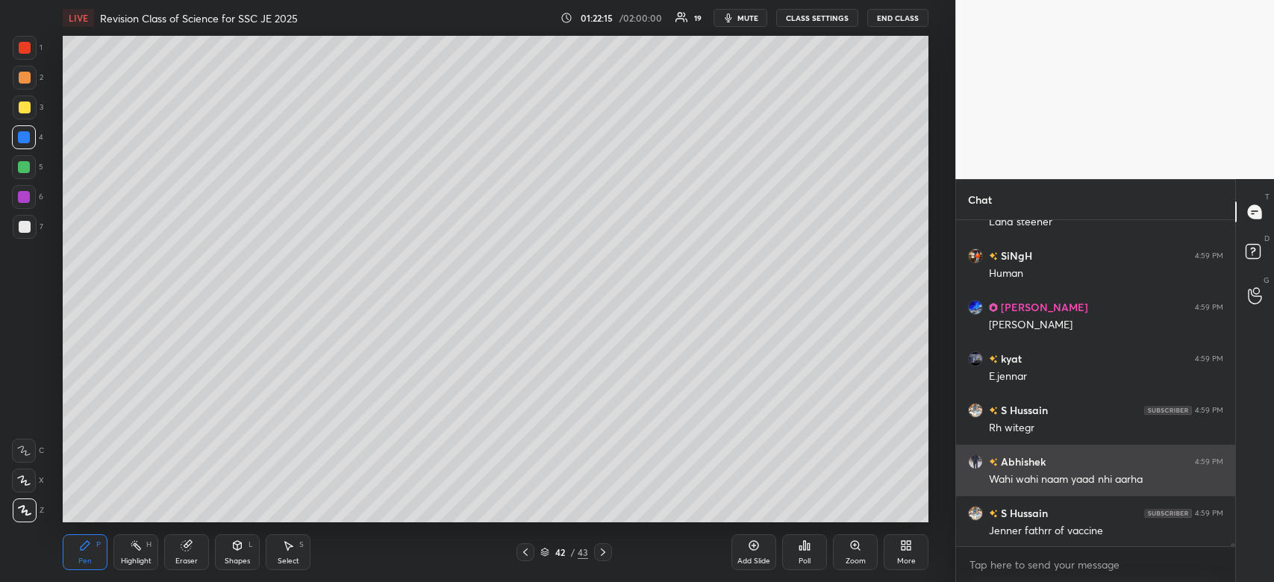
scroll to position [38811, 0]
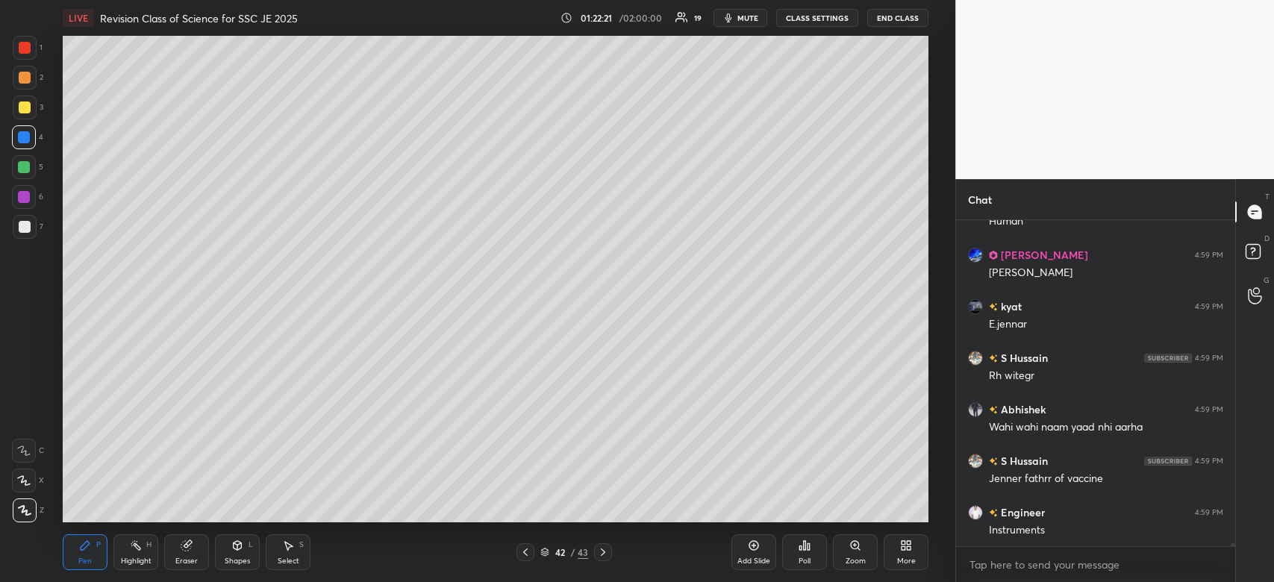
click at [740, 16] on span "mute" at bounding box center [747, 18] width 21 height 10
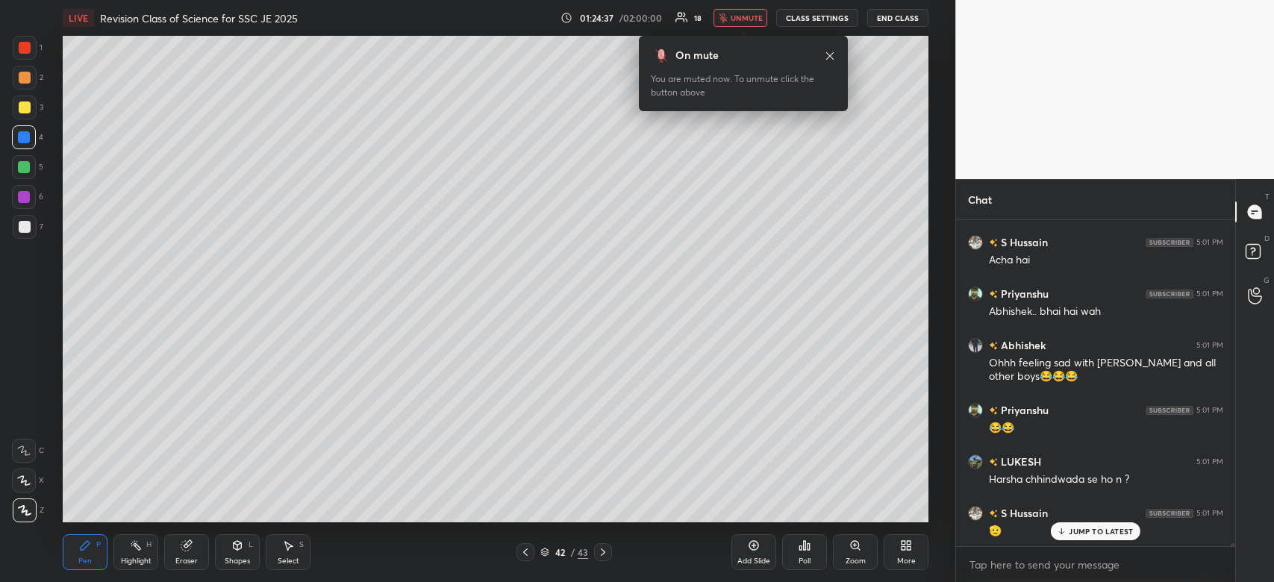
scroll to position [40395, 0]
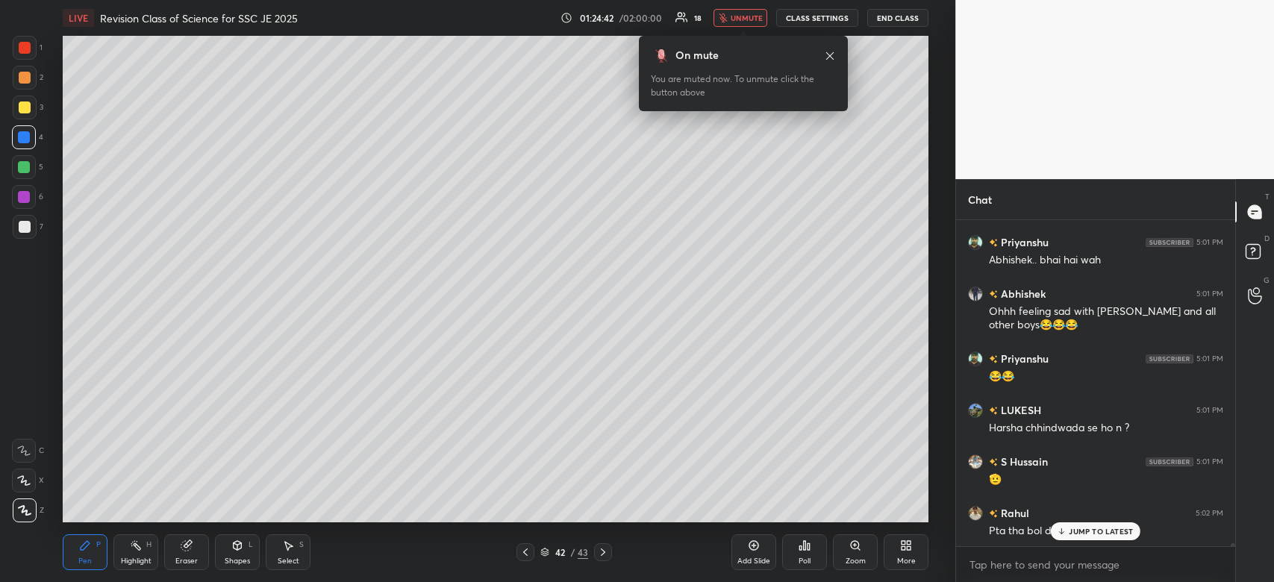
click at [740, 16] on span "unmute" at bounding box center [747, 18] width 32 height 10
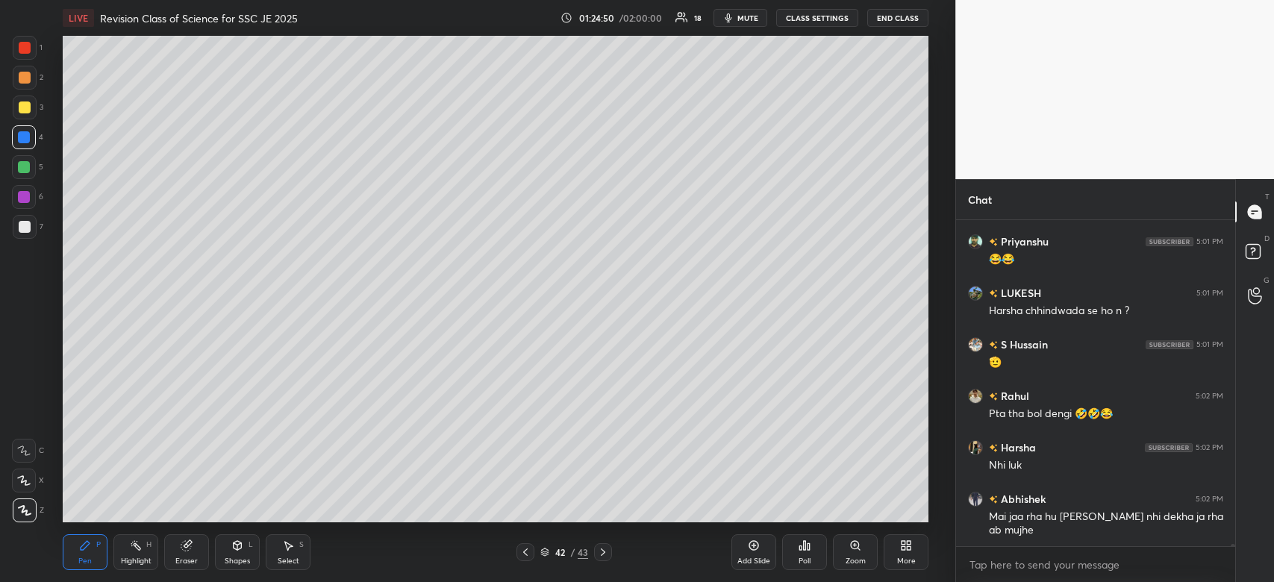
scroll to position [40563, 0]
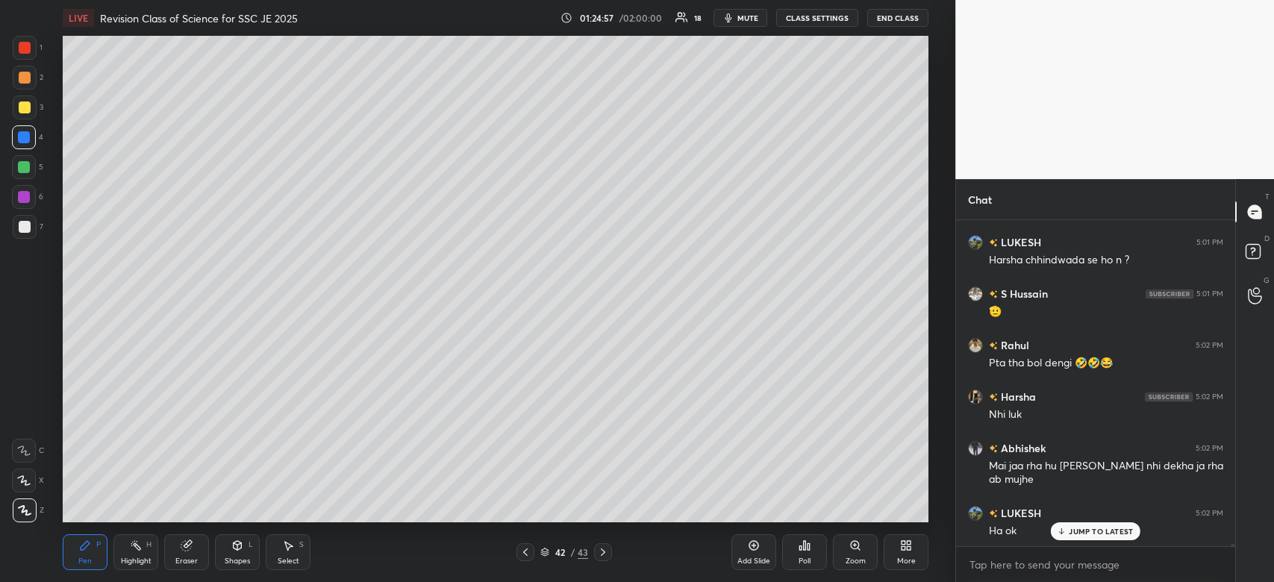
click at [1083, 522] on div "JUMP TO LATEST" at bounding box center [1096, 531] width 90 height 18
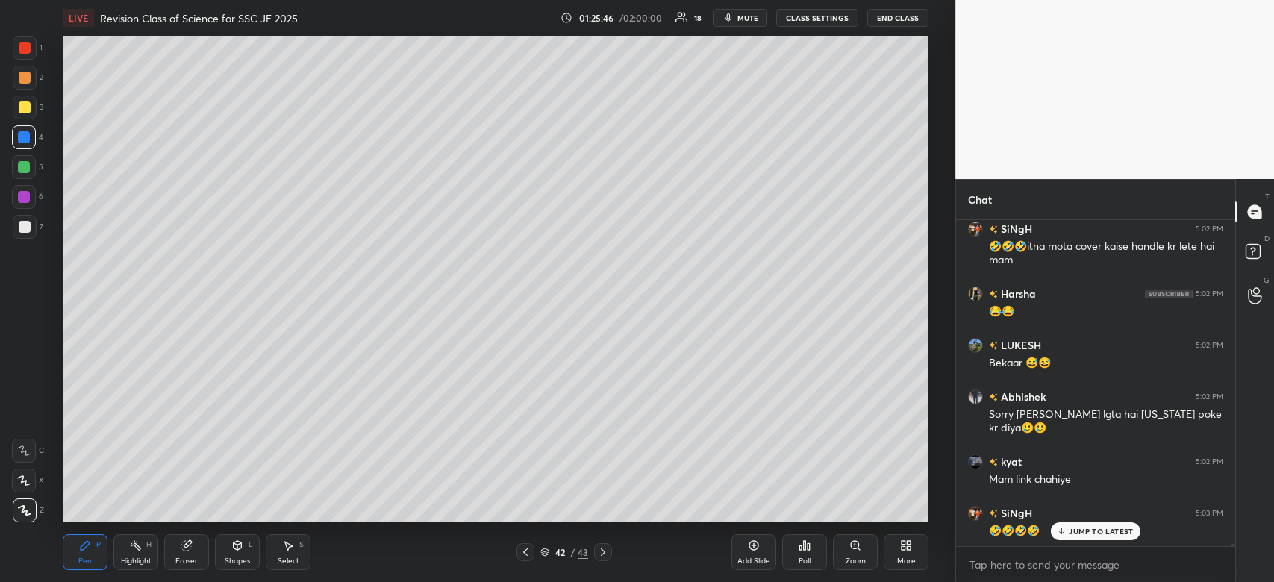
scroll to position [41363, 0]
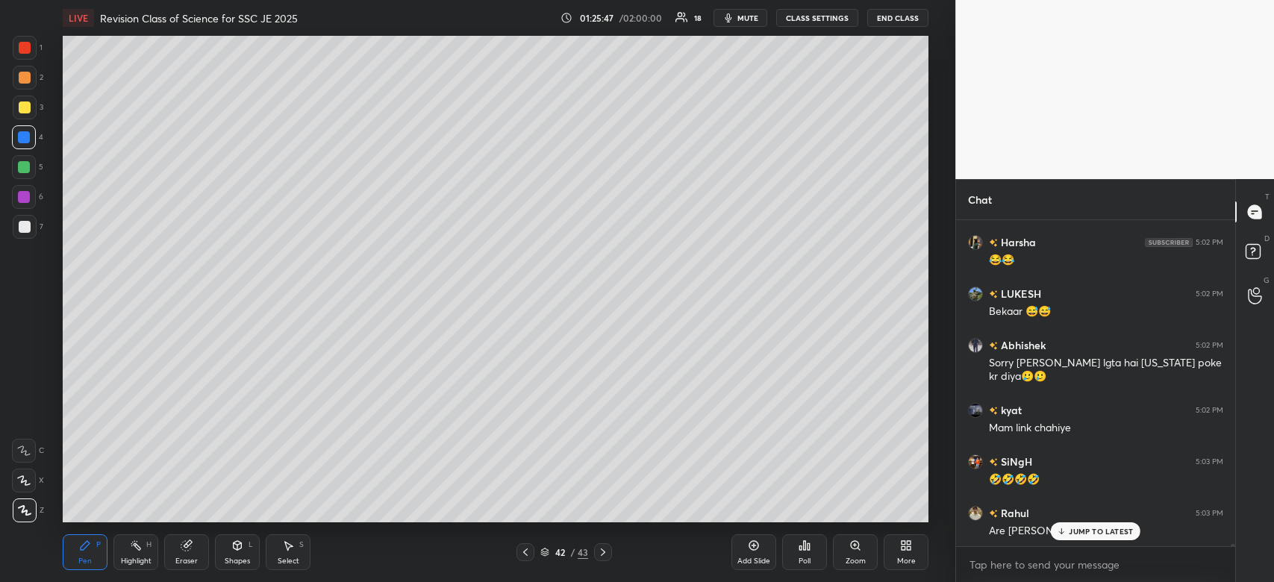
click at [1111, 527] on p "JUMP TO LATEST" at bounding box center [1101, 531] width 64 height 9
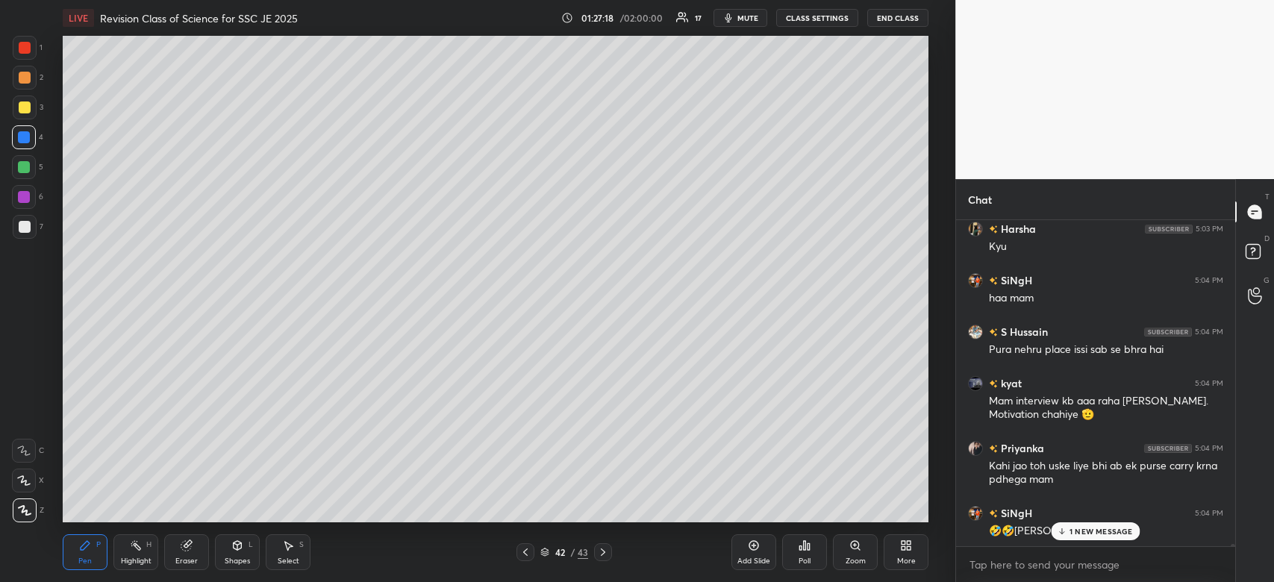
scroll to position [42240, 0]
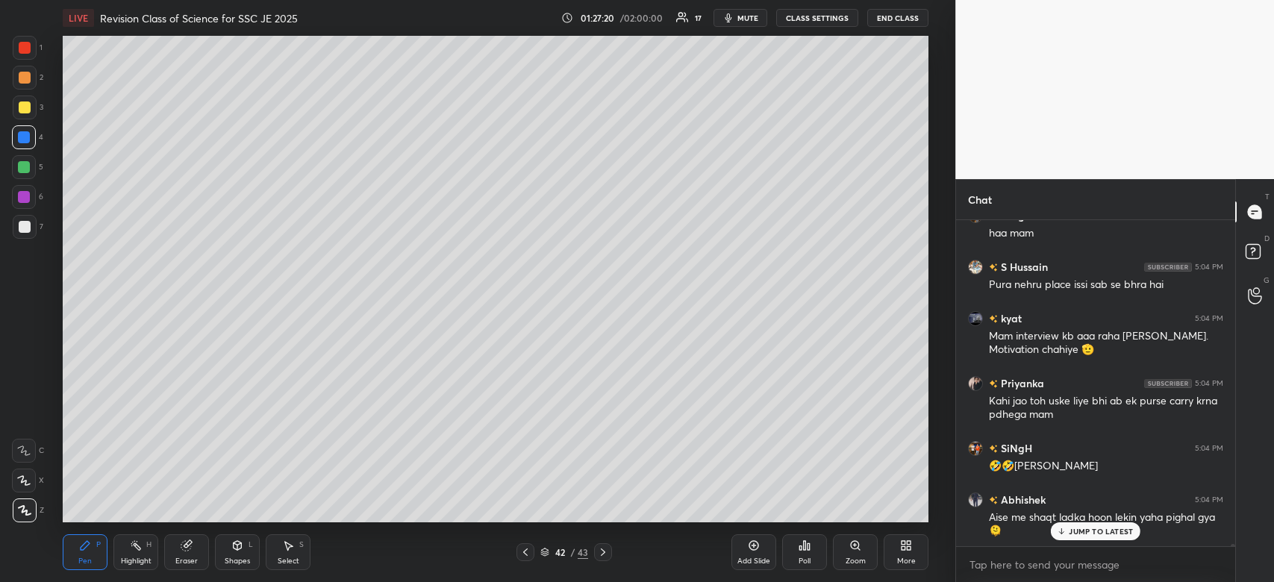
click at [1077, 527] on p "JUMP TO LATEST" at bounding box center [1101, 531] width 64 height 9
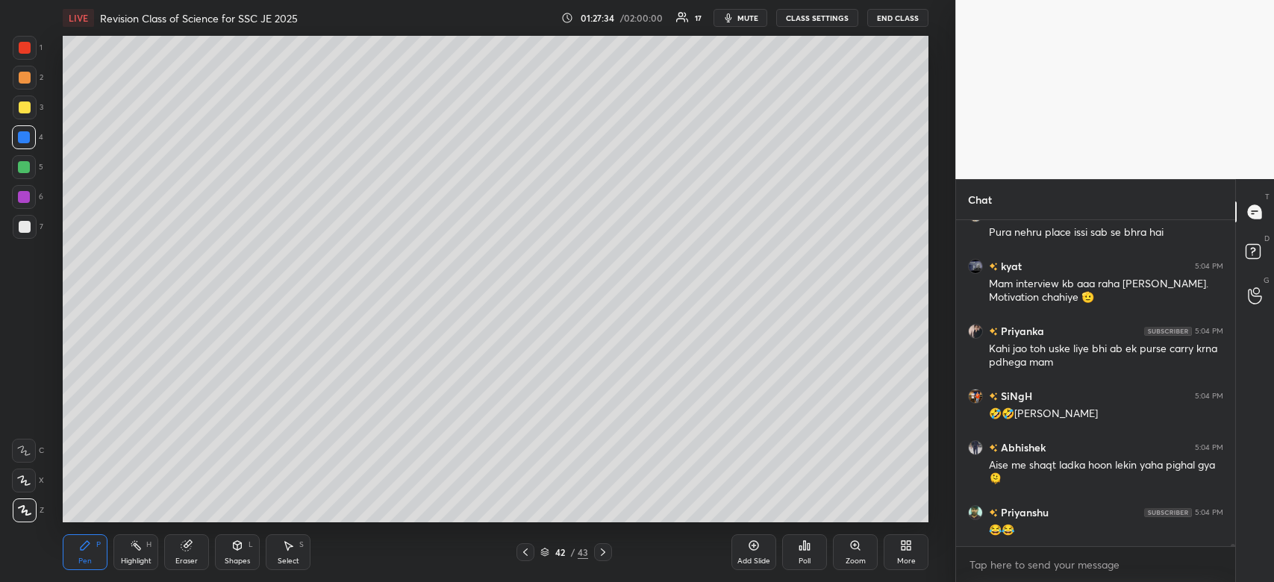
click at [27, 207] on div at bounding box center [24, 197] width 24 height 24
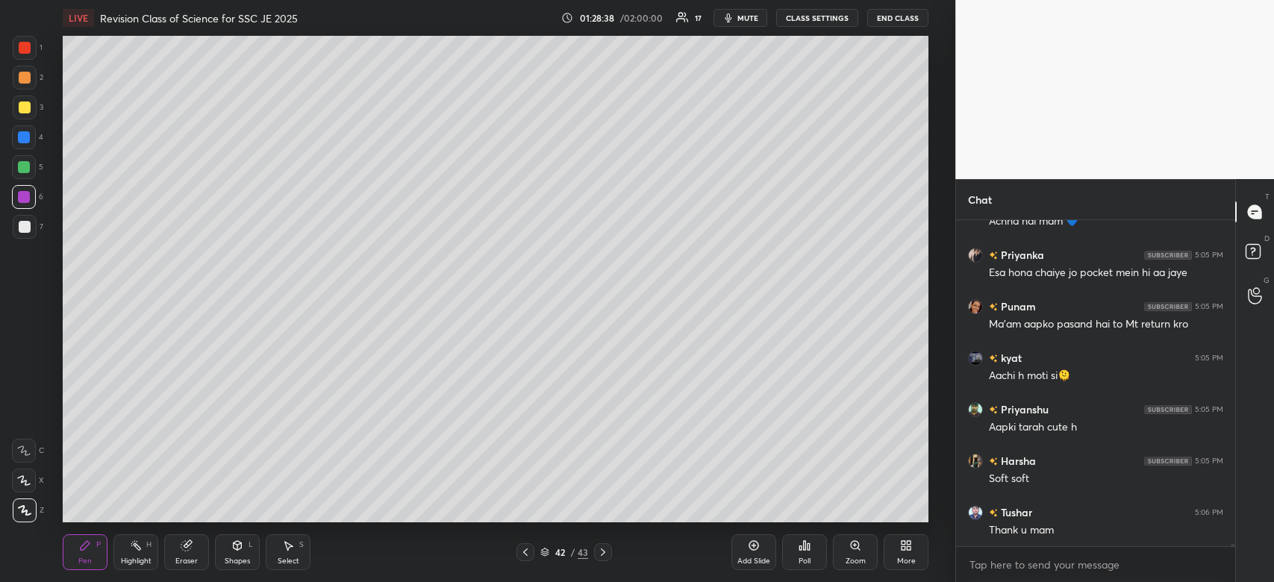
scroll to position [43167, 0]
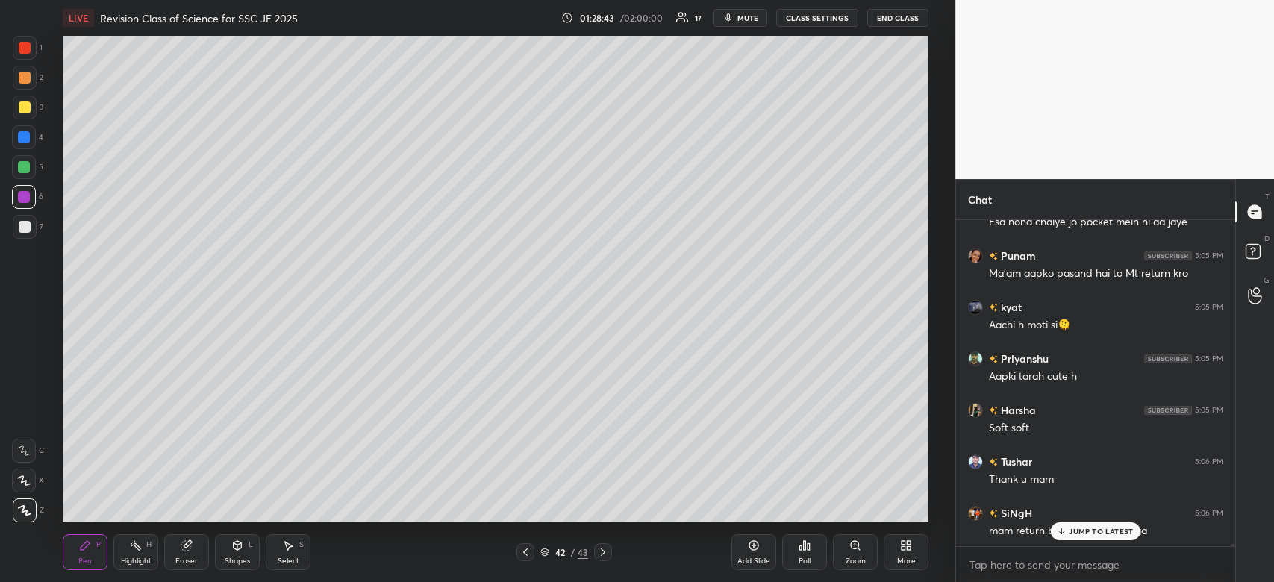
click at [1082, 534] on p "JUMP TO LATEST" at bounding box center [1101, 531] width 64 height 9
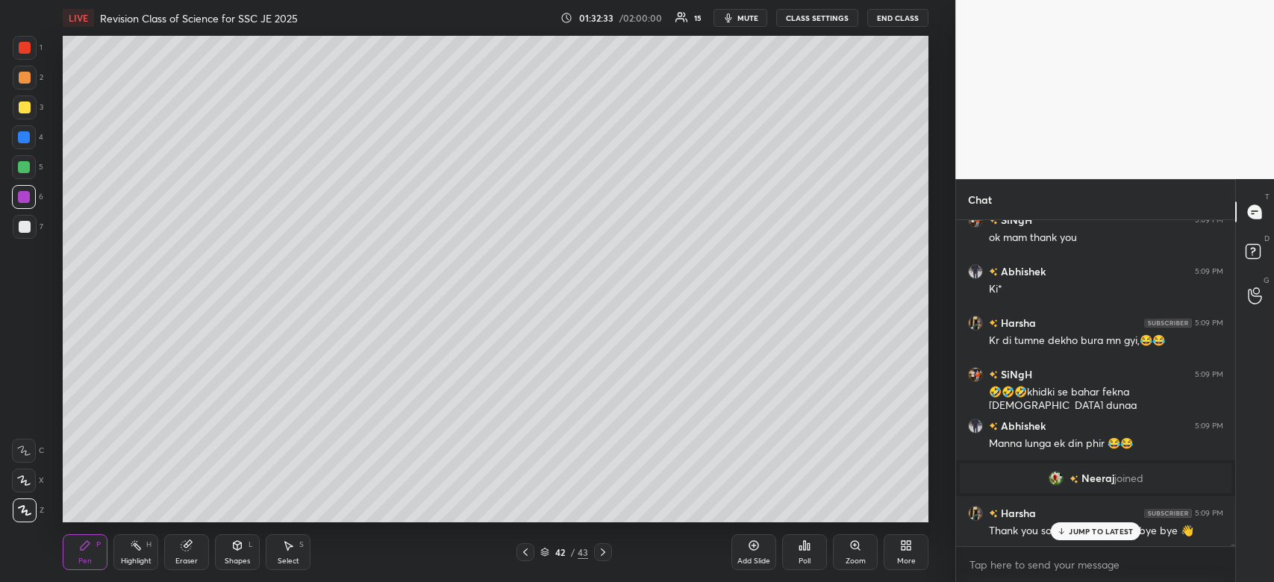
scroll to position [322, 275]
click at [1094, 532] on p "JUMP TO LATEST" at bounding box center [1101, 531] width 64 height 9
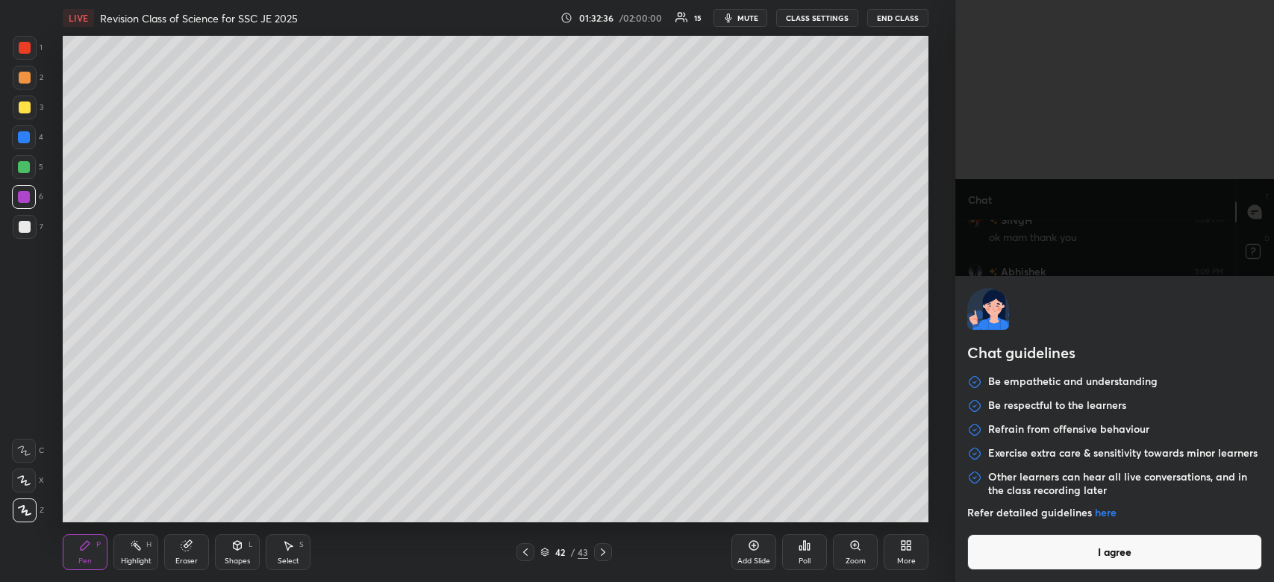
click at [1032, 572] on body "1 2 3 4 5 6 7 C X Z C X Z E E Erase all H H LIVE Revision Class of Science for …" at bounding box center [637, 291] width 1274 height 582
click at [1029, 562] on button "I agree" at bounding box center [1114, 552] width 295 height 36
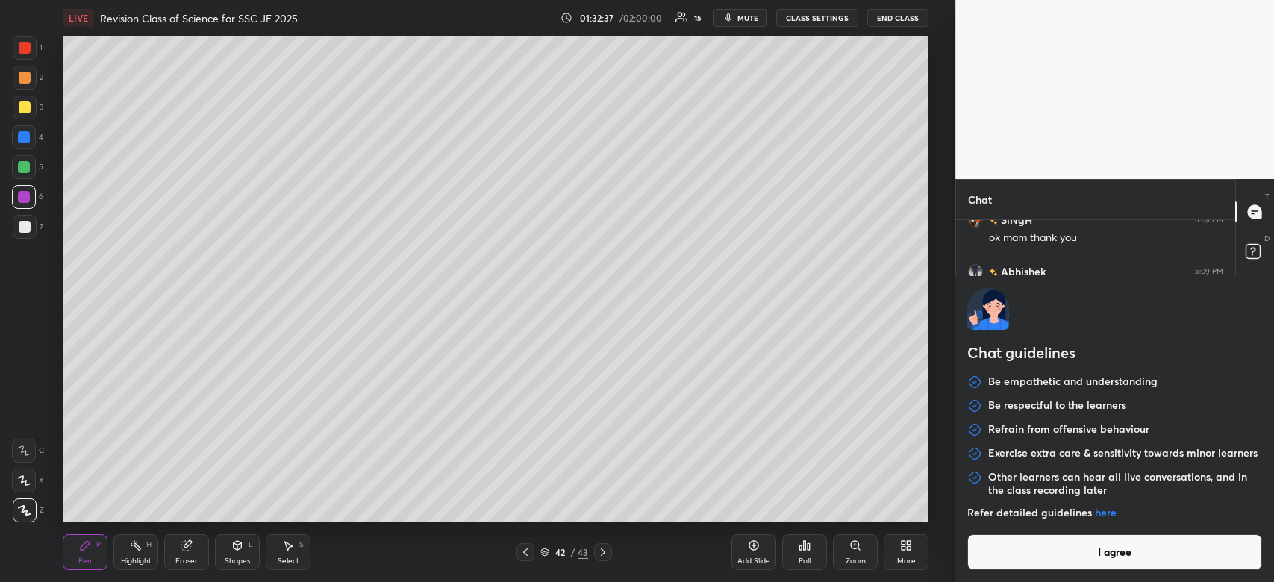
type textarea "x"
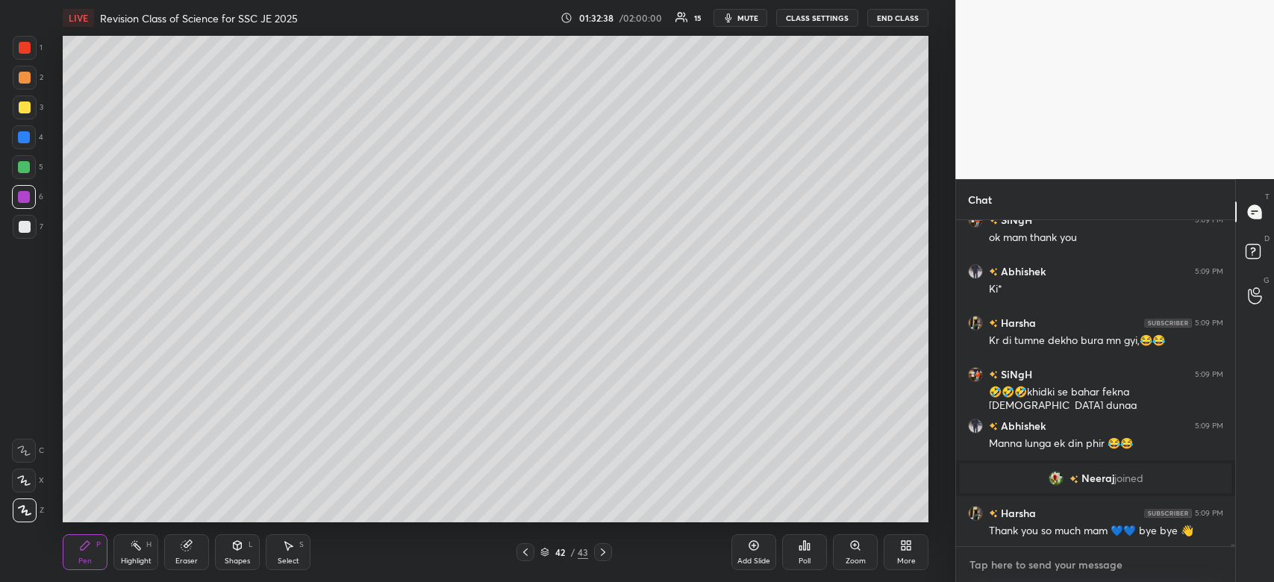
paste textarea "[URL][DOMAIN_NAME]"
type textarea "[URL][DOMAIN_NAME]"
type textarea "x"
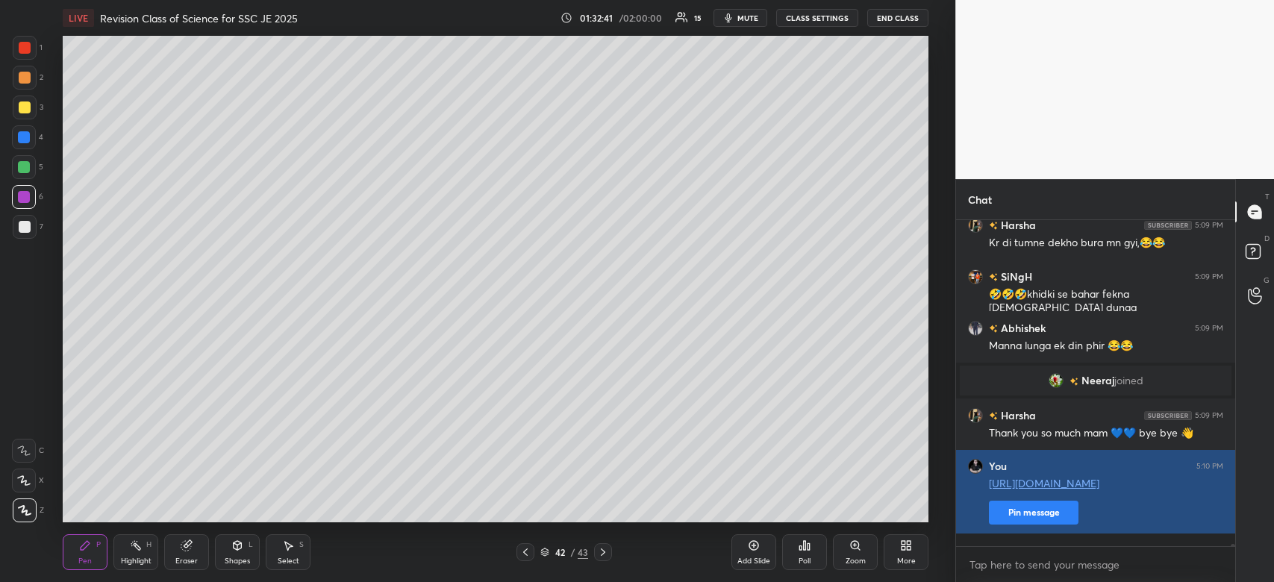
click at [1032, 525] on button "Pin message" at bounding box center [1034, 513] width 90 height 24
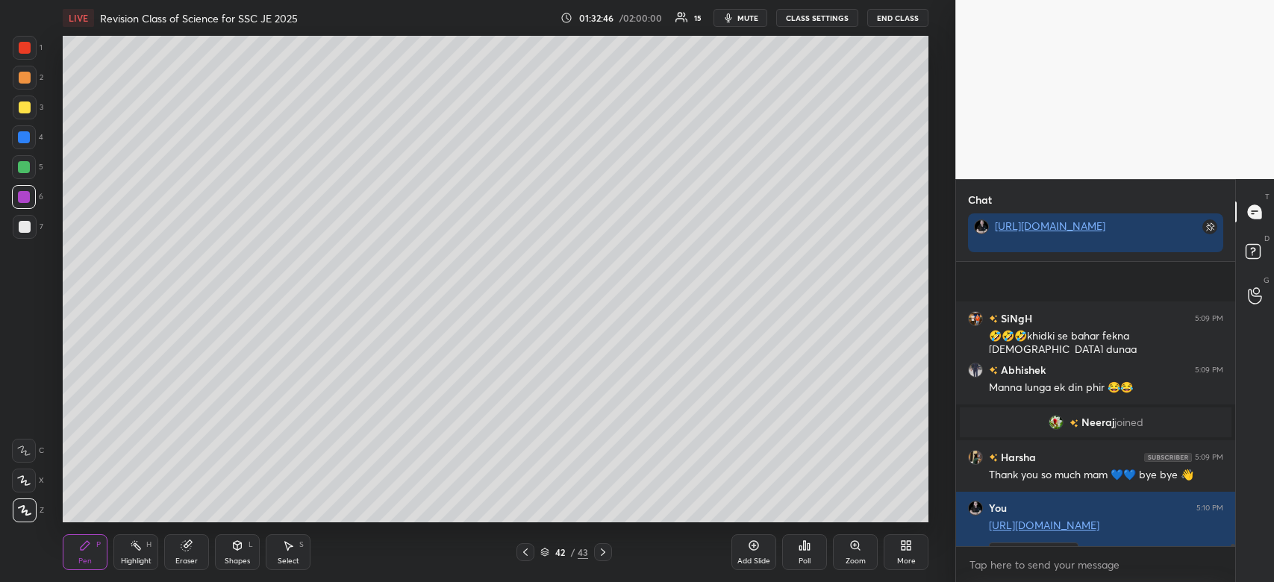
scroll to position [45532, 0]
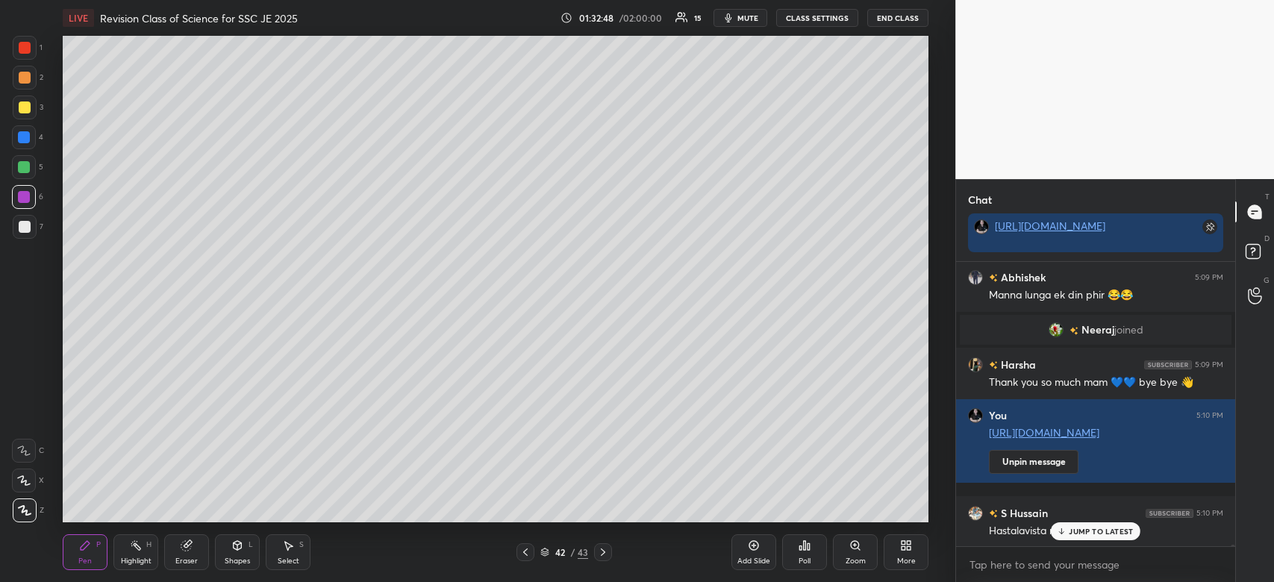
click at [745, 21] on span "mute" at bounding box center [747, 18] width 21 height 10
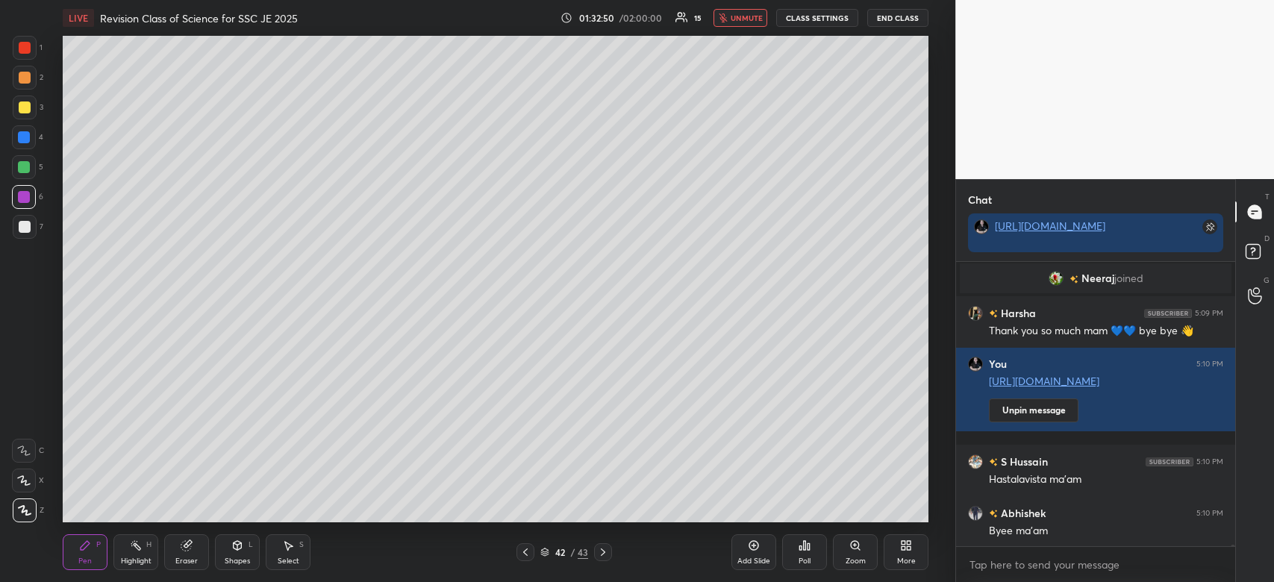
scroll to position [45636, 0]
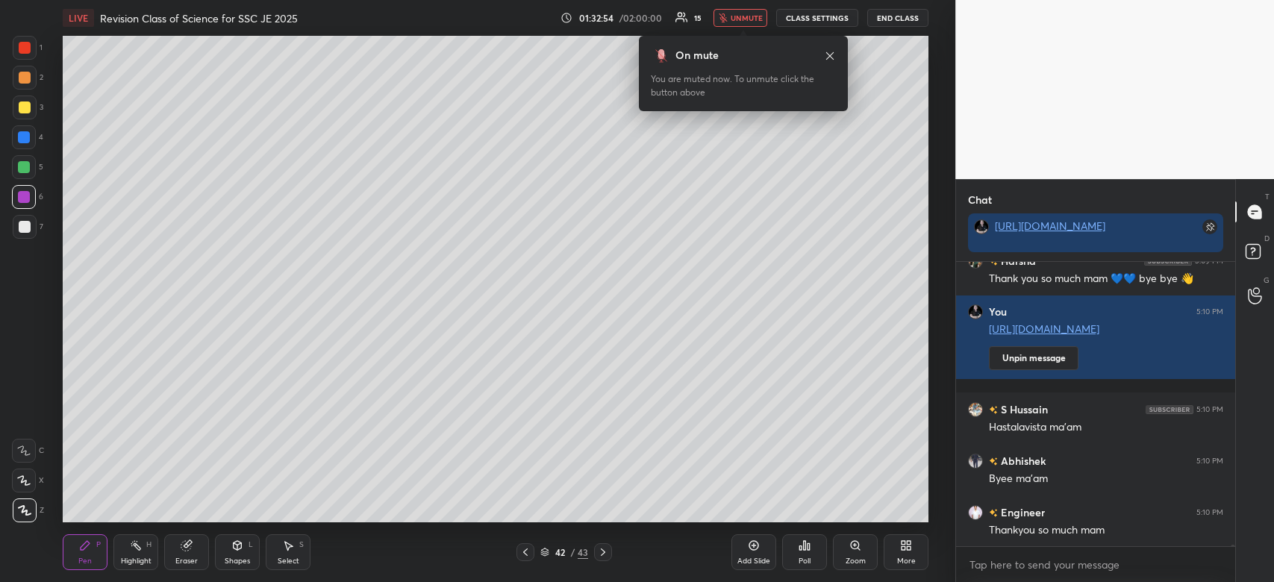
click at [745, 21] on span "unmute" at bounding box center [747, 18] width 32 height 10
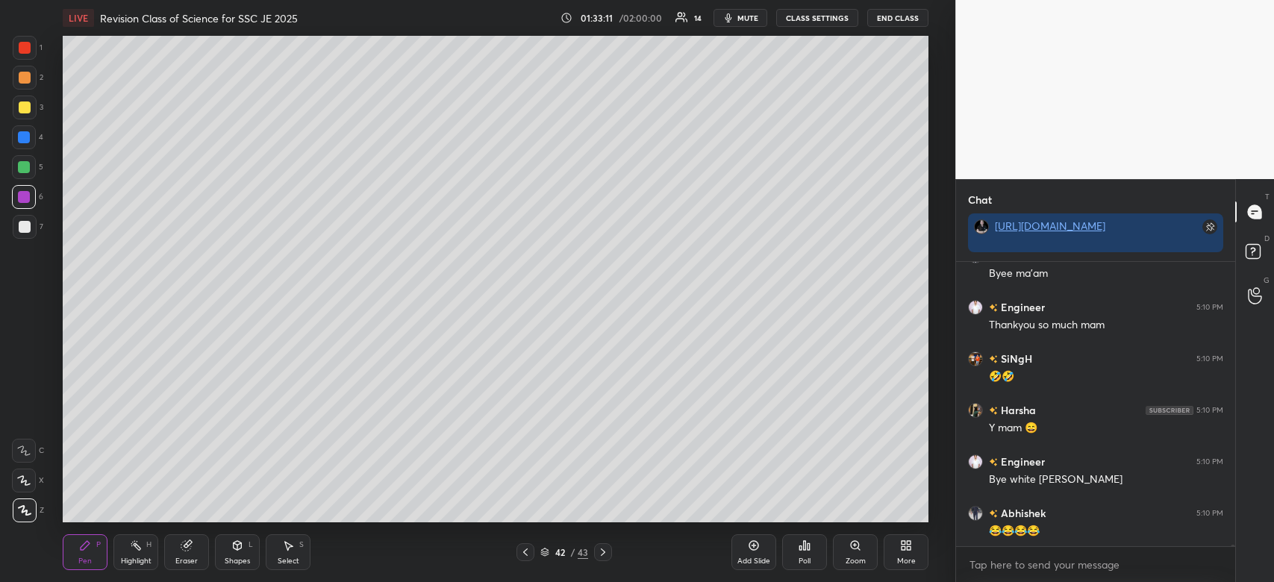
scroll to position [45893, 0]
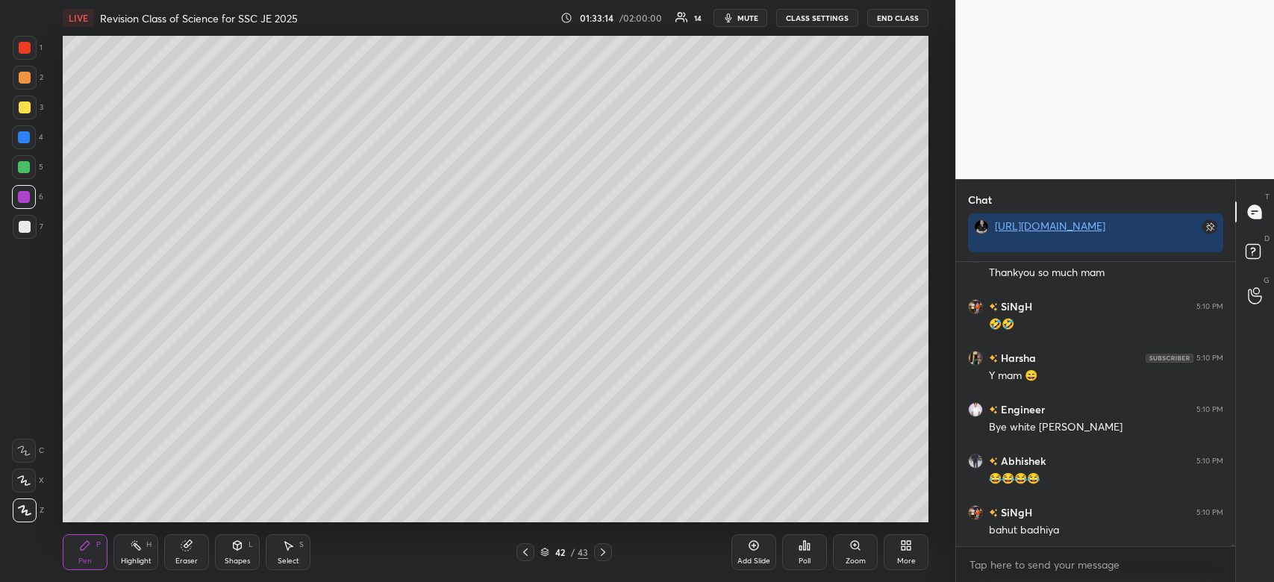
click at [745, 19] on span "mute" at bounding box center [747, 18] width 21 height 10
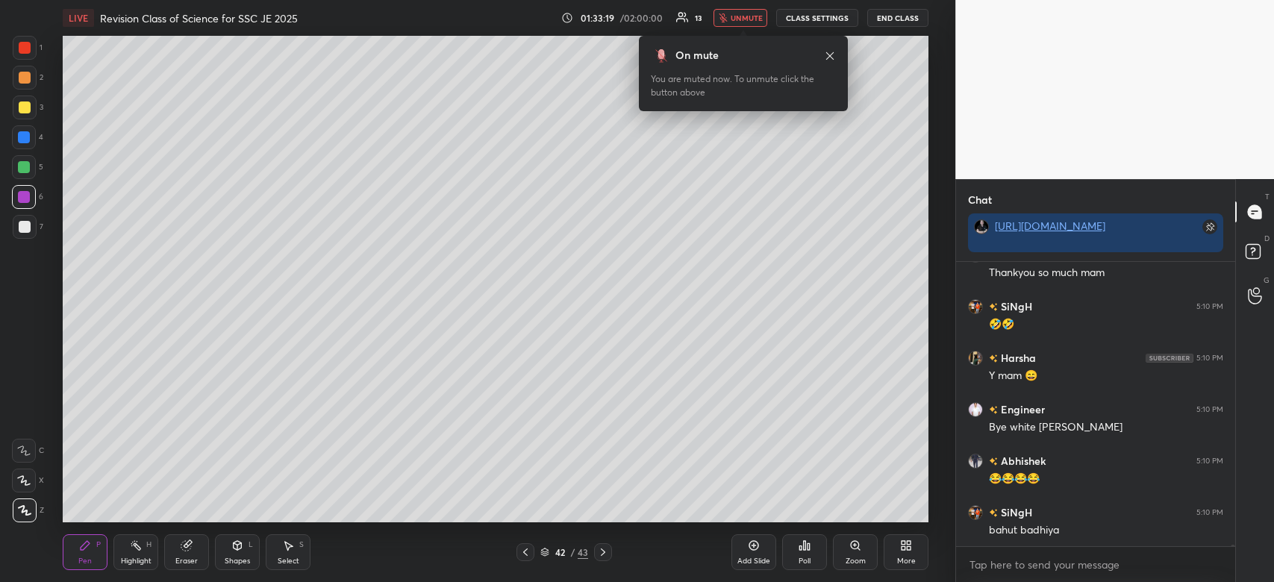
scroll to position [45944, 0]
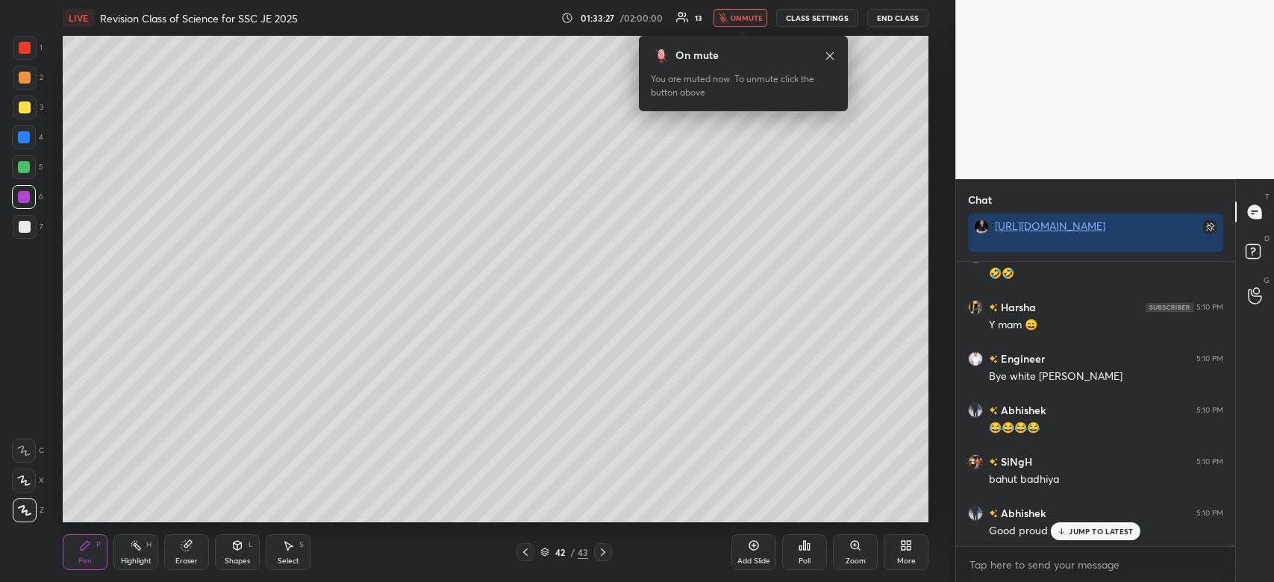
click at [745, 19] on span "unmute" at bounding box center [747, 18] width 32 height 10
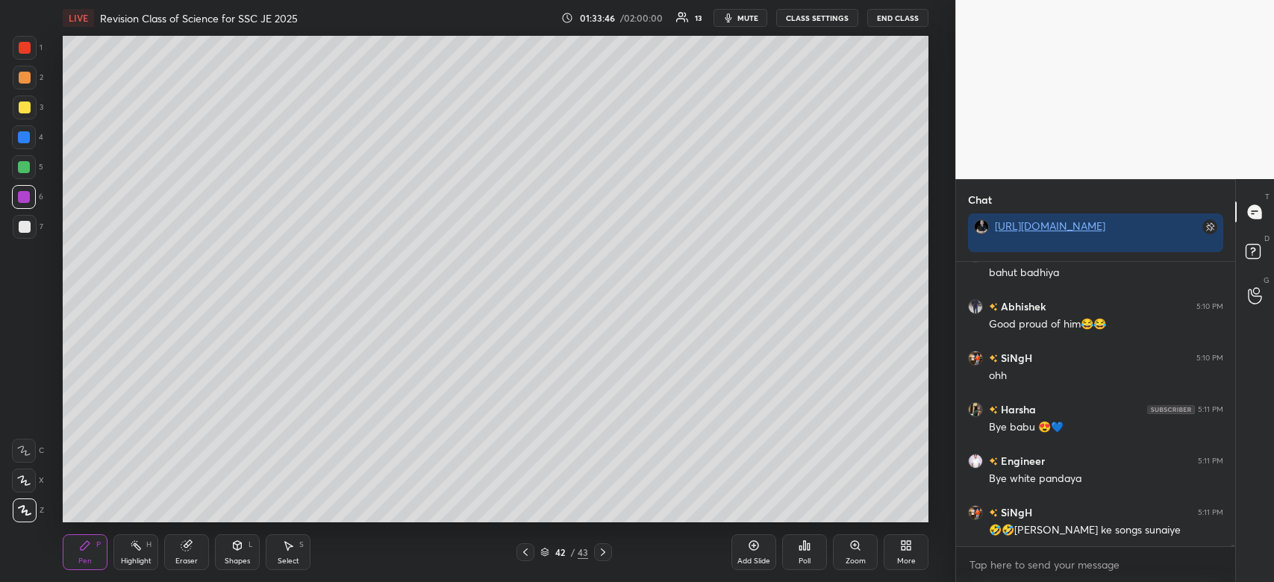
scroll to position [46201, 0]
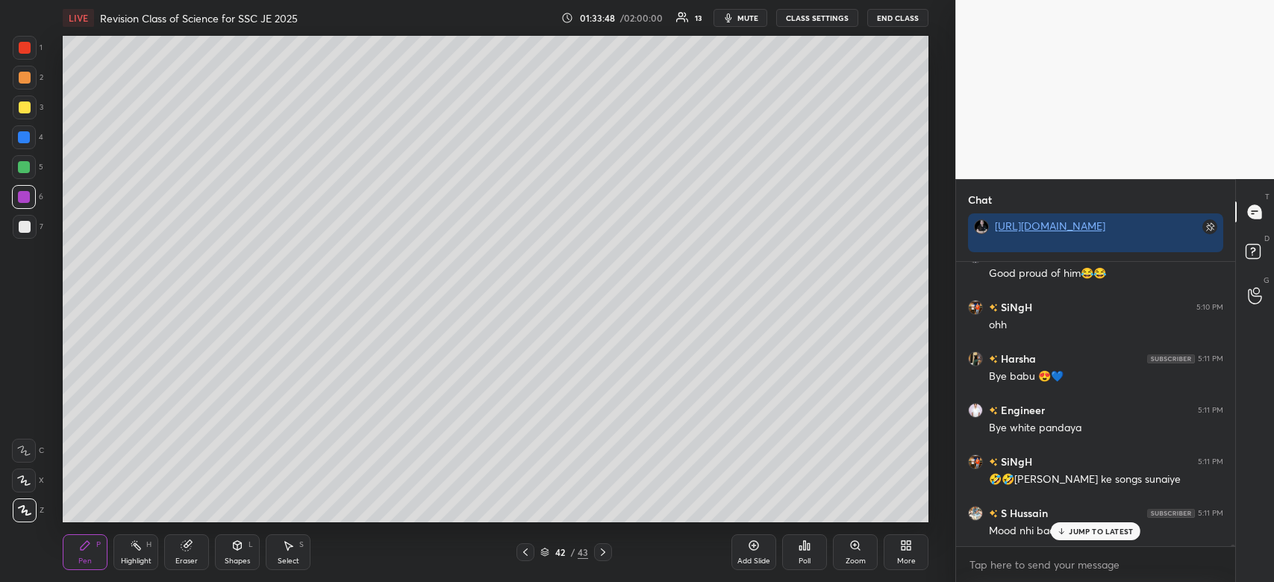
click at [1085, 534] on p "JUMP TO LATEST" at bounding box center [1101, 531] width 64 height 9
click at [749, 17] on span "mute" at bounding box center [747, 18] width 21 height 10
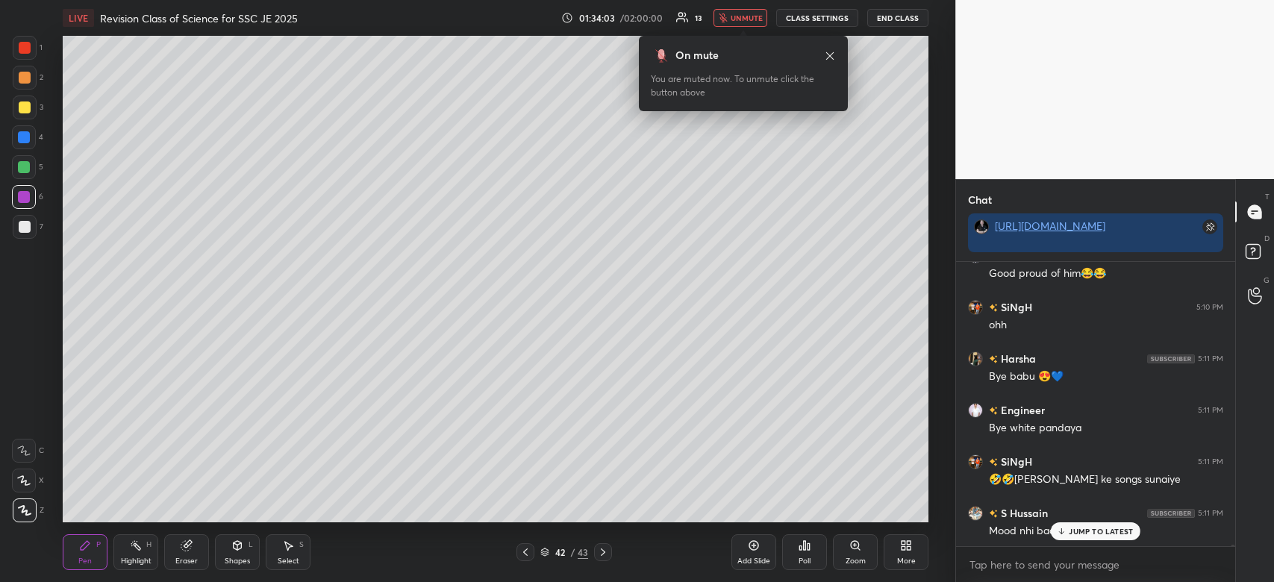
scroll to position [46253, 0]
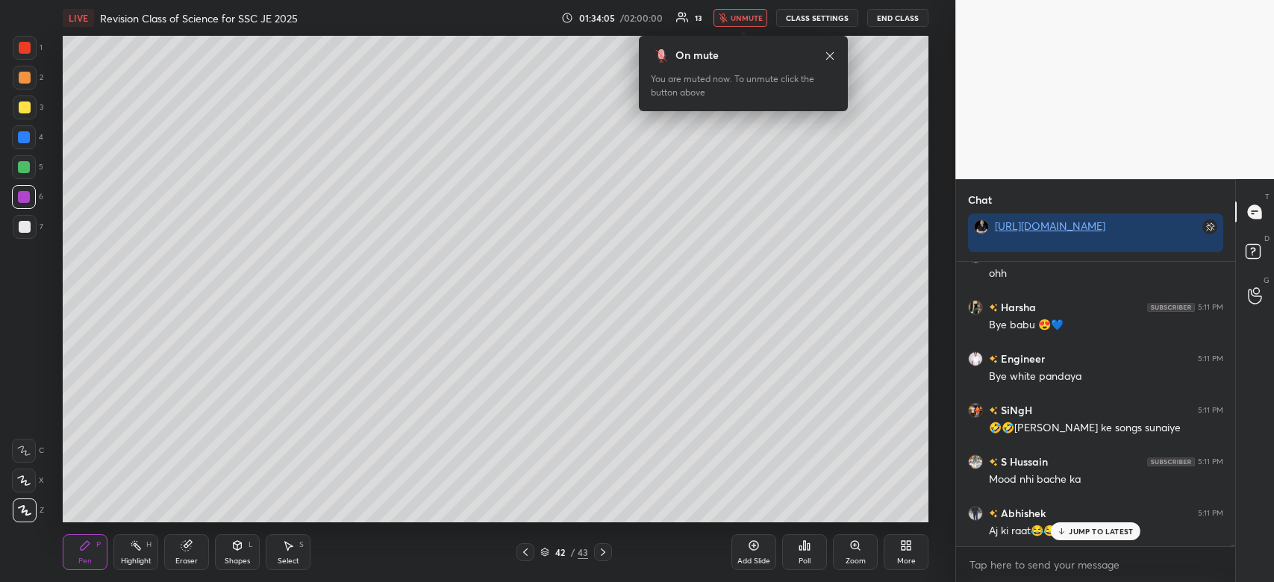
click at [897, 12] on button "End Class" at bounding box center [897, 18] width 61 height 18
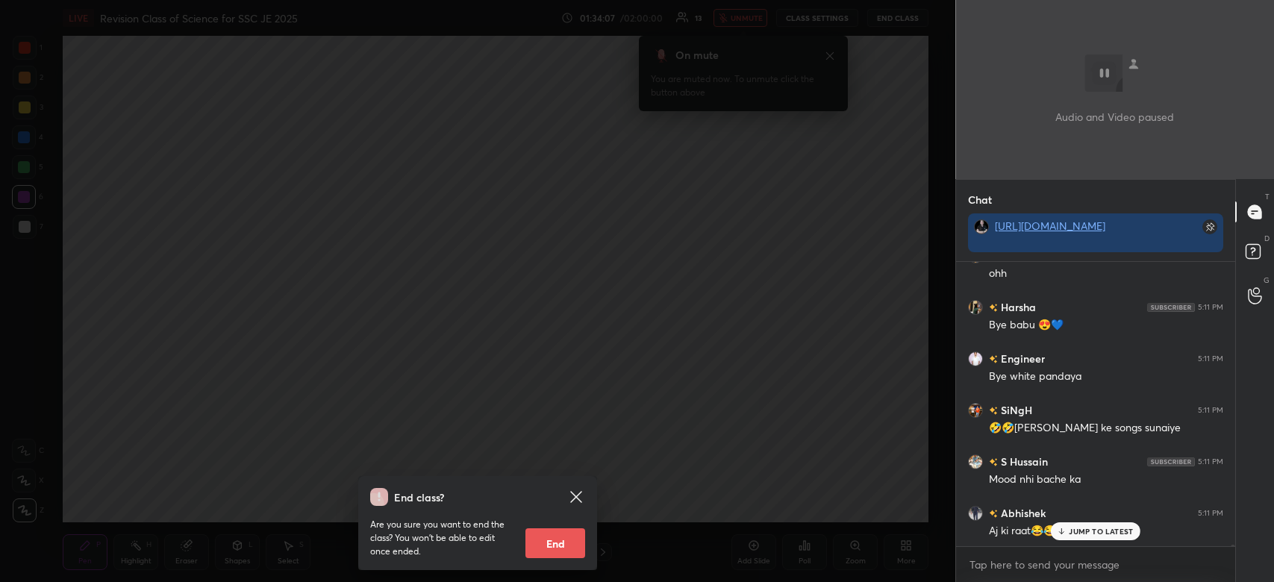
click at [564, 537] on button "End" at bounding box center [555, 543] width 60 height 30
type textarea "x"
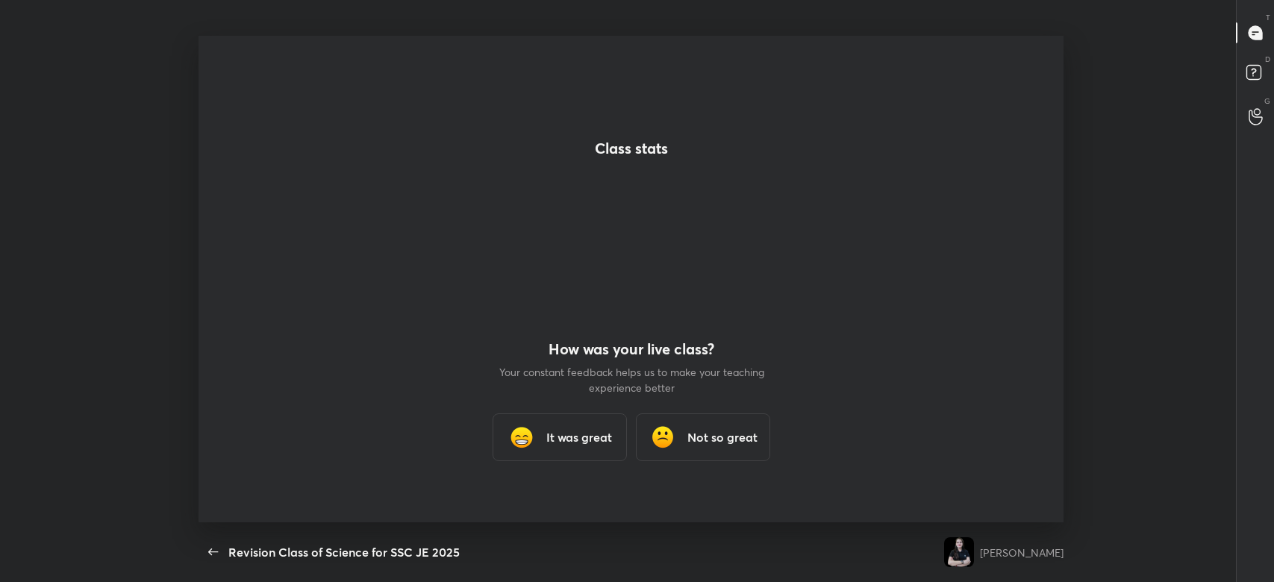
scroll to position [0, 0]
